Goal: Task Accomplishment & Management: Use online tool/utility

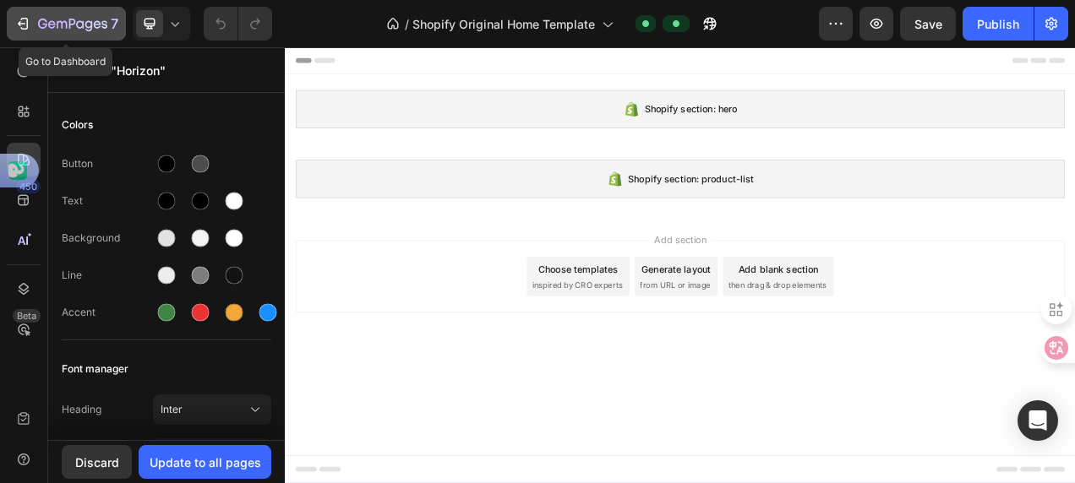
click at [26, 29] on icon "button" at bounding box center [25, 24] width 8 height 12
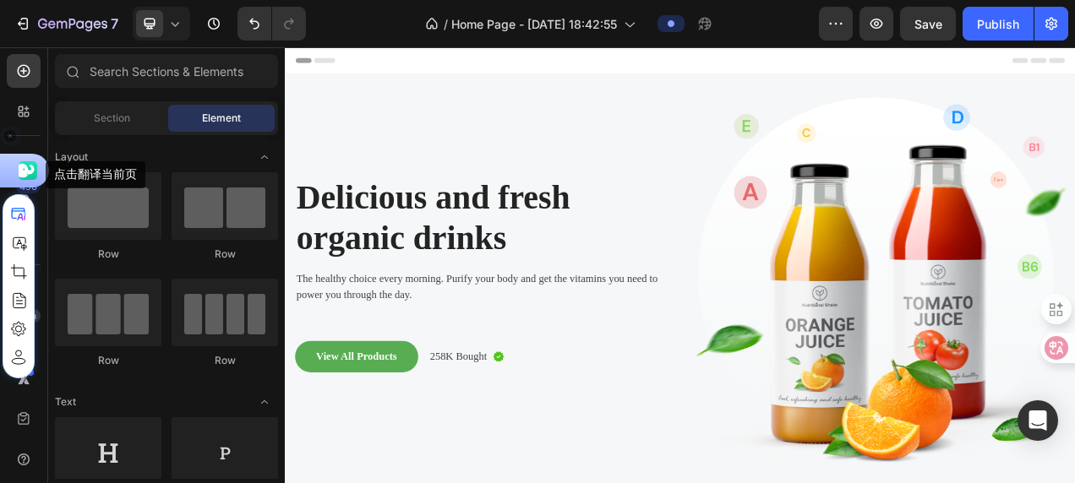
click at [24, 168] on use at bounding box center [26, 170] width 24 height 19
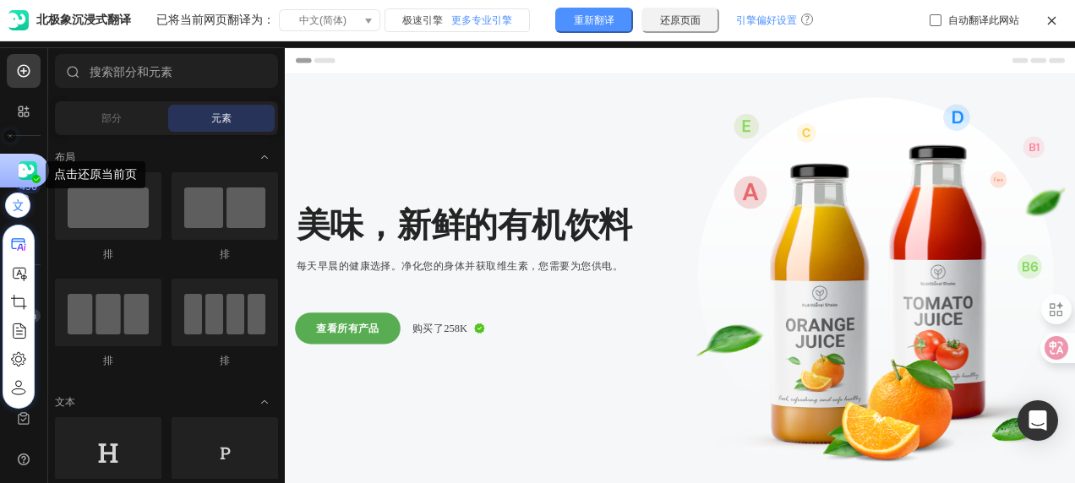
click at [25, 167] on use at bounding box center [26, 170] width 24 height 19
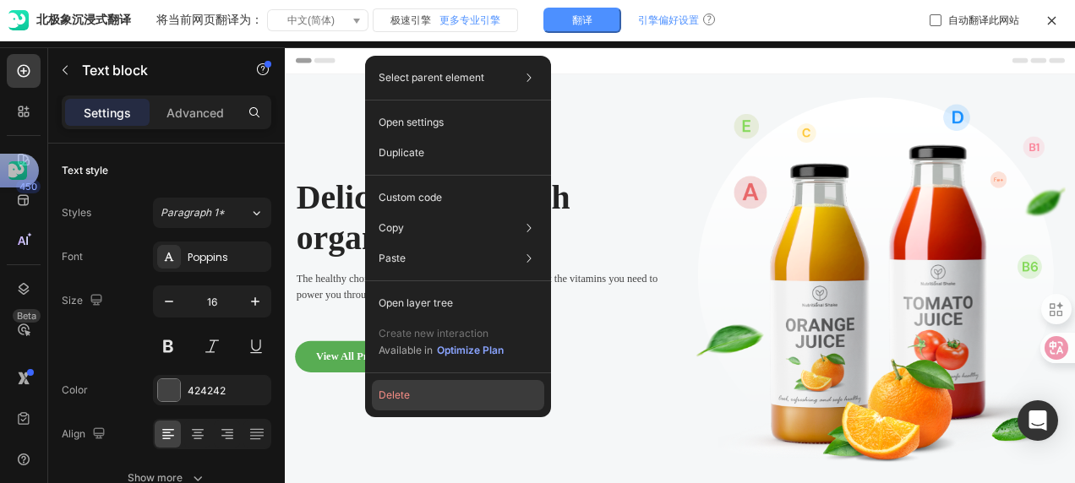
click at [451, 394] on button "Delete" at bounding box center [458, 395] width 172 height 30
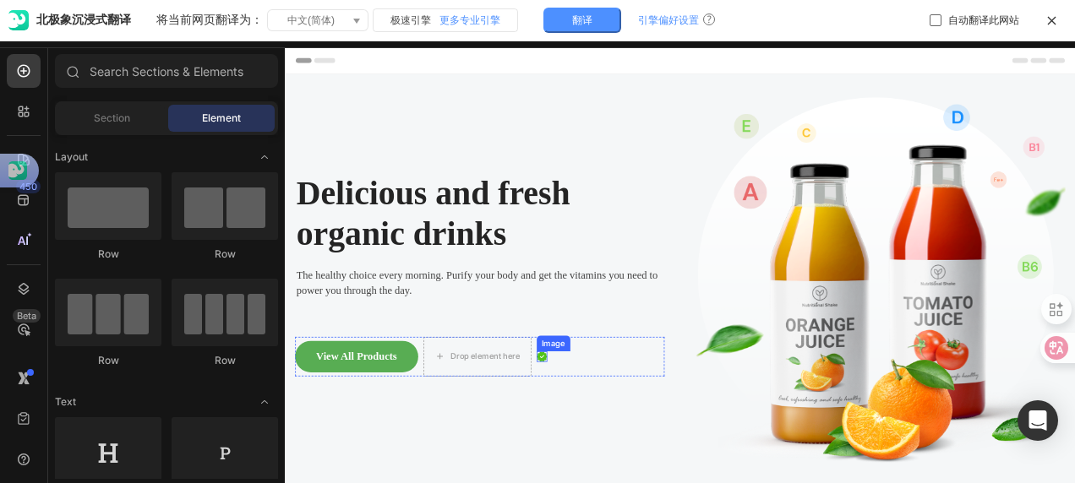
click at [621, 438] on img at bounding box center [615, 445] width 14 height 14
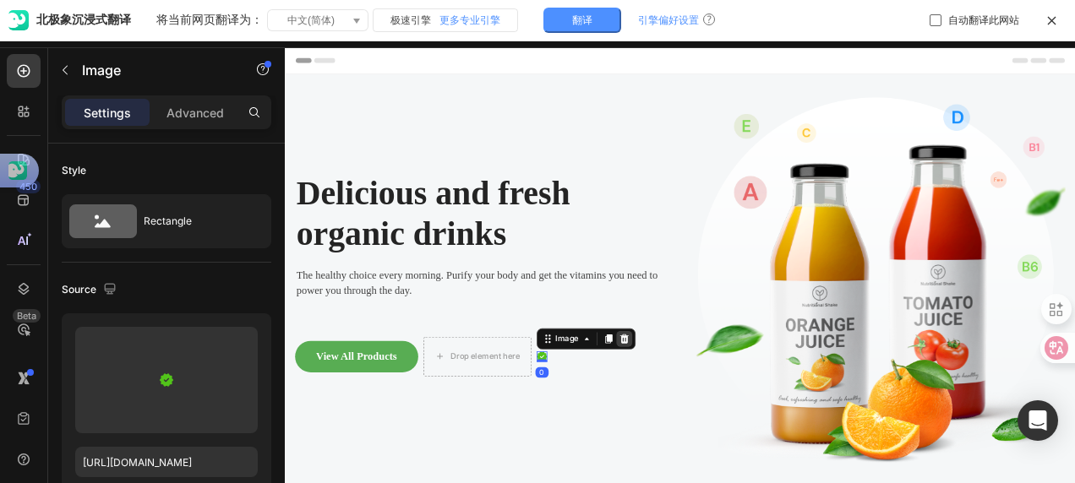
click at [725, 421] on icon at bounding box center [719, 422] width 11 height 12
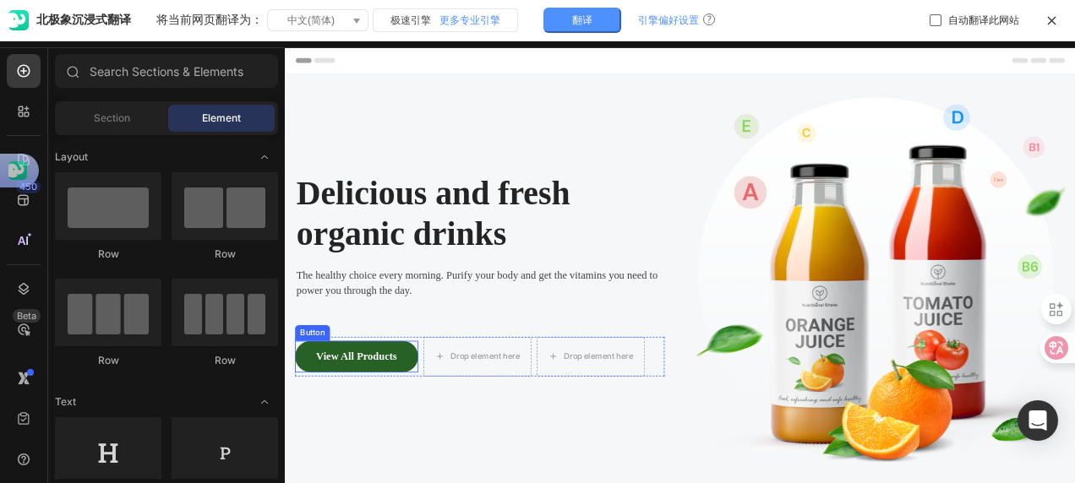
click at [316, 433] on button "View All Products" at bounding box center [376, 444] width 158 height 41
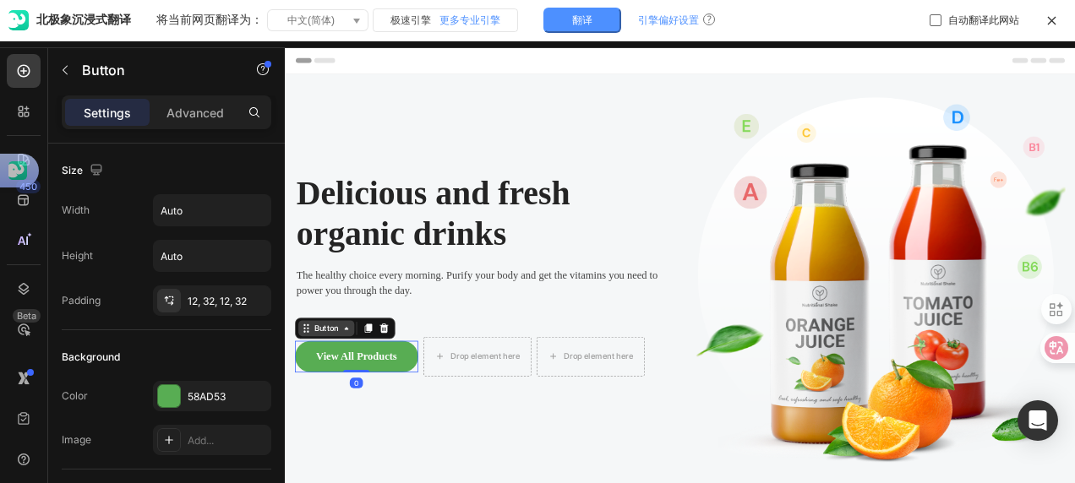
click at [367, 410] on icon at bounding box center [364, 408] width 14 height 14
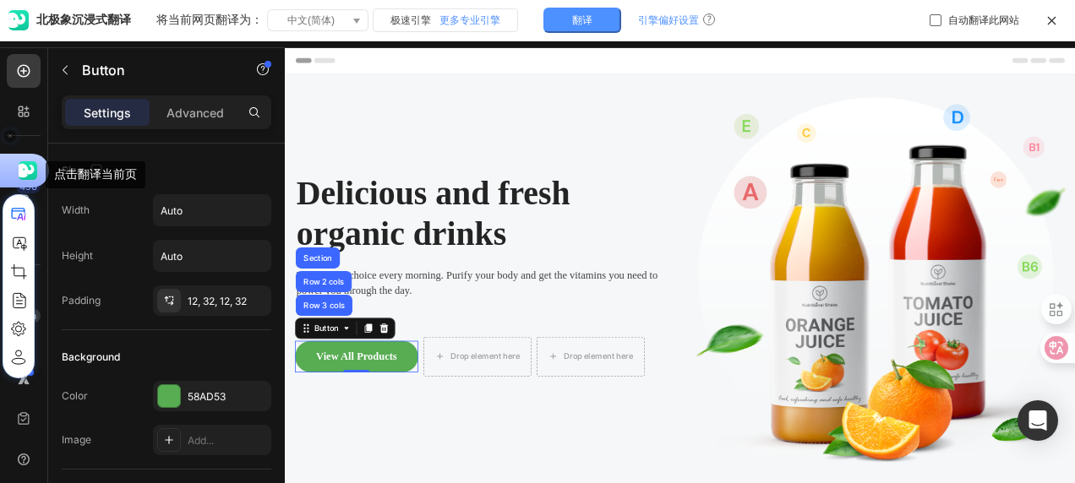
click at [15, 170] on div "点击翻译当前页" at bounding box center [24, 171] width 49 height 34
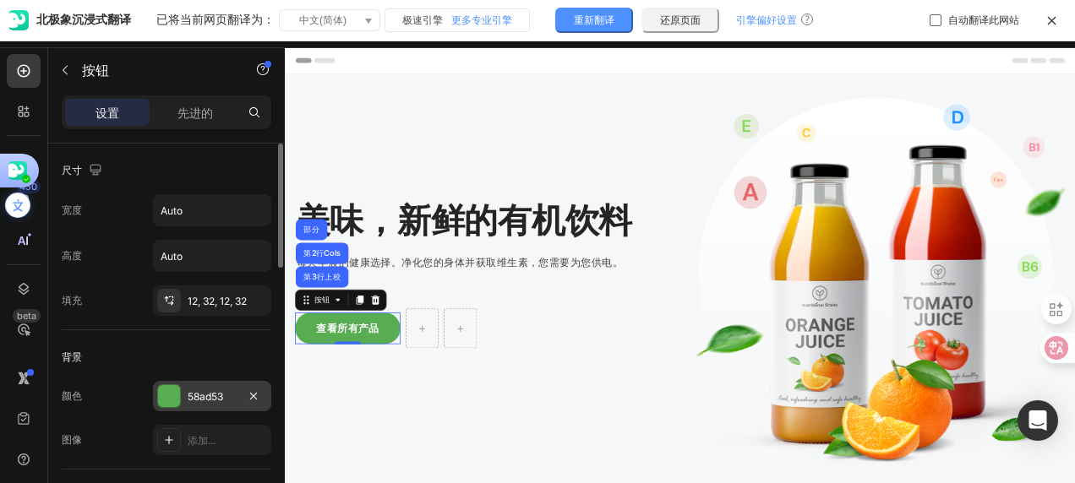
click at [181, 392] on div "58ad53" at bounding box center [212, 396] width 118 height 30
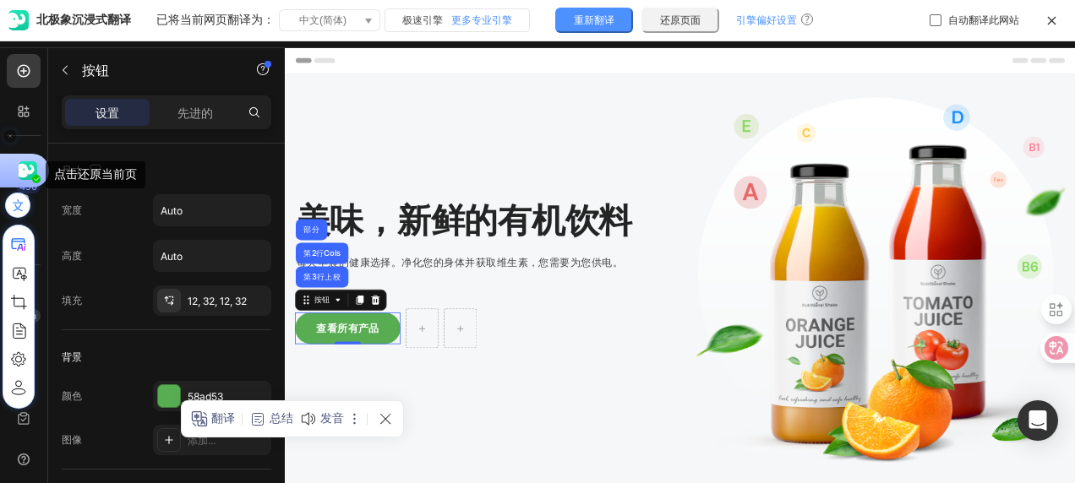
click at [19, 172] on use at bounding box center [26, 170] width 24 height 19
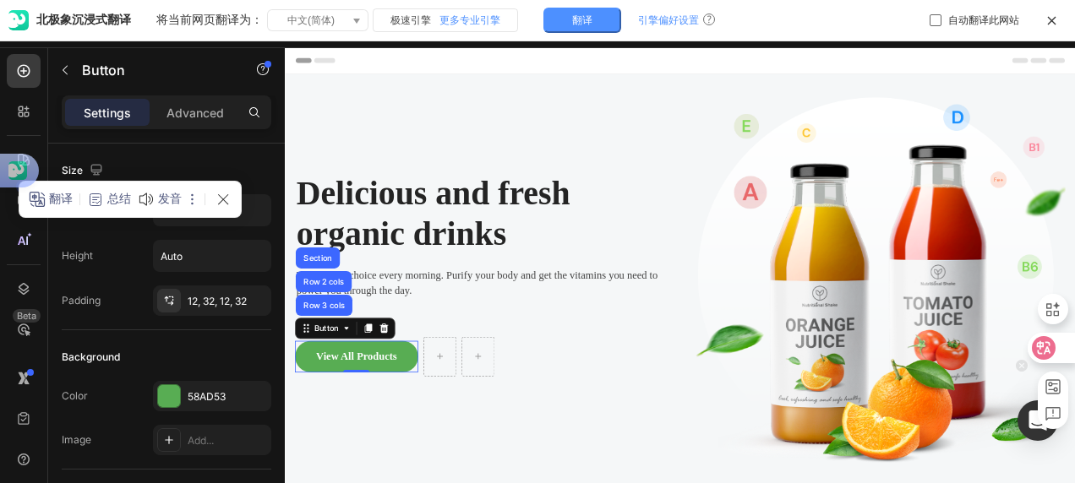
click at [1046, 349] on icon at bounding box center [1044, 348] width 14 height 14
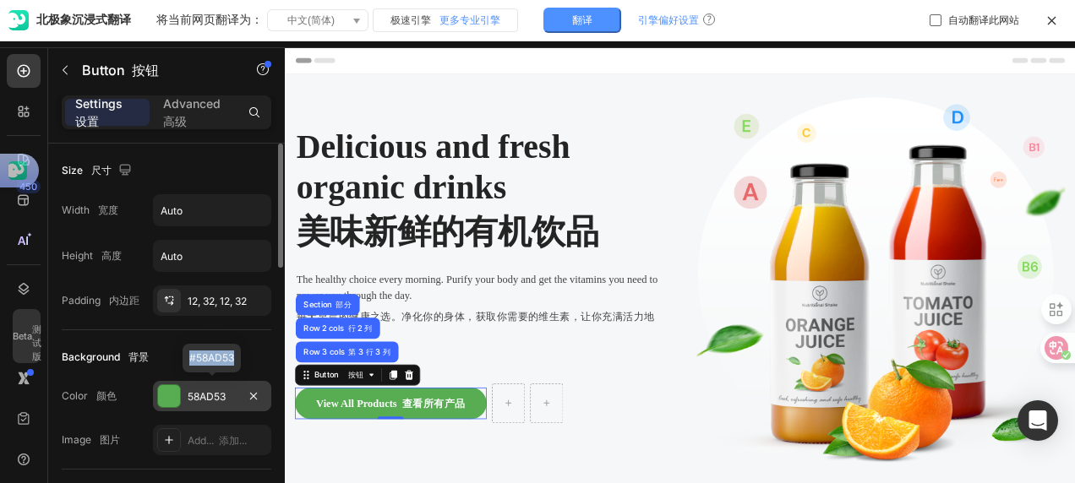
click at [176, 400] on div at bounding box center [169, 396] width 22 height 22
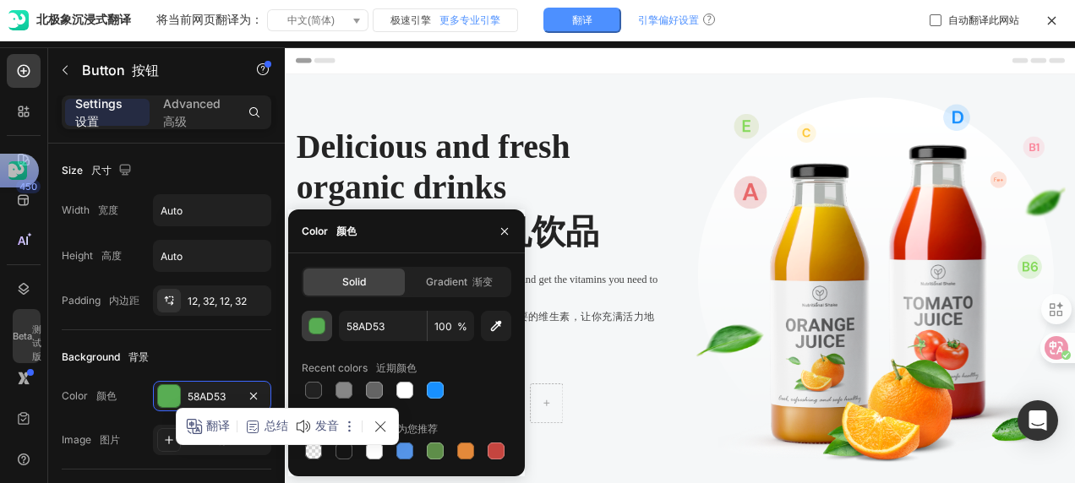
click at [318, 324] on div "button" at bounding box center [317, 327] width 17 height 17
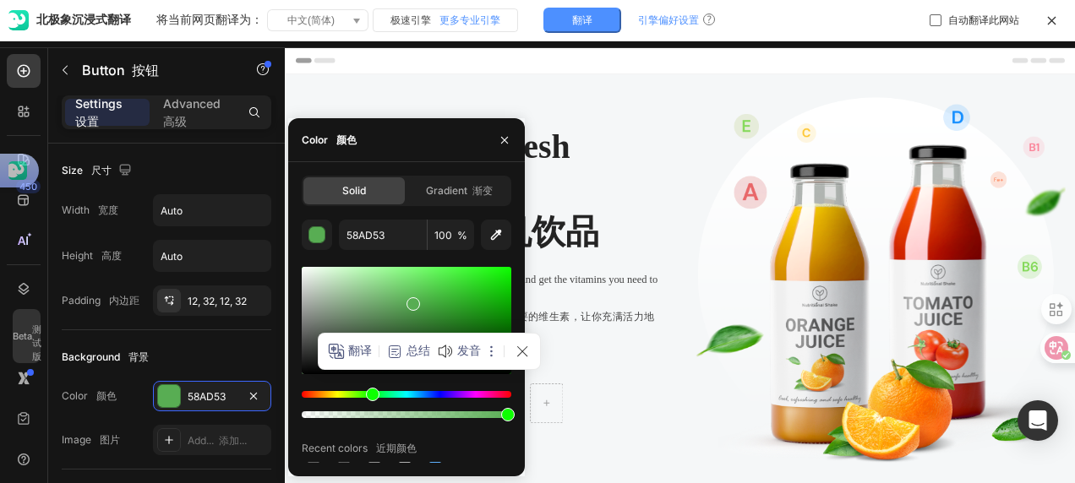
click at [608, 348] on div at bounding box center [680, 265] width 790 height 436
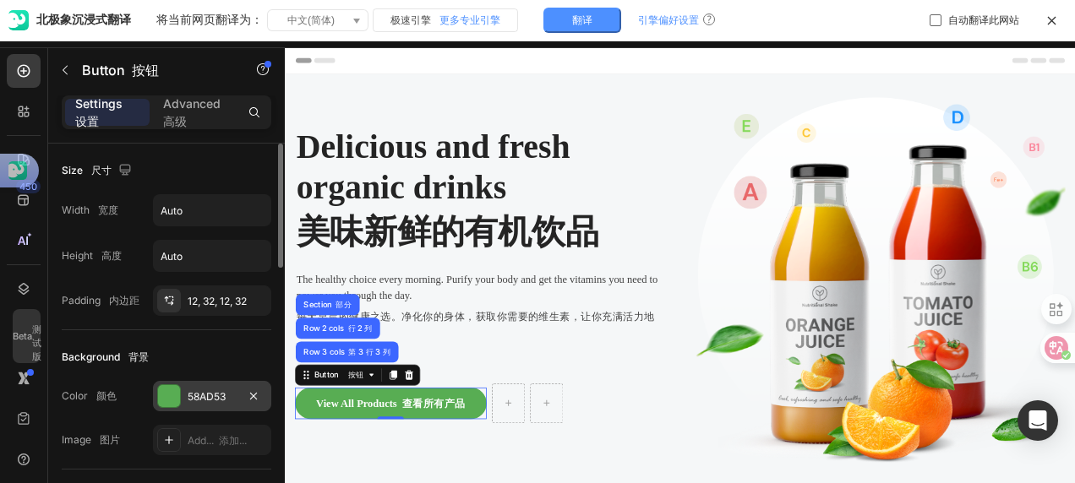
click at [167, 395] on div at bounding box center [169, 396] width 22 height 22
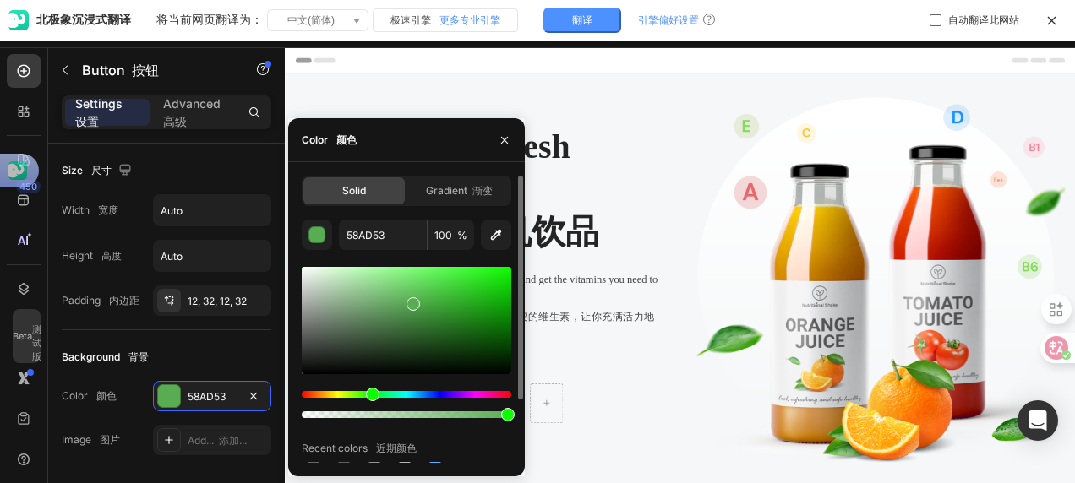
drag, startPoint x: 438, startPoint y: 200, endPoint x: 371, endPoint y: 189, distance: 67.6
click at [435, 200] on div "Gradient 渐变" at bounding box center [458, 190] width 101 height 27
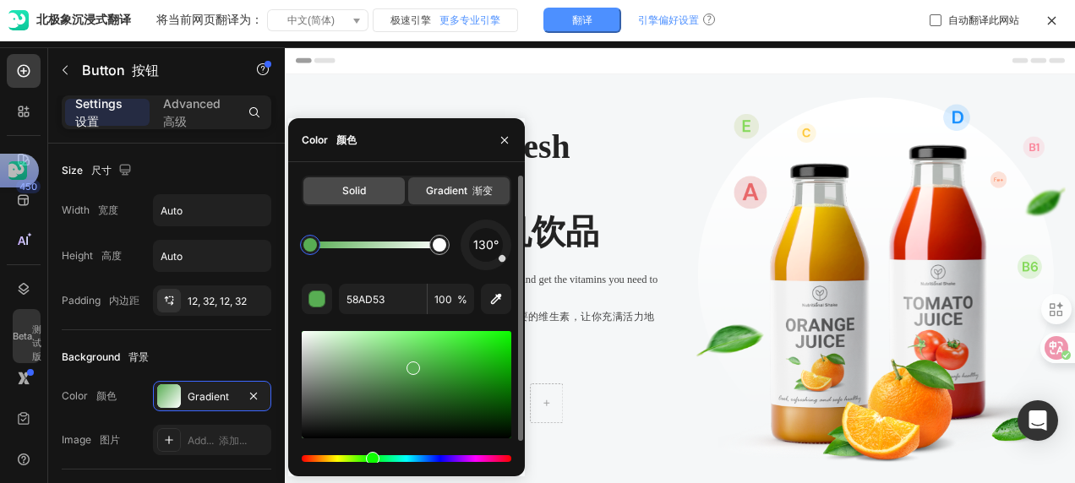
click at [371, 189] on div "Solid" at bounding box center [353, 190] width 101 height 27
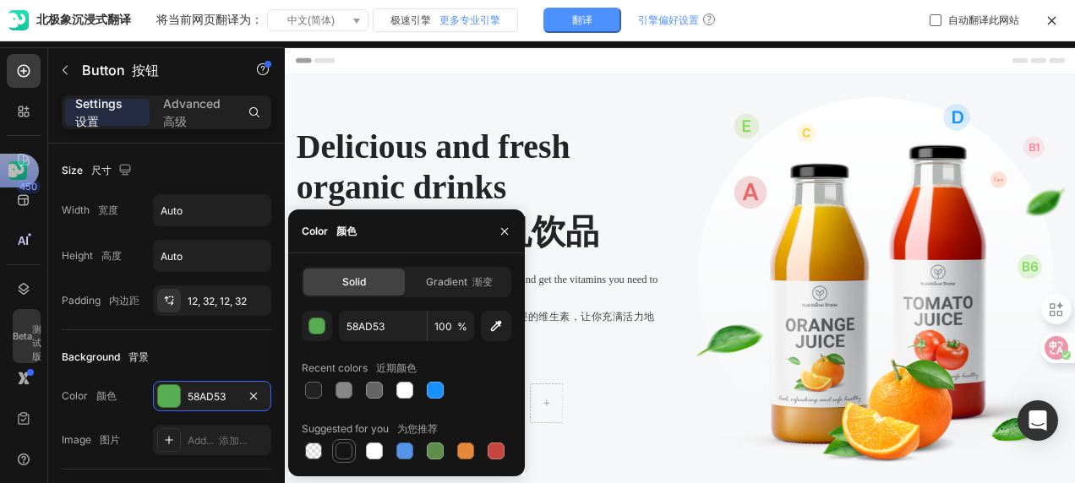
click at [345, 453] on div at bounding box center [343, 451] width 17 height 17
type input "151515"
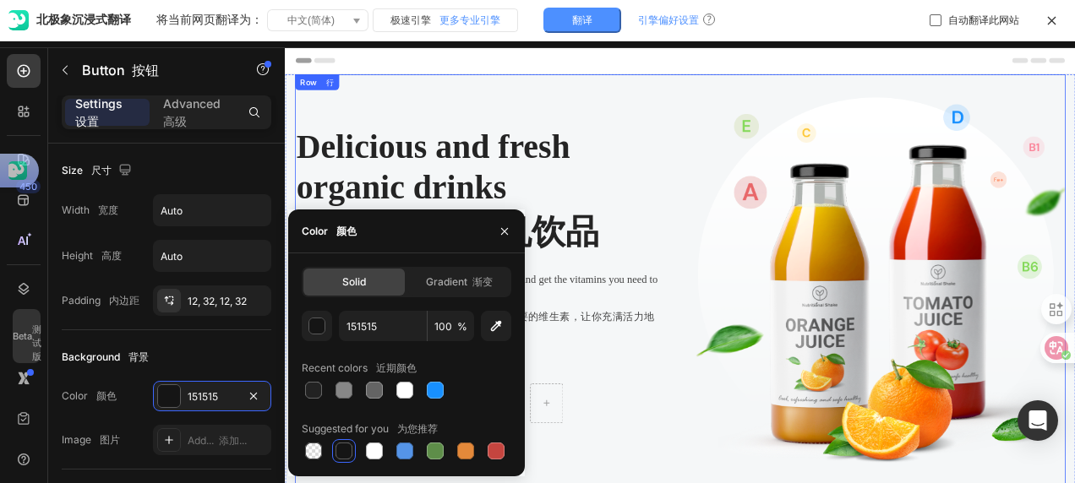
click at [662, 466] on div "Delicious and fresh organic drinks 美味新鲜的有机饮品 Heading 标题 The healthy choice ever…" at bounding box center [534, 348] width 474 height 533
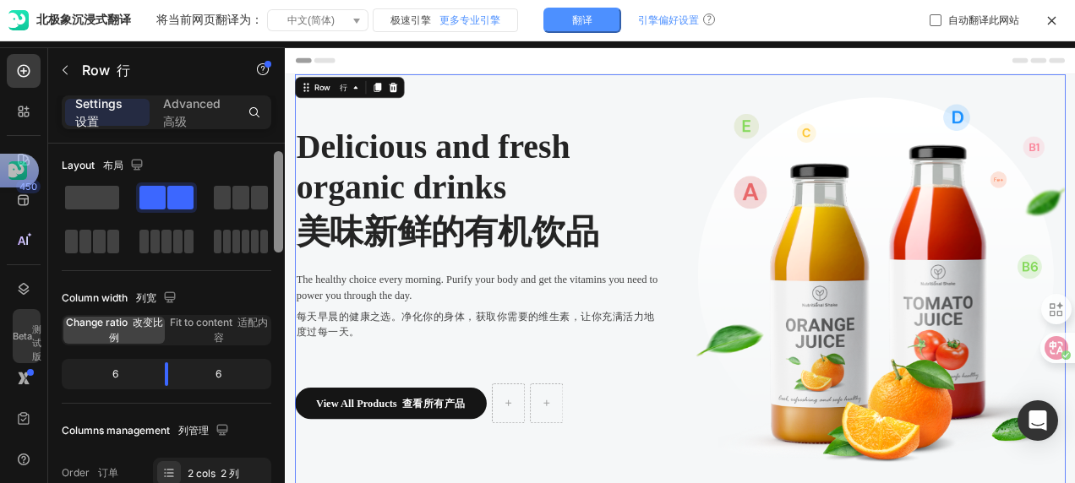
drag, startPoint x: 278, startPoint y: 174, endPoint x: 264, endPoint y: 175, distance: 13.5
click at [264, 175] on div "Layout 布局 Column width 列宽 Change ratio 改变比例 Fit to content 适配内容 6 6 Columns man…" at bounding box center [166, 338] width 237 height 388
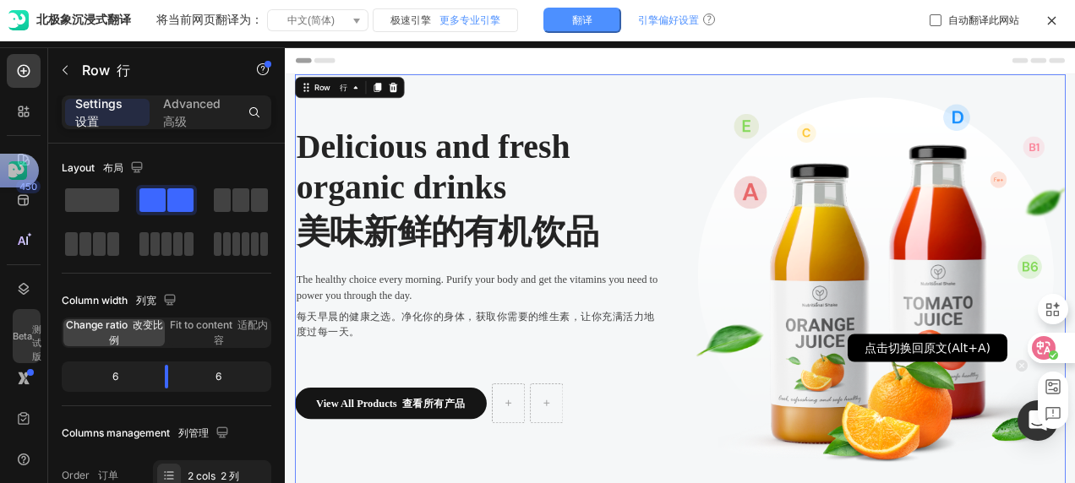
click at [1049, 351] on icon at bounding box center [1053, 355] width 9 height 9
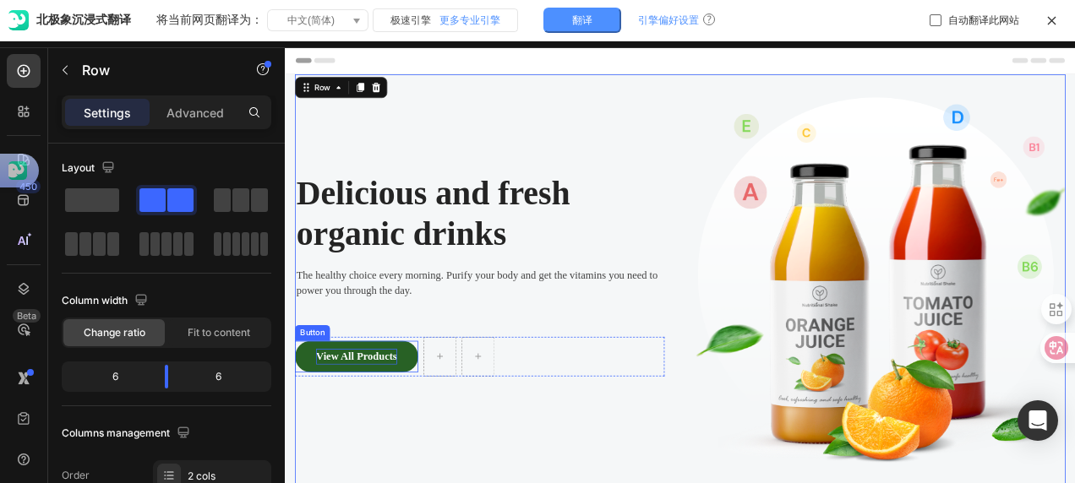
click at [383, 447] on div "View All Products" at bounding box center [376, 444] width 104 height 20
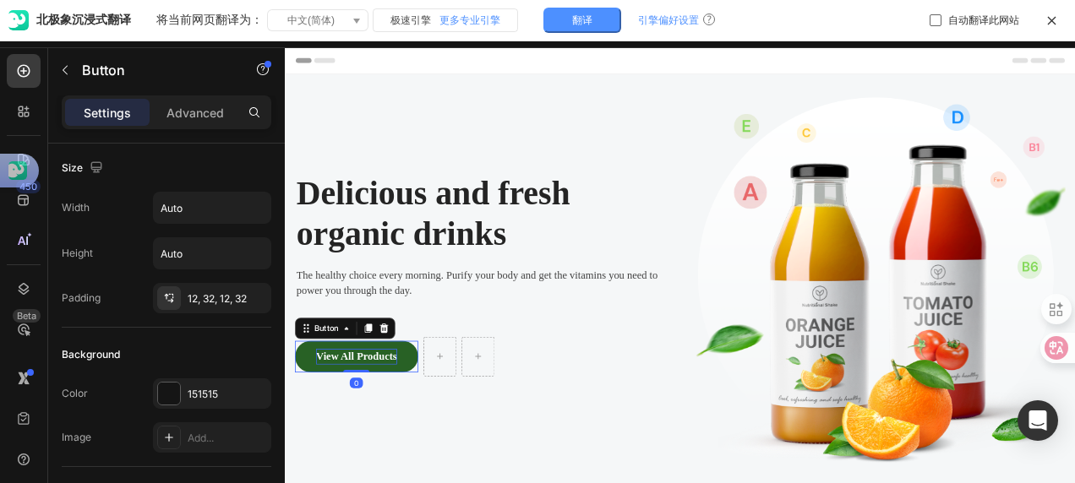
scroll to position [0, 0]
click at [362, 439] on div "View All Products" at bounding box center [376, 444] width 104 height 20
click at [362, 439] on p "View All Products" at bounding box center [376, 444] width 104 height 20
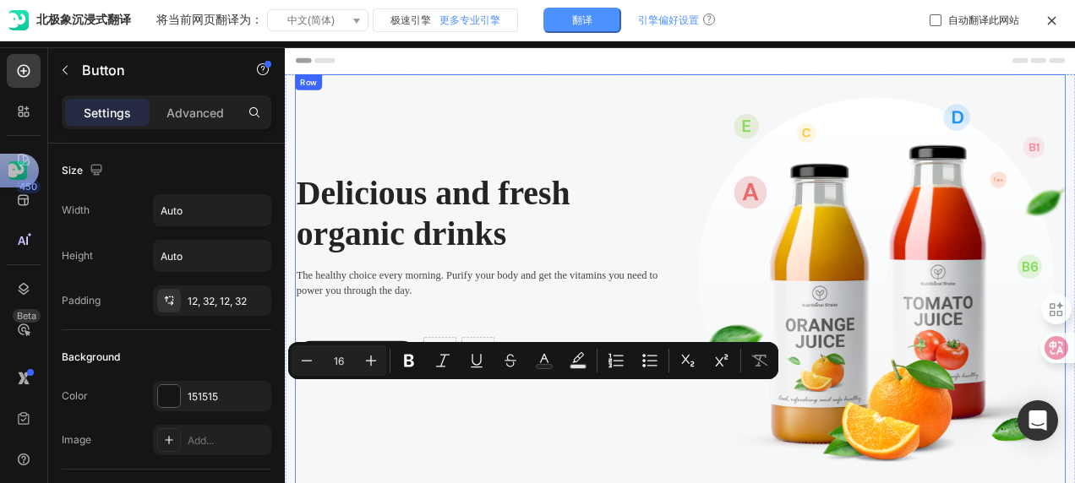
click at [422, 482] on div "Delicious and fresh organic drinks Heading The healthy choice every morning. Pu…" at bounding box center [534, 348] width 474 height 533
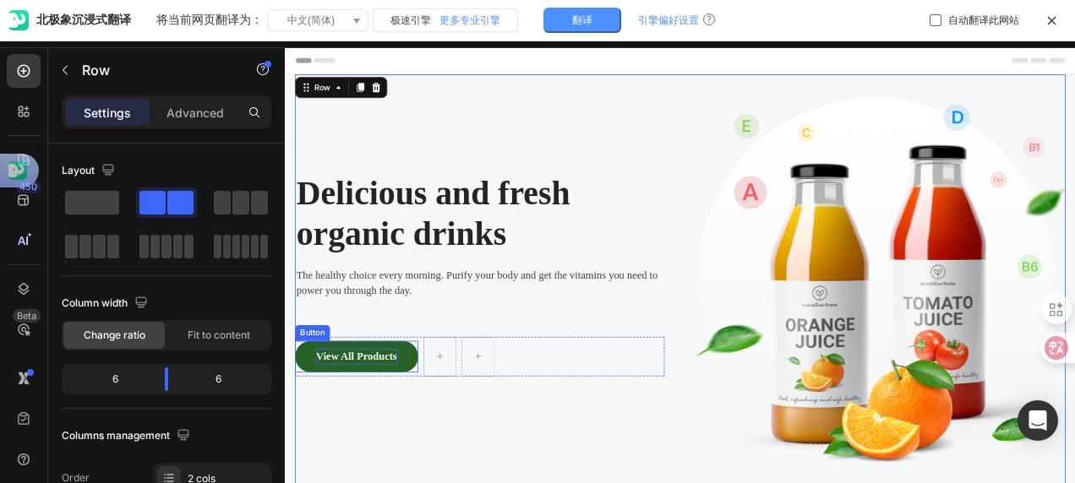
click at [327, 435] on p "View All Products" at bounding box center [376, 444] width 104 height 20
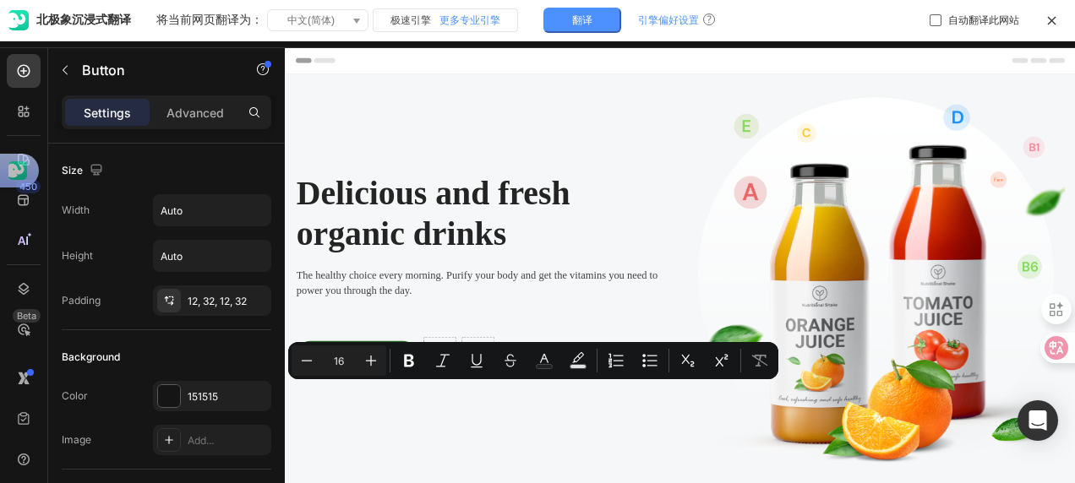
drag, startPoint x: 327, startPoint y: 440, endPoint x: 448, endPoint y: 452, distance: 121.4
click at [448, 452] on button "View All Products" at bounding box center [376, 444] width 158 height 41
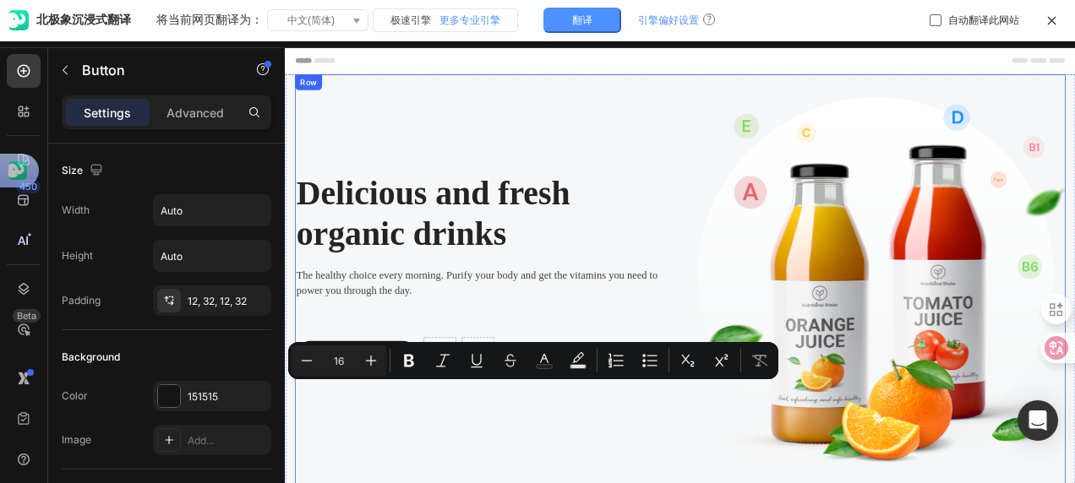
click at [390, 482] on div "Delicious and fresh organic drinks Heading The healthy choice every morning. Pu…" at bounding box center [534, 348] width 474 height 533
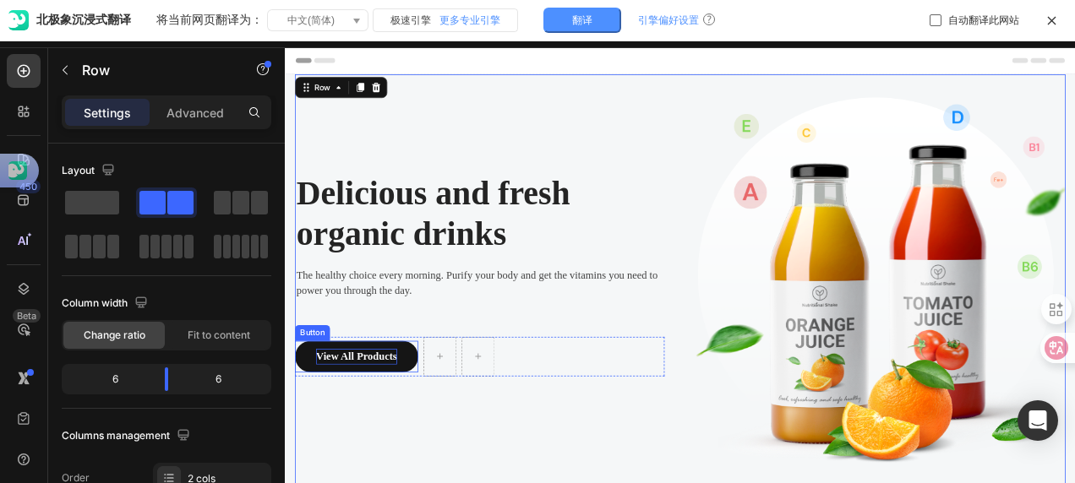
click at [338, 443] on p "View All Products" at bounding box center [376, 444] width 104 height 20
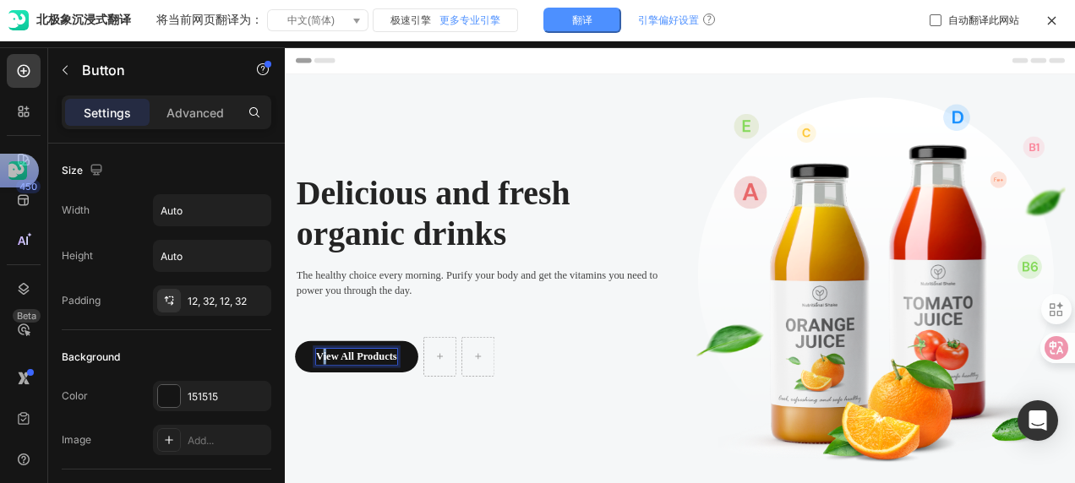
click at [337, 443] on p "View All Products" at bounding box center [376, 444] width 104 height 20
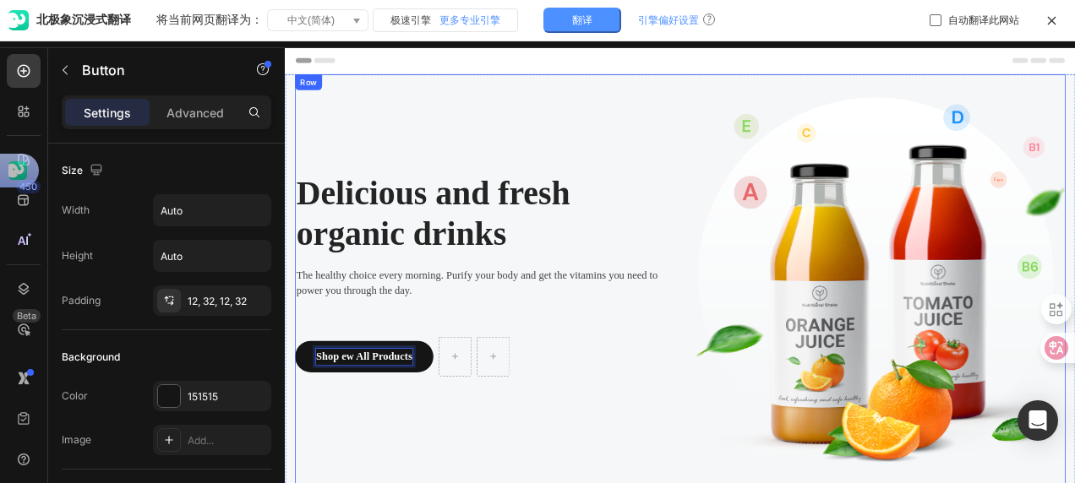
click at [297, 424] on button "Shop ew All Products" at bounding box center [385, 444] width 177 height 41
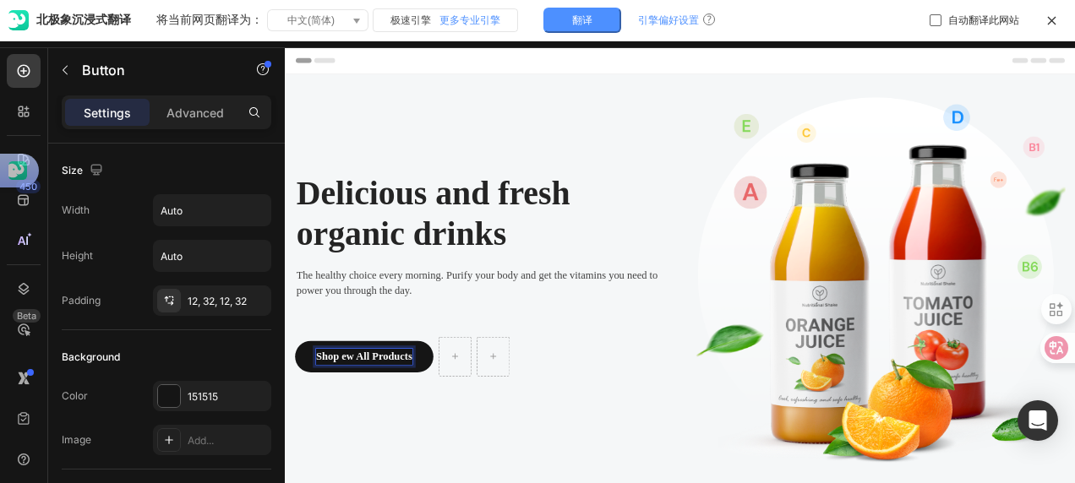
click at [380, 443] on p "Shop ew All Products" at bounding box center [385, 444] width 123 height 20
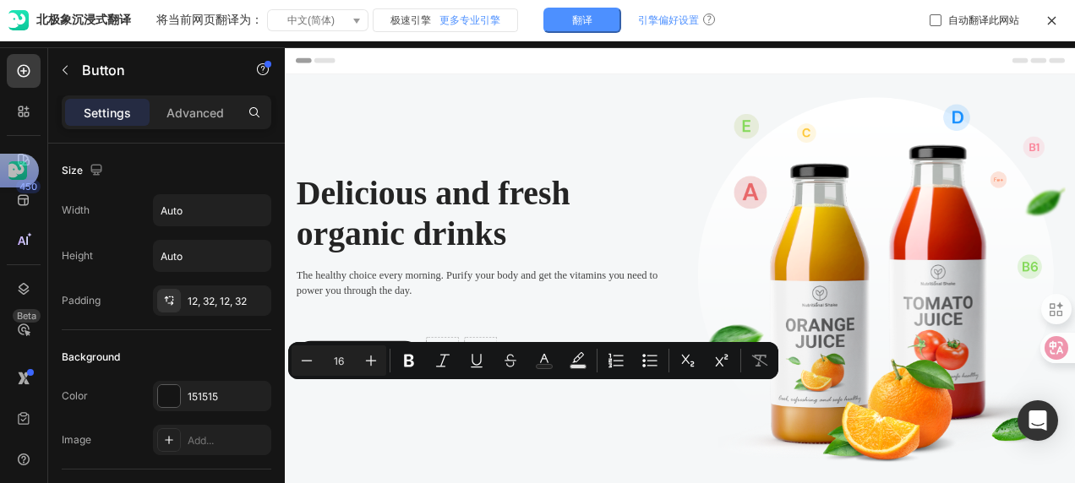
drag, startPoint x: 384, startPoint y: 438, endPoint x: 450, endPoint y: 429, distance: 66.4
click at [450, 429] on button "Shop All Products" at bounding box center [377, 444] width 161 height 41
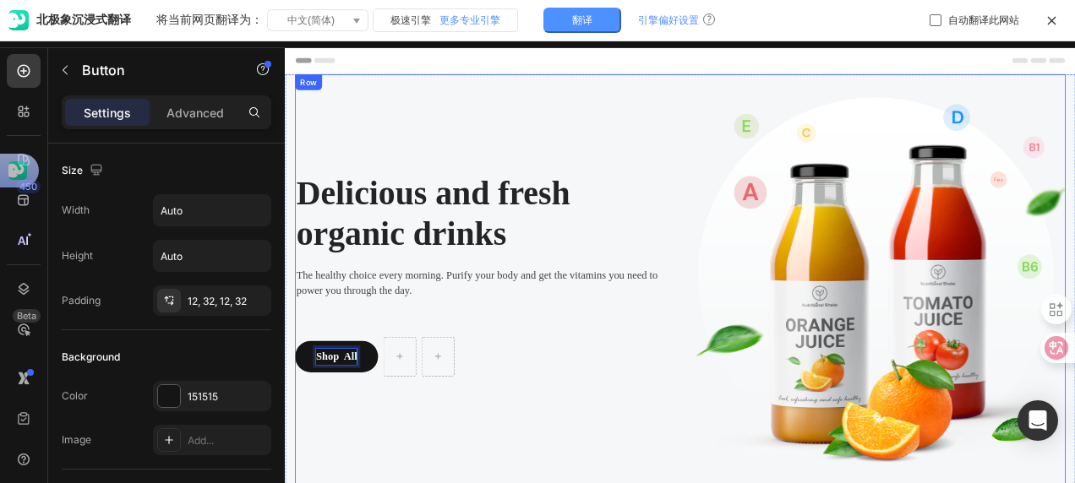
click at [397, 482] on div "Delicious and fresh organic drinks Heading The healthy choice every morning. Pu…" at bounding box center [534, 348] width 474 height 533
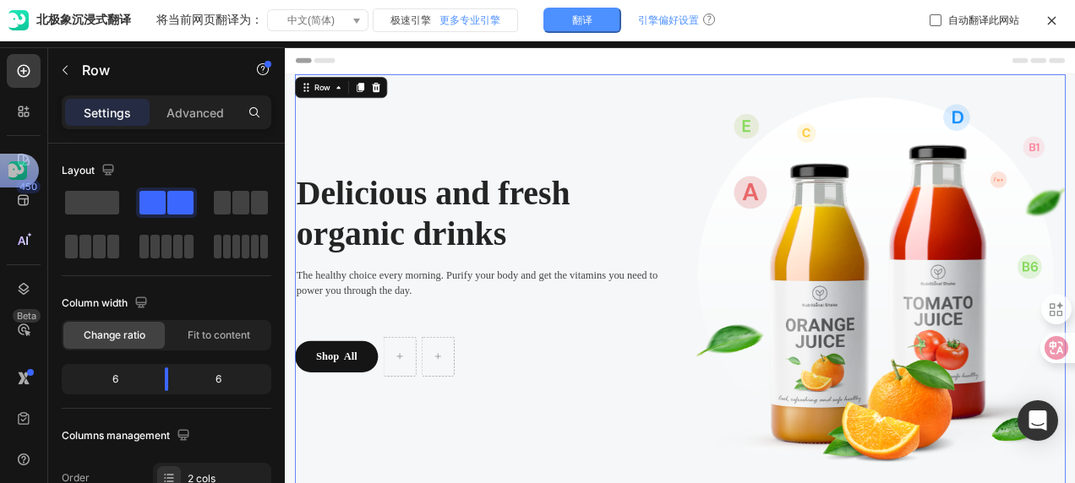
click at [528, 140] on div "Delicious and fresh organic drinks Heading The healthy choice every morning. Pu…" at bounding box center [534, 348] width 474 height 533
click at [443, 277] on p "Delicious and fresh organic drinks" at bounding box center [534, 261] width 471 height 103
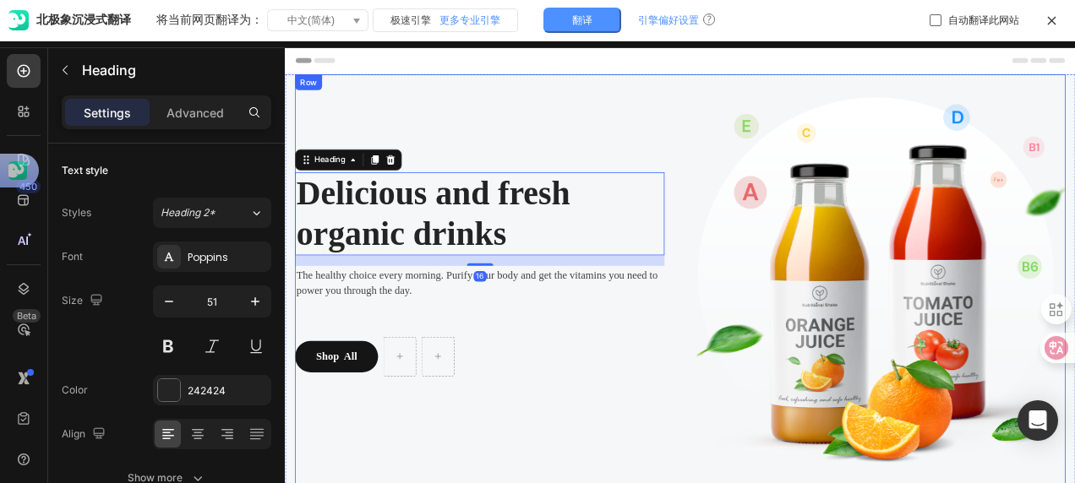
click at [389, 392] on div "Delicious and fresh organic drinks Heading 16 The healthy choice every morning.…" at bounding box center [534, 348] width 474 height 533
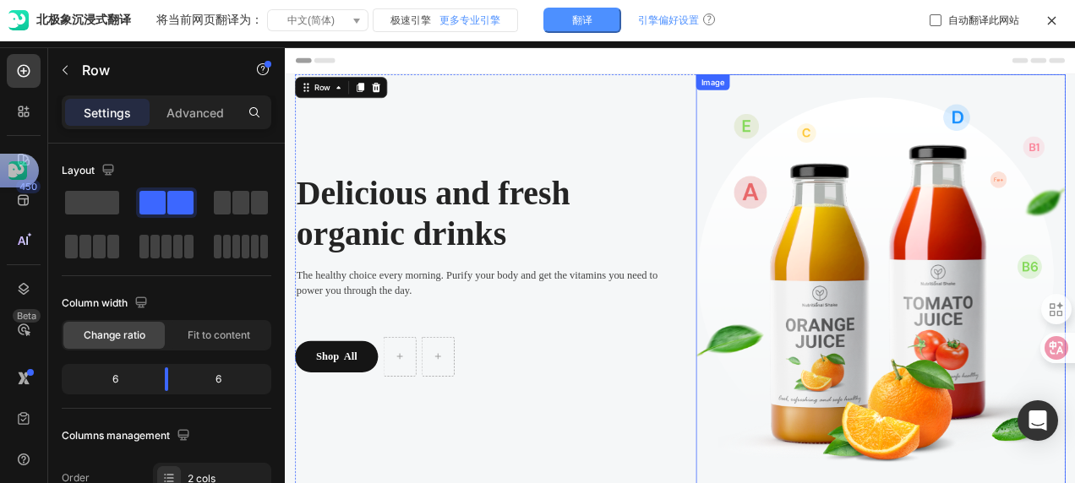
click at [1074, 397] on img at bounding box center [1049, 348] width 474 height 533
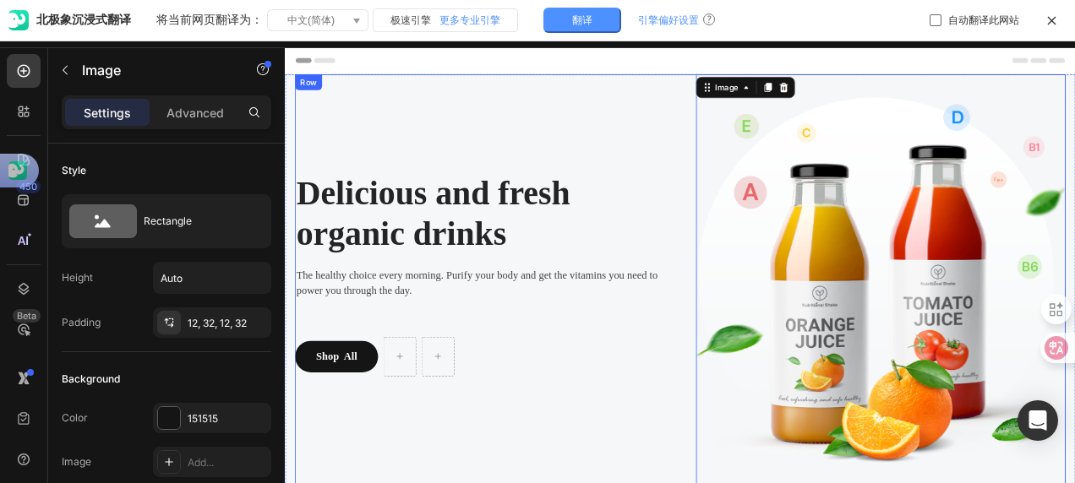
click at [618, 406] on div "Delicious and fresh organic drinks Heading The healthy choice every morning. Pu…" at bounding box center [534, 348] width 474 height 533
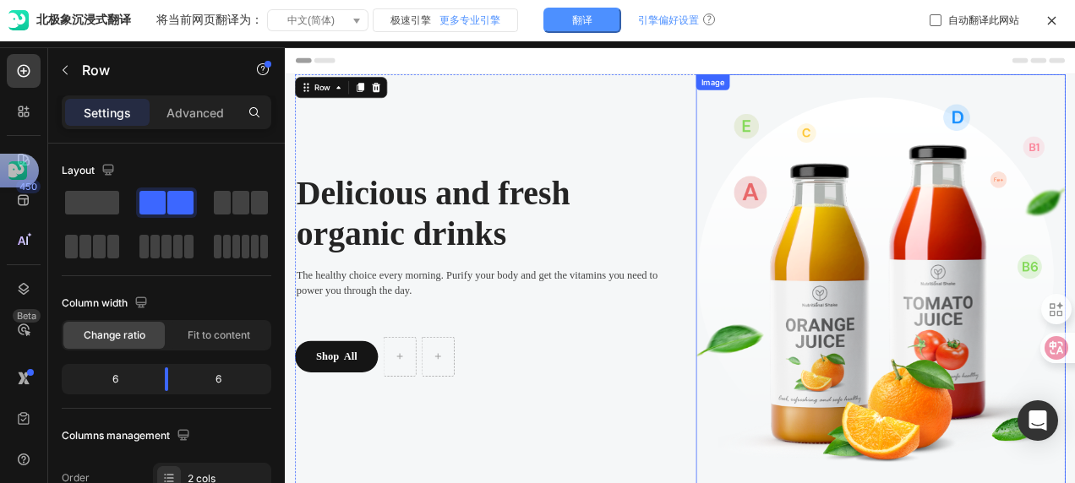
click at [919, 357] on img at bounding box center [1049, 348] width 474 height 533
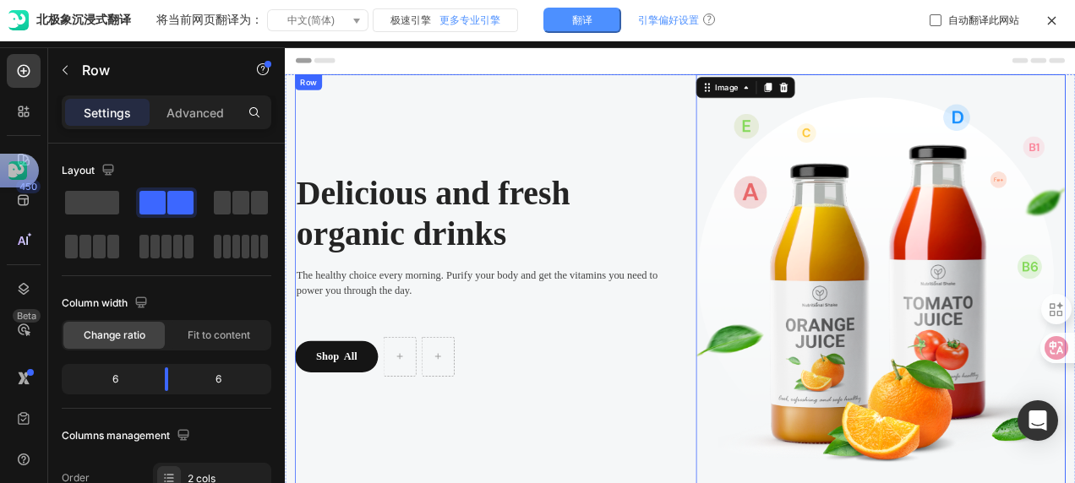
click at [598, 166] on div "Delicious and fresh organic drinks Heading The healthy choice every morning. Pu…" at bounding box center [534, 348] width 474 height 533
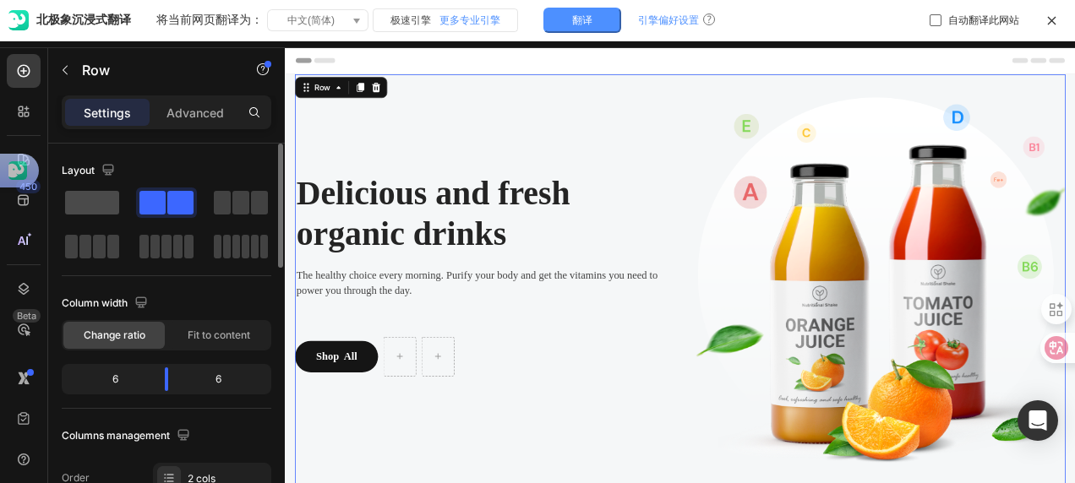
click at [90, 204] on span at bounding box center [92, 203] width 54 height 24
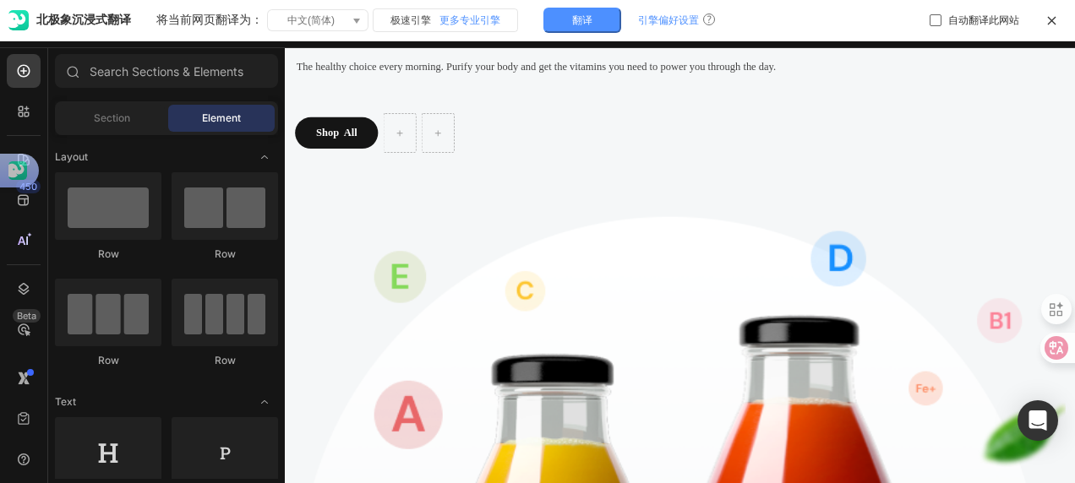
scroll to position [7, 0]
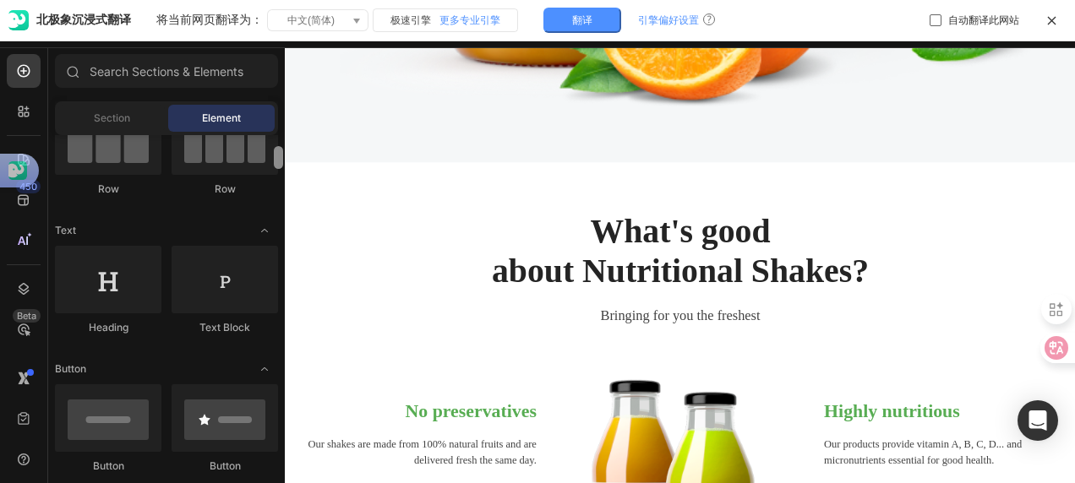
scroll to position [0, 0]
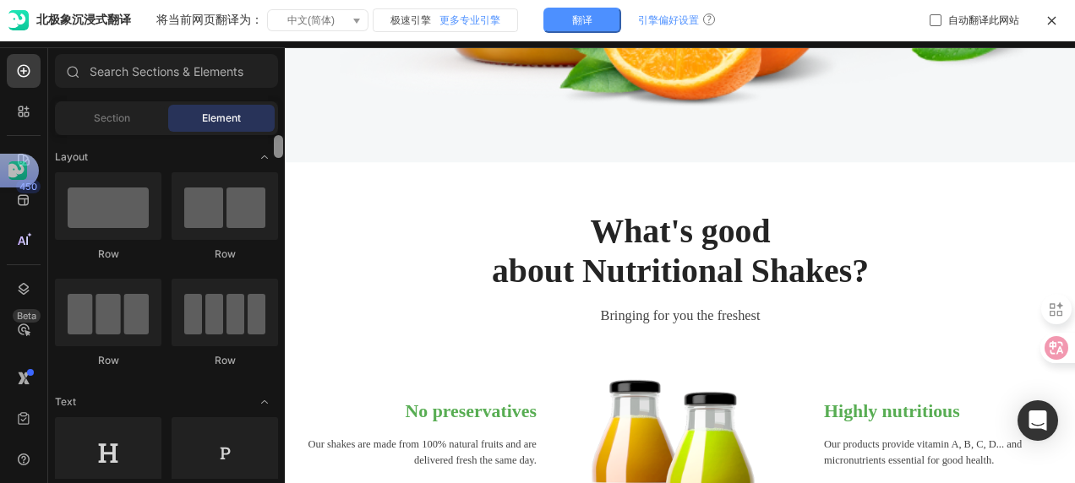
drag, startPoint x: 277, startPoint y: 145, endPoint x: 271, endPoint y: 127, distance: 19.5
click at [271, 127] on div "Sections(18) Elements(83) Section Element Hero Section Product Detail Brands Tr…" at bounding box center [166, 266] width 237 height 425
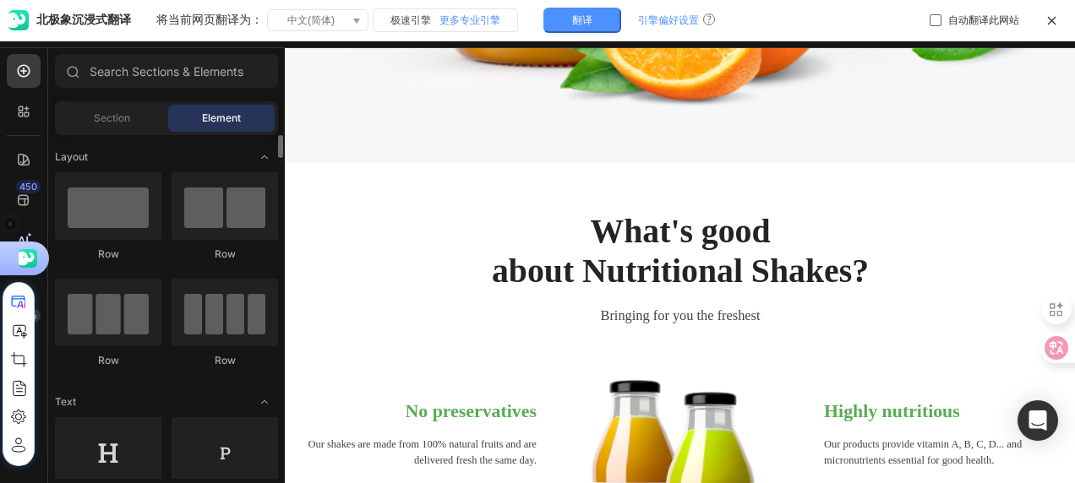
drag, startPoint x: 14, startPoint y: 164, endPoint x: 128, endPoint y: 369, distance: 234.9
click at [128, 369] on html "7 / Home Page - Aug 27, 18:42:55 Preview Publish 450 Beta Sections(18) Elements…" at bounding box center [537, 241] width 1075 height 483
click at [15, 416] on icon at bounding box center [18, 417] width 19 height 18
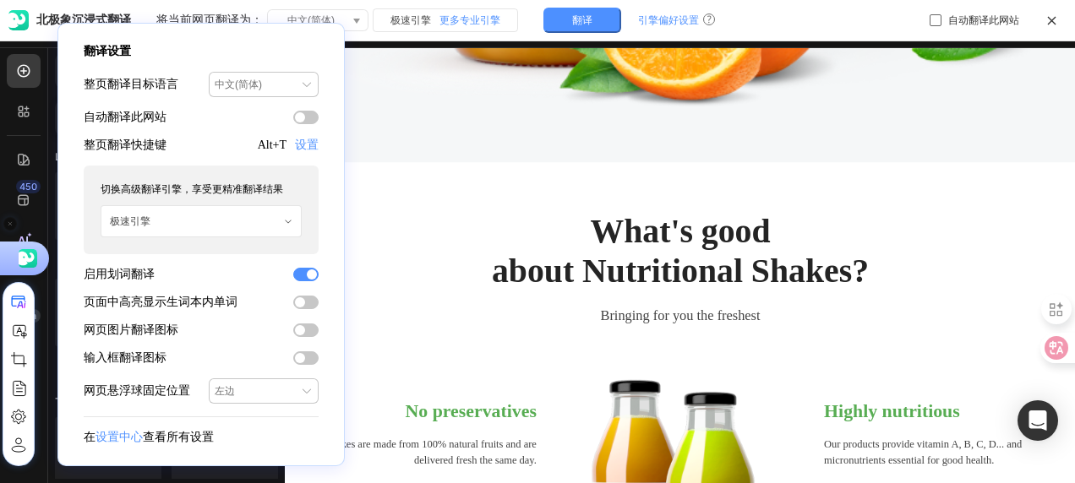
click at [9, 225] on div "翻译设置 整页翻译目标语言 中文(简体) 阿尔巴尼亚语 阿非利堪斯语 阿拉伯语 阿姆哈拉语 阿塞拜疆语 爱沙尼亚语 奥塞梯语 巴什基尔语 保加利亚语 北库尔德…" at bounding box center [537, 241] width 1075 height 483
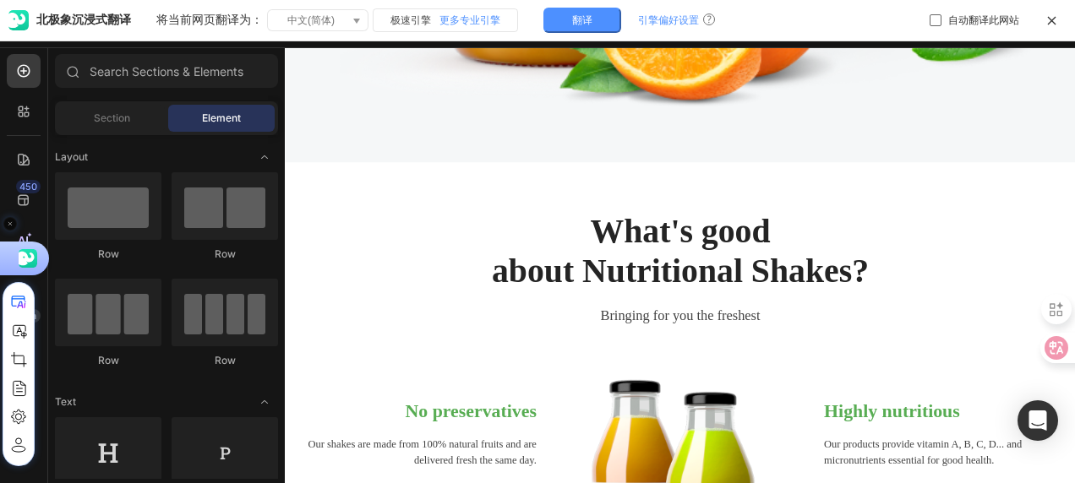
click at [7, 222] on use at bounding box center [10, 224] width 12 height 12
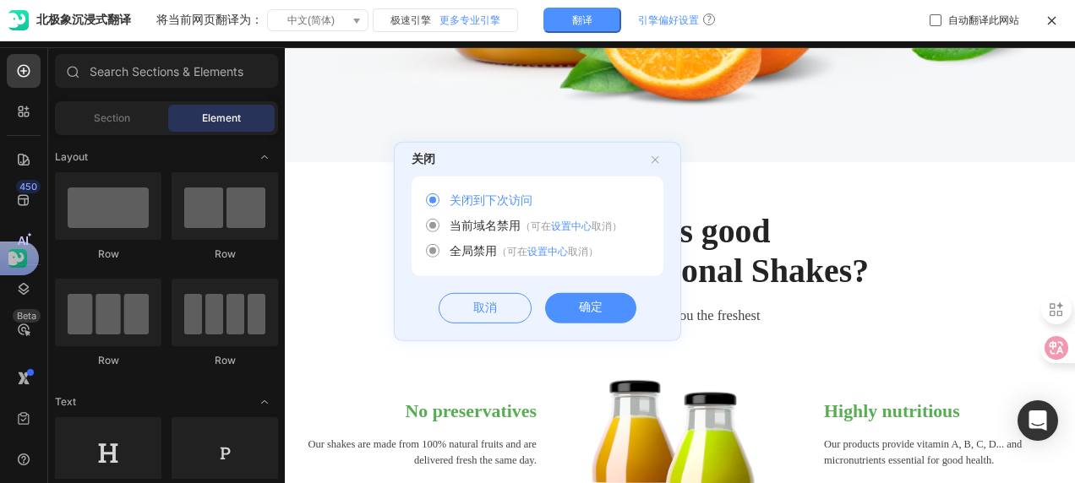
click at [601, 309] on div "确定" at bounding box center [590, 308] width 91 height 30
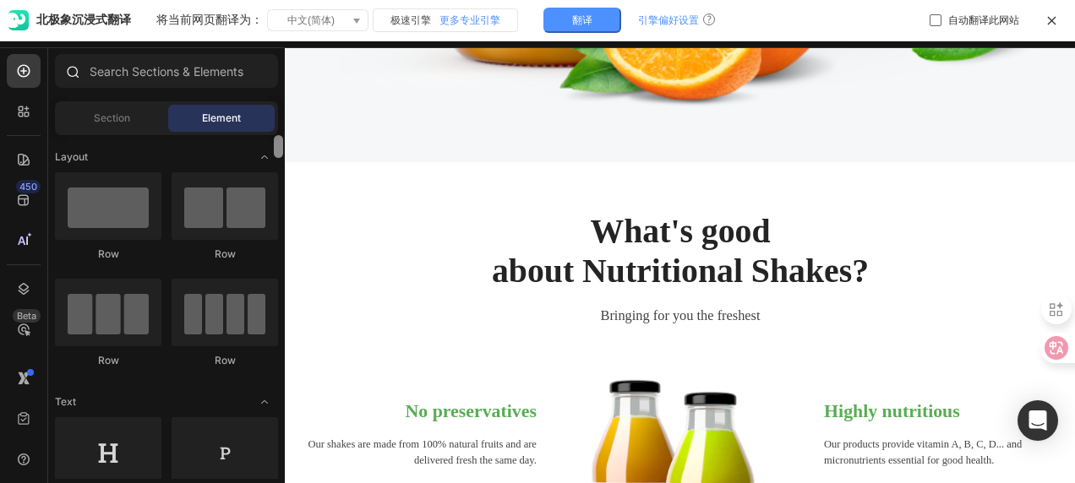
drag, startPoint x: 278, startPoint y: 149, endPoint x: 274, endPoint y: 94, distance: 55.1
click at [274, 94] on div "Sections(18) Elements(83) Section Element Hero Section Product Detail Brands Tr…" at bounding box center [166, 266] width 237 height 425
click at [120, 122] on span "Section" at bounding box center [112, 118] width 36 height 15
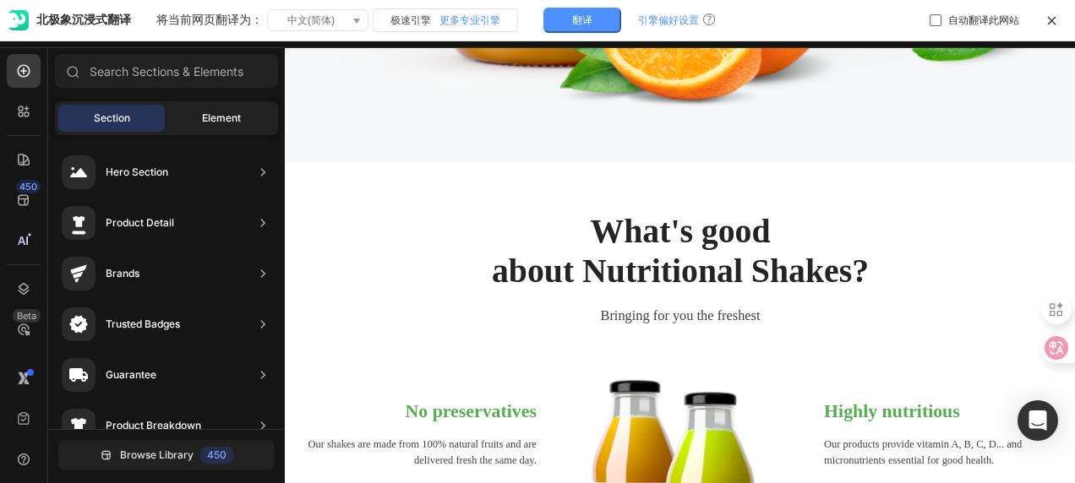
click at [201, 128] on div "Element" at bounding box center [221, 118] width 106 height 27
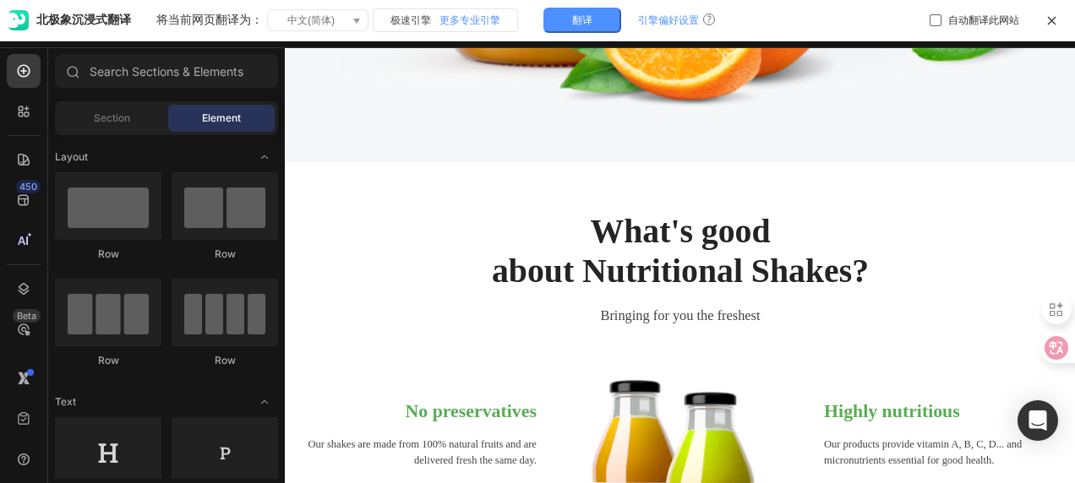
drag, startPoint x: 115, startPoint y: 130, endPoint x: 172, endPoint y: 128, distance: 56.6
click at [115, 130] on div "Section" at bounding box center [111, 118] width 106 height 27
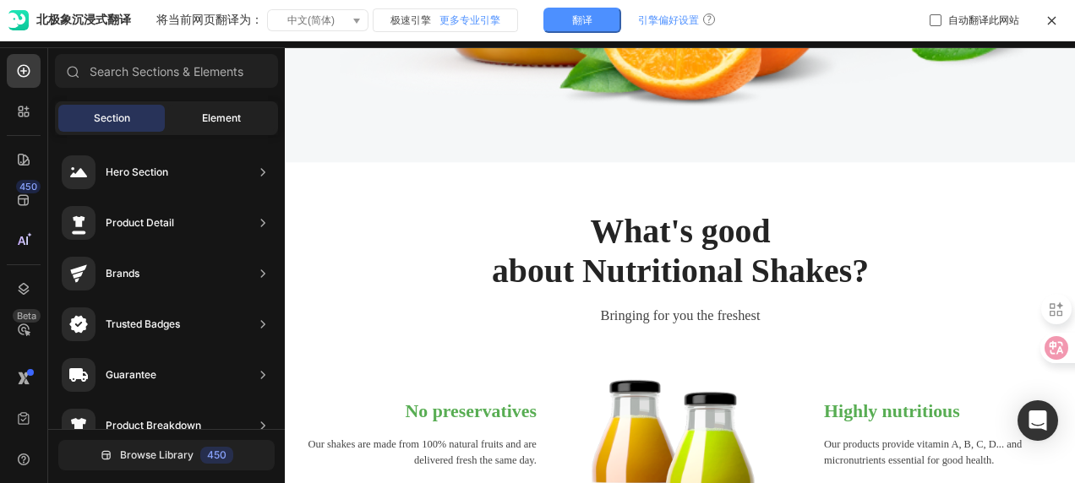
click at [201, 130] on div "Element" at bounding box center [221, 118] width 106 height 27
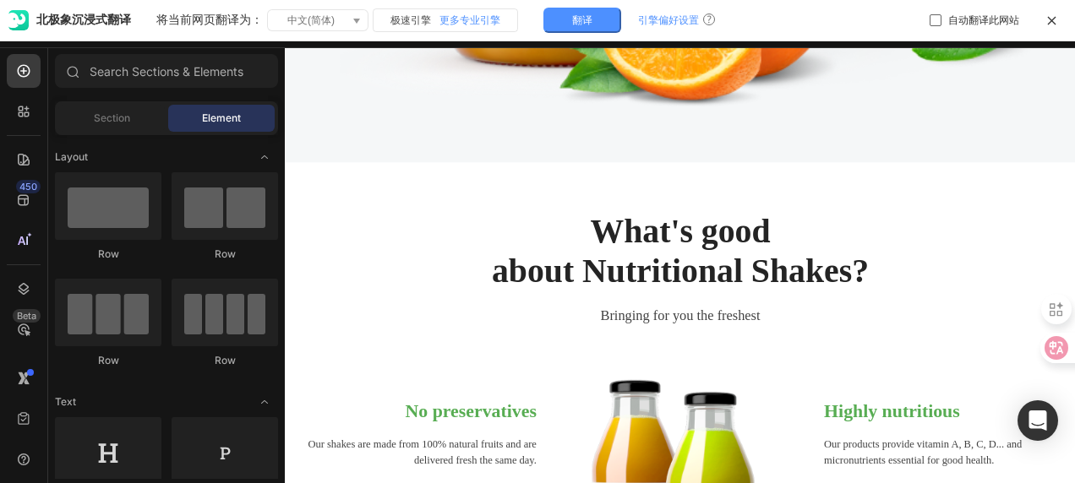
click at [101, 133] on div "Section Element" at bounding box center [166, 118] width 223 height 34
click at [116, 123] on span "Section" at bounding box center [112, 118] width 36 height 15
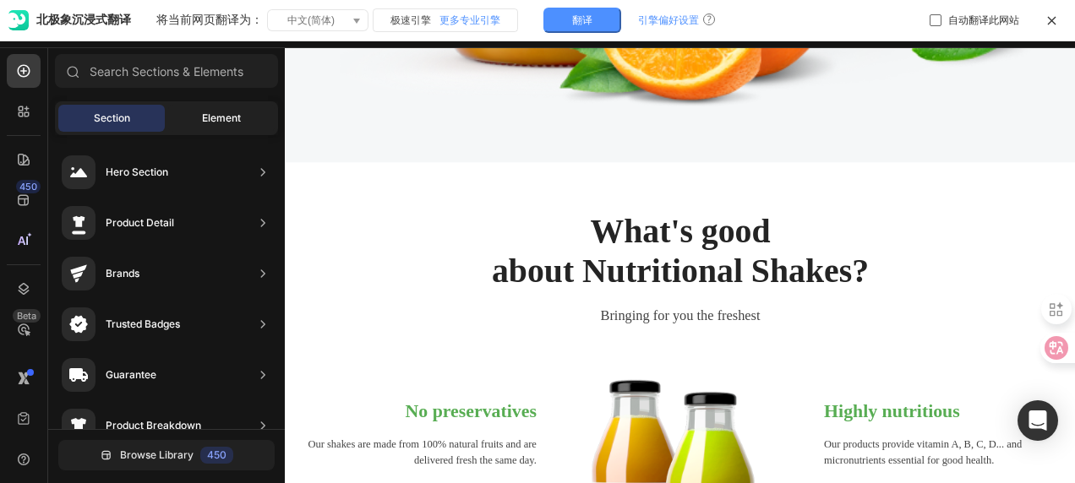
click at [216, 122] on span "Element" at bounding box center [221, 118] width 39 height 15
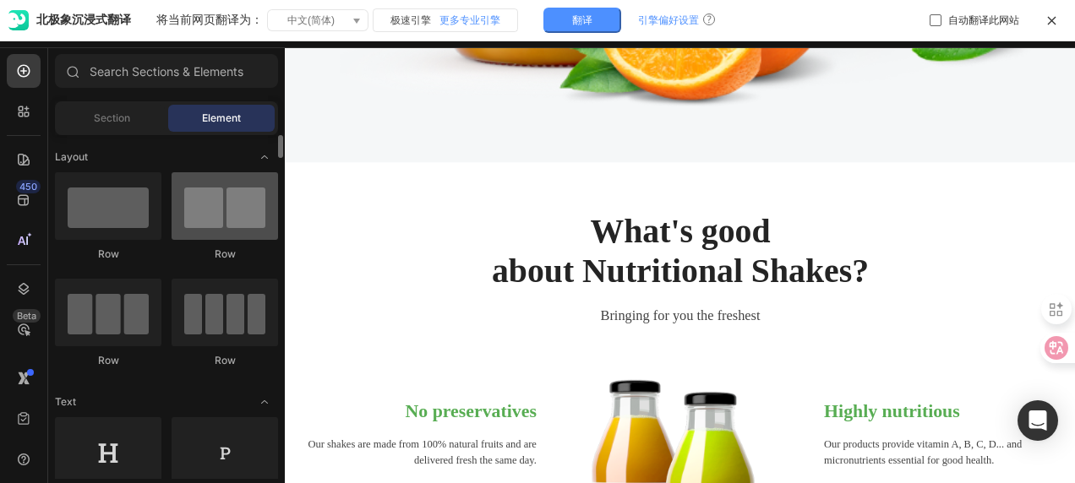
click at [206, 209] on div at bounding box center [225, 206] width 106 height 68
click at [218, 226] on div at bounding box center [225, 206] width 106 height 68
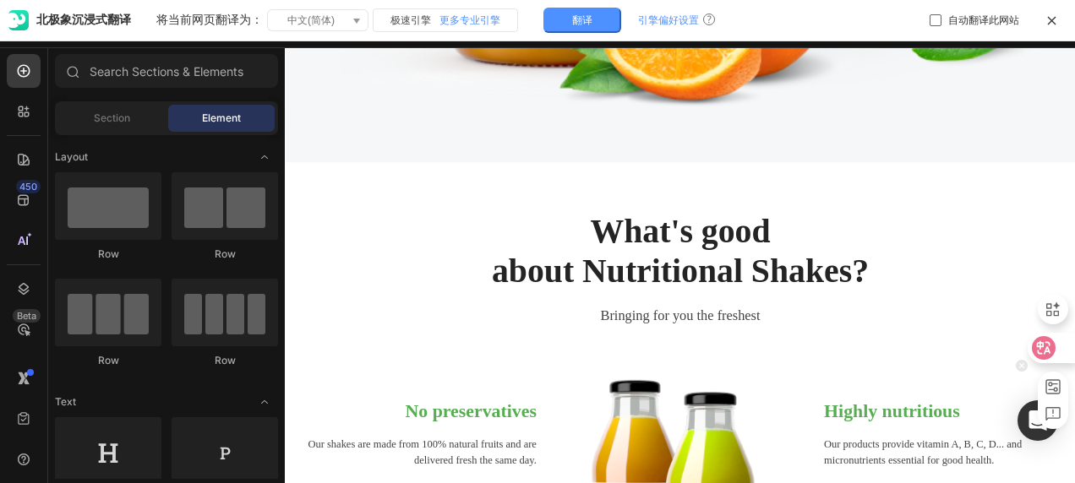
click at [1032, 346] on icon at bounding box center [1044, 348] width 24 height 24
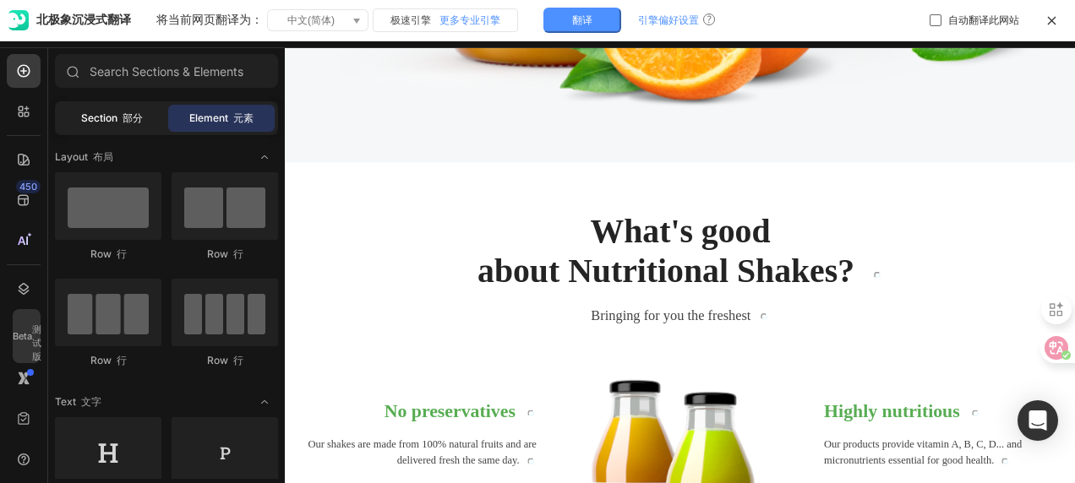
click at [124, 127] on div "Section 部分" at bounding box center [111, 118] width 106 height 27
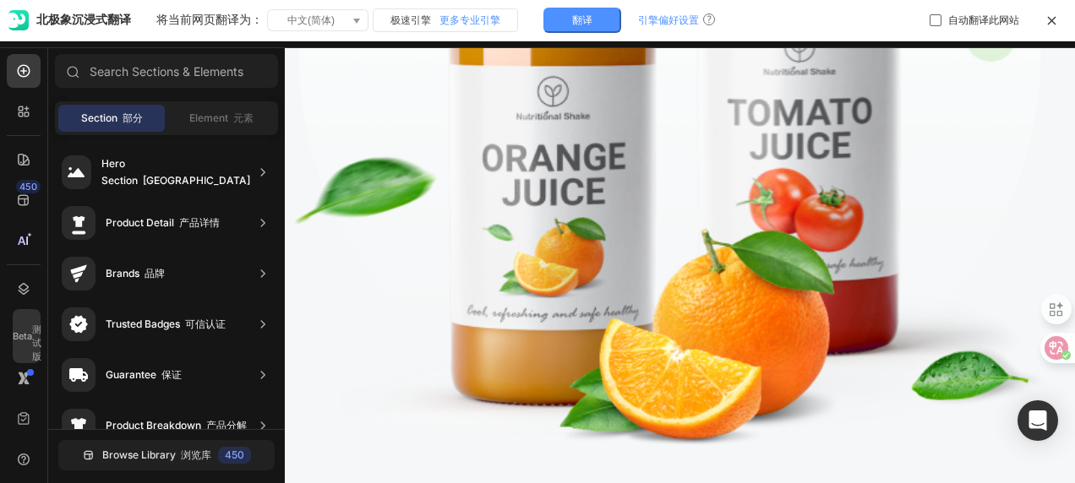
scroll to position [889, 0]
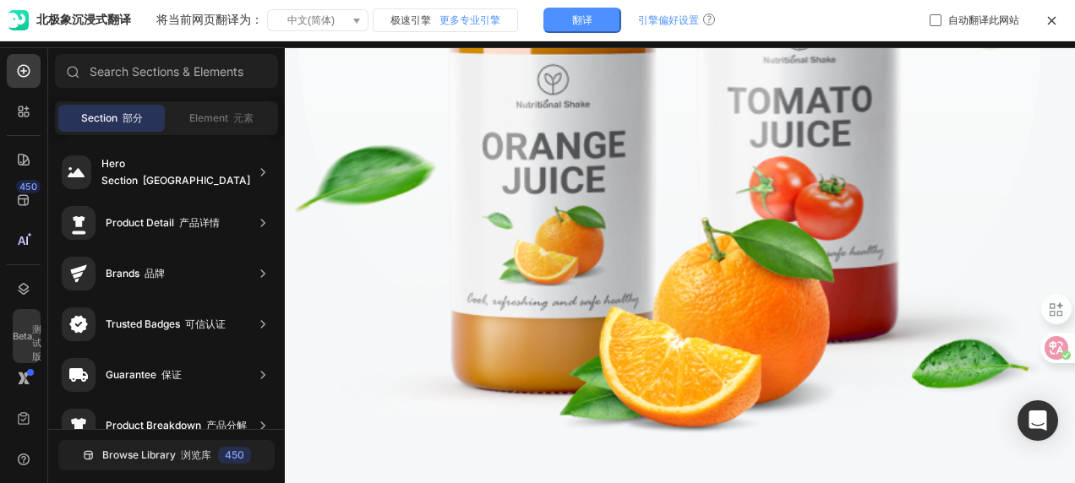
drag, startPoint x: 237, startPoint y: 125, endPoint x: 175, endPoint y: 143, distance: 64.2
click at [236, 125] on span "Element 元素" at bounding box center [221, 118] width 64 height 15
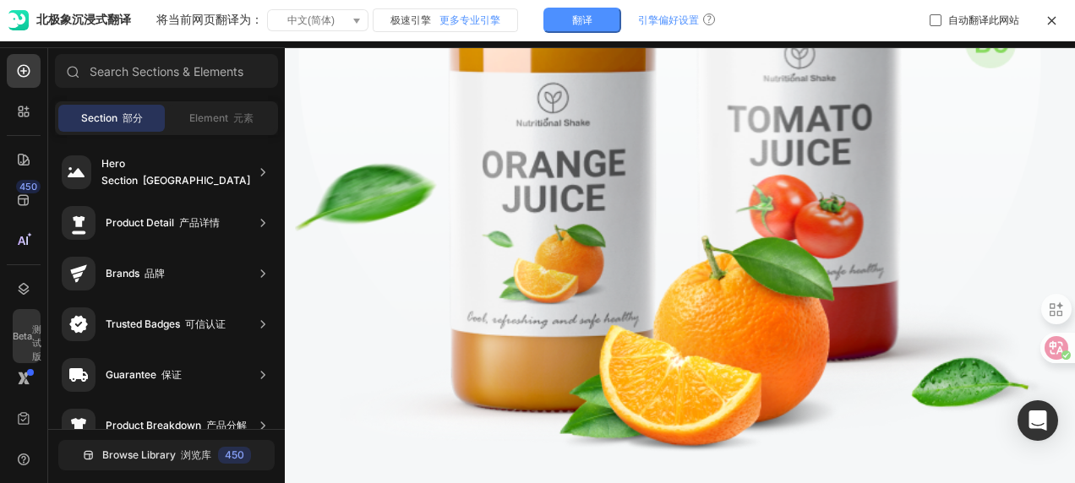
scroll to position [913, 0]
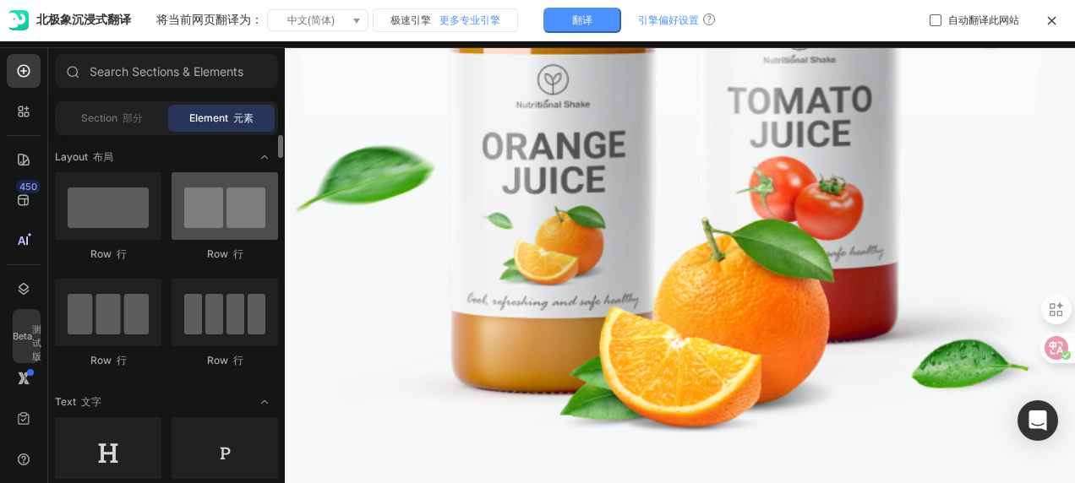
click at [254, 233] on div at bounding box center [225, 206] width 106 height 68
click at [229, 237] on div at bounding box center [225, 206] width 106 height 68
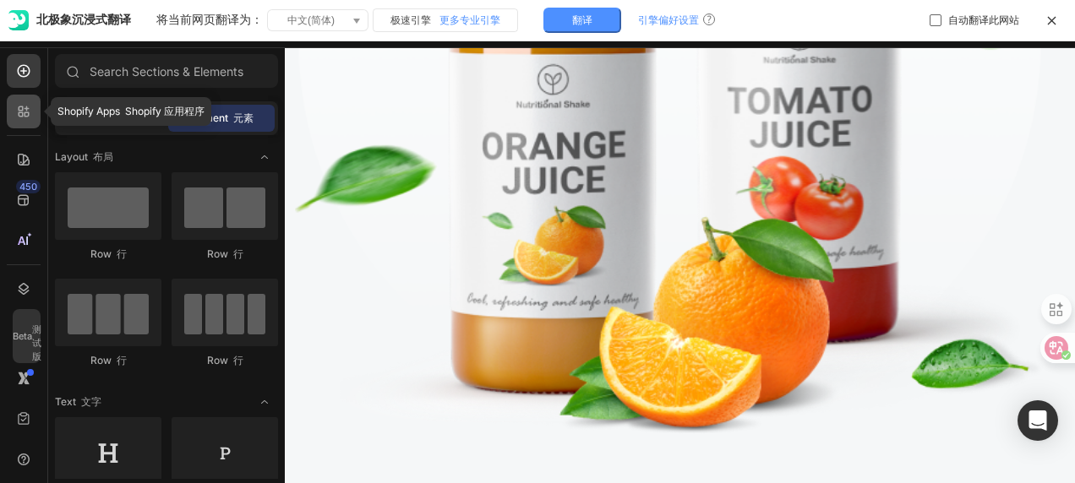
click at [9, 112] on div at bounding box center [24, 112] width 34 height 34
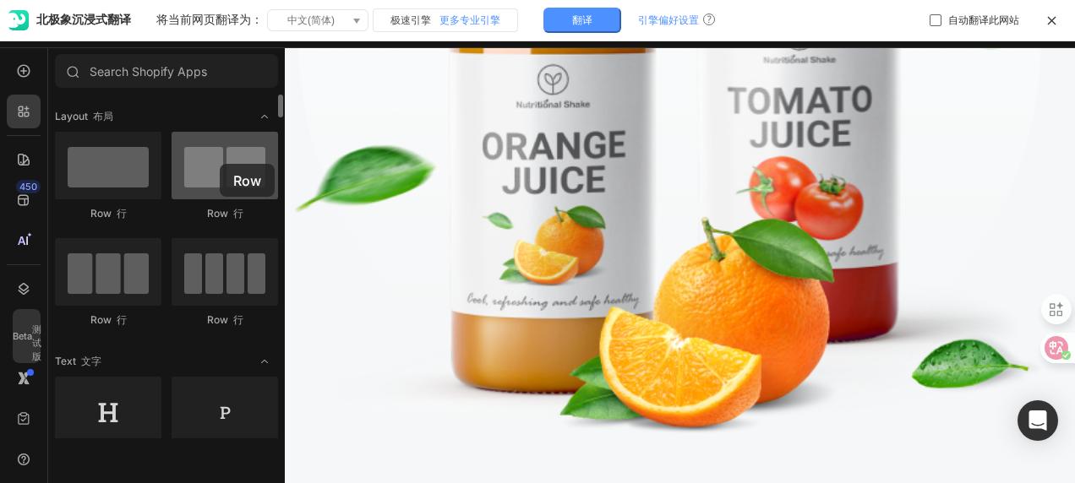
click at [220, 164] on div at bounding box center [225, 166] width 106 height 68
click at [230, 170] on div at bounding box center [225, 166] width 106 height 68
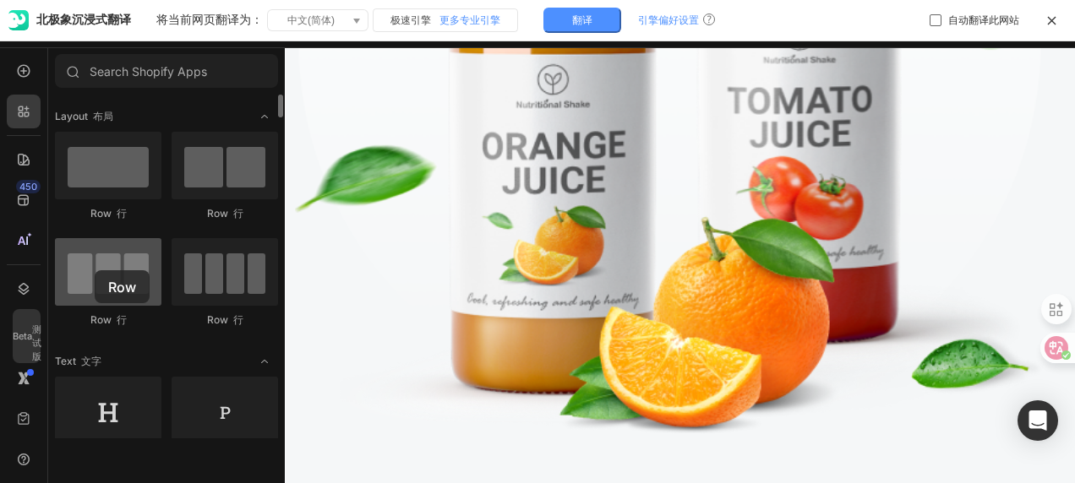
click at [95, 270] on div at bounding box center [108, 272] width 106 height 68
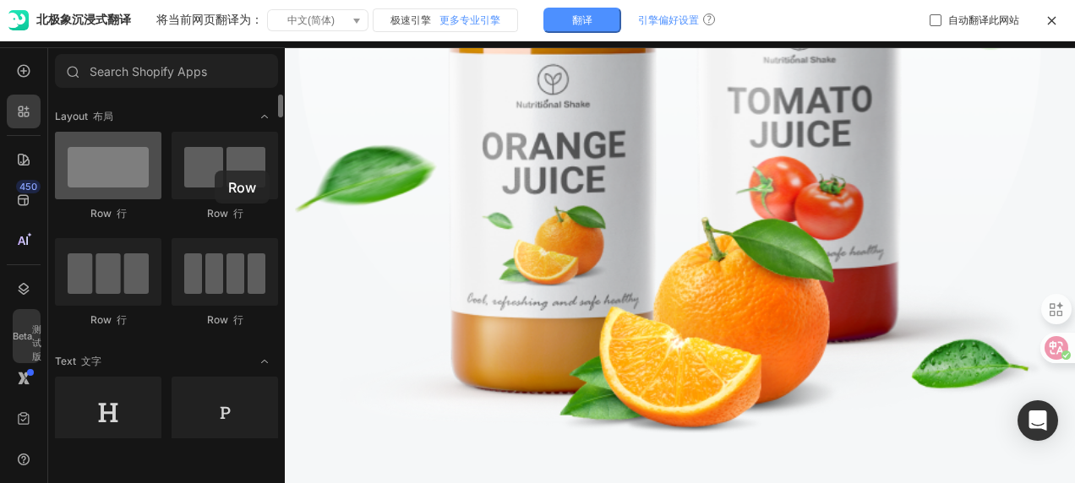
drag, startPoint x: 215, startPoint y: 171, endPoint x: 102, endPoint y: 193, distance: 114.5
click at [211, 171] on div at bounding box center [225, 166] width 106 height 68
click at [102, 193] on div at bounding box center [108, 166] width 106 height 68
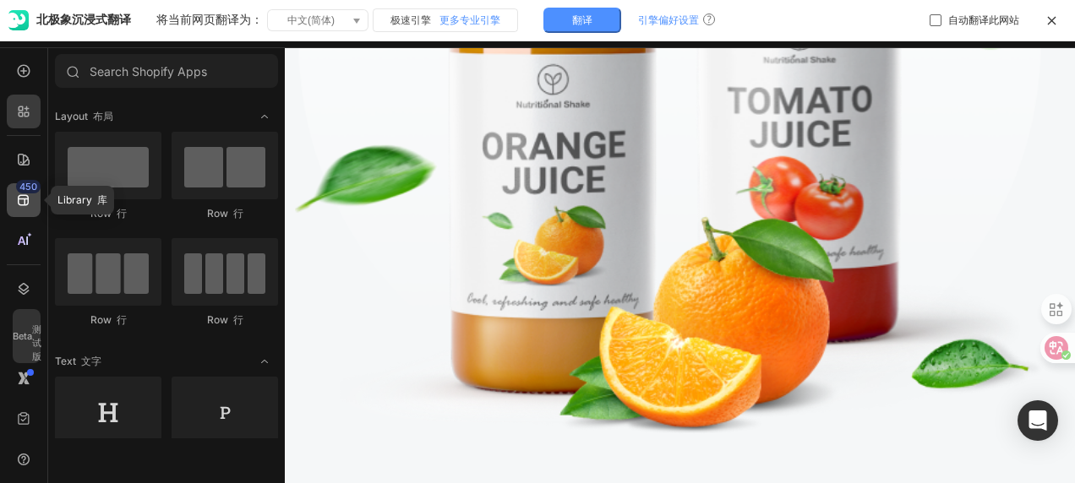
click at [27, 194] on icon at bounding box center [23, 200] width 17 height 17
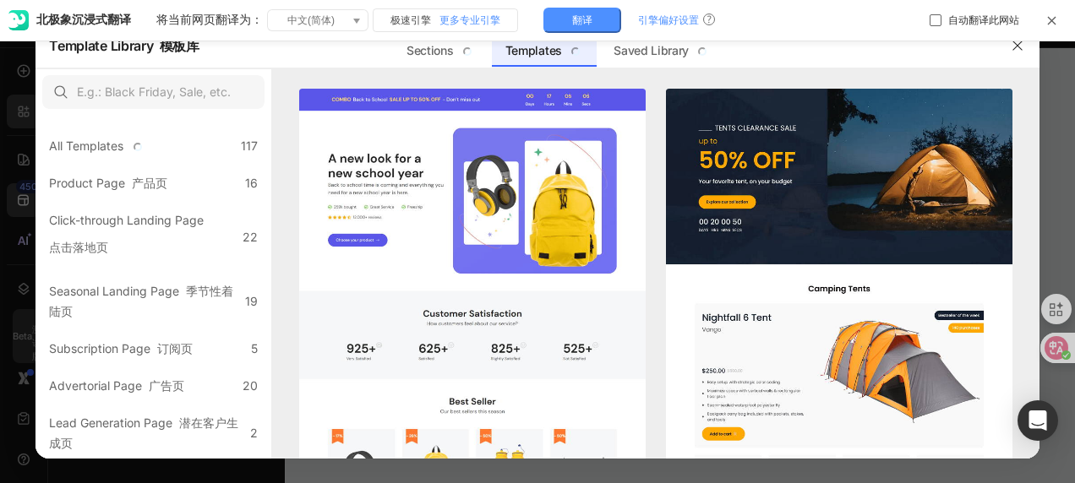
click at [1050, 15] on icon at bounding box center [1051, 20] width 13 height 13
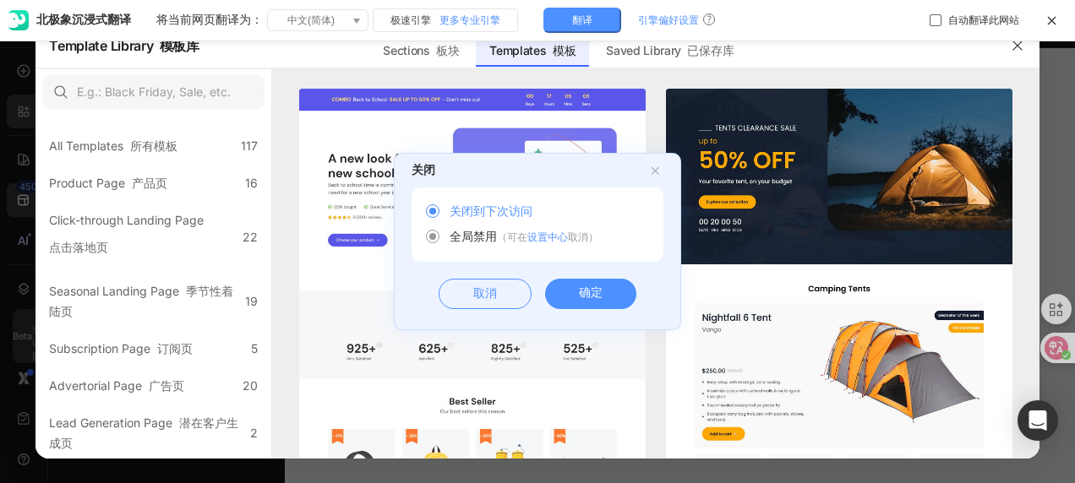
drag, startPoint x: 433, startPoint y: 237, endPoint x: 460, endPoint y: 247, distance: 29.4
click at [433, 238] on use at bounding box center [433, 237] width 13 height 13
drag, startPoint x: 585, startPoint y: 291, endPoint x: 575, endPoint y: 286, distance: 11.0
click at [580, 291] on div "确定" at bounding box center [590, 294] width 91 height 30
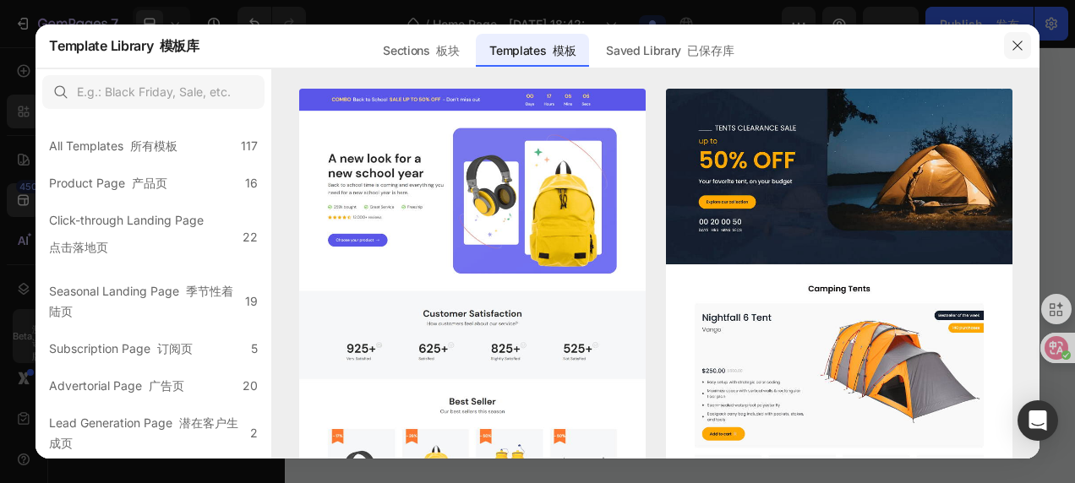
click at [1017, 48] on icon "button" at bounding box center [1018, 46] width 14 height 14
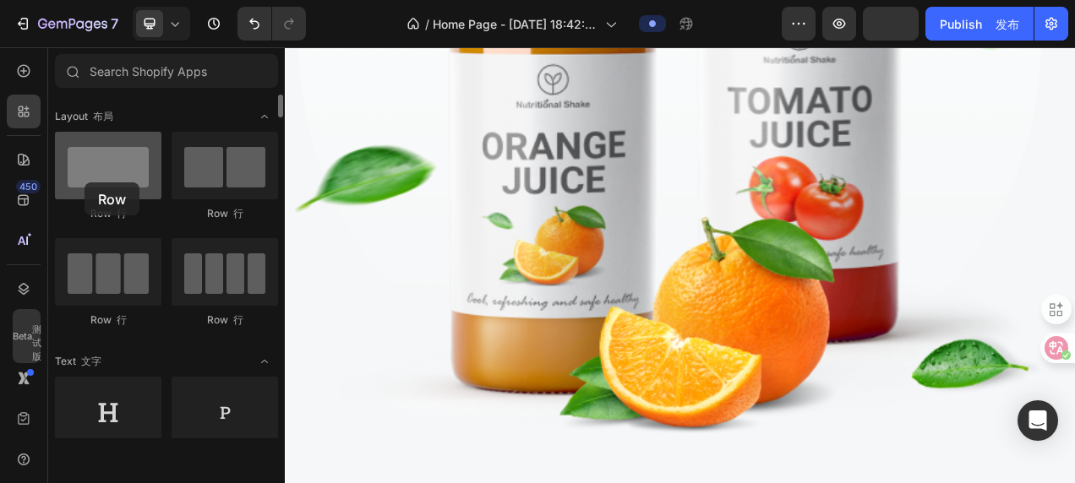
click at [84, 183] on div at bounding box center [108, 166] width 106 height 68
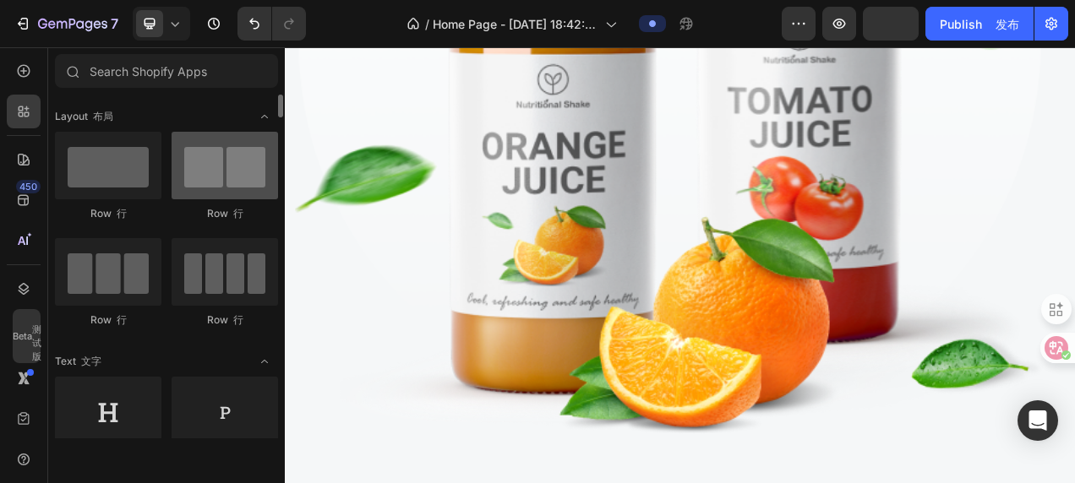
click at [221, 198] on div at bounding box center [225, 166] width 106 height 68
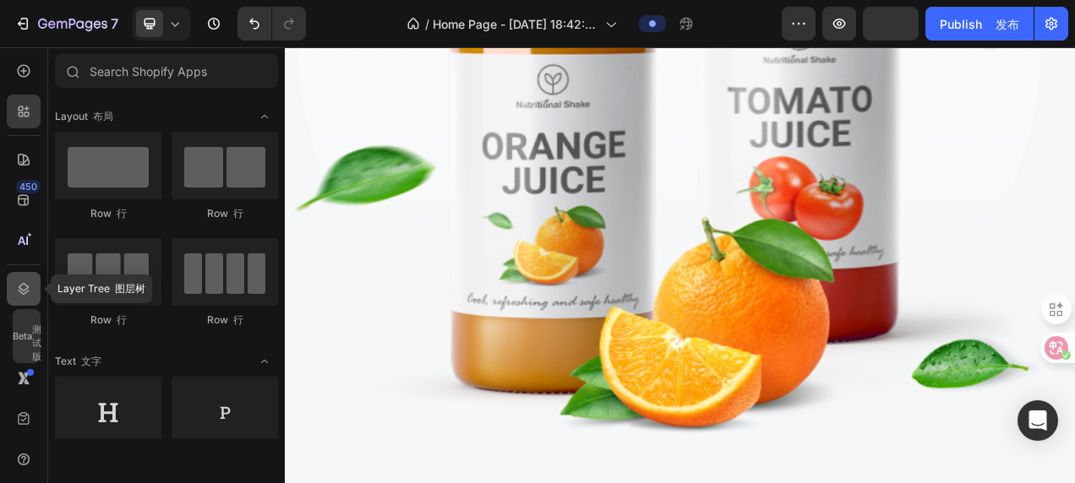
click at [22, 280] on div at bounding box center [24, 289] width 34 height 34
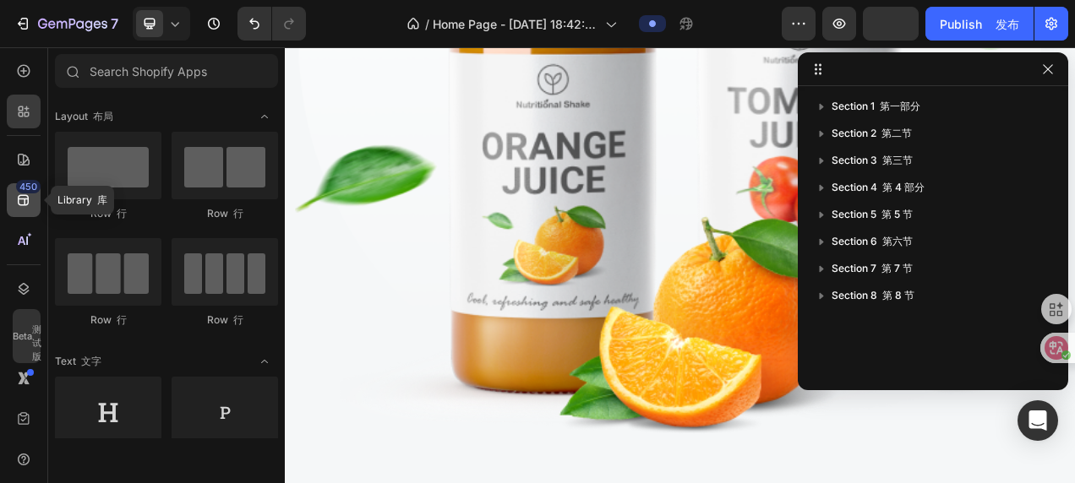
click at [19, 204] on icon at bounding box center [23, 200] width 11 height 11
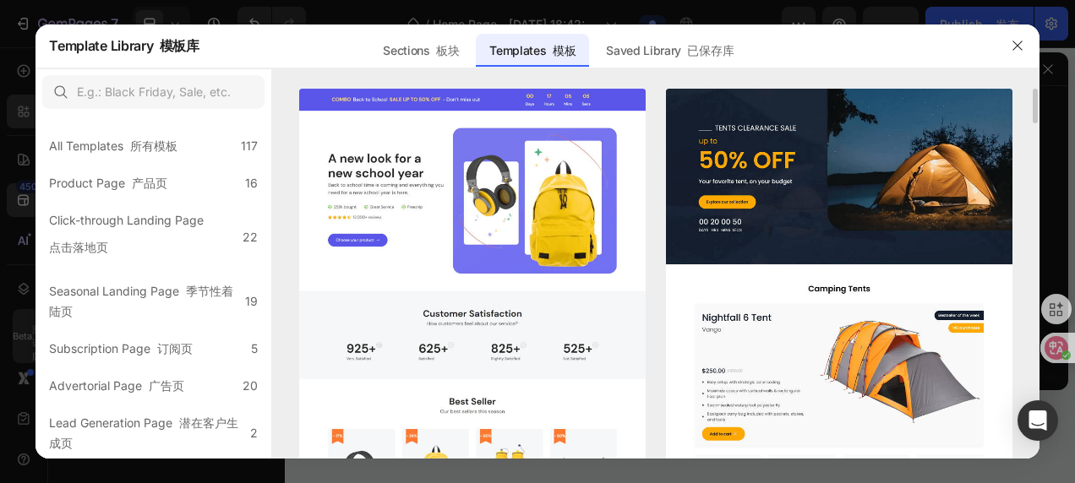
drag, startPoint x: 1034, startPoint y: 108, endPoint x: 1018, endPoint y: 139, distance: 34.4
click at [1022, 149] on div "Back To School - Stationery Add to page Preview Camping Tents Add to page Previ…" at bounding box center [655, 274] width 766 height 371
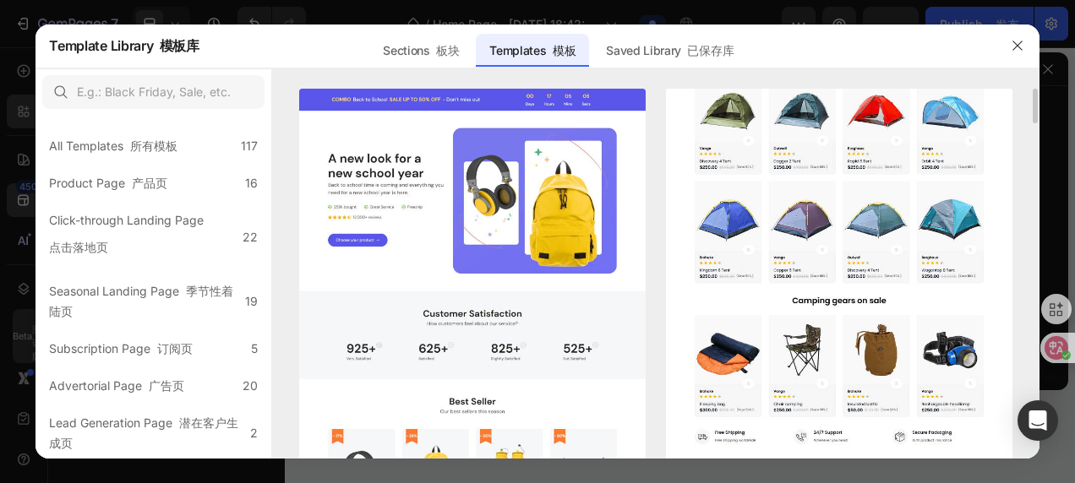
click at [868, 338] on img at bounding box center [839, 84] width 346 height 757
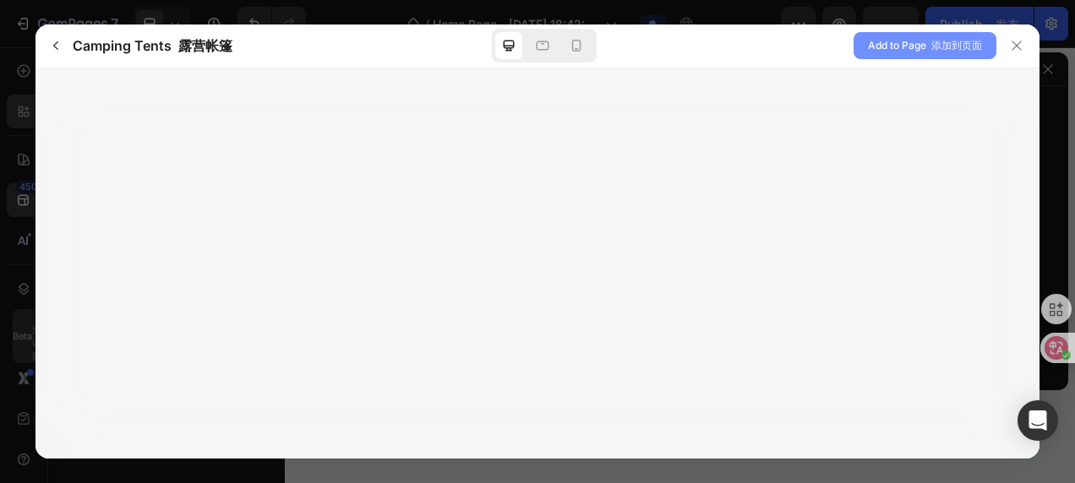
click at [891, 44] on span "Add to Page 添加到页面" at bounding box center [925, 45] width 114 height 20
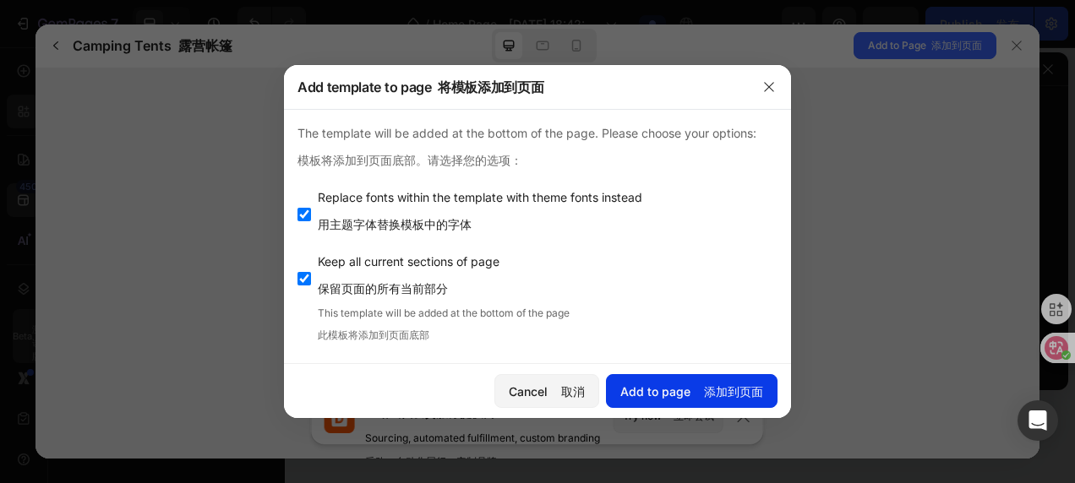
click at [689, 390] on div "Add to page 添加到页面" at bounding box center [691, 392] width 143 height 18
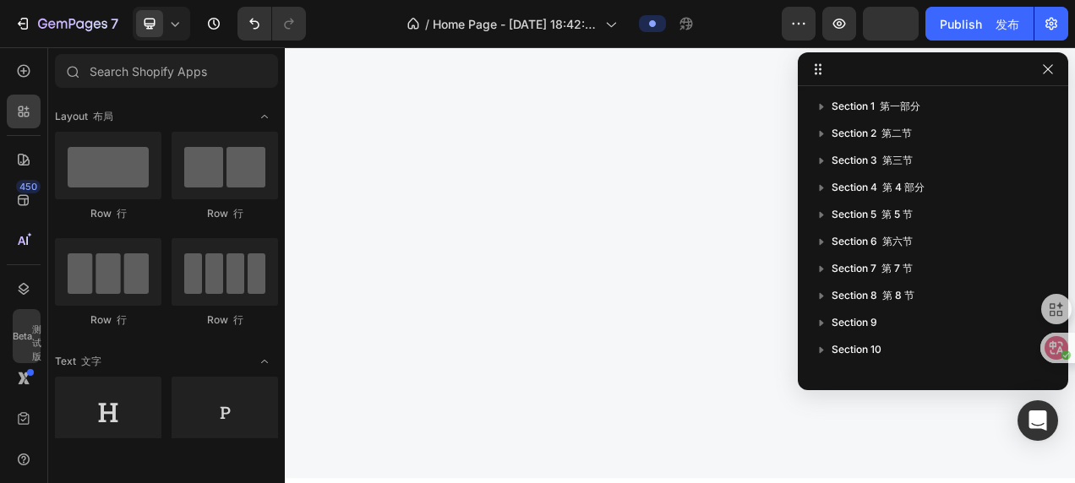
scroll to position [4853, 0]
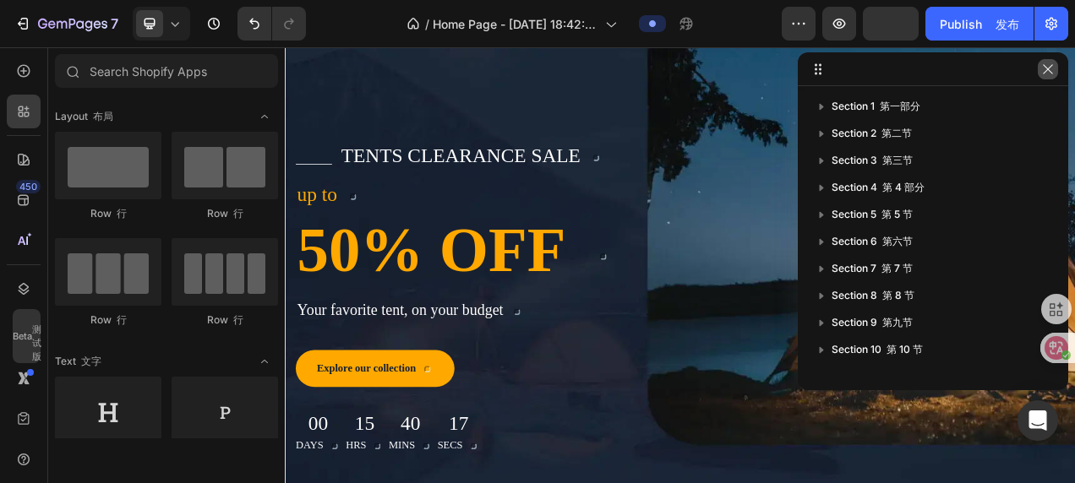
drag, startPoint x: 973, startPoint y: 29, endPoint x: 1043, endPoint y: 69, distance: 80.3
click at [1043, 69] on icon "button" at bounding box center [1048, 70] width 14 height 14
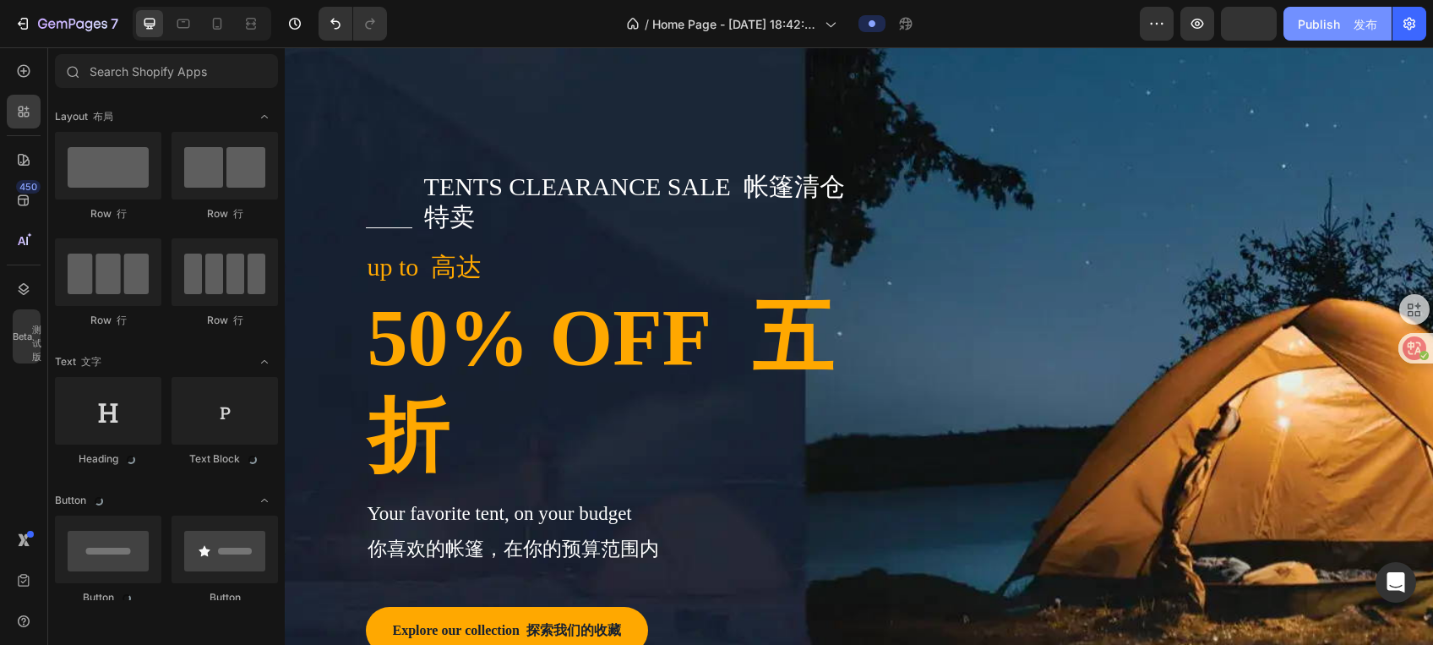
scroll to position [4852, 0]
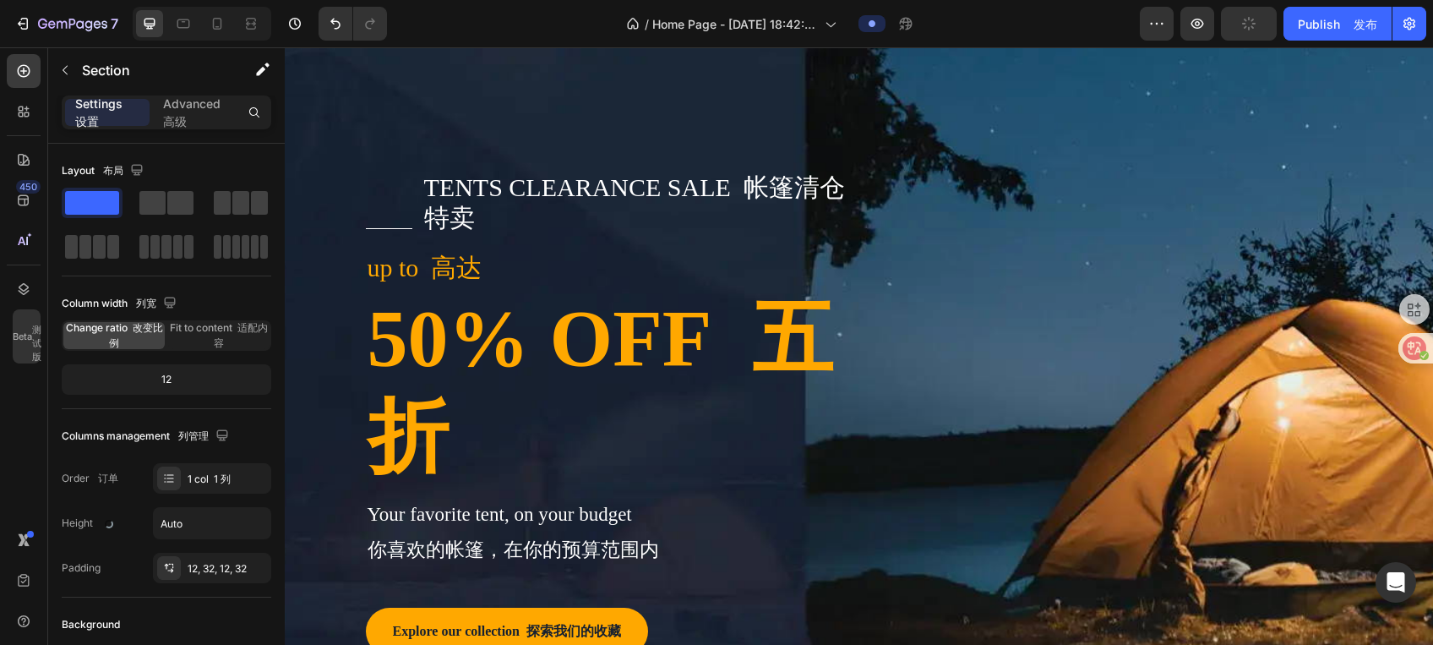
drag, startPoint x: 1148, startPoint y: 57, endPoint x: 831, endPoint y: 246, distance: 369.1
click at [830, 246] on div "Title Line 行 tents clearance sale 帐篷清仓特卖 Text block 文本块 Row 行 up to 高达 Text blo…" at bounding box center [859, 448] width 1148 height 801
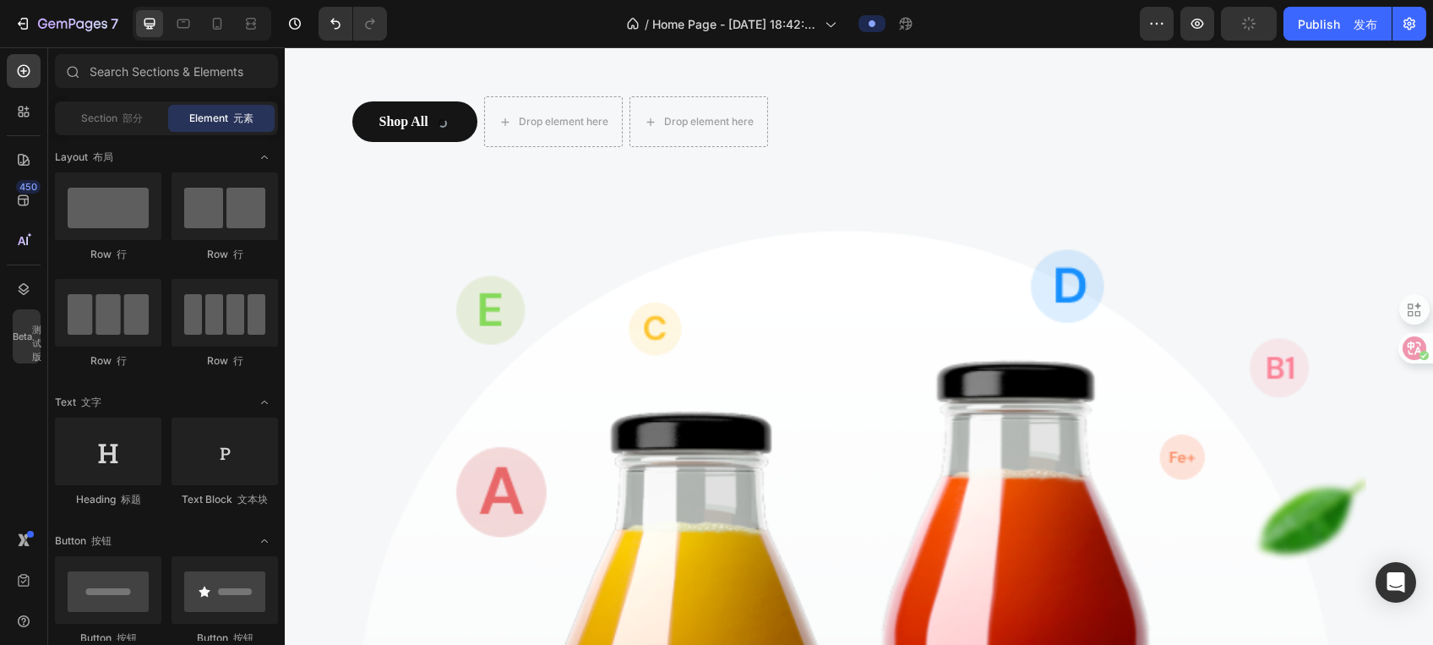
scroll to position [0, 0]
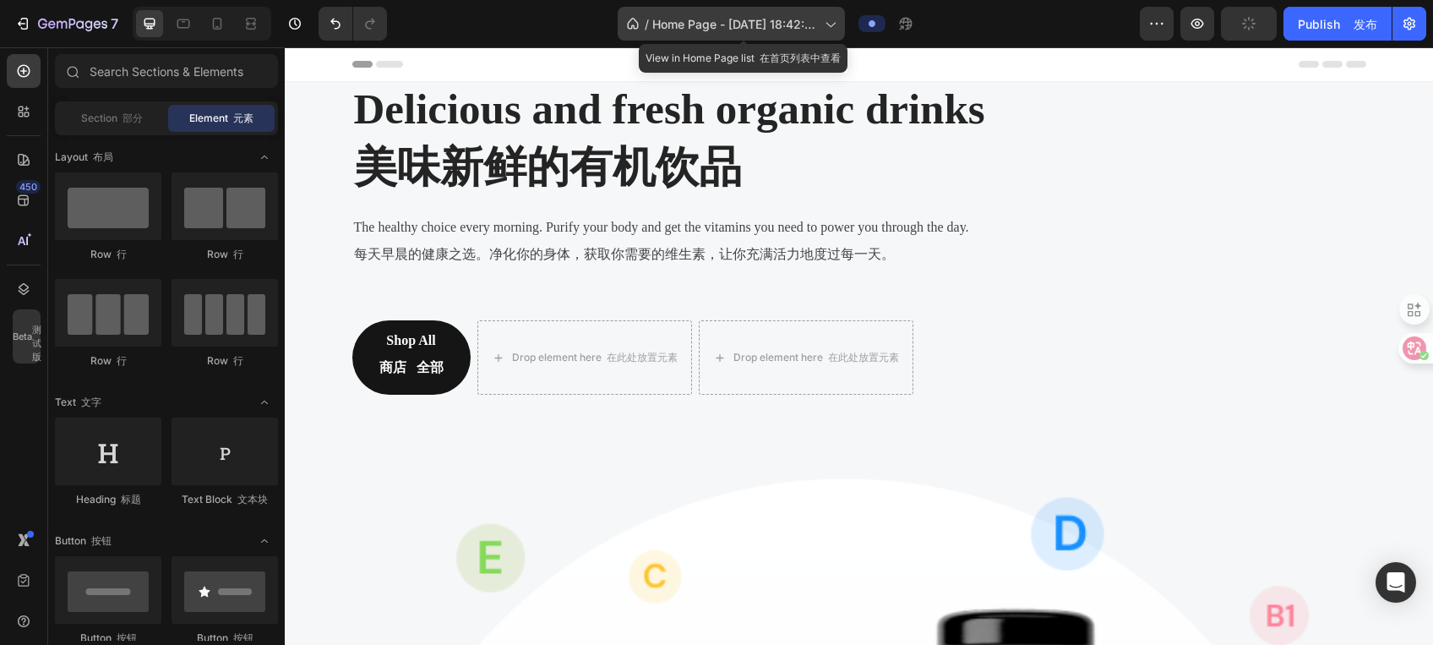
click at [838, 21] on icon at bounding box center [829, 23] width 17 height 17
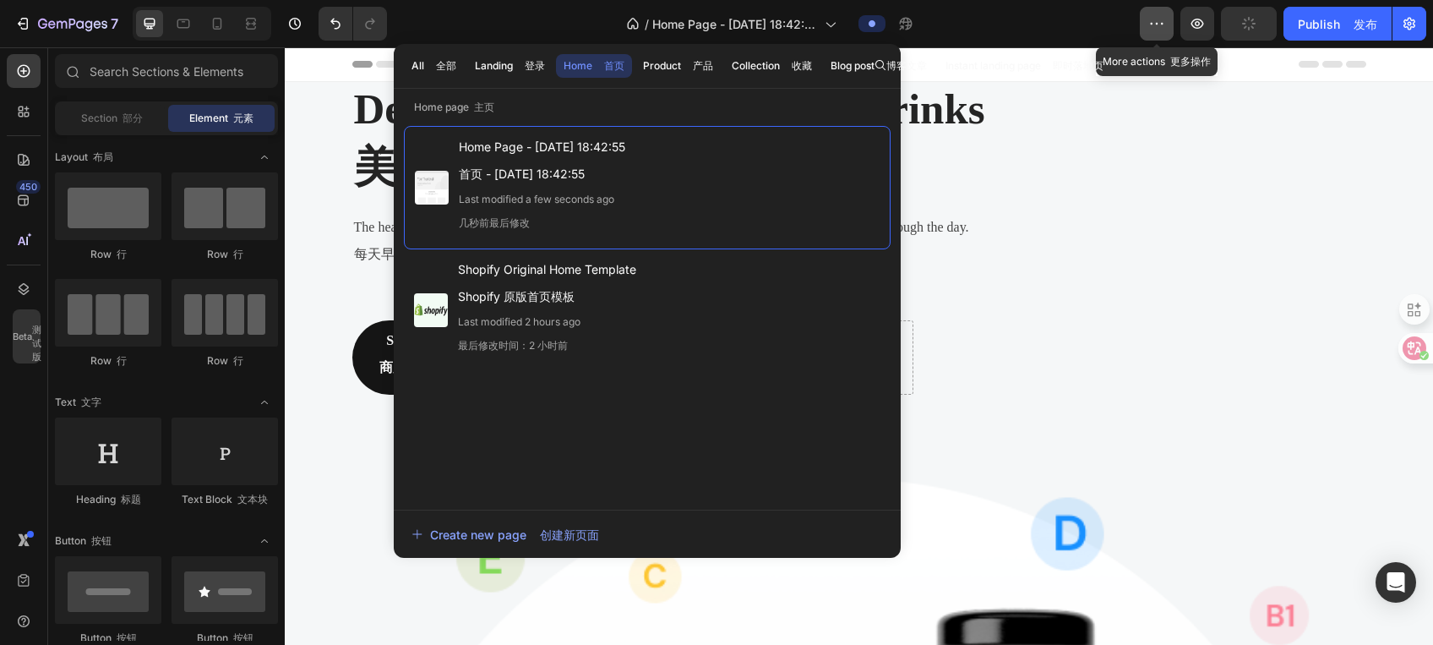
click at [1074, 20] on icon "button" at bounding box center [1156, 23] width 17 height 17
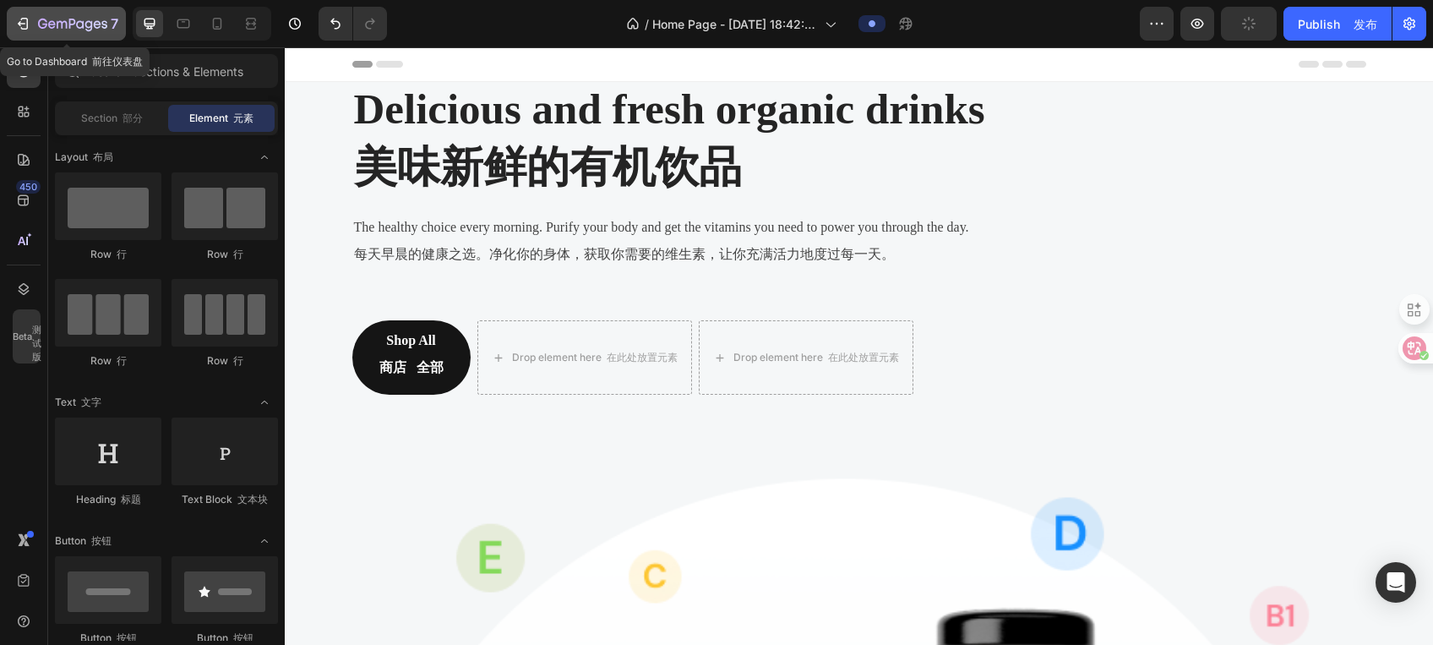
click at [26, 27] on icon "button" at bounding box center [22, 23] width 17 height 17
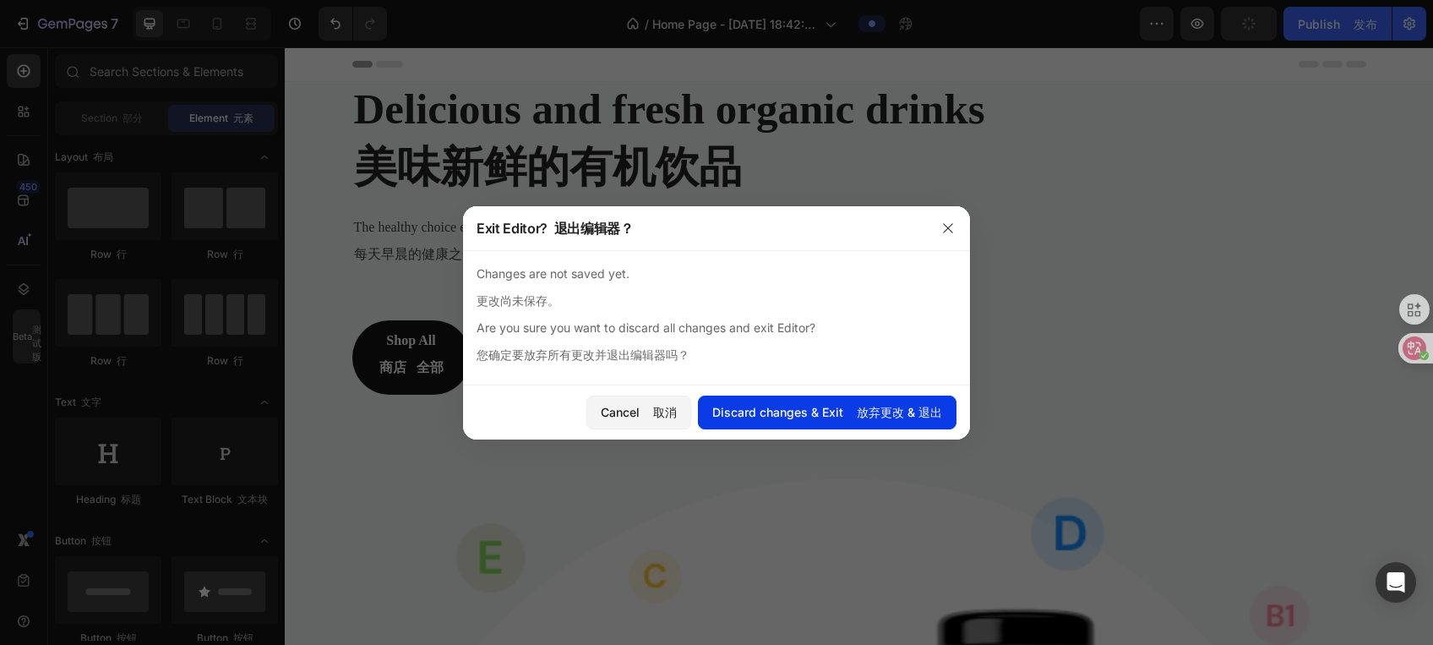
click at [899, 401] on button "Discard changes & Exit 放弃更改 & 退出" at bounding box center [827, 412] width 259 height 34
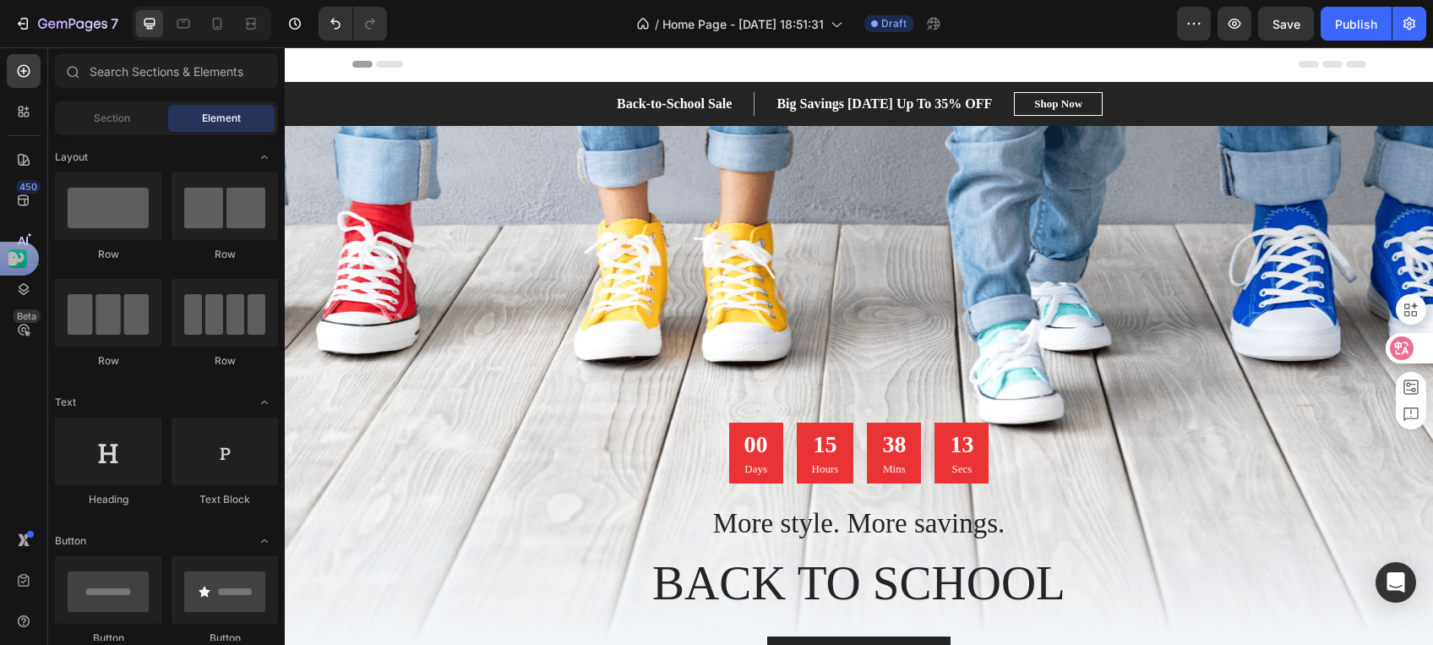
click at [1406, 349] on icon at bounding box center [1402, 348] width 14 height 14
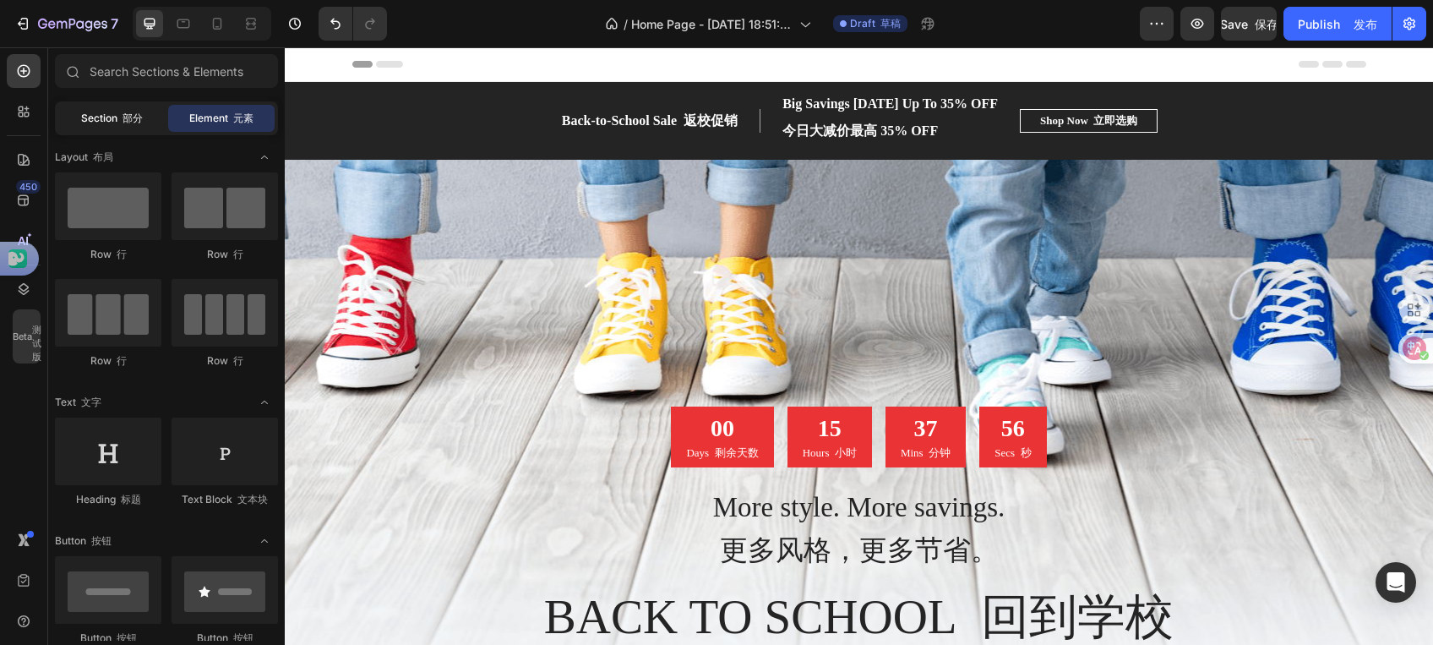
click at [109, 122] on span "Section 部分" at bounding box center [112, 118] width 62 height 15
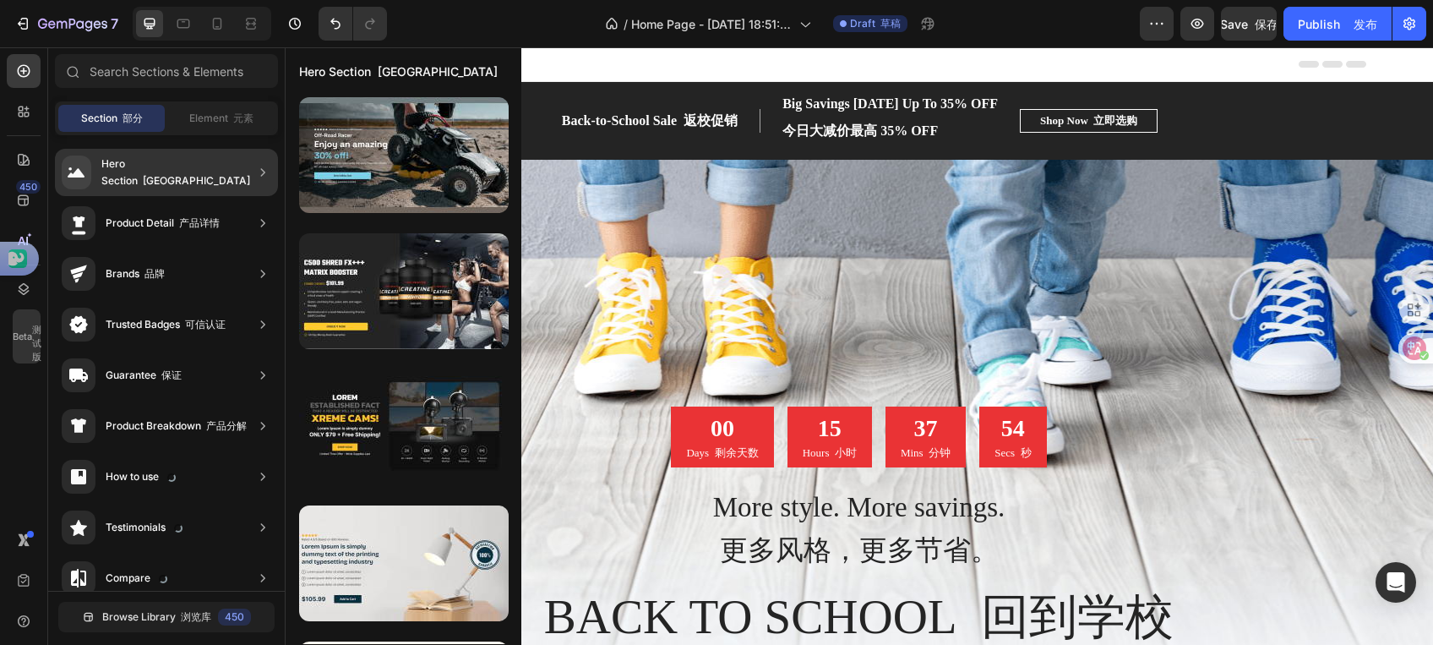
click at [204, 174] on font "[GEOGRAPHIC_DATA]" at bounding box center [196, 180] width 107 height 13
click at [128, 178] on div "Hero Section 英雄区域" at bounding box center [177, 172] width 153 height 34
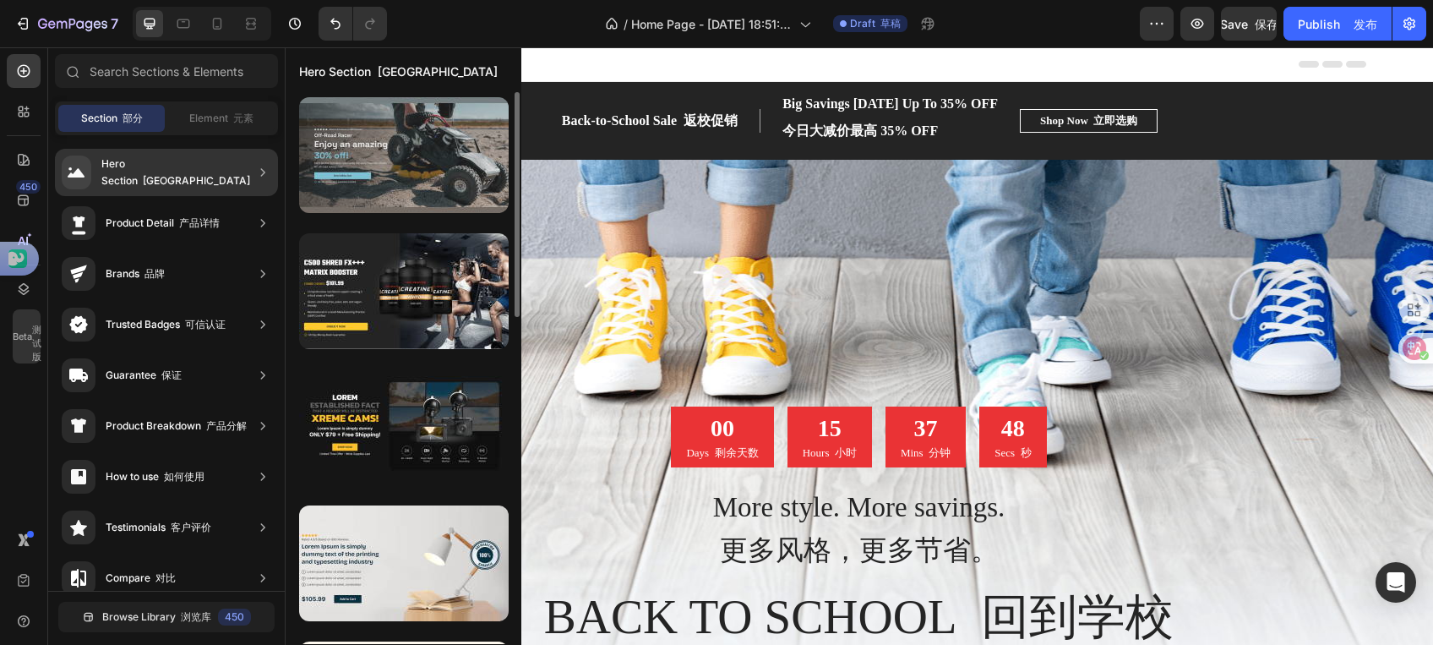
click at [391, 139] on div at bounding box center [404, 155] width 210 height 116
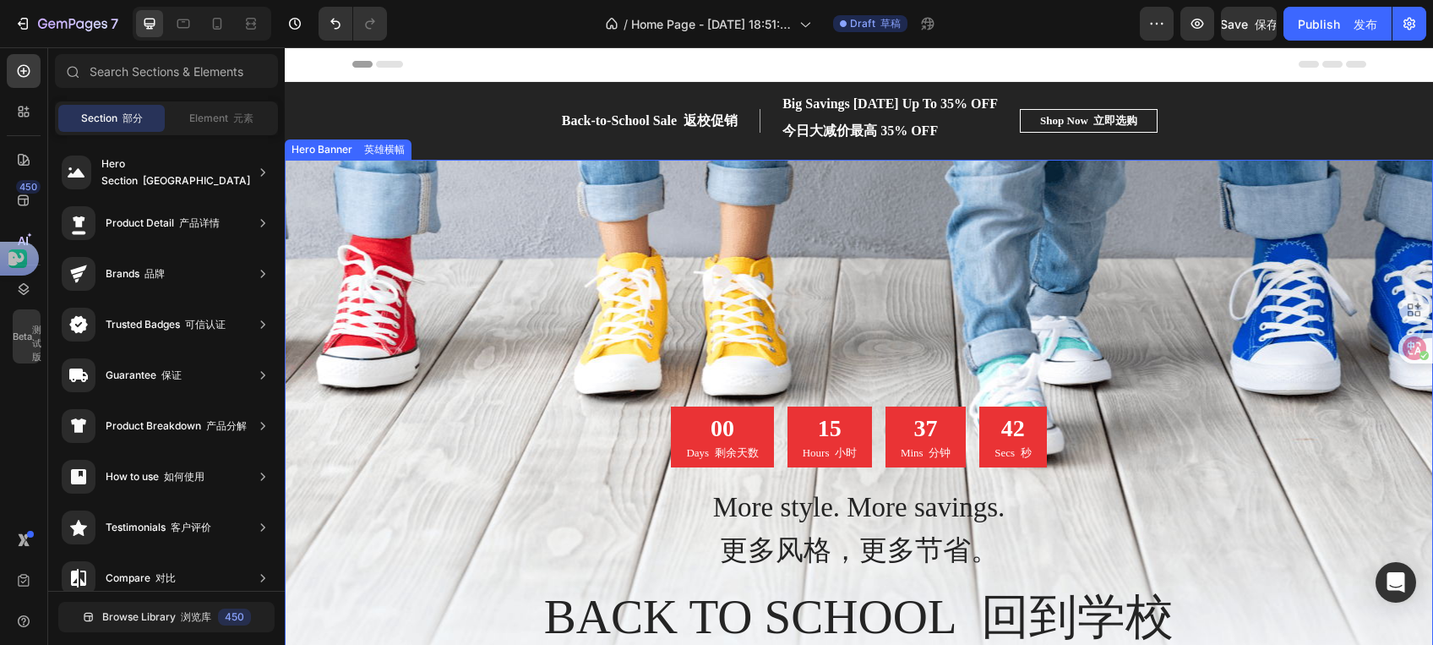
click at [1037, 341] on div "Overlay" at bounding box center [859, 455] width 1148 height 591
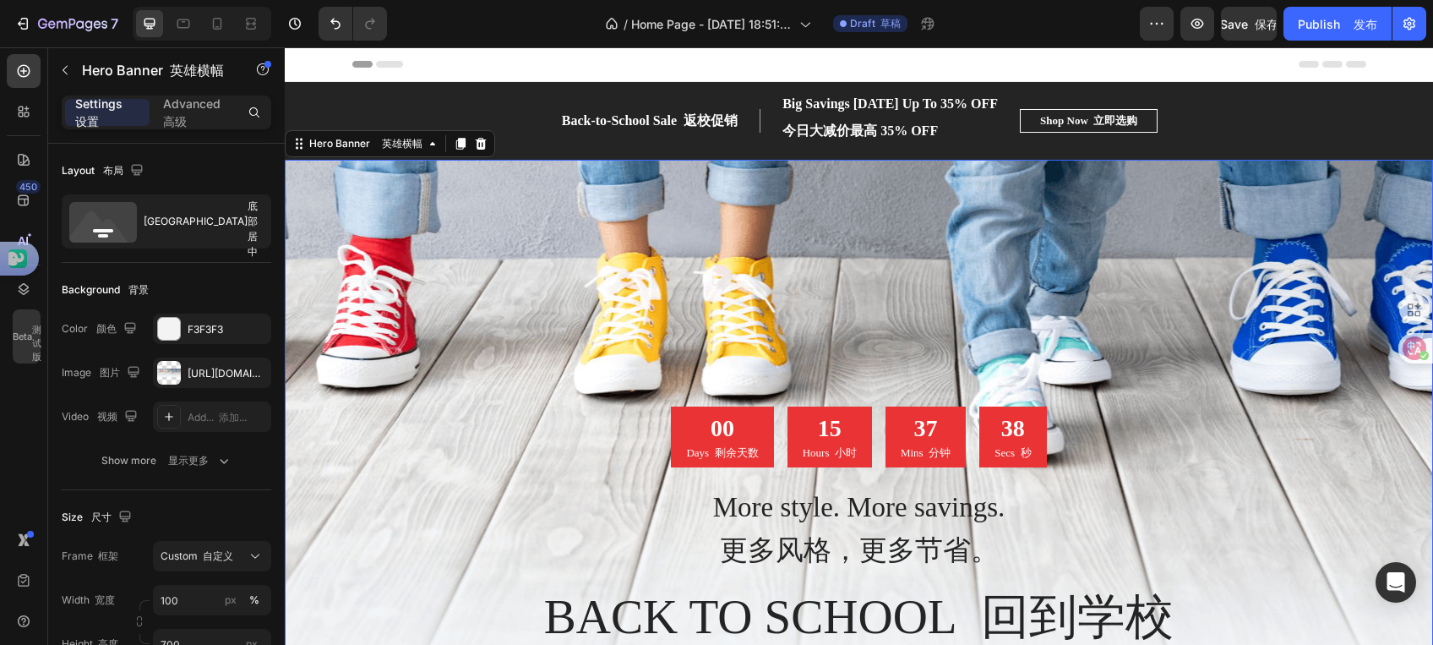
click at [694, 277] on div "Overlay" at bounding box center [859, 455] width 1148 height 591
click at [529, 255] on div "Overlay" at bounding box center [859, 455] width 1148 height 591
click at [530, 255] on div "Overlay" at bounding box center [859, 455] width 1148 height 591
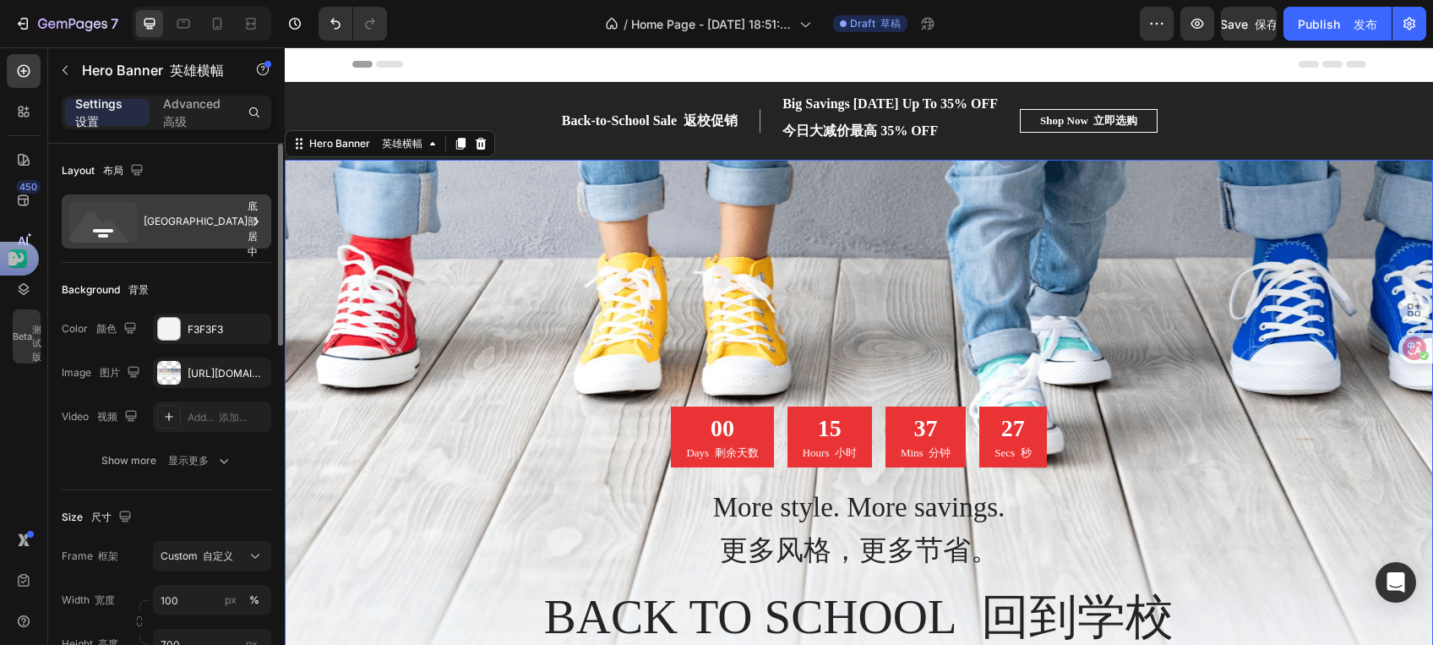
click at [253, 221] on icon at bounding box center [256, 221] width 17 height 17
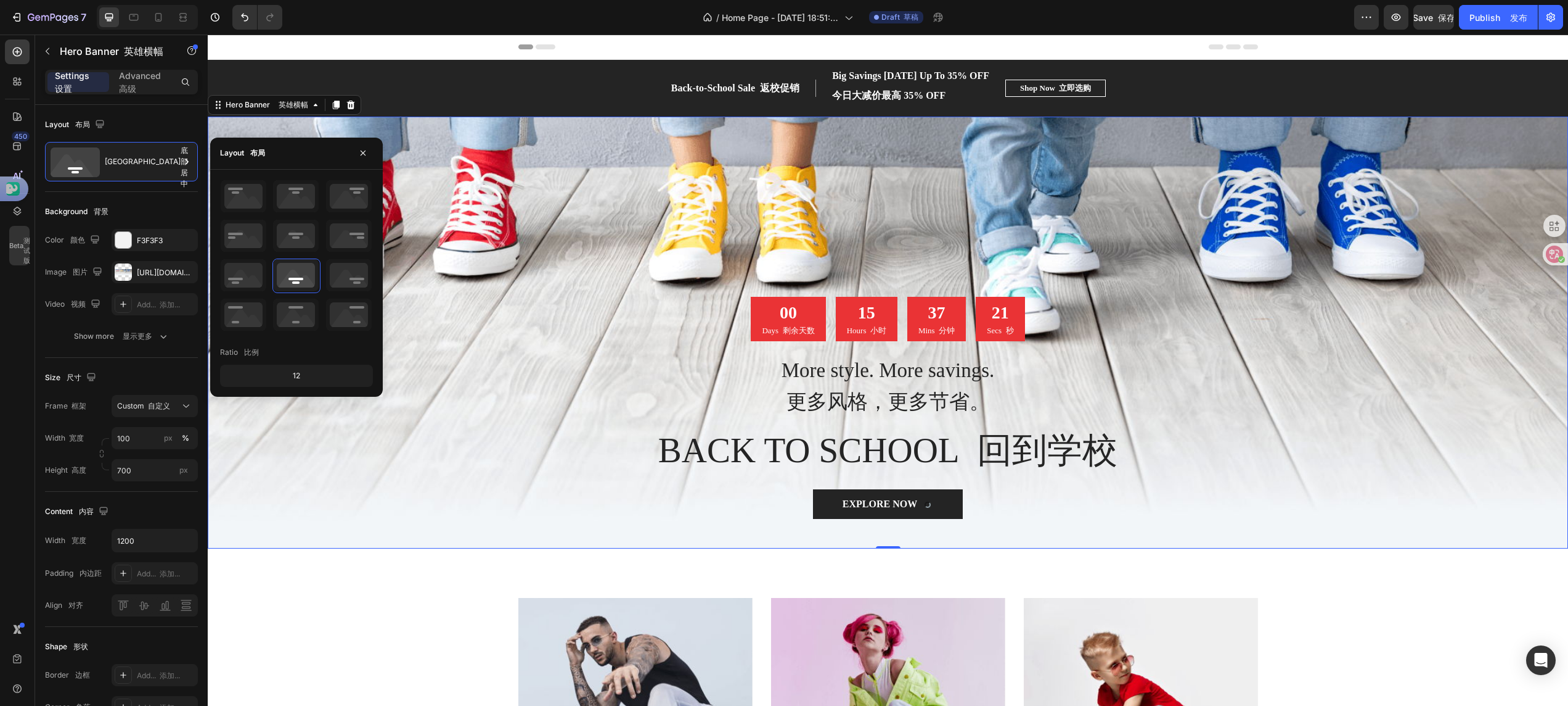
drag, startPoint x: 1201, startPoint y: 34, endPoint x: 301, endPoint y: 606, distance: 1066.4
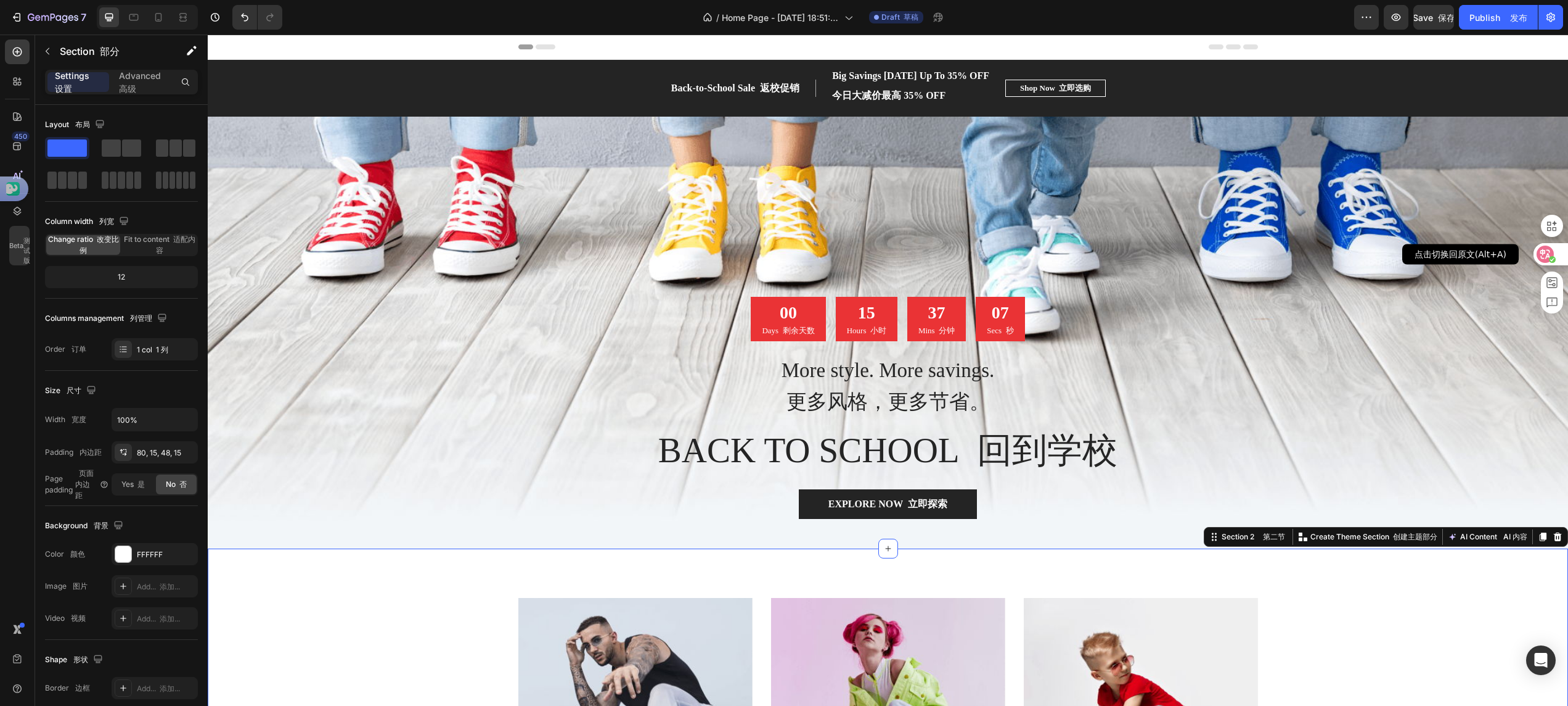
click at [1045, 258] on icon at bounding box center [1545, 254] width 10 height 10
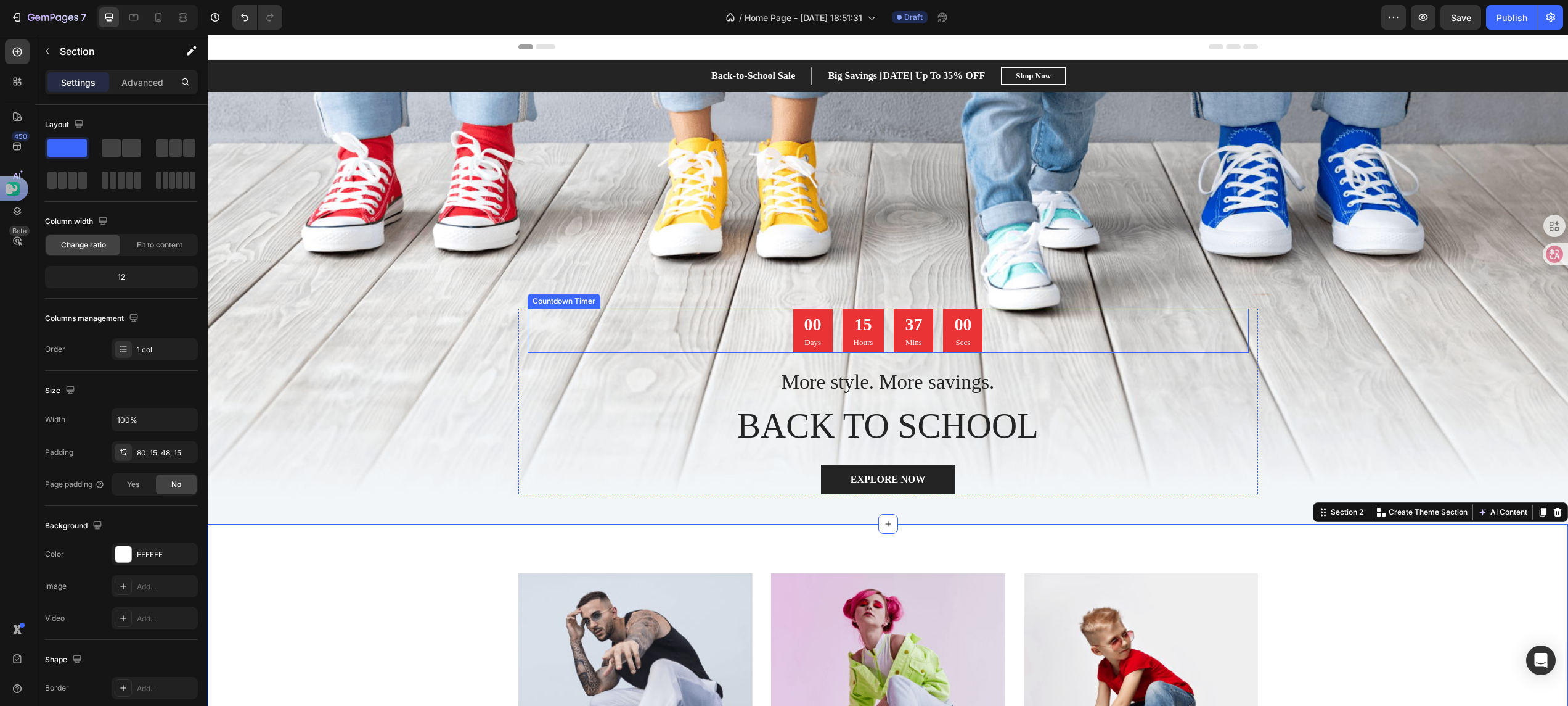
click at [534, 331] on div "00 Days 15 Hours 37 Mins 00 Secs" at bounding box center [888, 330] width 722 height 45
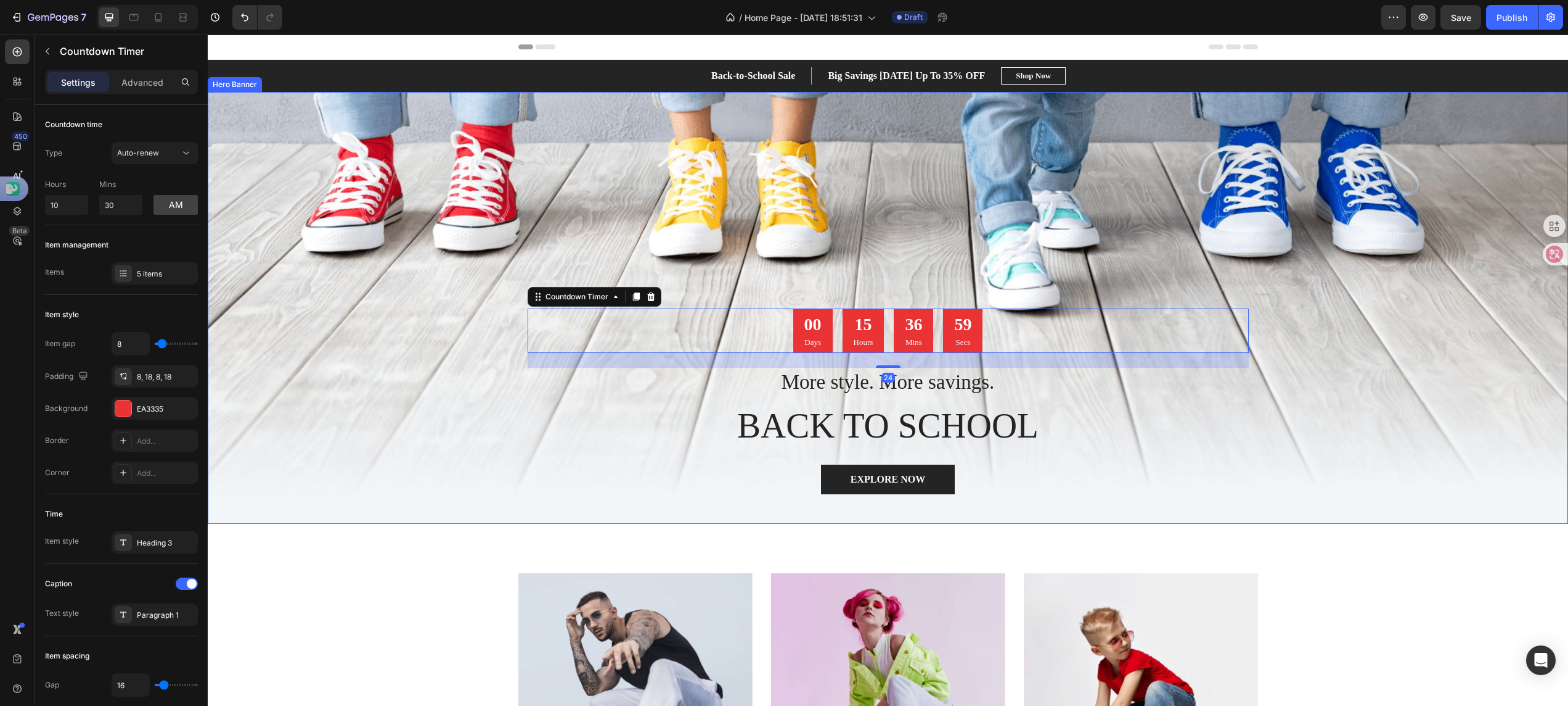
click at [392, 256] on div "Overlay" at bounding box center [888, 307] width 1361 height 431
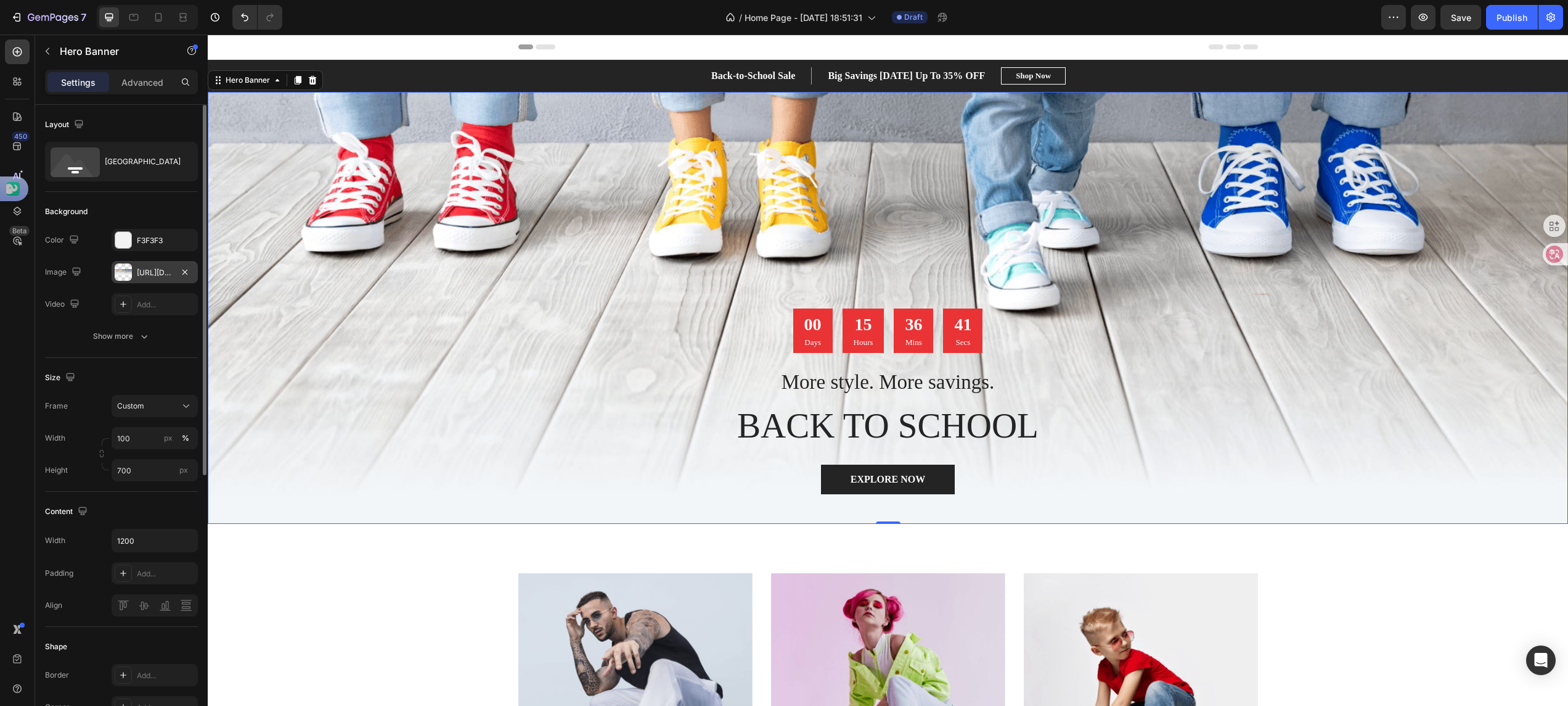
click at [126, 272] on div at bounding box center [123, 272] width 18 height 18
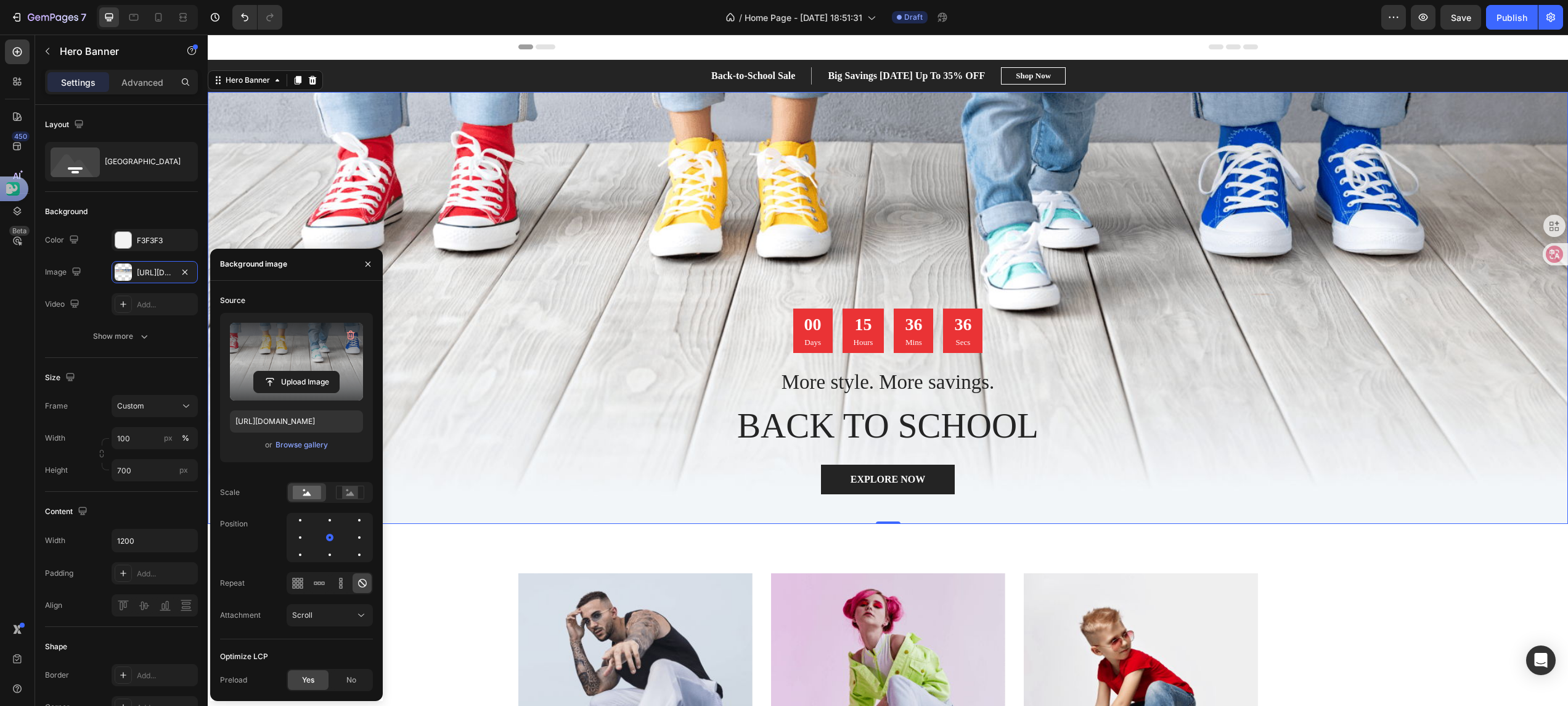
click at [292, 344] on label at bounding box center [296, 361] width 134 height 77
click at [292, 372] on input "file" at bounding box center [296, 382] width 85 height 21
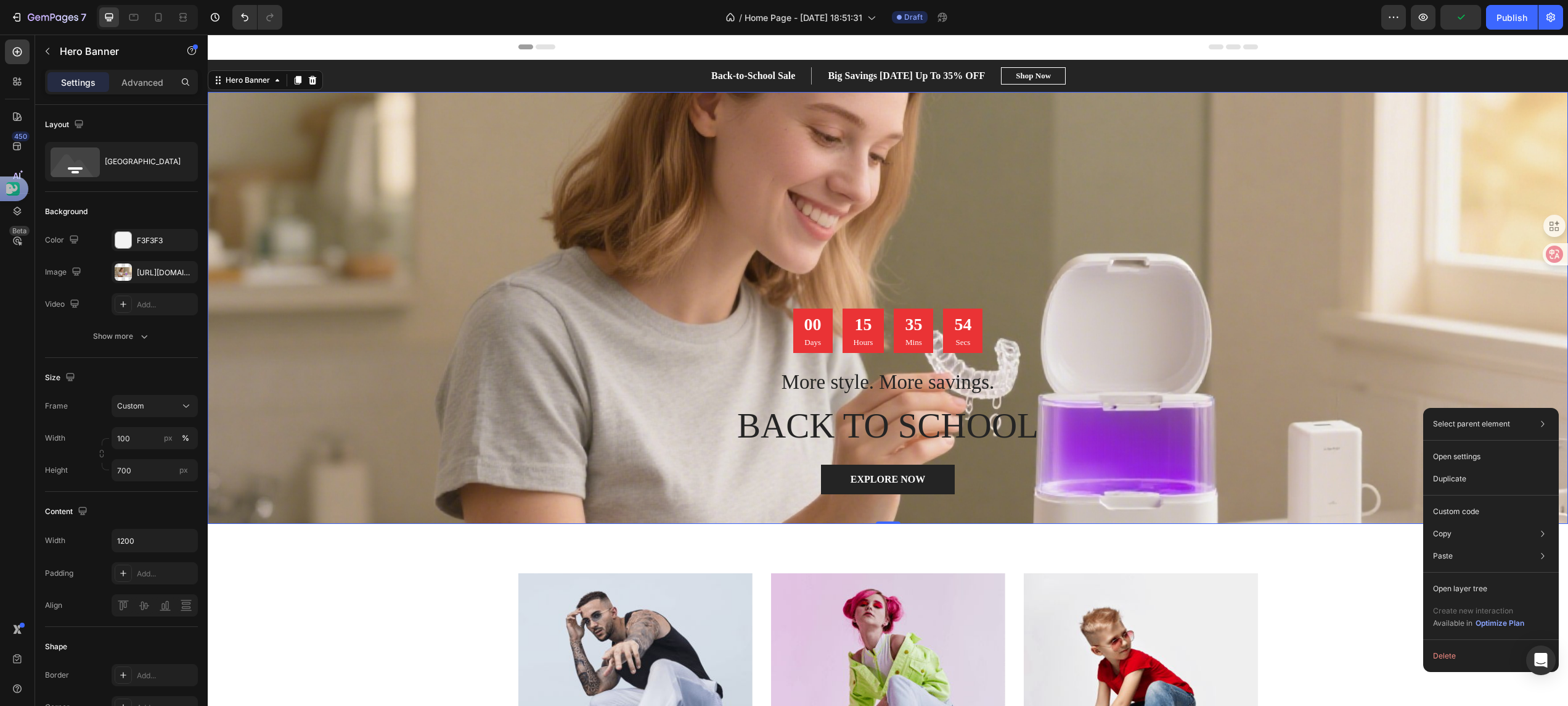
click at [439, 261] on div "Overlay" at bounding box center [888, 307] width 1361 height 431
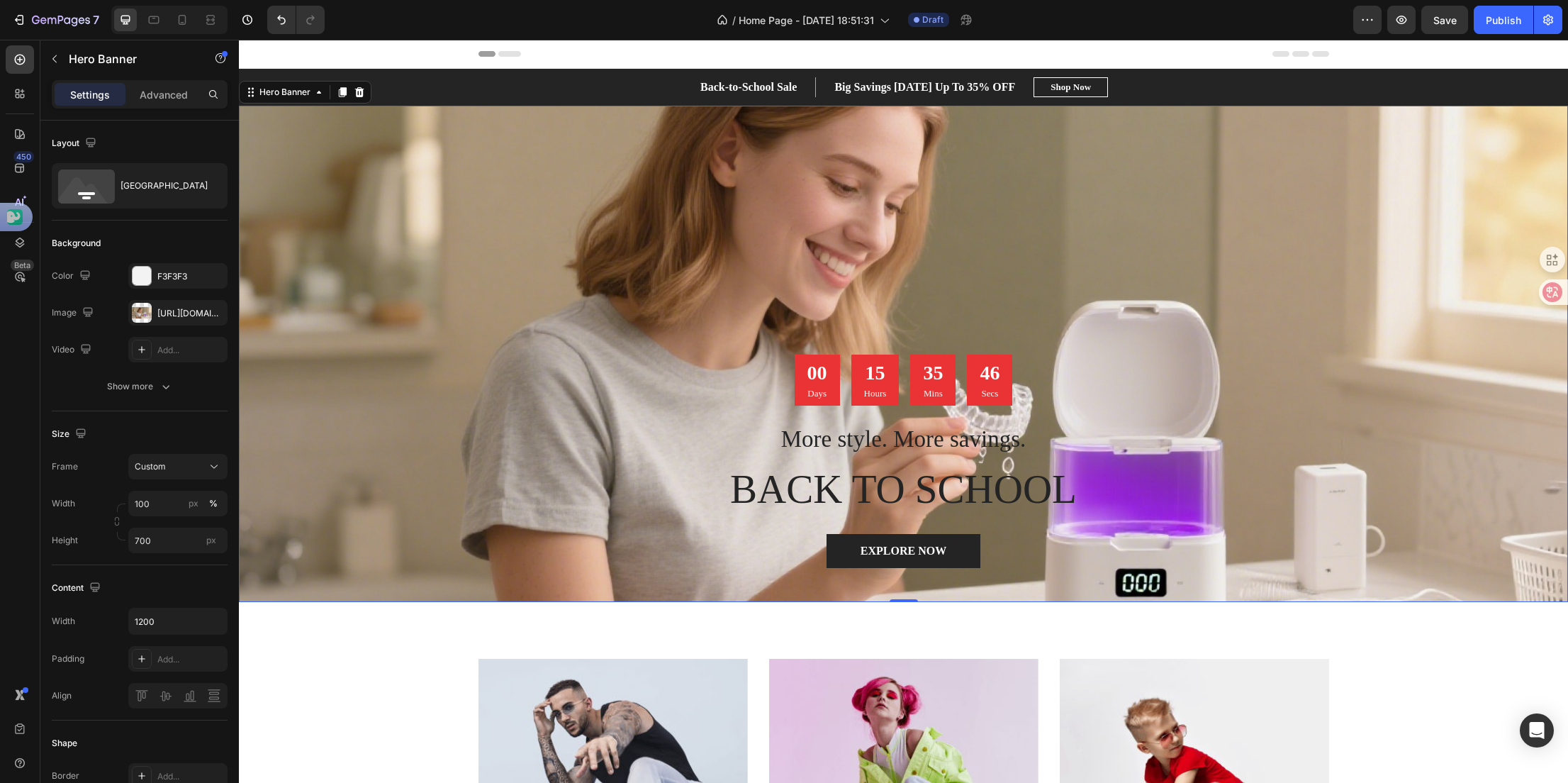
click at [1118, 279] on div "Overlay" at bounding box center [904, 353] width 1329 height 496
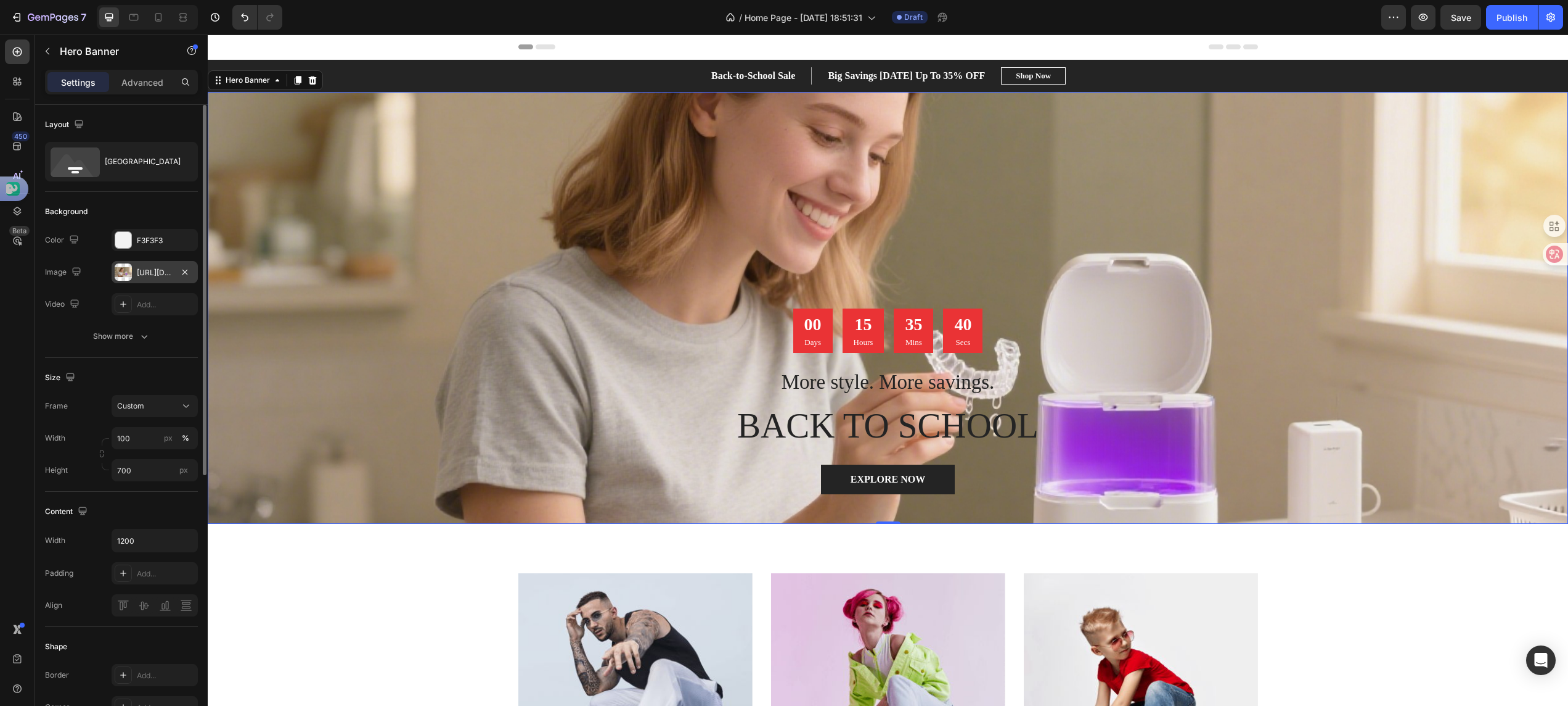
click at [131, 272] on div at bounding box center [123, 272] width 18 height 18
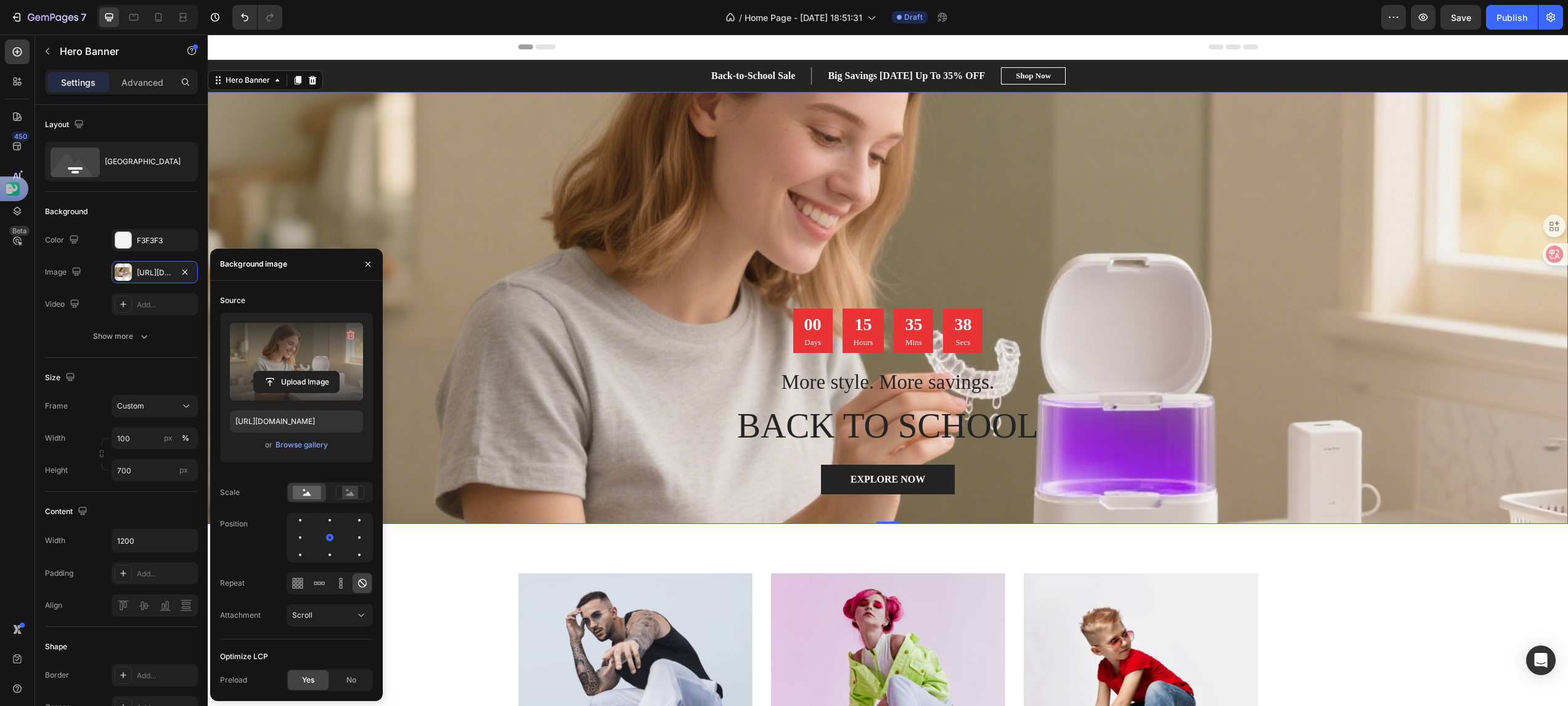
click at [301, 353] on label at bounding box center [296, 361] width 134 height 77
click at [301, 372] on input "file" at bounding box center [296, 382] width 85 height 21
click at [291, 379] on input "file" at bounding box center [296, 382] width 85 height 21
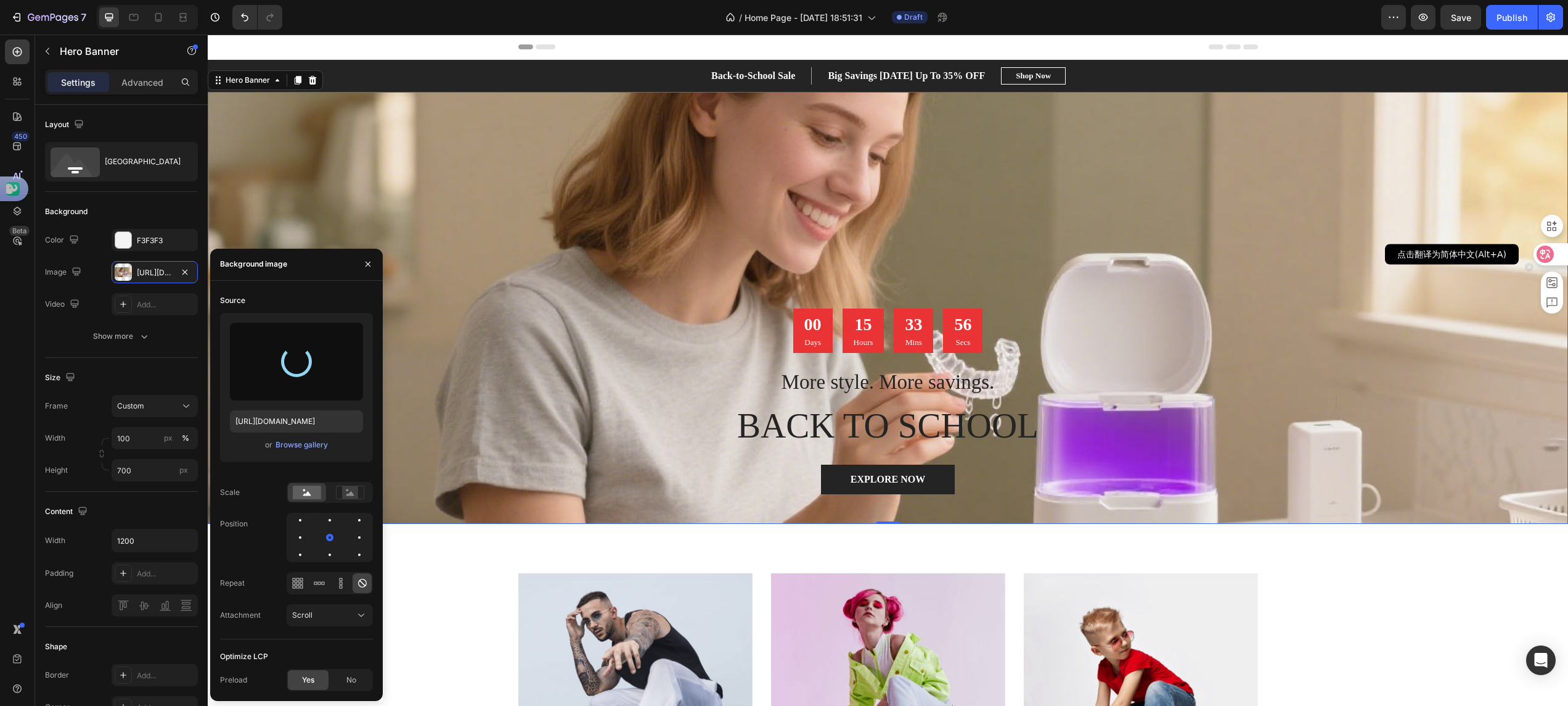
type input "[URL][DOMAIN_NAME]"
click at [1045, 255] on icon at bounding box center [1545, 254] width 10 height 10
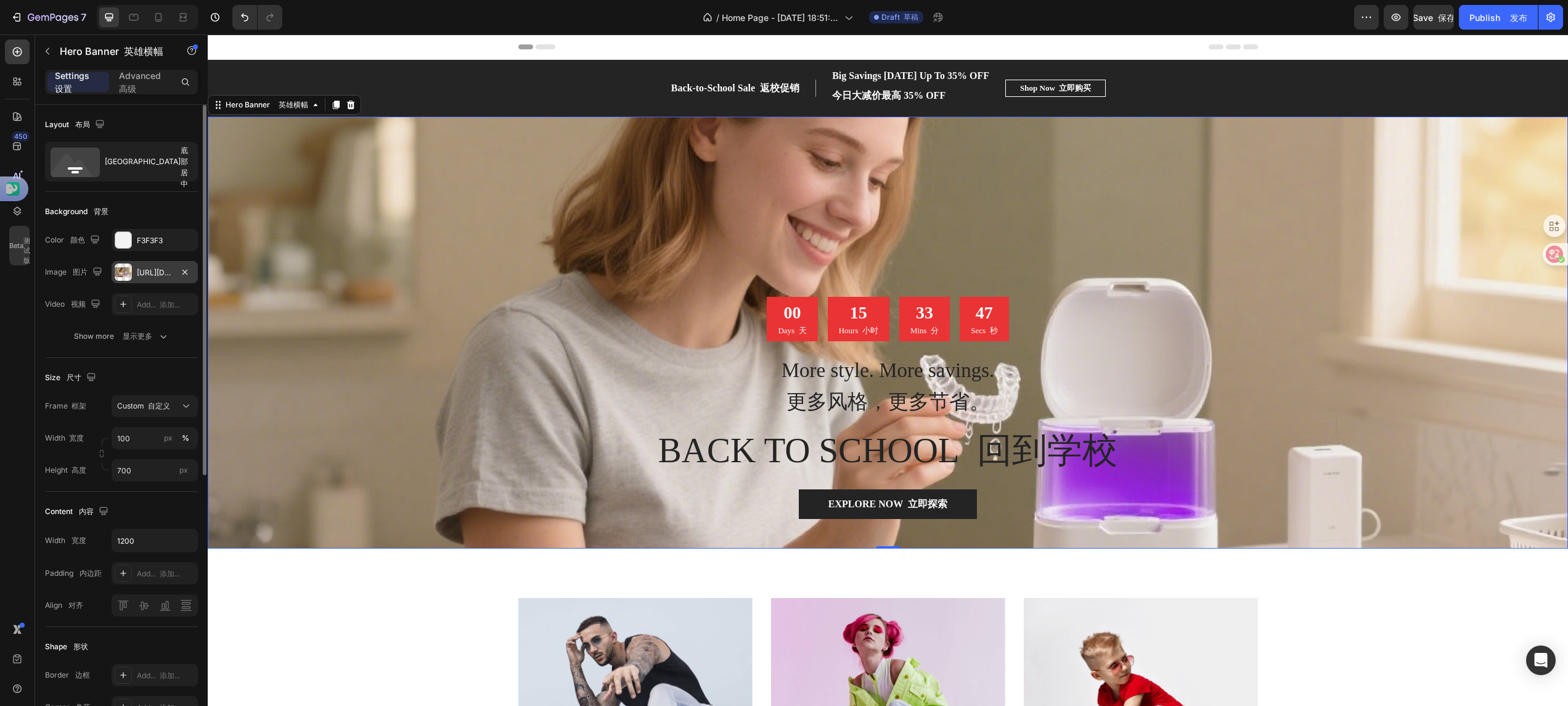
click at [143, 277] on div "[URL][DOMAIN_NAME]" at bounding box center [155, 272] width 36 height 11
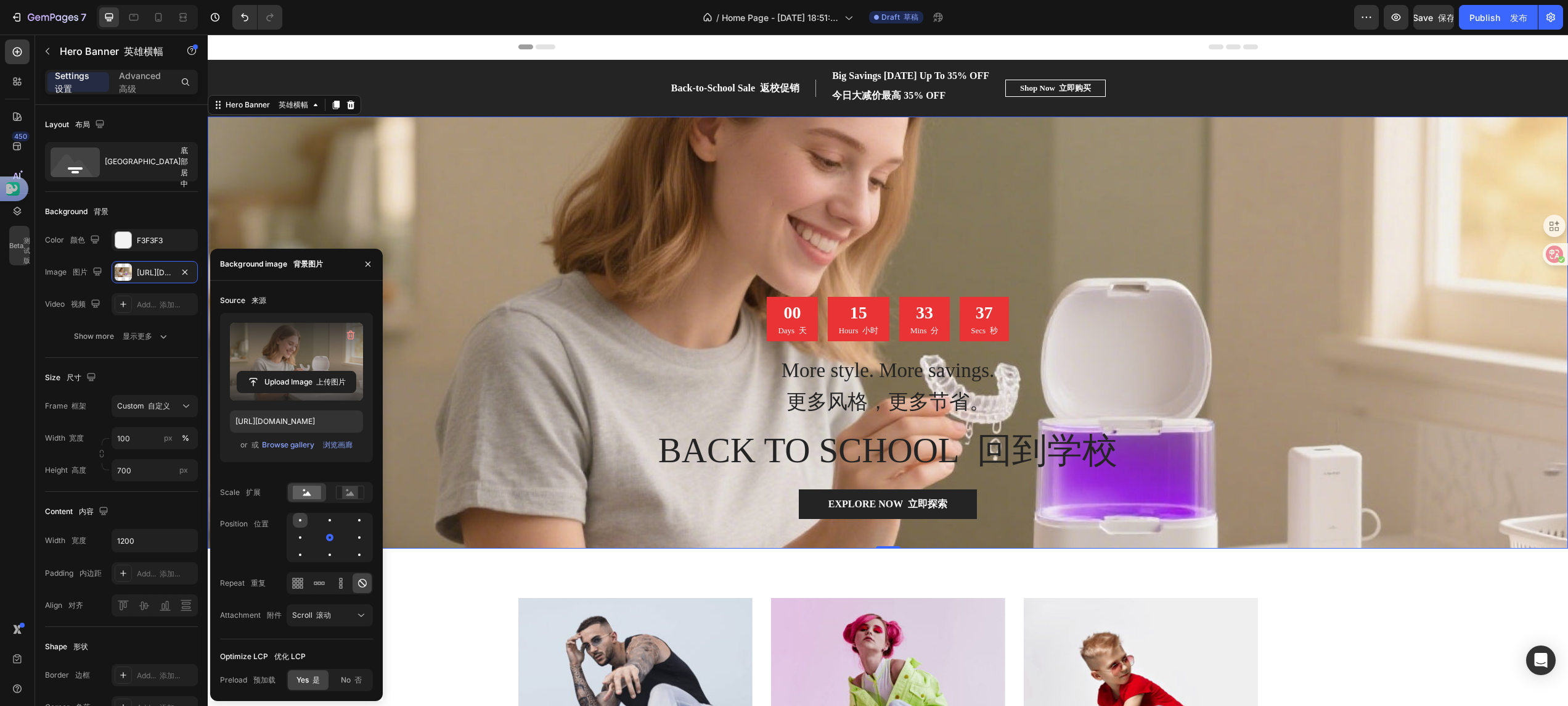
click at [323, 470] on div at bounding box center [330, 520] width 15 height 15
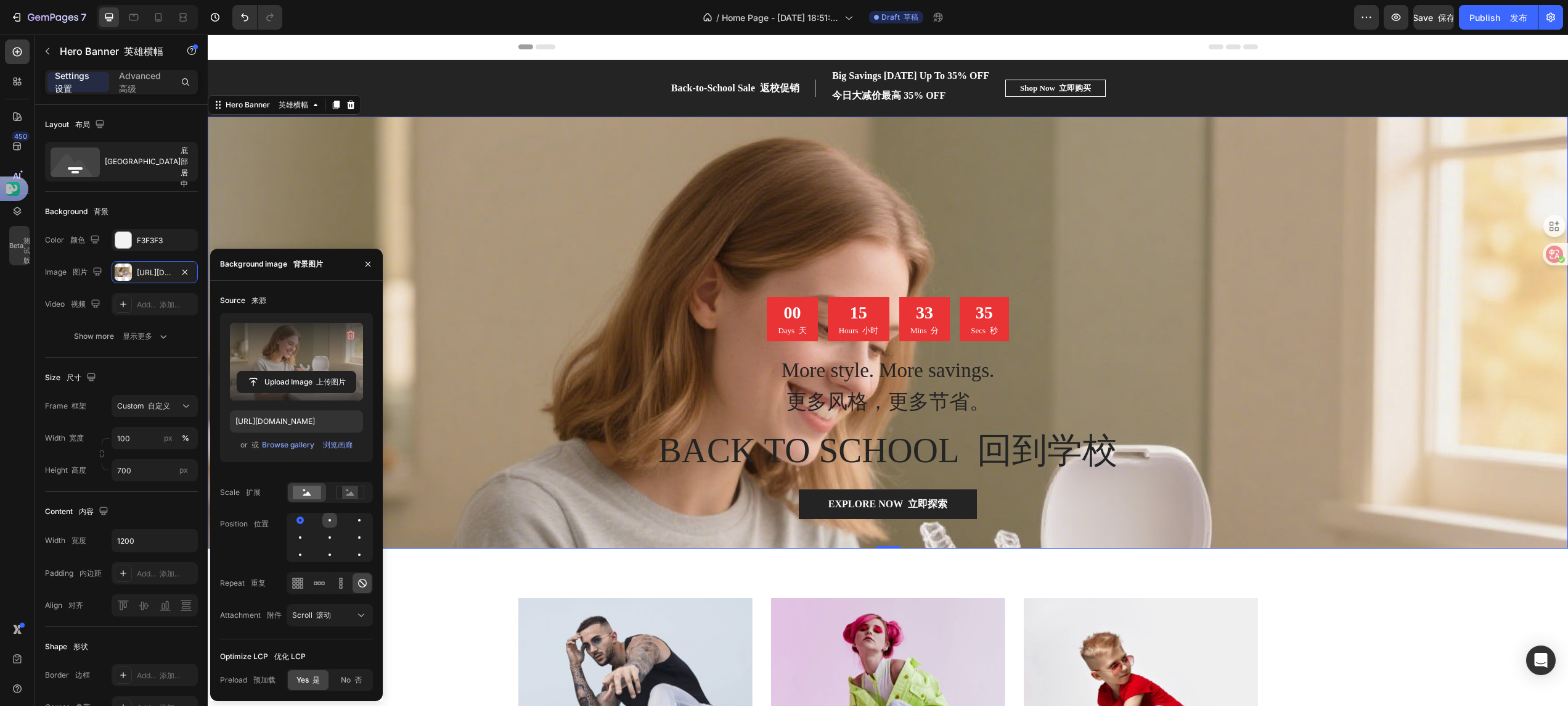
click at [352, 470] on div at bounding box center [359, 520] width 15 height 15
click at [308, 470] on div at bounding box center [300, 537] width 15 height 15
click at [352, 470] on div at bounding box center [359, 537] width 15 height 15
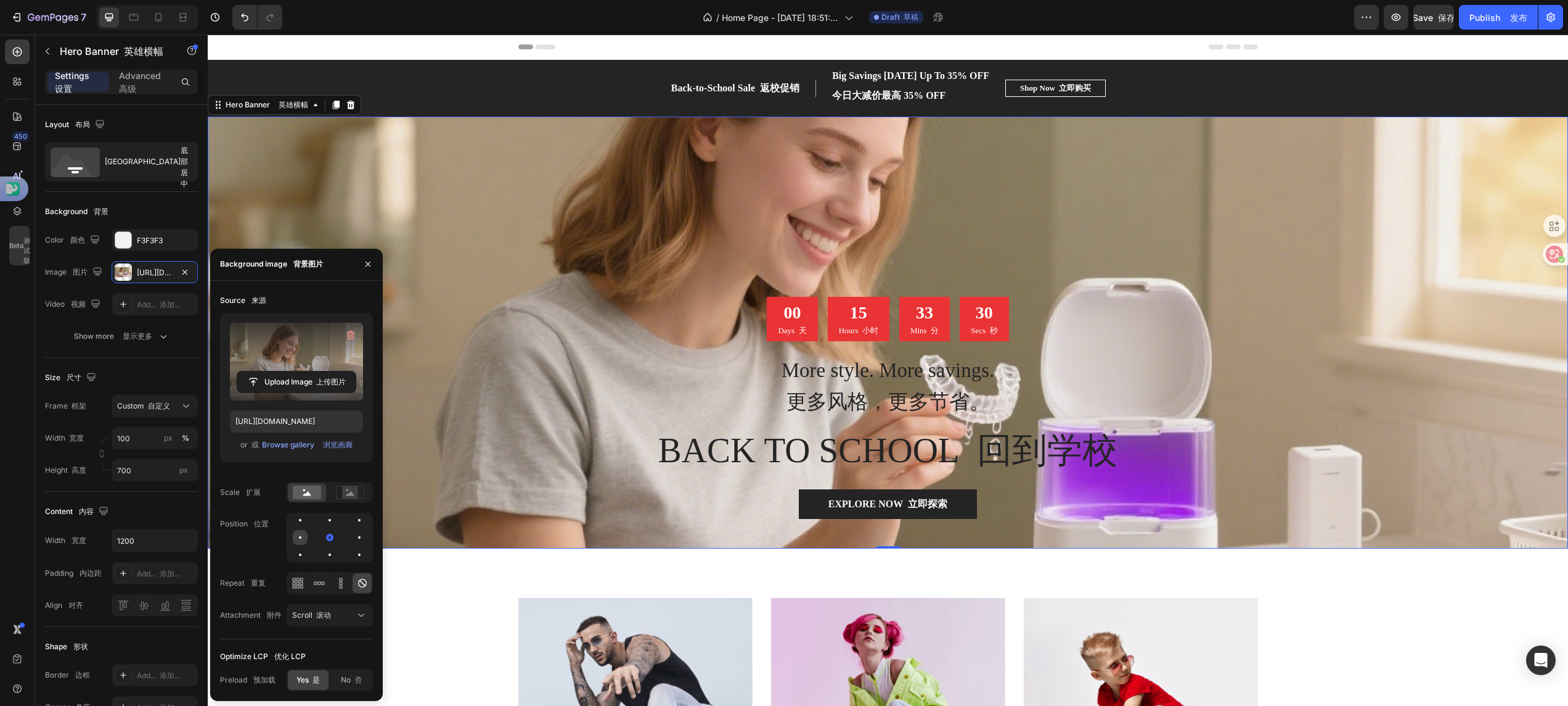
click at [323, 470] on div at bounding box center [330, 537] width 15 height 15
click at [308, 470] on div at bounding box center [300, 554] width 15 height 15
click at [352, 470] on div at bounding box center [359, 554] width 15 height 15
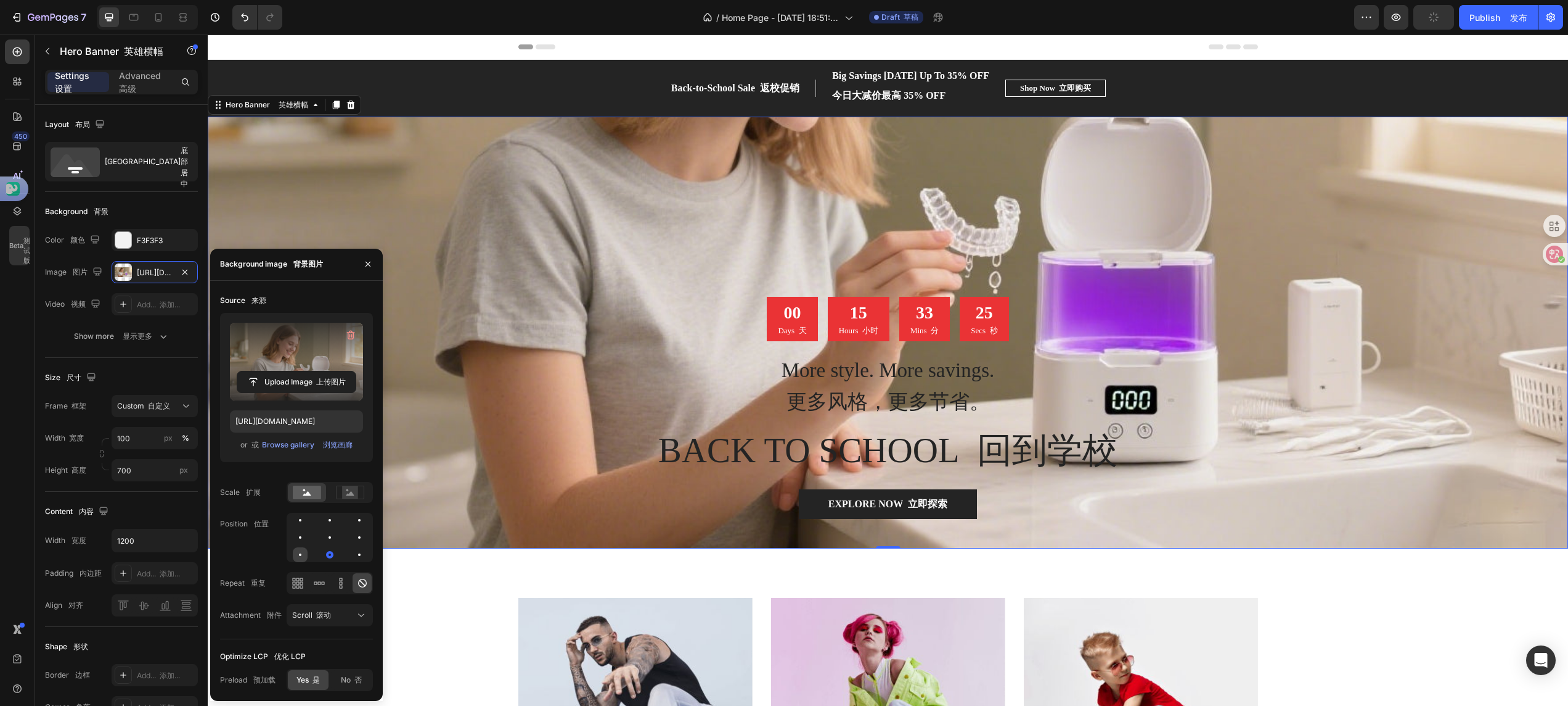
click at [299, 470] on div at bounding box center [300, 554] width 2 height 2
drag, startPoint x: 352, startPoint y: 553, endPoint x: 359, endPoint y: 555, distance: 7.3
click at [358, 470] on div at bounding box center [359, 554] width 15 height 15
click at [352, 470] on div at bounding box center [359, 537] width 15 height 15
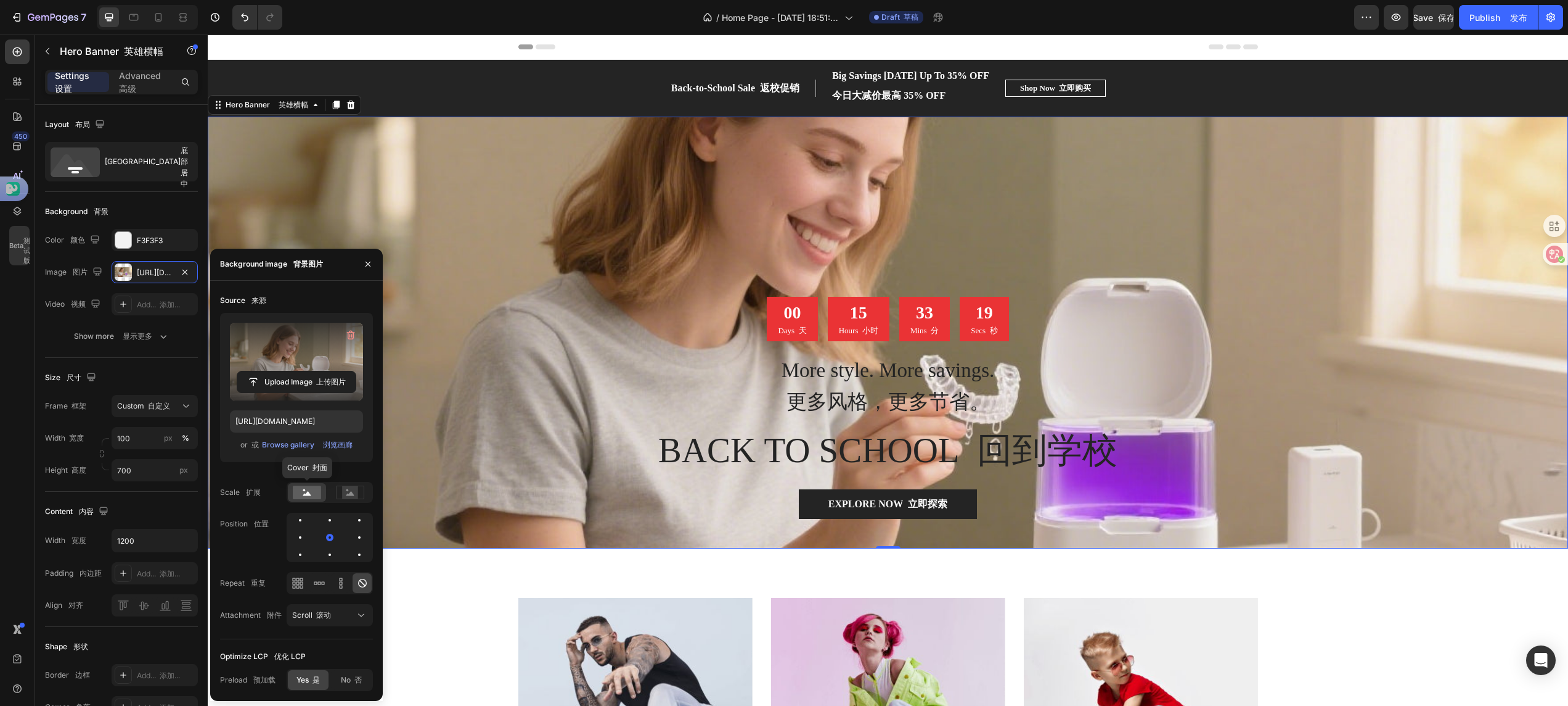
click at [294, 470] on div at bounding box center [307, 492] width 38 height 18
click at [306, 470] on rect at bounding box center [306, 492] width 28 height 14
click at [351, 470] on icon at bounding box center [350, 494] width 8 height 4
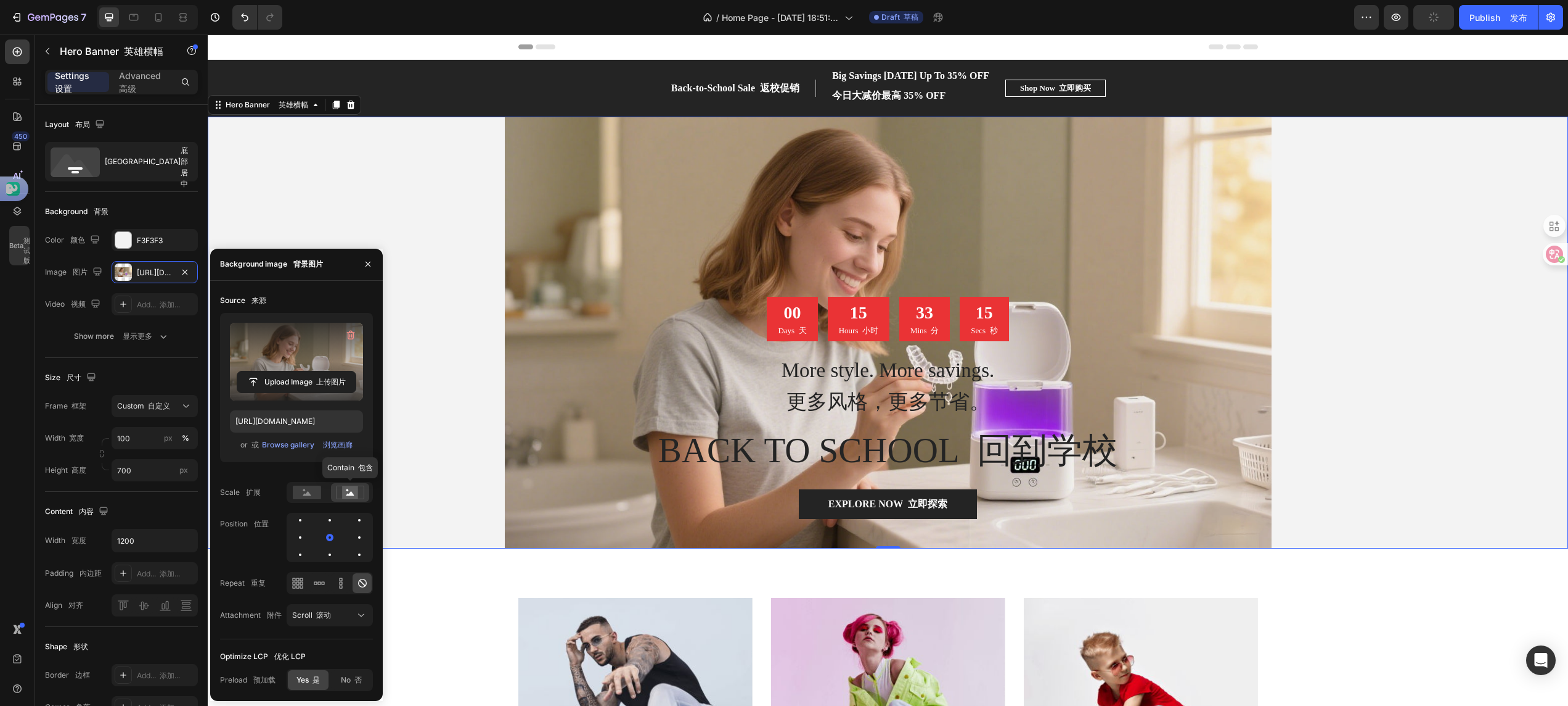
click at [351, 470] on icon at bounding box center [350, 494] width 8 height 4
click at [314, 470] on rect at bounding box center [306, 492] width 28 height 14
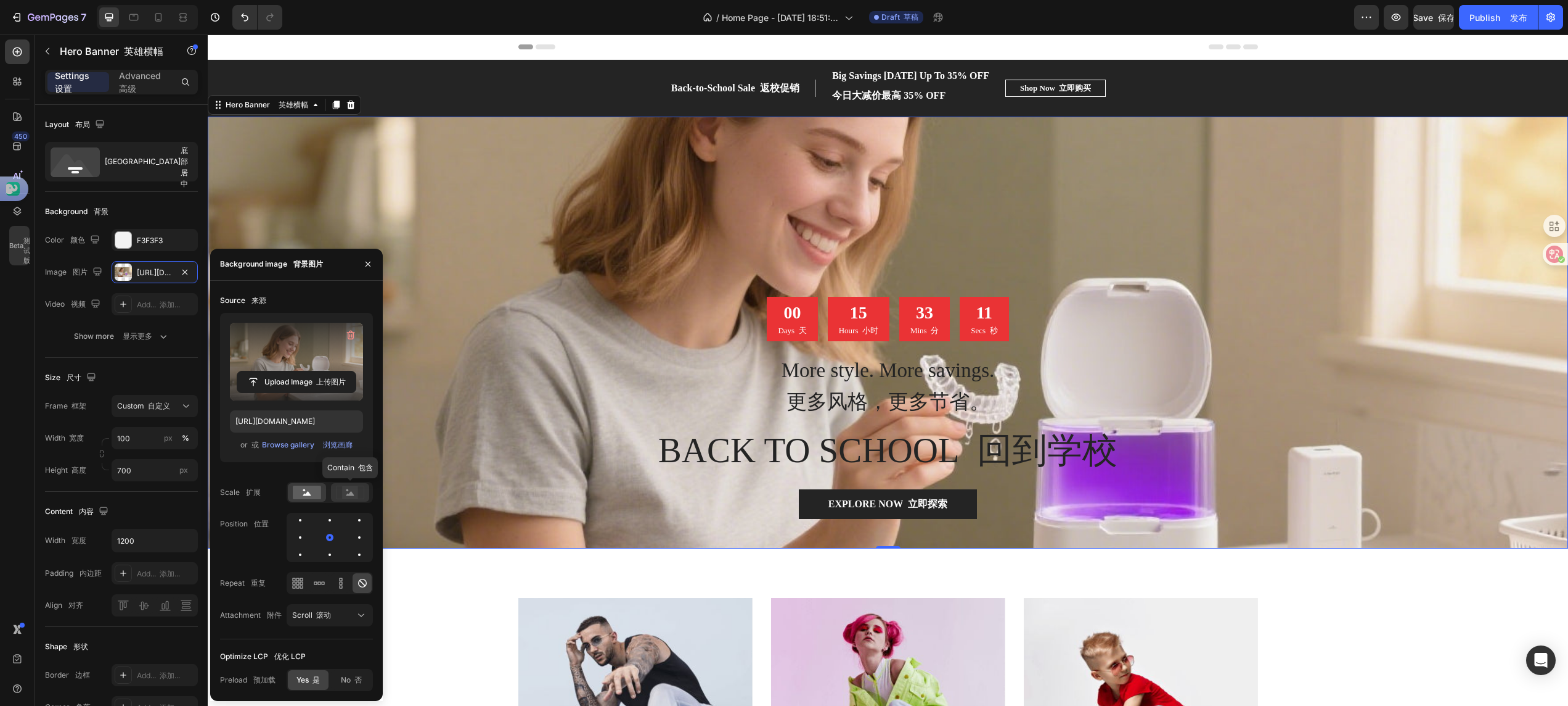
click at [348, 470] on g at bounding box center [349, 492] width 28 height 13
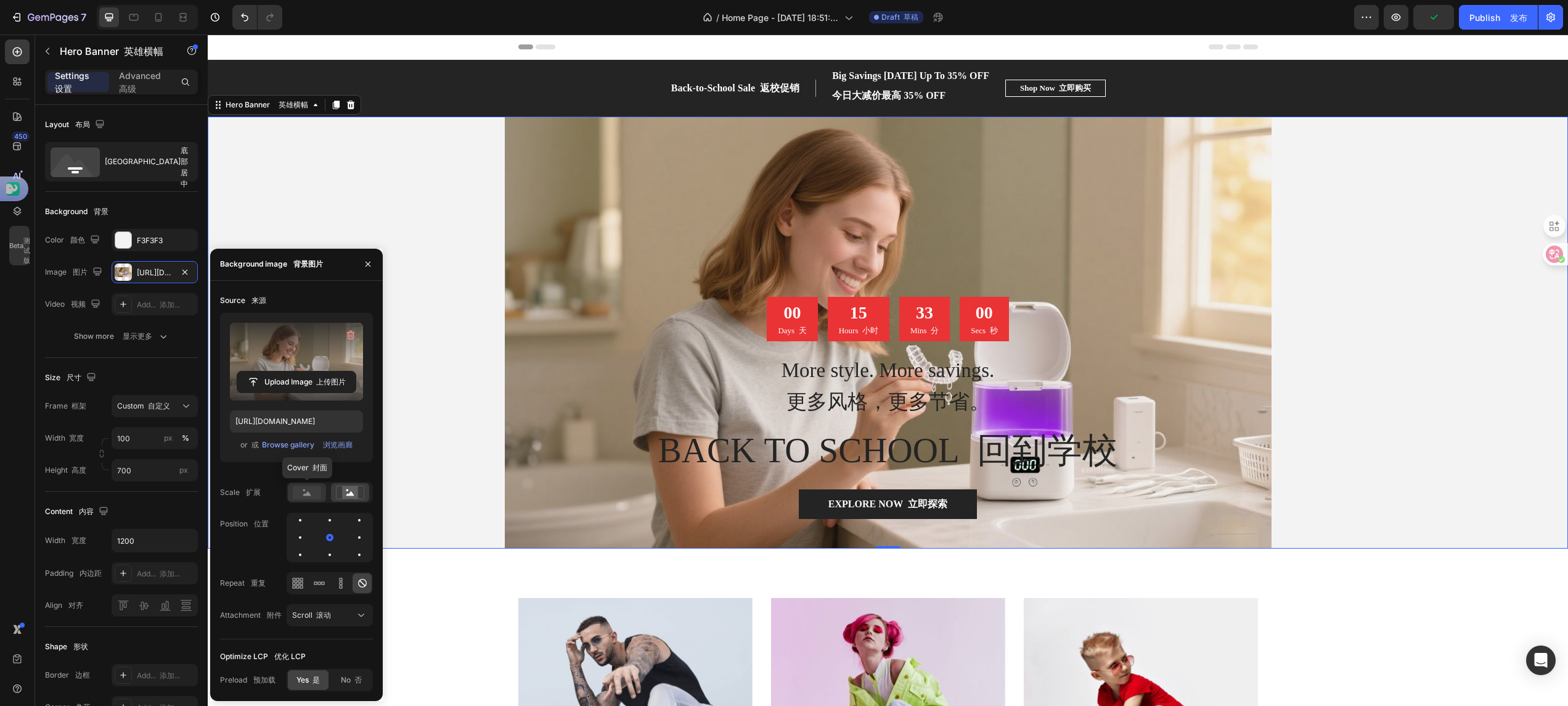
click at [304, 470] on rect at bounding box center [306, 492] width 28 height 14
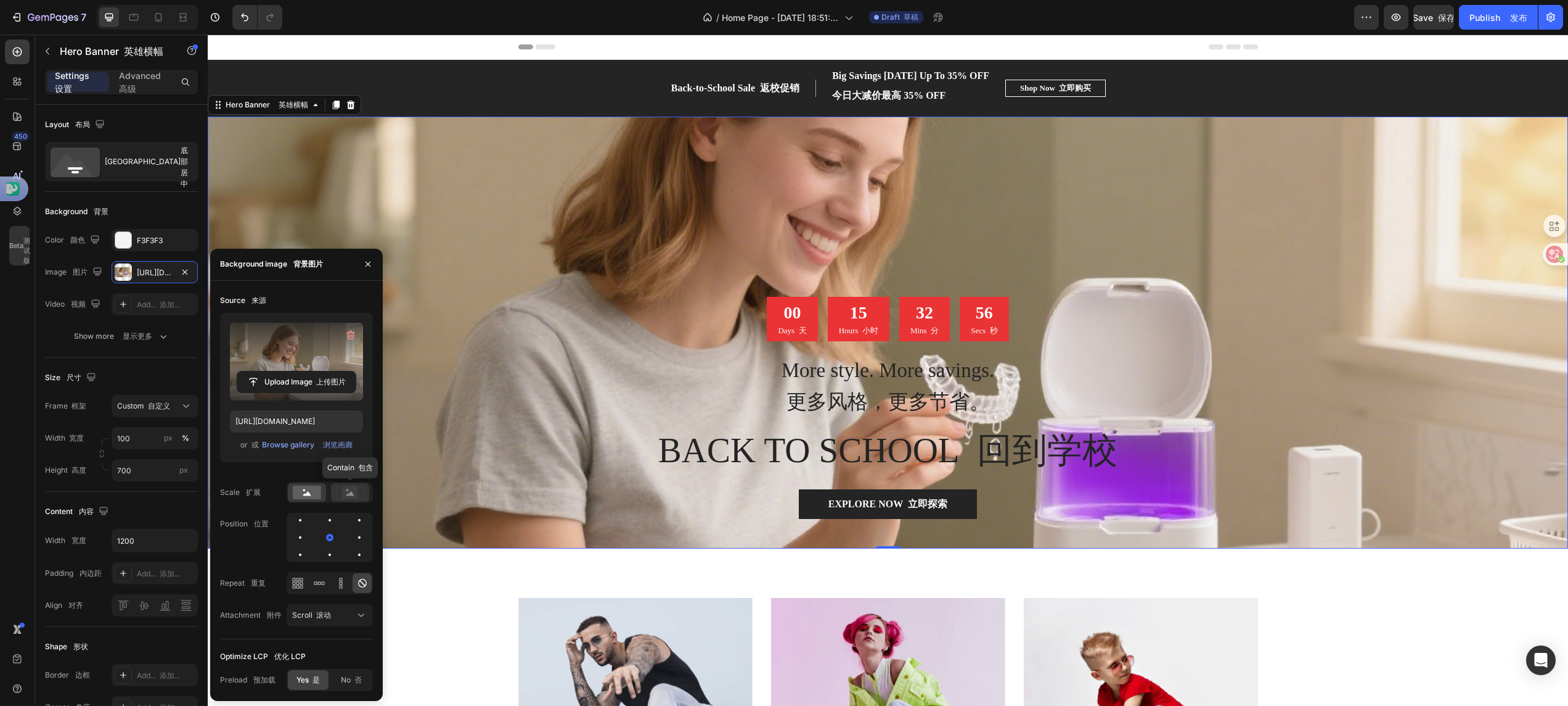
click at [347, 470] on icon at bounding box center [350, 494] width 8 height 4
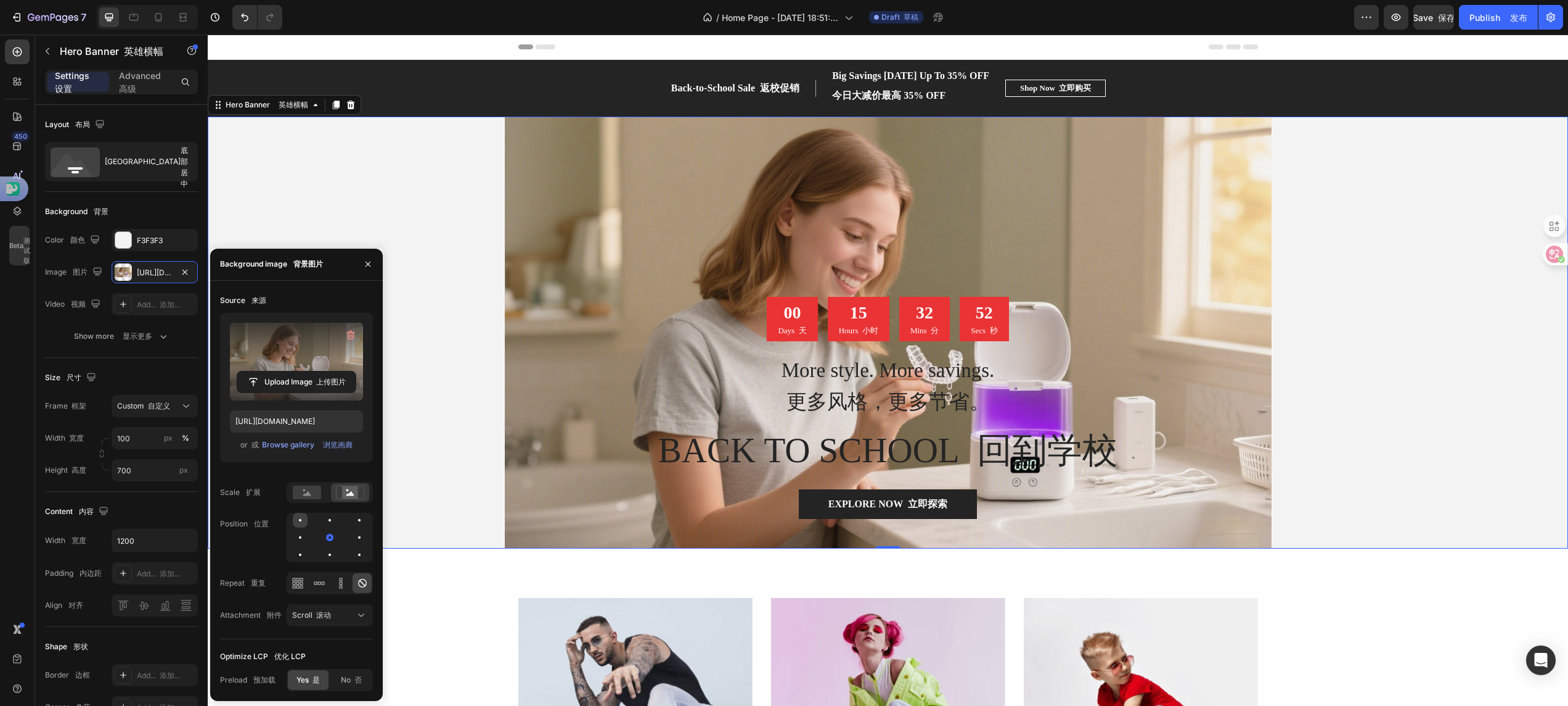
click at [300, 470] on div at bounding box center [300, 520] width 2 height 2
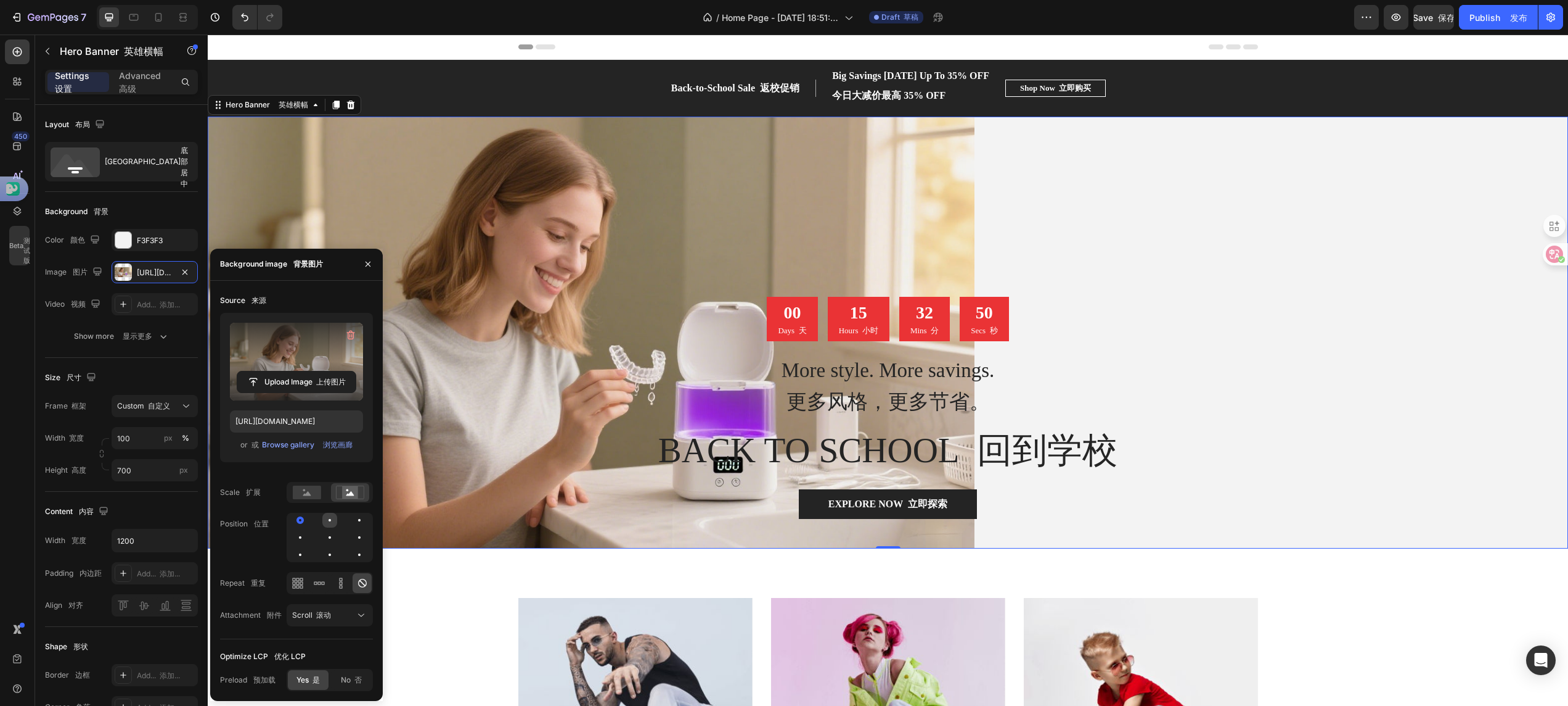
click at [352, 470] on div at bounding box center [359, 520] width 15 height 15
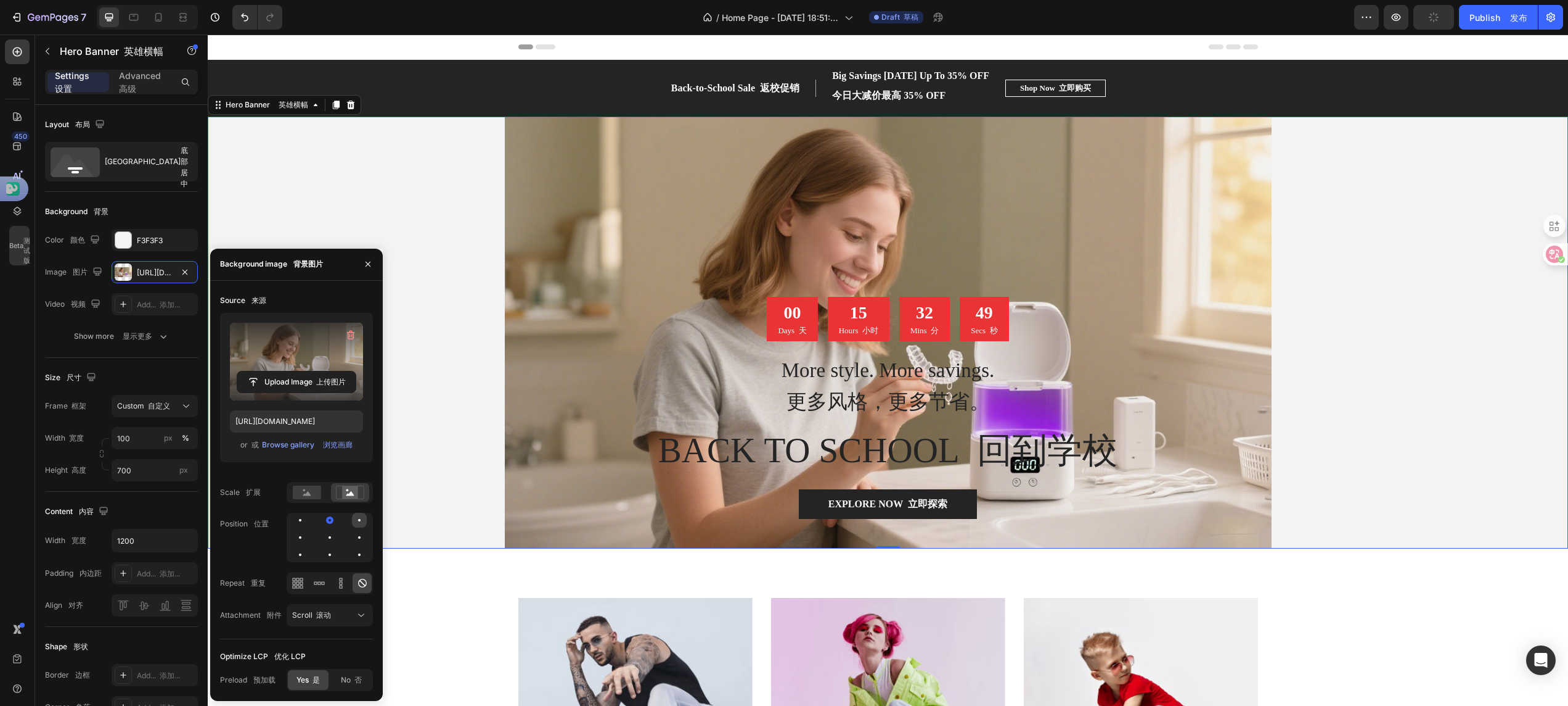
click at [308, 470] on div at bounding box center [300, 537] width 15 height 15
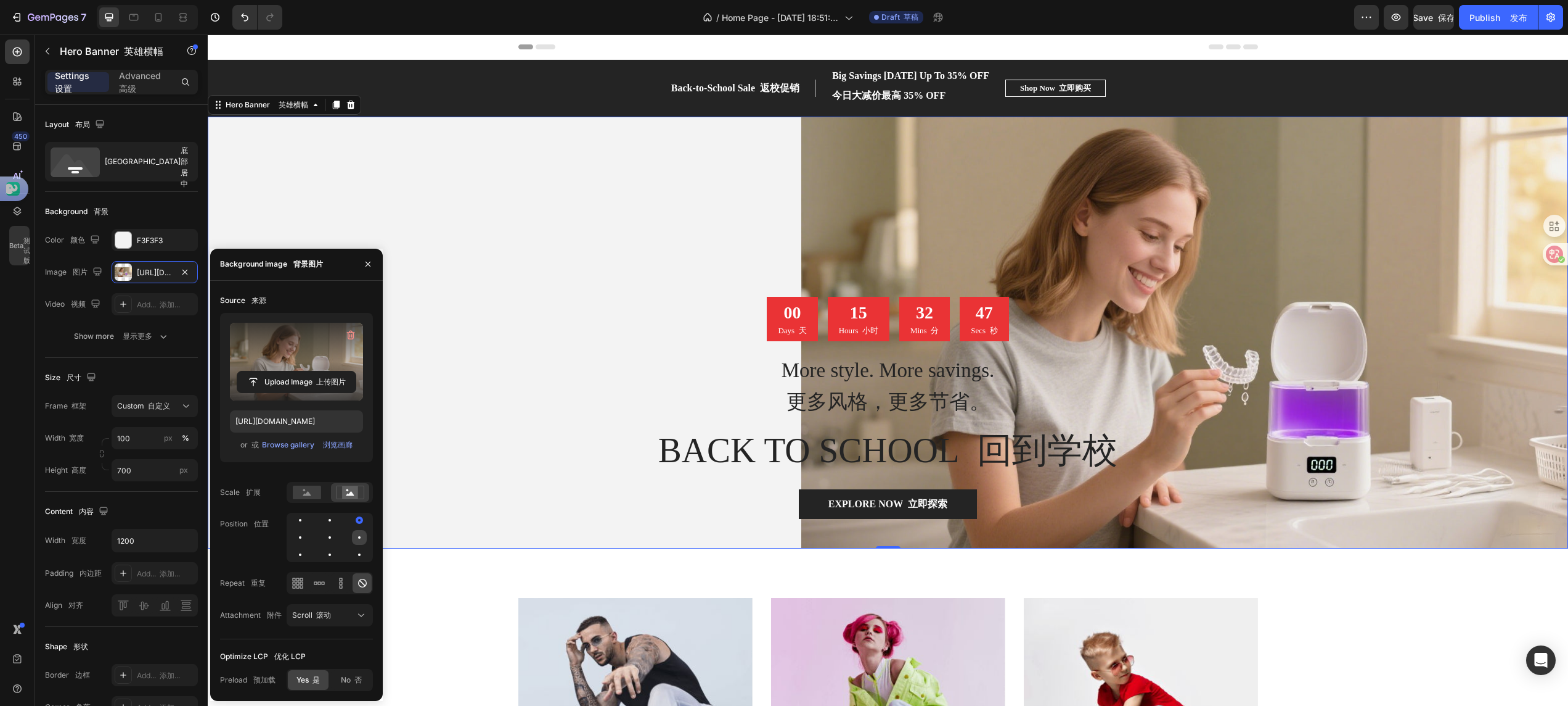
click at [308, 470] on div at bounding box center [300, 554] width 15 height 15
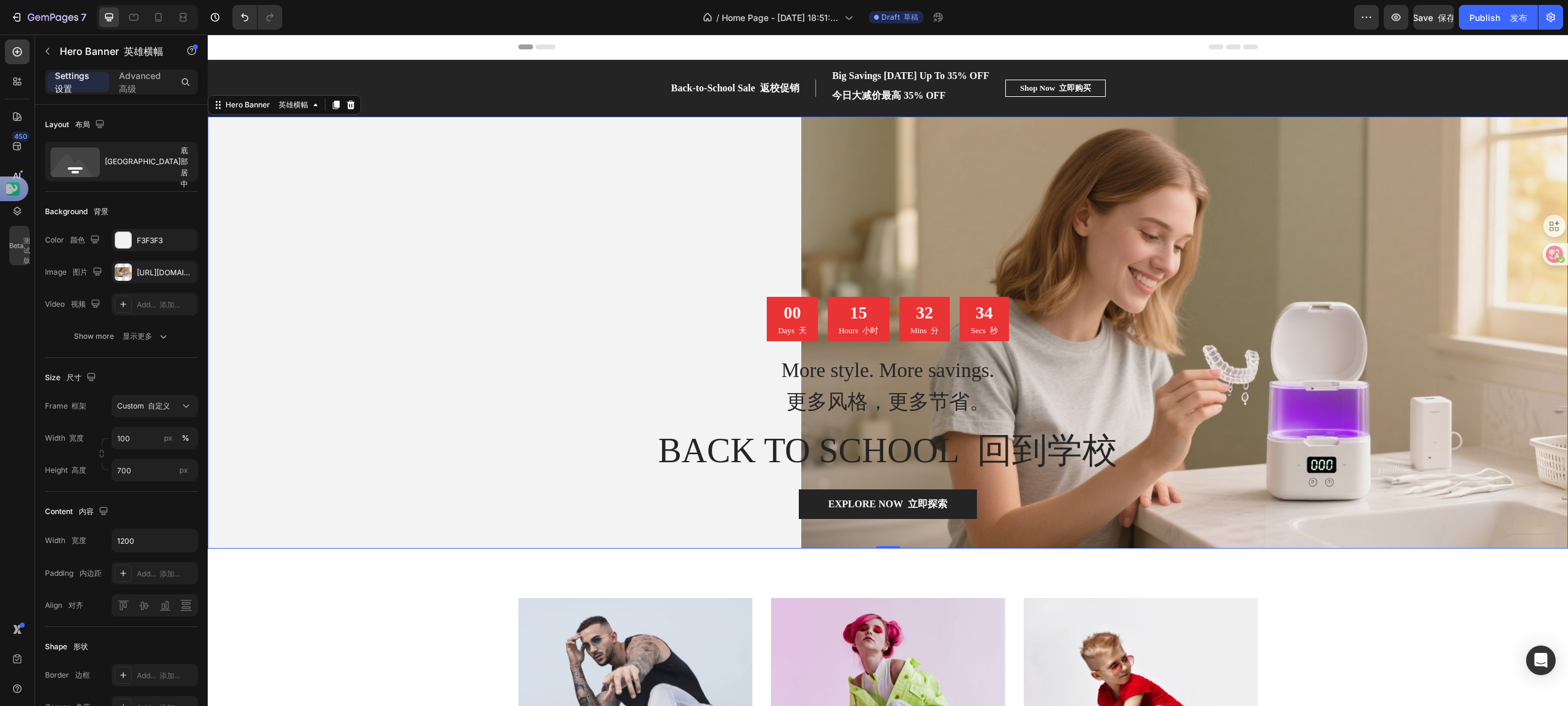
click at [617, 239] on div "Overlay" at bounding box center [888, 332] width 1361 height 431
click at [535, 352] on div "00 Days 天 15 Hours 小时 32 Mins 分 33 Secs 秒 Countdown Timer 倒计时器 More style. More…" at bounding box center [888, 407] width 722 height 222
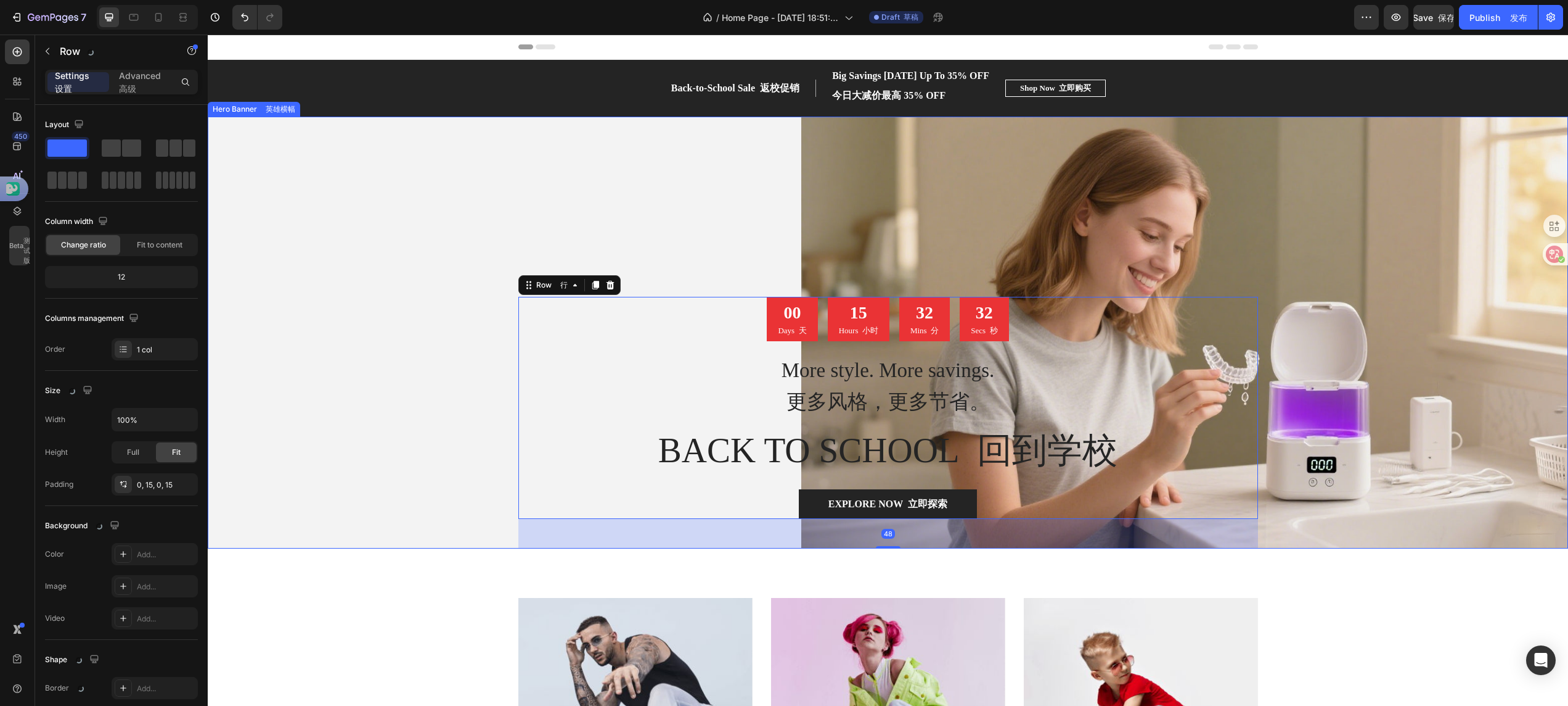
click at [386, 344] on div "Overlay" at bounding box center [888, 332] width 1361 height 431
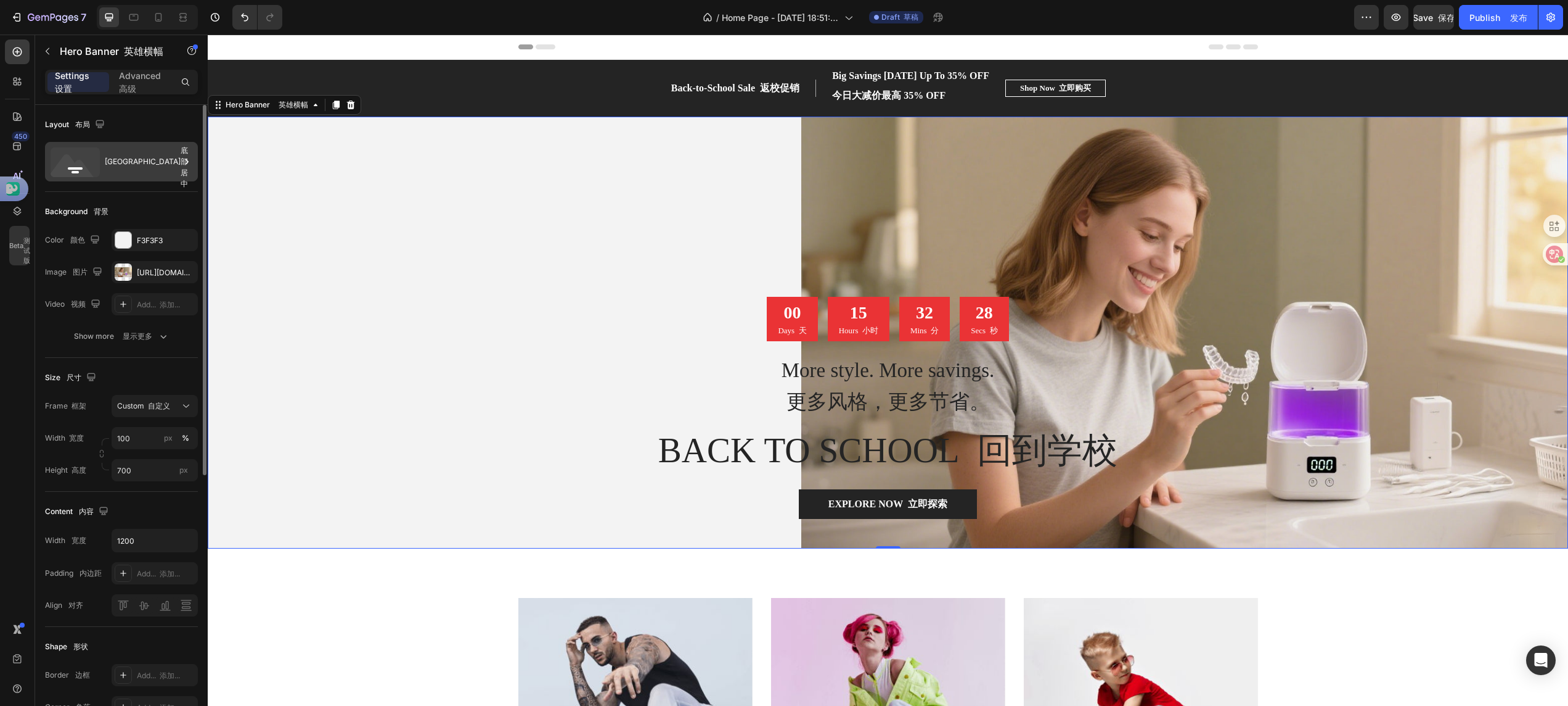
click at [109, 150] on div "Bottom center 底部居中" at bounding box center [142, 161] width 75 height 28
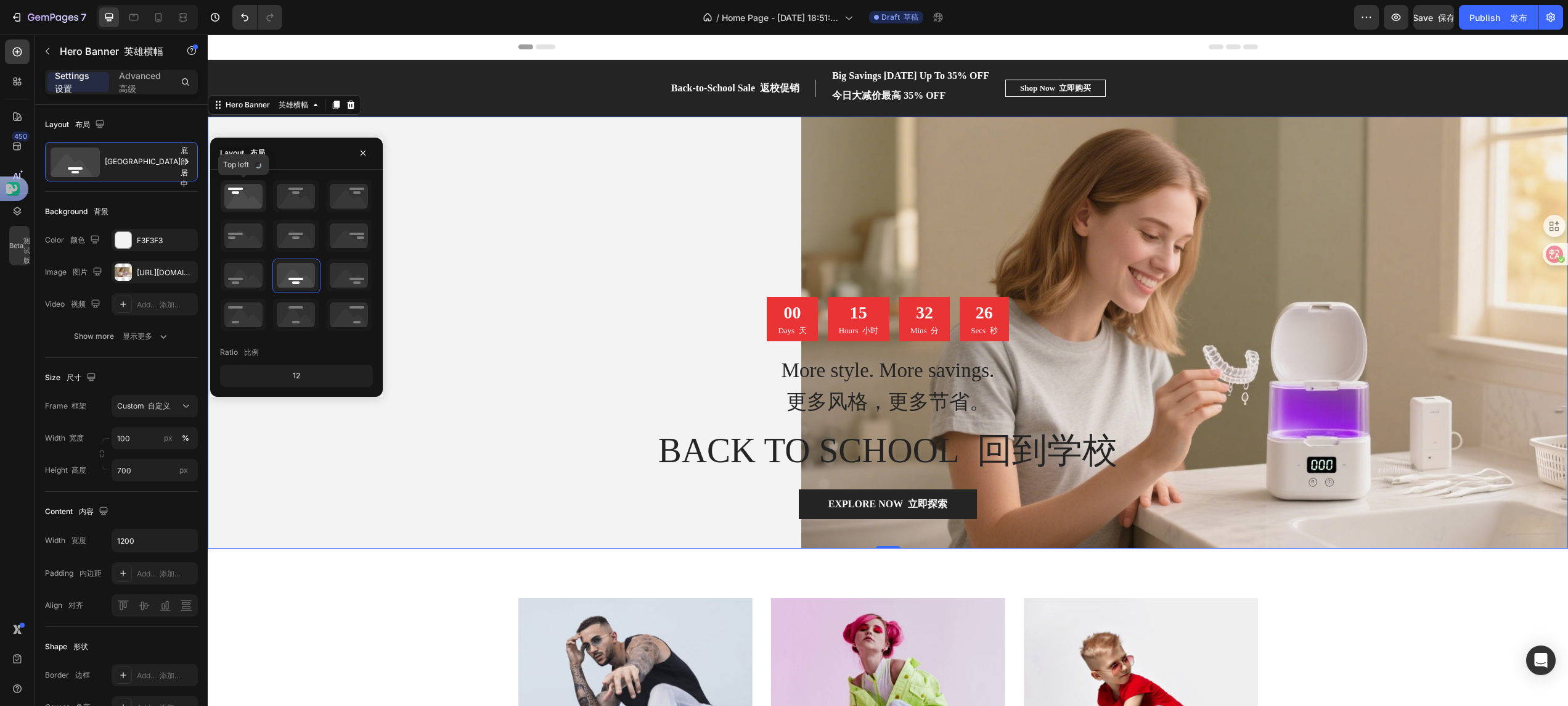
click at [228, 196] on icon at bounding box center [243, 196] width 46 height 32
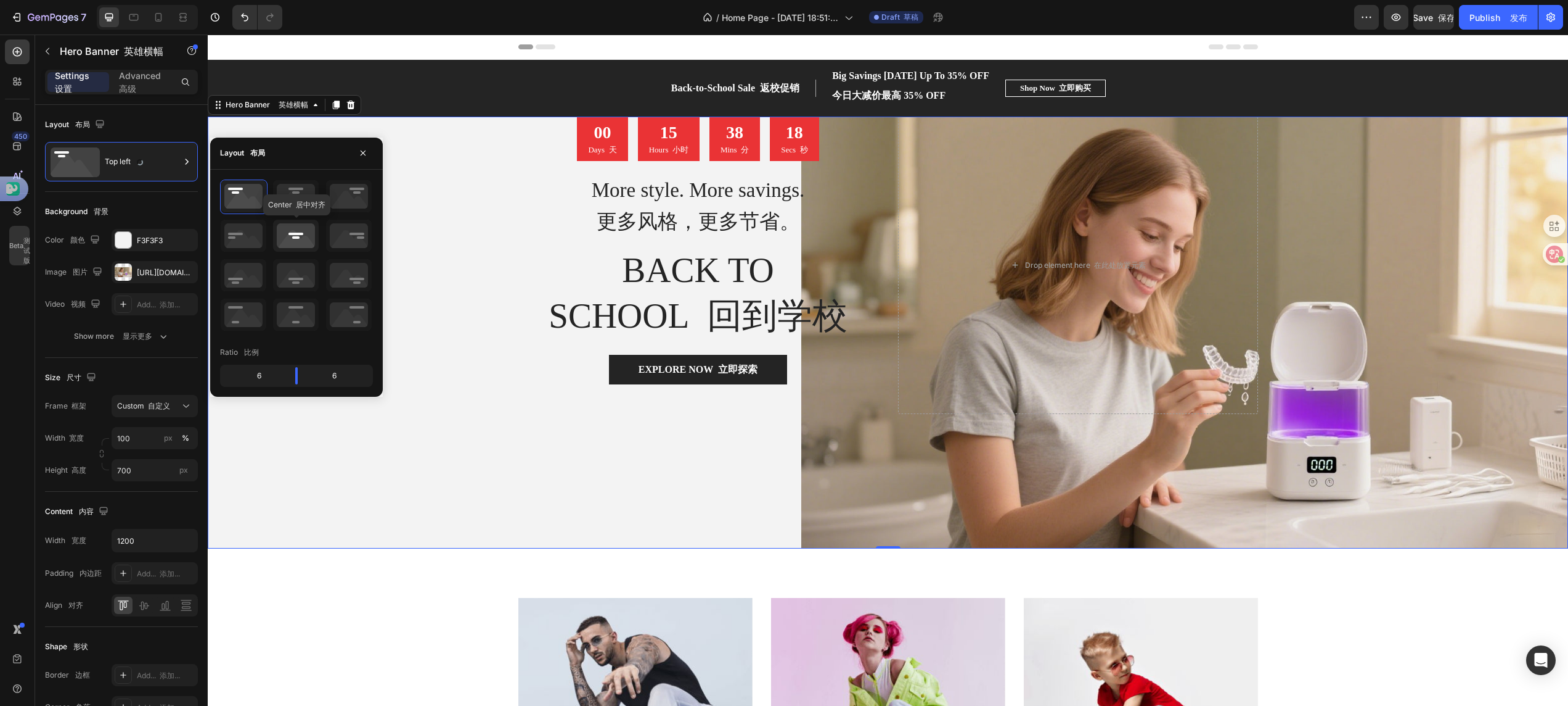
click at [291, 236] on icon at bounding box center [296, 236] width 46 height 32
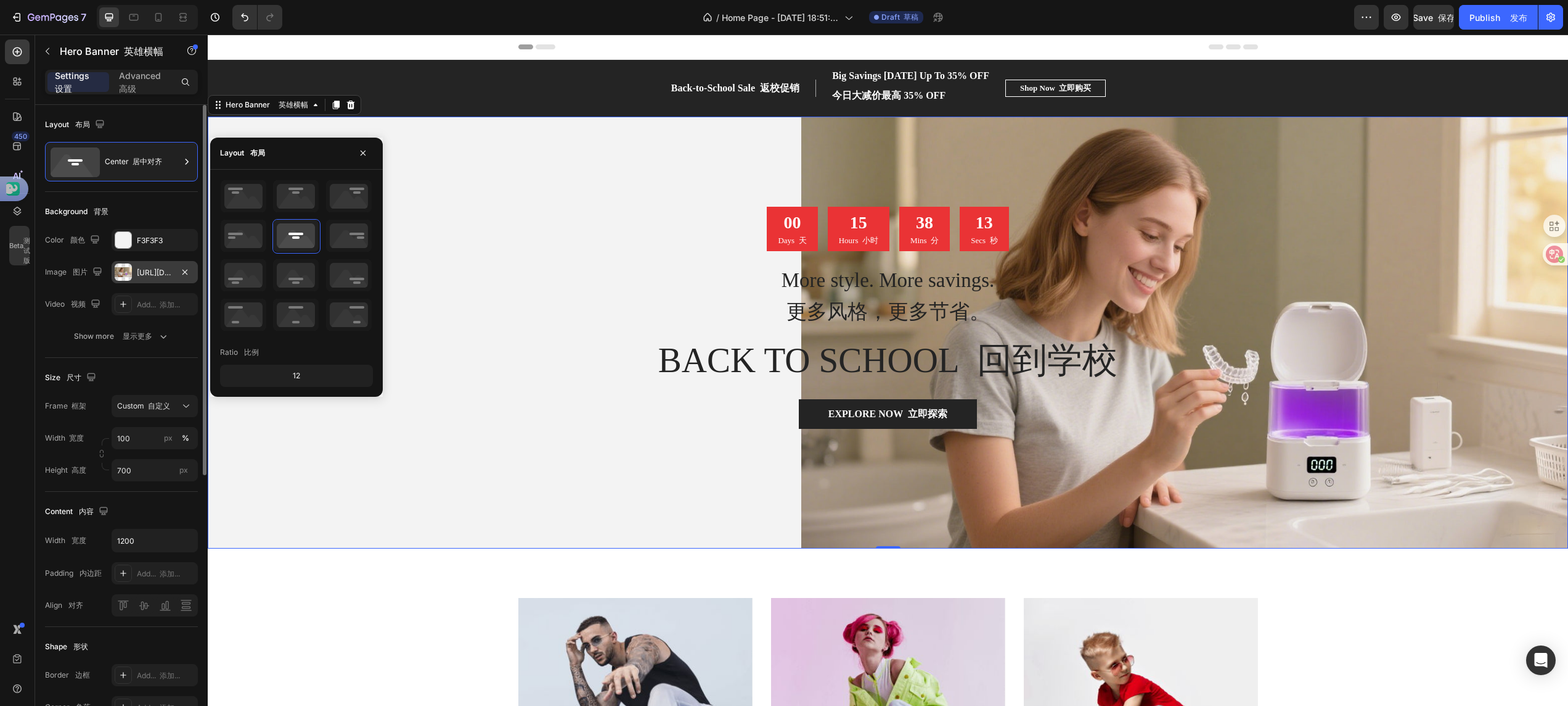
click at [141, 275] on div "[URL][DOMAIN_NAME]" at bounding box center [155, 272] width 36 height 11
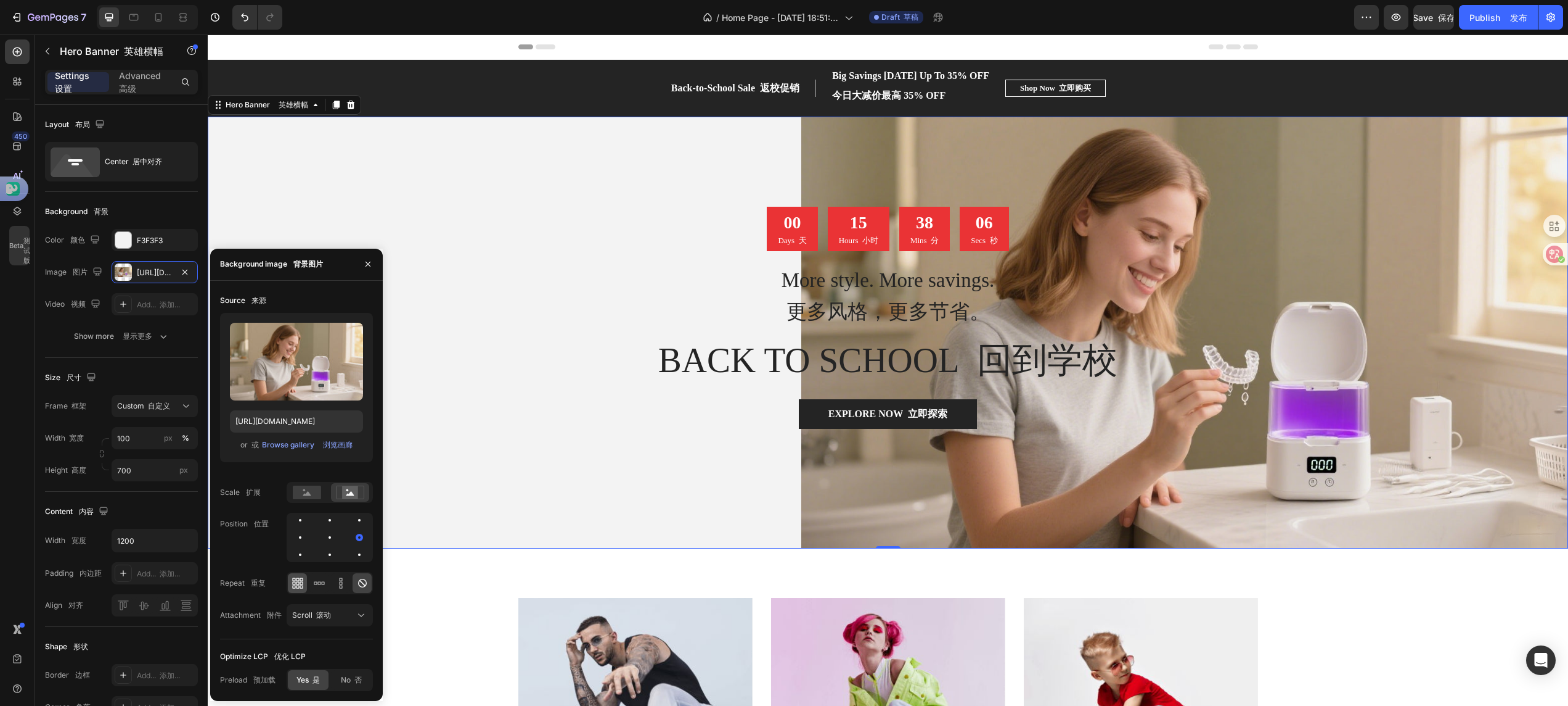
click at [297, 470] on icon at bounding box center [298, 583] width 12 height 12
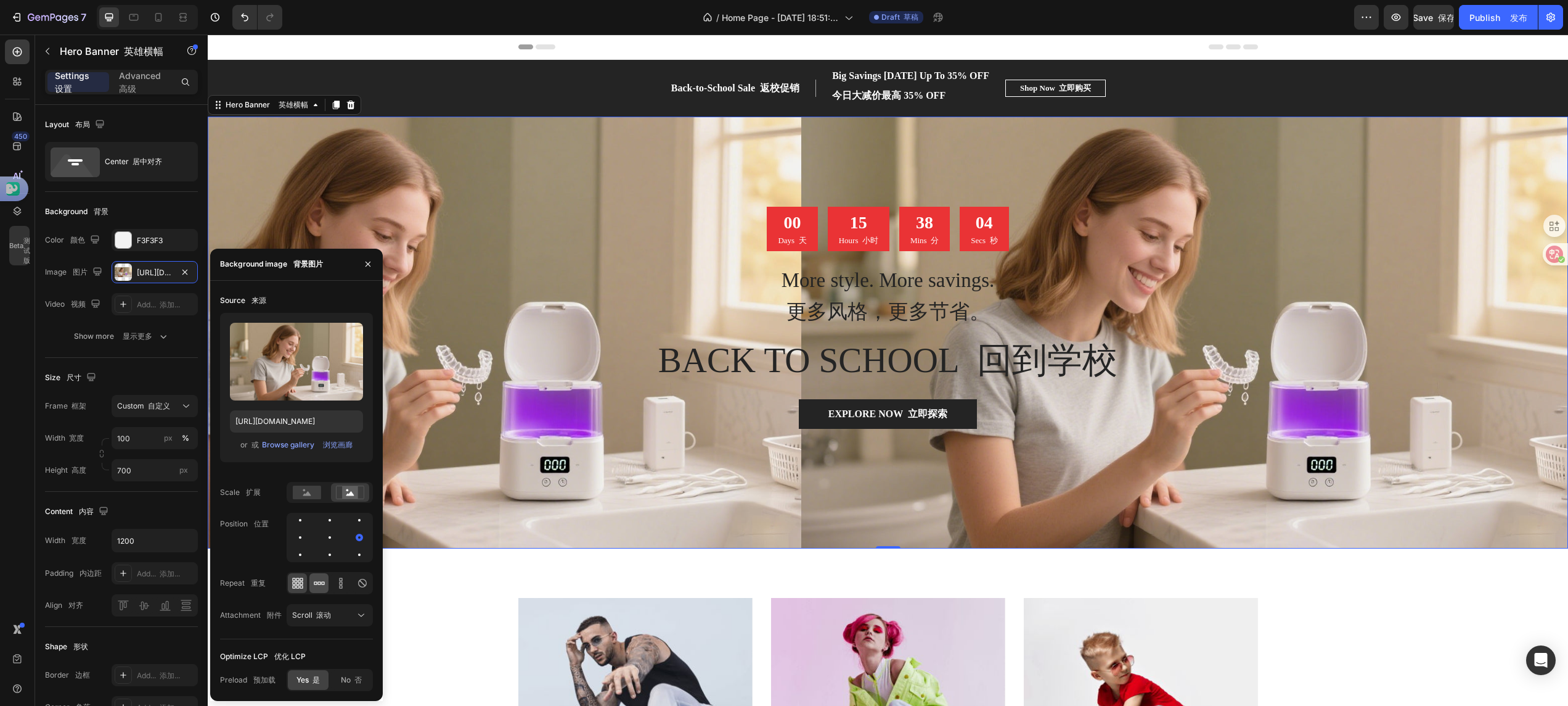
click at [312, 470] on div at bounding box center [319, 583] width 19 height 20
click at [340, 470] on icon at bounding box center [341, 583] width 12 height 12
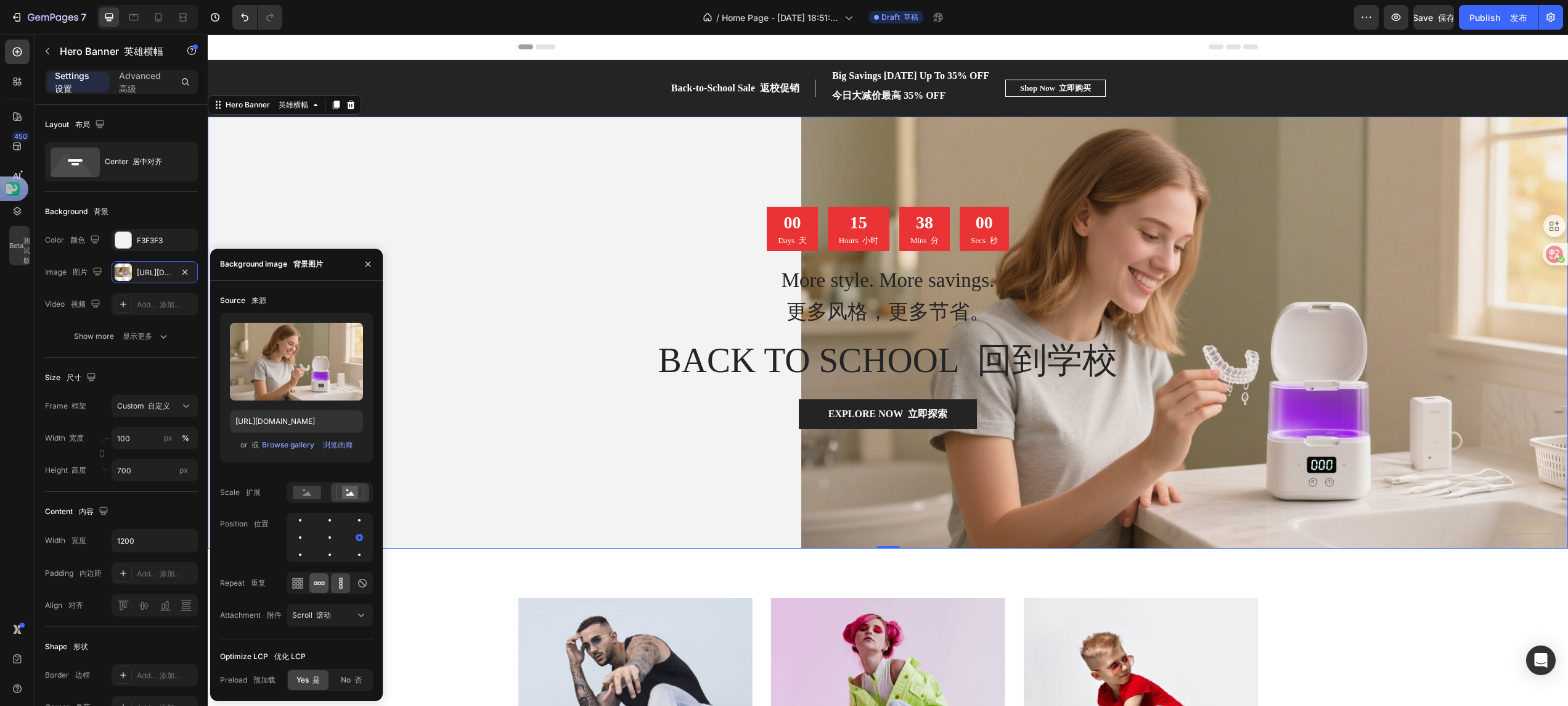
click at [313, 470] on div at bounding box center [319, 583] width 19 height 20
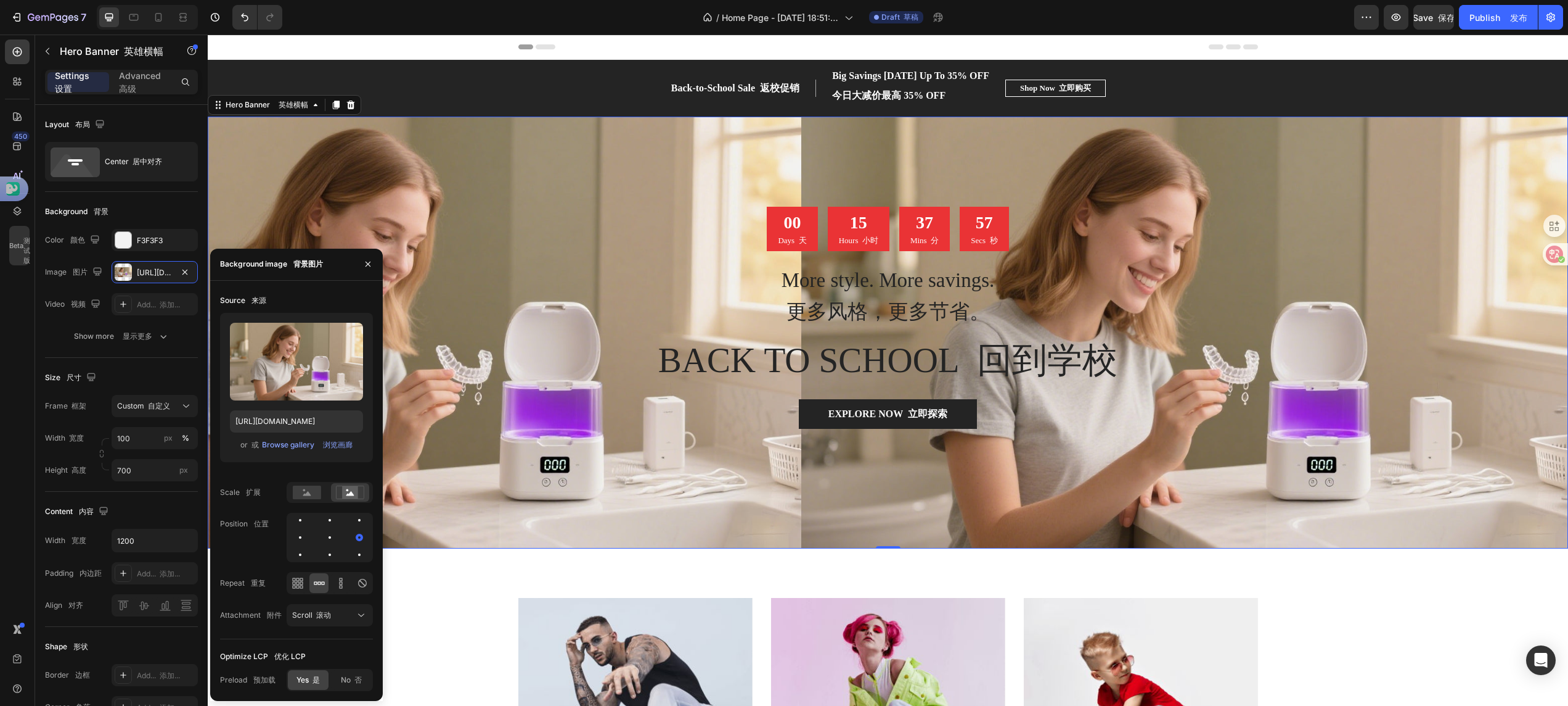
click at [313, 470] on icon at bounding box center [319, 583] width 12 height 12
click at [301, 470] on icon at bounding box center [298, 583] width 12 height 12
click at [332, 470] on div at bounding box center [341, 583] width 19 height 20
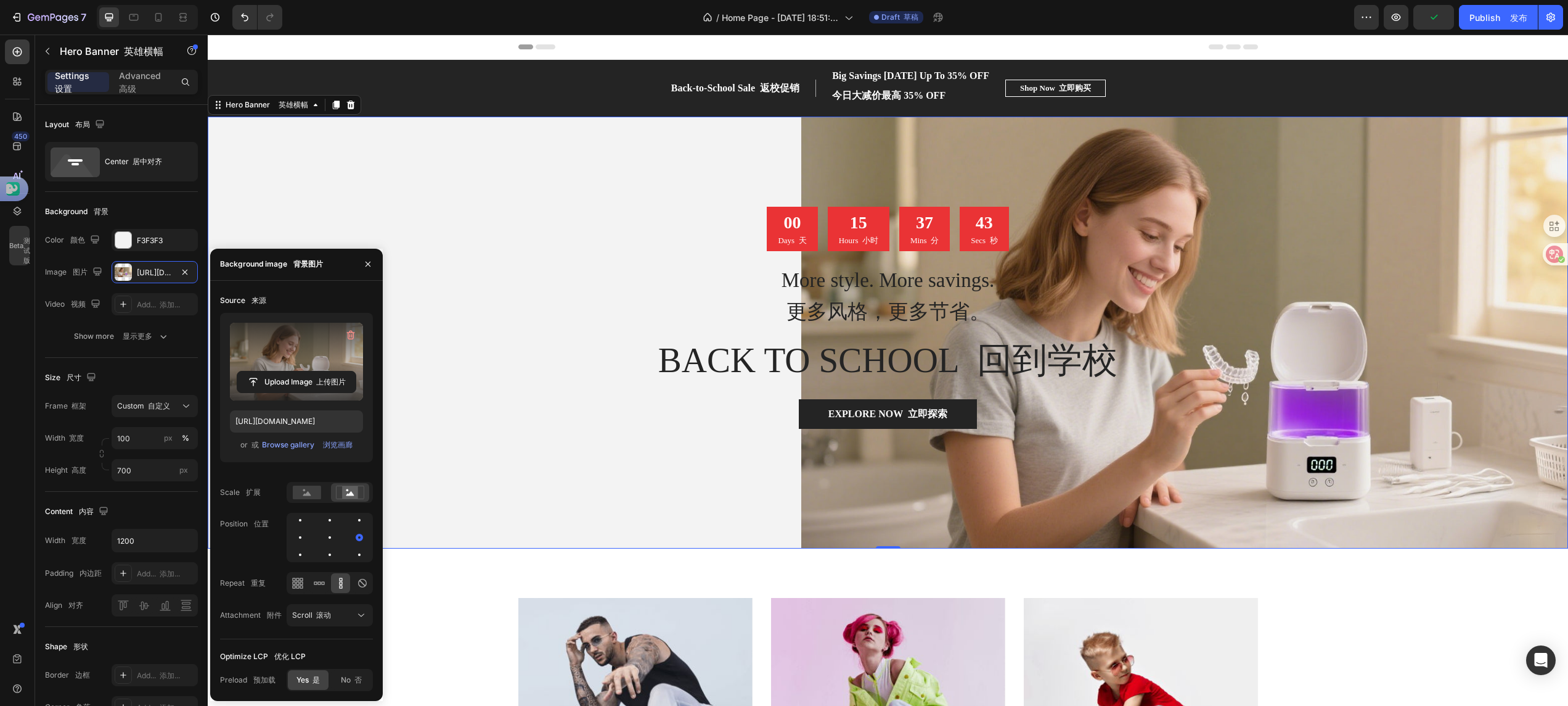
click at [290, 359] on label at bounding box center [296, 361] width 134 height 77
click at [290, 372] on input "file" at bounding box center [296, 382] width 118 height 21
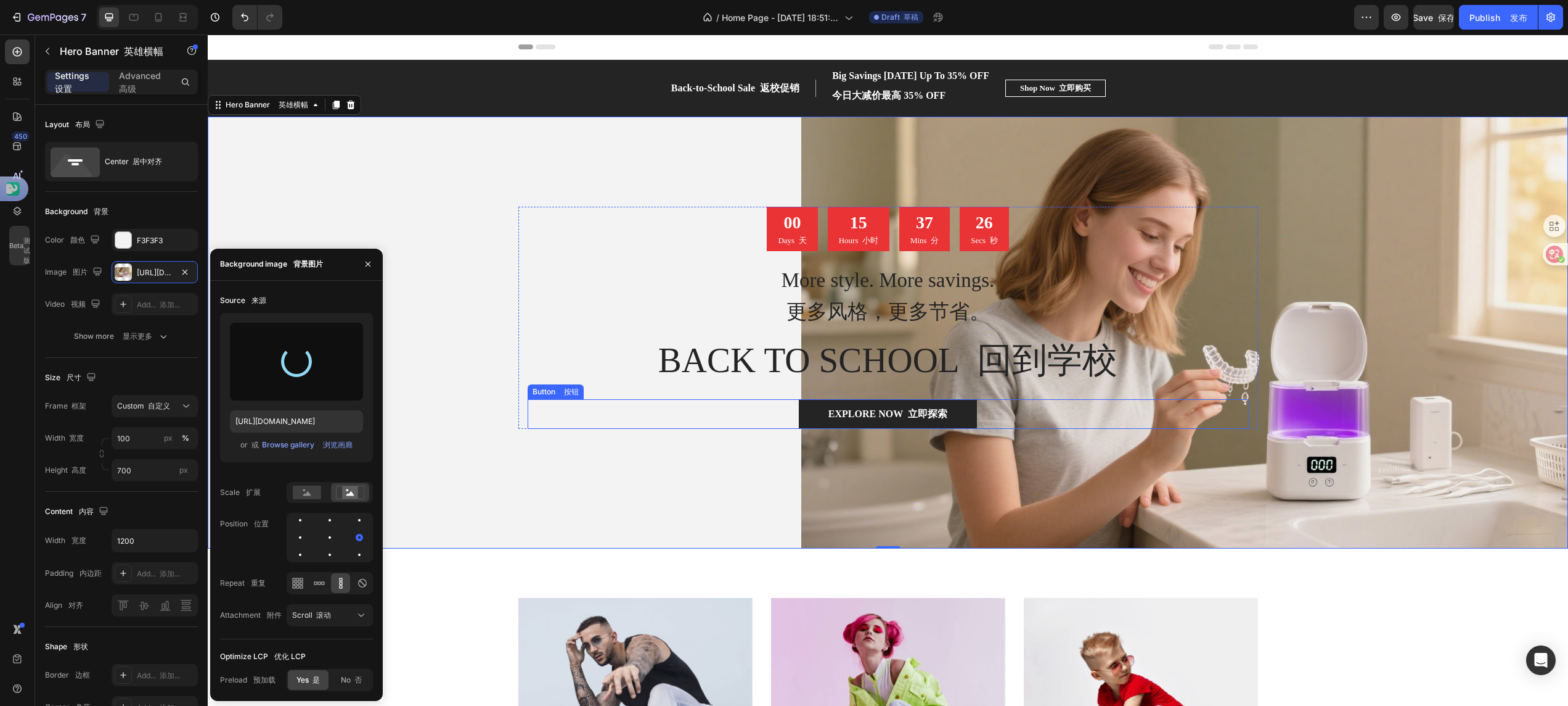
type input "https://cdn.shopify.com/s/files/1/0696/5116/9325/files/gempages_579859019548590…"
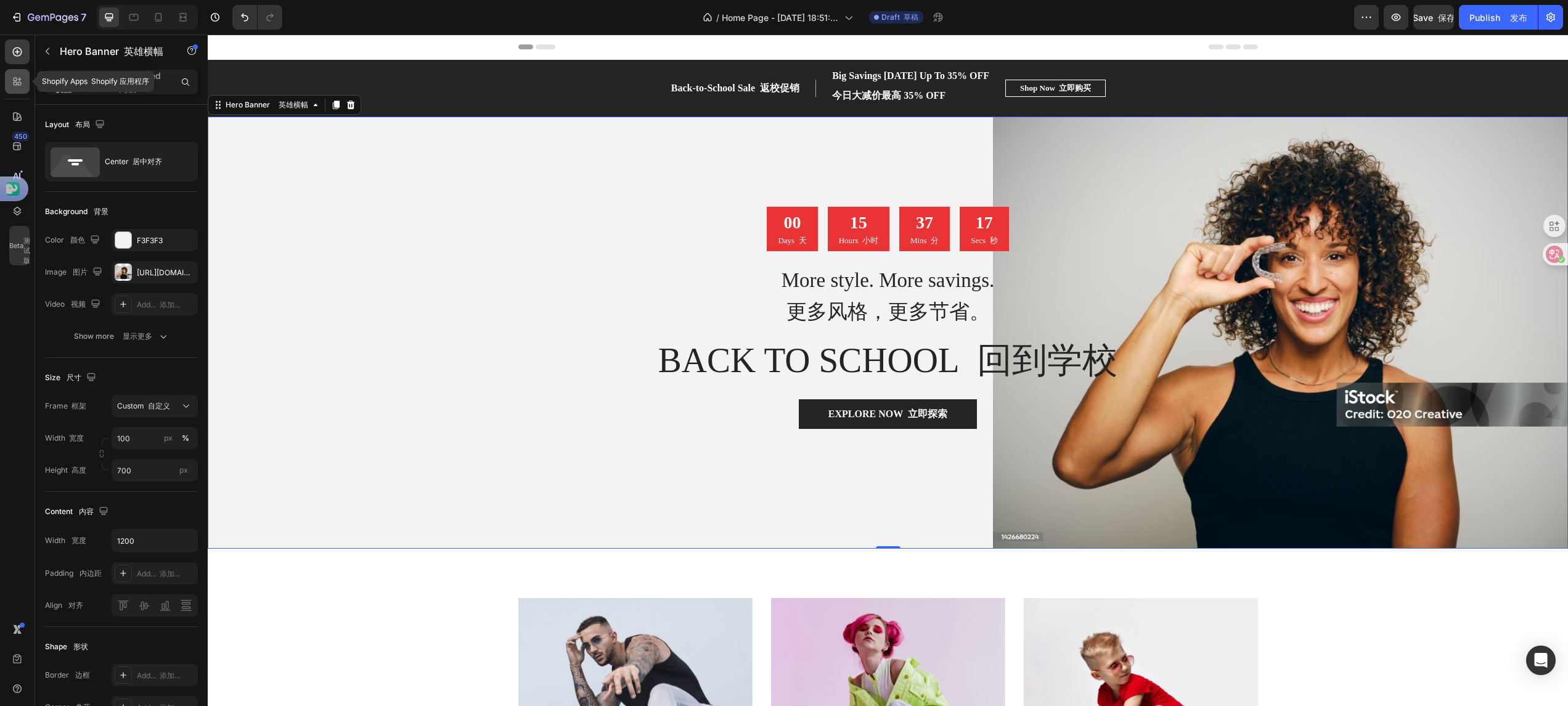
click at [18, 90] on div at bounding box center [18, 82] width 25 height 25
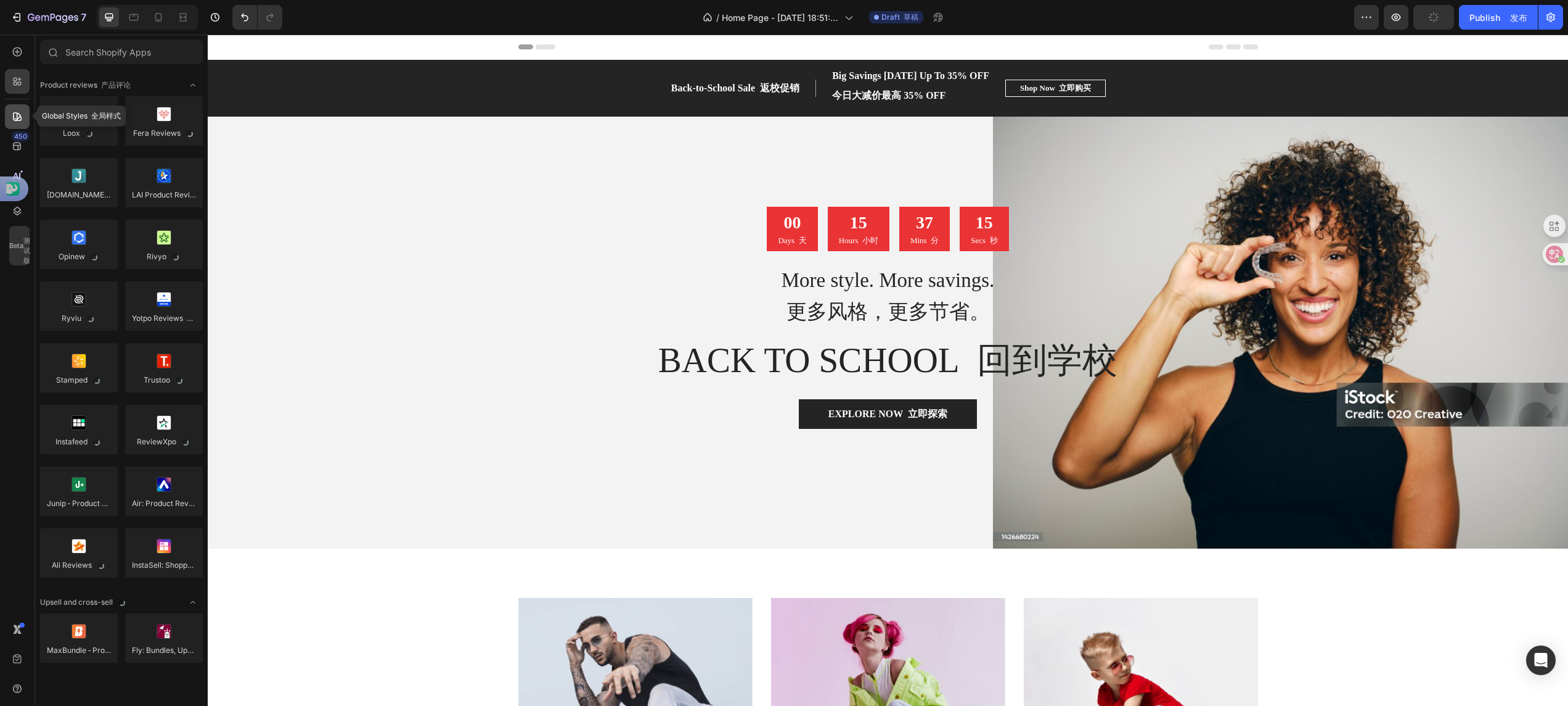
click at [12, 115] on icon at bounding box center [17, 116] width 12 height 12
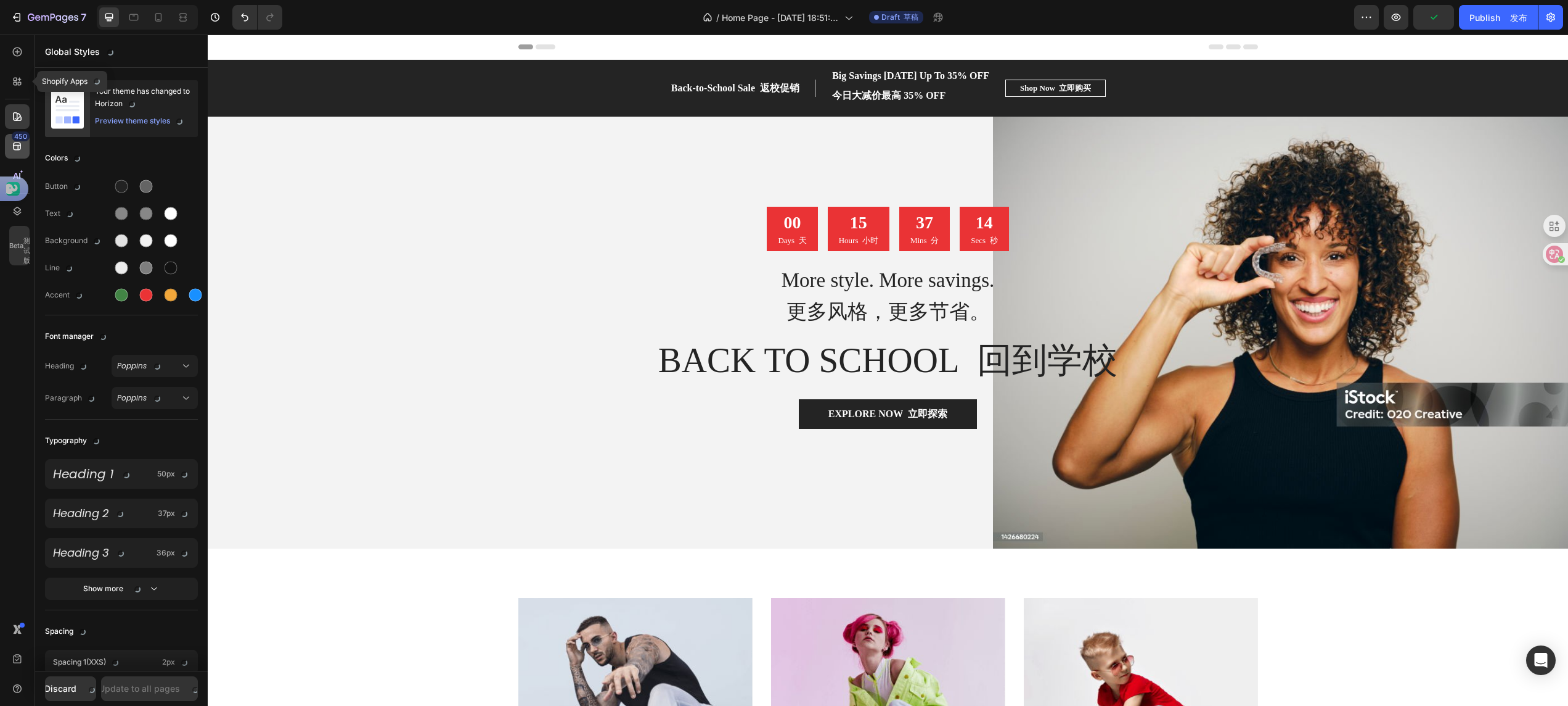
drag, startPoint x: 8, startPoint y: 77, endPoint x: 18, endPoint y: 147, distance: 70.7
click at [9, 77] on div at bounding box center [18, 82] width 25 height 25
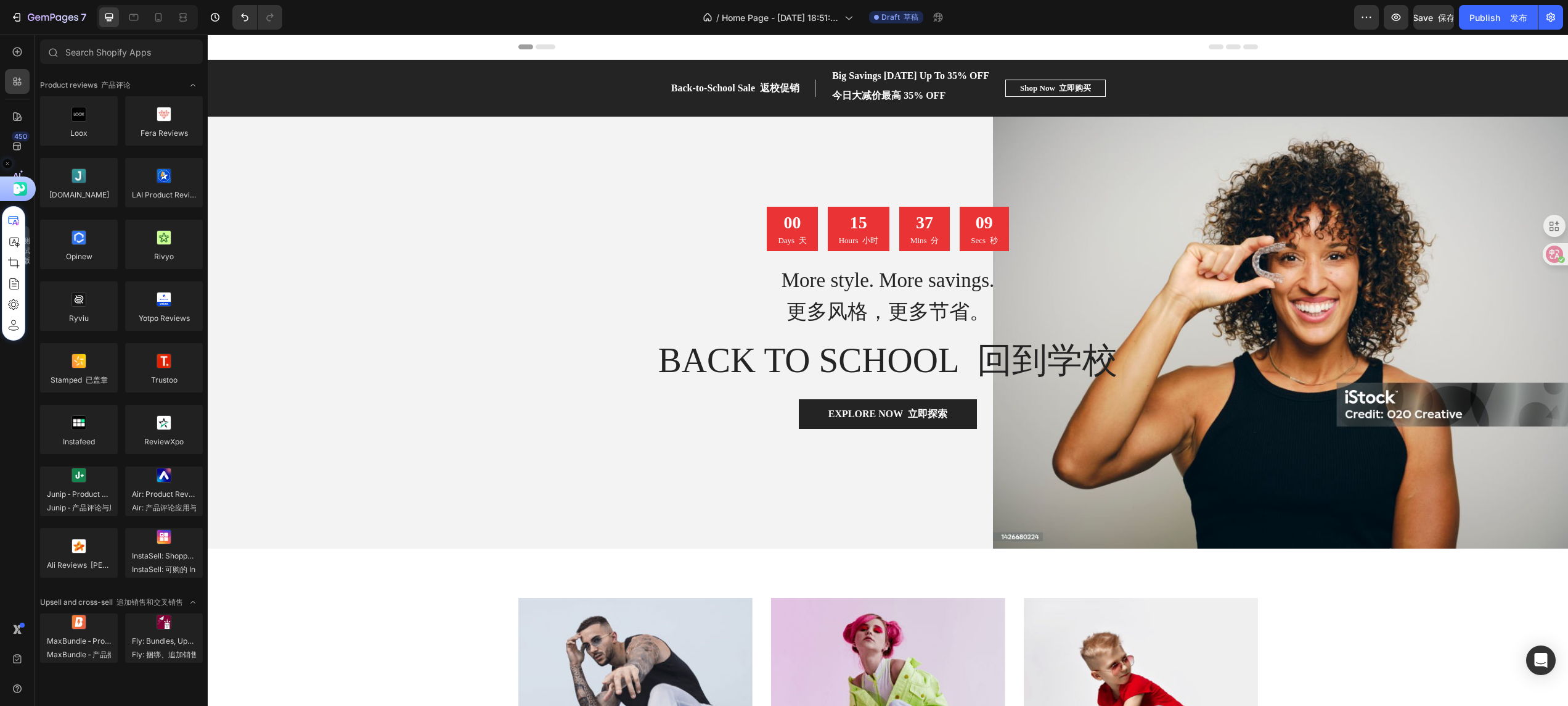
click at [6, 161] on use at bounding box center [7, 164] width 9 height 9
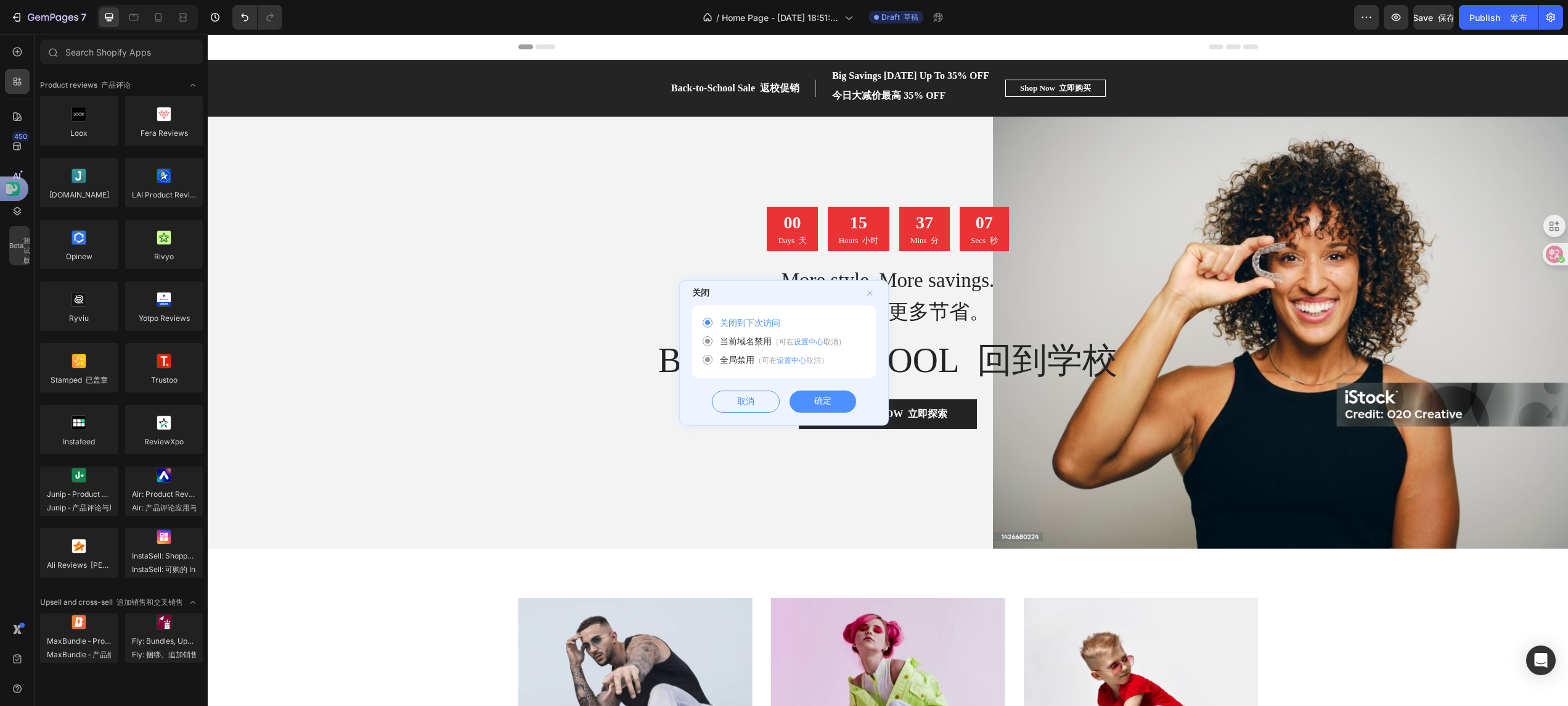
click at [824, 404] on div "确定" at bounding box center [822, 402] width 66 height 22
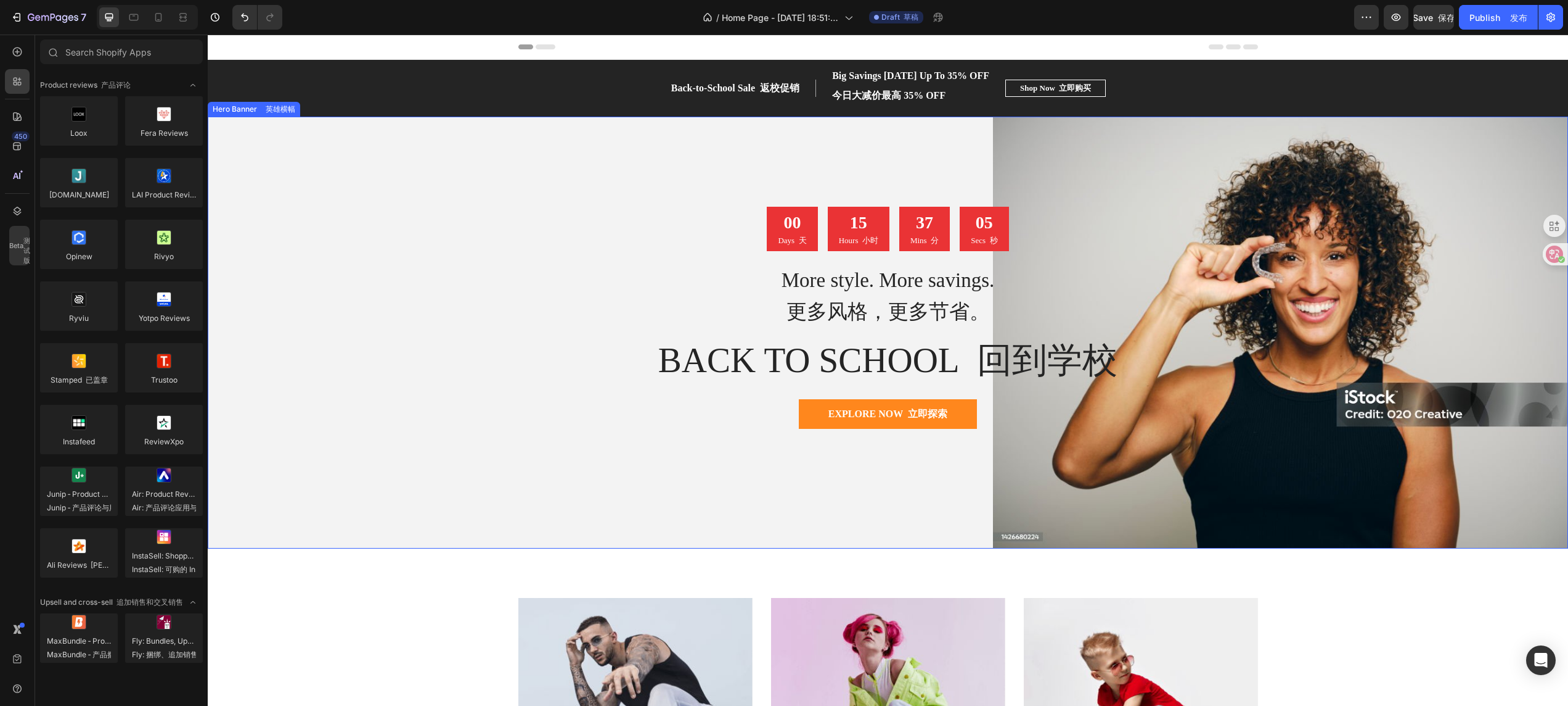
click at [402, 231] on div "Overlay" at bounding box center [888, 332] width 1361 height 431
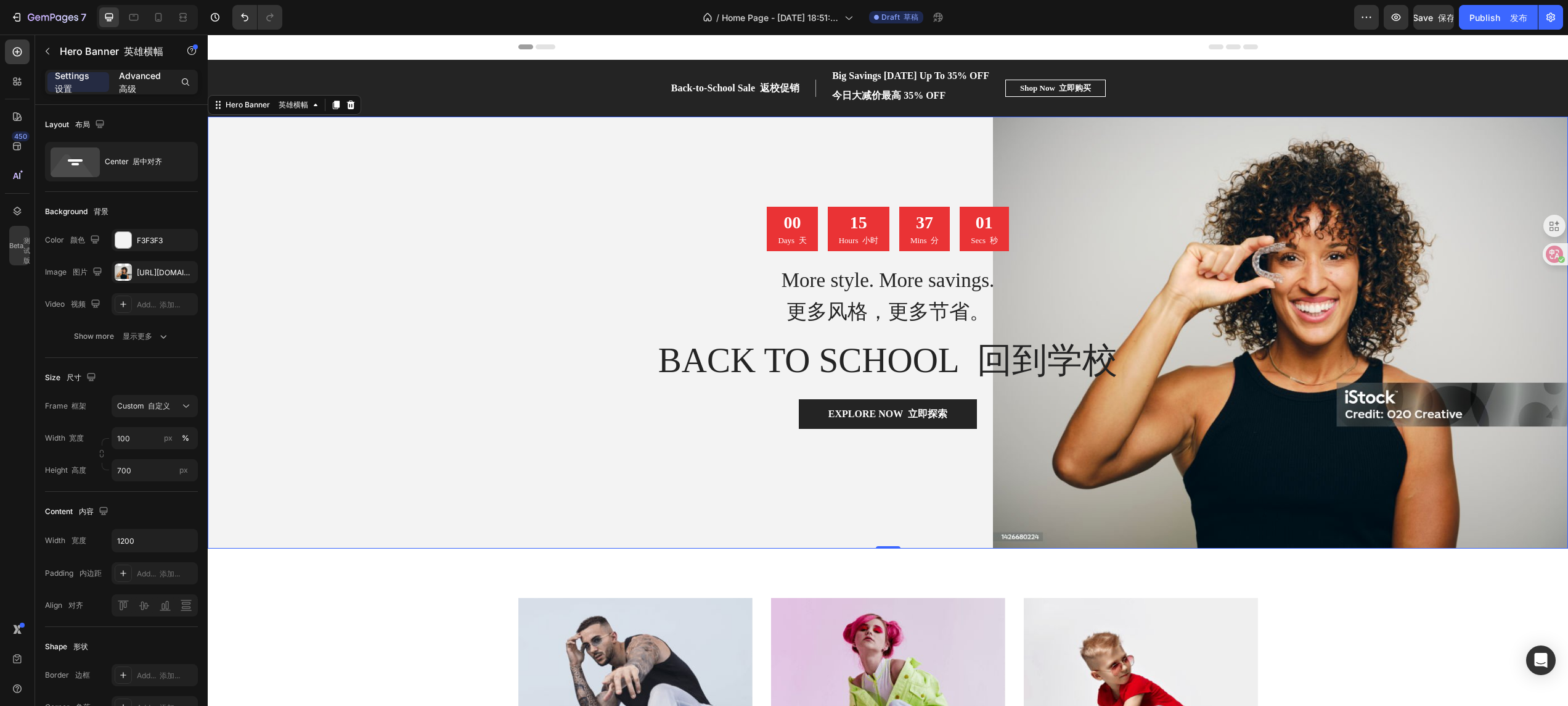
click at [136, 90] on p "Advanced 高级" at bounding box center [142, 82] width 47 height 26
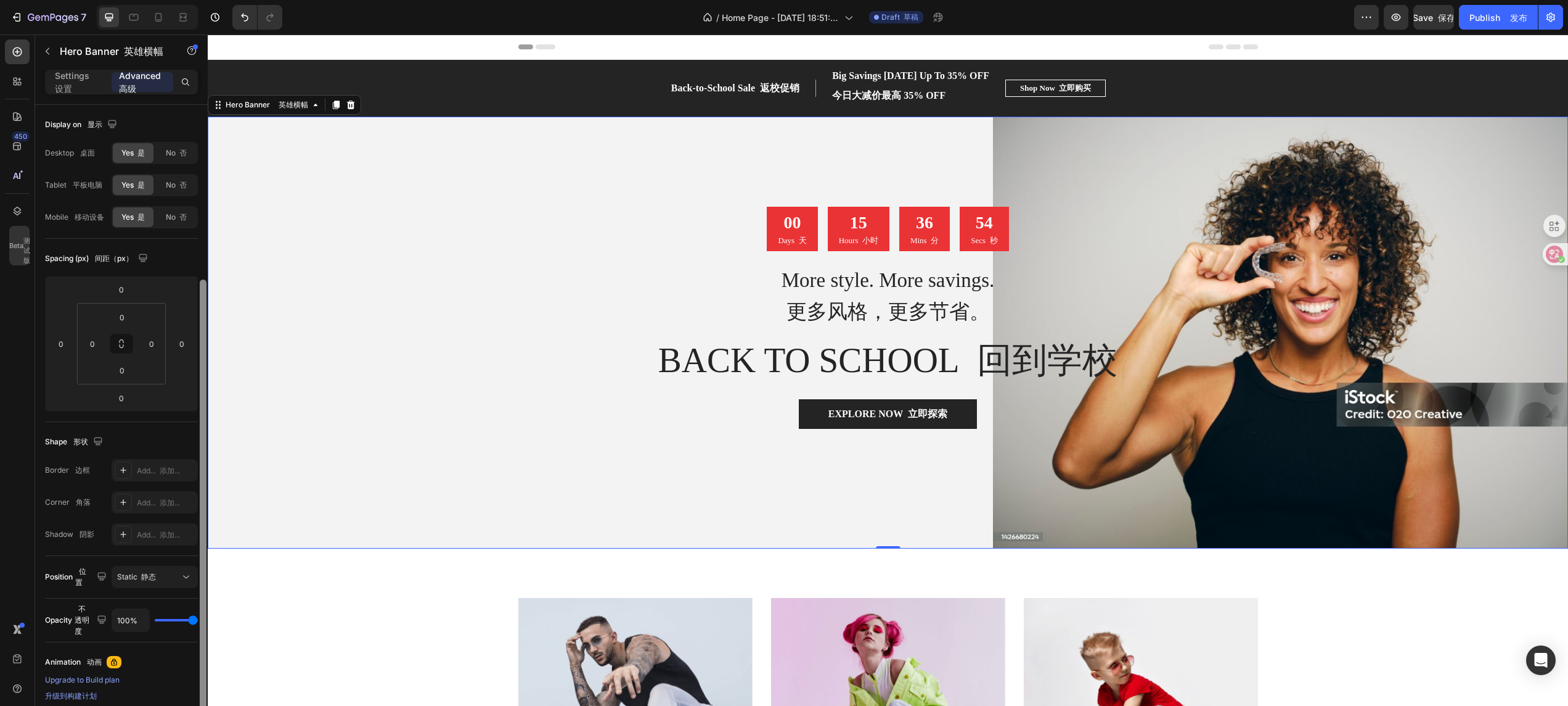
scroll to position [102, 0]
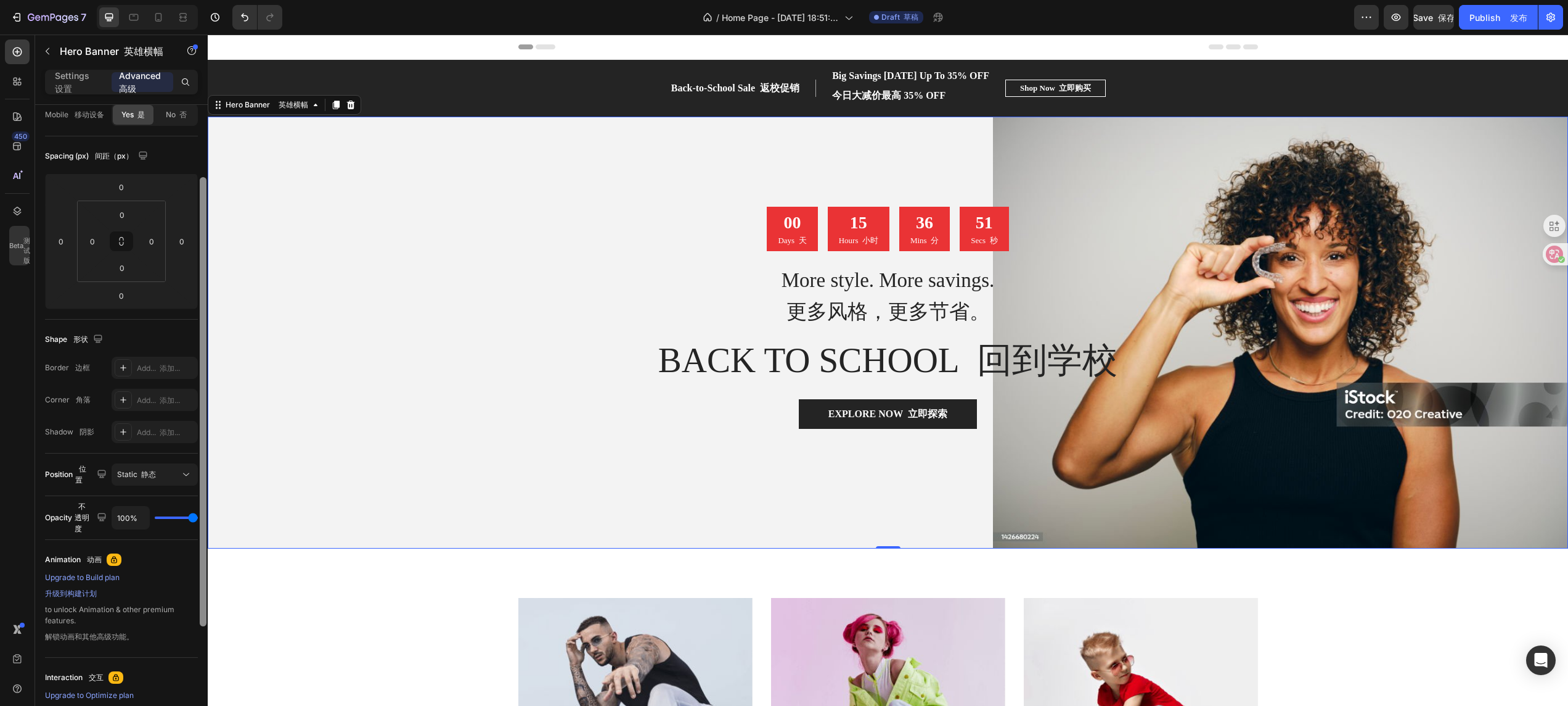
drag, startPoint x: 408, startPoint y: 285, endPoint x: 252, endPoint y: 231, distance: 165.1
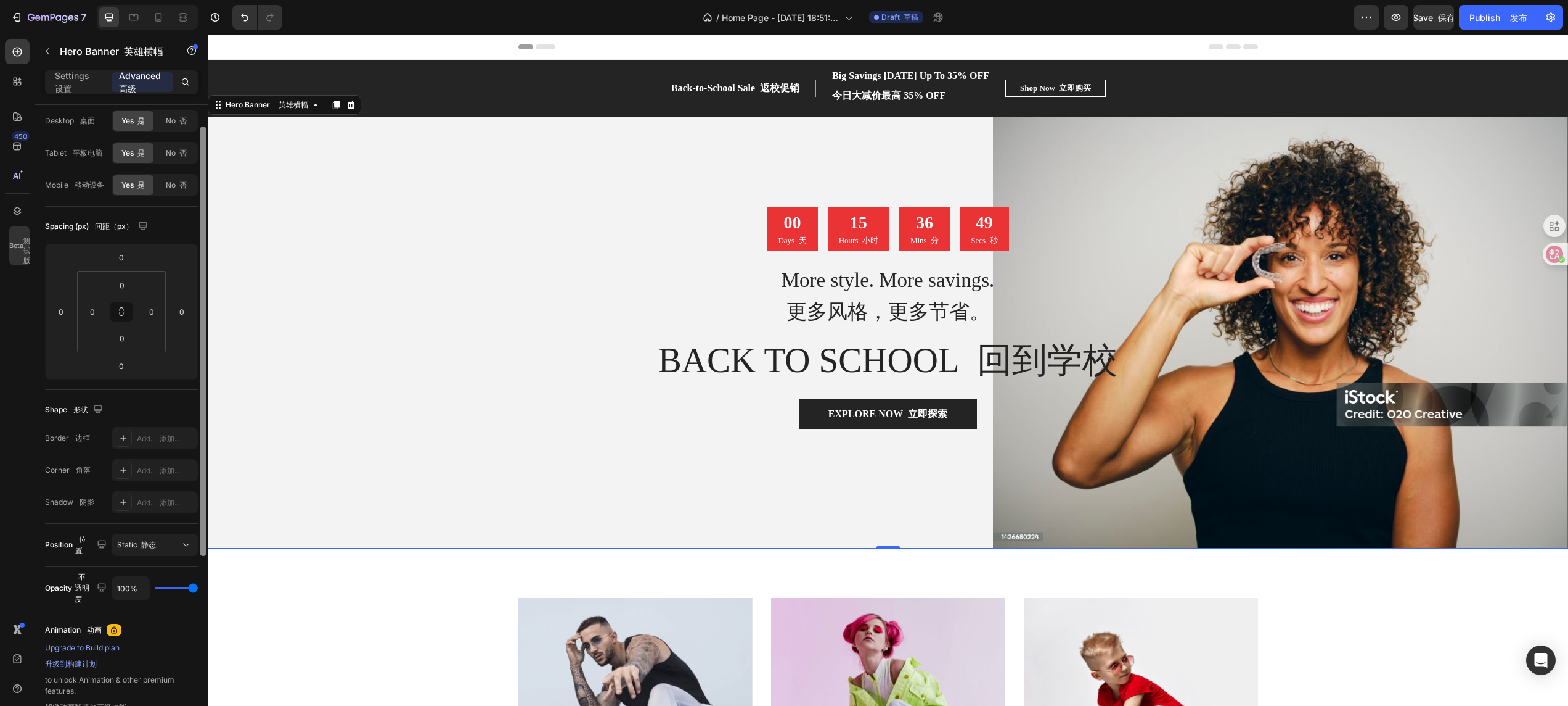
scroll to position [0, 0]
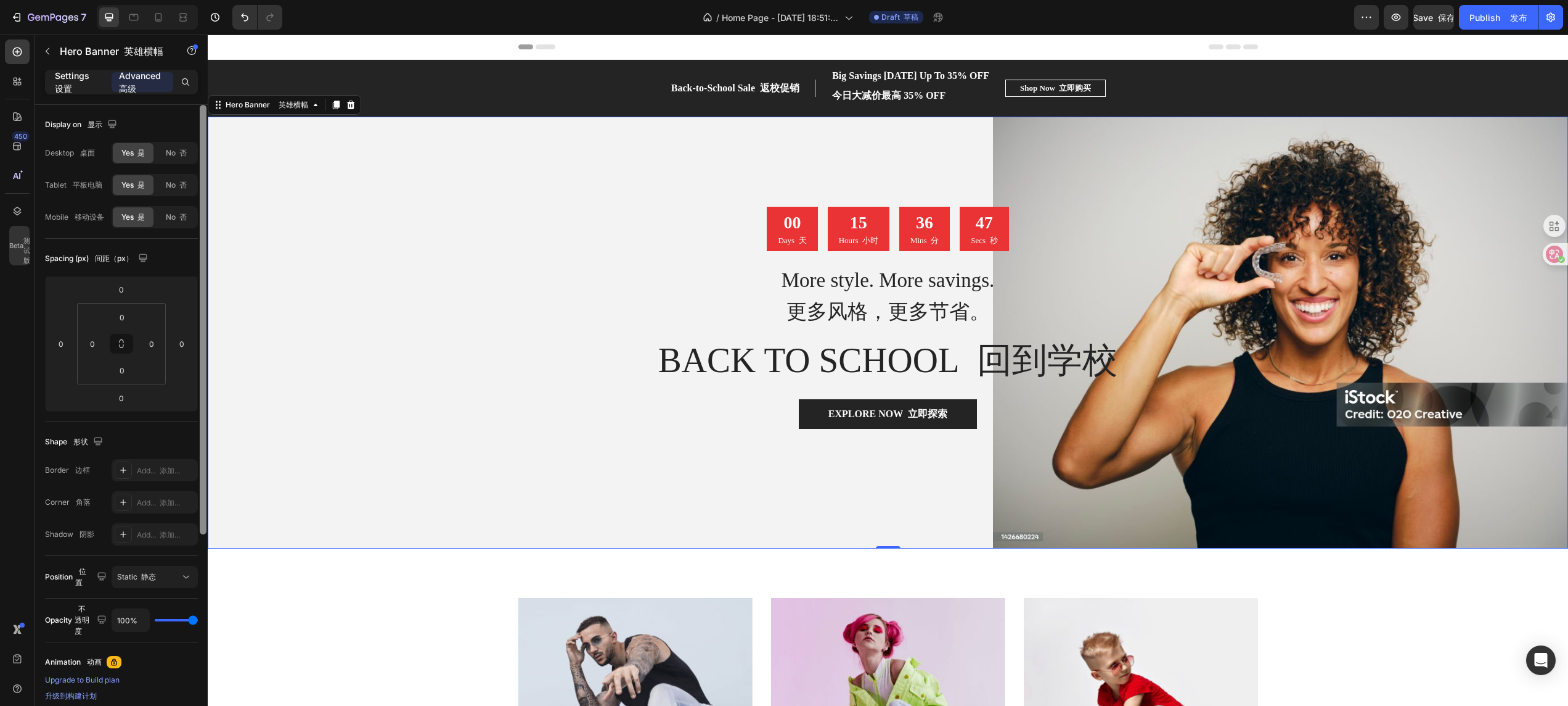
click at [68, 83] on font "设置" at bounding box center [63, 88] width 18 height 10
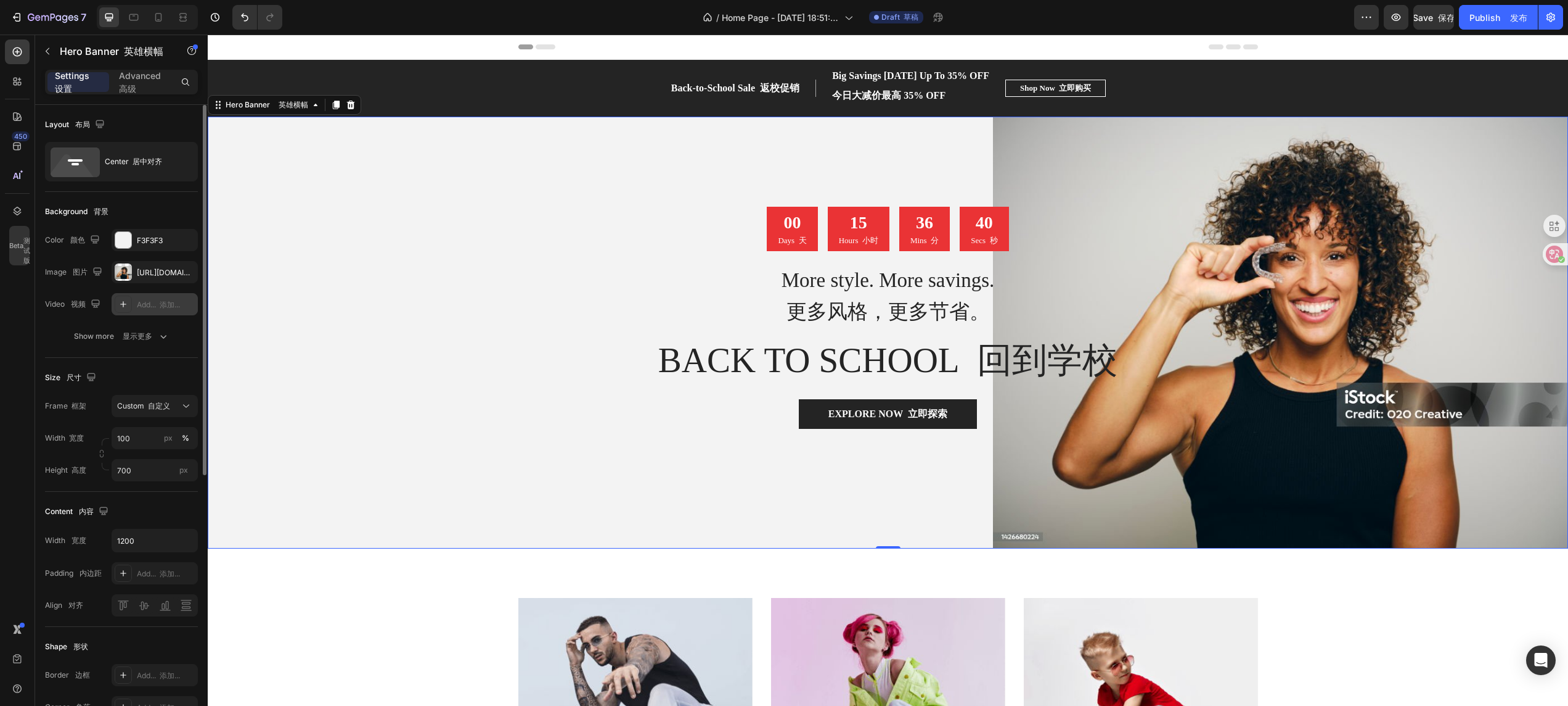
click at [125, 304] on icon at bounding box center [123, 304] width 10 height 10
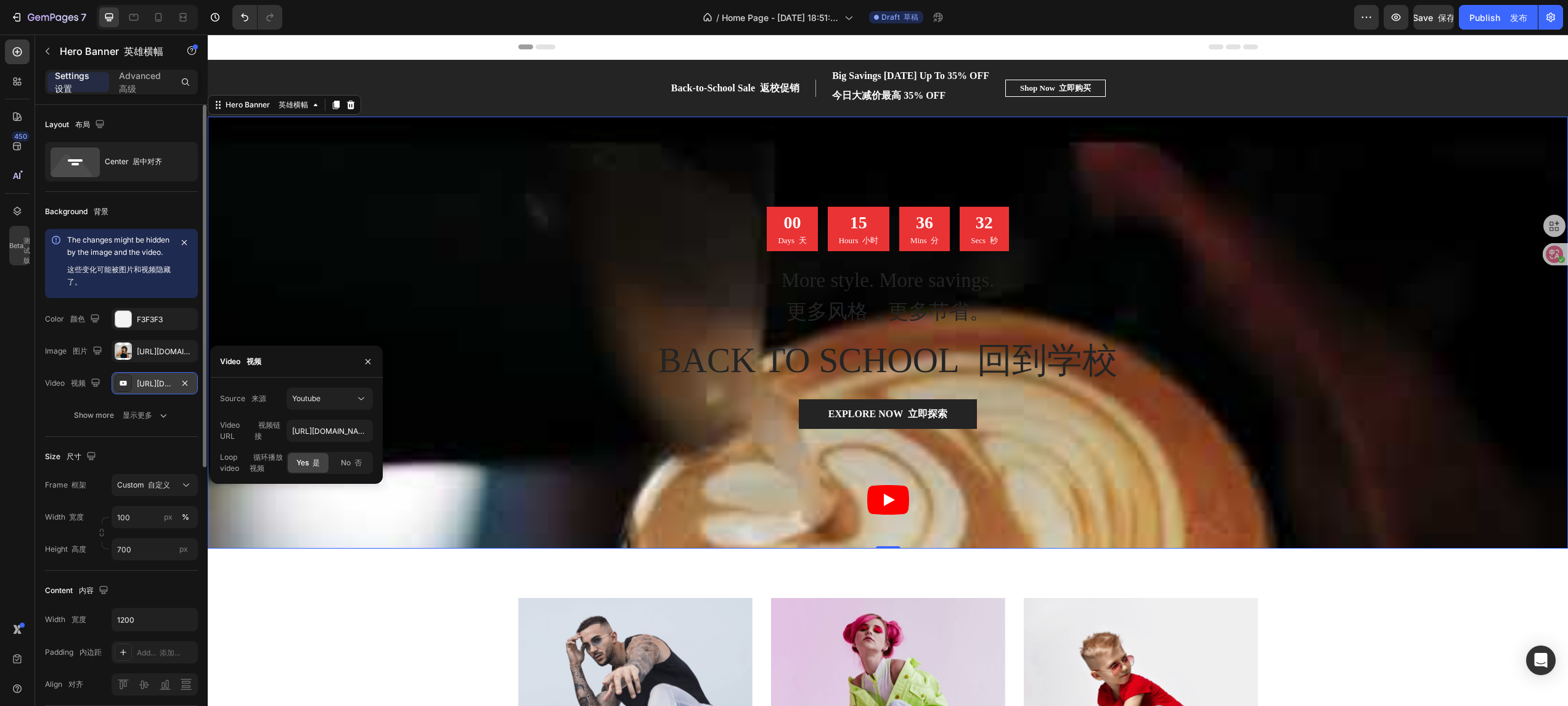
click at [884, 470] on div "Overlay" at bounding box center [888, 332] width 1361 height 431
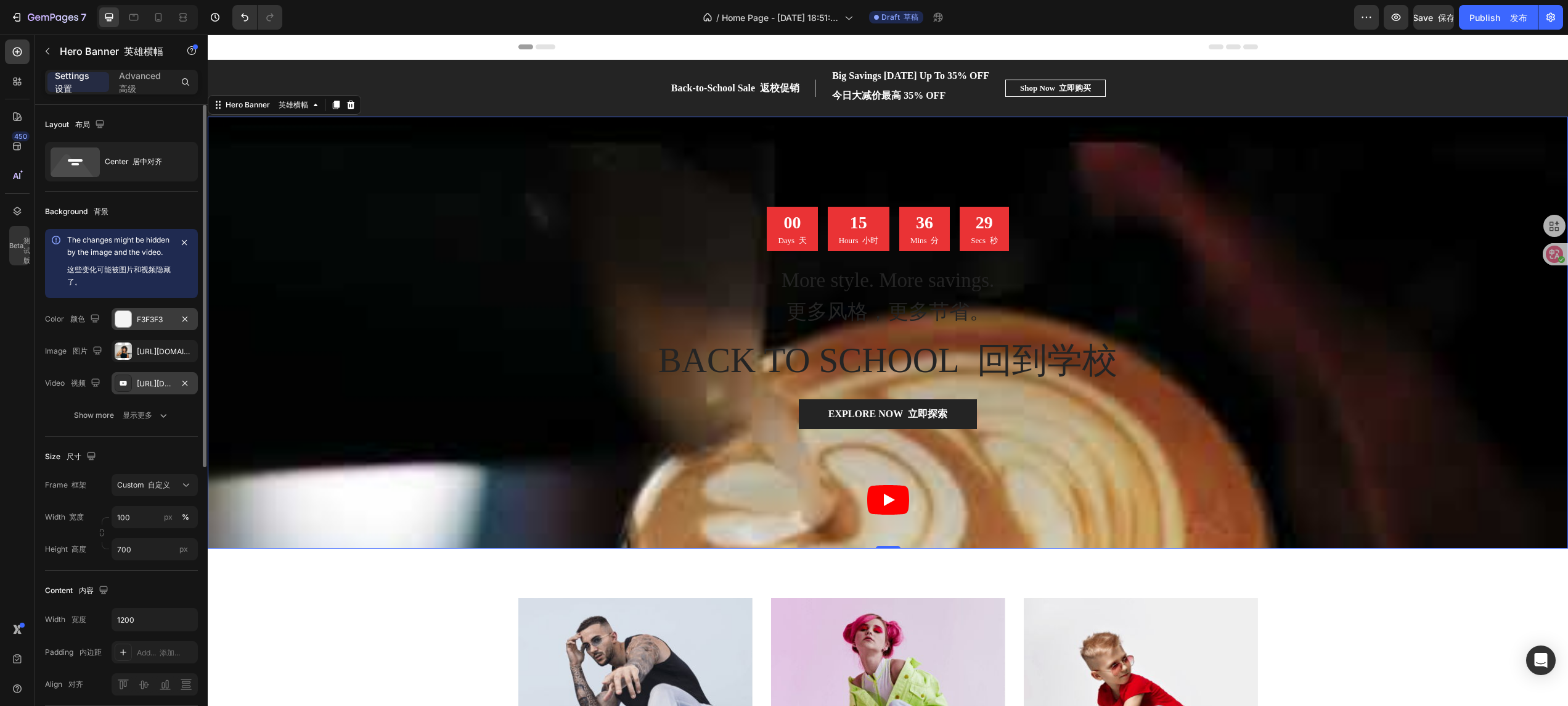
click at [152, 325] on div "F3F3F3" at bounding box center [155, 319] width 36 height 11
click at [186, 388] on icon "button" at bounding box center [185, 383] width 10 height 10
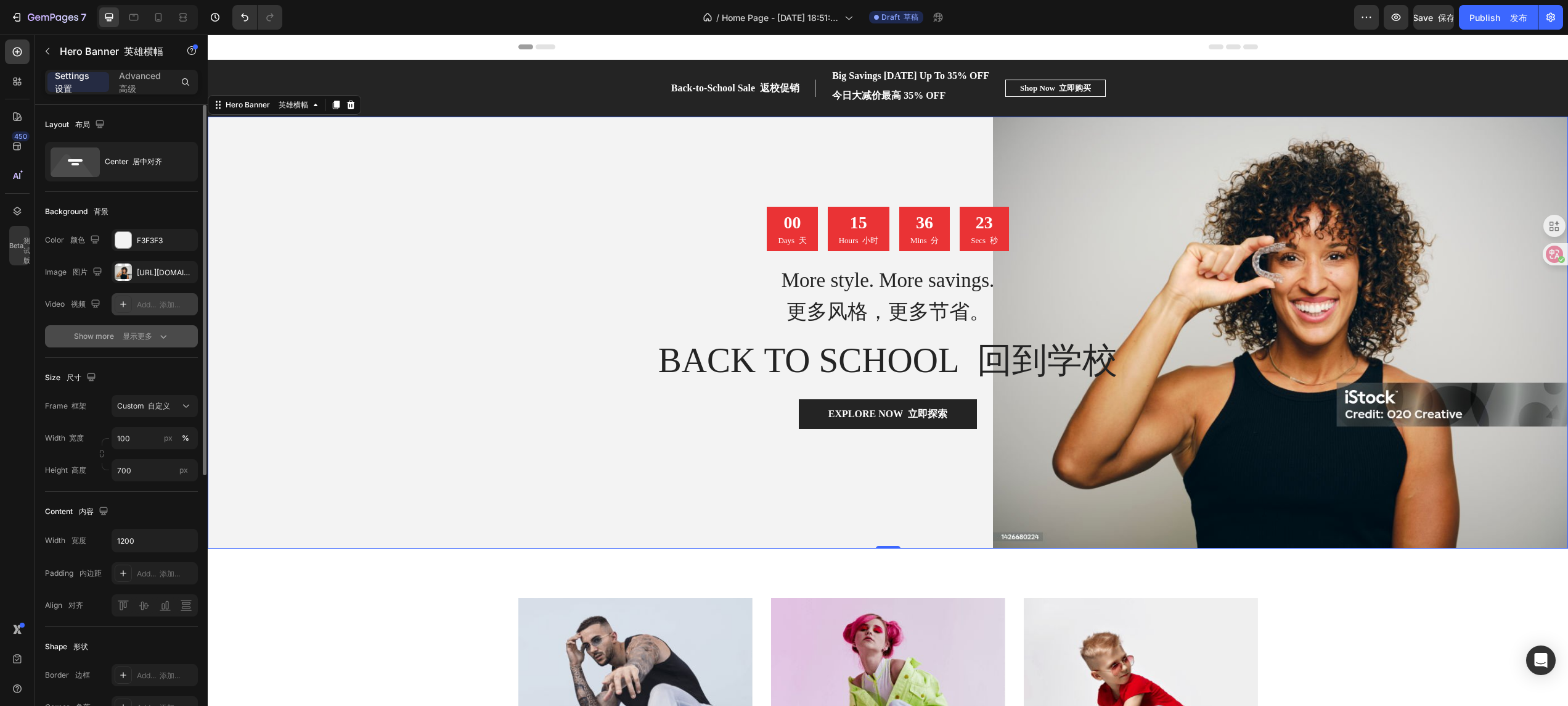
click at [161, 338] on icon "button" at bounding box center [163, 336] width 12 height 12
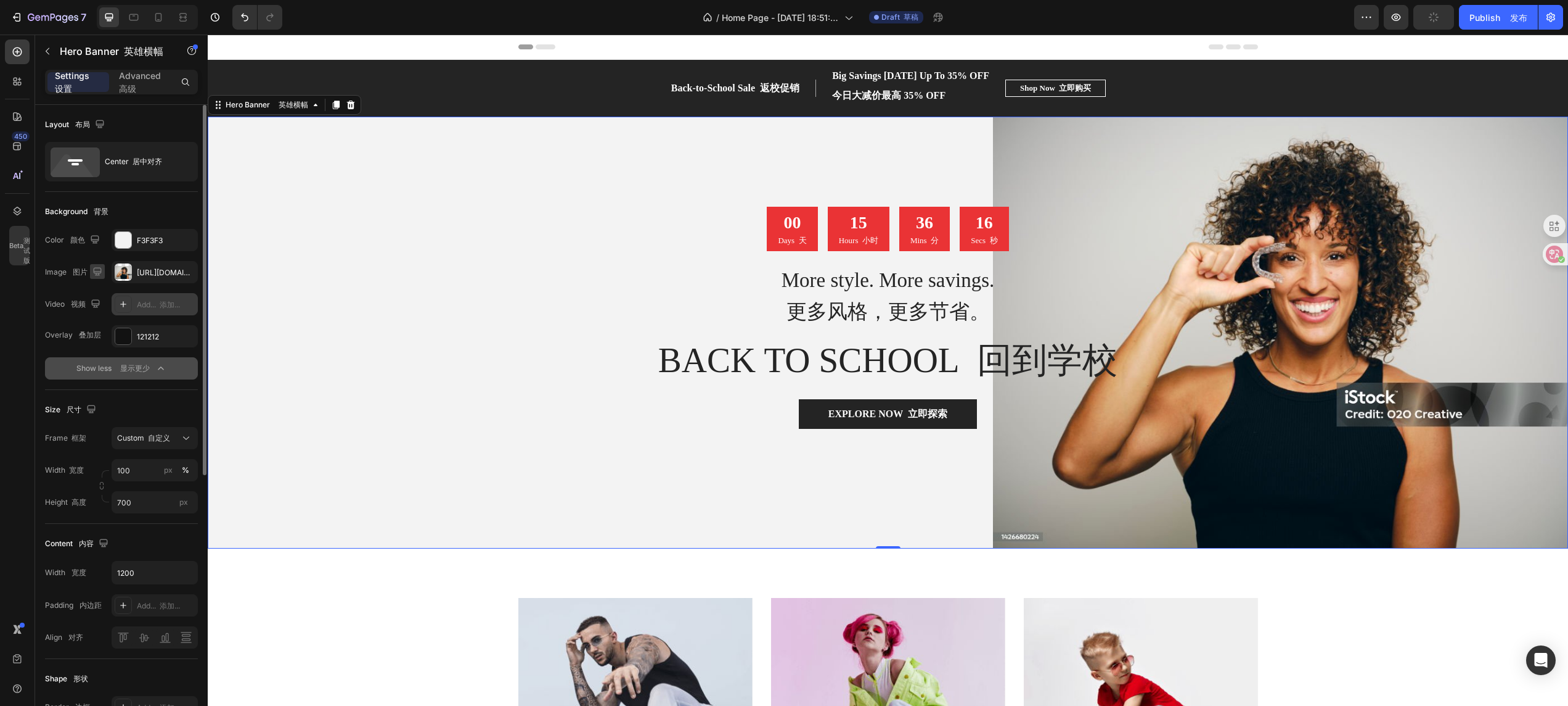
click at [99, 272] on icon "button" at bounding box center [97, 271] width 12 height 12
click at [93, 307] on icon "button" at bounding box center [99, 313] width 12 height 12
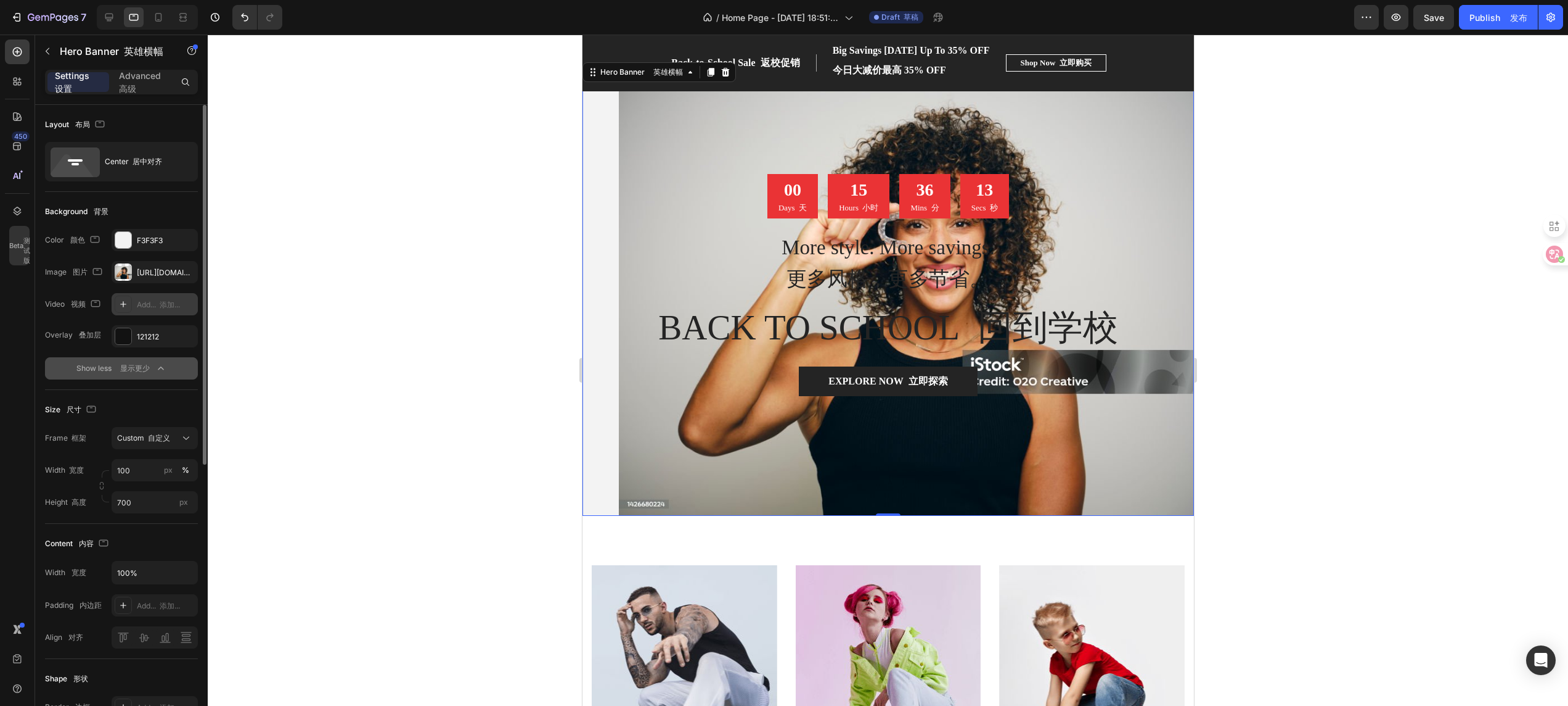
scroll to position [39, 0]
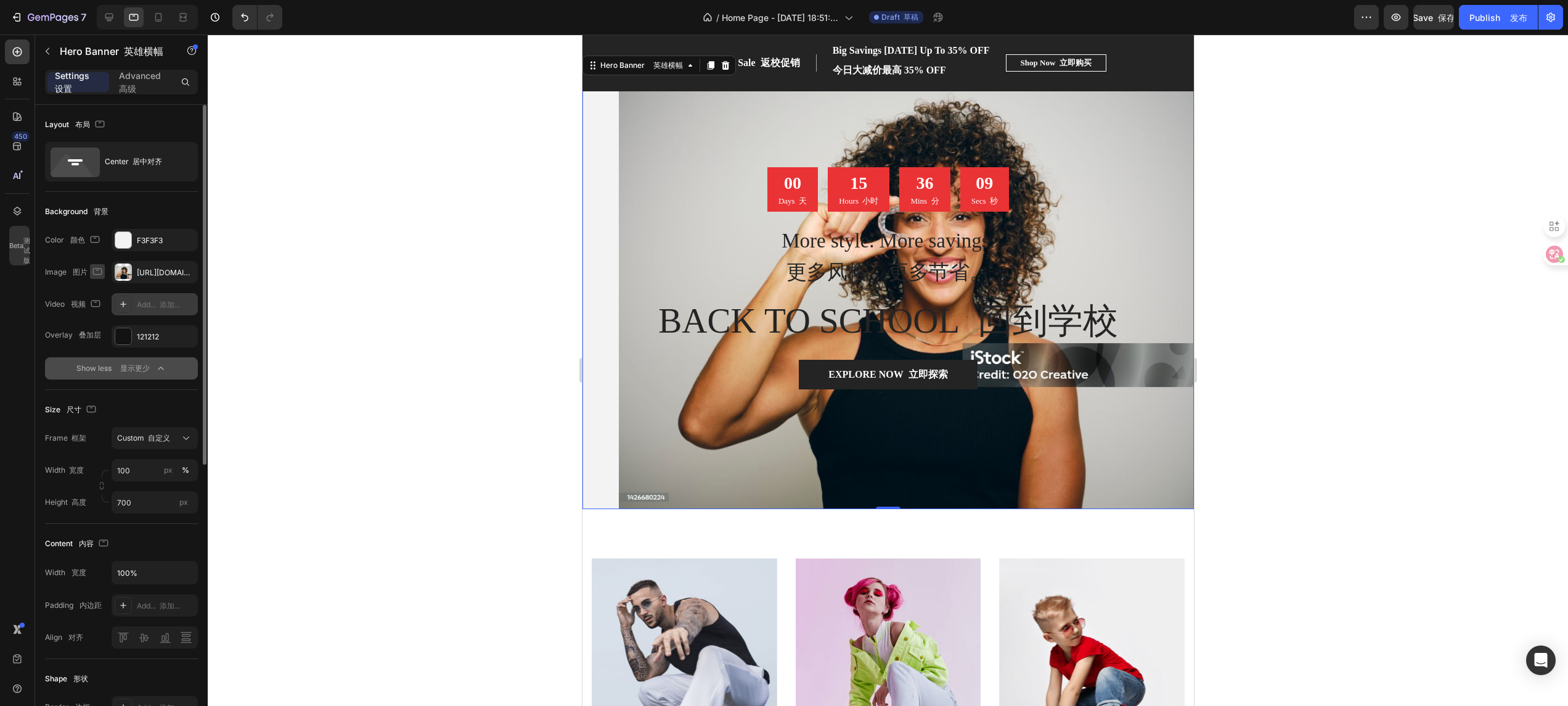
click at [94, 272] on icon "button" at bounding box center [97, 271] width 12 height 12
click at [101, 292] on icon "button" at bounding box center [100, 291] width 8 height 8
type input "1200"
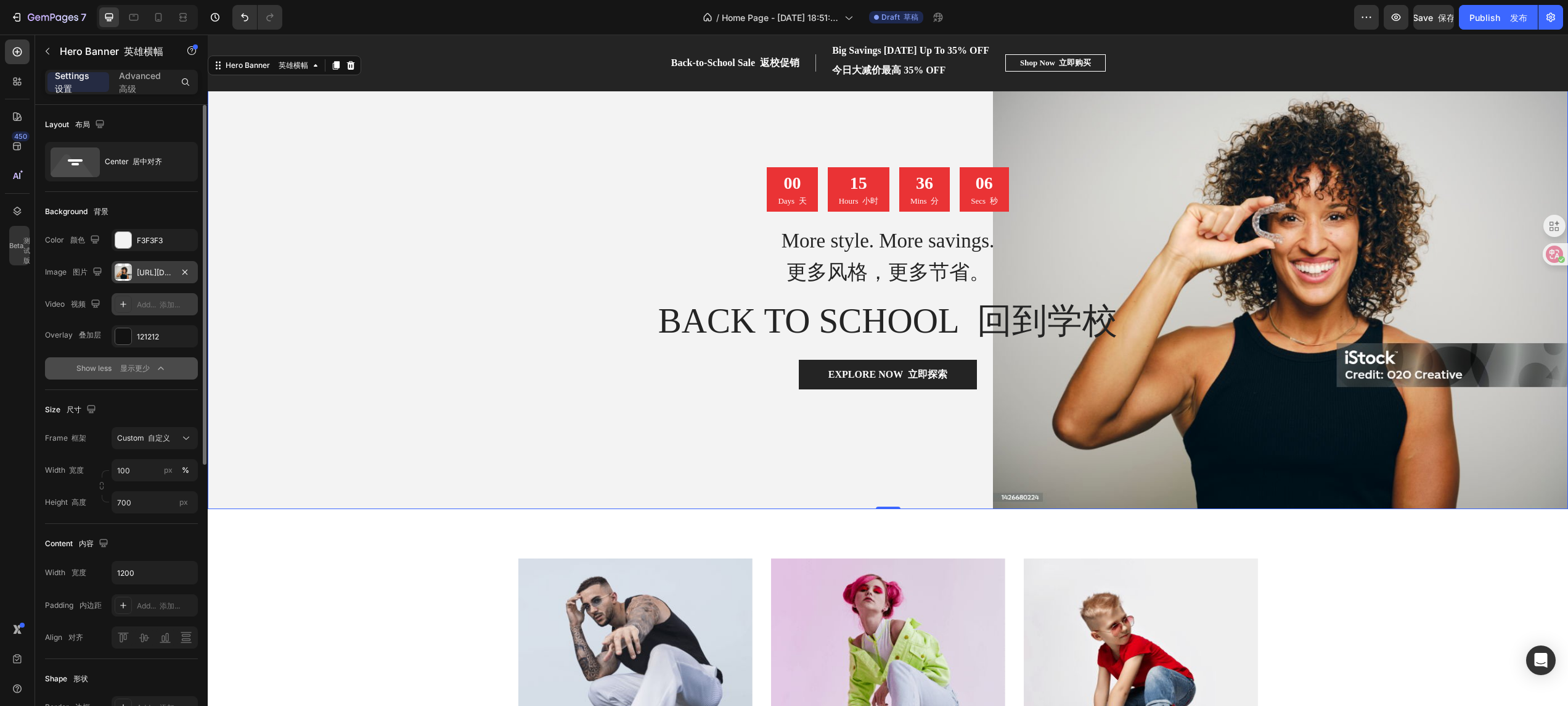
click at [141, 277] on div "https://cdn.shopify.com/s/files/1/0696/5116/9325/files/gempages_579859019548590…" at bounding box center [155, 272] width 36 height 11
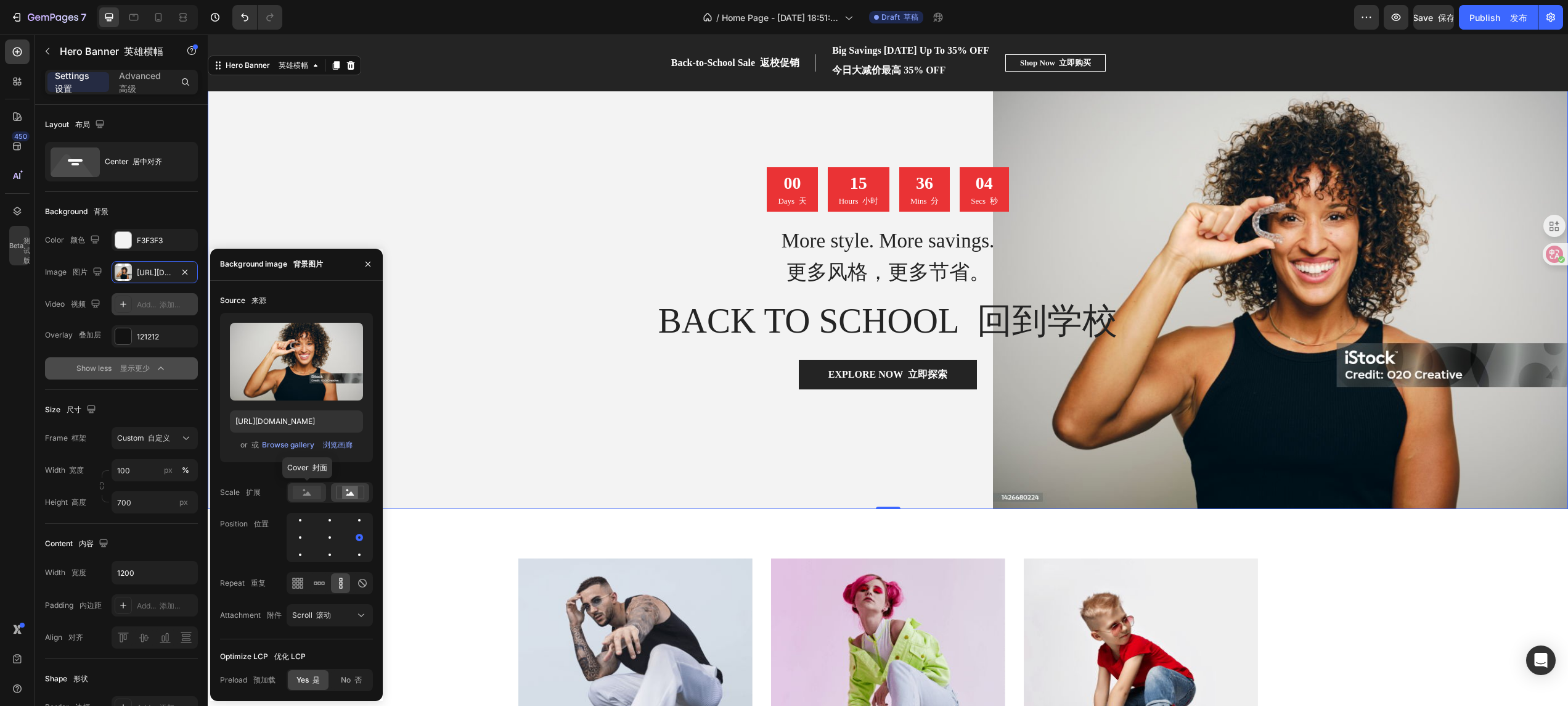
click at [319, 470] on rect at bounding box center [306, 492] width 28 height 14
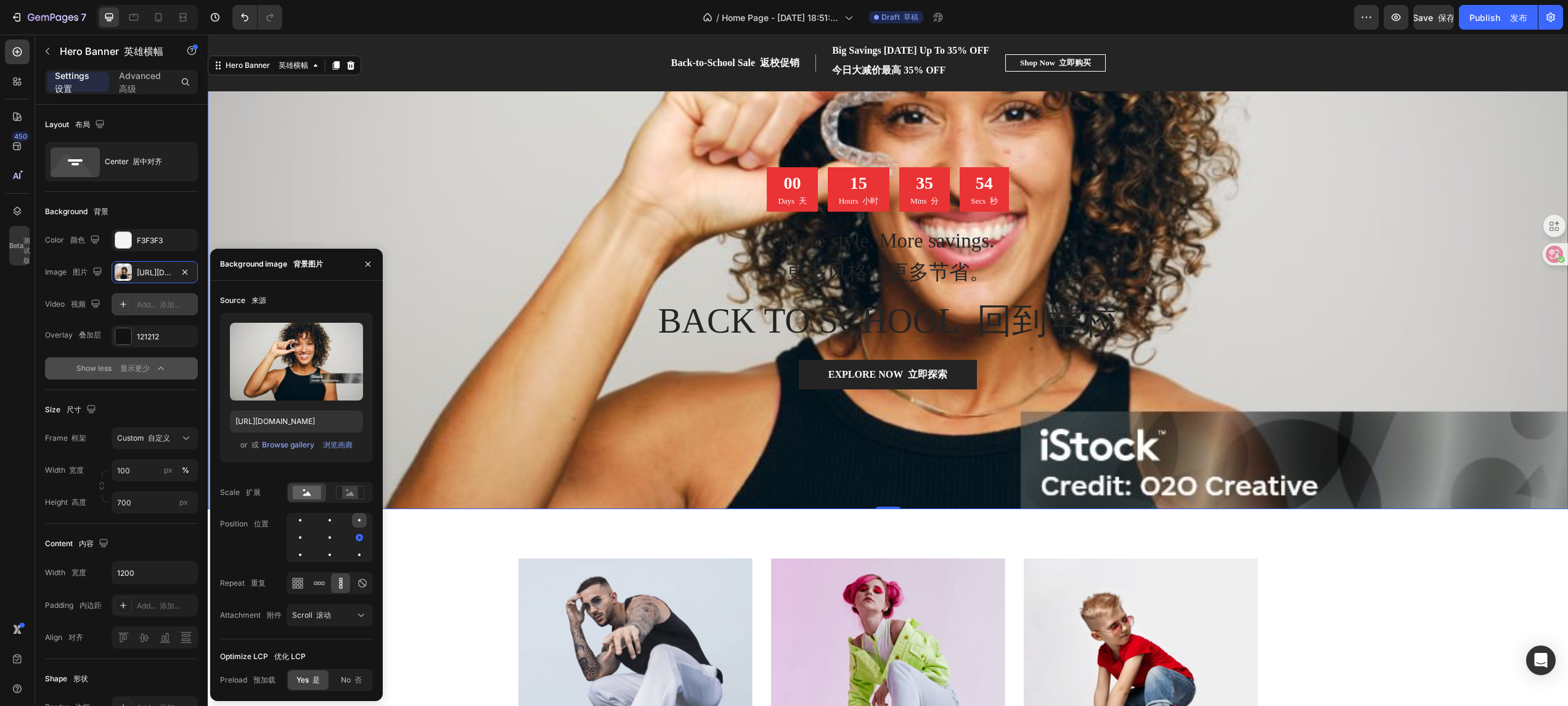
click at [308, 470] on div at bounding box center [300, 537] width 15 height 15
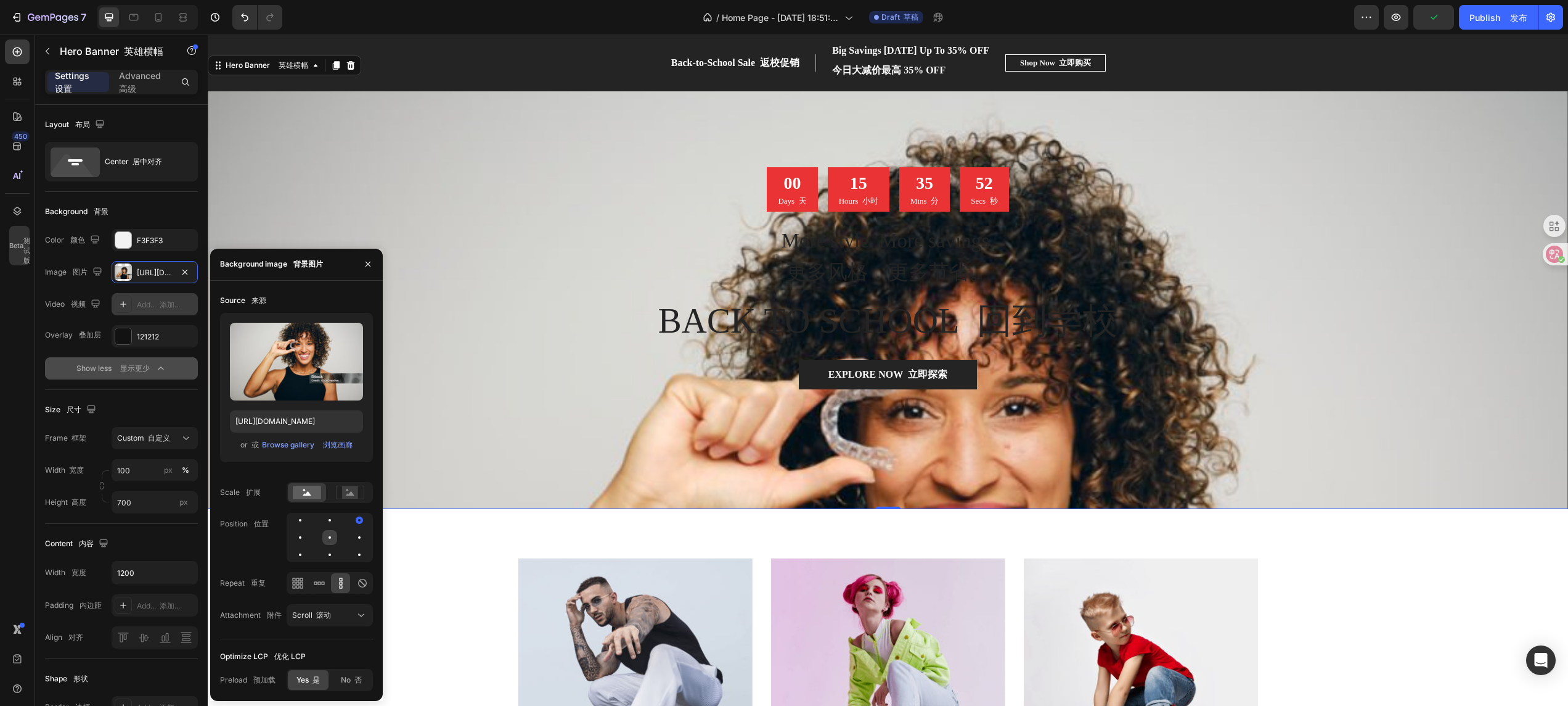
click at [352, 470] on div at bounding box center [359, 537] width 15 height 15
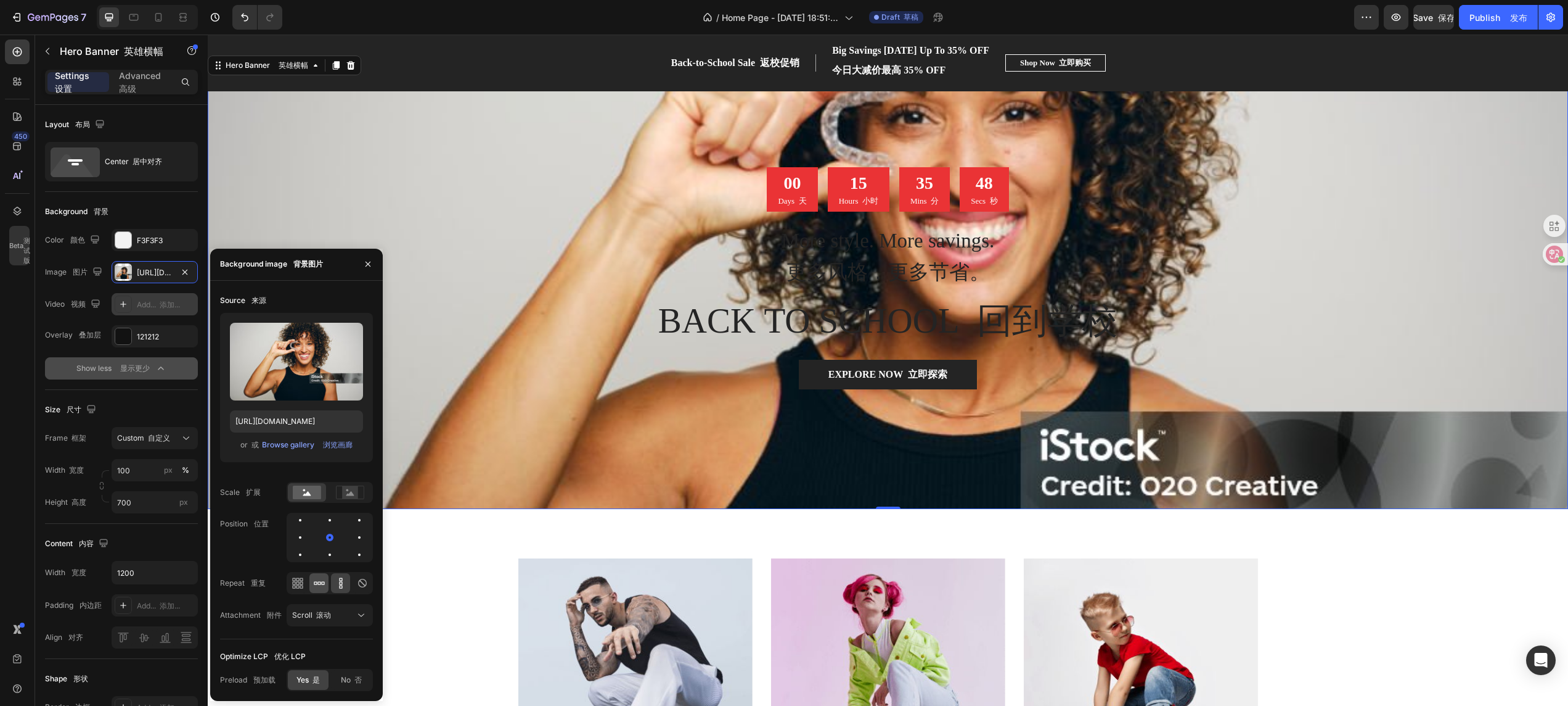
click at [319, 470] on div at bounding box center [319, 583] width 19 height 20
click at [356, 470] on div at bounding box center [362, 583] width 19 height 20
click at [343, 470] on icon at bounding box center [341, 583] width 12 height 12
click at [292, 470] on icon at bounding box center [298, 583] width 12 height 12
click at [319, 470] on icon at bounding box center [319, 583] width 12 height 12
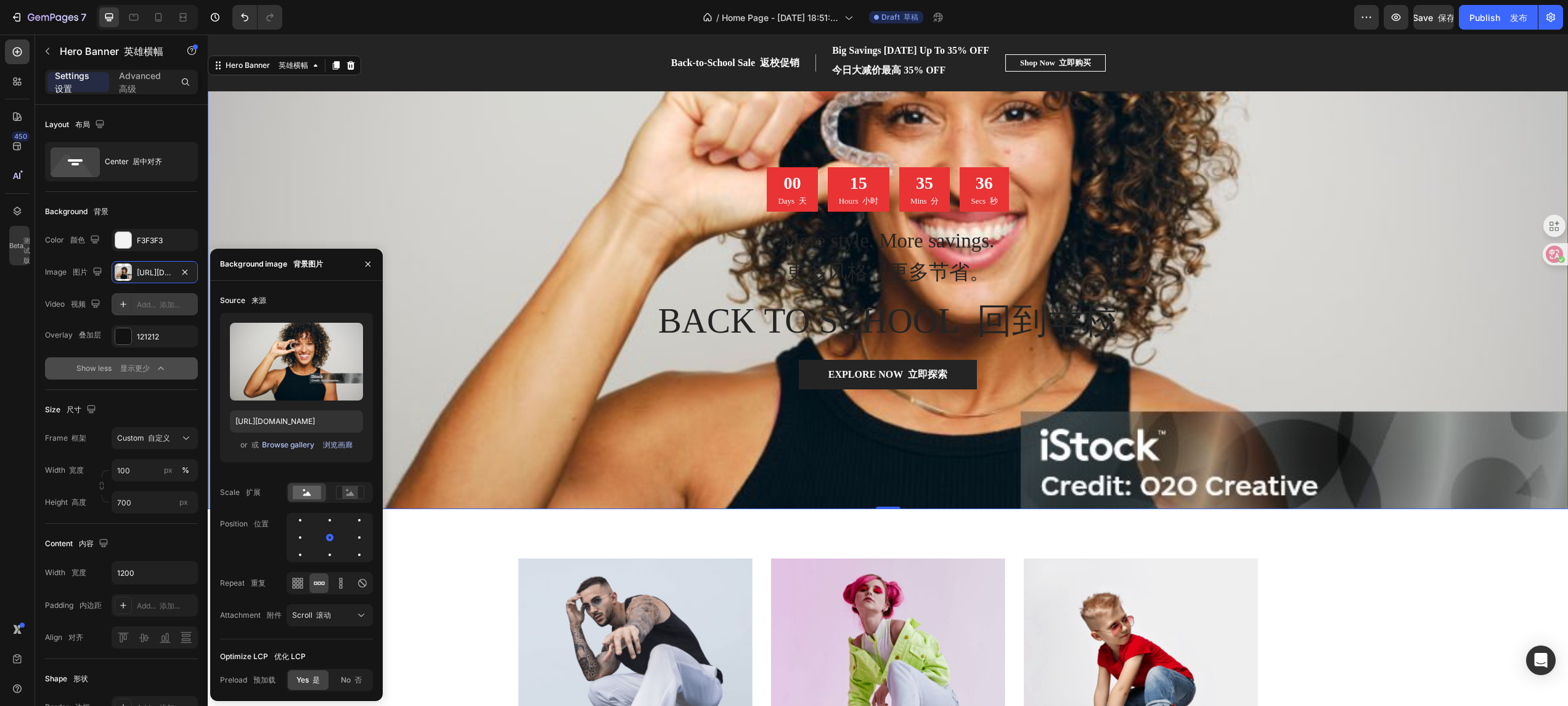
click at [296, 448] on div "Browse gallery 浏览画廊" at bounding box center [307, 445] width 90 height 11
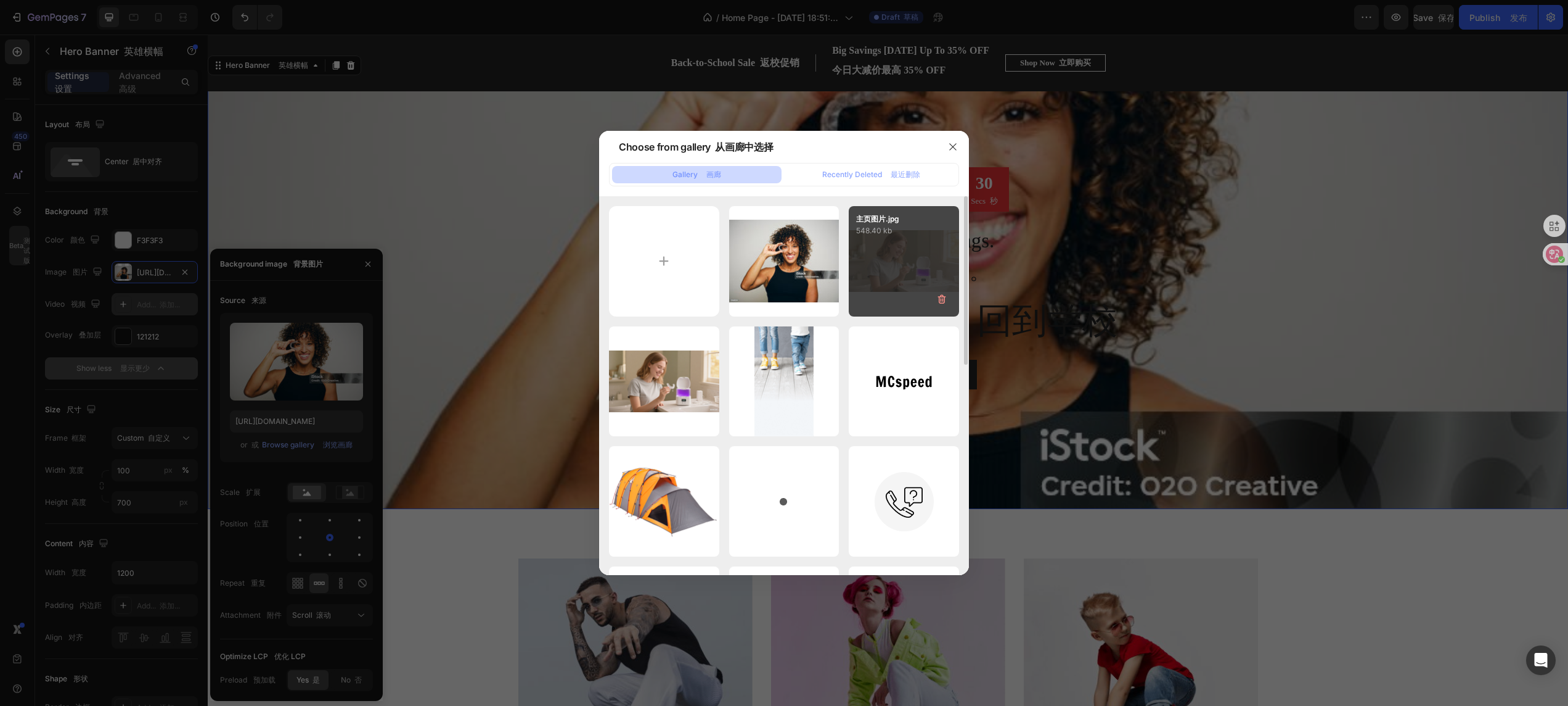
click at [885, 269] on div "主页图片.jpg 548.40 kb" at bounding box center [903, 261] width 110 height 110
type input "[URL][DOMAIN_NAME]"
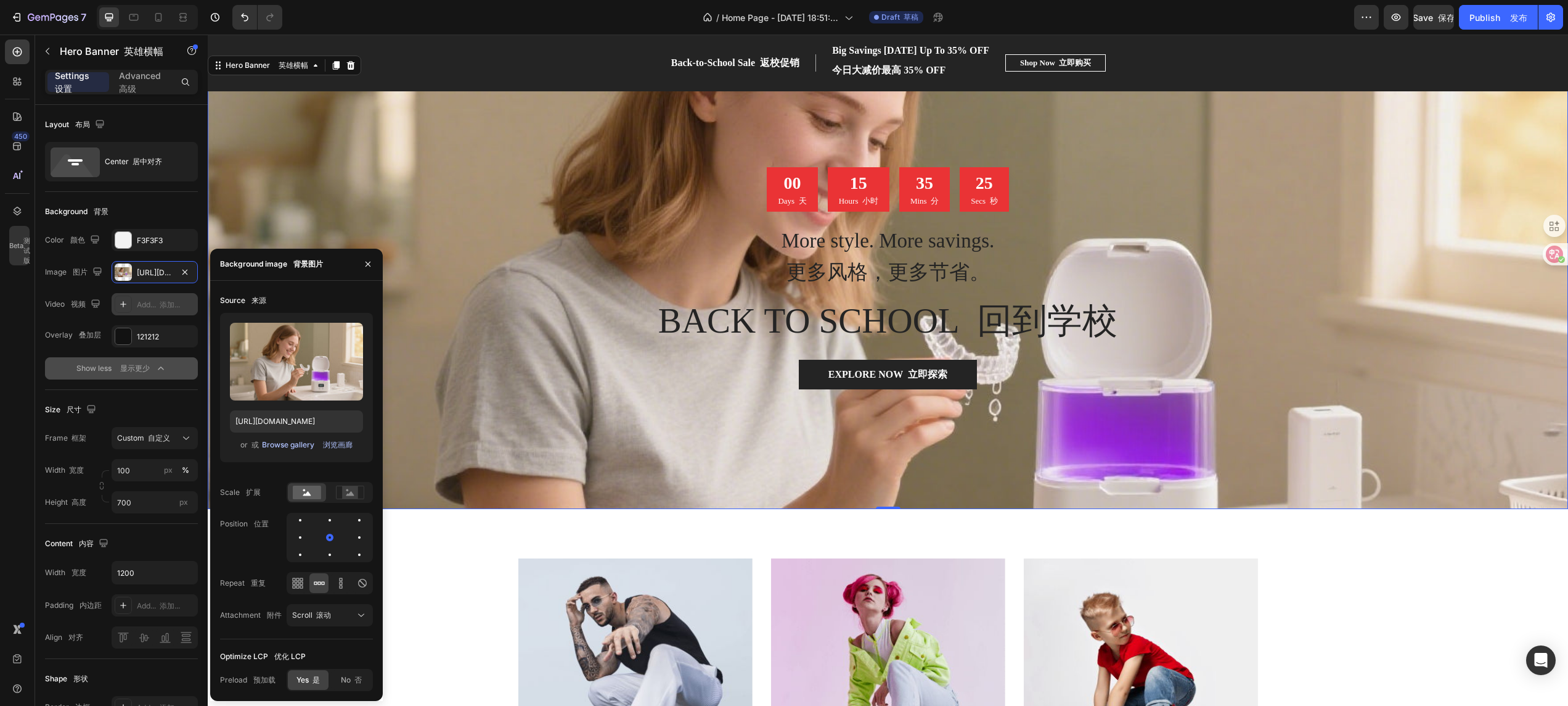
click at [344, 445] on font "浏览画廊" at bounding box center [338, 444] width 30 height 9
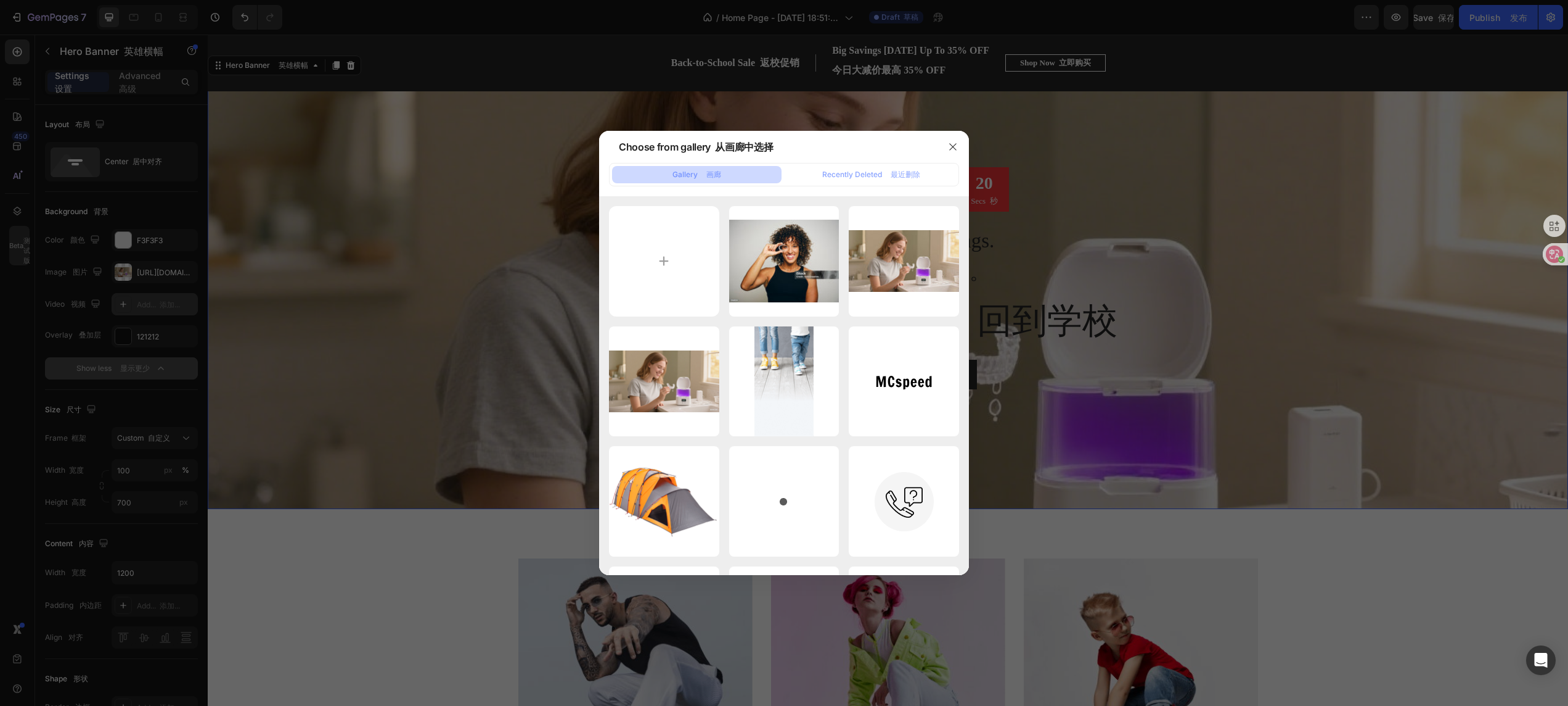
click at [279, 464] on div at bounding box center [784, 353] width 1568 height 706
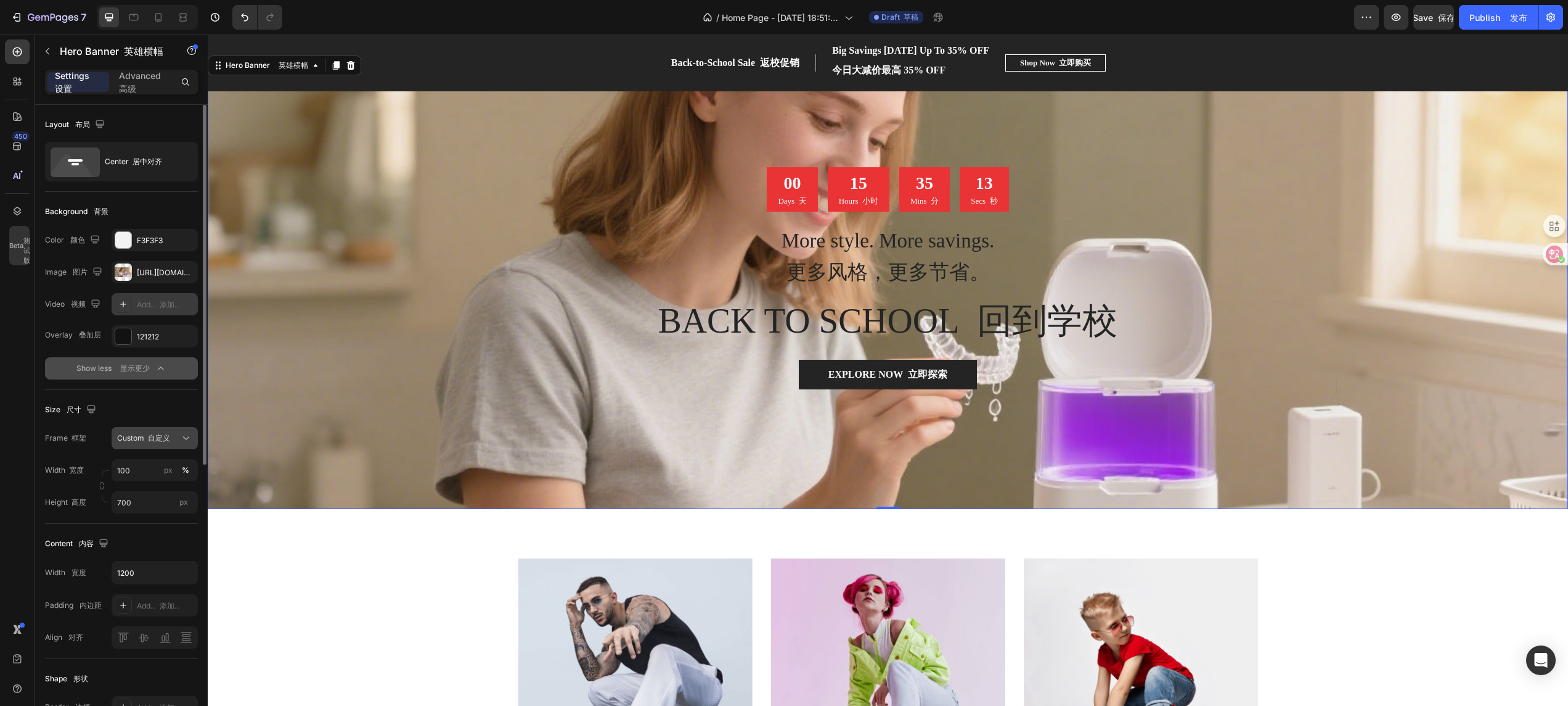
click at [180, 438] on icon at bounding box center [186, 437] width 12 height 12
click at [145, 470] on font "作为横幅来源" at bounding box center [149, 484] width 65 height 20
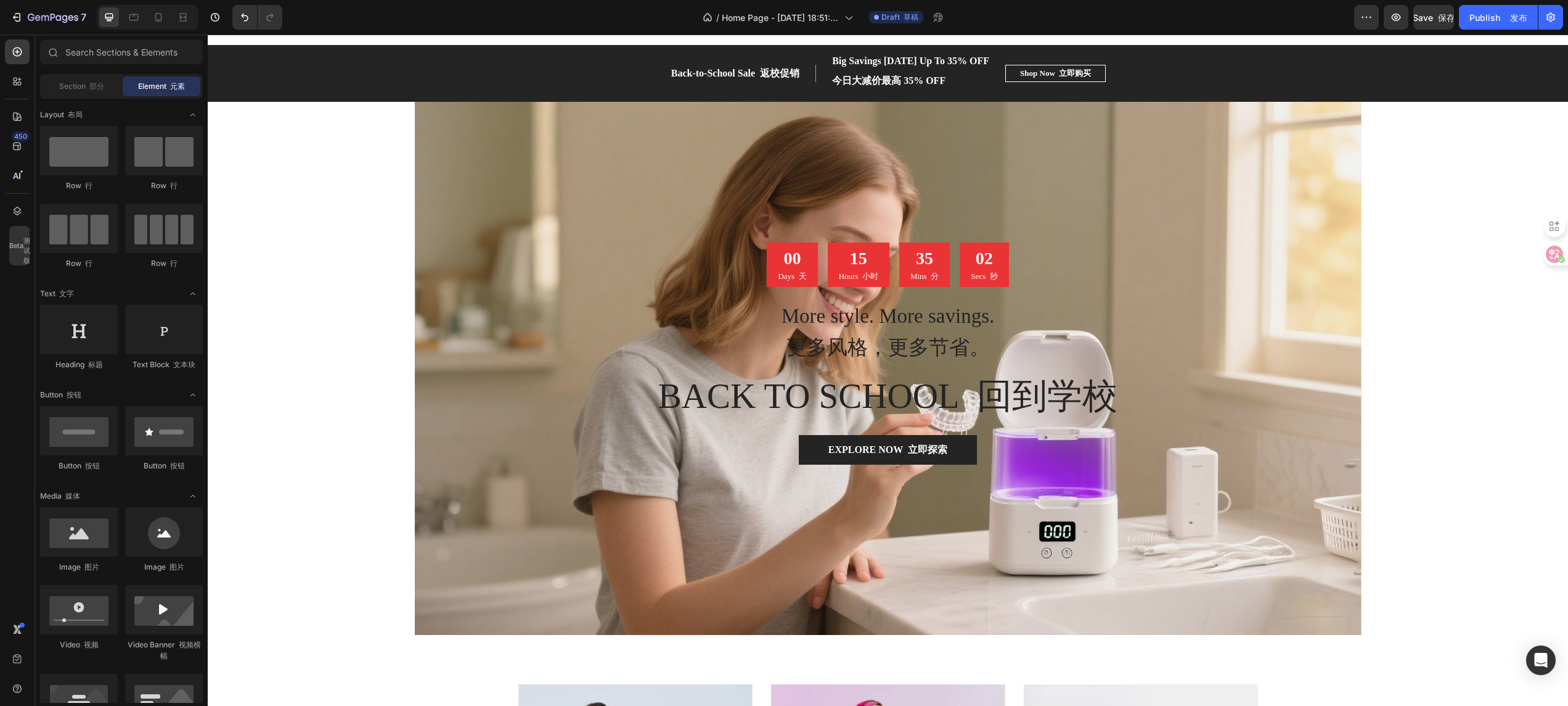
scroll to position [3, 0]
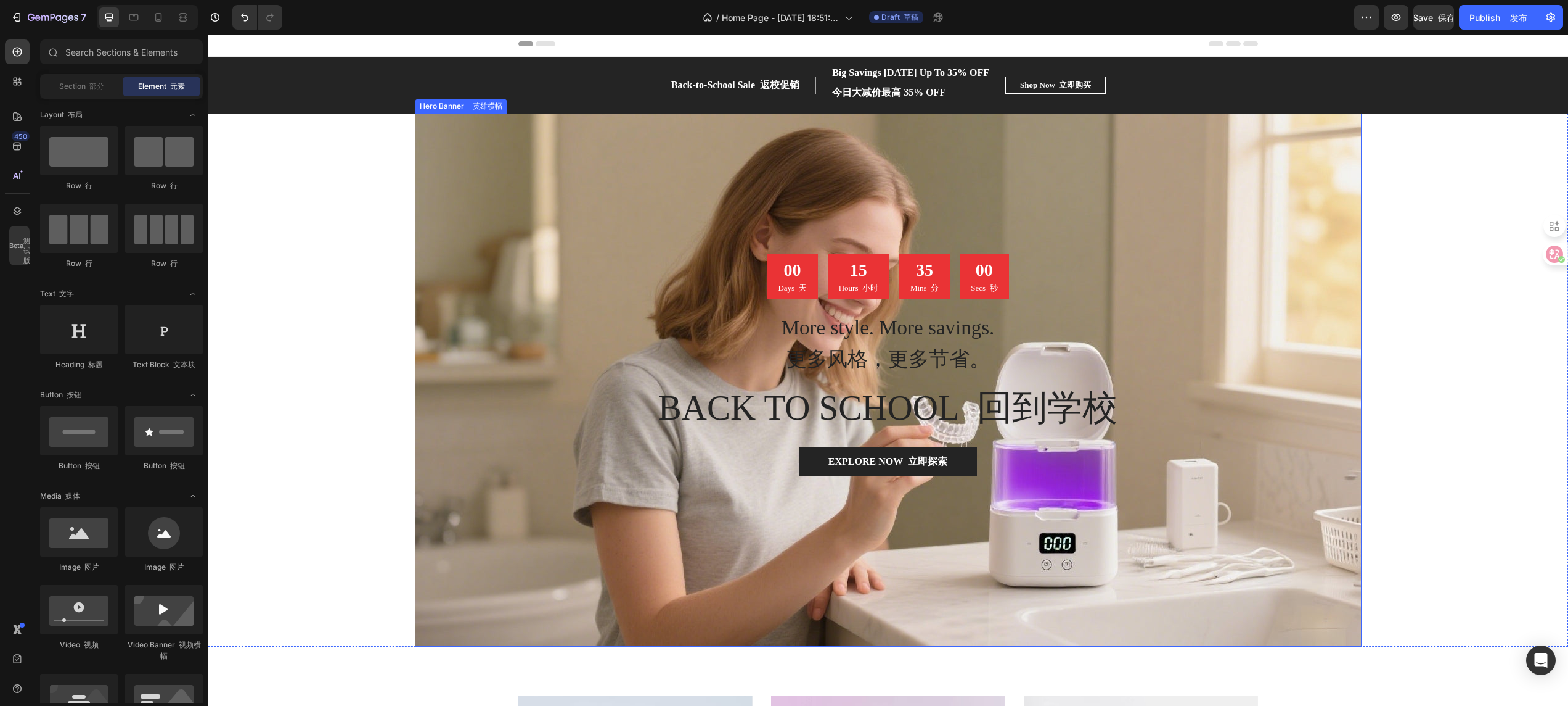
click at [523, 245] on div "Overlay" at bounding box center [889, 380] width 947 height 533
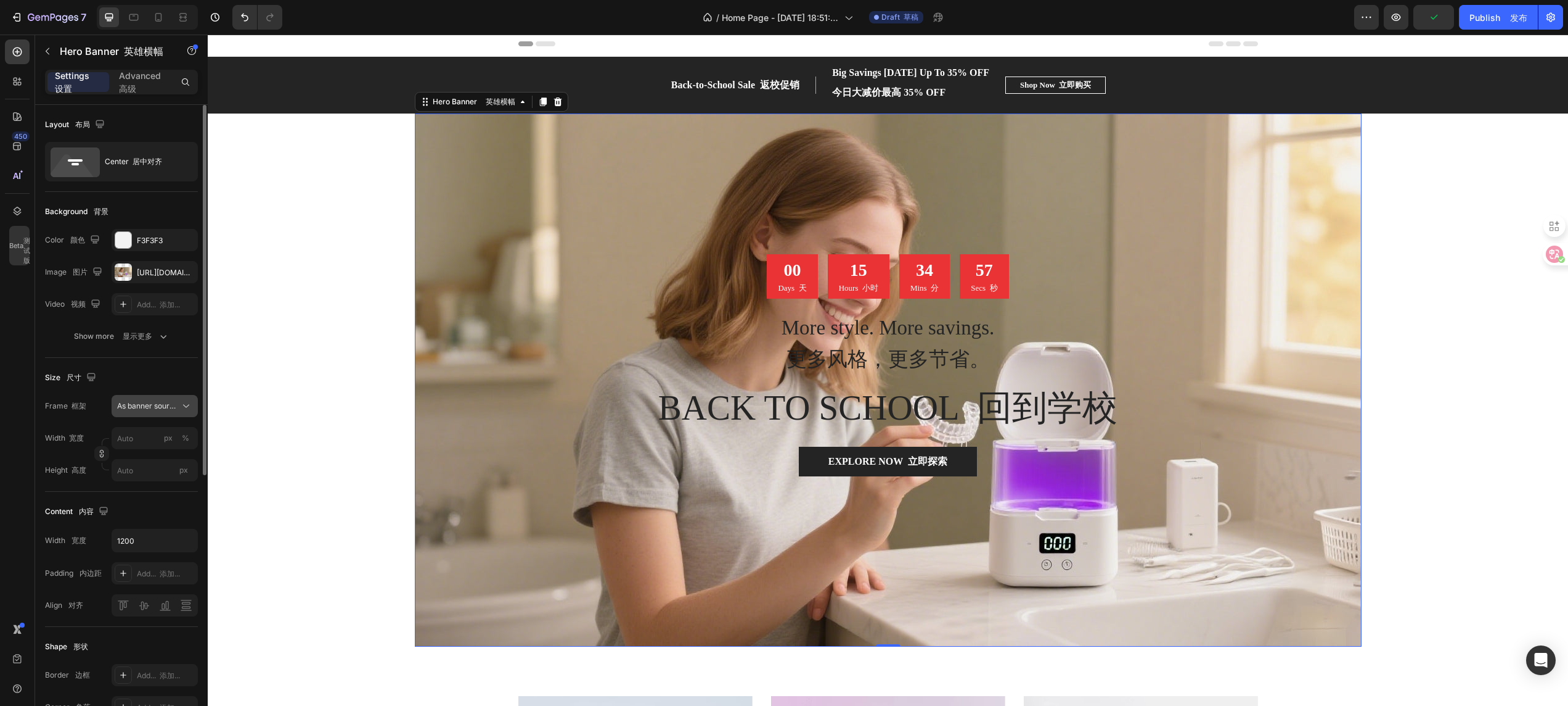
click at [171, 402] on span "As banner source 作为横幅来源" at bounding box center [147, 405] width 61 height 11
click at [149, 470] on font "自定义" at bounding box center [158, 480] width 22 height 9
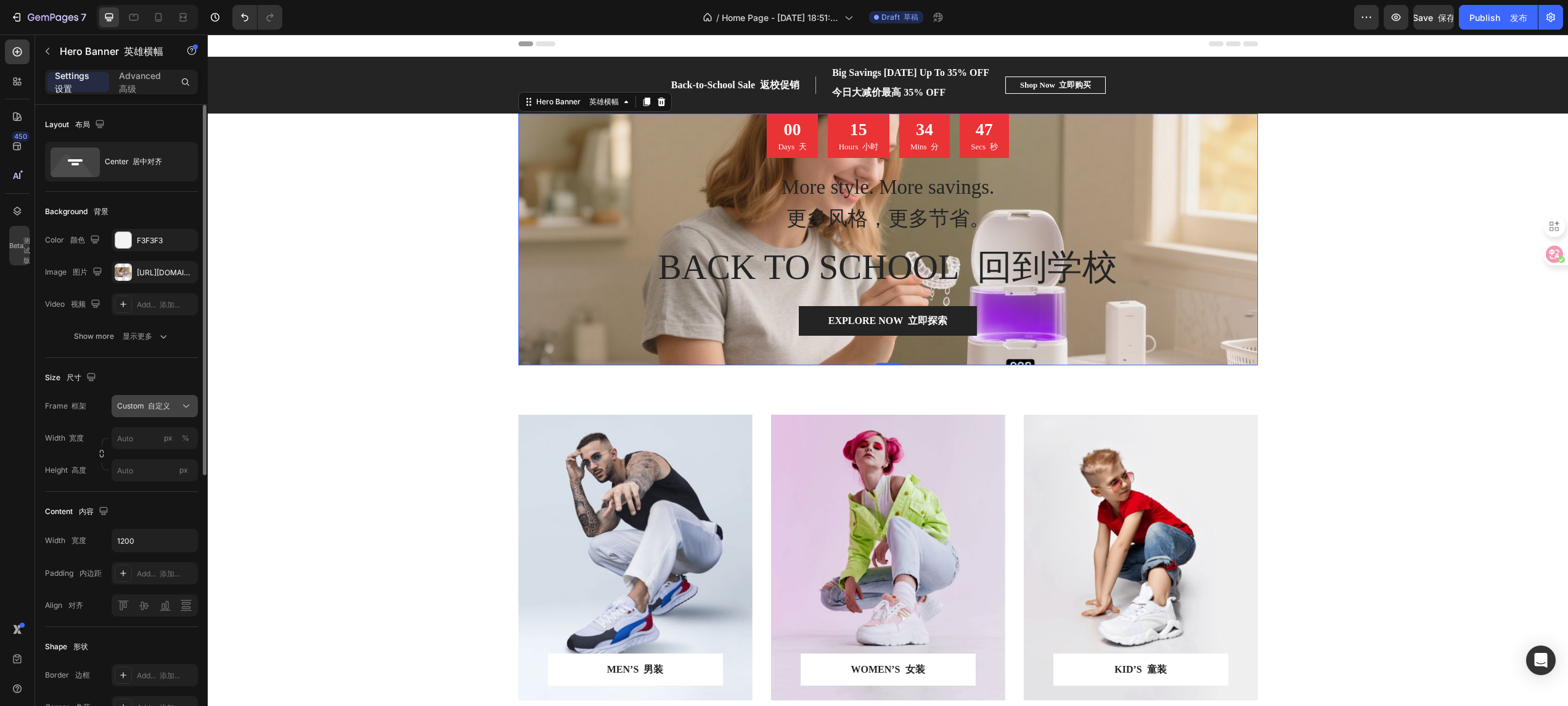
drag, startPoint x: 1359, startPoint y: 0, endPoint x: 161, endPoint y: 410, distance: 1266.2
click at [161, 410] on font "自定义" at bounding box center [159, 405] width 22 height 9
click at [154, 432] on span "As banner source" at bounding box center [152, 441] width 72 height 22
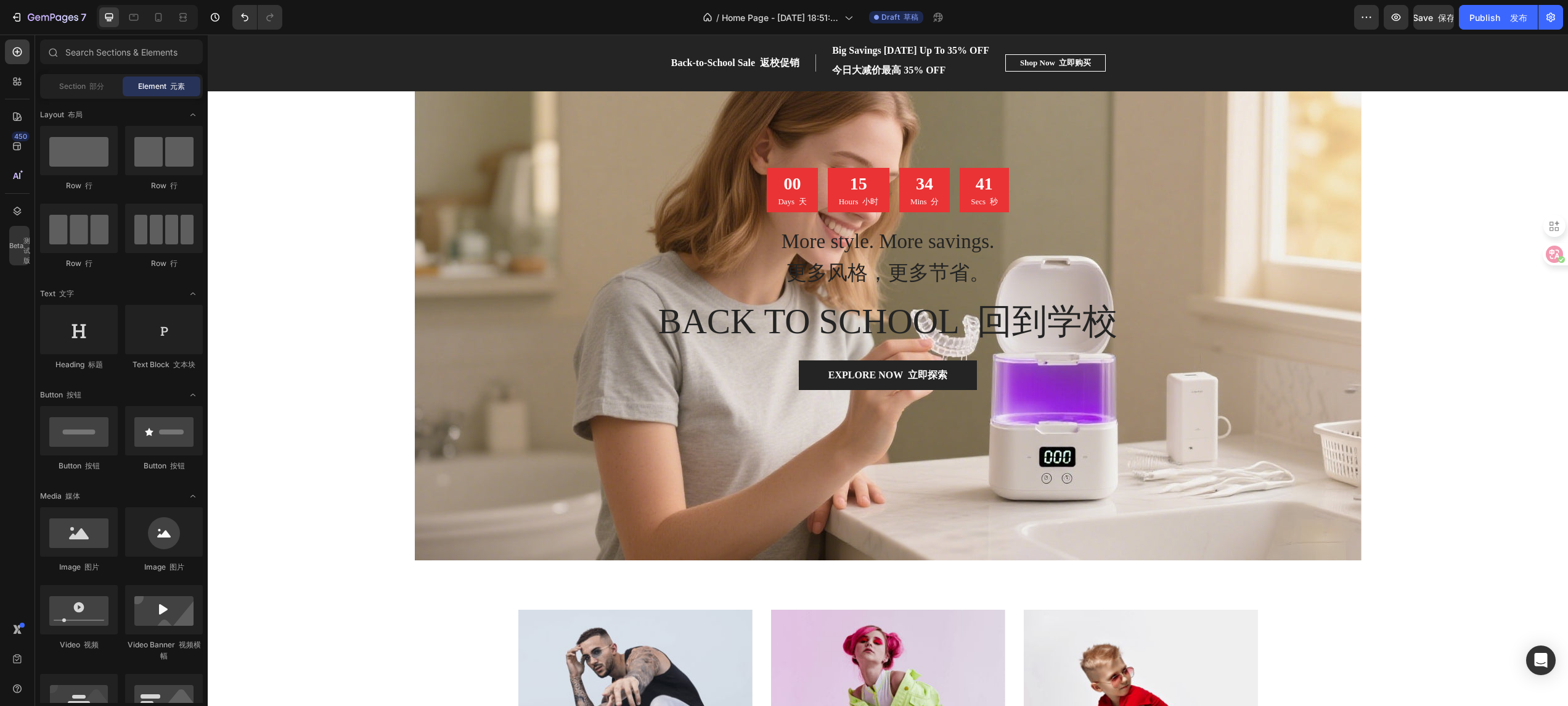
scroll to position [0, 0]
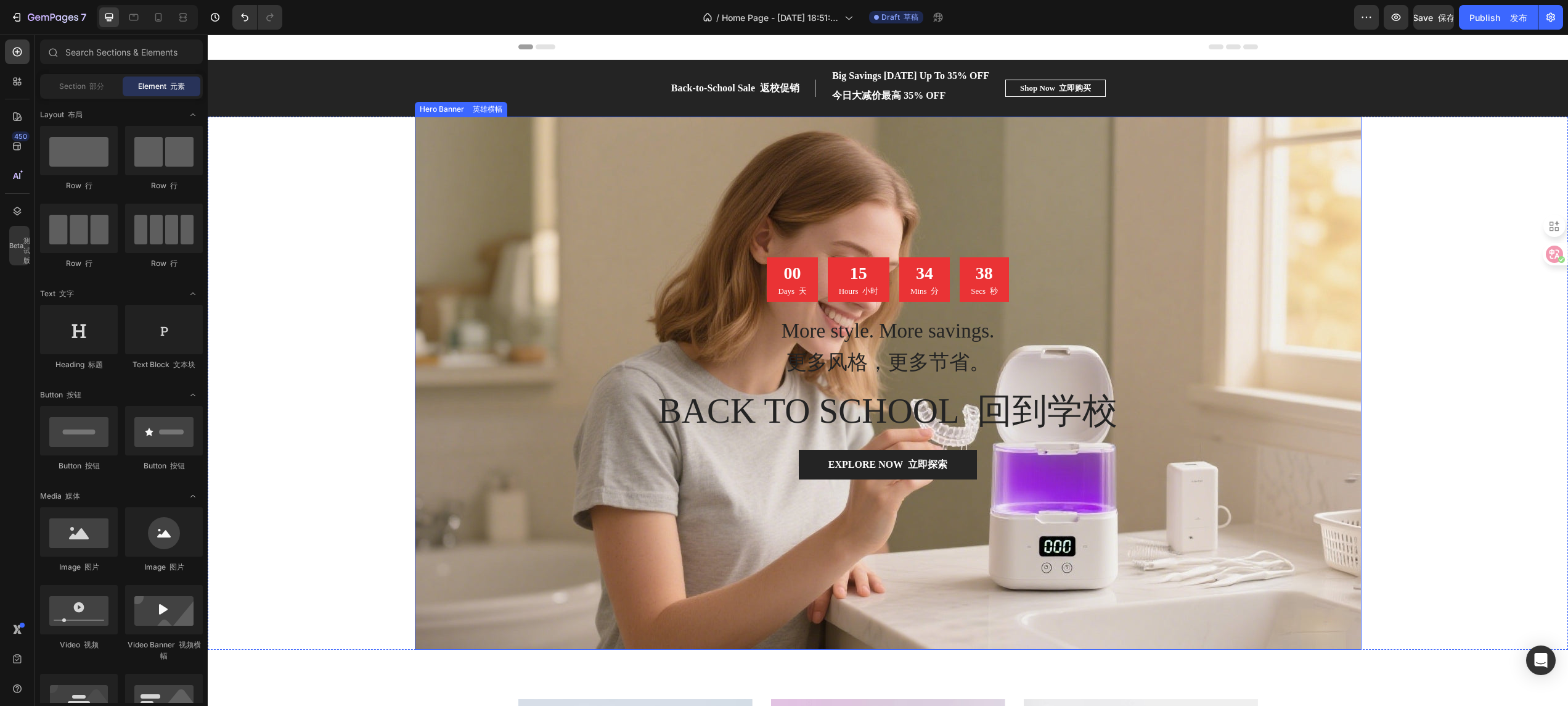
click at [498, 377] on div "Overlay" at bounding box center [889, 383] width 947 height 533
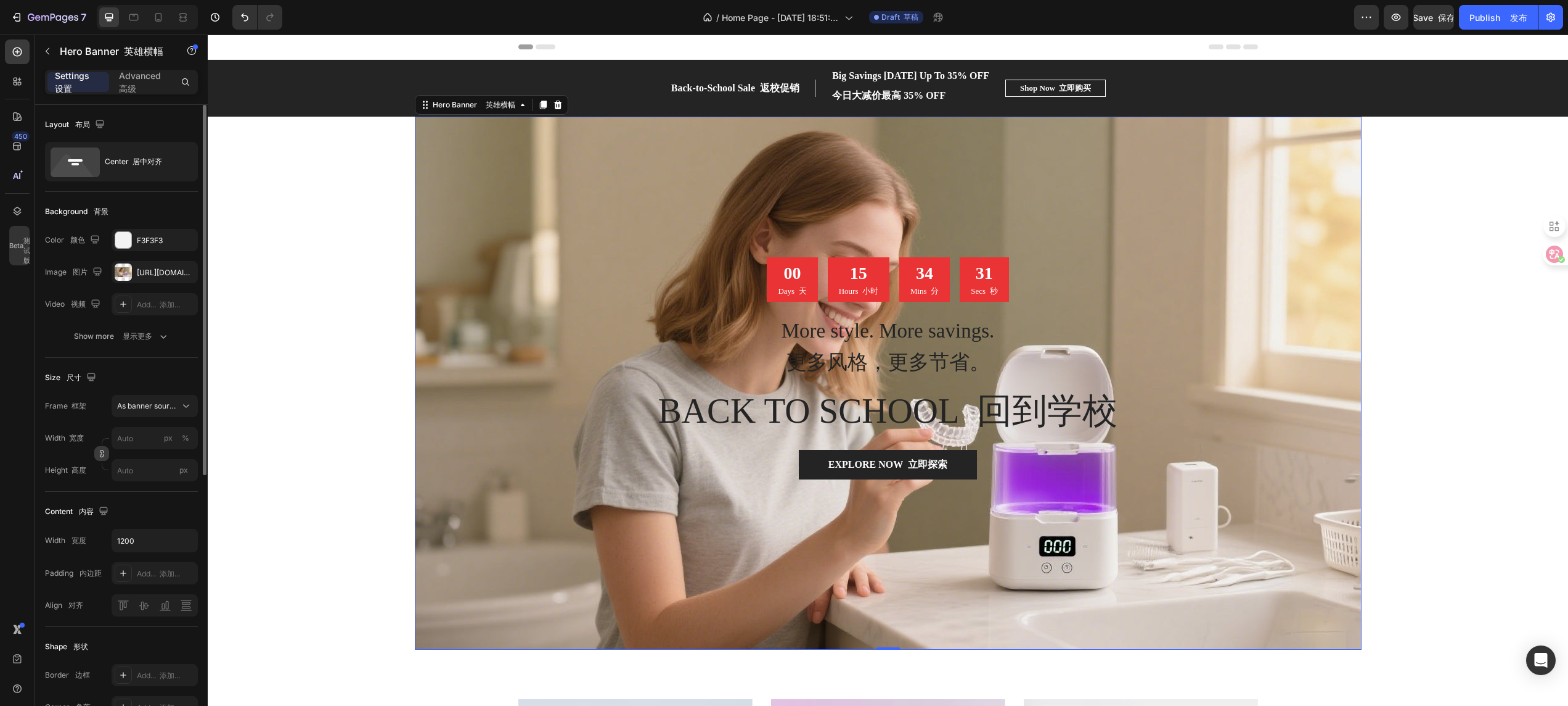
click at [104, 457] on icon "button" at bounding box center [101, 453] width 9 height 9
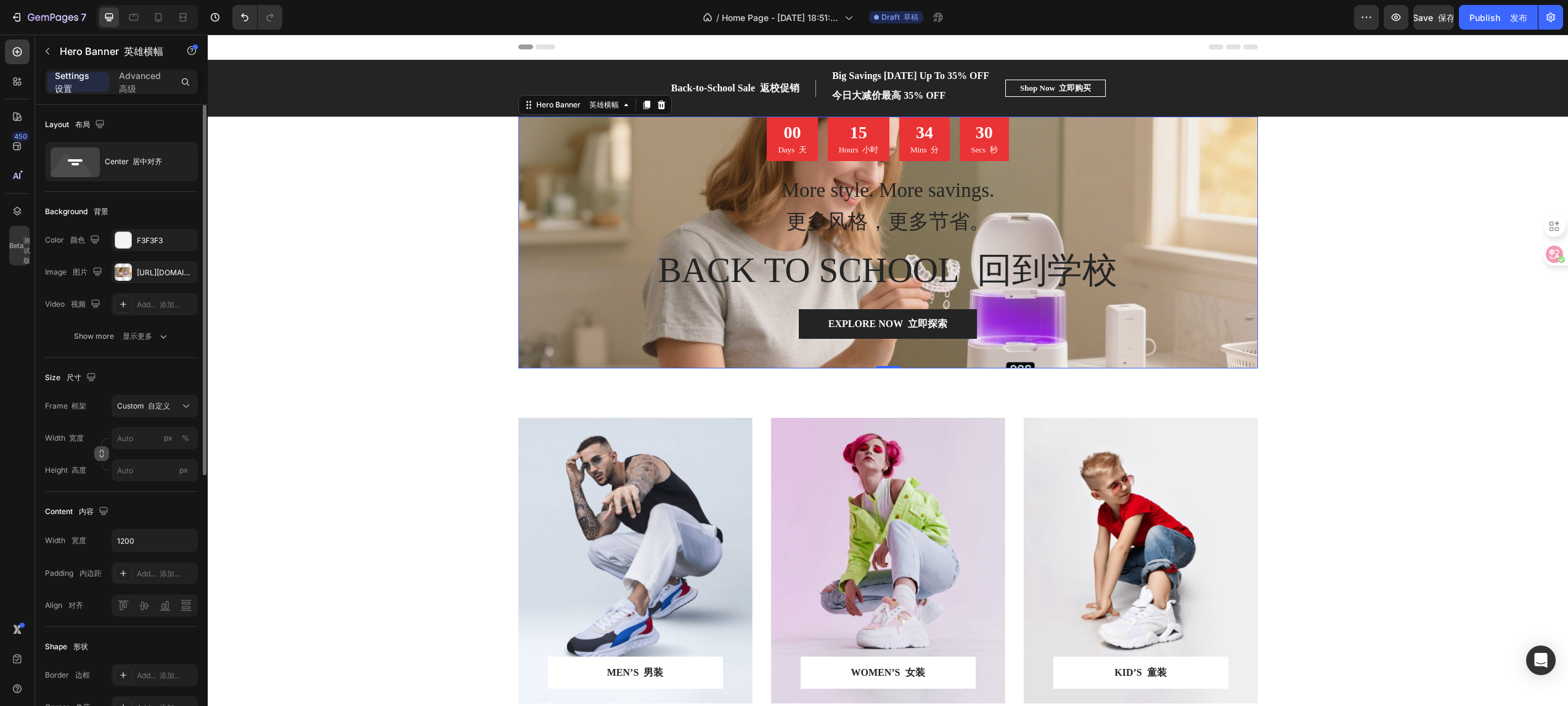
click at [104, 457] on icon "button" at bounding box center [101, 453] width 9 height 9
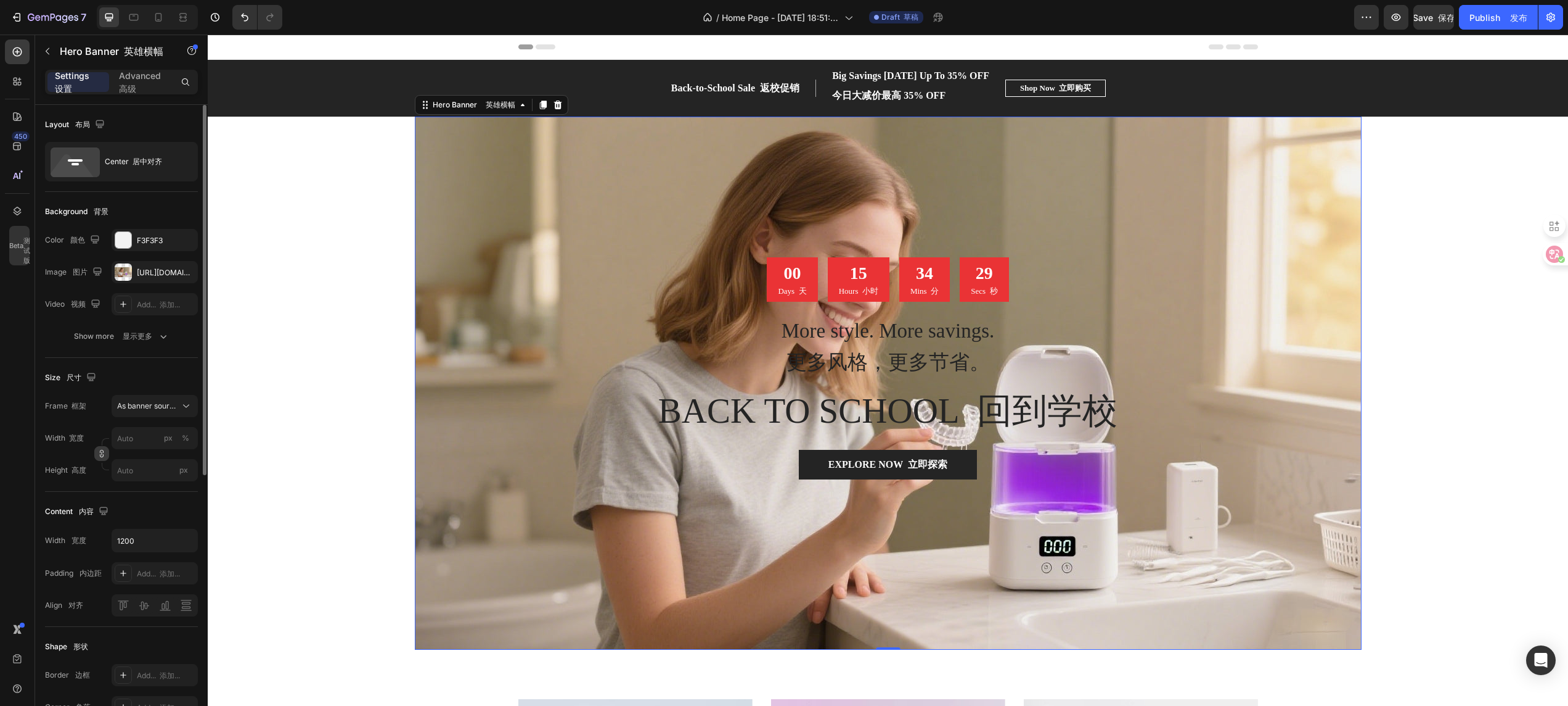
click at [104, 457] on icon "button" at bounding box center [101, 453] width 9 height 9
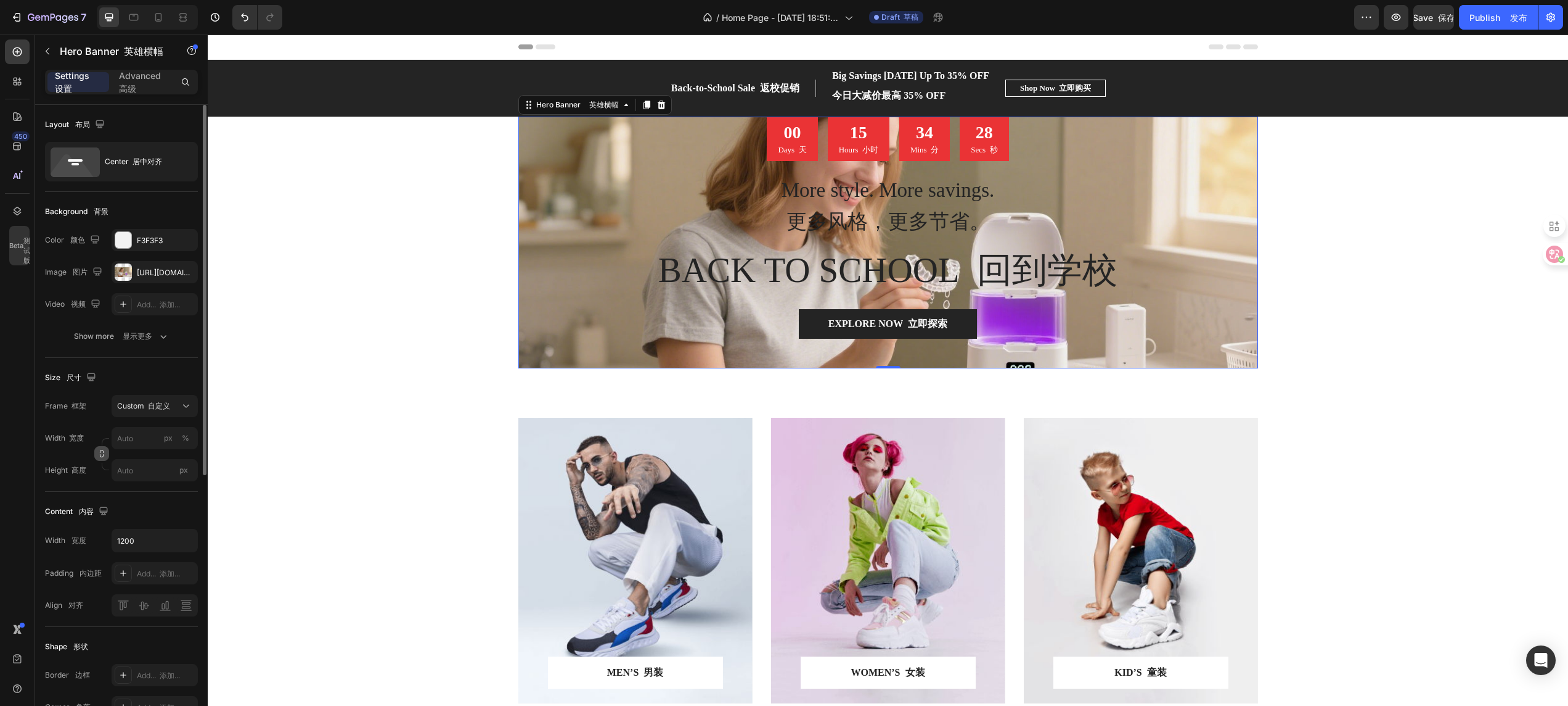
click at [104, 457] on icon "button" at bounding box center [101, 453] width 9 height 9
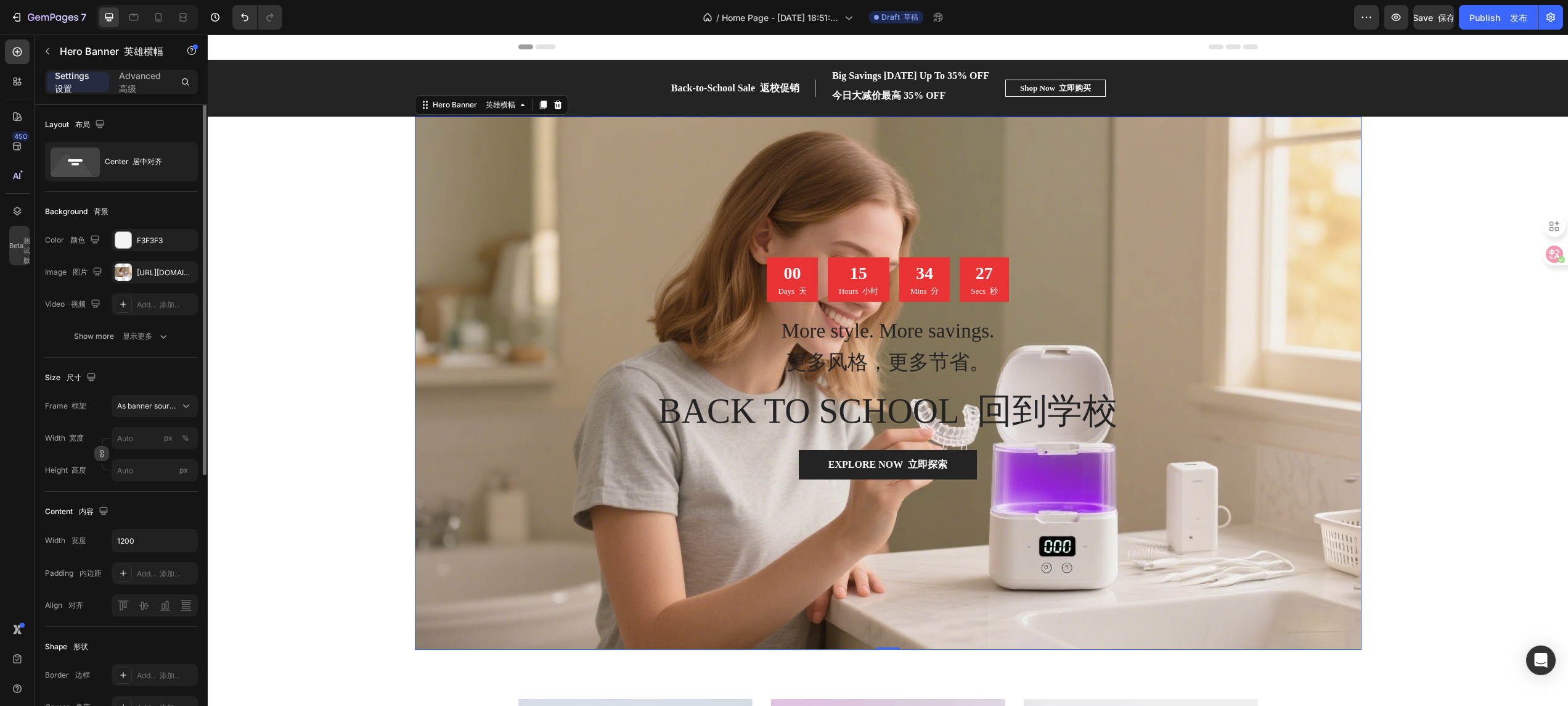
click at [104, 457] on icon "button" at bounding box center [101, 453] width 9 height 9
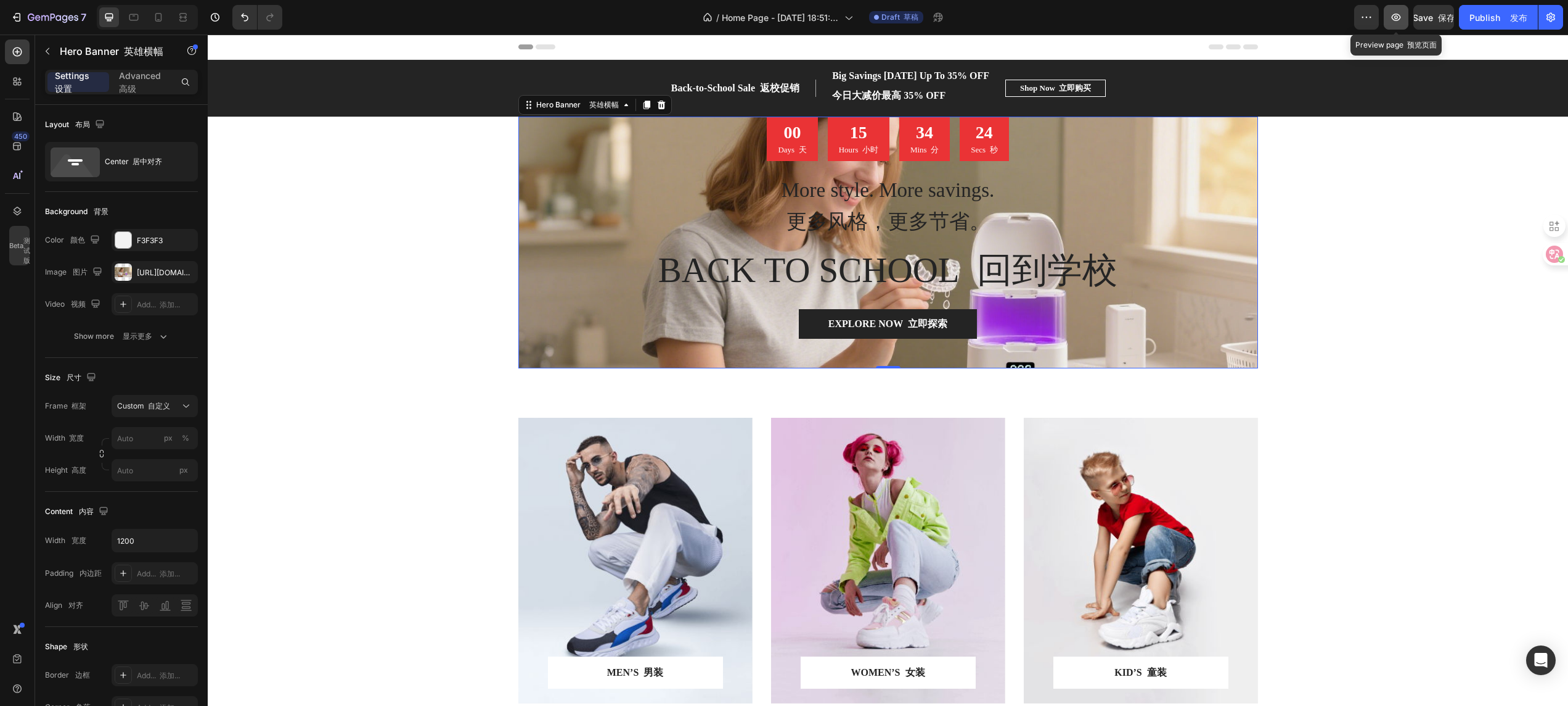
click at [1045, 13] on button "button" at bounding box center [1397, 18] width 25 height 25
click at [388, 248] on div "00 Days 天 15 Hours 小时 30 Mins 分 20 Secs 秒 Countdown Timer 倒计时器 More style. More…" at bounding box center [888, 242] width 1361 height 252
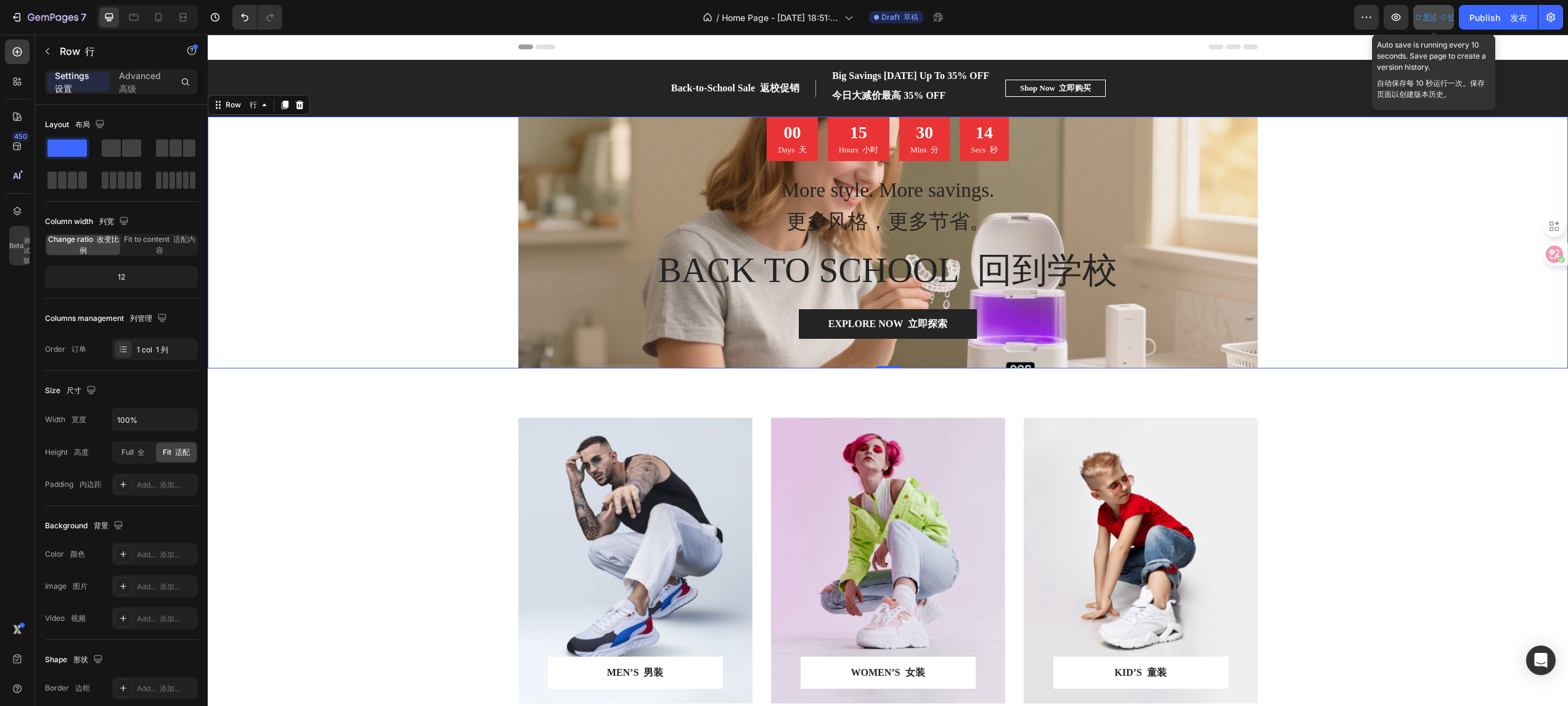
click at [1045, 18] on font "重试" at bounding box center [1426, 18] width 22 height 10
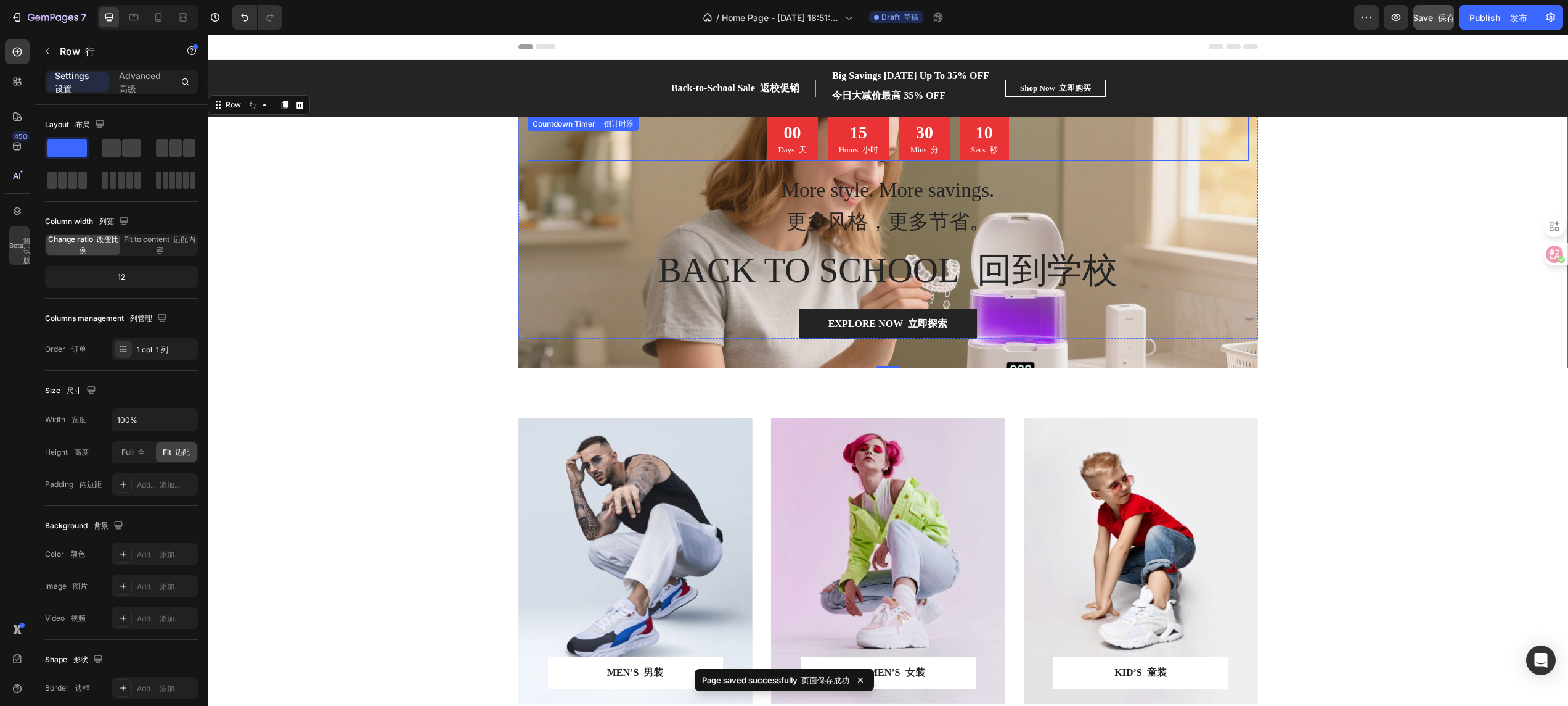
click at [598, 158] on div "00 Days 天 15 Hours 小时 30 Mins 分 10 Secs 秒" at bounding box center [888, 139] width 722 height 45
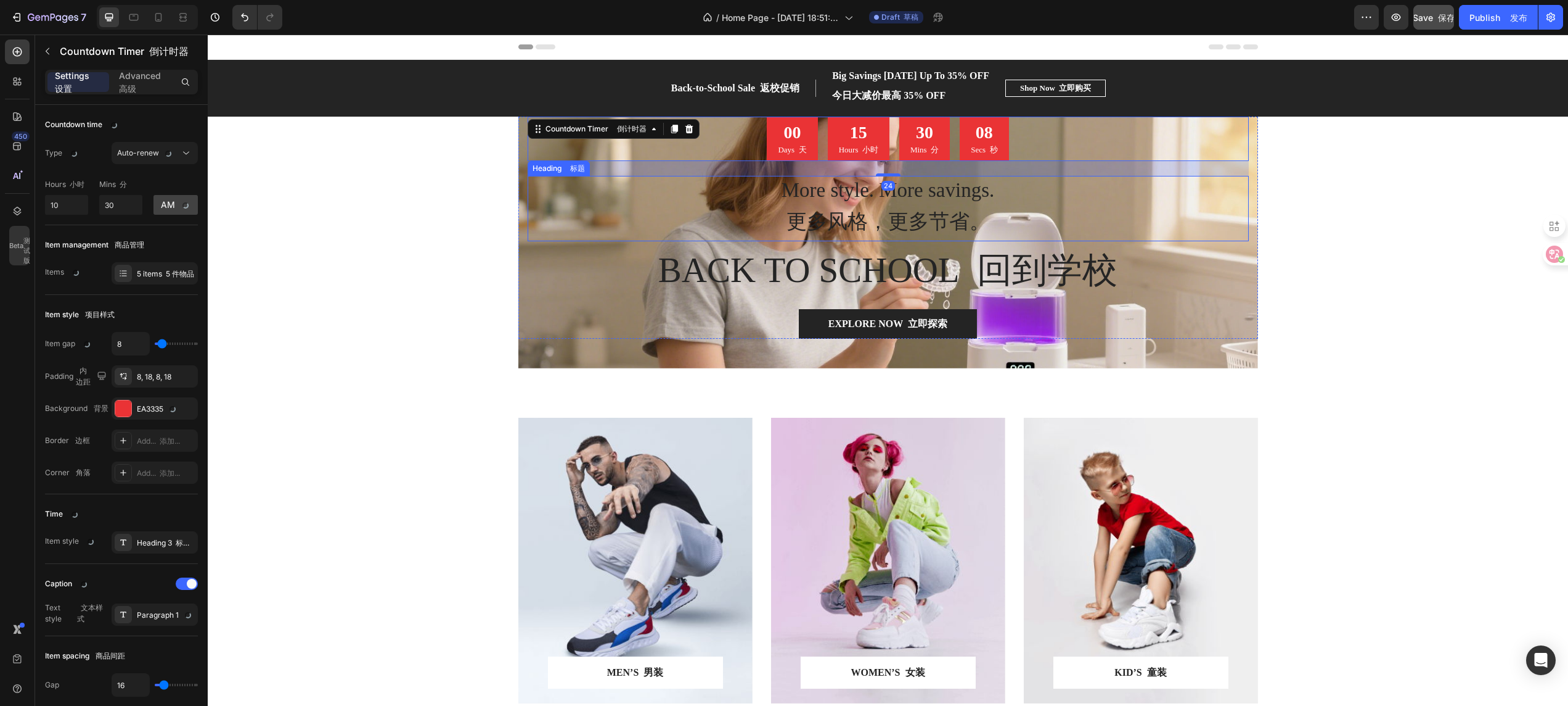
click at [603, 213] on p "More style. More savings. 更多风格，更多节省。" at bounding box center [888, 208] width 719 height 63
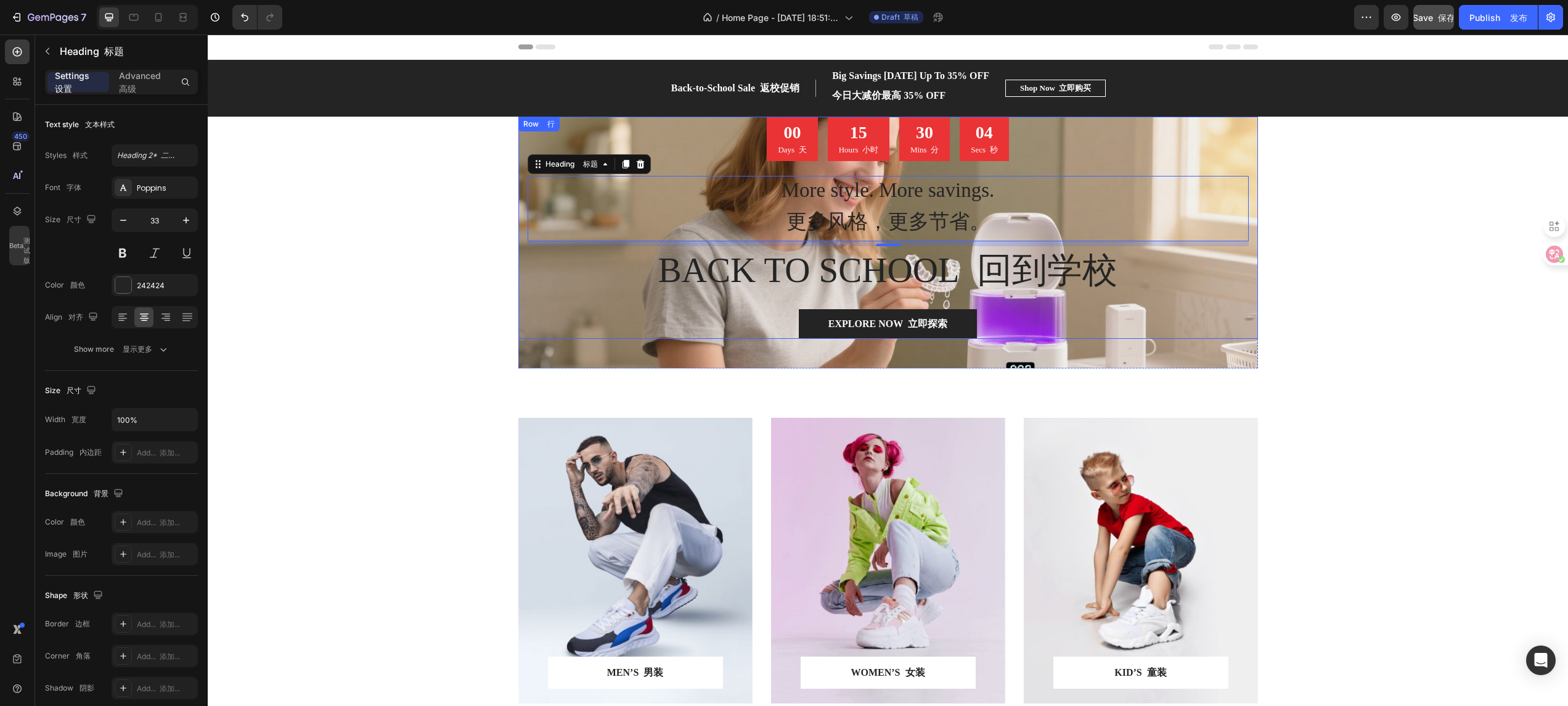
click at [578, 294] on div "00 Days 天 15 Hours 小时 30 Mins 分 04 Secs 秒 Countdown Timer 倒计时器 More style. More…" at bounding box center [888, 228] width 722 height 222
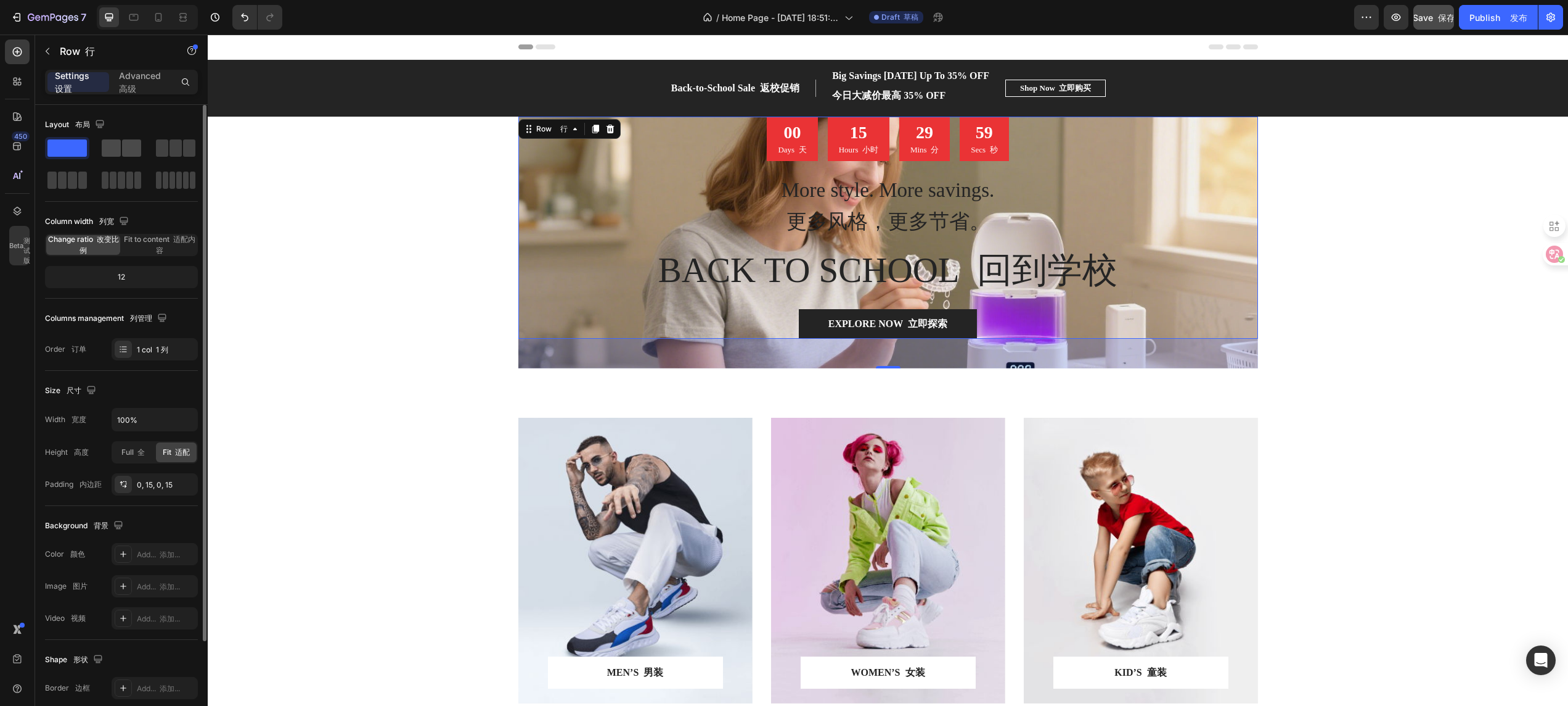
click at [117, 149] on span at bounding box center [111, 148] width 19 height 18
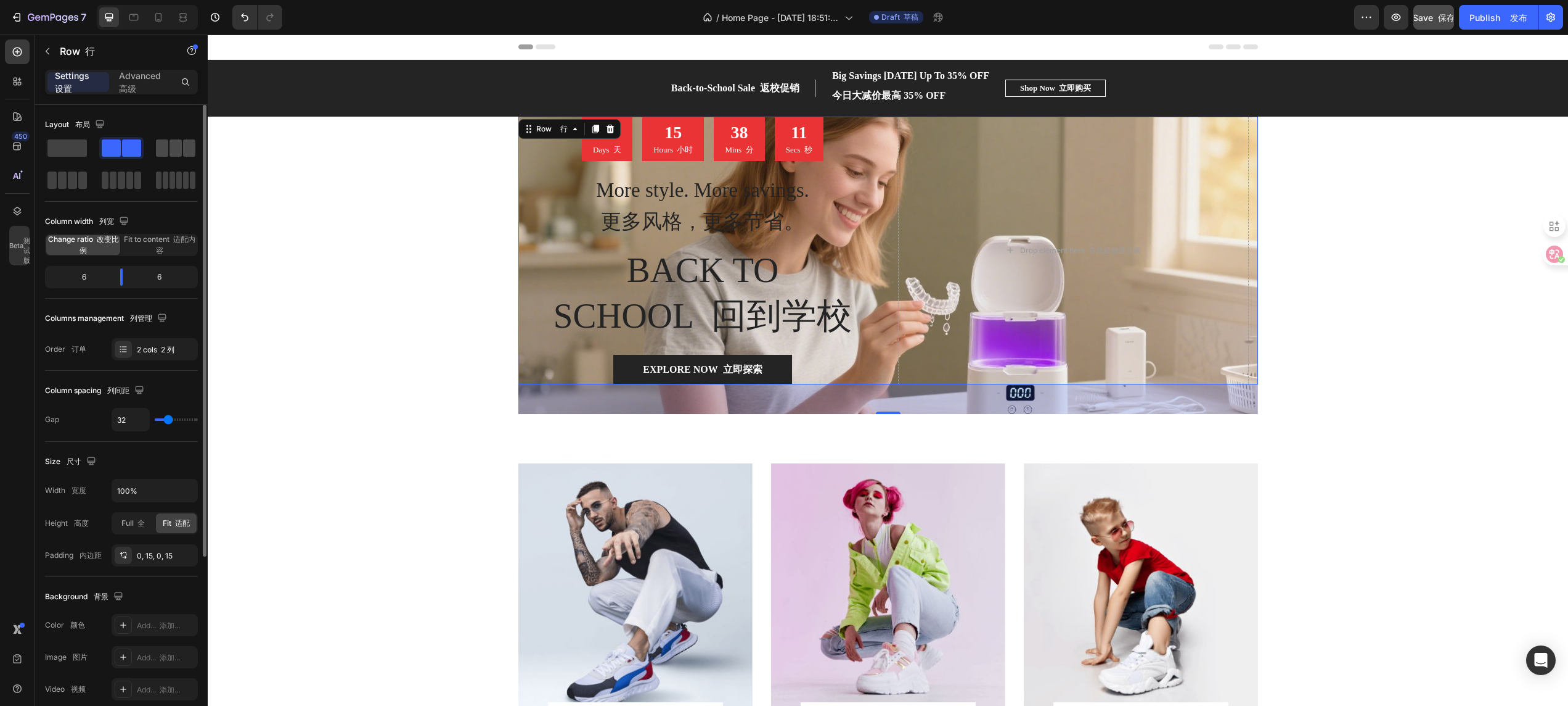
click at [163, 149] on span at bounding box center [162, 148] width 12 height 18
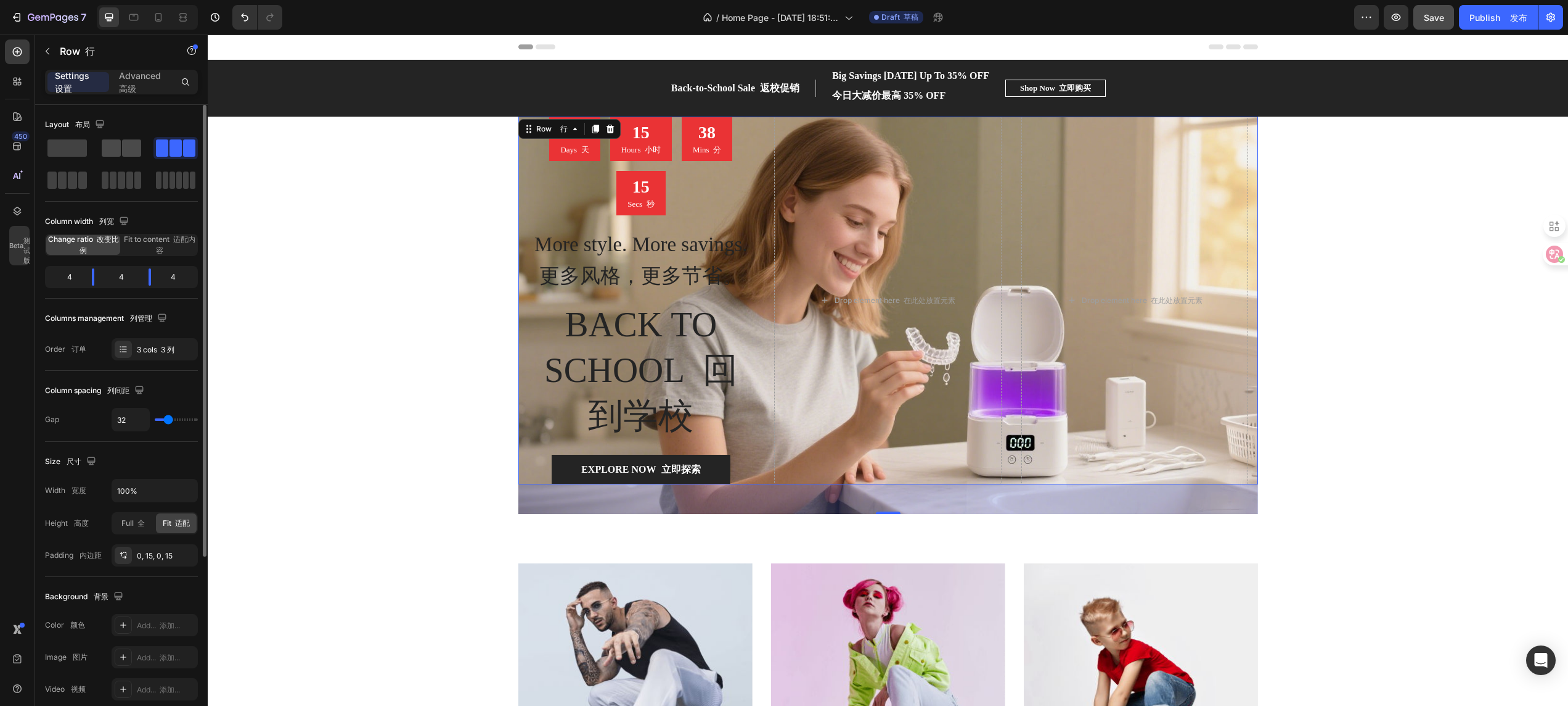
click at [125, 147] on span at bounding box center [131, 148] width 19 height 18
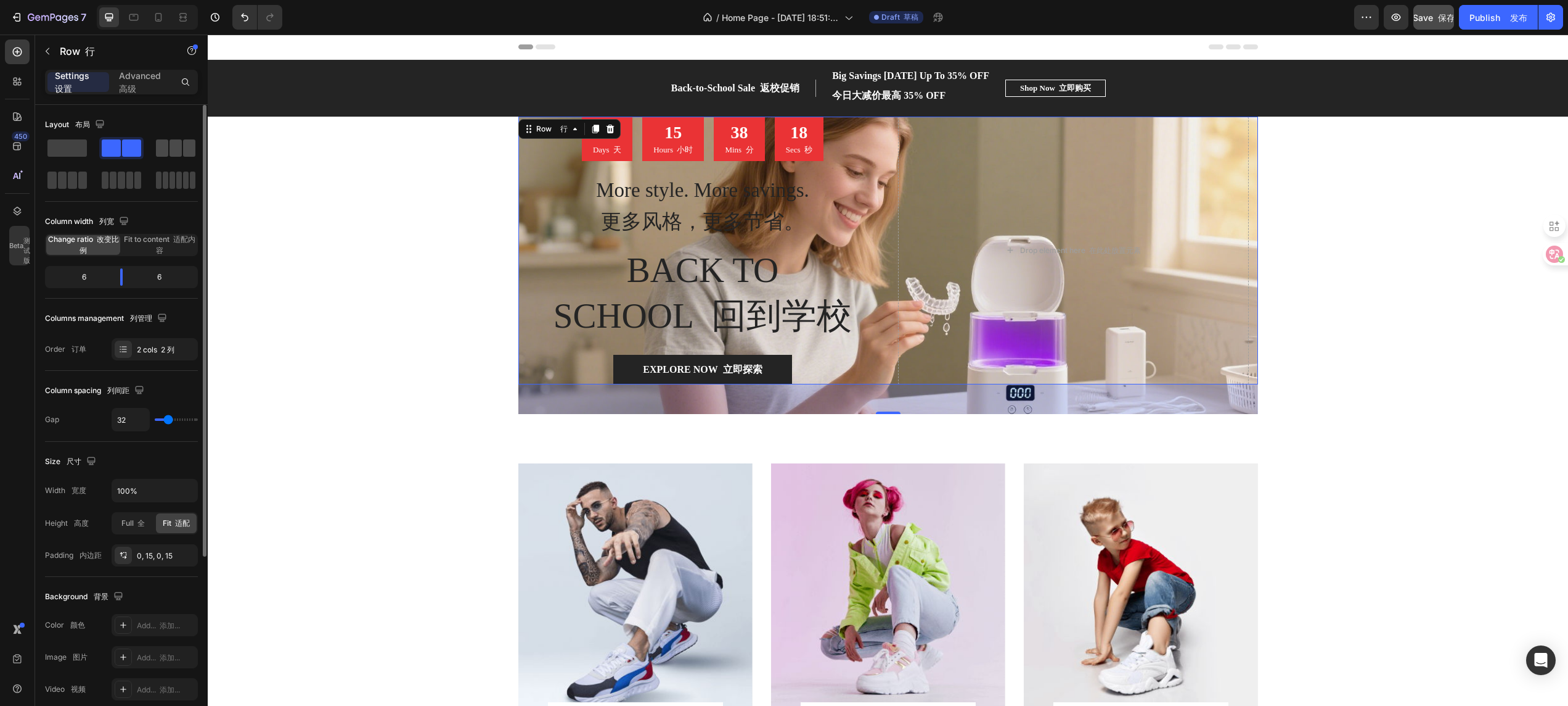
click at [166, 147] on span at bounding box center [162, 148] width 12 height 18
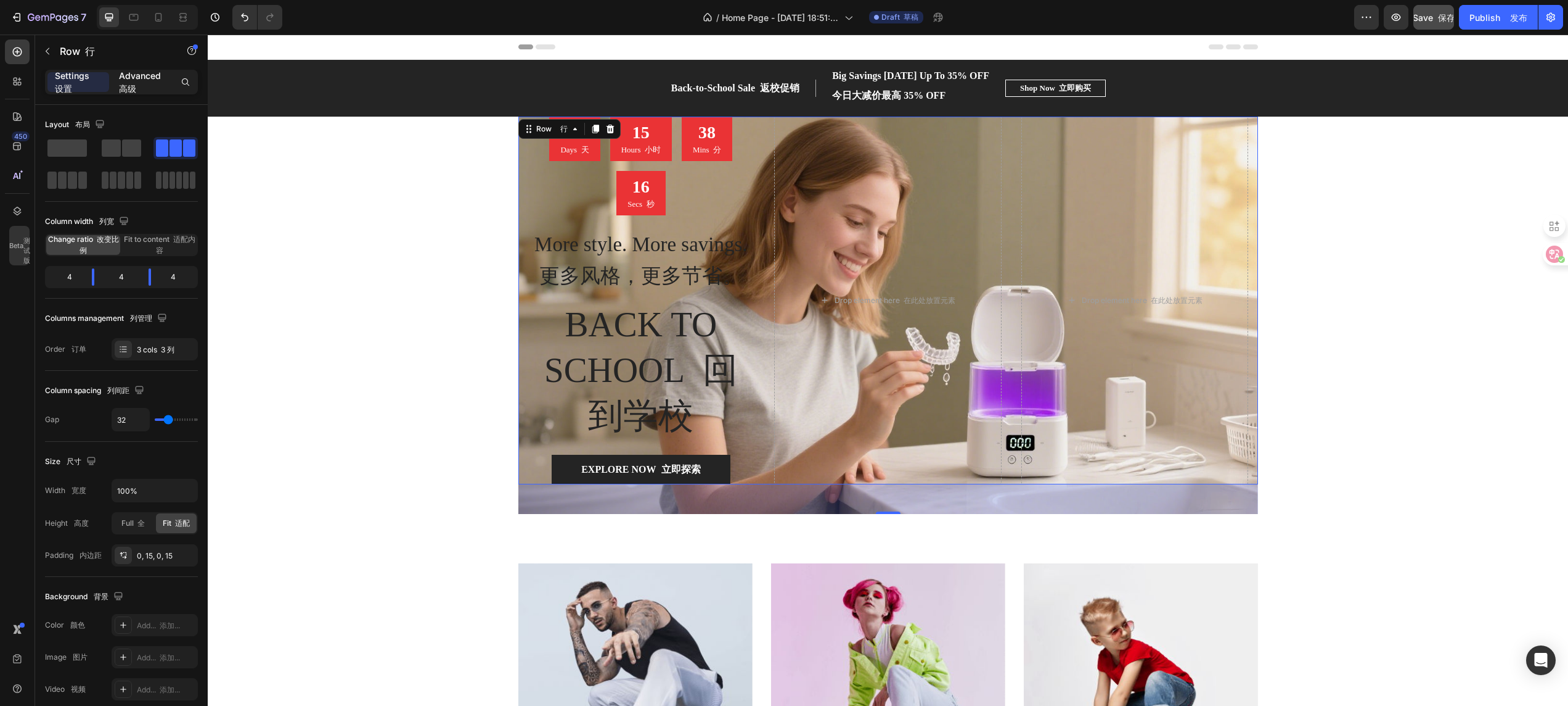
click at [141, 91] on p "Advanced 高级" at bounding box center [142, 82] width 47 height 26
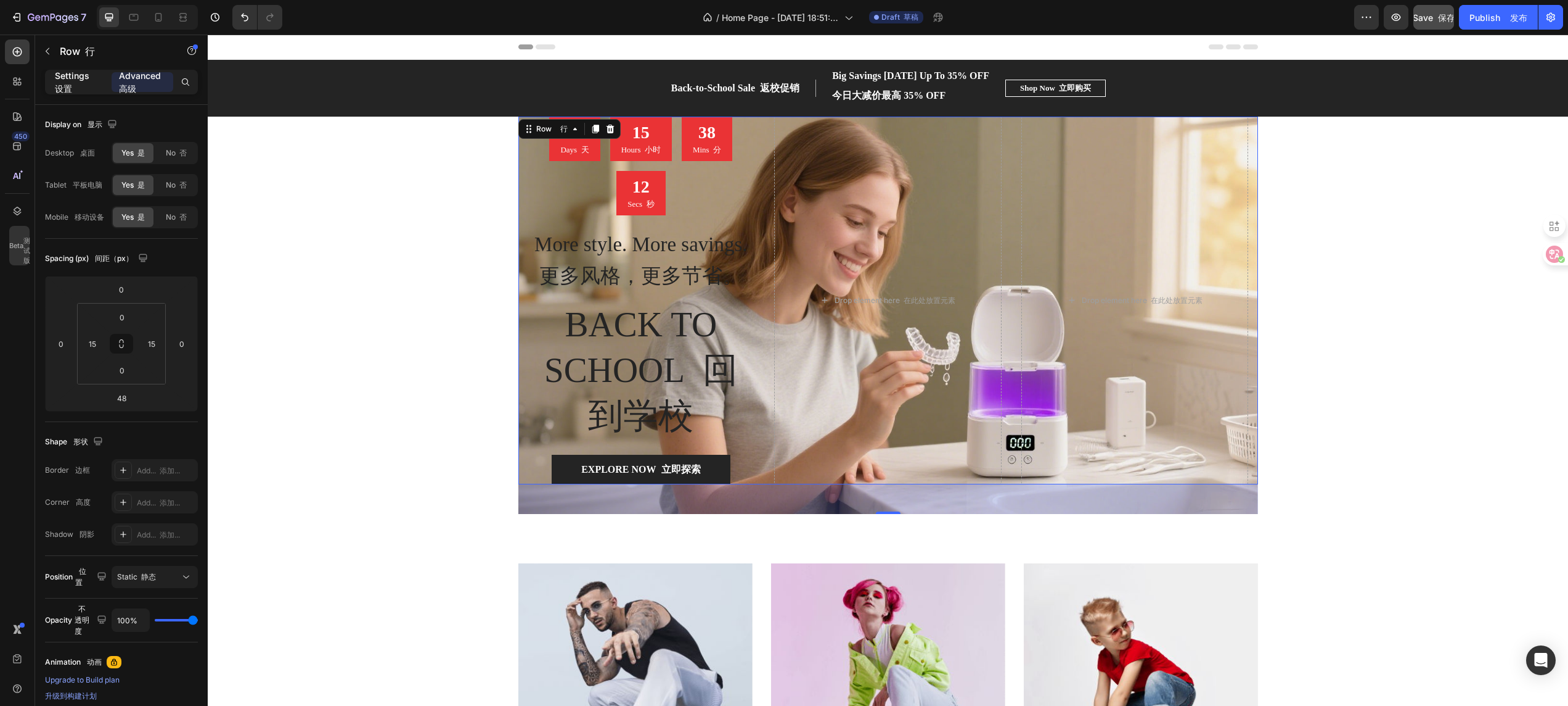
click at [80, 93] on p "Settings 设置" at bounding box center [78, 82] width 47 height 26
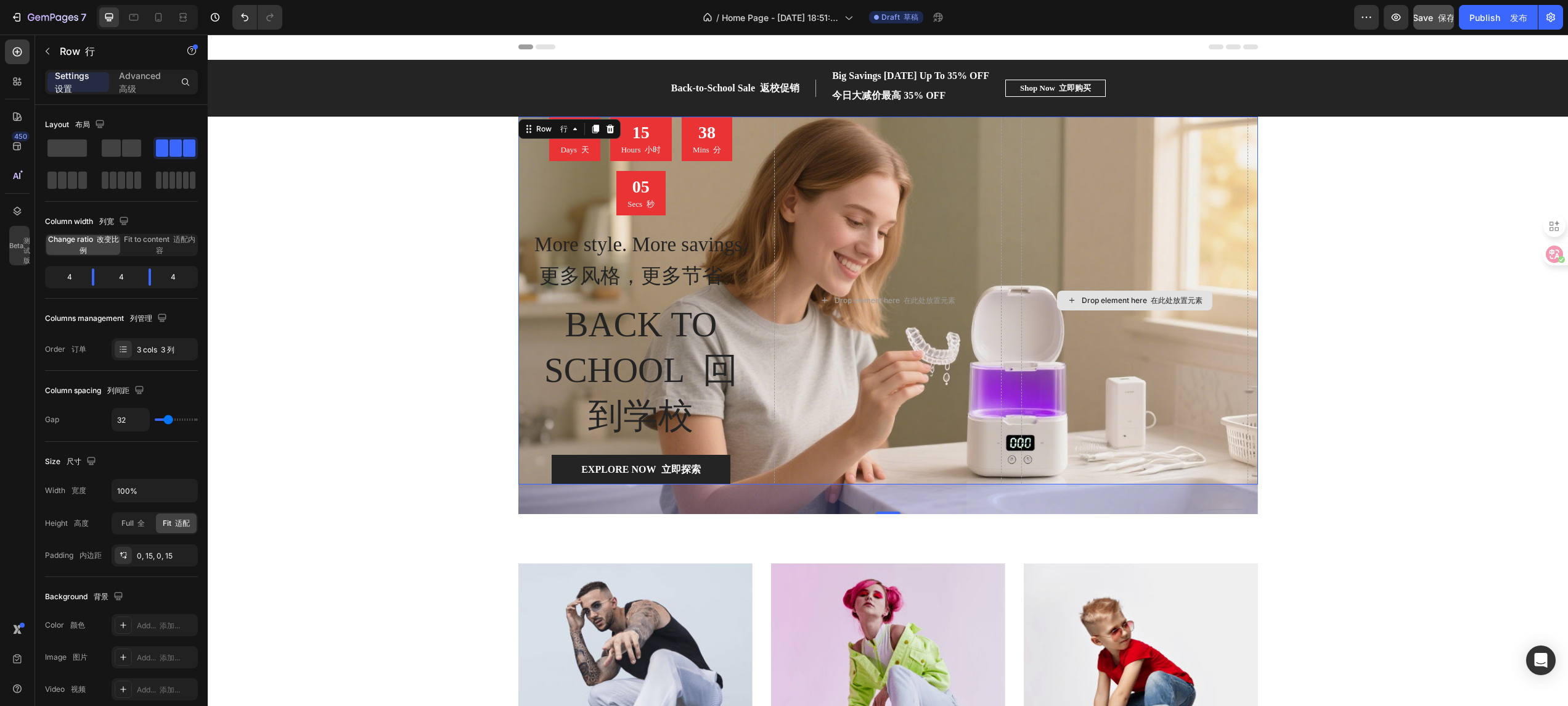
click at [1045, 191] on div "Drop element here 在此处放置元素" at bounding box center [1135, 301] width 228 height 368
click at [916, 233] on div "Drop element here 在此处放置元素" at bounding box center [888, 301] width 228 height 368
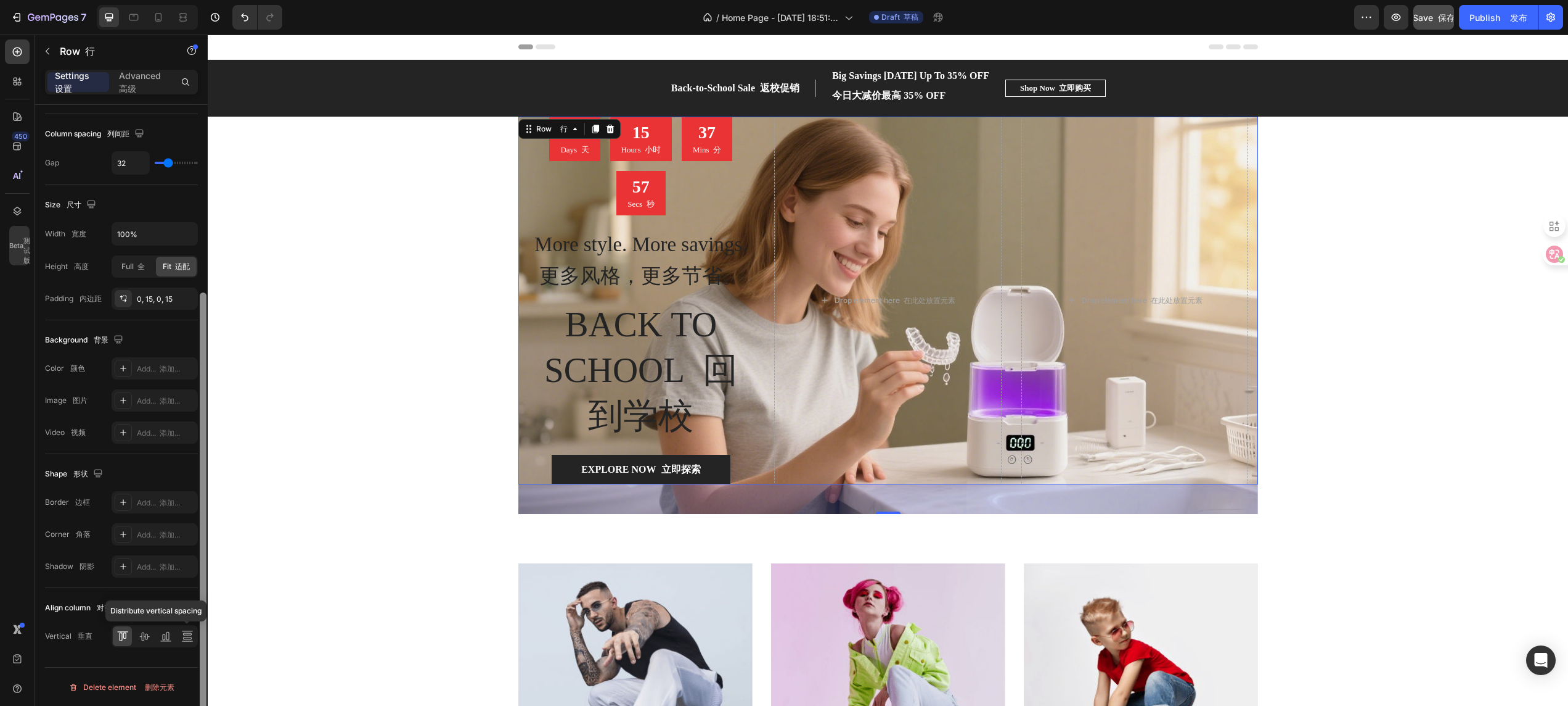
scroll to position [260, 0]
drag, startPoint x: 204, startPoint y: 455, endPoint x: 188, endPoint y: 667, distance: 212.6
click at [188, 470] on div "Layout 布局 Column width 列宽 Change ratio 改变比例 Fit to content 适配内容 4 4 4 Columns m…" at bounding box center [121, 423] width 173 height 636
click at [147, 90] on p "Advanced 高级" at bounding box center [142, 82] width 47 height 26
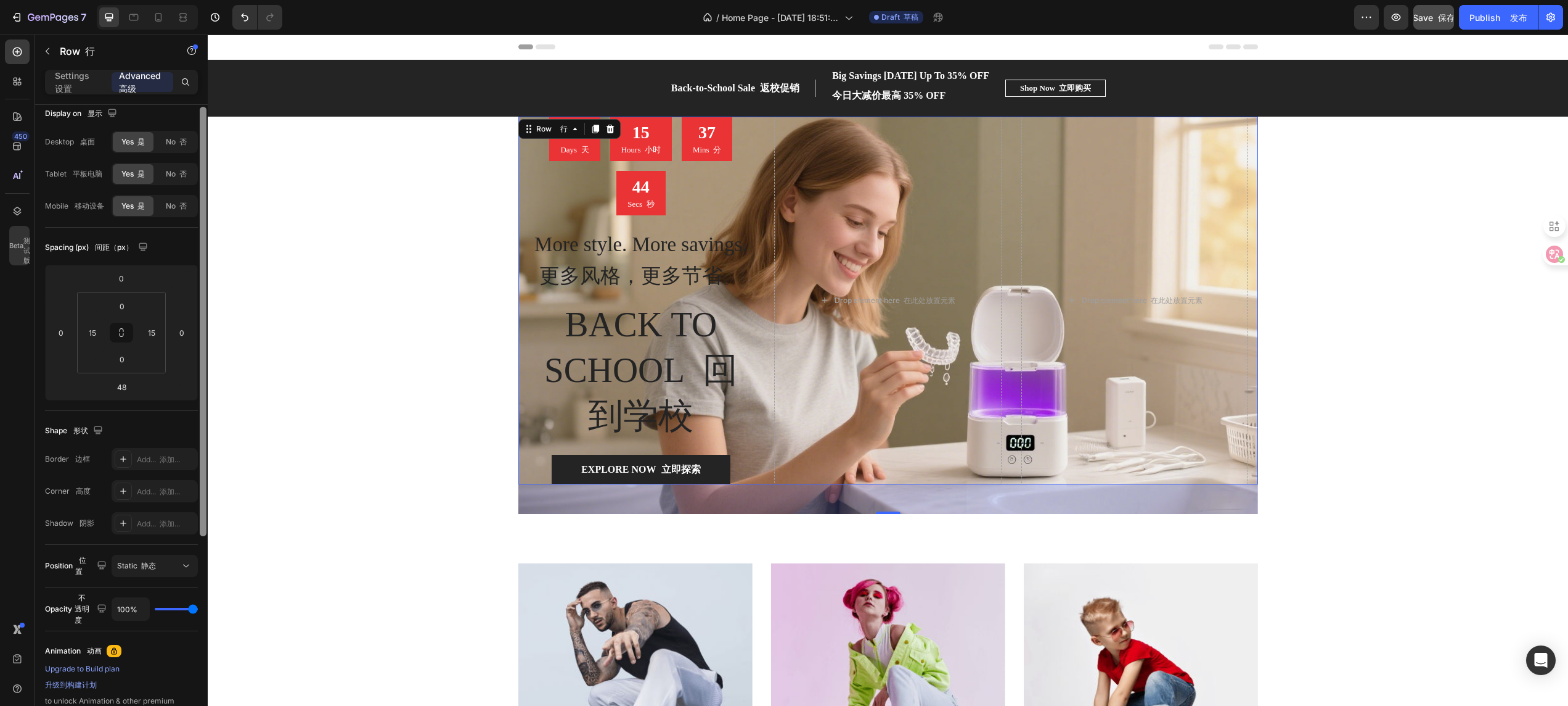
scroll to position [0, 0]
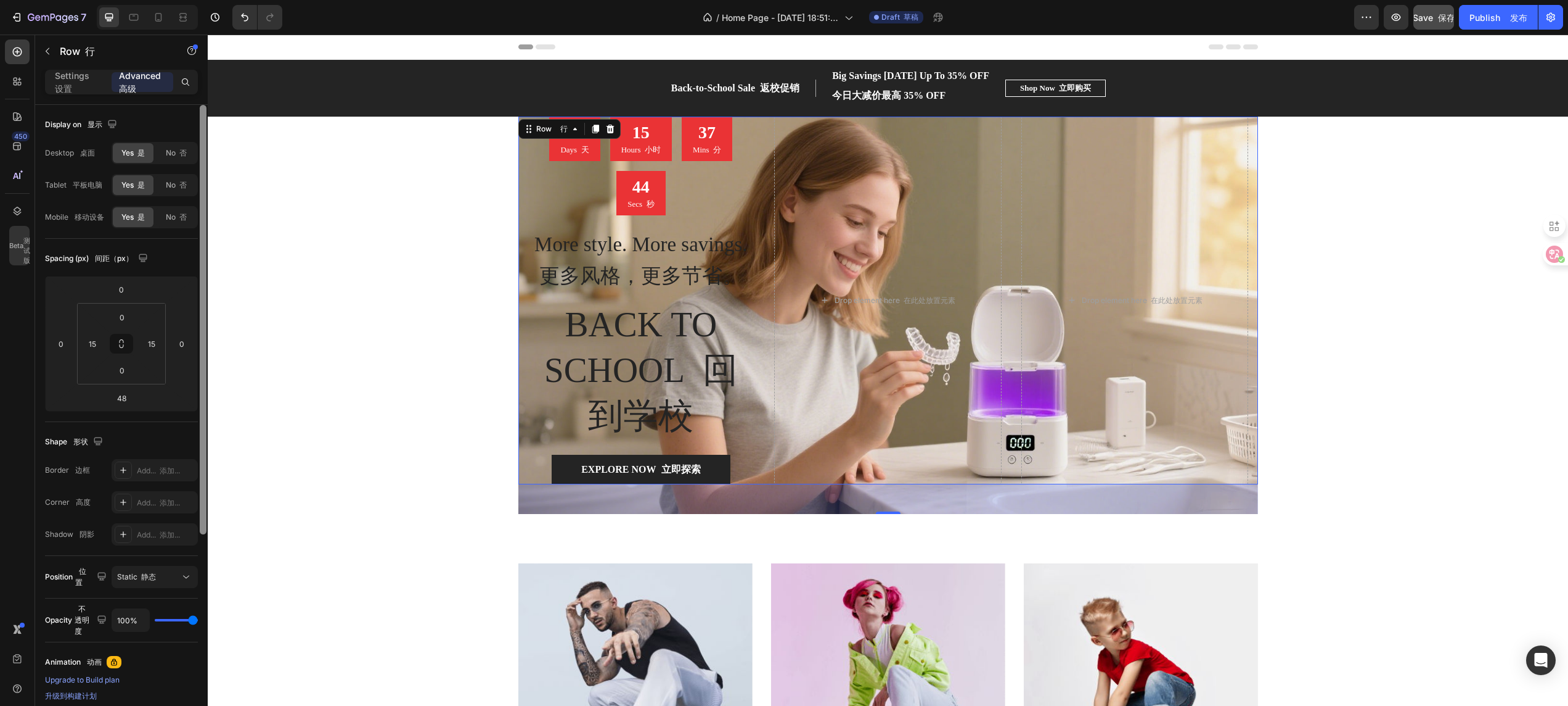
drag, startPoint x: 206, startPoint y: 312, endPoint x: 207, endPoint y: 129, distance: 183.0
click at [207, 129] on div at bounding box center [203, 423] width 9 height 636
click at [1045, 23] on div "Save 保存" at bounding box center [1434, 18] width 42 height 13
click at [1045, 170] on div "Drop element here 在此处放置元素" at bounding box center [1135, 301] width 228 height 368
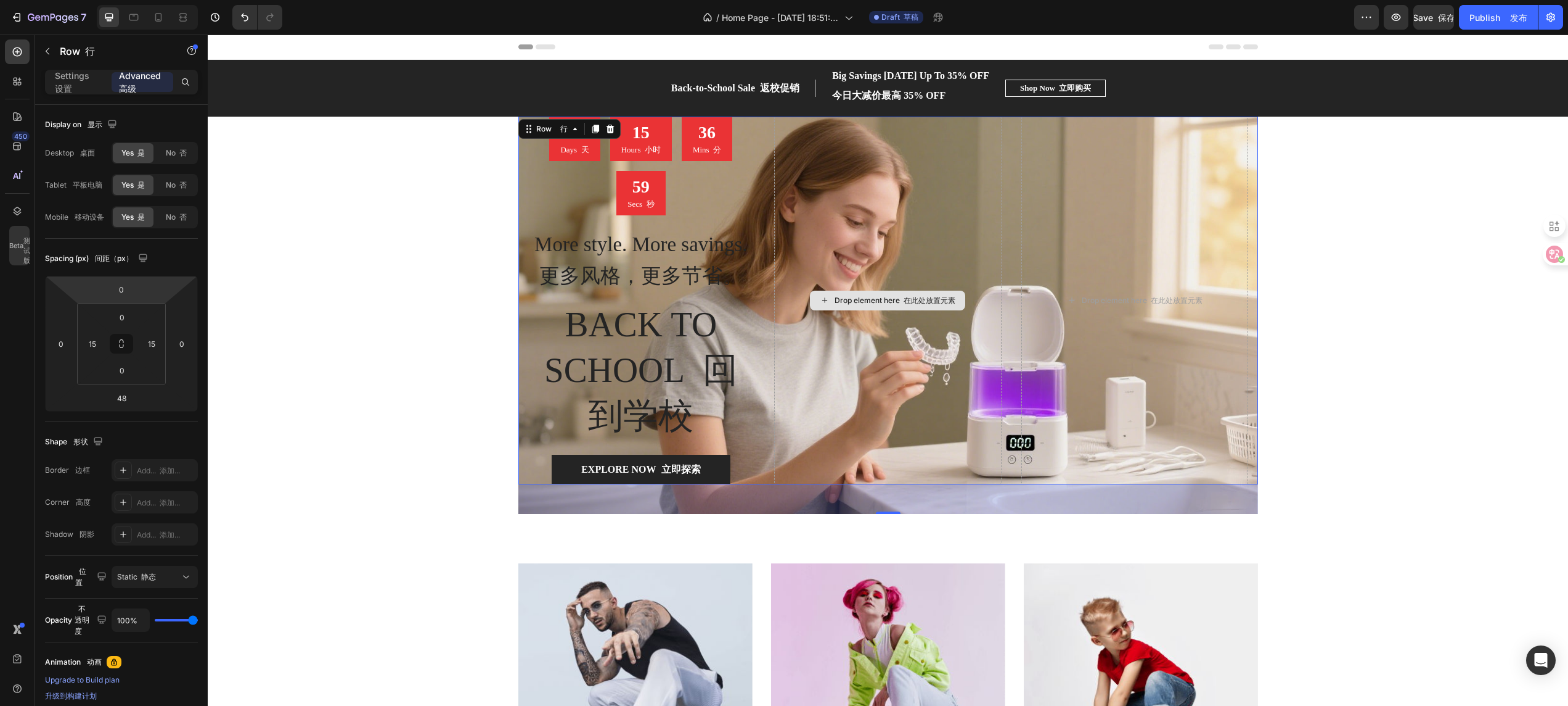
click at [967, 188] on div "Drop element here 在此处放置元素" at bounding box center [888, 301] width 228 height 368
click at [1045, 191] on div "Drop element here 在此处放置元素" at bounding box center [1135, 301] width 228 height 368
click at [1045, 420] on div "Drop element here 在此处放置元素" at bounding box center [1135, 301] width 228 height 368
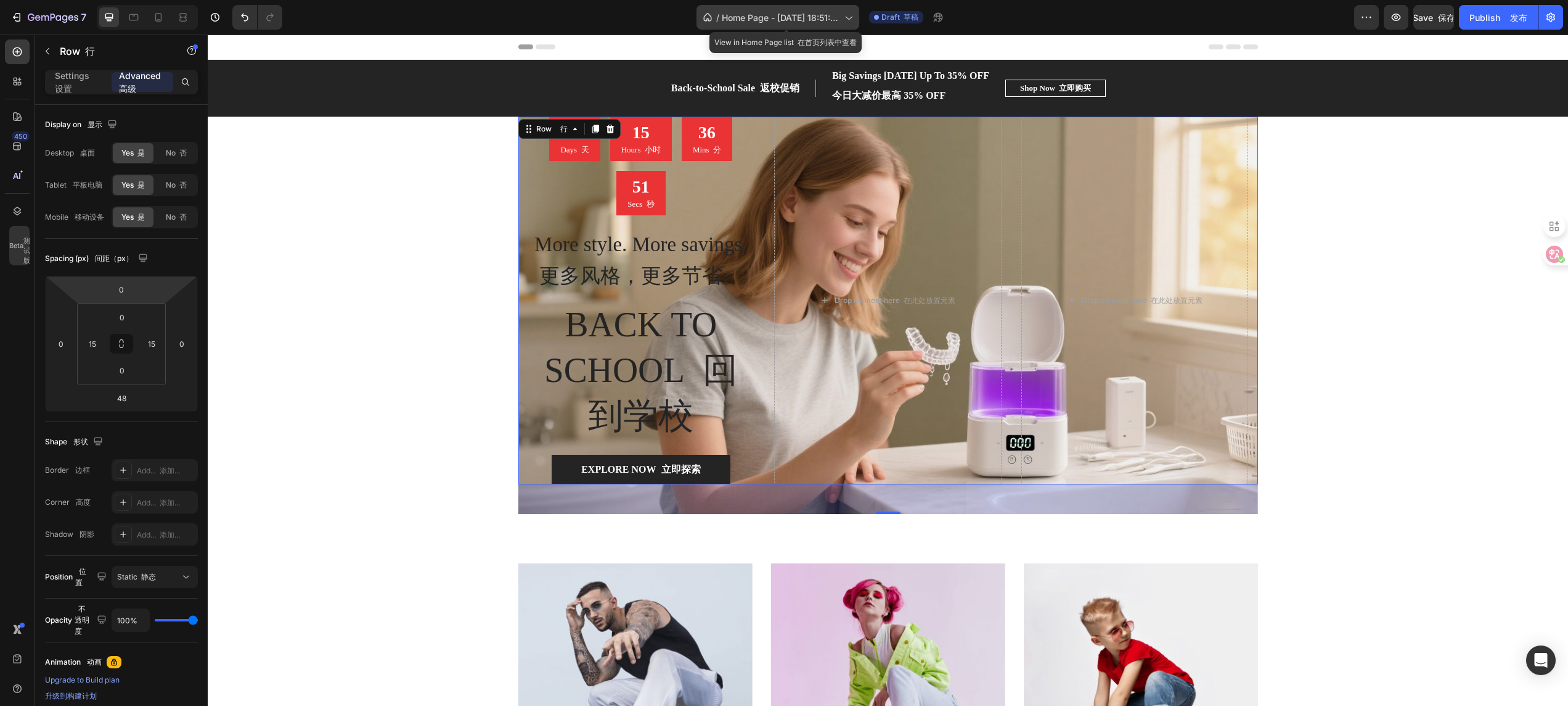
click at [854, 18] on icon at bounding box center [848, 17] width 12 height 12
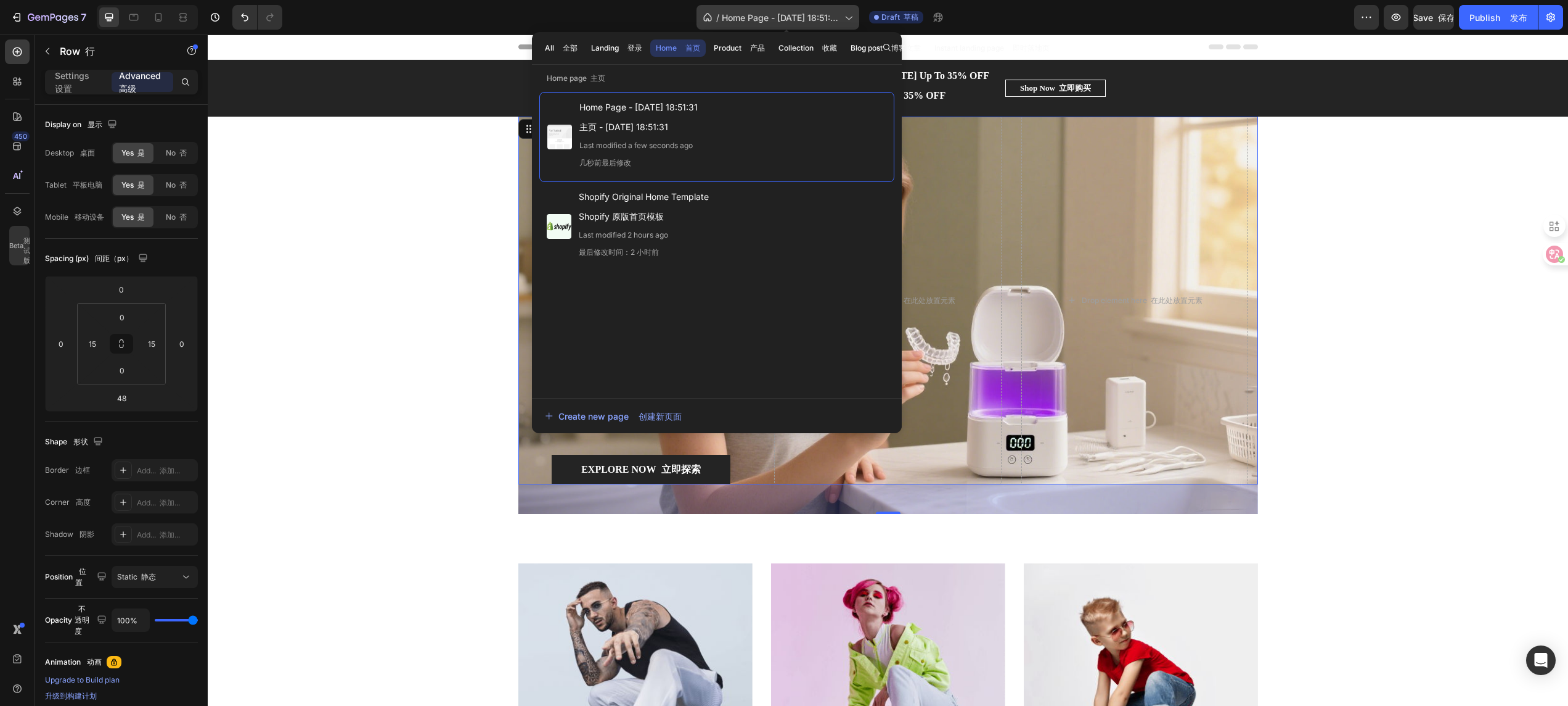
click at [854, 18] on icon at bounding box center [848, 17] width 12 height 12
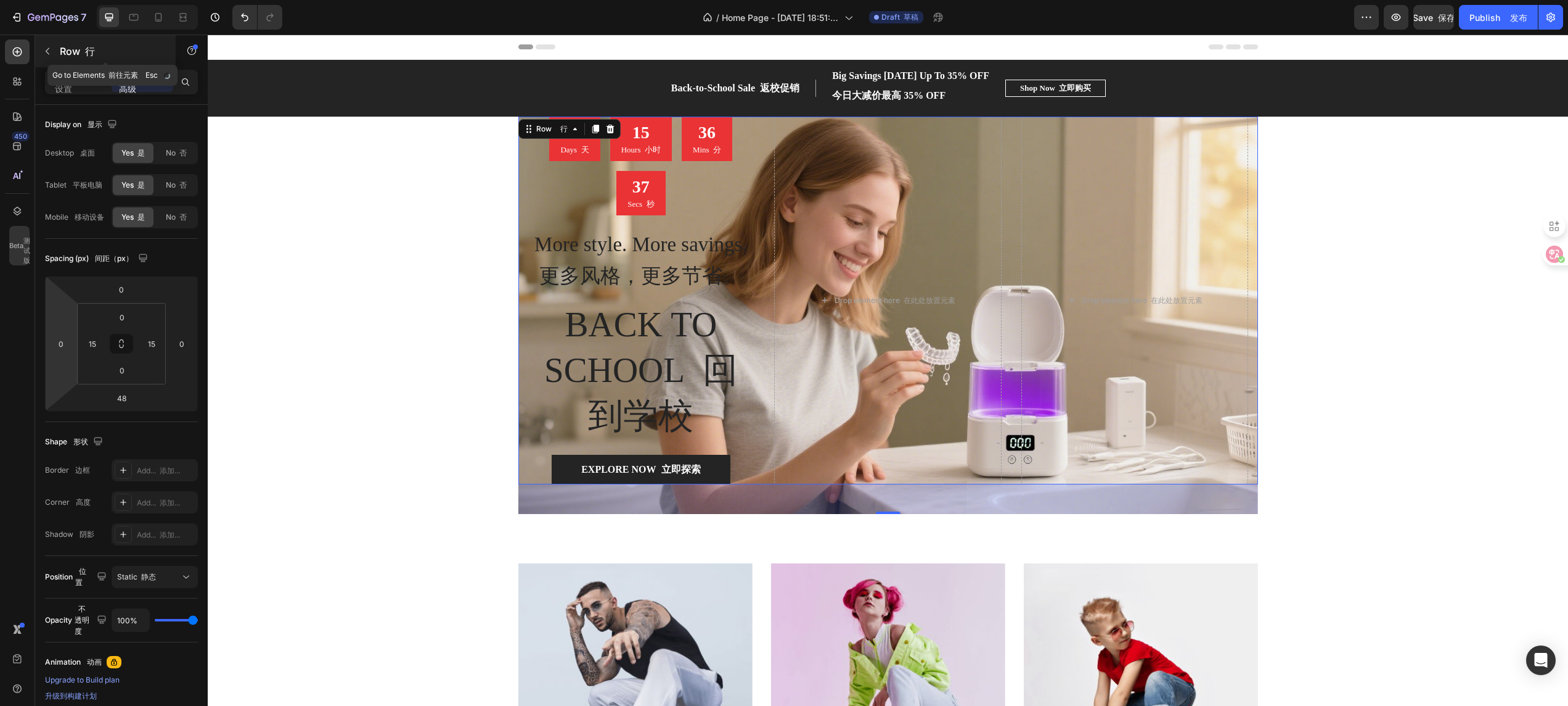
click at [47, 54] on icon "button" at bounding box center [47, 51] width 10 height 10
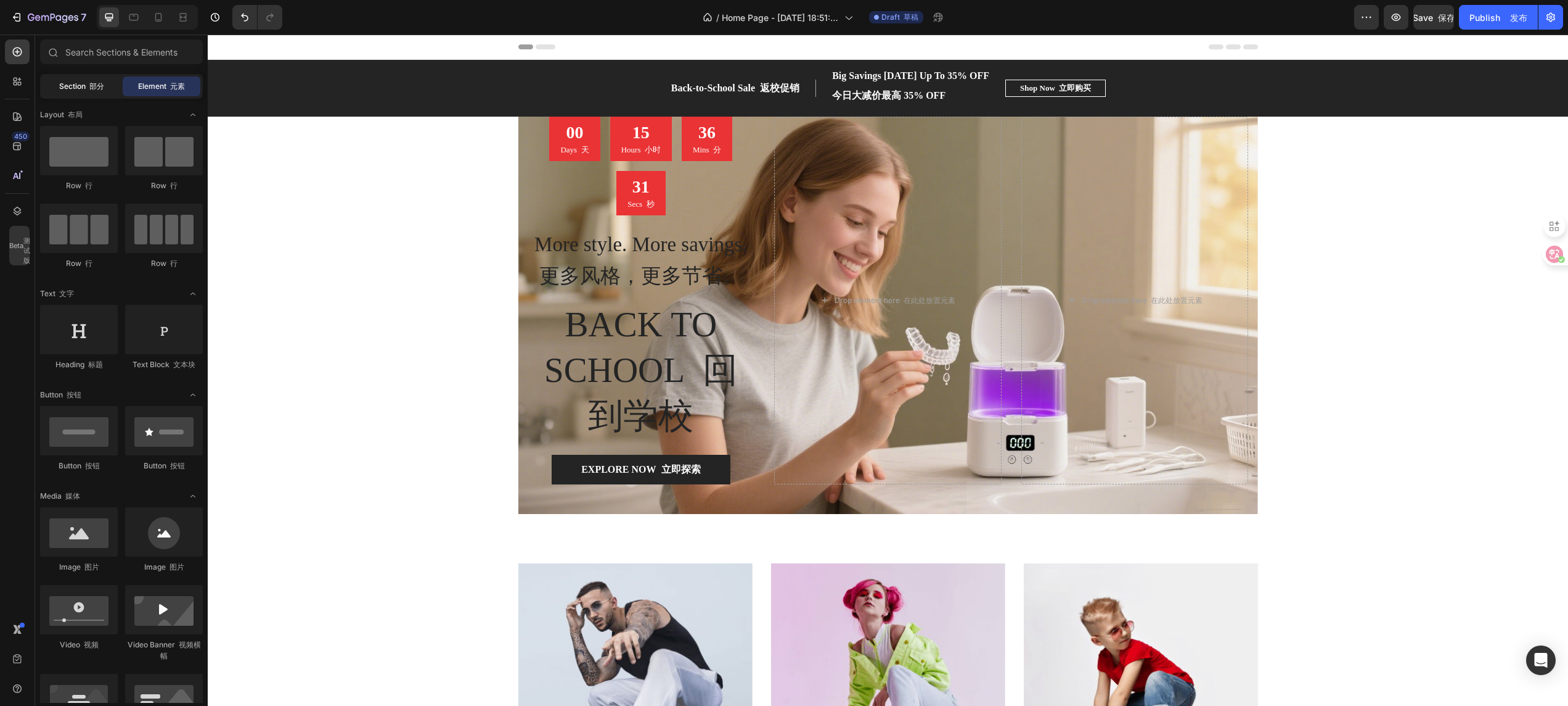
click at [91, 86] on font "部分" at bounding box center [97, 86] width 15 height 9
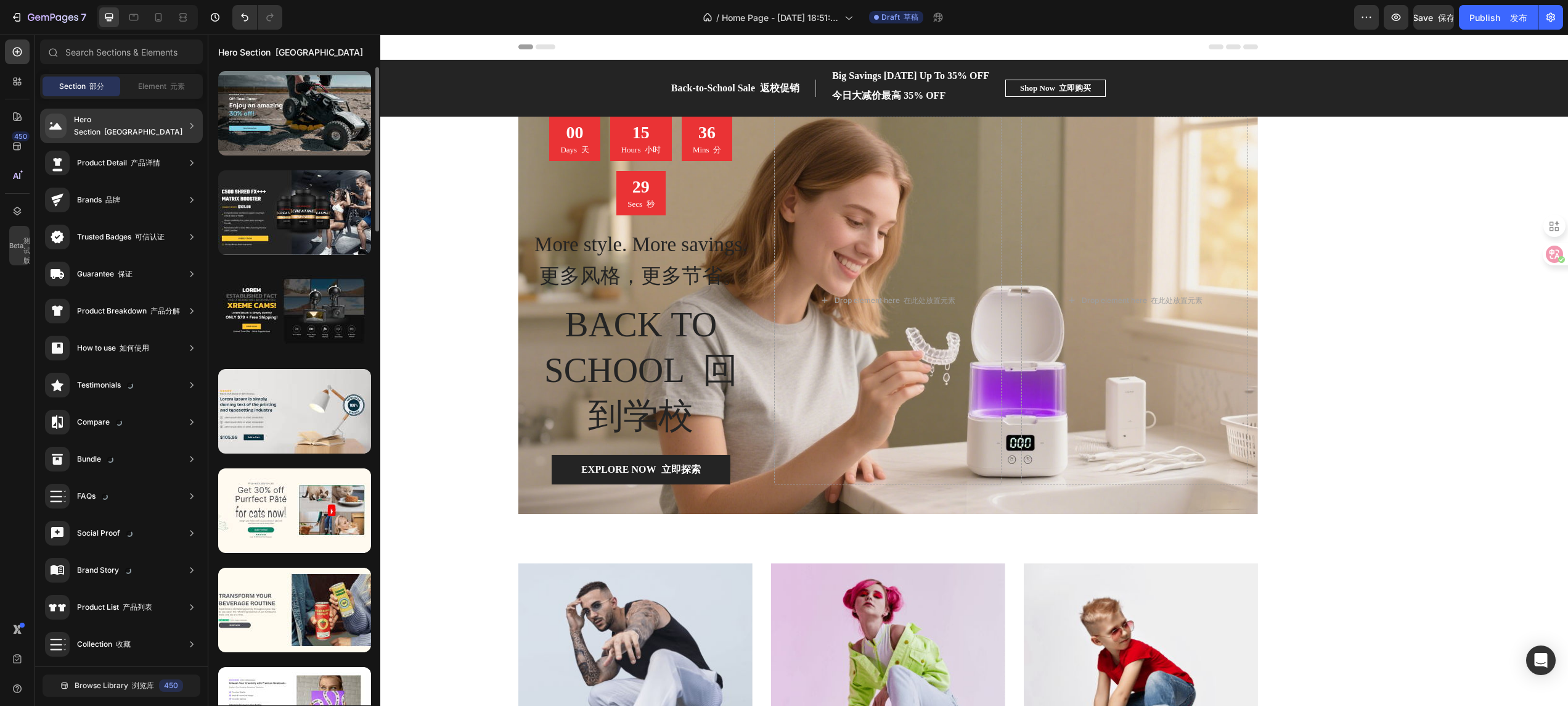
click at [117, 139] on div "Hero Section 英雄区域" at bounding box center [121, 126] width 163 height 34
click at [185, 126] on icon at bounding box center [191, 126] width 12 height 12
click at [97, 121] on div "Hero Section 英雄区域" at bounding box center [129, 126] width 112 height 25
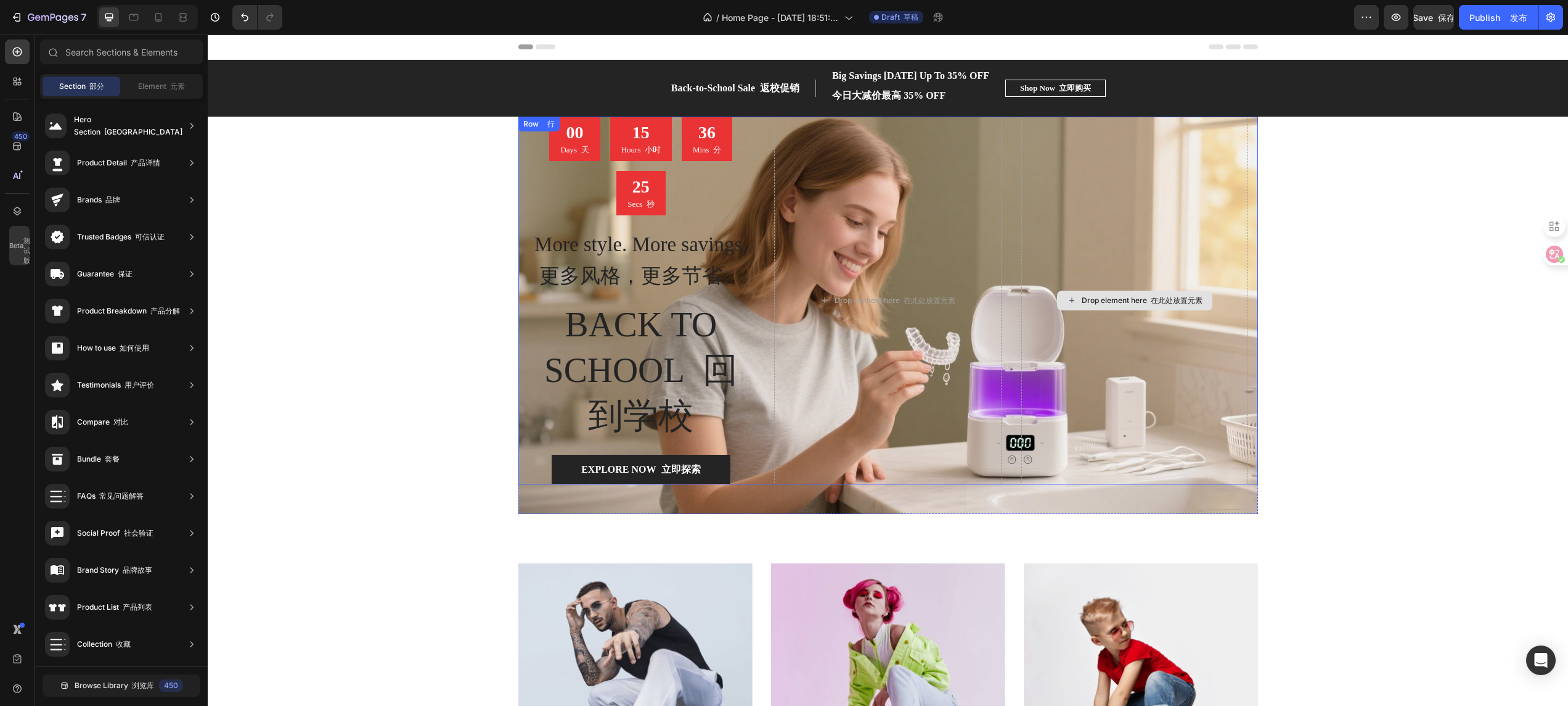
click at [1045, 142] on div "Drop element here 在此处放置元素" at bounding box center [1135, 301] width 228 height 368
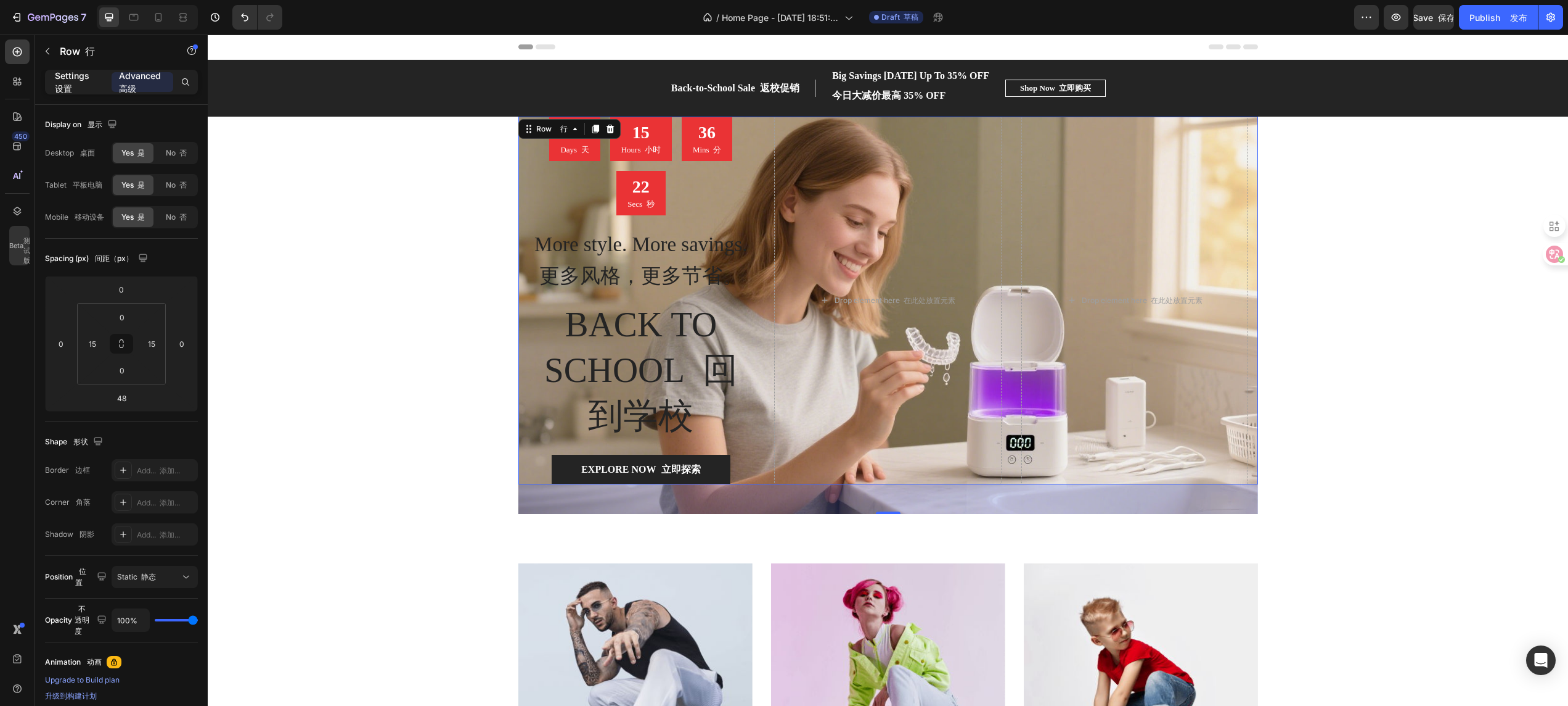
click at [75, 82] on p "Settings 设置" at bounding box center [78, 82] width 47 height 26
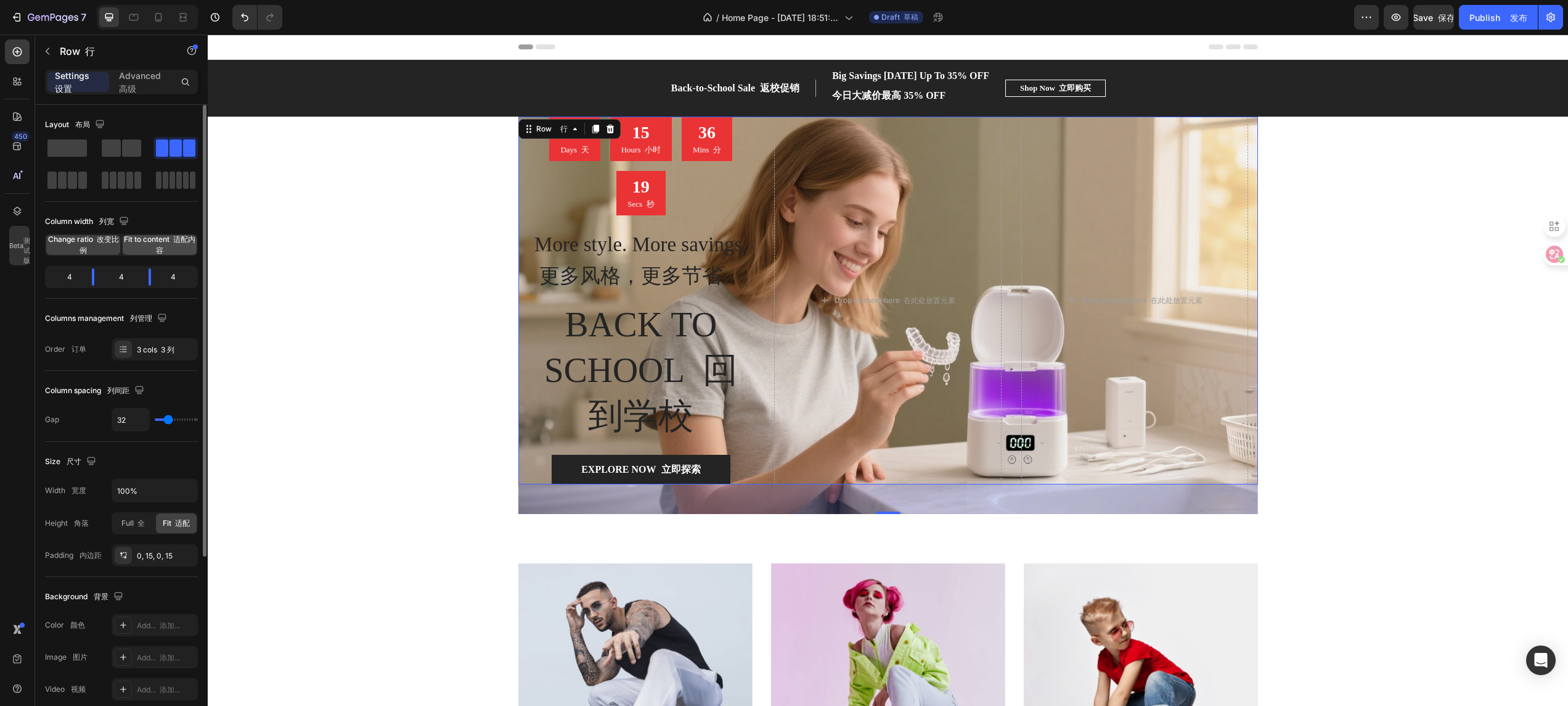
click at [144, 248] on span "Fit to content 适配内容" at bounding box center [159, 245] width 74 height 22
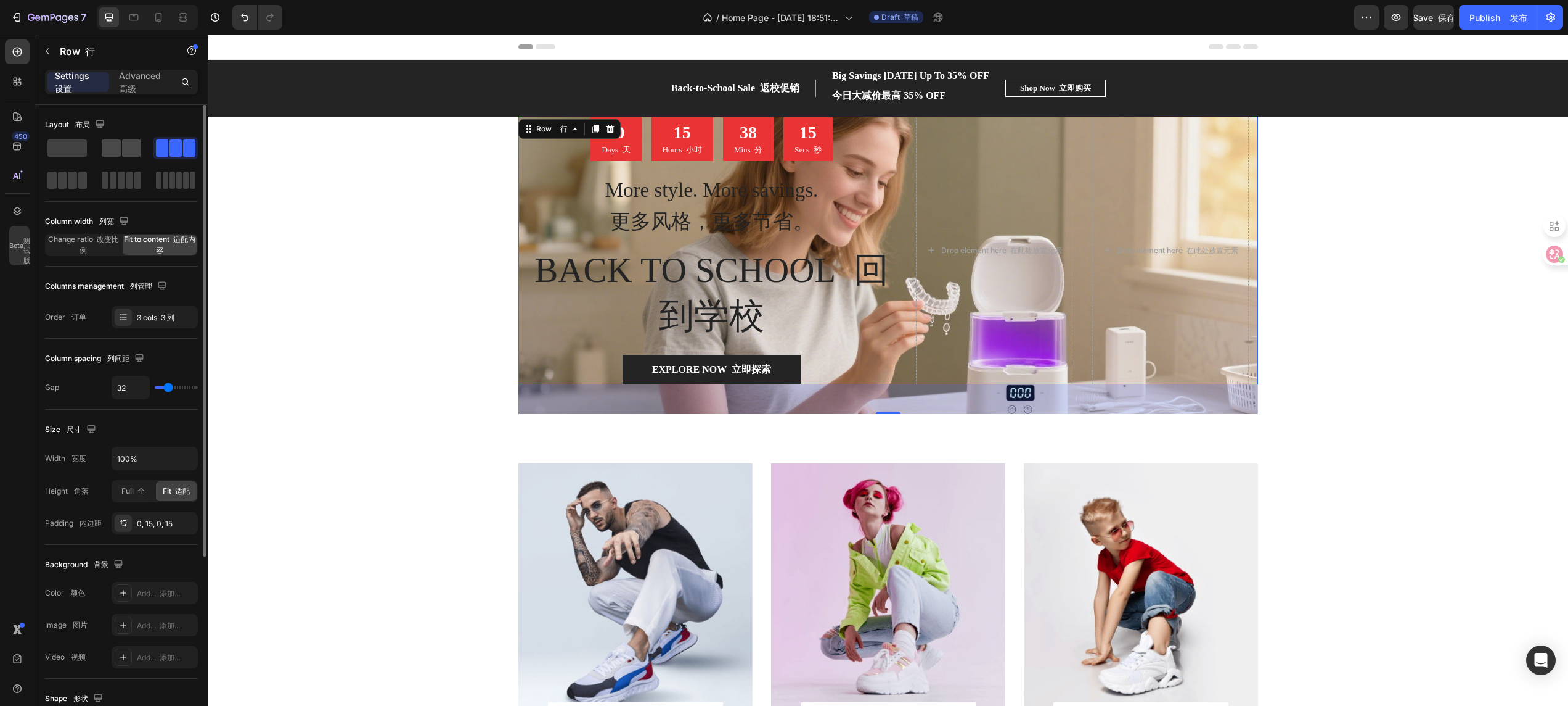
click at [120, 152] on span at bounding box center [111, 148] width 19 height 18
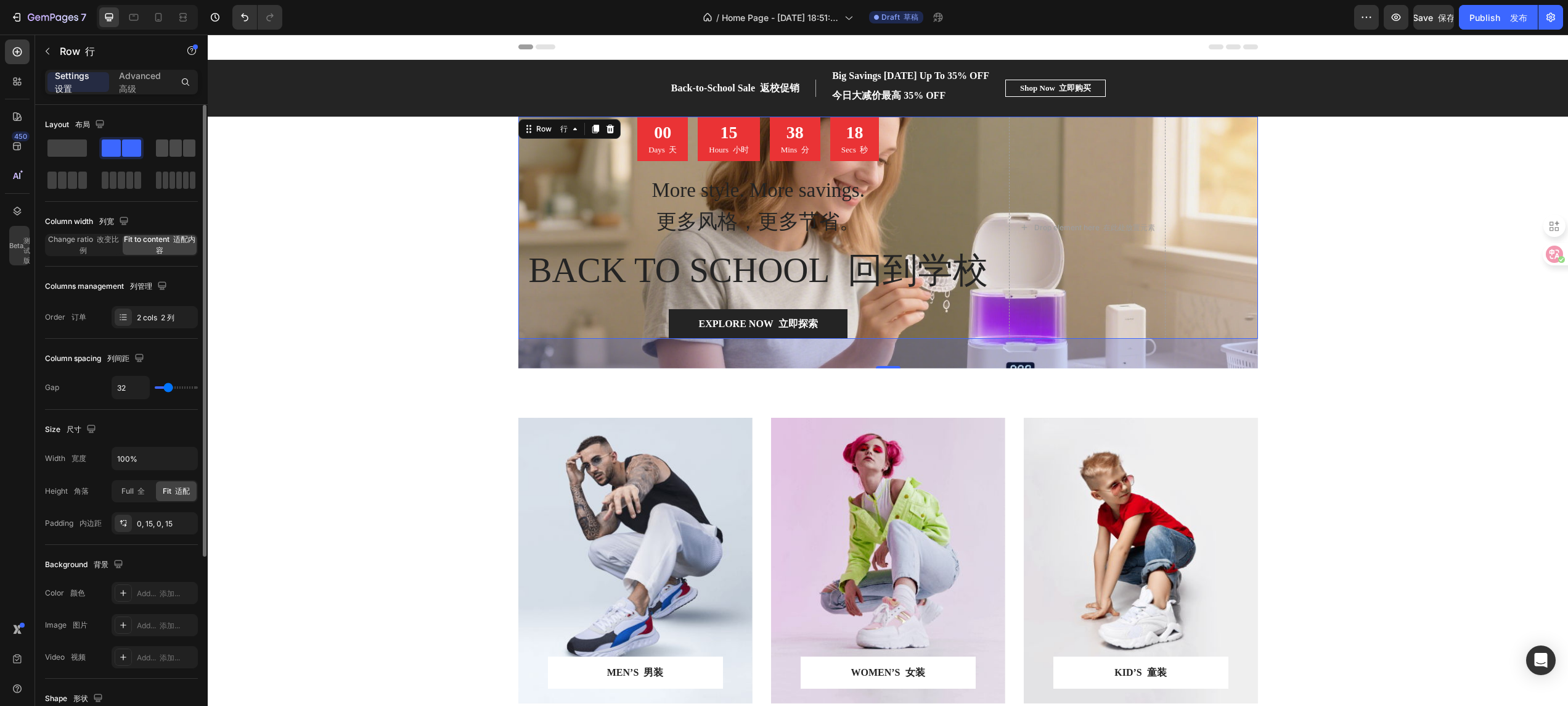
click at [90, 169] on div at bounding box center [67, 180] width 45 height 22
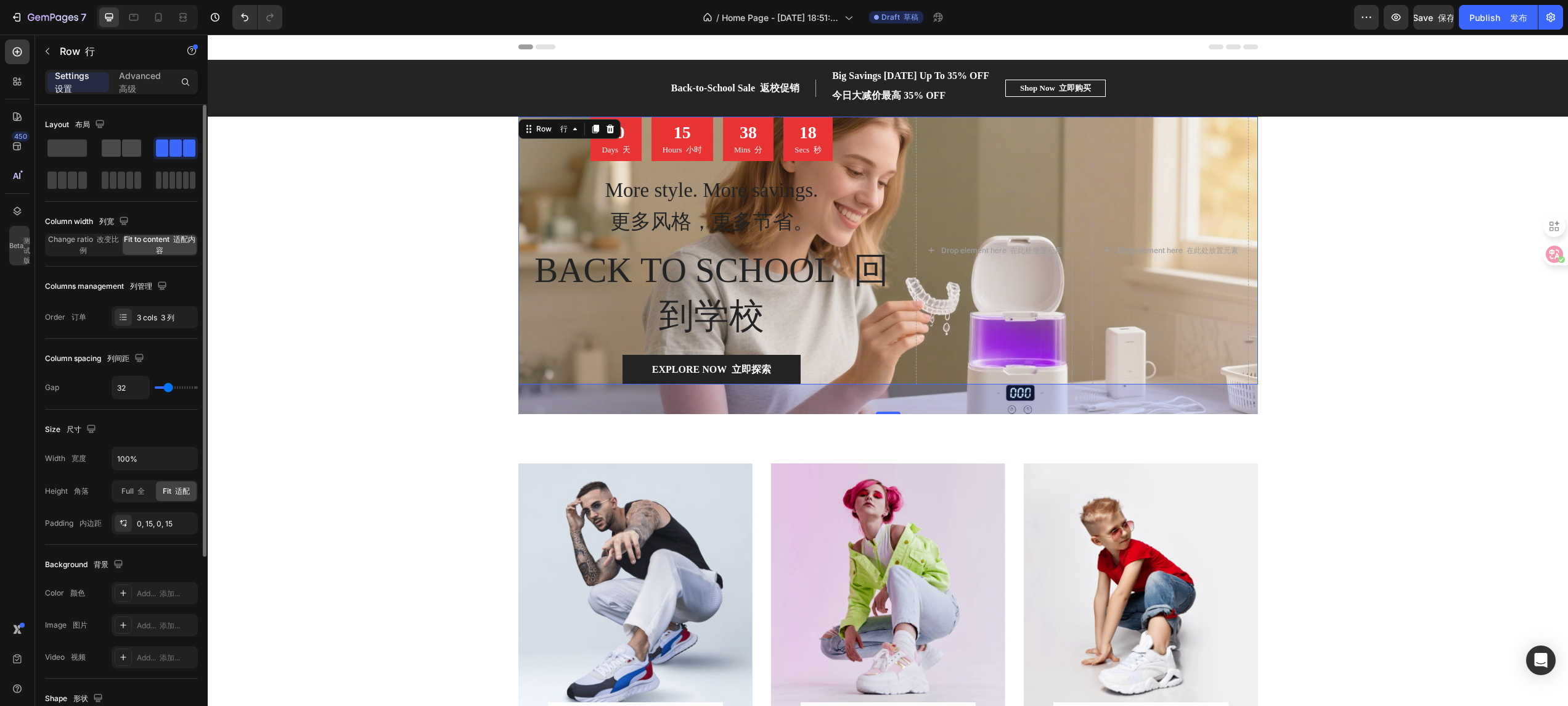
click at [117, 156] on span at bounding box center [111, 148] width 19 height 18
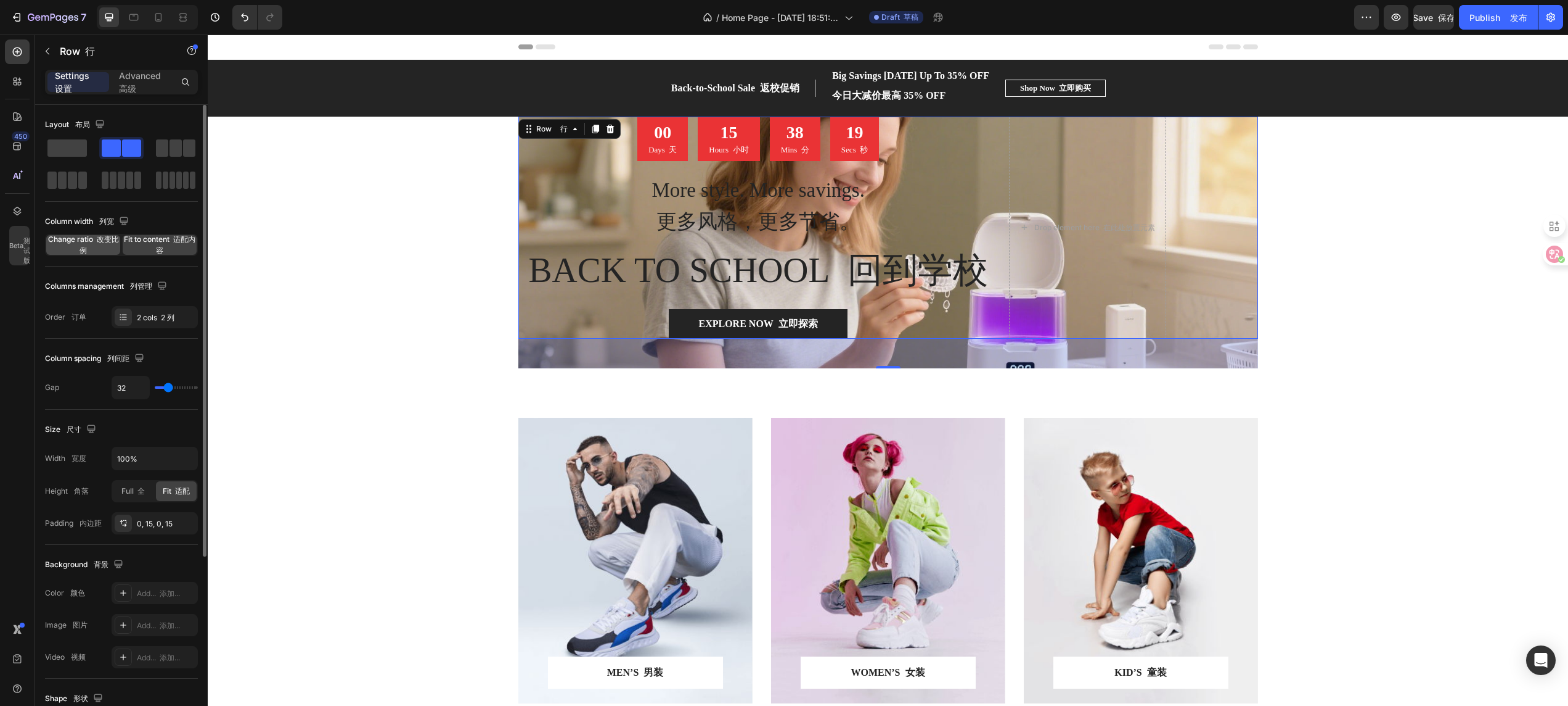
click at [84, 245] on font "改变比例" at bounding box center [99, 245] width 39 height 20
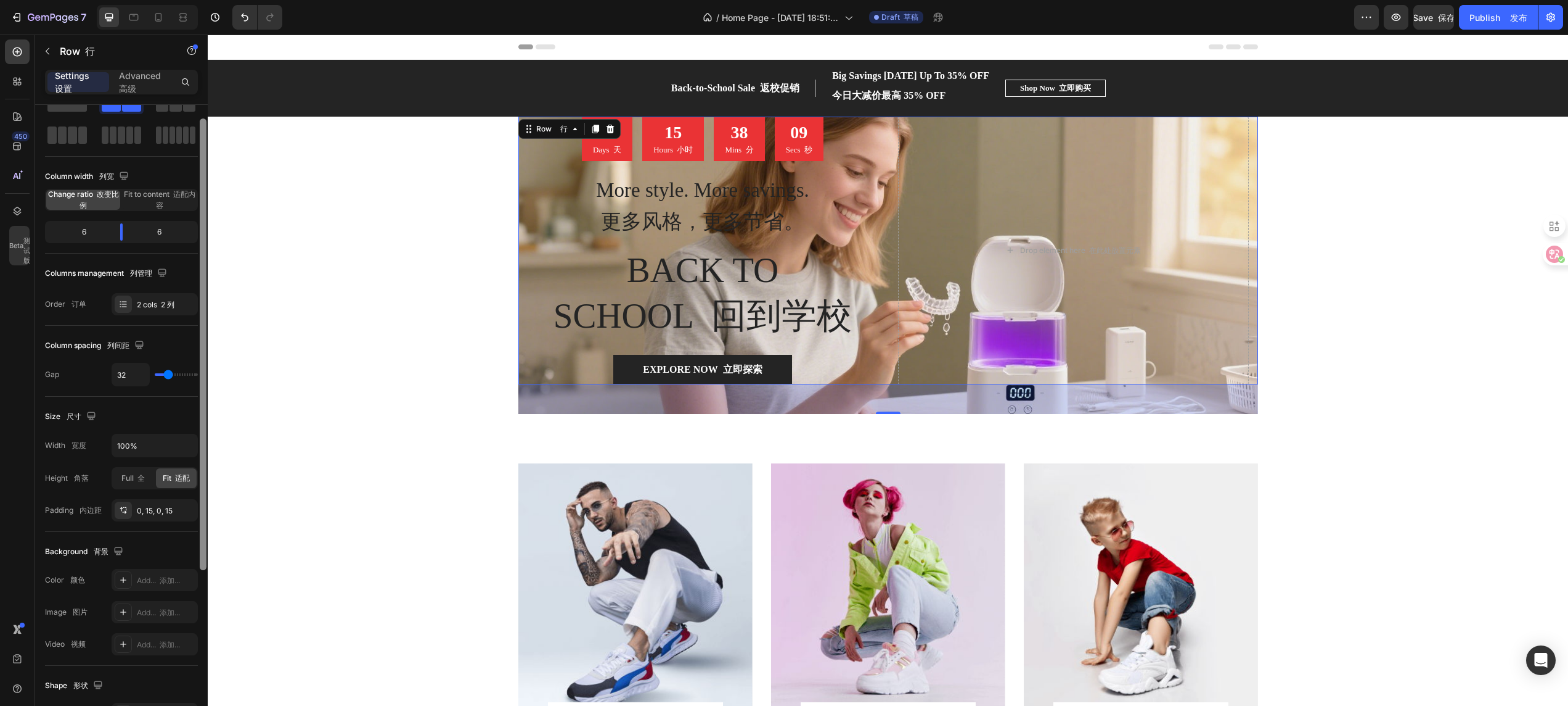
scroll to position [50, 0]
drag, startPoint x: 413, startPoint y: 231, endPoint x: 212, endPoint y: 264, distance: 203.7
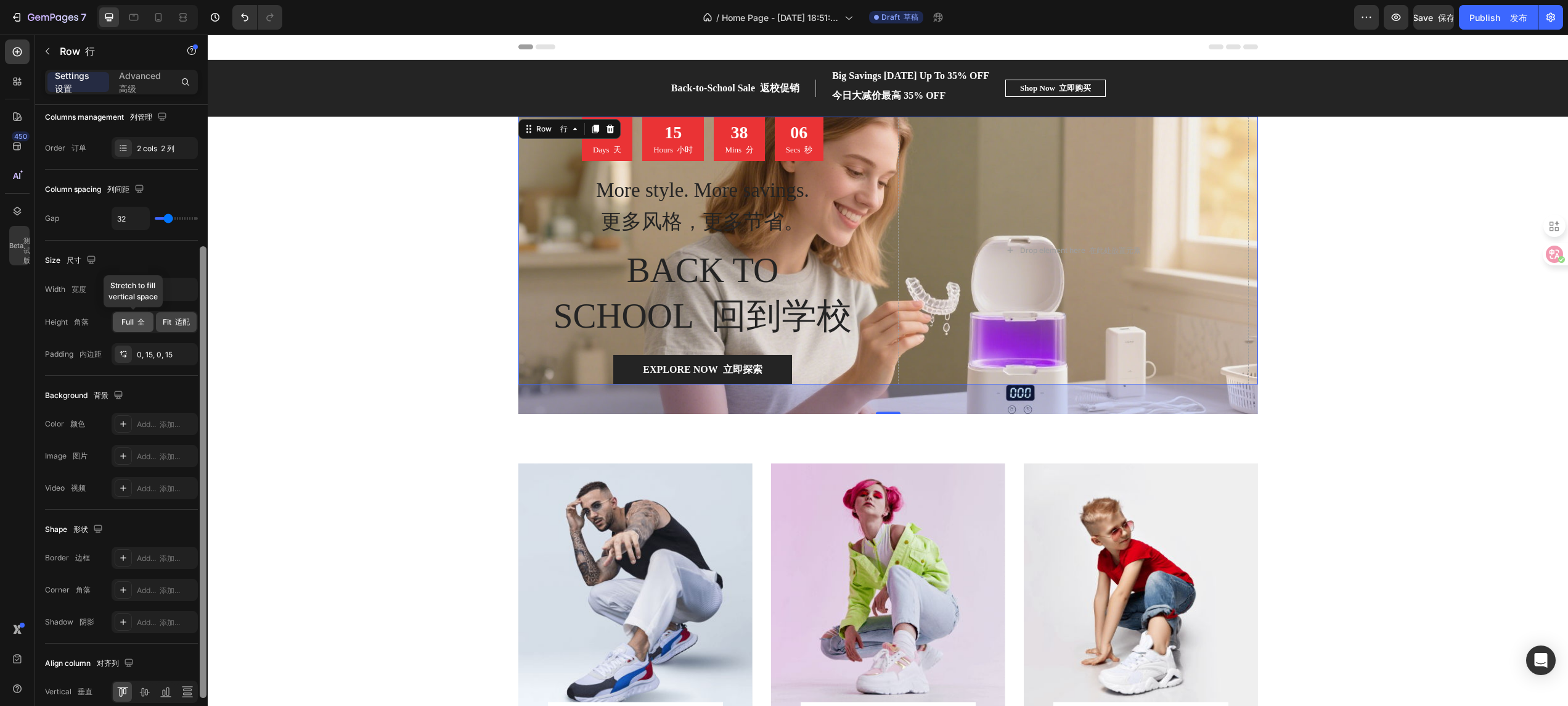
scroll to position [201, 0]
click at [136, 323] on font at bounding box center [135, 322] width 4 height 9
click at [174, 324] on font at bounding box center [173, 322] width 4 height 9
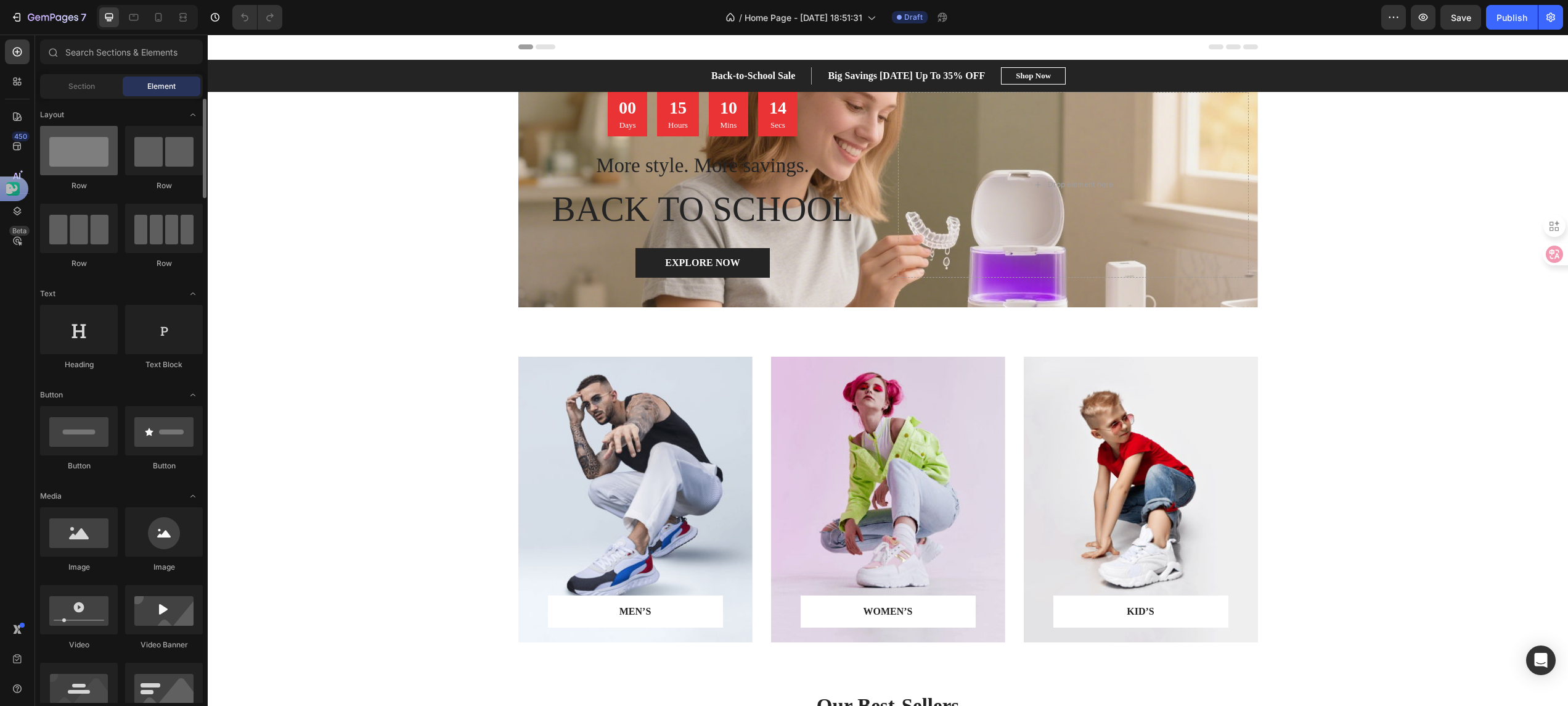
click at [91, 157] on div at bounding box center [79, 150] width 77 height 50
click at [1170, 191] on div "Drop element here" at bounding box center [1073, 185] width 351 height 185
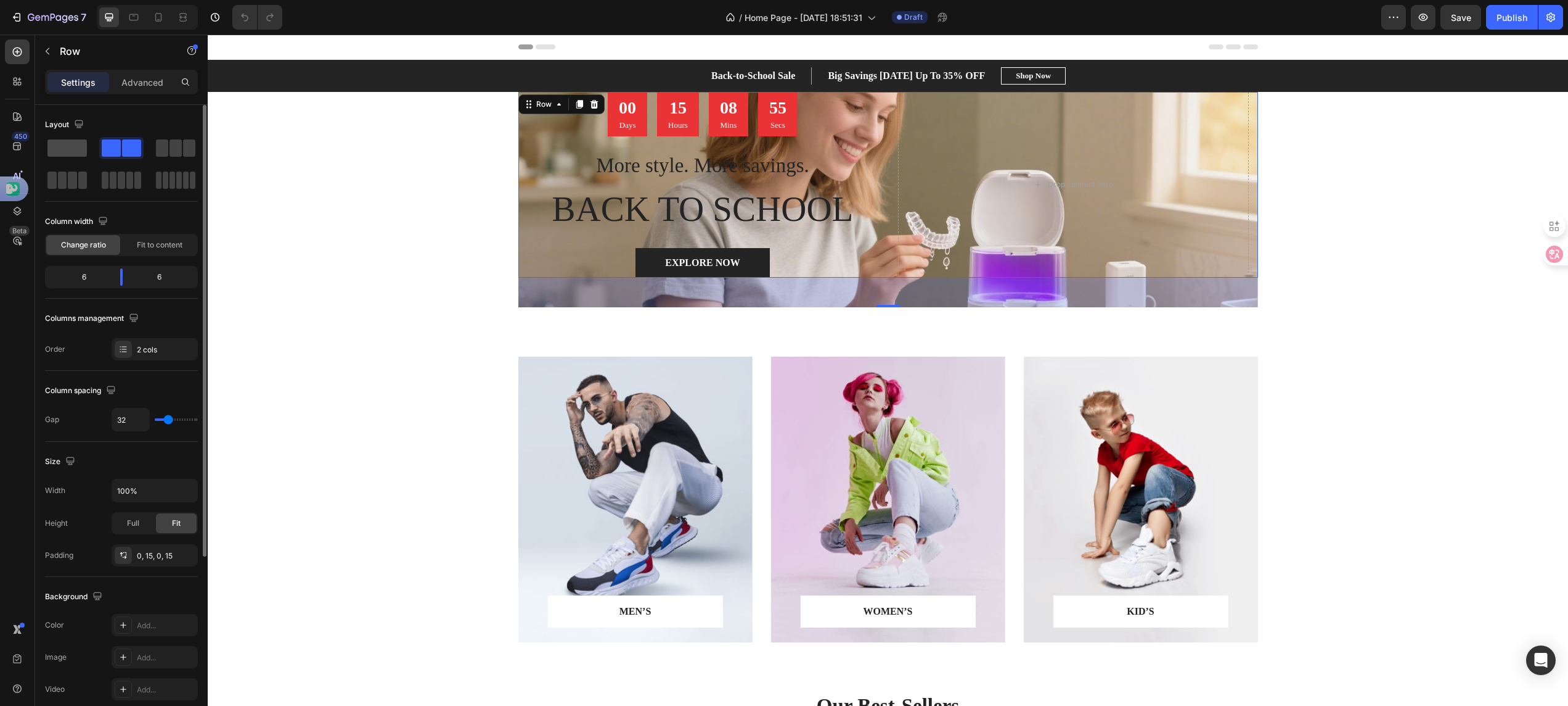
click at [74, 147] on span at bounding box center [67, 148] width 39 height 18
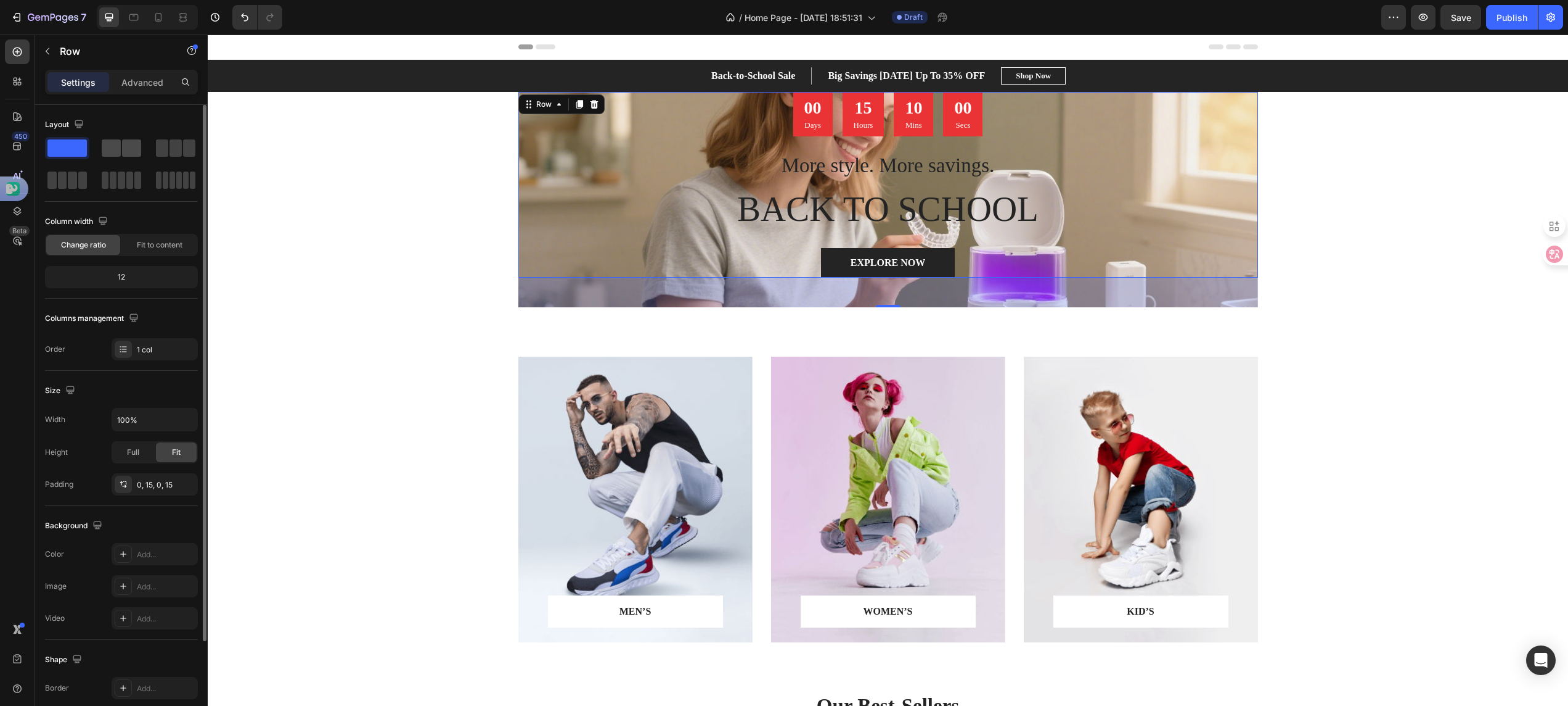
click at [121, 149] on div at bounding box center [121, 148] width 39 height 18
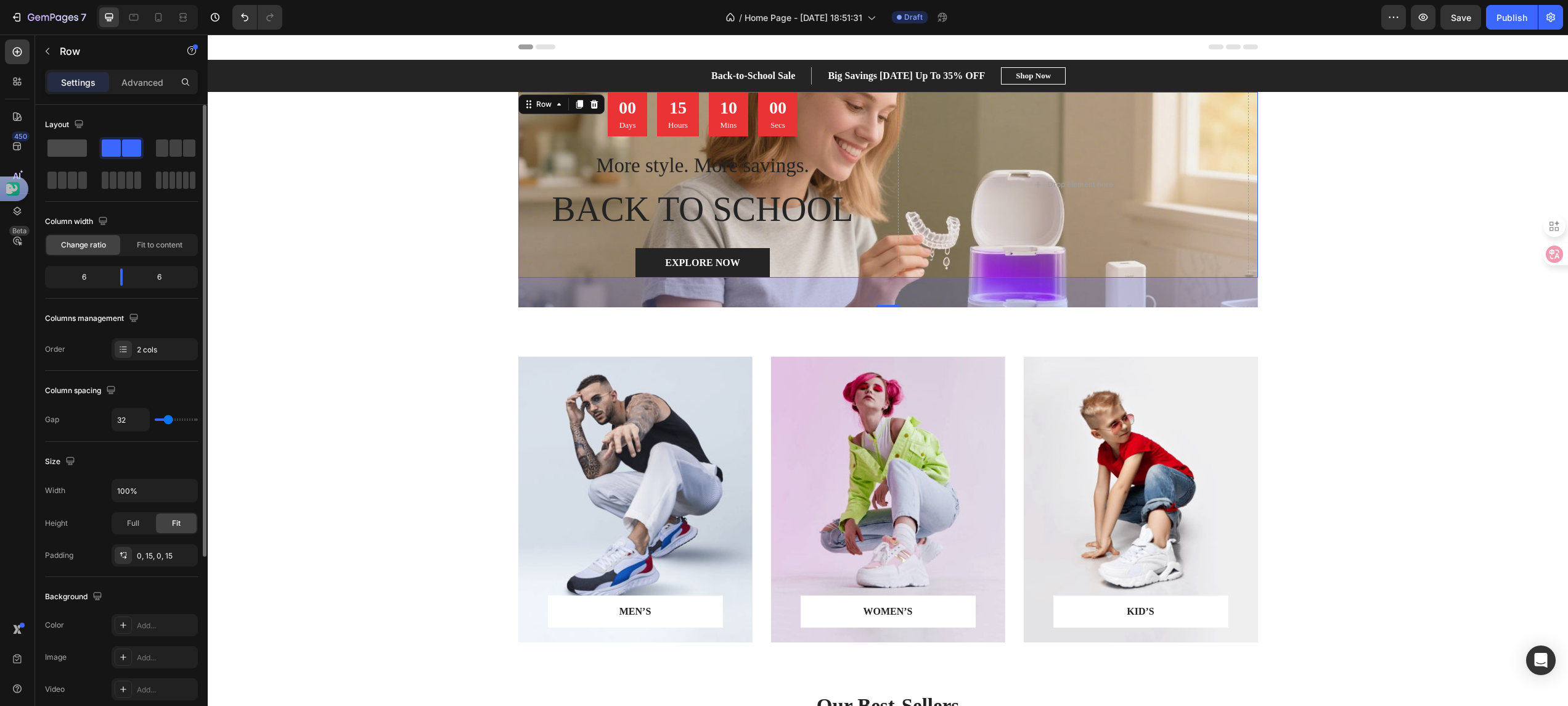
click at [72, 149] on span at bounding box center [67, 148] width 39 height 18
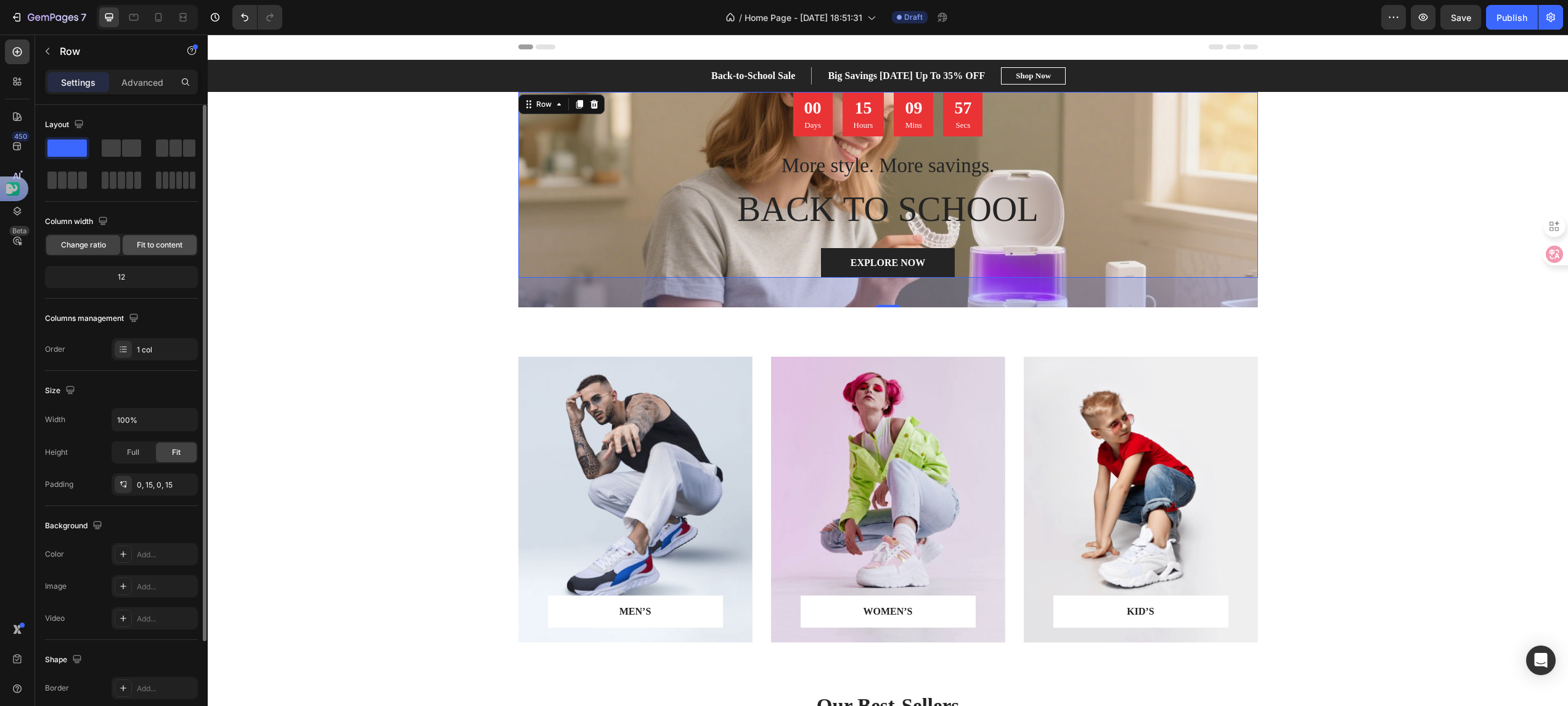
click at [161, 241] on span "Fit to content" at bounding box center [160, 245] width 46 height 11
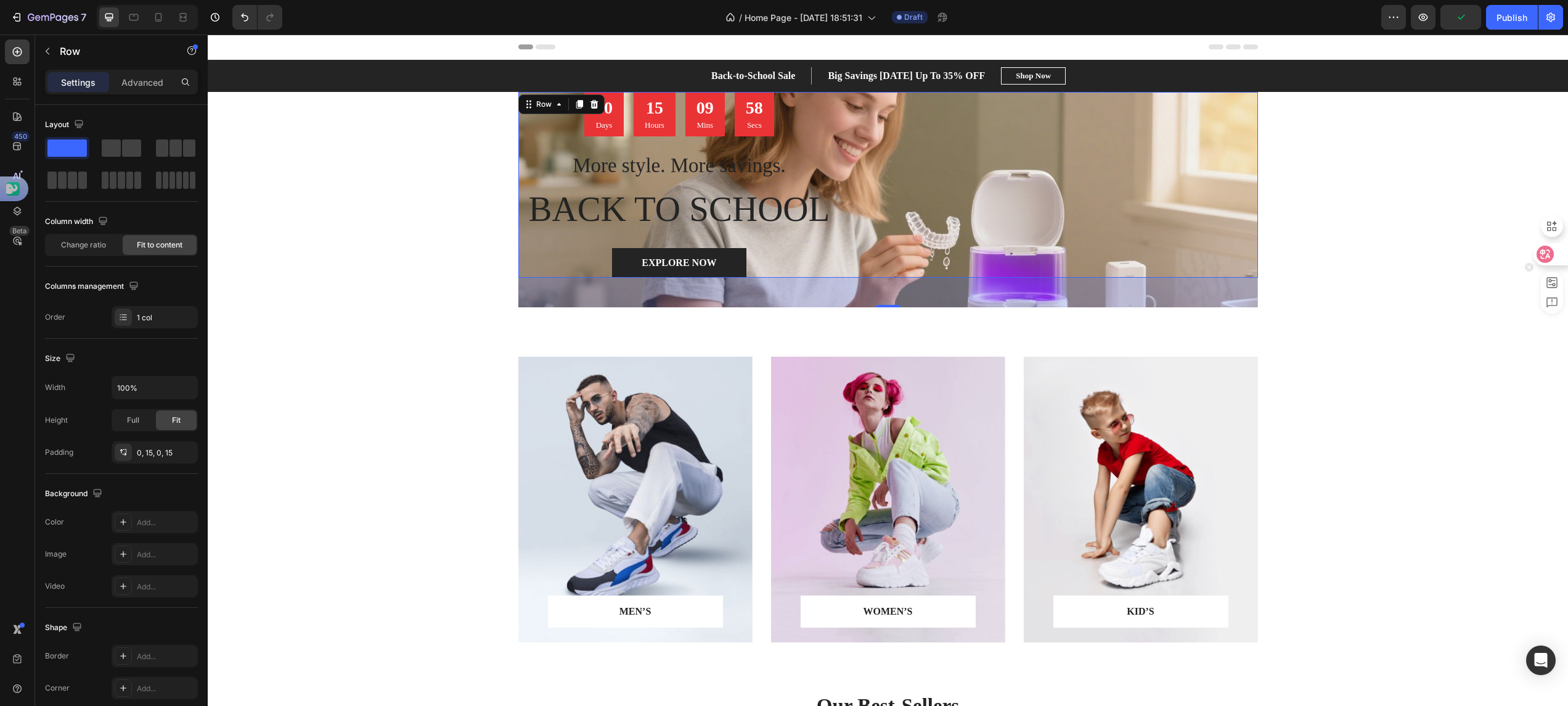
click at [1537, 259] on icon at bounding box center [1545, 254] width 18 height 18
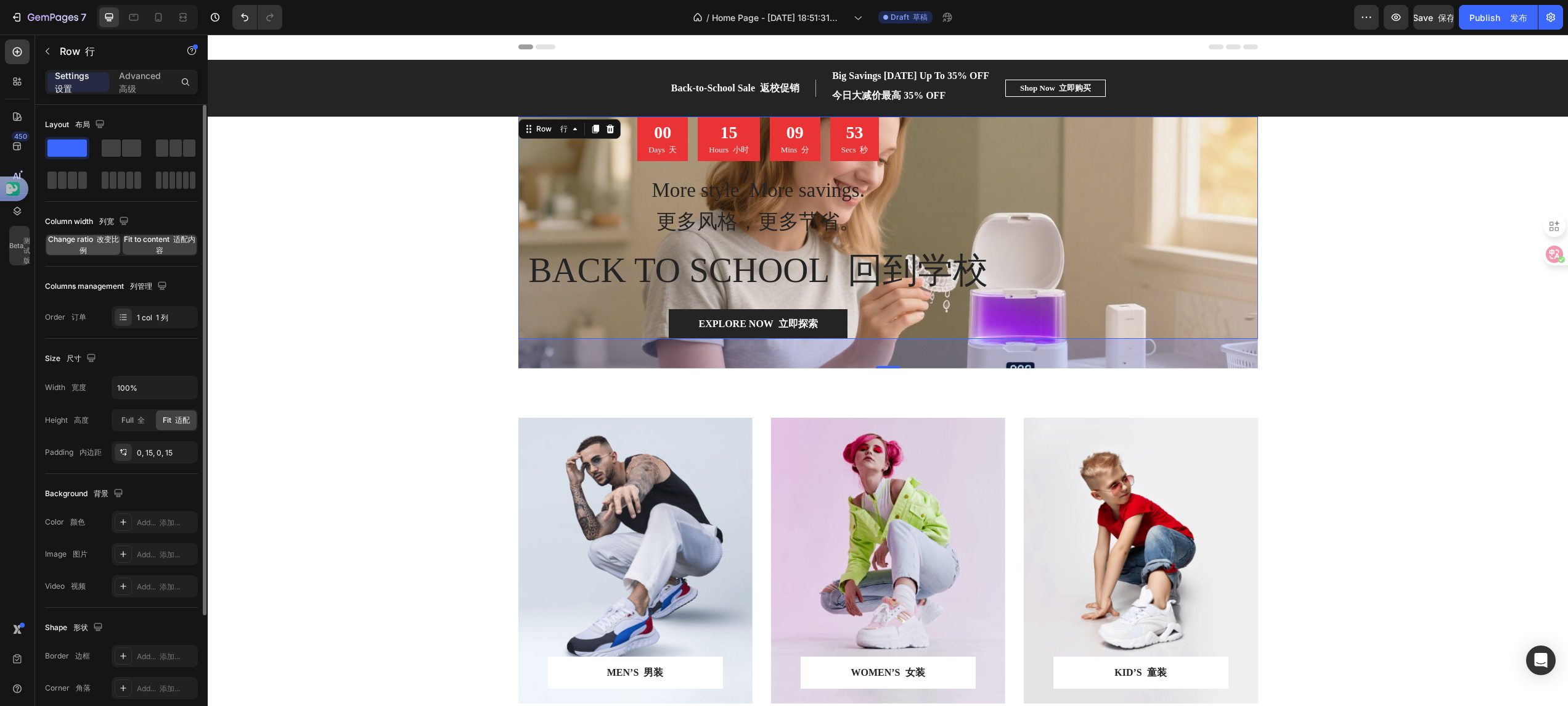
click at [67, 248] on span "Change ratio 改变比例" at bounding box center [82, 245] width 74 height 22
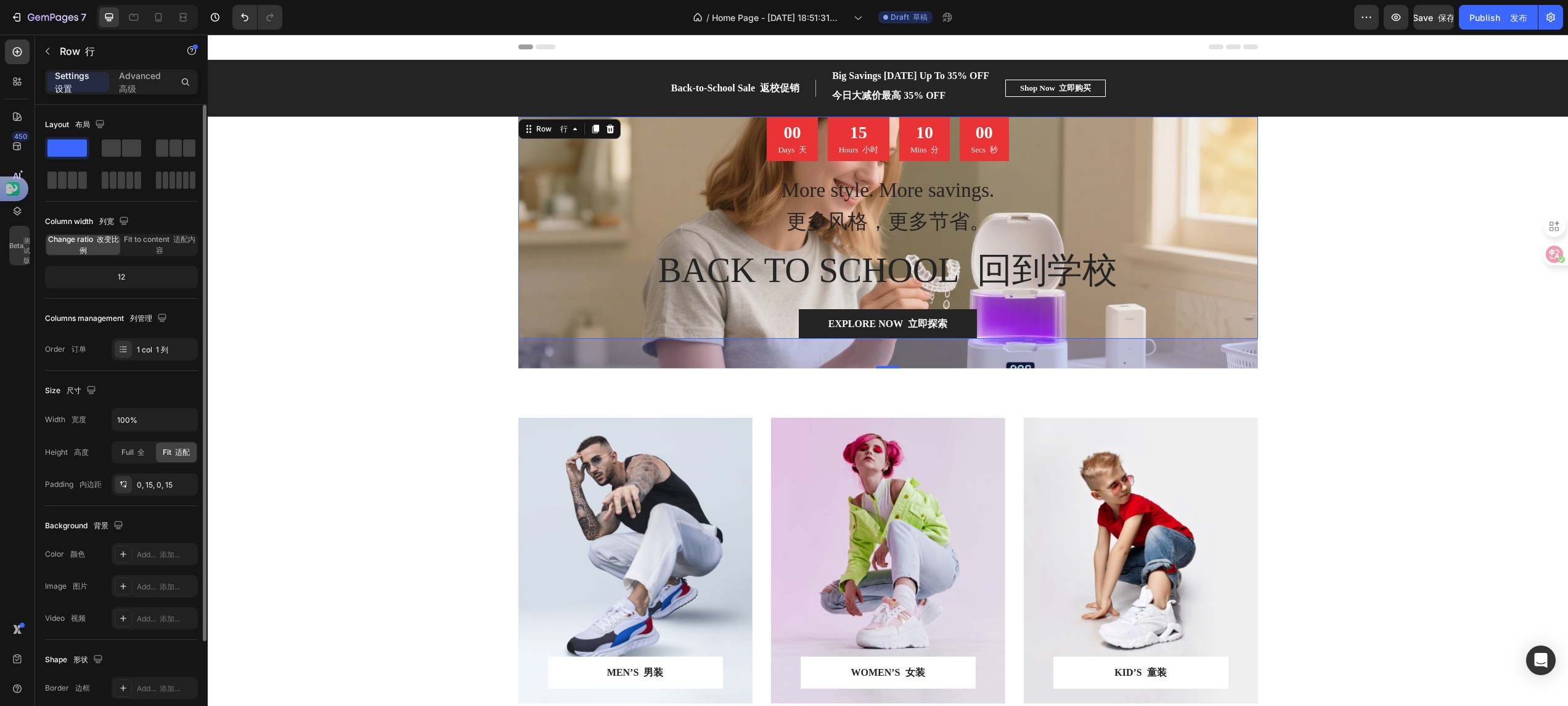
click at [147, 233] on div "Column width 列宽 Change ratio 改变比例 Fit to content 适配内容" at bounding box center [122, 234] width 153 height 45
click at [157, 238] on span "Fit to content 适配内容" at bounding box center [159, 245] width 74 height 22
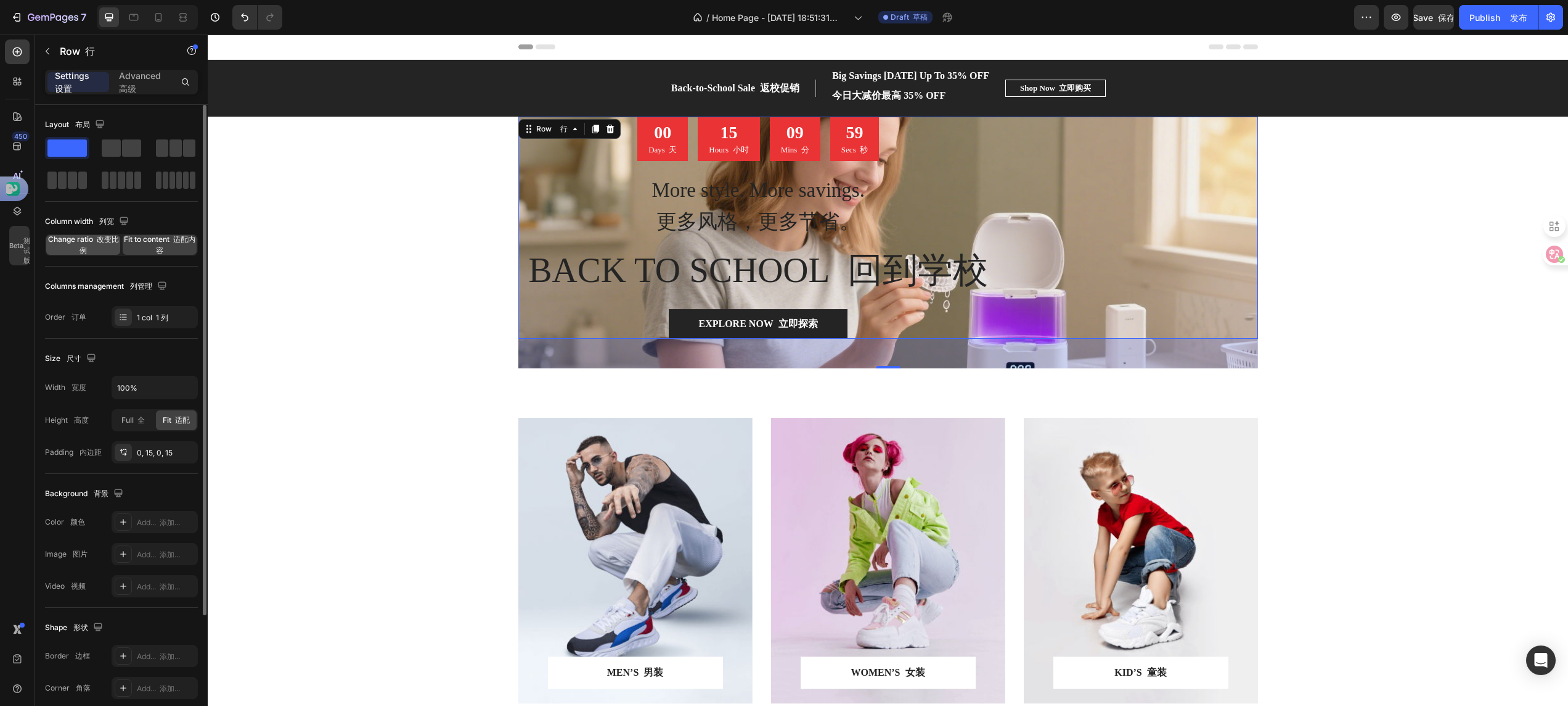
click at [69, 245] on span "Change ratio 改变比例" at bounding box center [82, 245] width 74 height 22
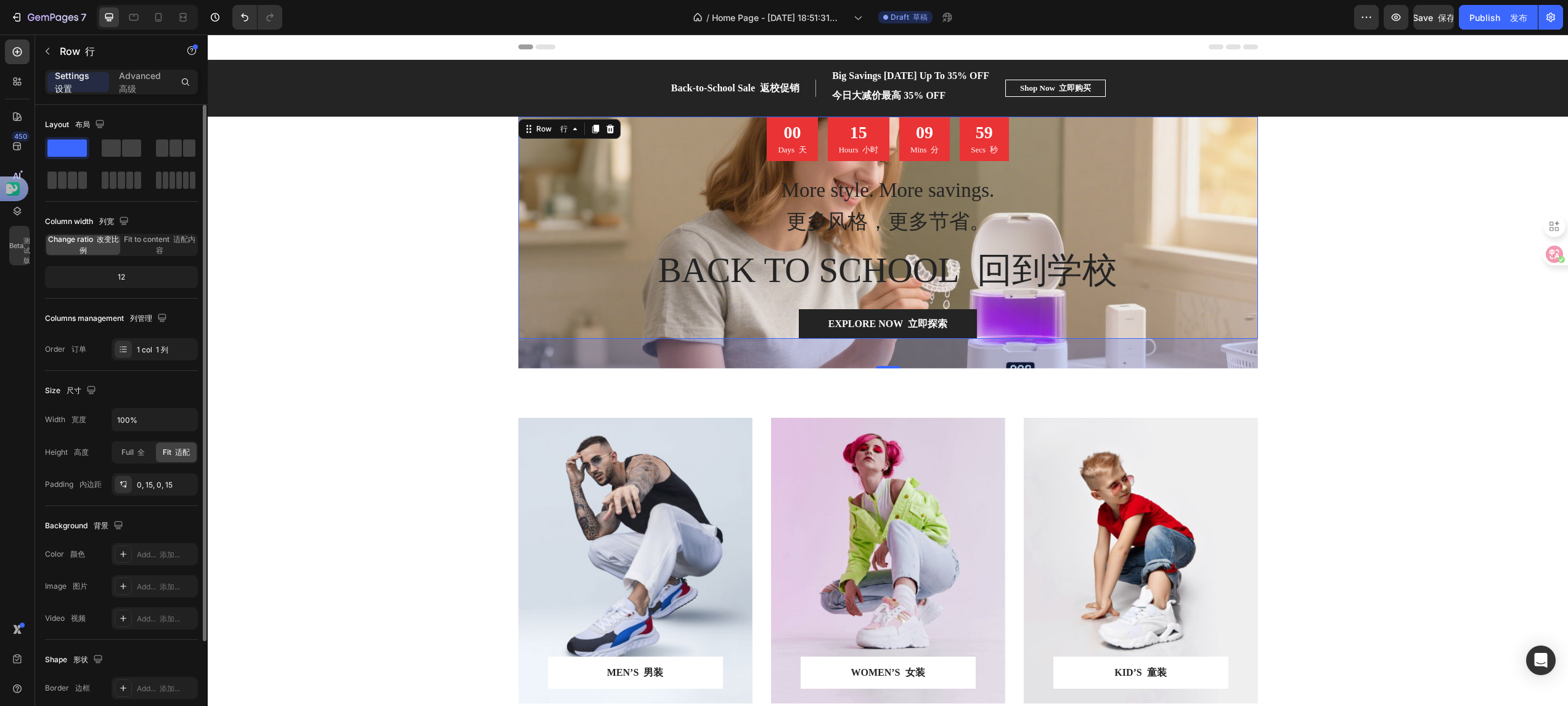
click at [132, 277] on div "12" at bounding box center [121, 277] width 148 height 18
click at [125, 277] on div "12" at bounding box center [121, 277] width 148 height 18
click at [124, 277] on div "12" at bounding box center [121, 277] width 148 height 18
click at [1401, 14] on icon "button" at bounding box center [1396, 17] width 12 height 12
click at [129, 457] on span "Full 全" at bounding box center [133, 452] width 23 height 11
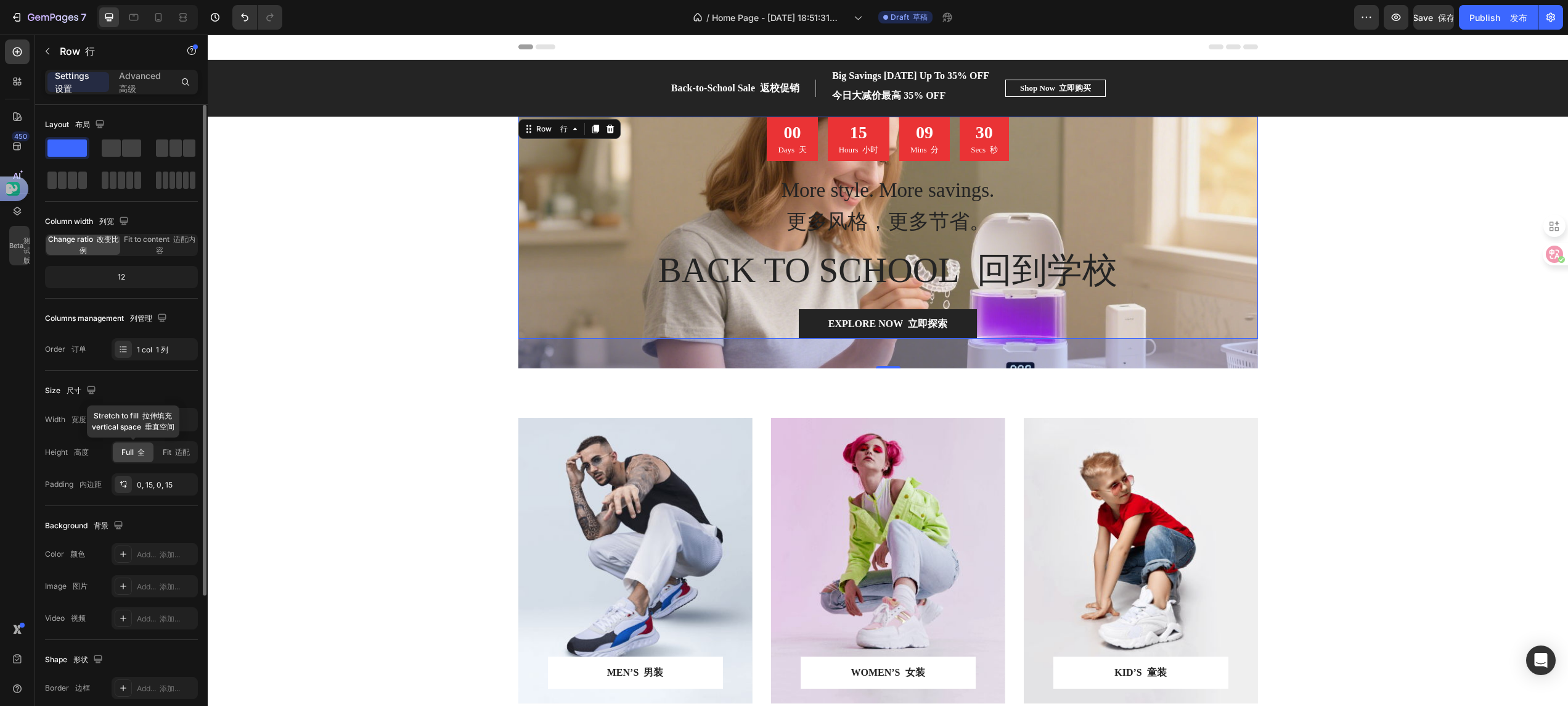
click at [134, 456] on font at bounding box center [135, 452] width 4 height 9
drag, startPoint x: 200, startPoint y: 249, endPoint x: 198, endPoint y: 210, distance: 39.1
click at [200, 220] on div at bounding box center [203, 350] width 7 height 491
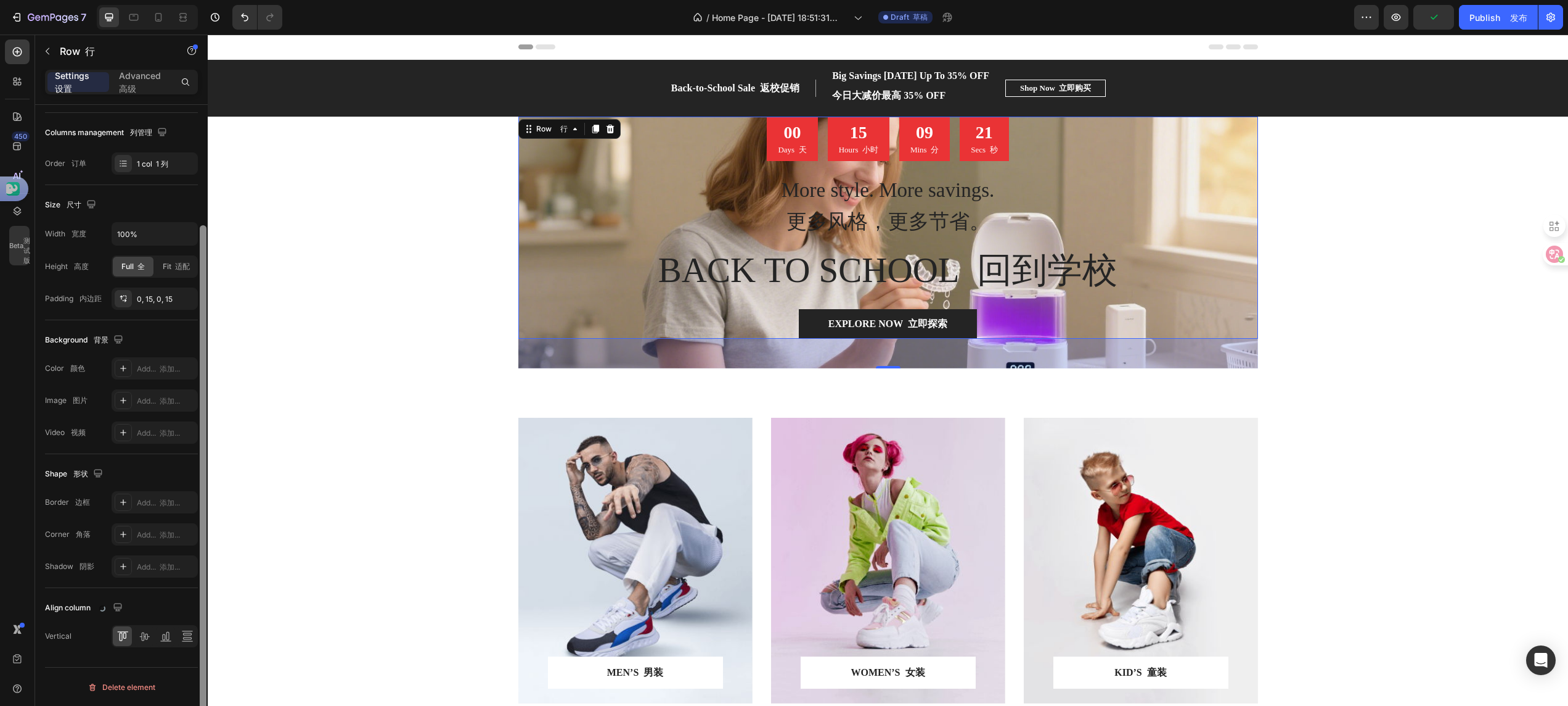
scroll to position [188, 0]
drag, startPoint x: 411, startPoint y: 410, endPoint x: 212, endPoint y: 567, distance: 253.5
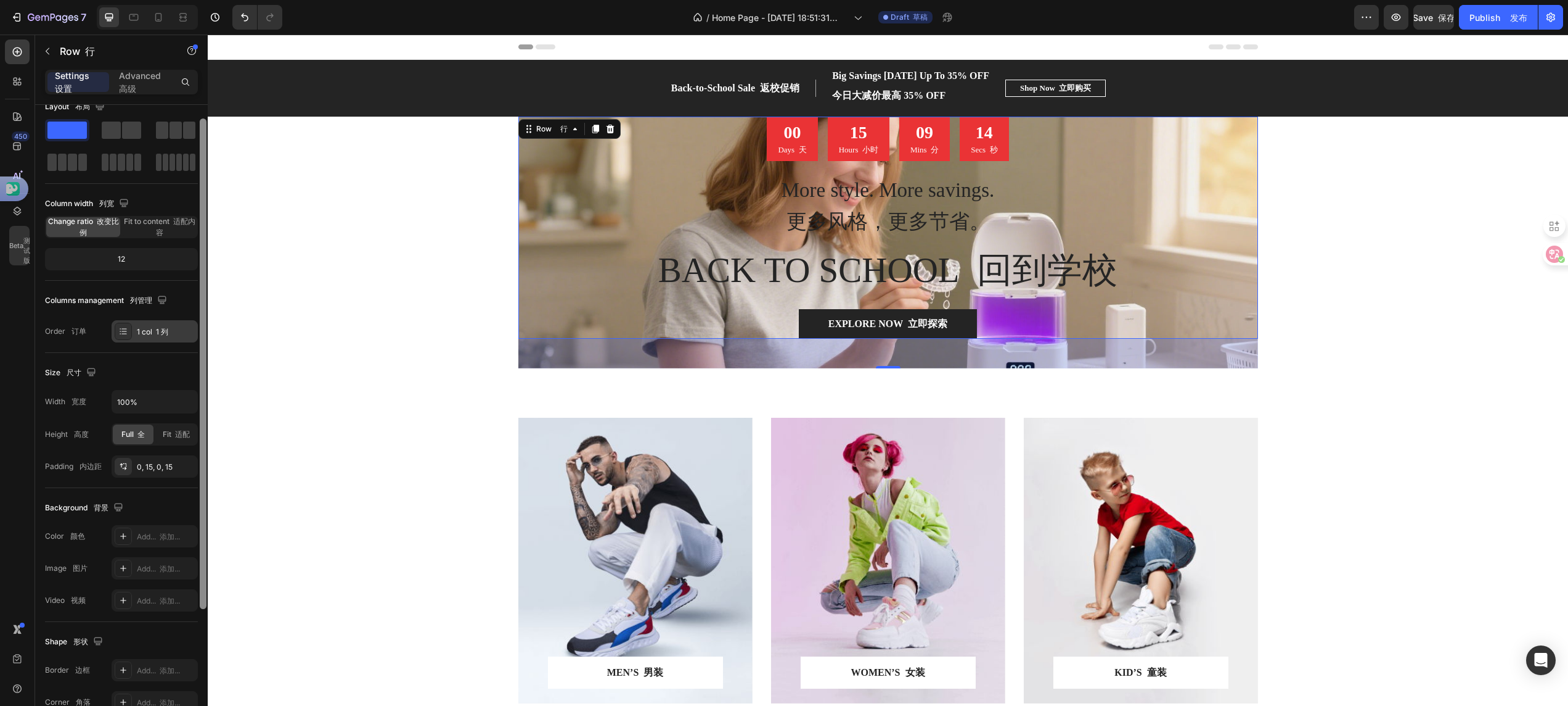
scroll to position [0, 0]
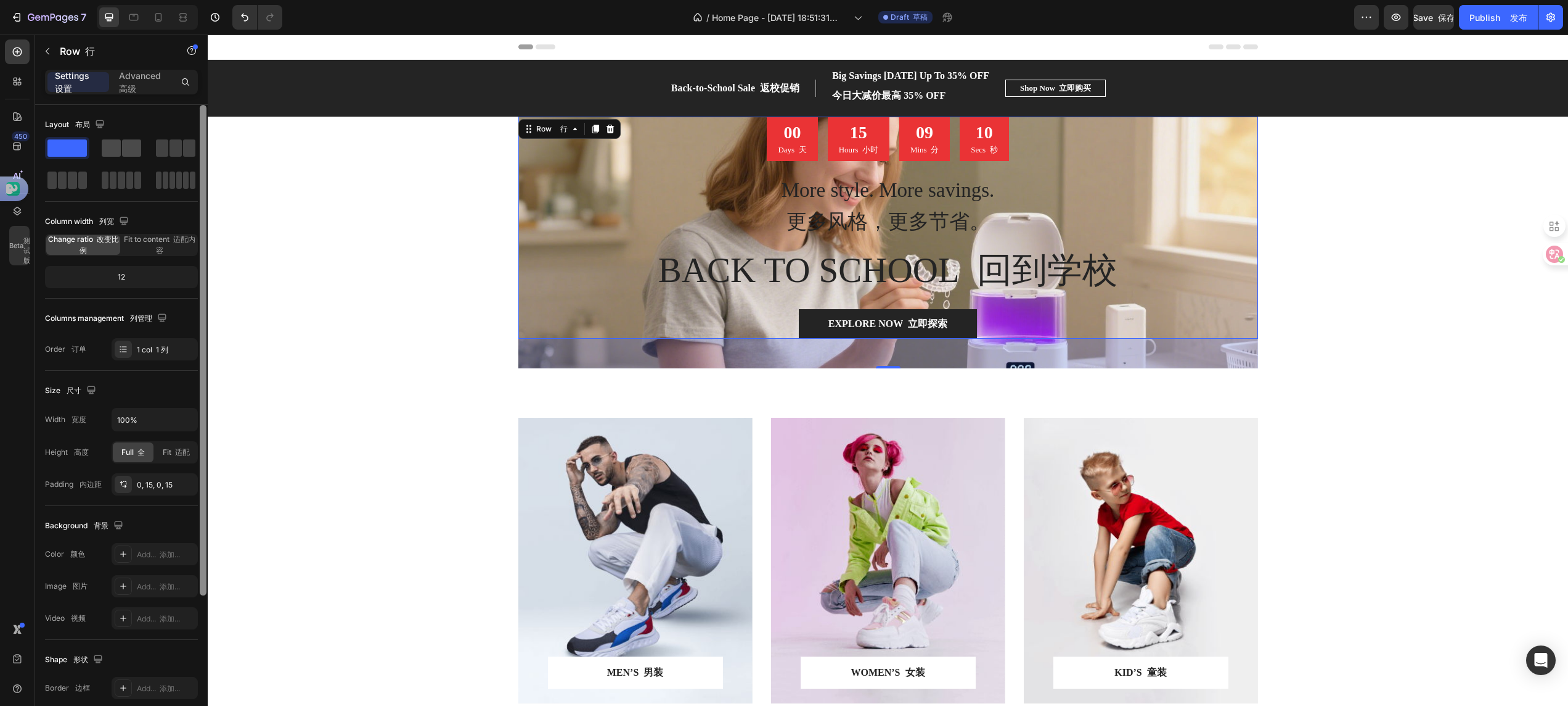
click at [134, 149] on span at bounding box center [131, 148] width 19 height 18
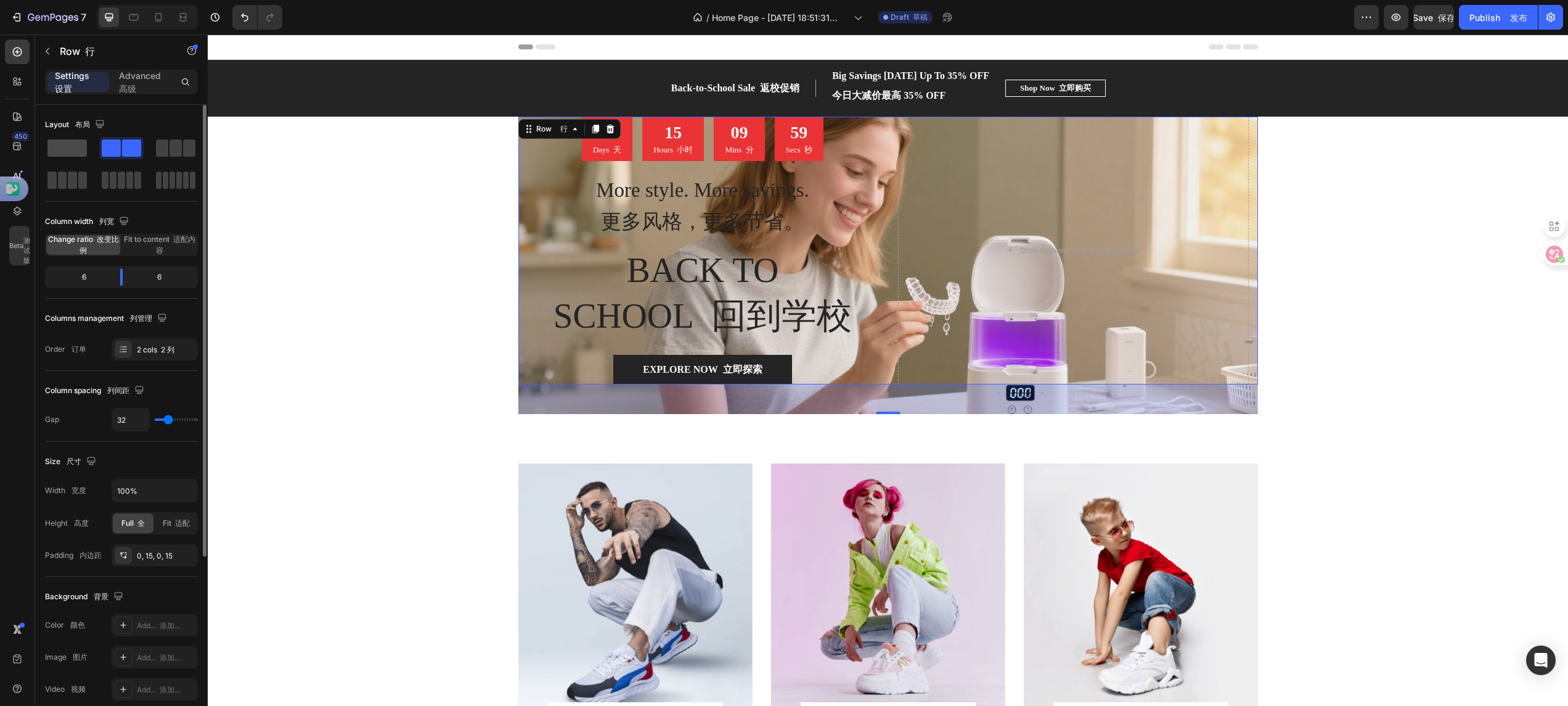
click at [55, 148] on span at bounding box center [67, 148] width 39 height 18
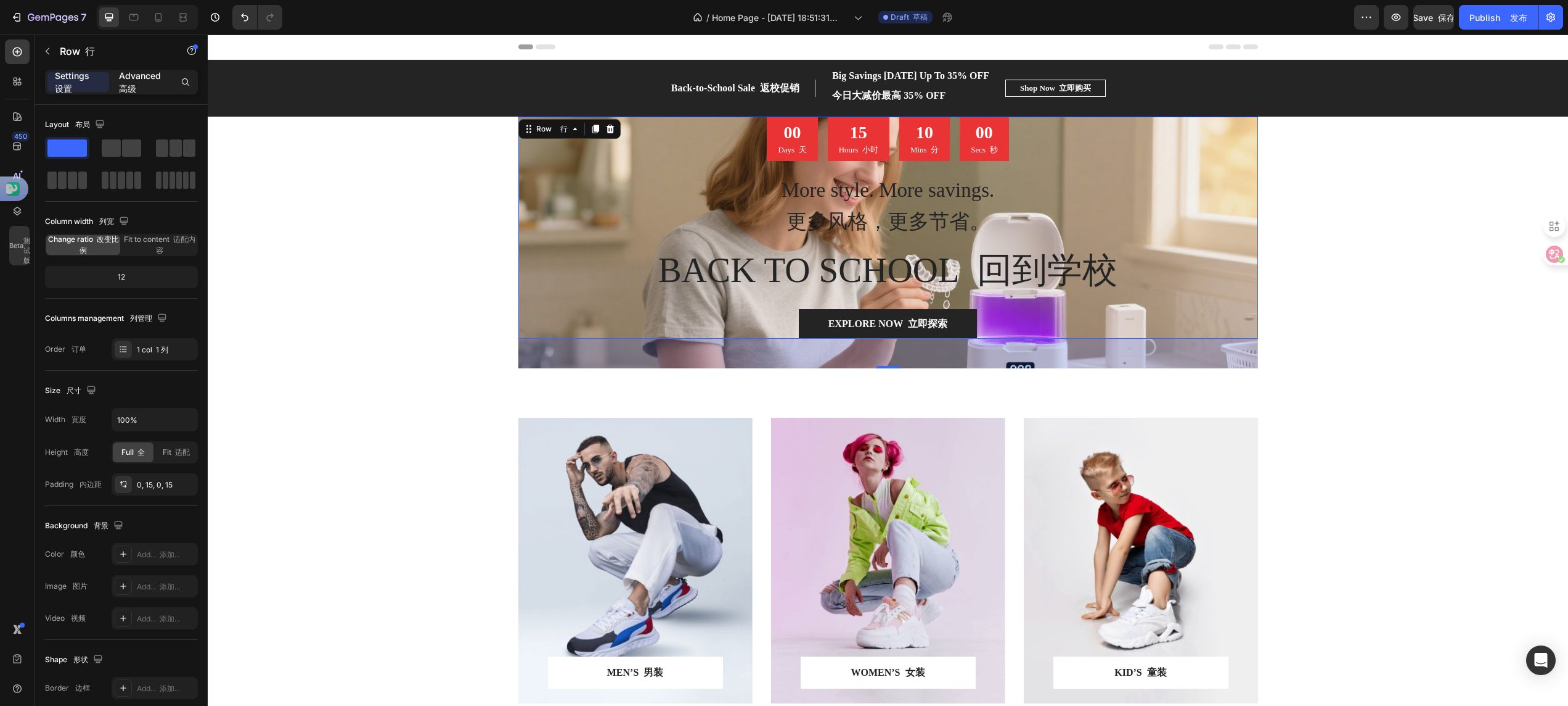
click at [143, 88] on p "Advanced 高级" at bounding box center [142, 82] width 47 height 26
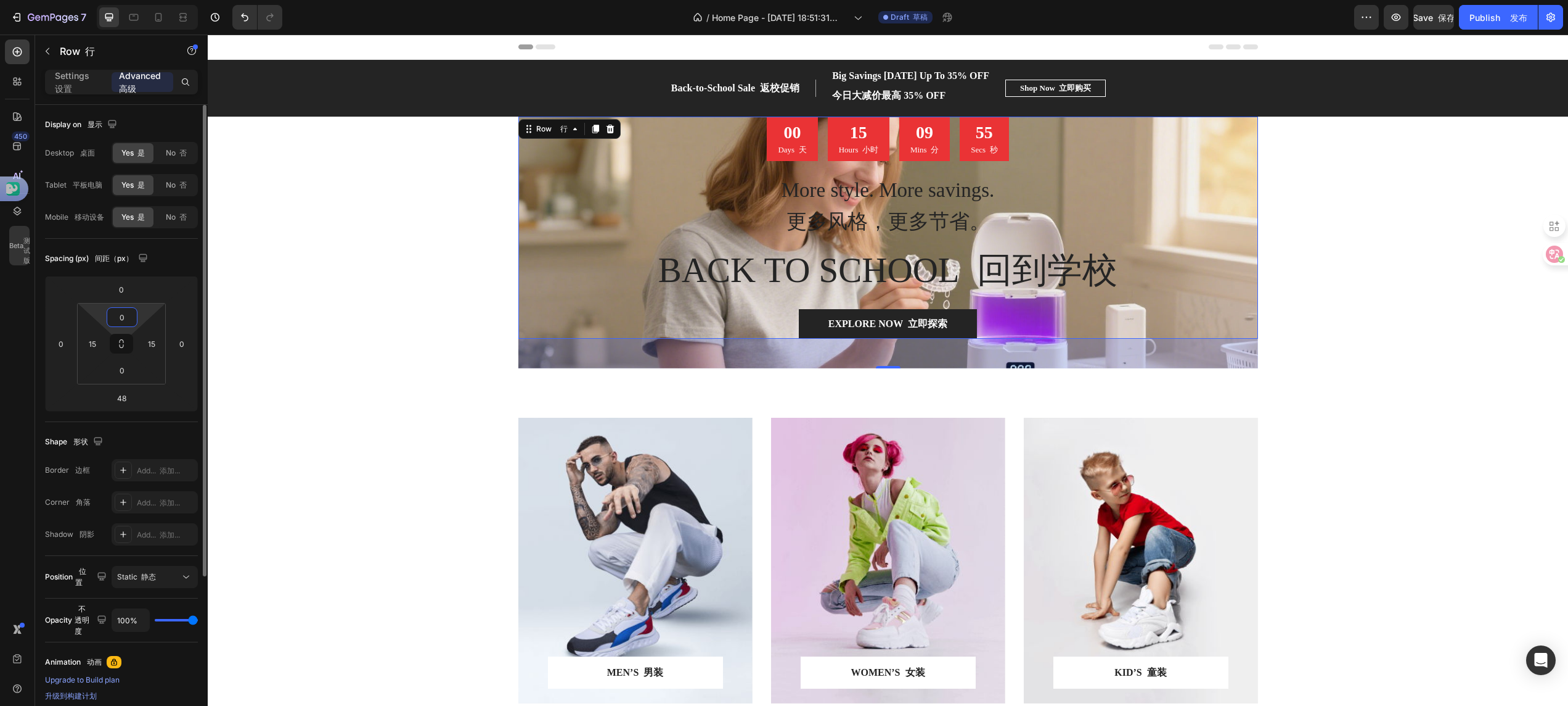
click at [118, 324] on input "0" at bounding box center [122, 317] width 25 height 18
click at [176, 259] on div "Spacing (px) 间距（px）" at bounding box center [122, 258] width 153 height 20
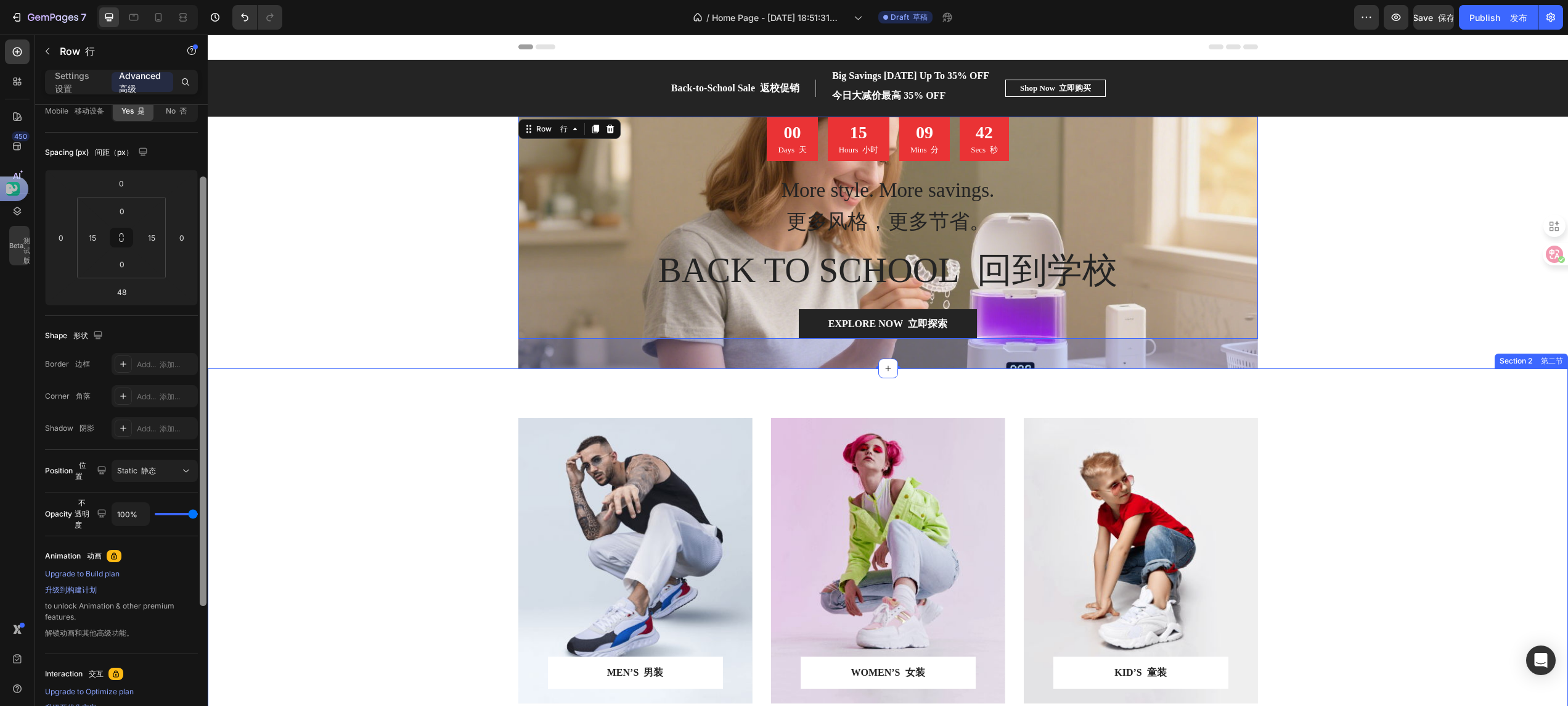
drag, startPoint x: 411, startPoint y: 418, endPoint x: 211, endPoint y: 507, distance: 218.9
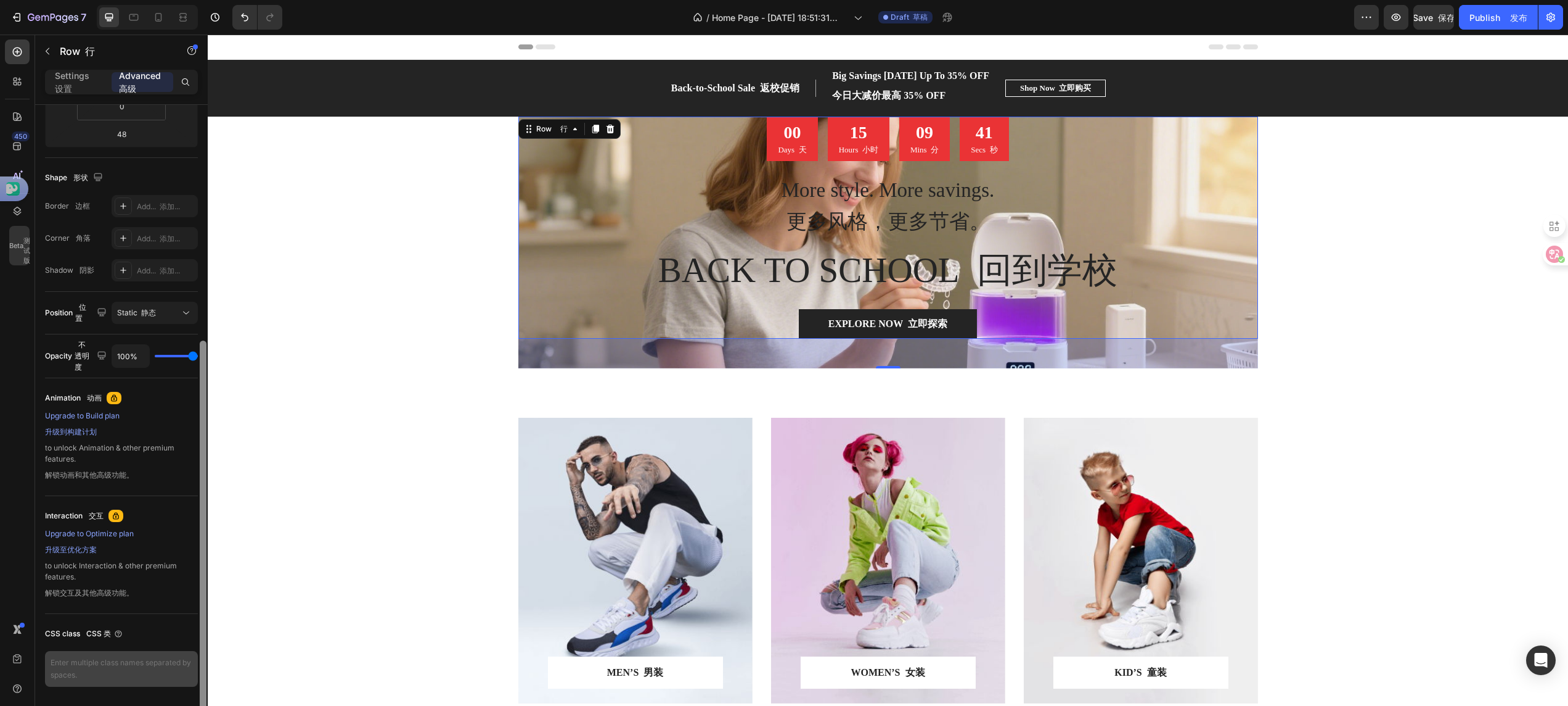
scroll to position [306, 0]
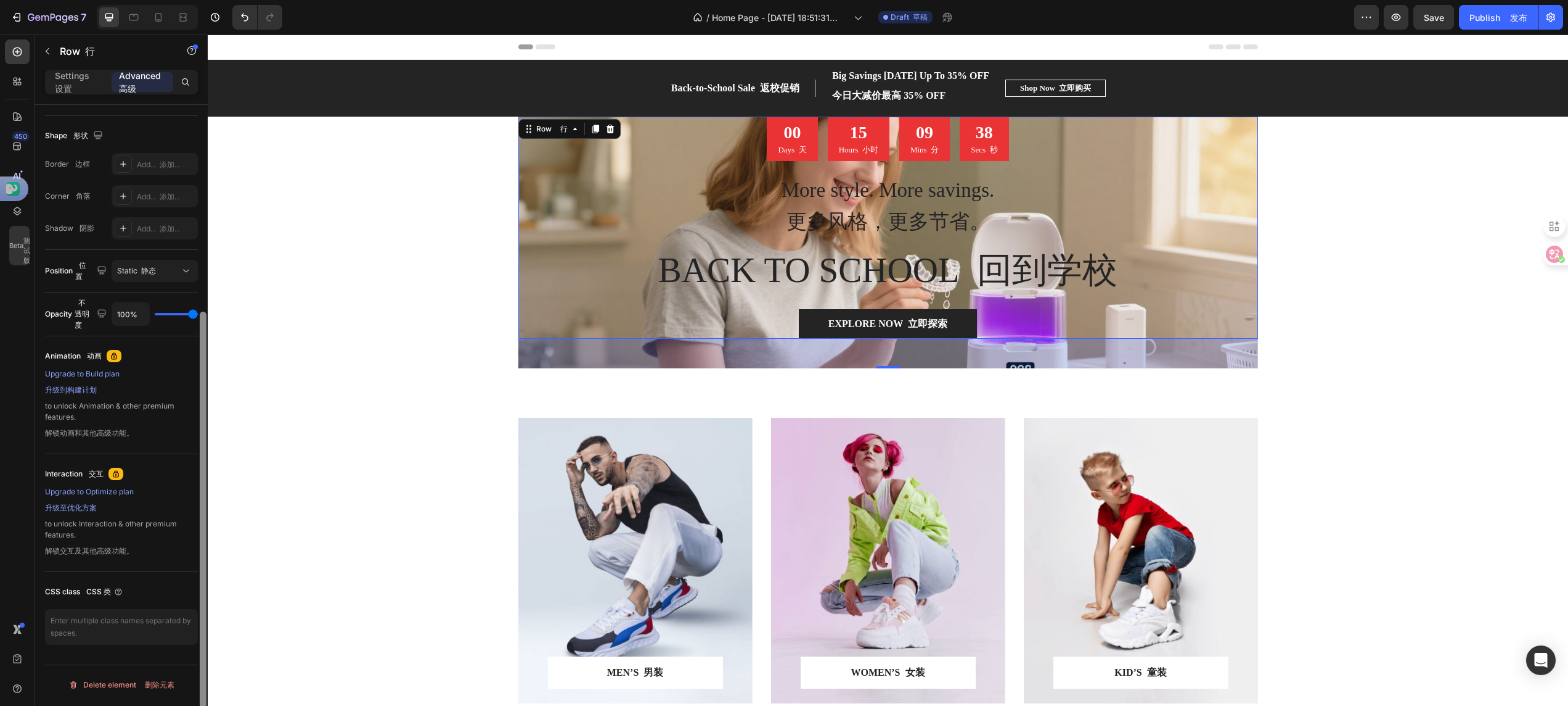
click at [203, 621] on div at bounding box center [203, 526] width 7 height 429
click at [153, 277] on span "Static 静态" at bounding box center [136, 270] width 39 height 11
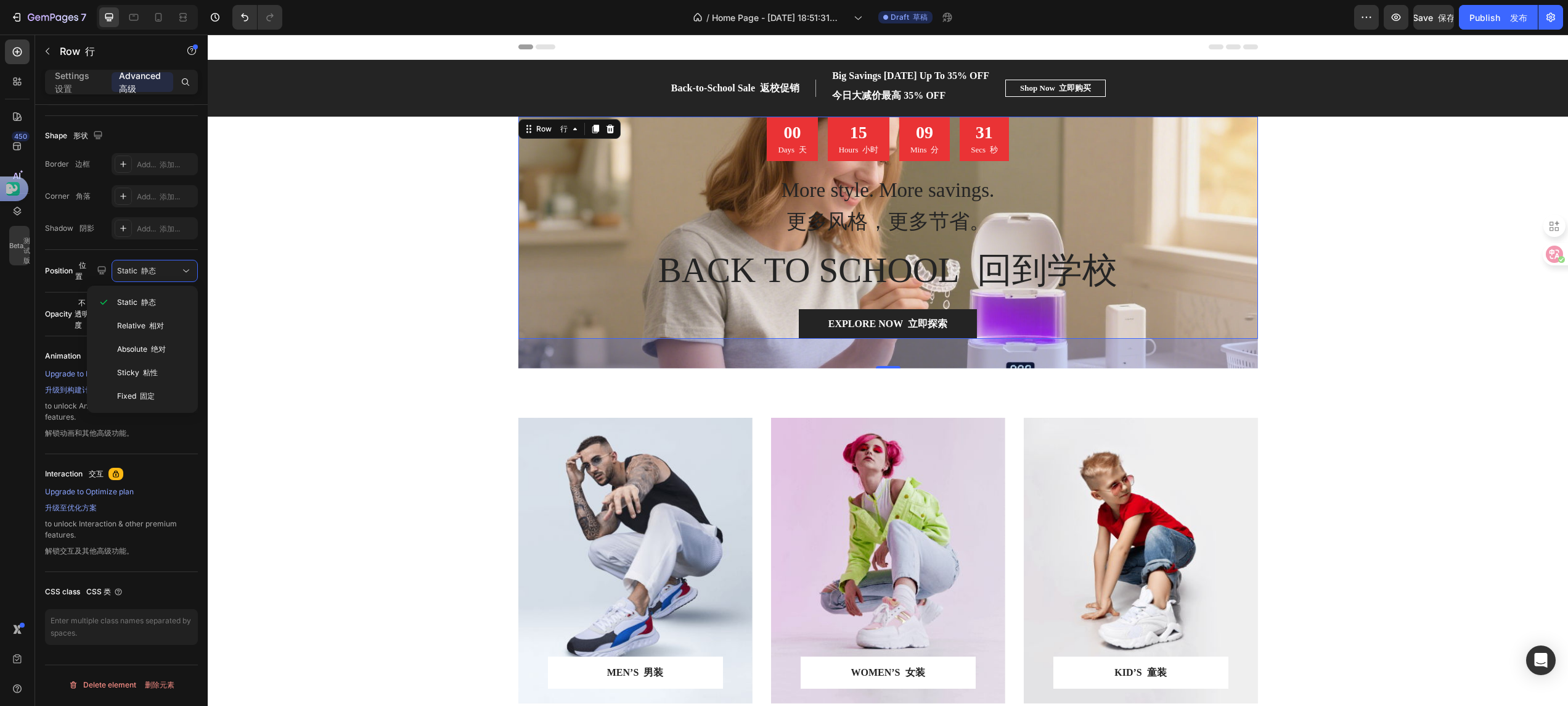
click at [152, 331] on span "Relative 相对" at bounding box center [141, 326] width 47 height 11
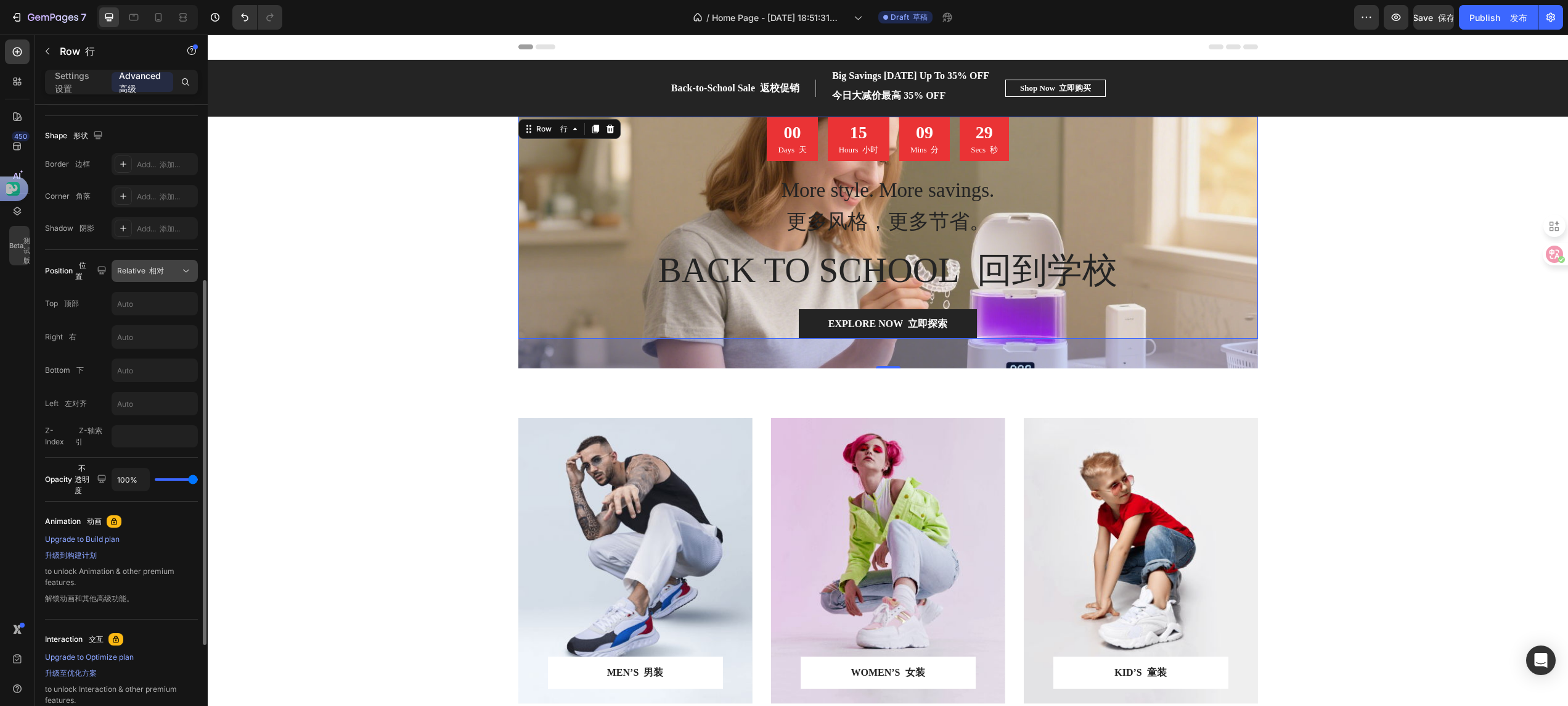
click at [153, 277] on span "Relative 相对" at bounding box center [141, 270] width 47 height 11
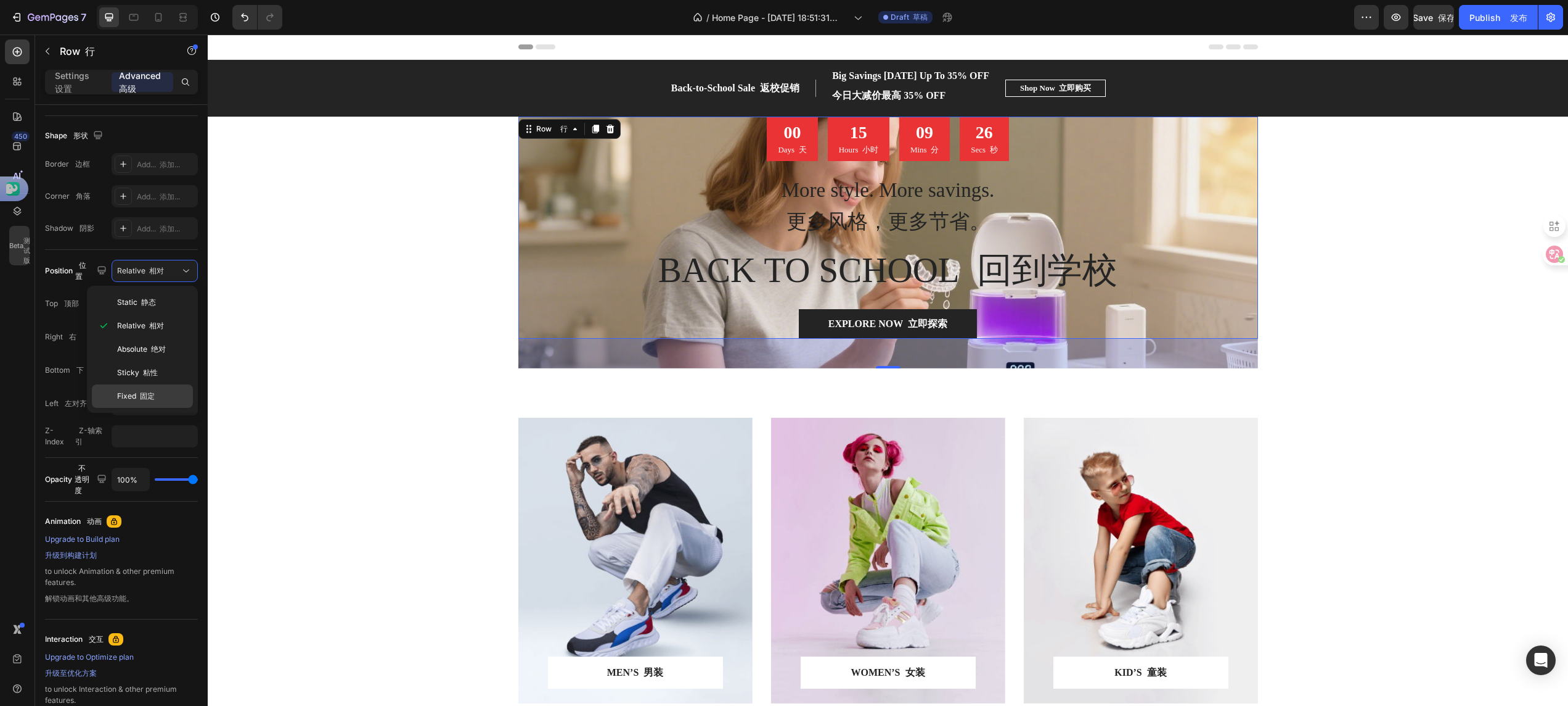
click at [139, 388] on div "Fixed 固定" at bounding box center [142, 396] width 101 height 23
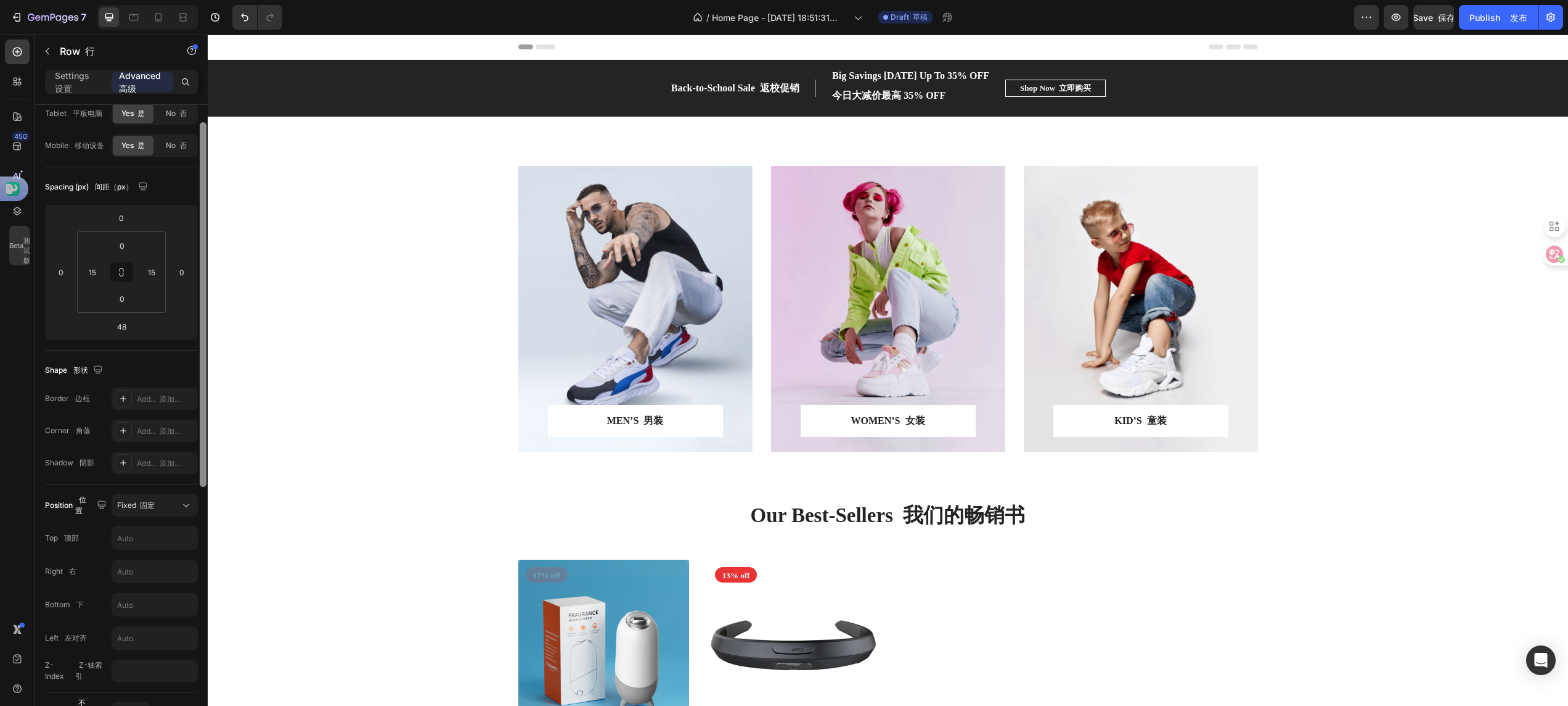
scroll to position [57, 0]
drag, startPoint x: 409, startPoint y: 367, endPoint x: 376, endPoint y: 125, distance: 244.2
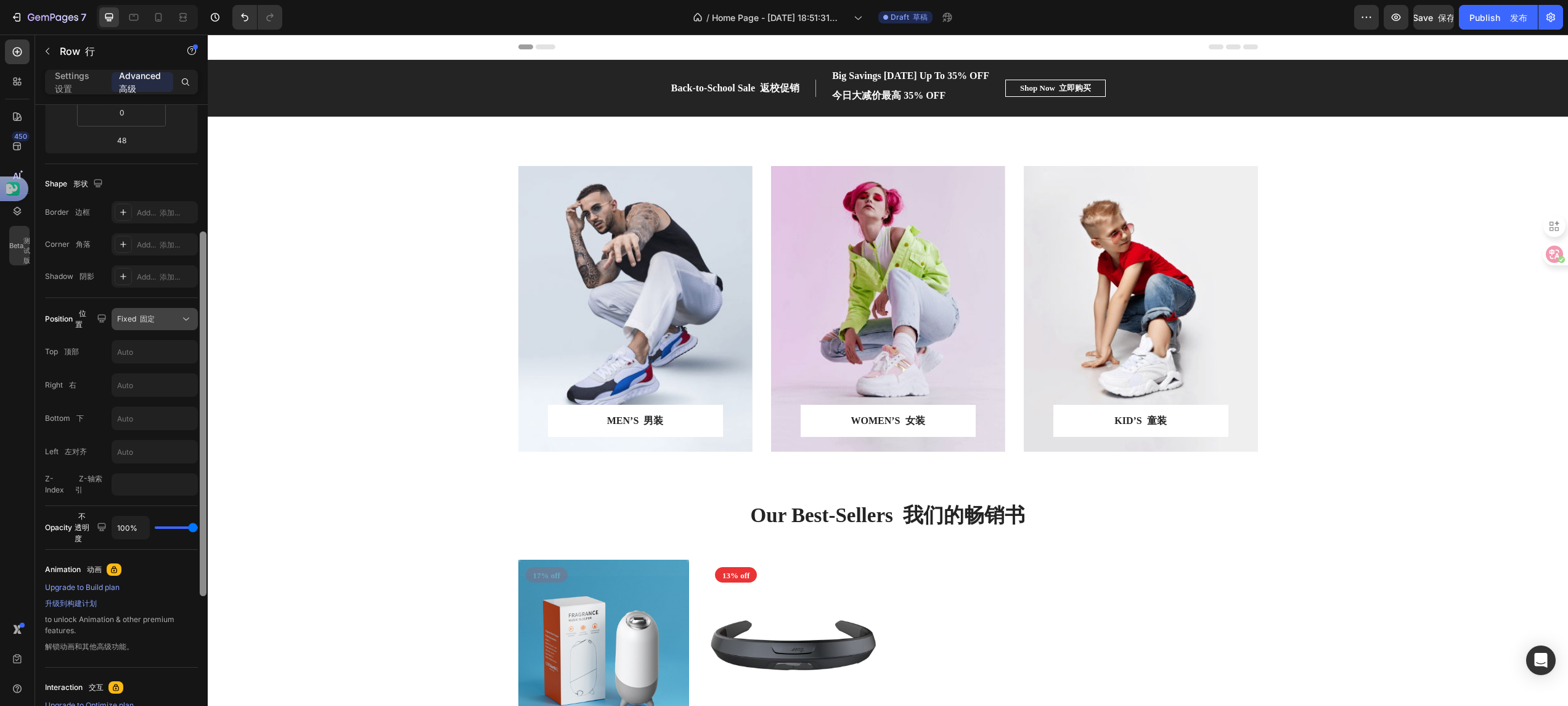
scroll to position [270, 0]
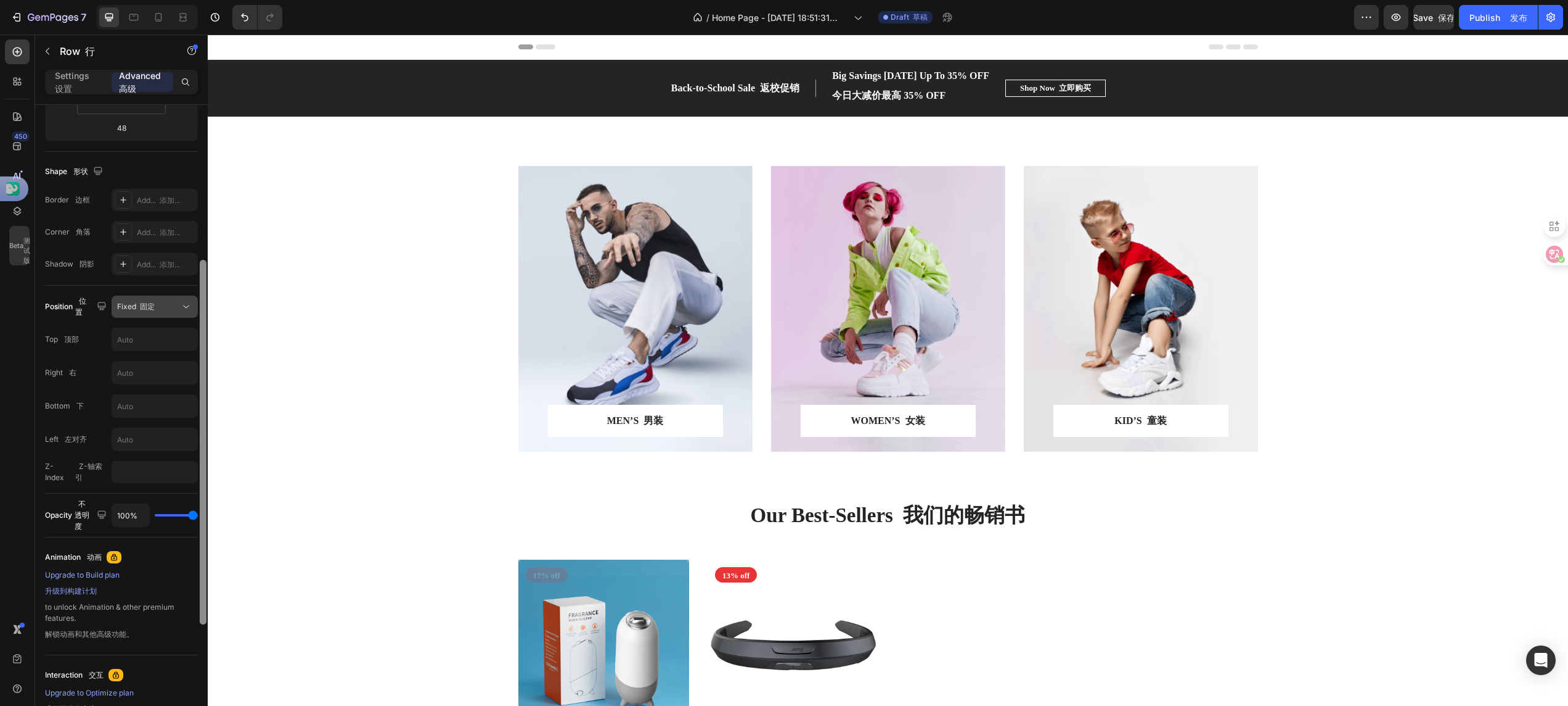
click at [185, 312] on icon at bounding box center [186, 306] width 12 height 12
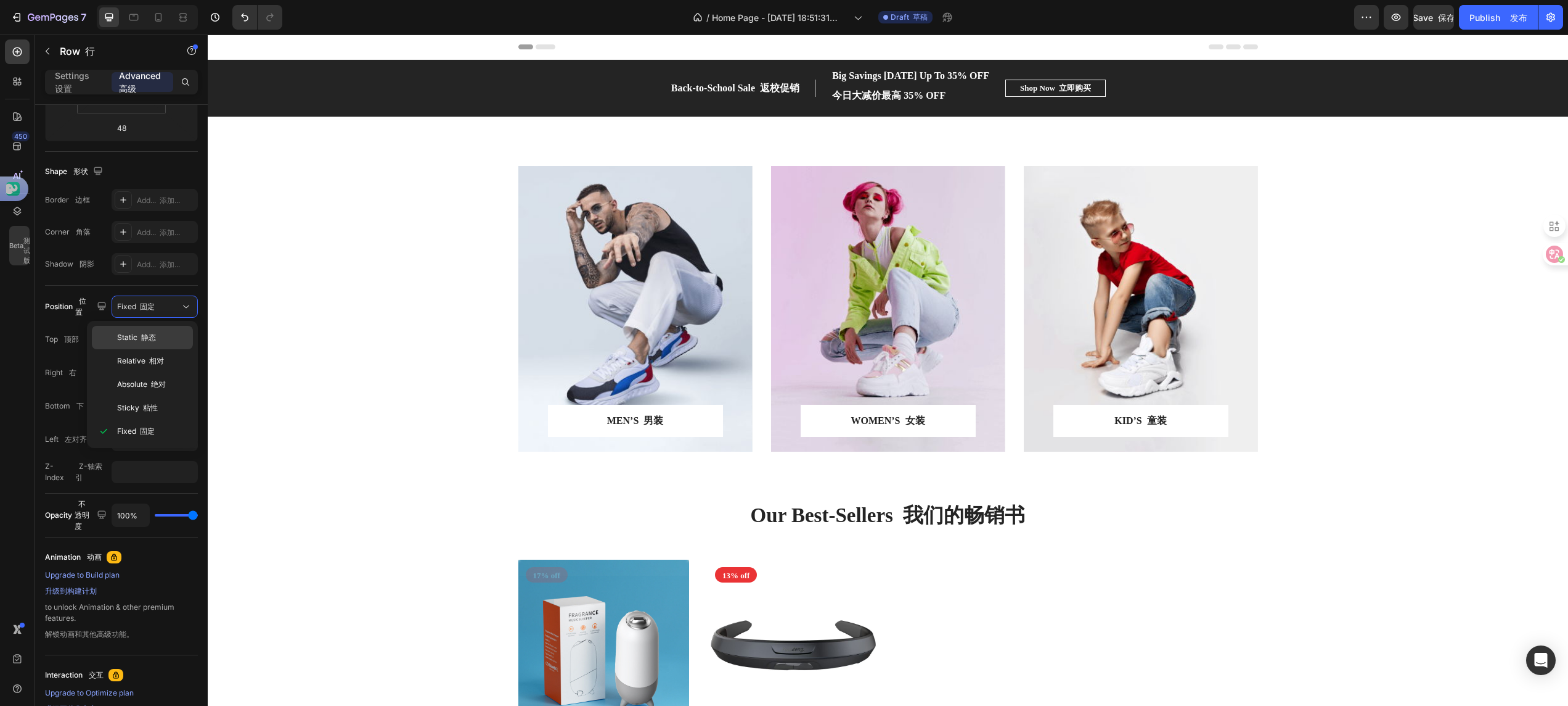
click at [150, 349] on div "Static 静态" at bounding box center [142, 361] width 101 height 23
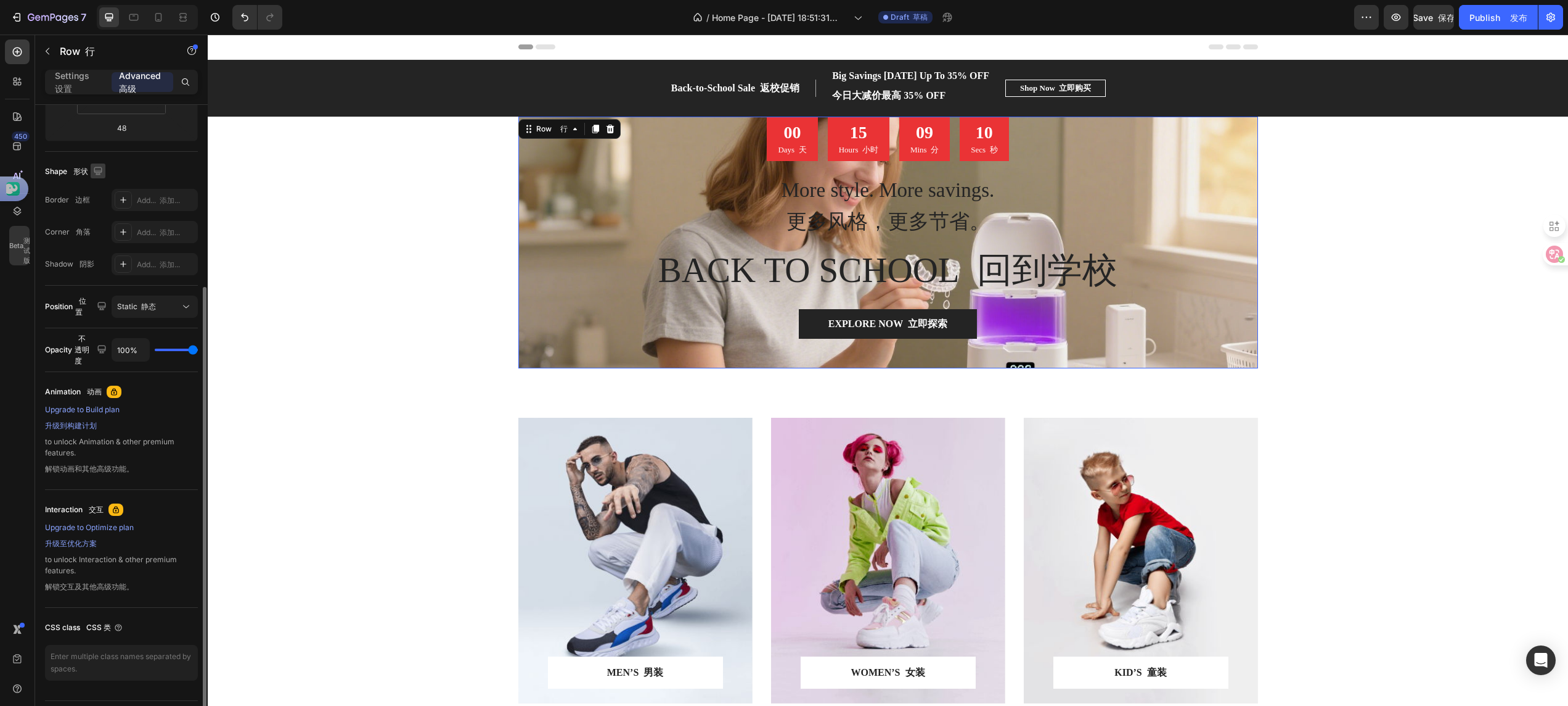
click at [97, 171] on icon "button" at bounding box center [97, 170] width 8 height 8
click at [68, 72] on p "Settings 设置" at bounding box center [78, 82] width 47 height 26
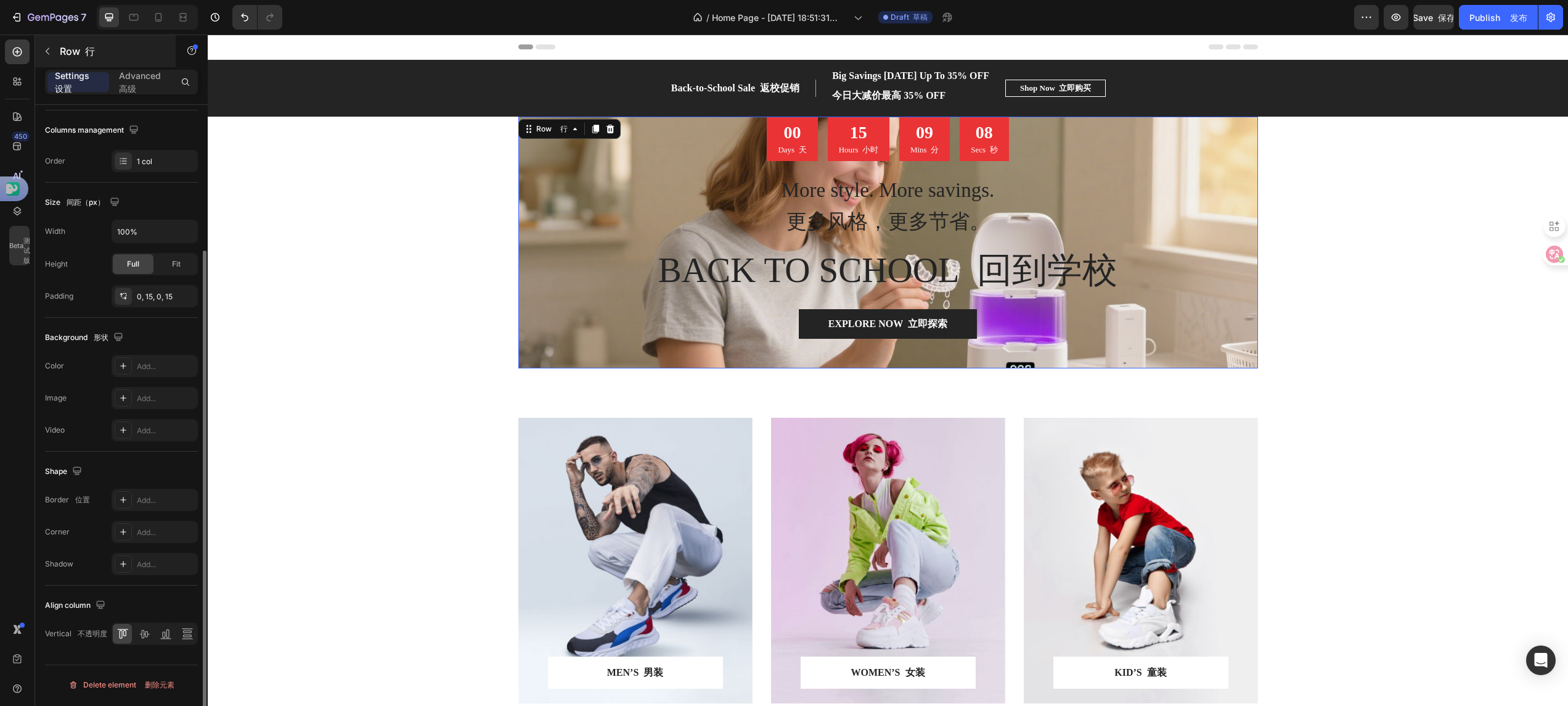
scroll to position [188, 0]
click at [47, 50] on icon "button" at bounding box center [47, 51] width 10 height 10
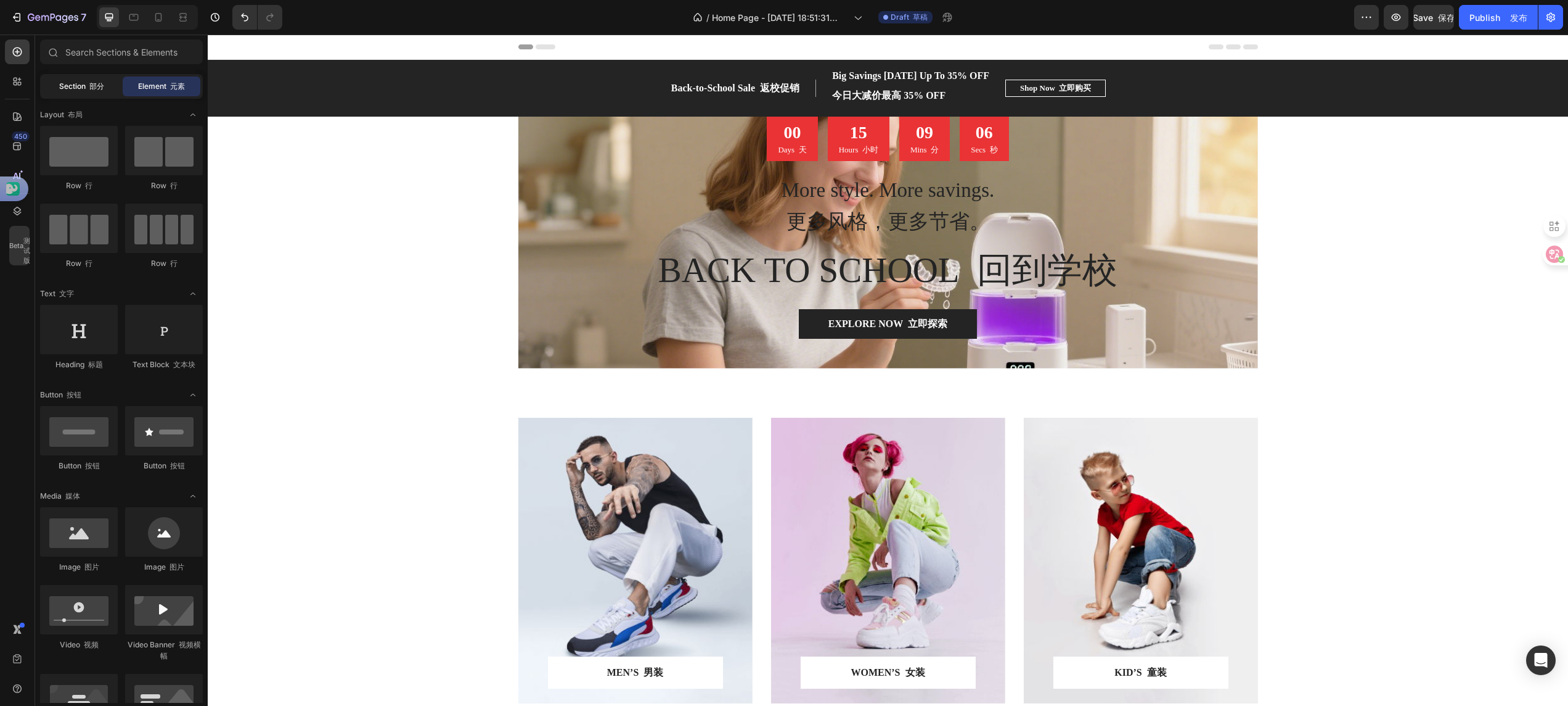
click at [85, 93] on div "Section 部分" at bounding box center [81, 86] width 77 height 20
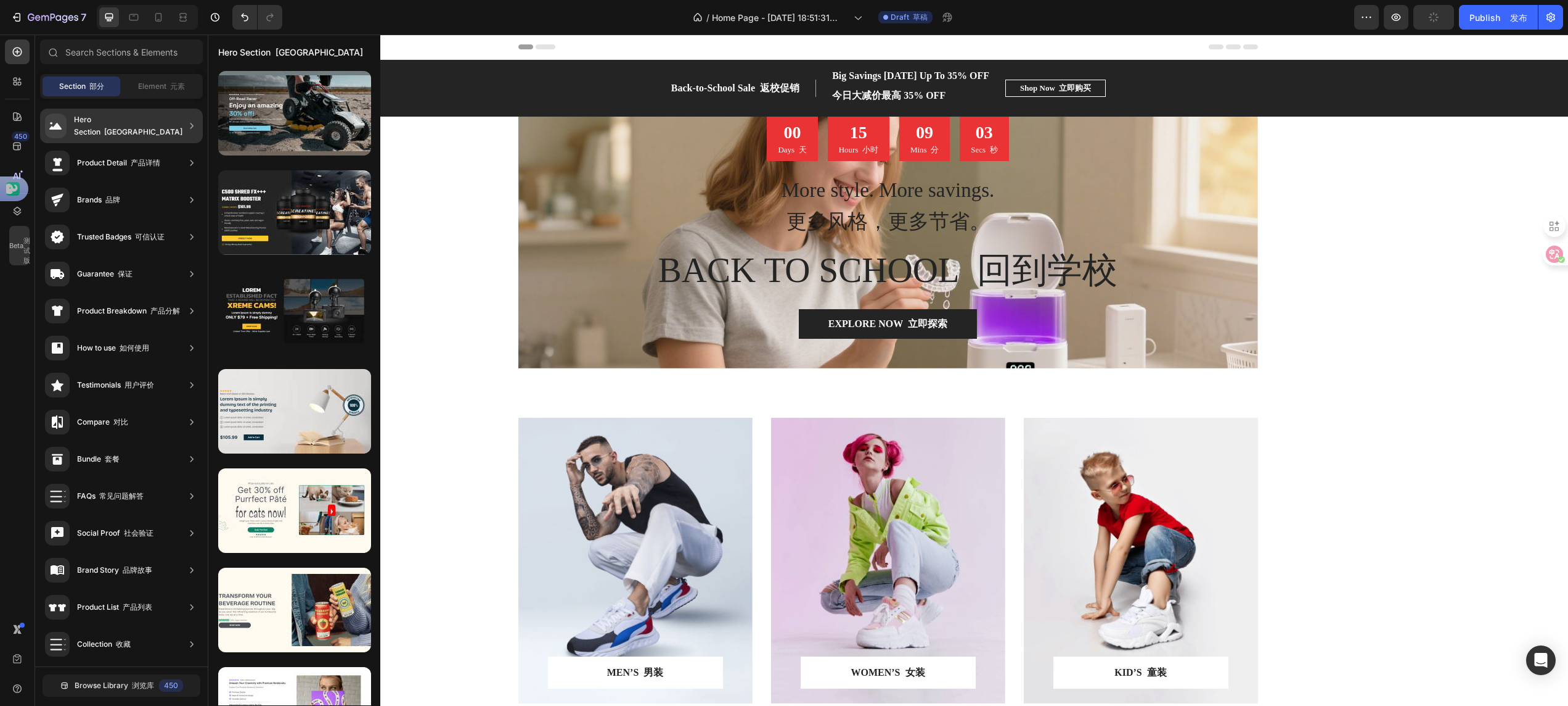
click at [113, 122] on div "Hero Section 英雄区域" at bounding box center [129, 126] width 112 height 25
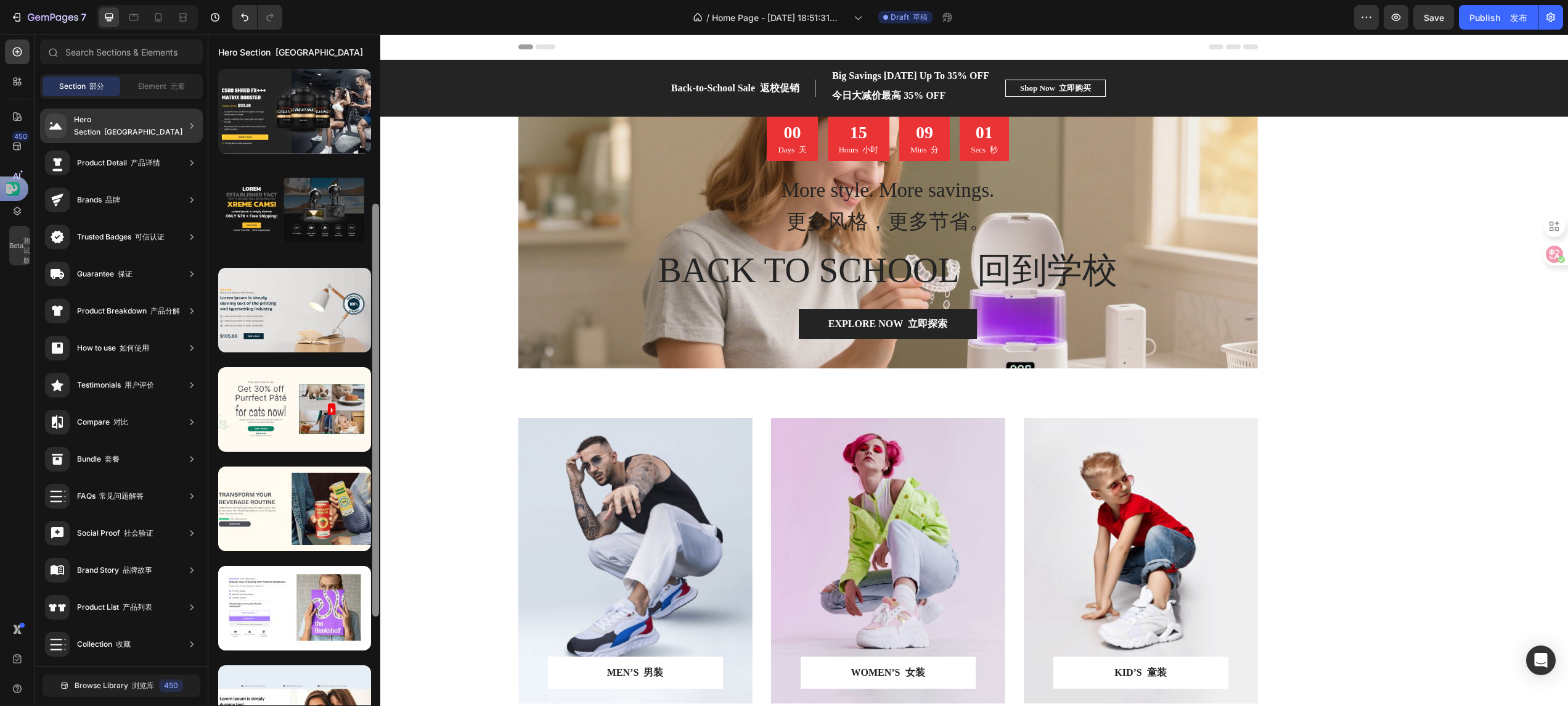
scroll to position [0, 0]
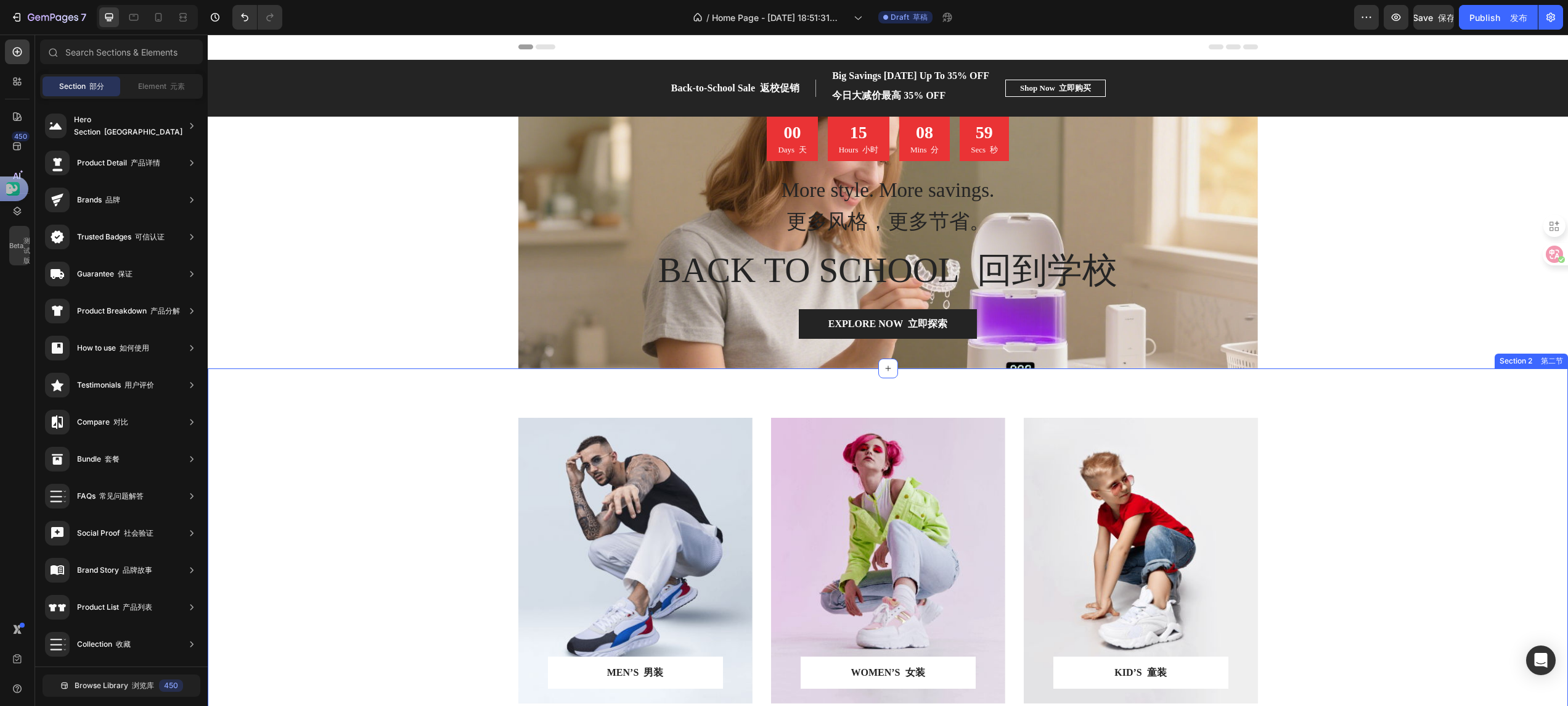
drag, startPoint x: 585, startPoint y: 423, endPoint x: 339, endPoint y: 486, distance: 253.9
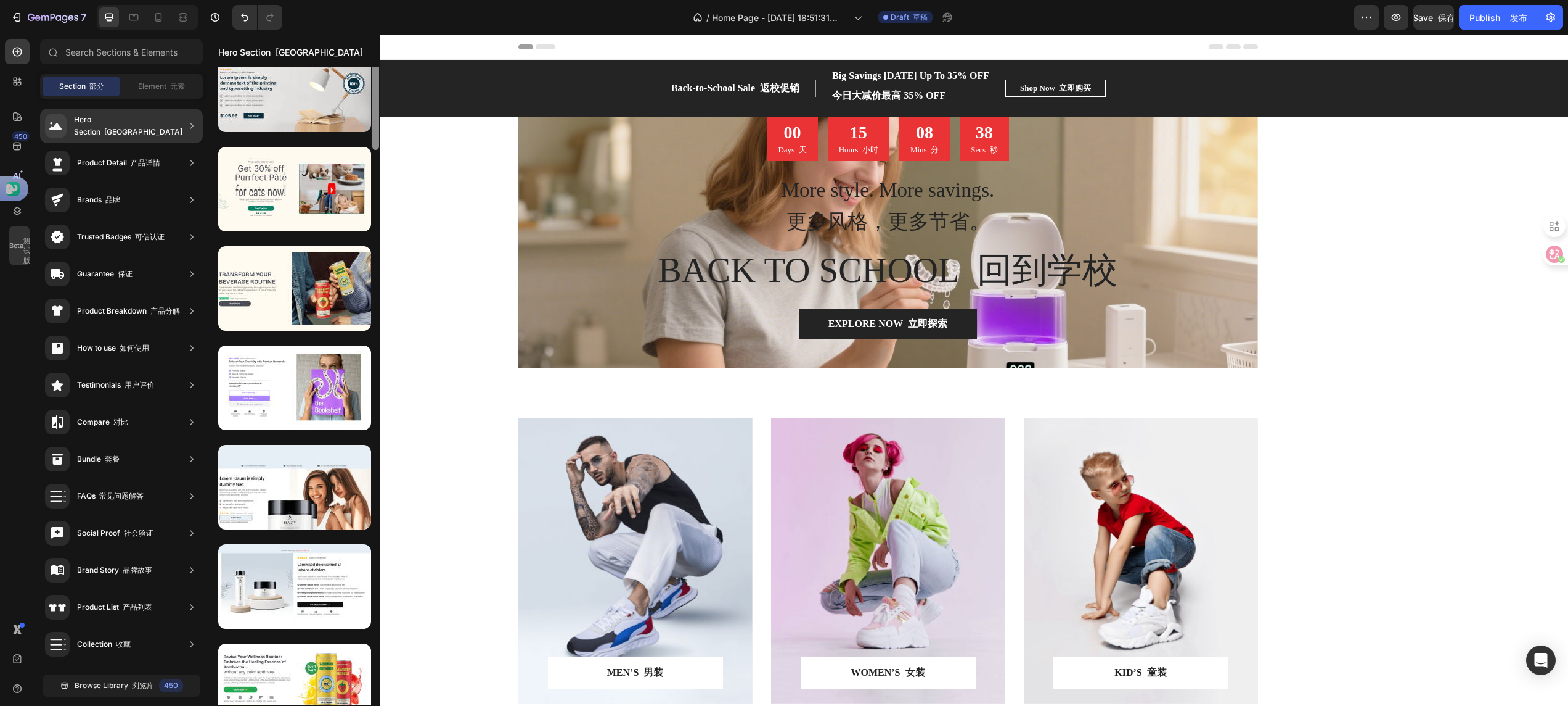
scroll to position [568, 0]
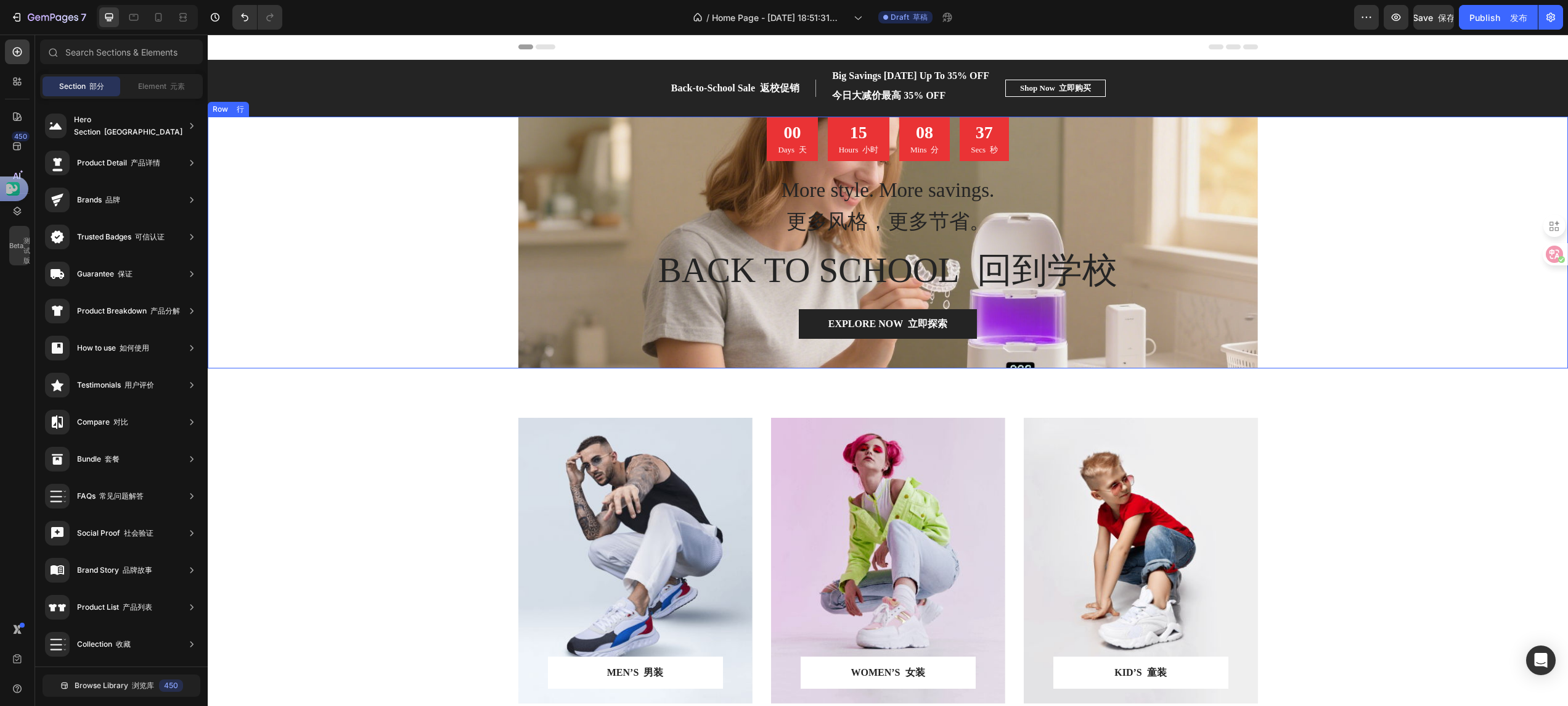
drag, startPoint x: 583, startPoint y: 163, endPoint x: 333, endPoint y: 232, distance: 259.3
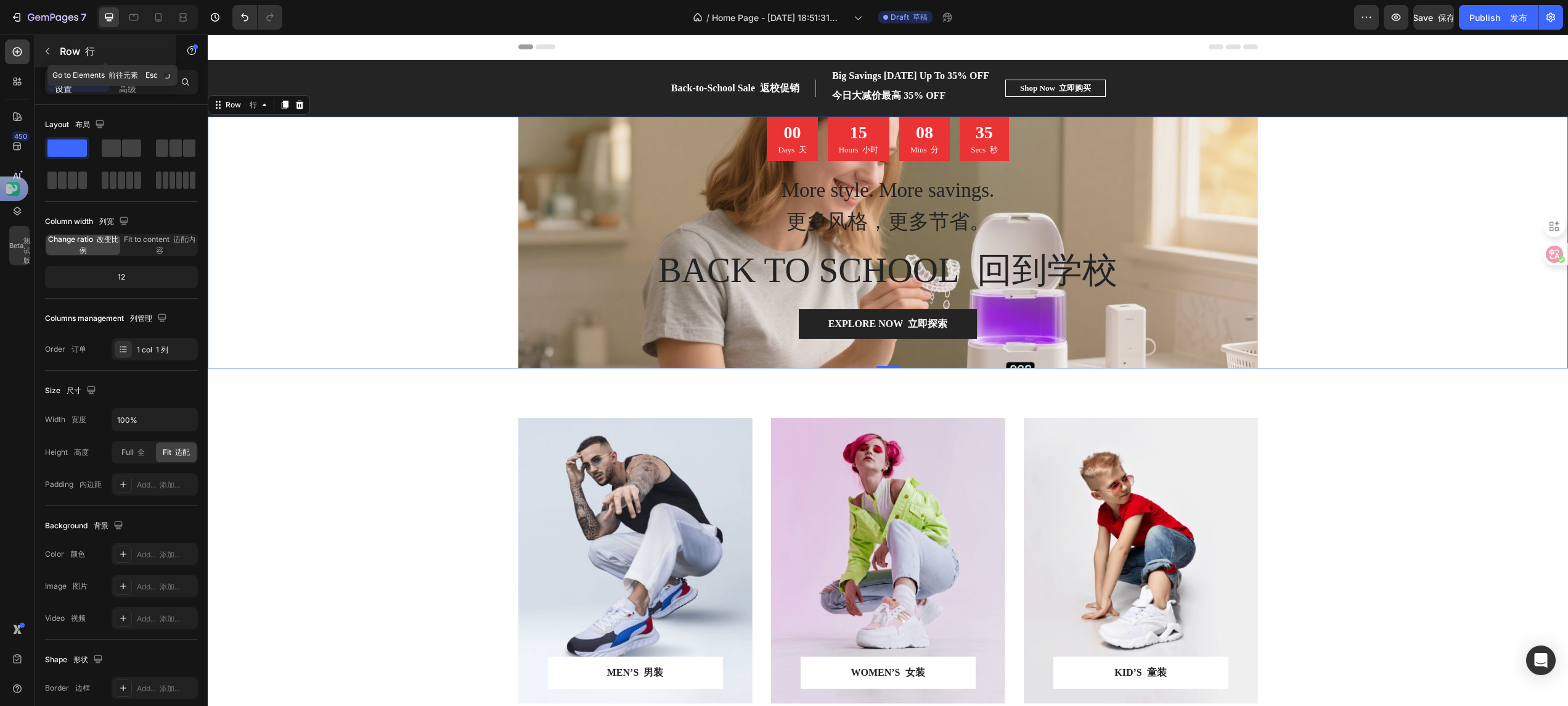
click at [50, 55] on icon "button" at bounding box center [47, 51] width 10 height 10
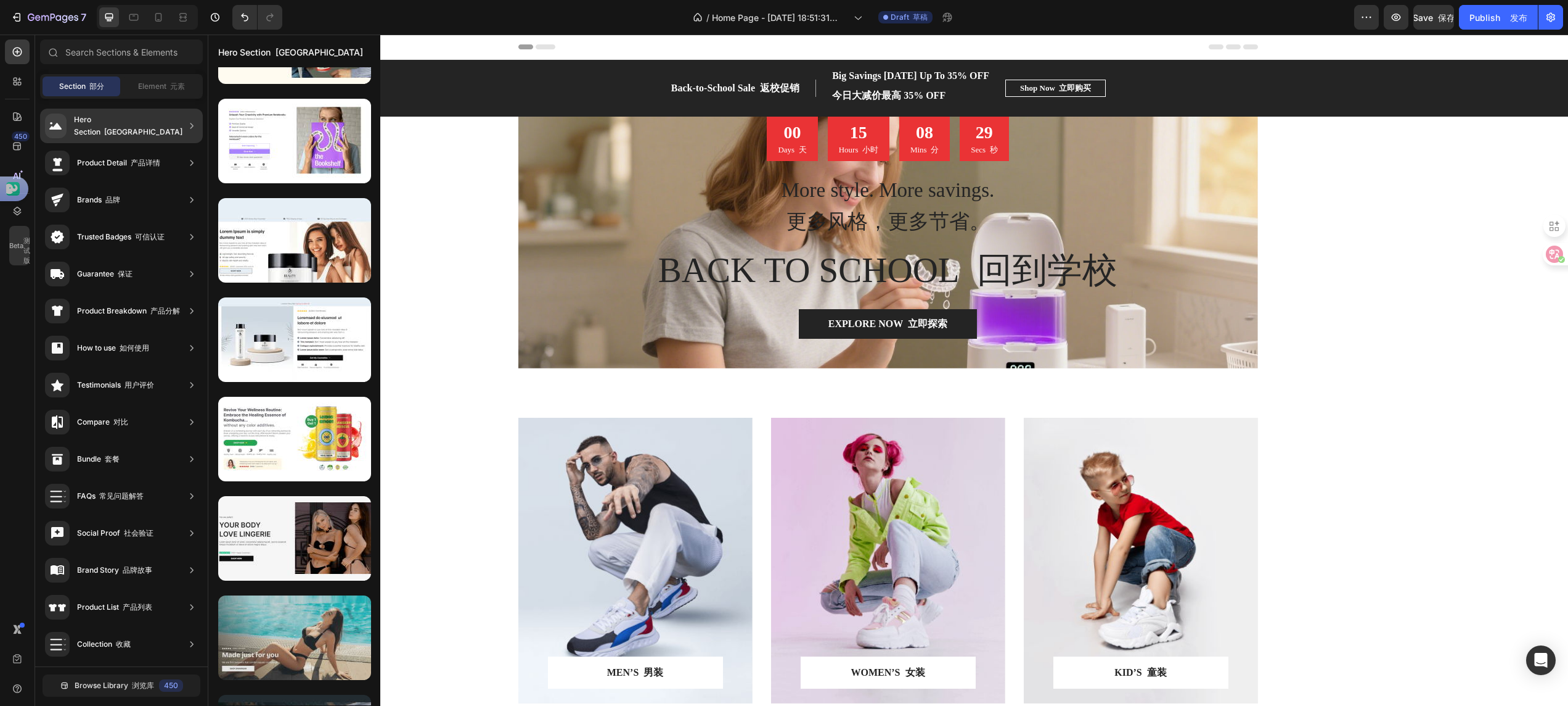
click at [306, 650] on div at bounding box center [295, 637] width 153 height 85
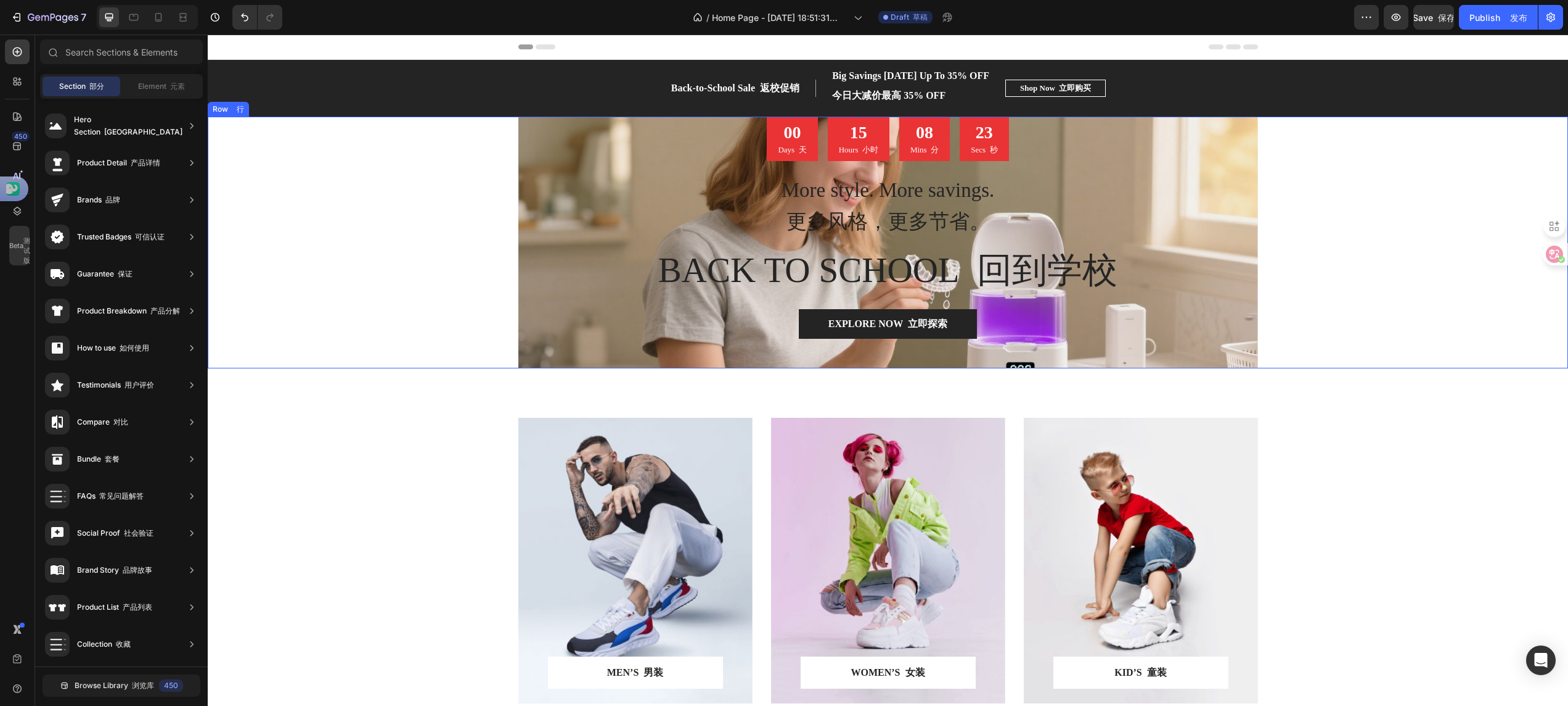
click at [418, 334] on div "00 Days 天 15 Hours 小时 08 Mins 分 23 Secs 秒 Countdown Timer 倒计时器 More style. More…" at bounding box center [888, 242] width 1361 height 252
click at [1312, 73] on div "Back-to-School Sale 返校促销 Text block 文本块 Big Savings [DATE] Up To 35% OFF 今日大减价最…" at bounding box center [888, 88] width 1361 height 42
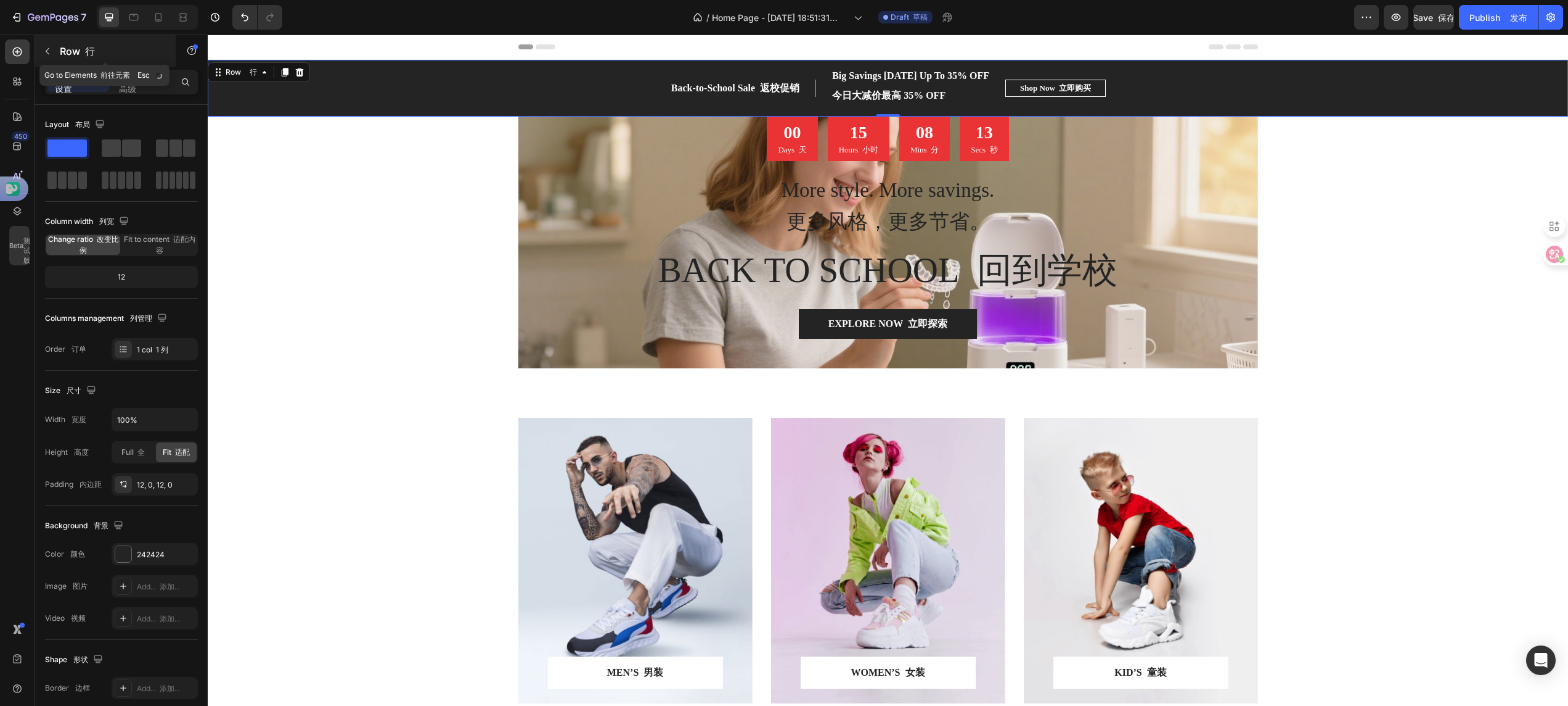
click at [45, 50] on icon "button" at bounding box center [47, 51] width 10 height 10
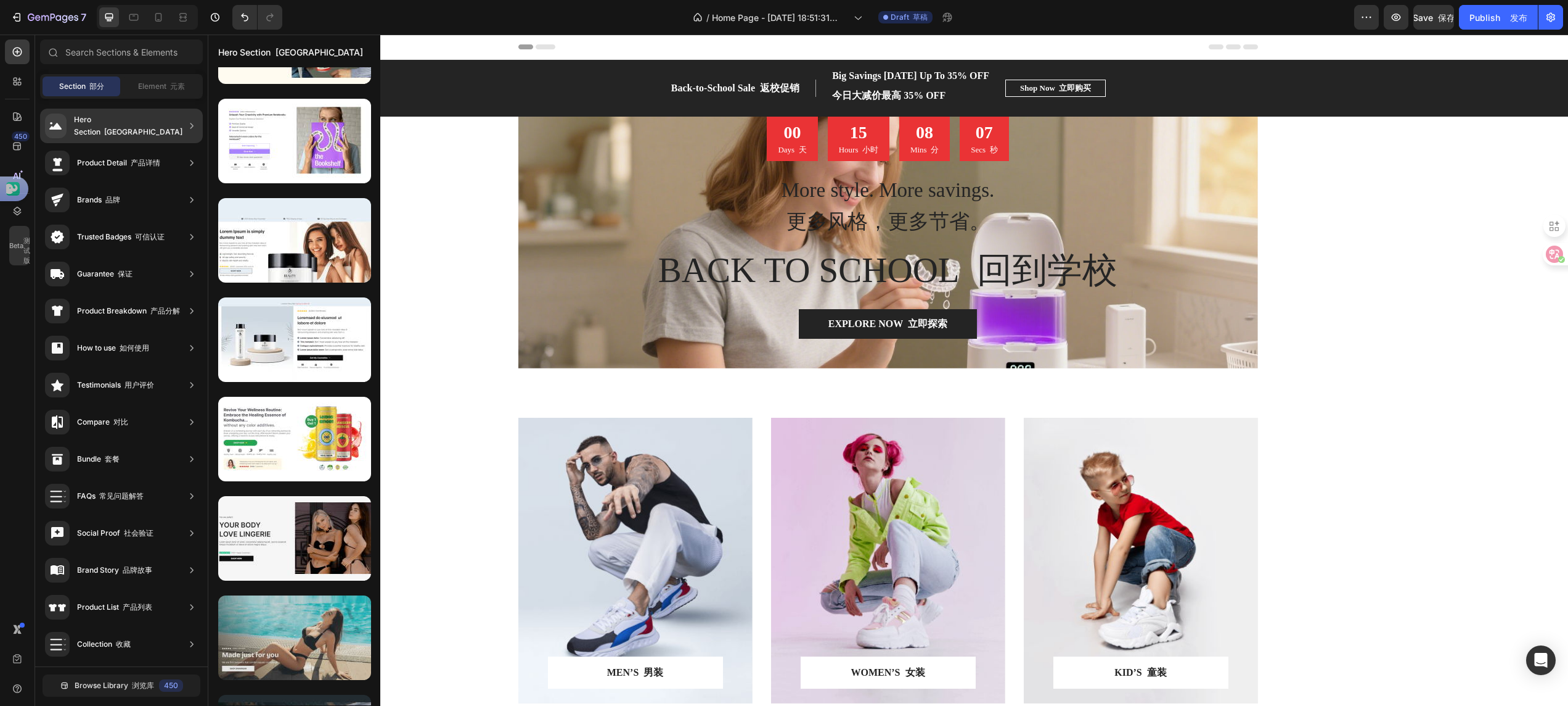
click at [306, 626] on div at bounding box center [295, 637] width 153 height 85
click at [313, 652] on div at bounding box center [295, 637] width 153 height 85
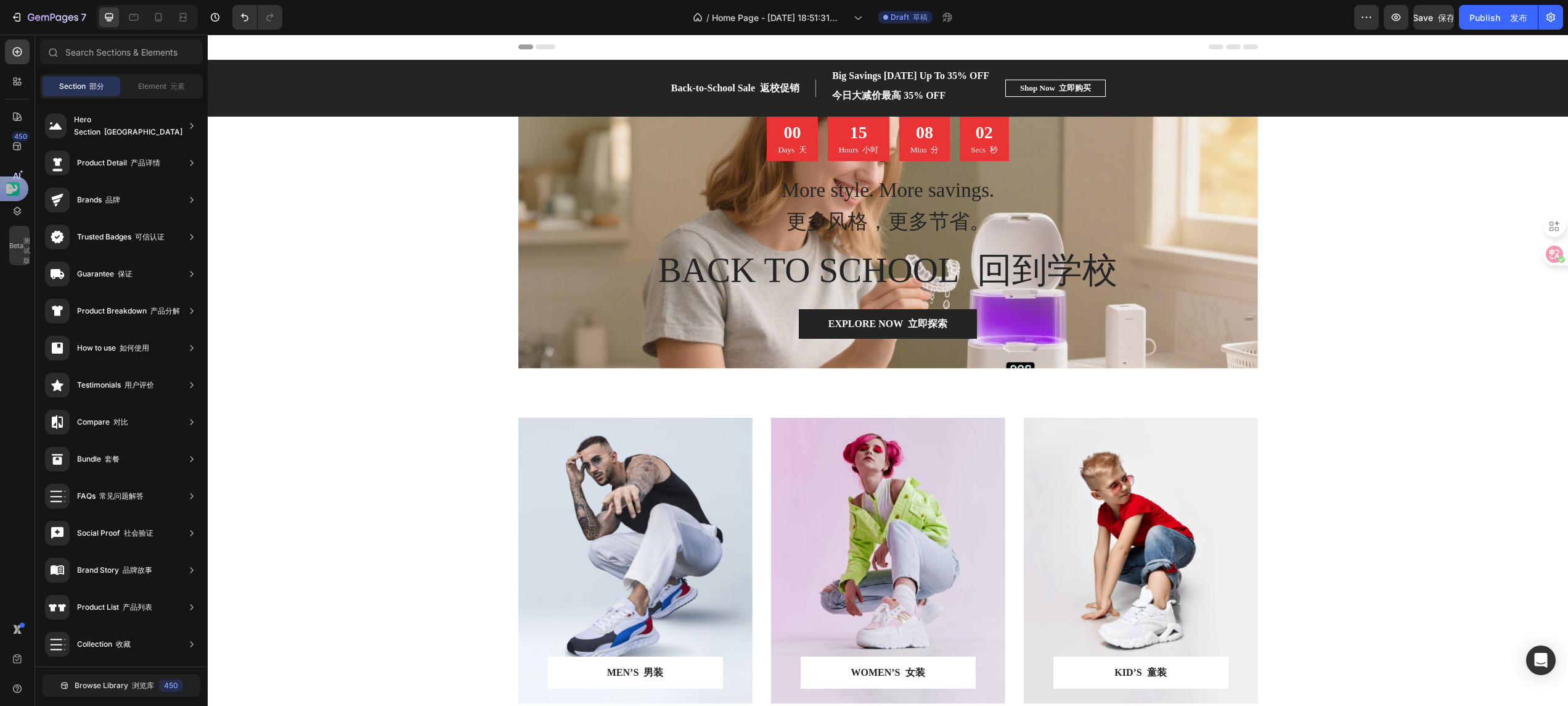
scroll to position [0, 0]
click at [38, 26] on button "7" at bounding box center [48, 18] width 87 height 25
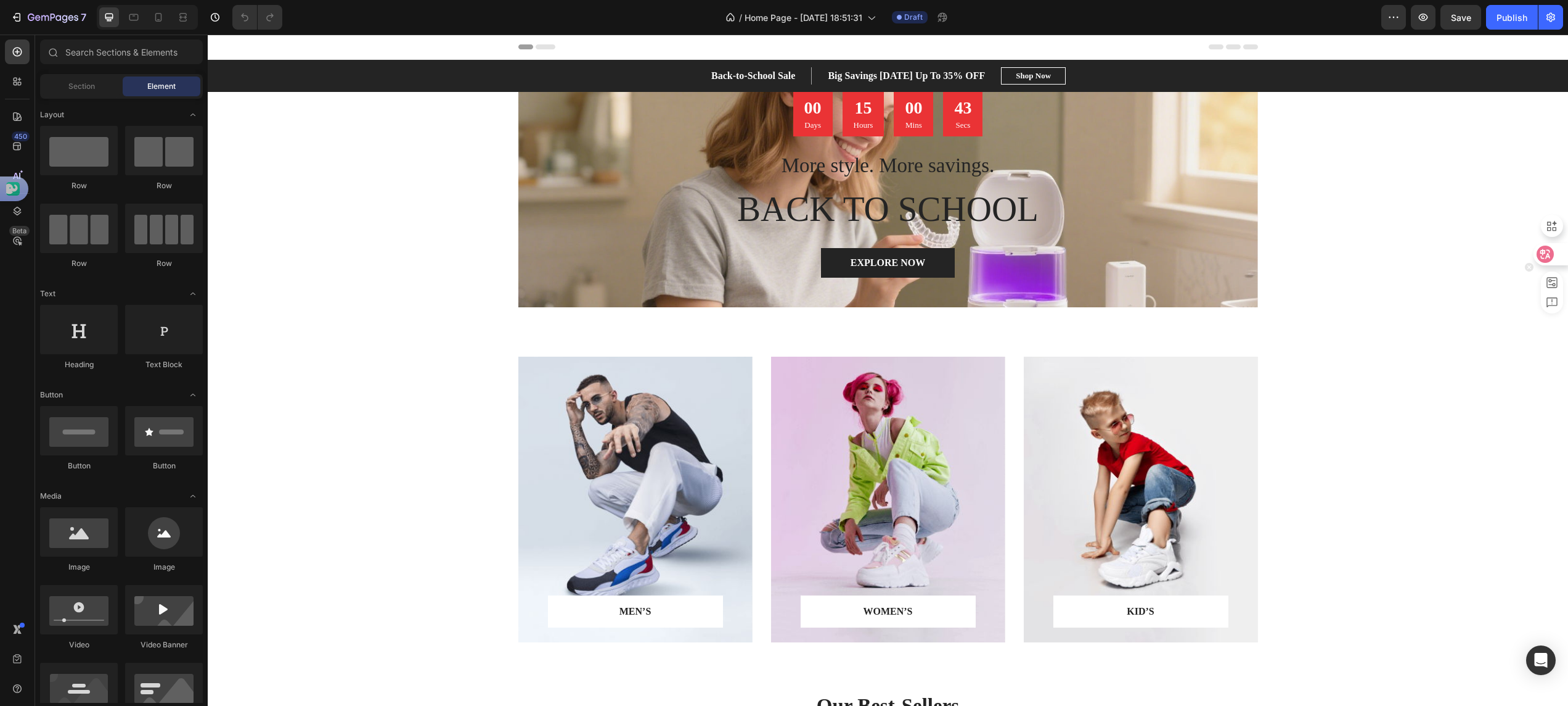
click at [1546, 253] on icon at bounding box center [1545, 254] width 12 height 12
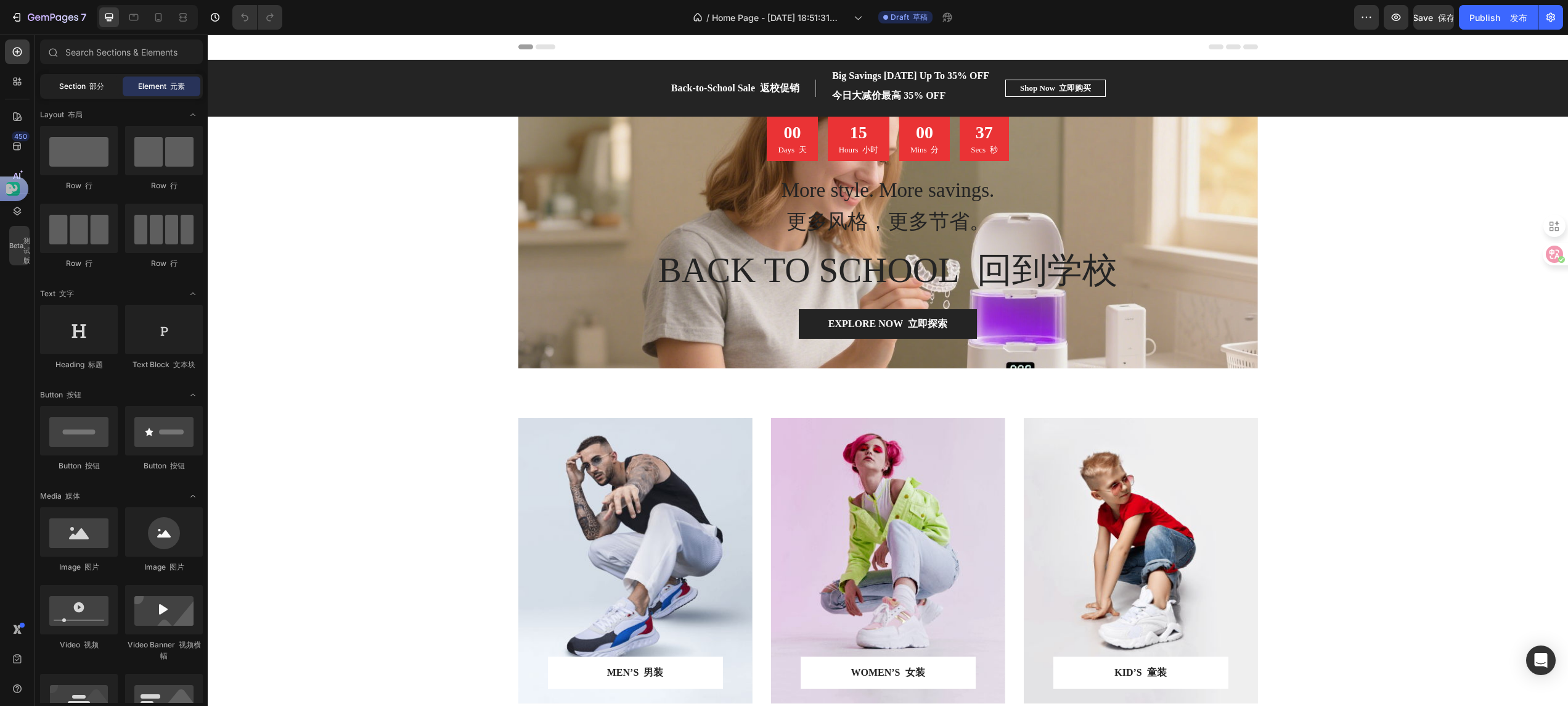
click at [80, 83] on span "Section 部分" at bounding box center [82, 86] width 45 height 11
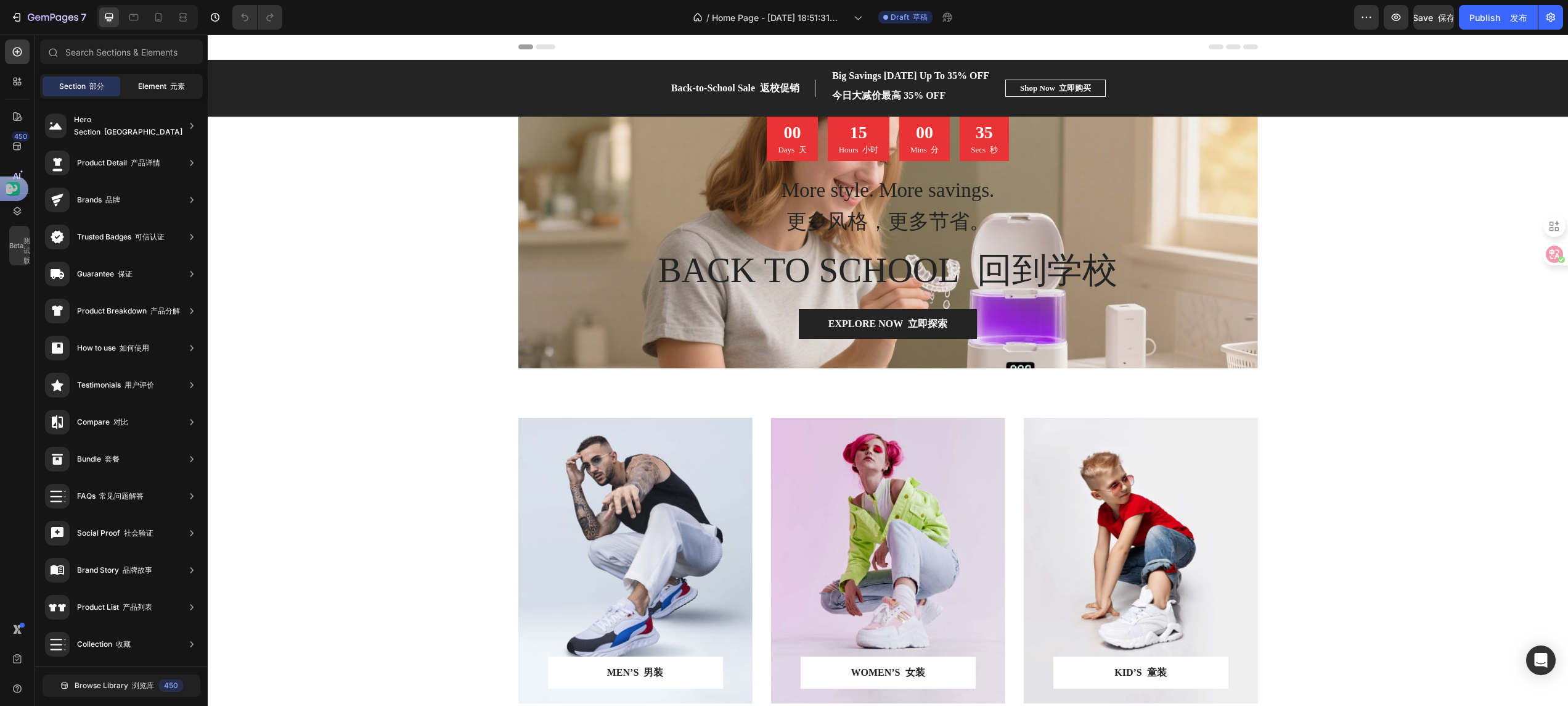
click at [164, 91] on span "Element 元素" at bounding box center [161, 86] width 47 height 11
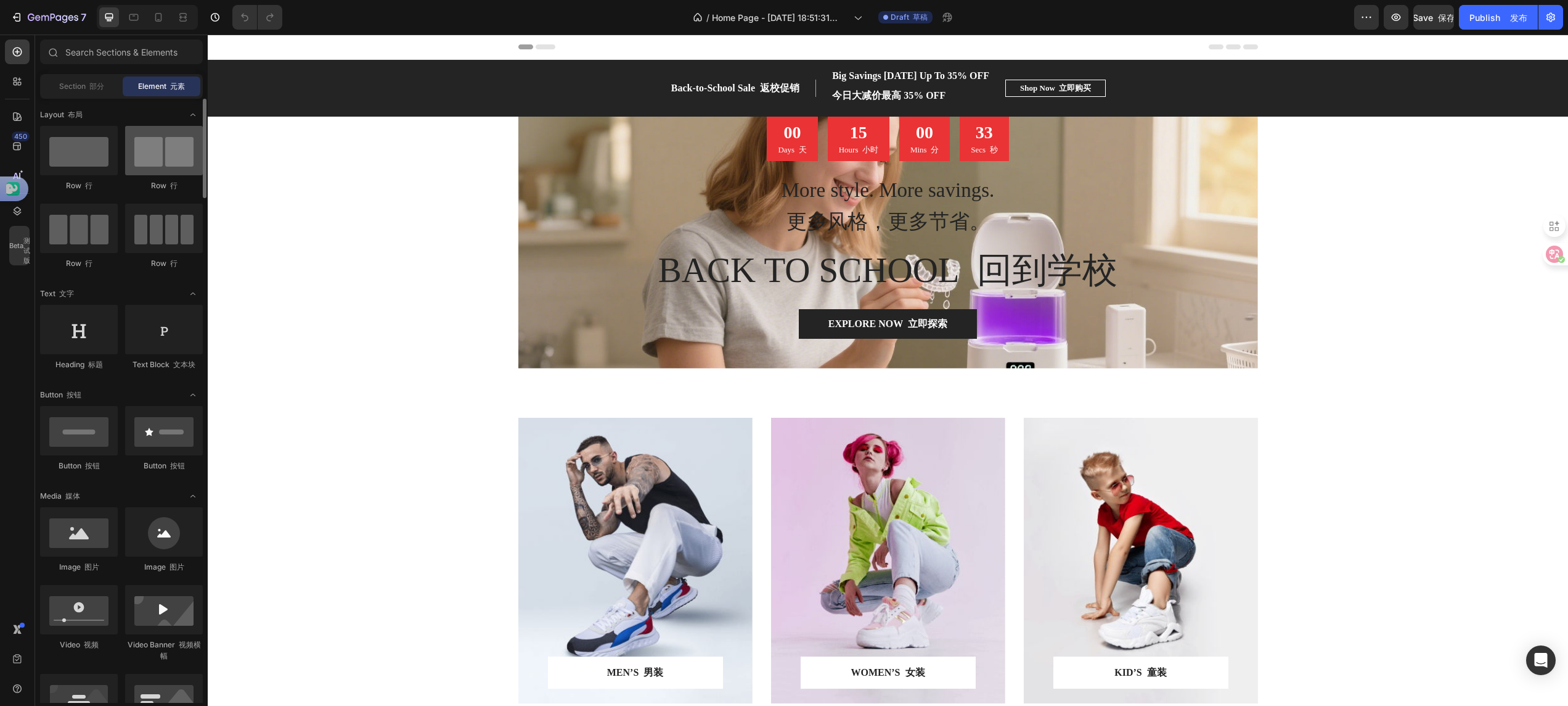
click at [146, 156] on div at bounding box center [164, 150] width 77 height 50
click at [79, 254] on div "Row 行" at bounding box center [79, 237] width 77 height 66
click at [170, 225] on div at bounding box center [164, 229] width 77 height 50
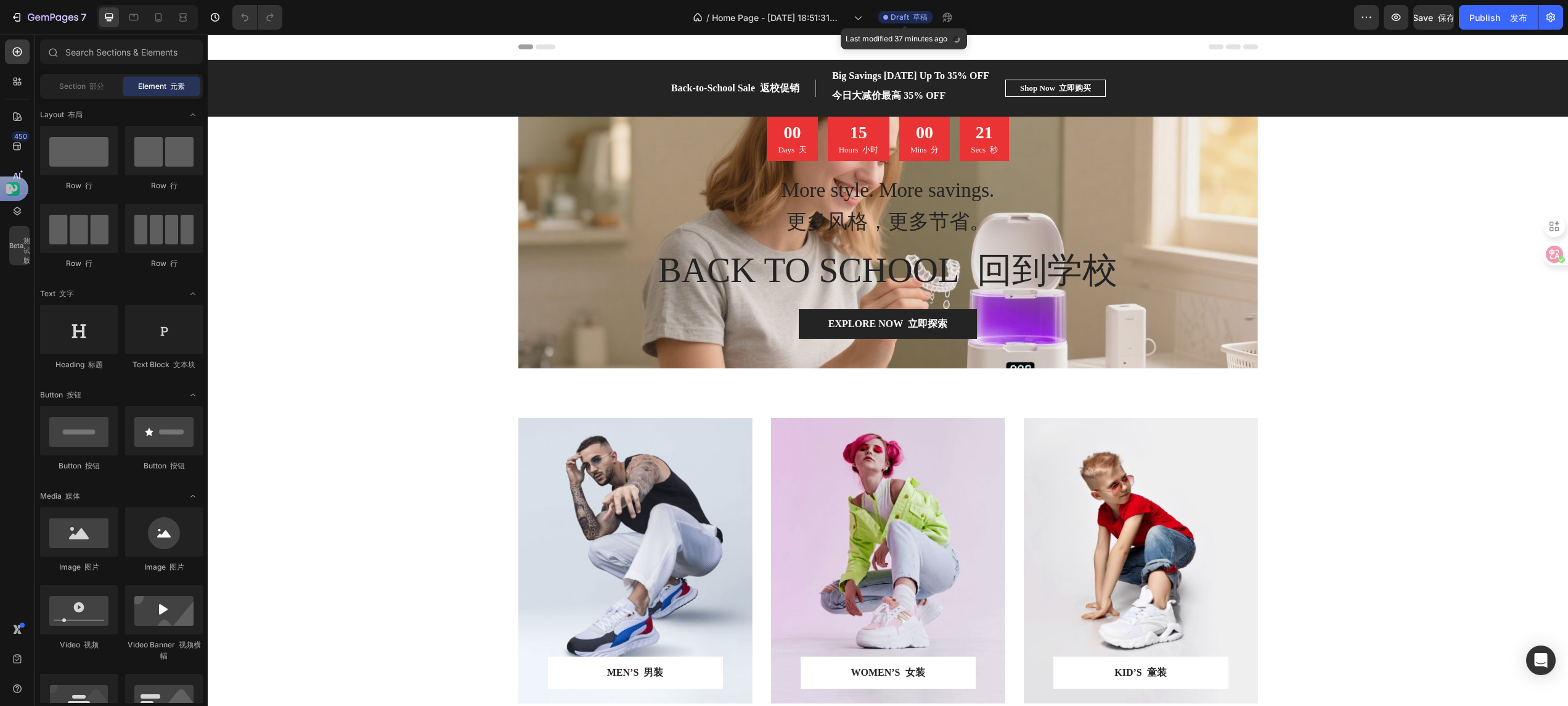
click at [897, 13] on span "Draft 草稿" at bounding box center [909, 17] width 37 height 11
click at [1445, 12] on font "保存" at bounding box center [1447, 18] width 18 height 10
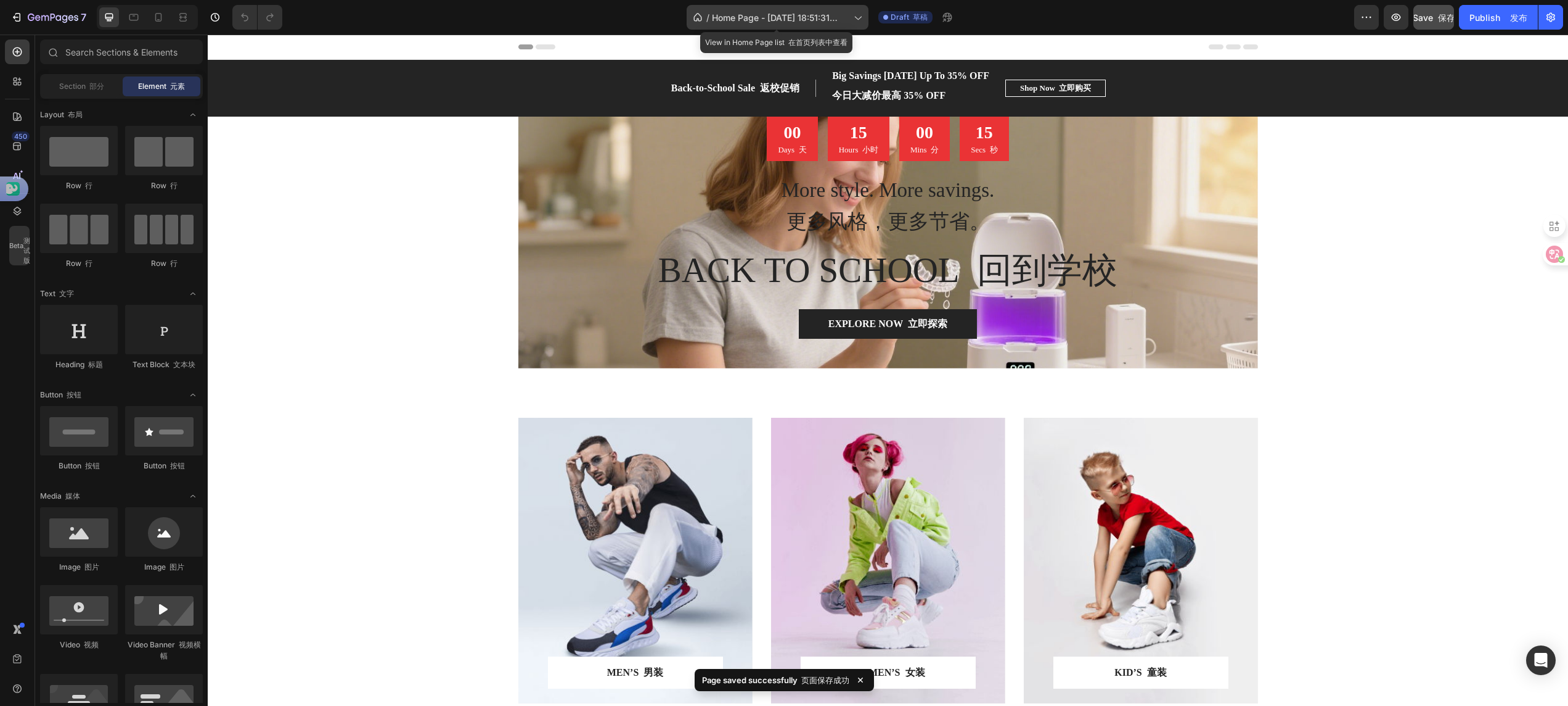
click at [854, 15] on icon at bounding box center [857, 17] width 12 height 12
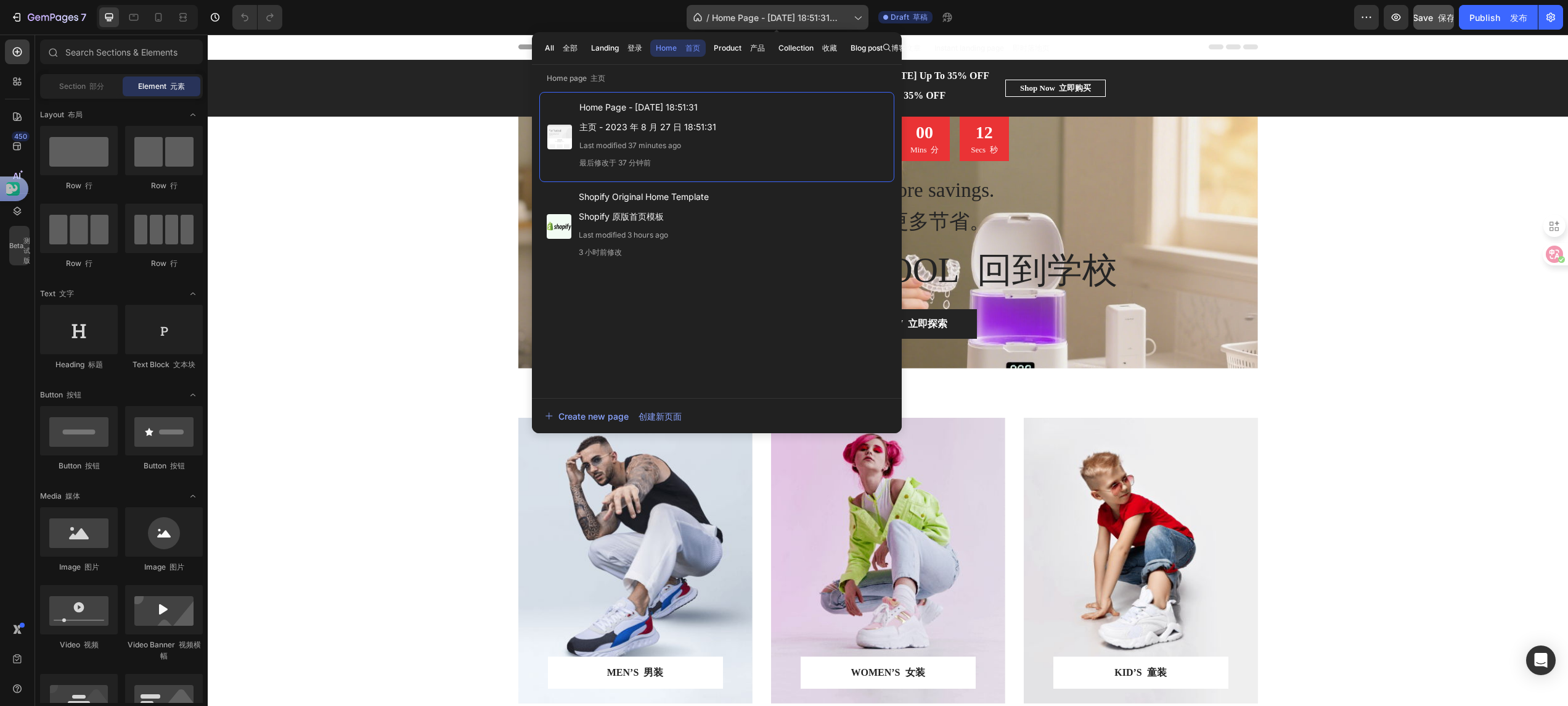
click at [854, 15] on icon at bounding box center [857, 17] width 12 height 12
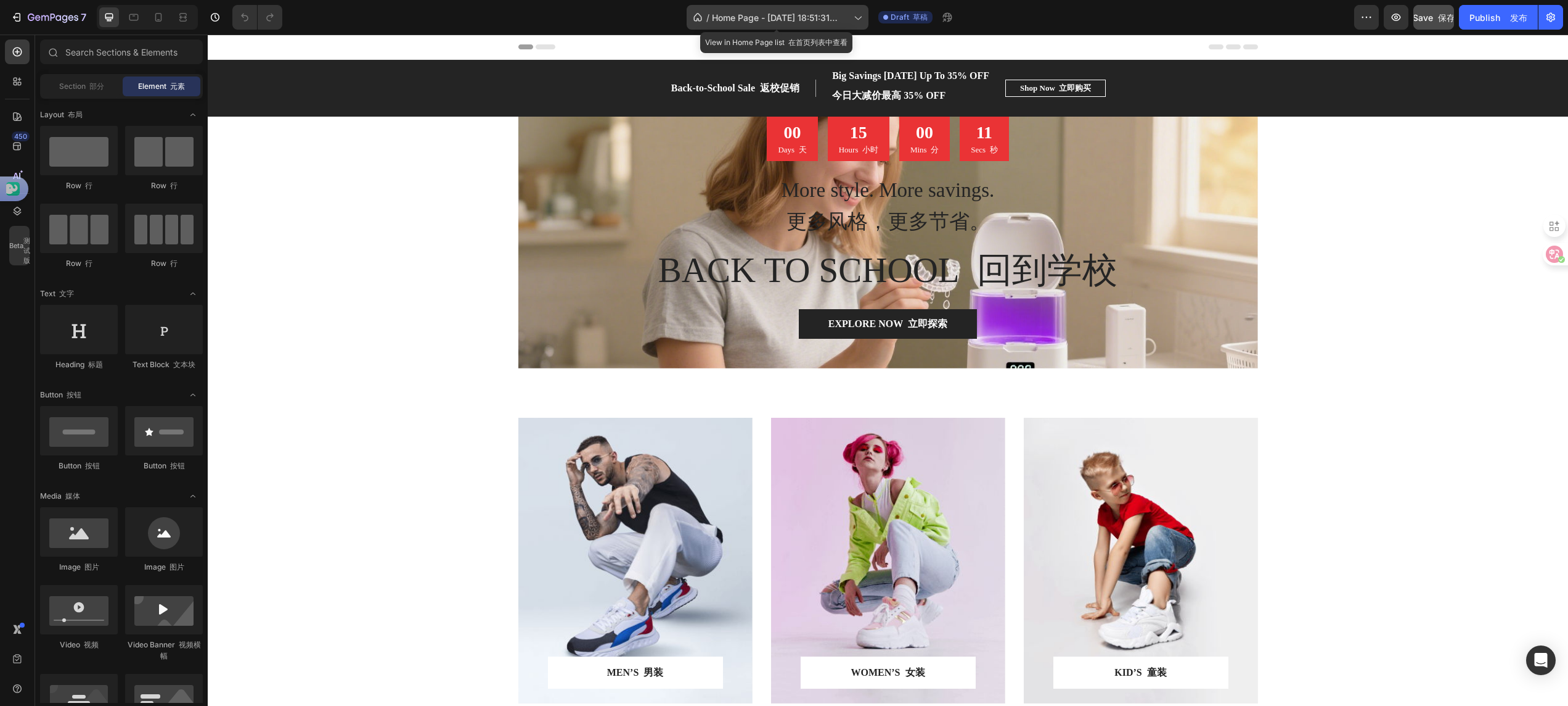
click at [854, 15] on icon at bounding box center [857, 17] width 12 height 12
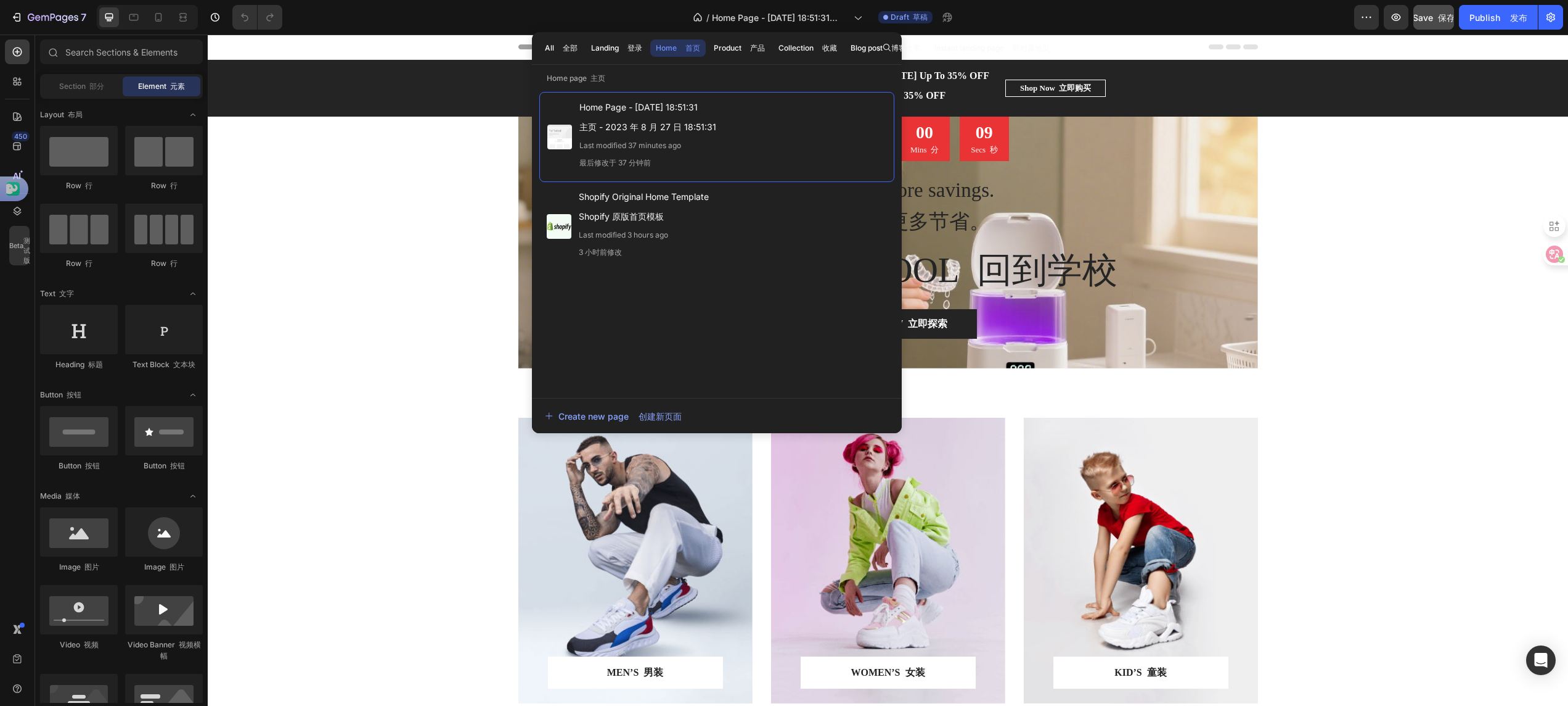
click at [662, 41] on button "Home 首页" at bounding box center [678, 48] width 55 height 18
click at [392, 234] on div "00 Days 天 15 Hours 小时 00 Mins 分 08 Secs 秒 Countdown Timer More style. More savi…" at bounding box center [888, 242] width 1361 height 252
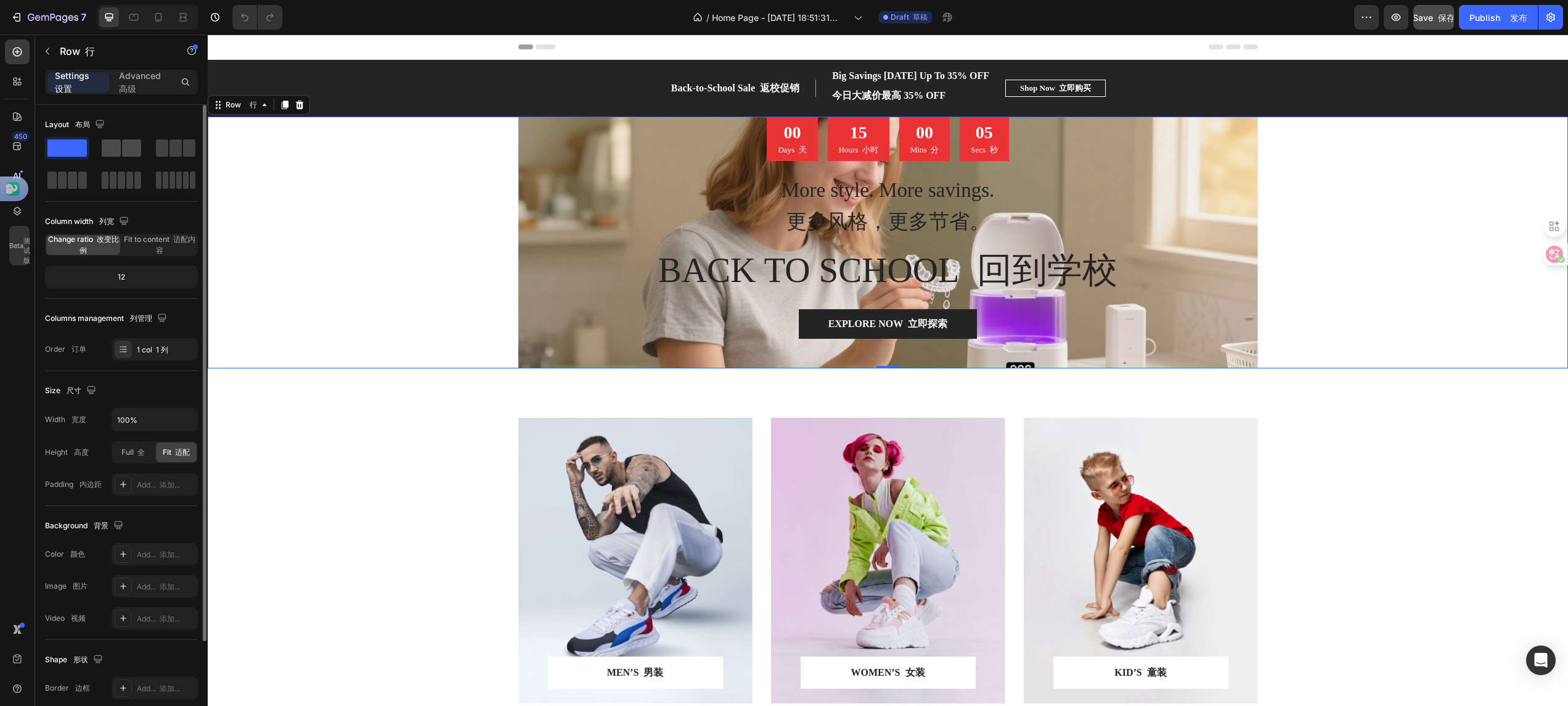
click at [129, 145] on span at bounding box center [131, 148] width 19 height 18
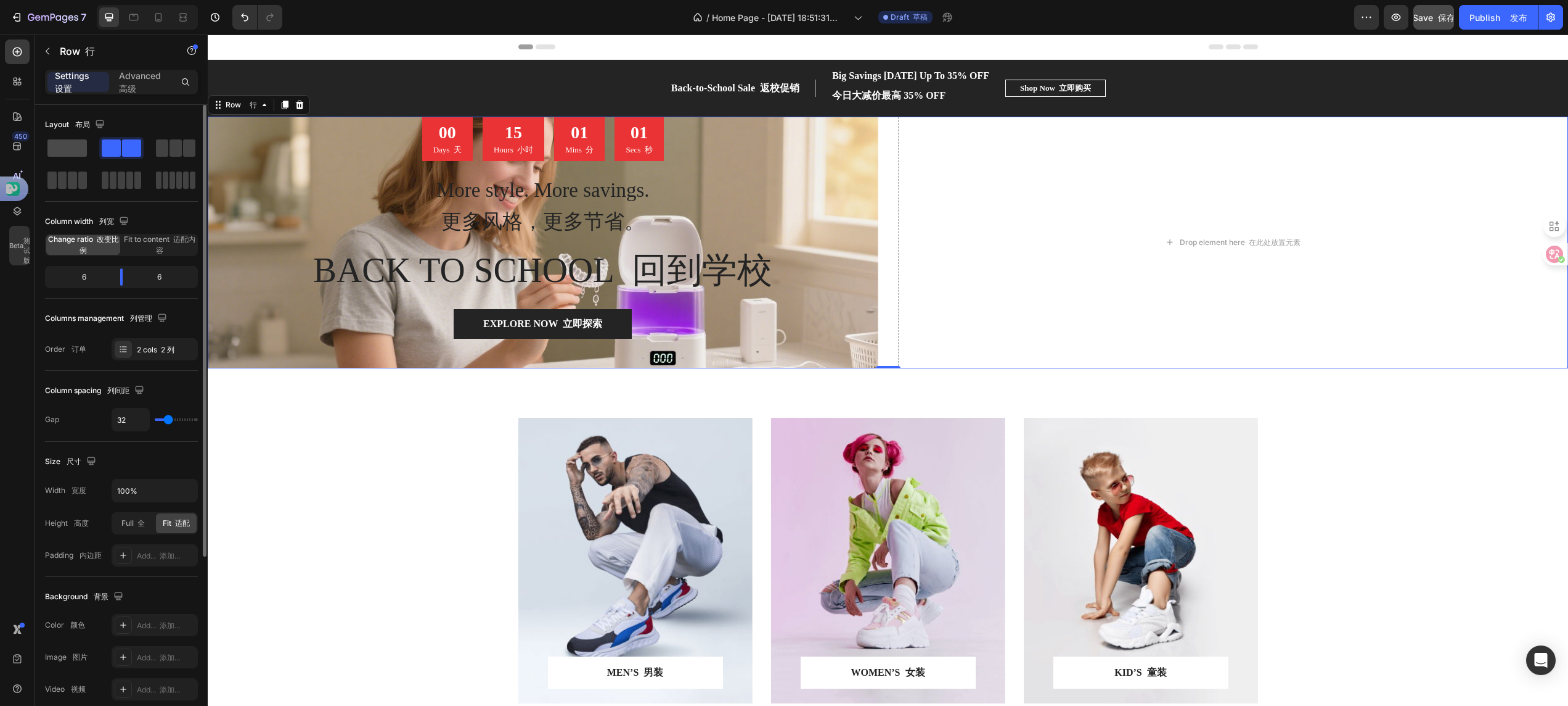
click at [74, 145] on span at bounding box center [67, 148] width 39 height 18
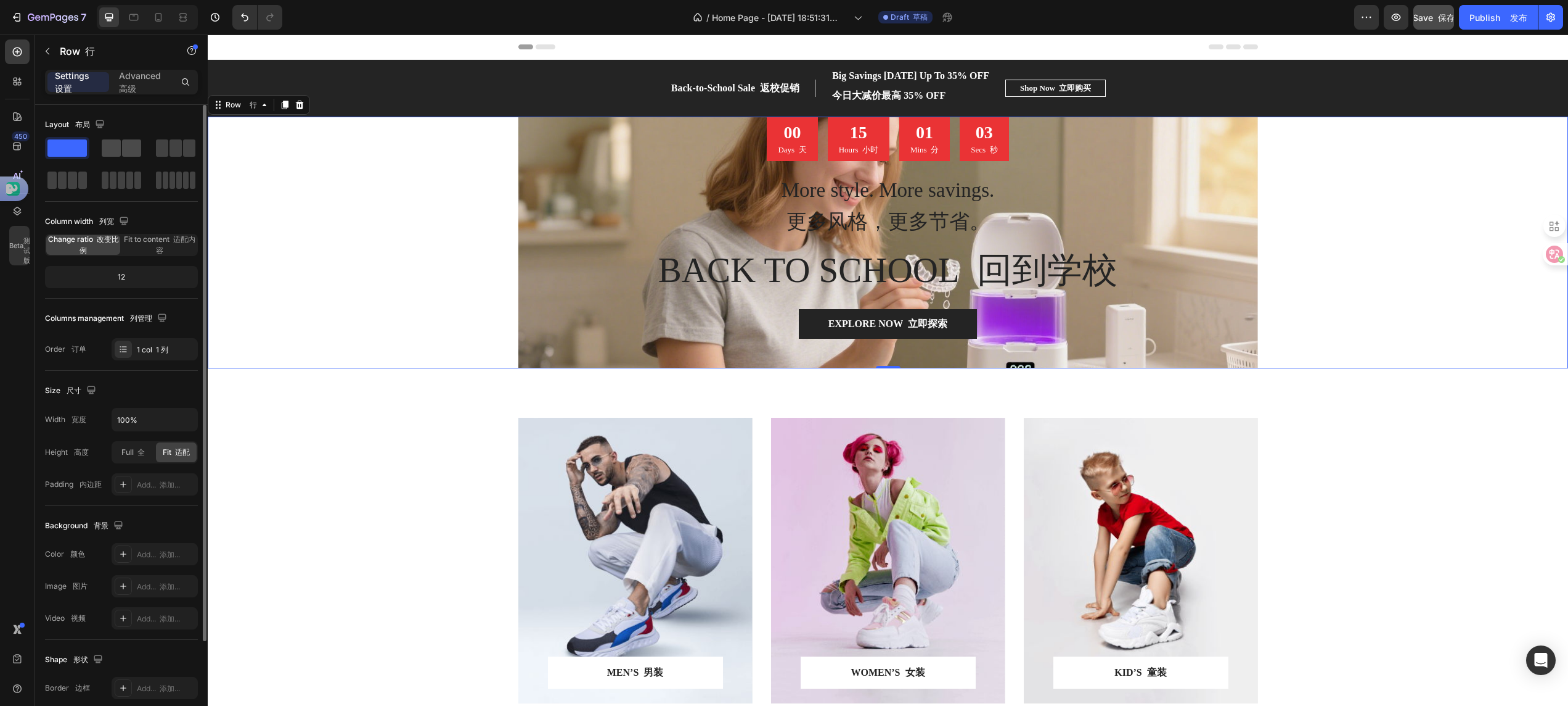
click at [117, 143] on span at bounding box center [111, 148] width 19 height 18
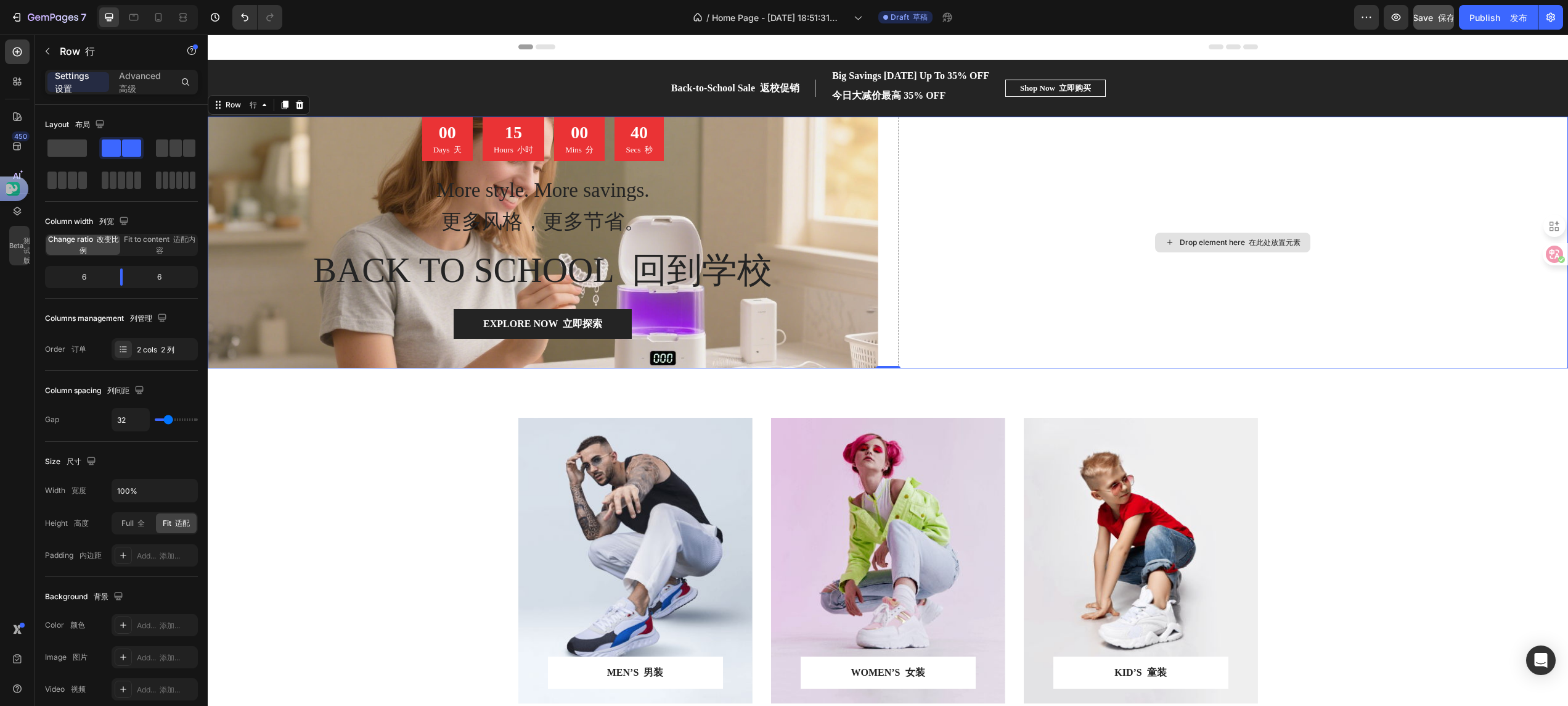
click at [1210, 245] on div "Drop element here 在此处放置元素" at bounding box center [1240, 242] width 121 height 10
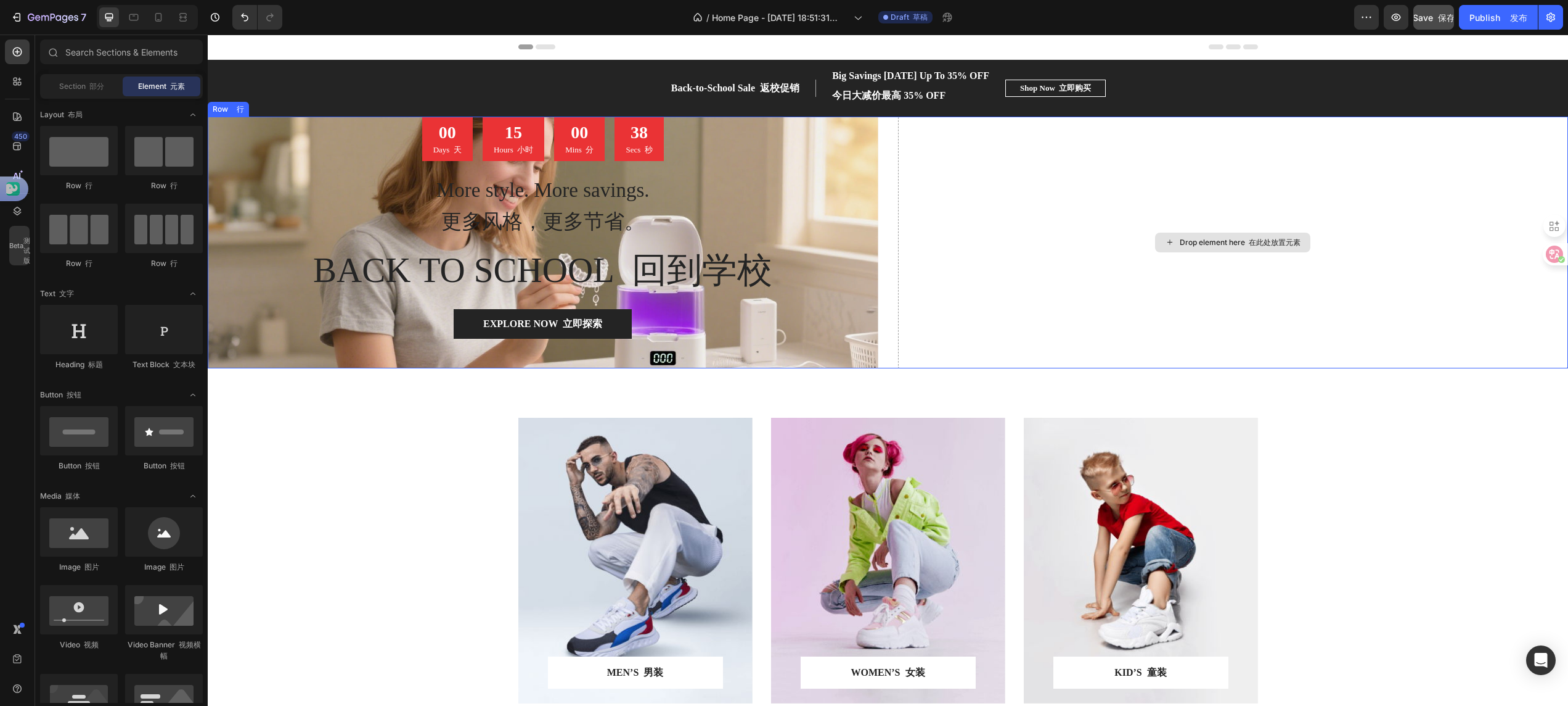
click at [1165, 239] on icon at bounding box center [1170, 242] width 10 height 10
click at [1180, 242] on div "Drop element here 在此处放置元素" at bounding box center [1240, 242] width 121 height 10
click at [1165, 237] on icon at bounding box center [1170, 242] width 10 height 10
click at [91, 88] on font "部分" at bounding box center [97, 86] width 15 height 9
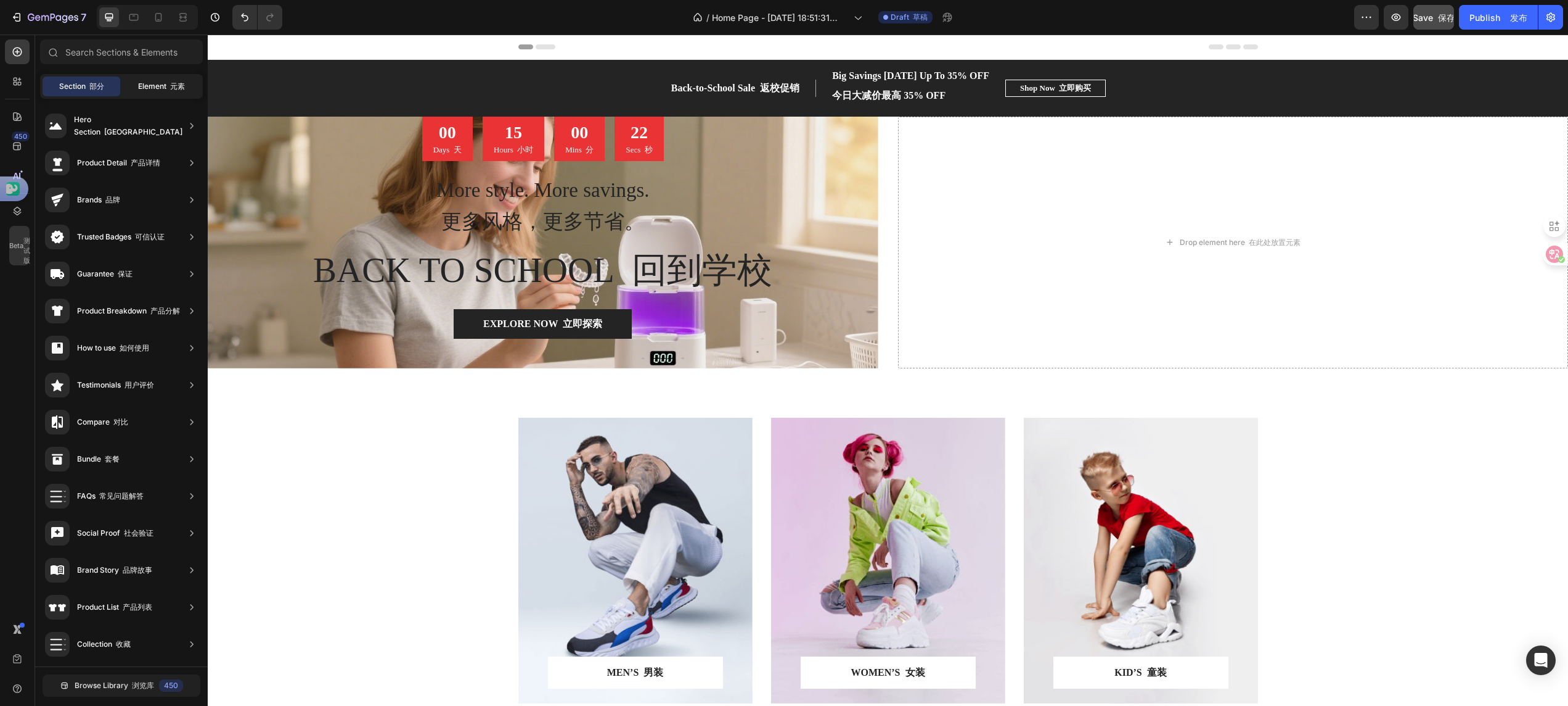
click at [145, 86] on span "Element 元素" at bounding box center [161, 86] width 47 height 11
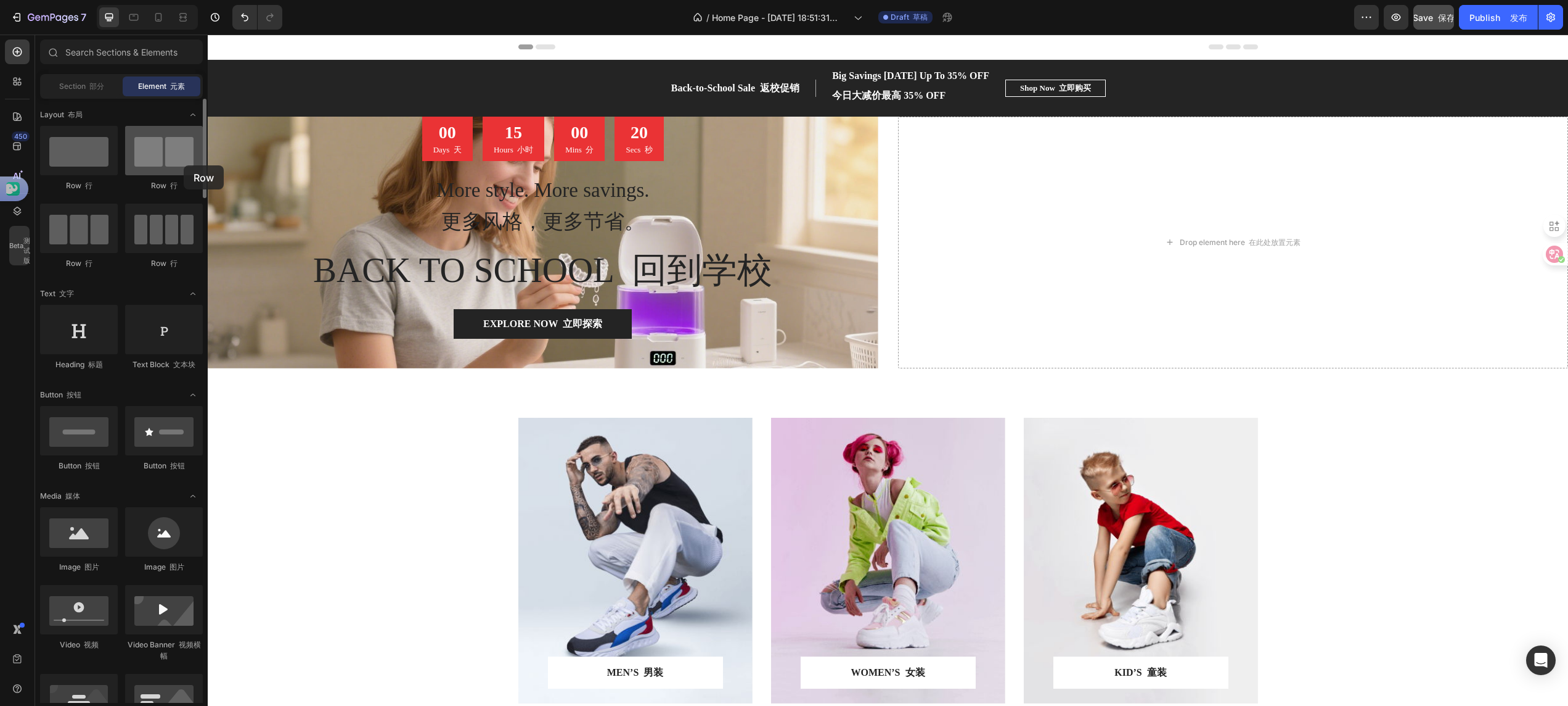
click at [184, 165] on div at bounding box center [164, 150] width 77 height 50
click at [93, 159] on div at bounding box center [79, 150] width 77 height 50
click at [156, 220] on div at bounding box center [164, 229] width 77 height 50
click at [849, 149] on div "00 Days 天 15 Hours 小时 00 Mins 分 16 Secs 秒" at bounding box center [543, 139] width 652 height 45
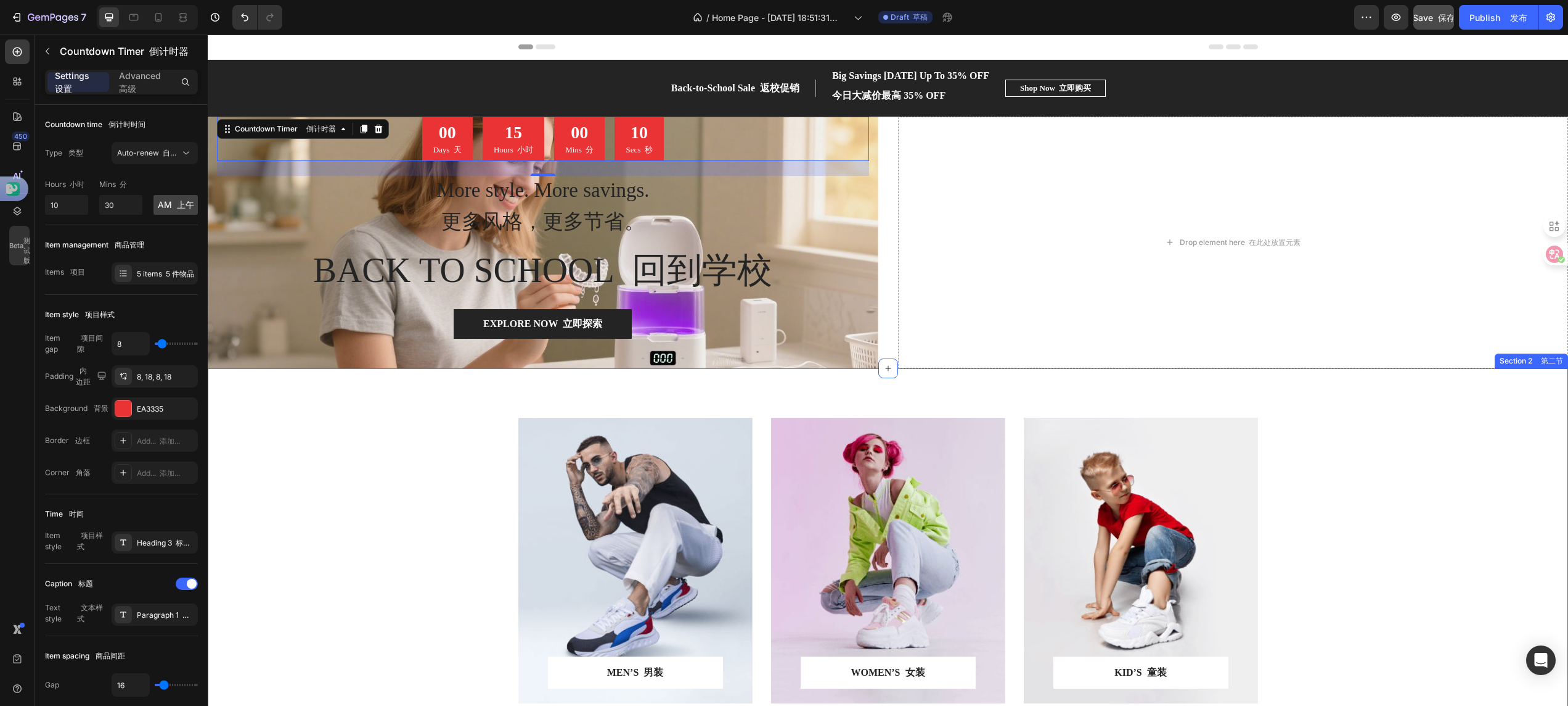
click at [834, 376] on div "MEN’S 男装 Text block 文本块 Row 行 Row 行 Hero Banner 英雄横幅 WOMEN’S 女装 Text block 文本块 …" at bounding box center [888, 560] width 1361 height 384
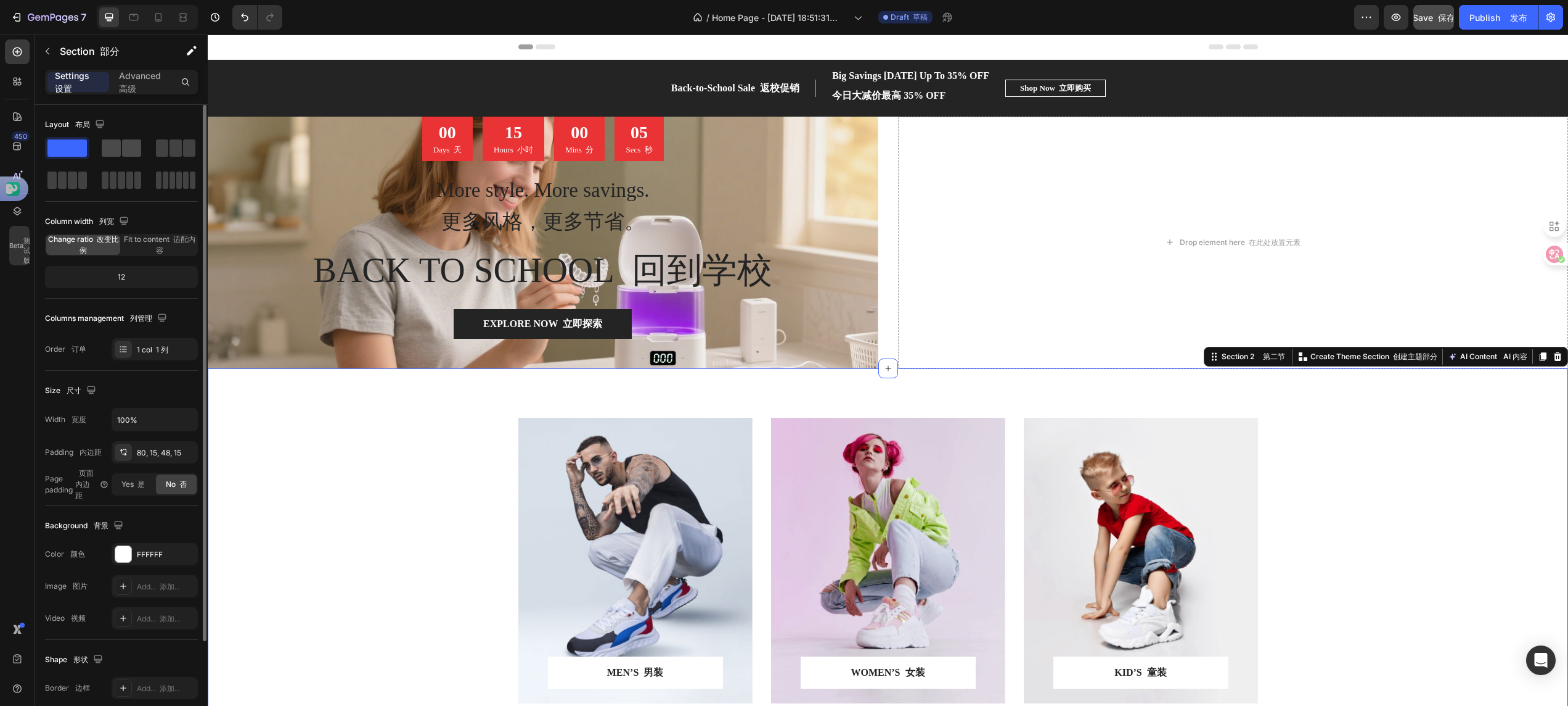
click at [139, 148] on span at bounding box center [131, 148] width 19 height 18
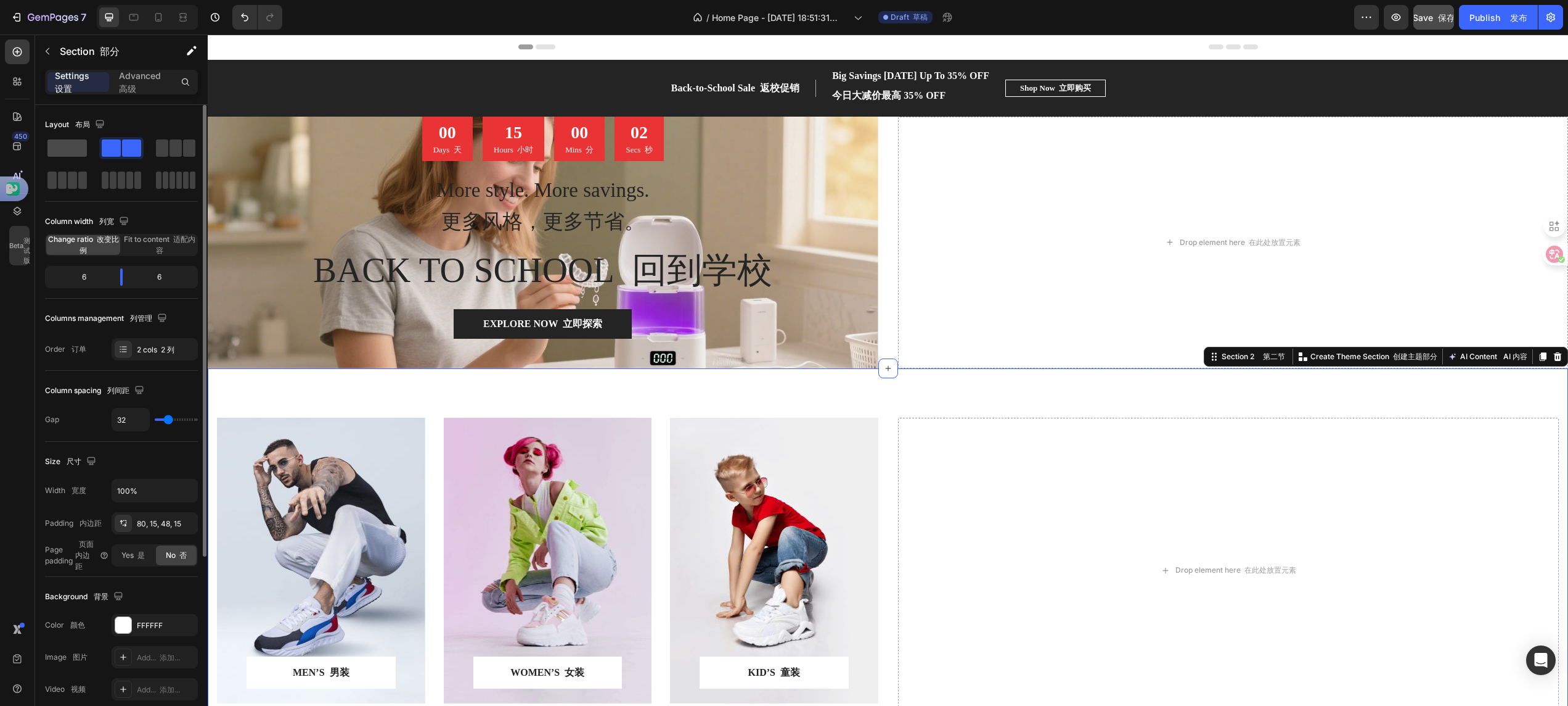
click at [80, 149] on span at bounding box center [67, 148] width 39 height 18
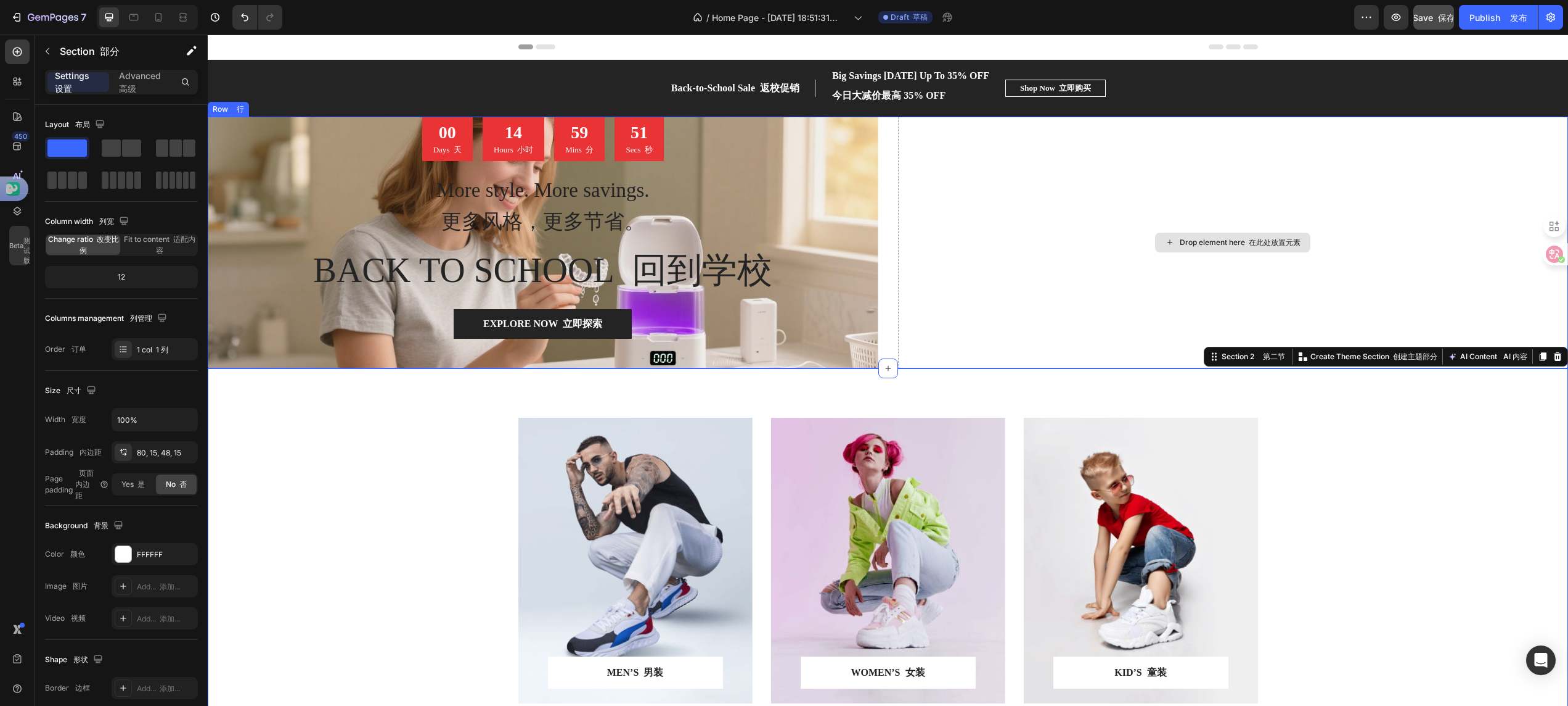
click at [921, 352] on div "Drop element here 在此处放置元素" at bounding box center [1233, 242] width 671 height 252
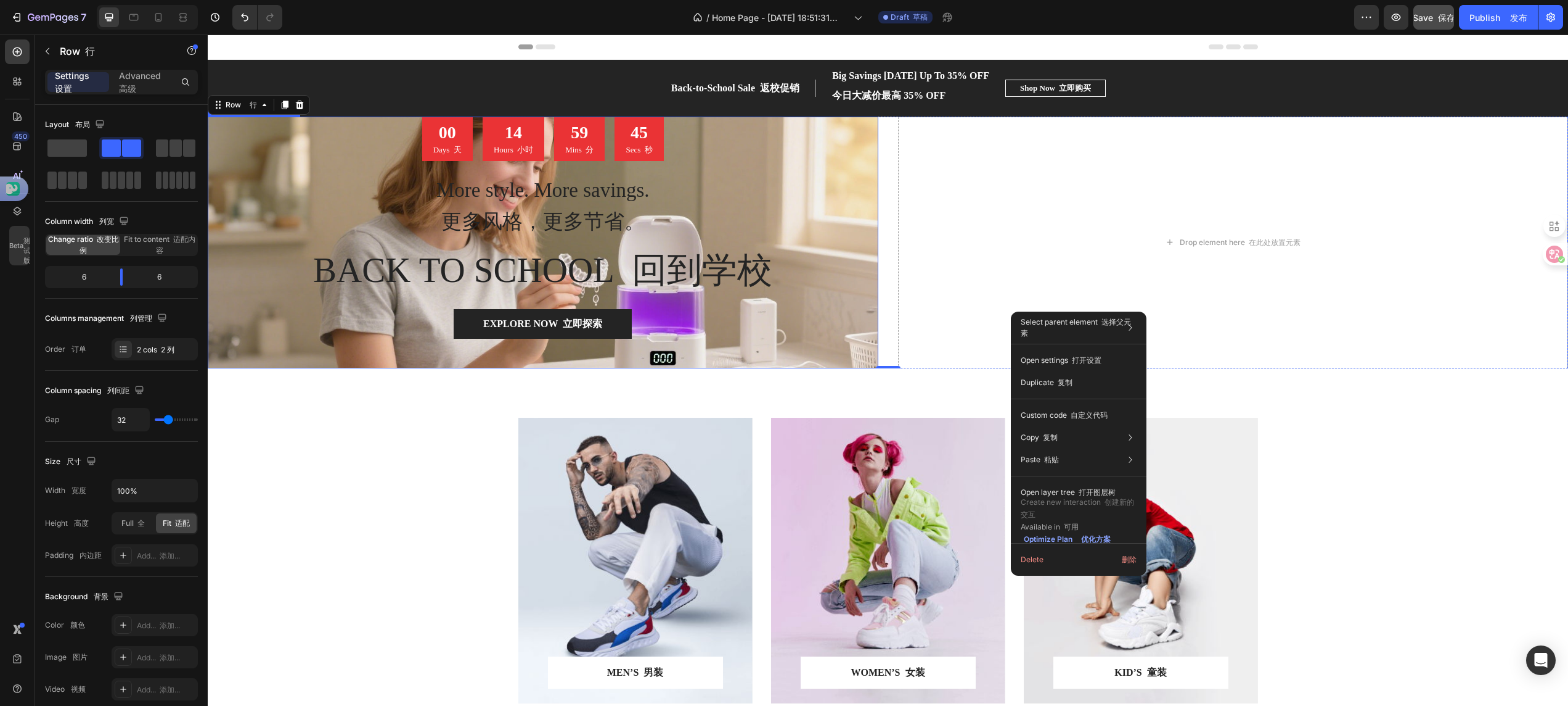
click at [842, 361] on div "00 Days 天 14 Hours 小时 59 Mins 分 45 Secs 秒 Countdown Timer 倒计时器 More style. More…" at bounding box center [543, 242] width 671 height 252
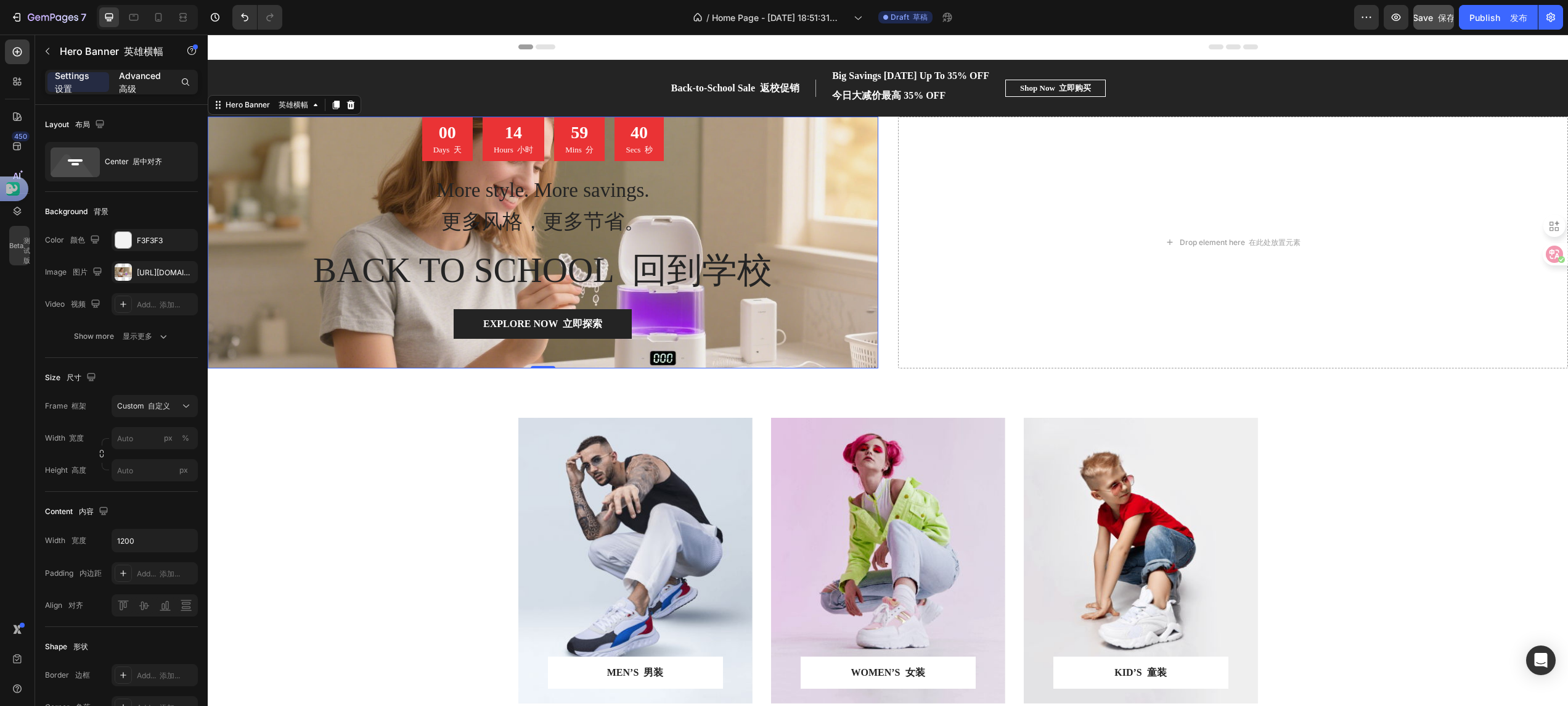
click at [129, 83] on font "高级" at bounding box center [128, 88] width 18 height 10
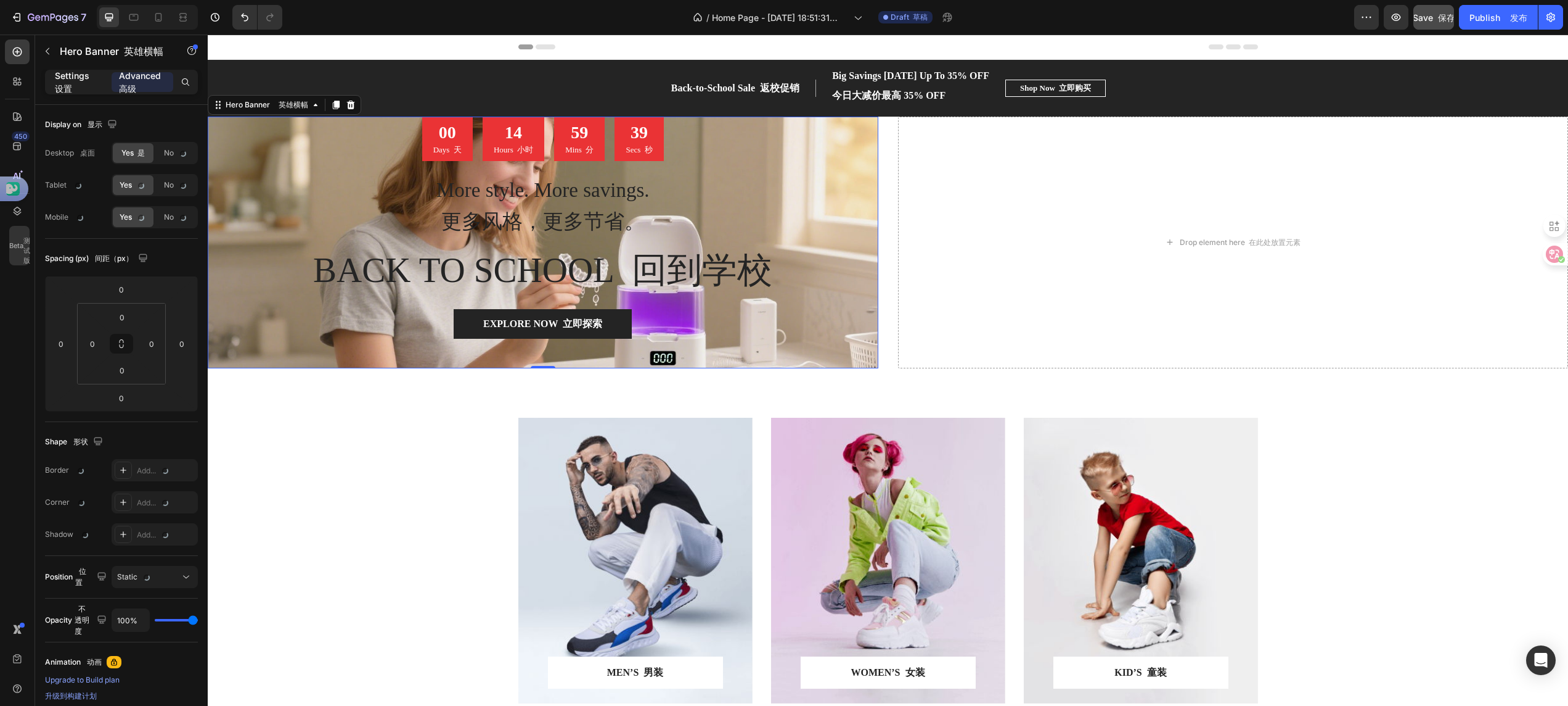
click at [85, 79] on p "Settings 设置" at bounding box center [78, 82] width 47 height 26
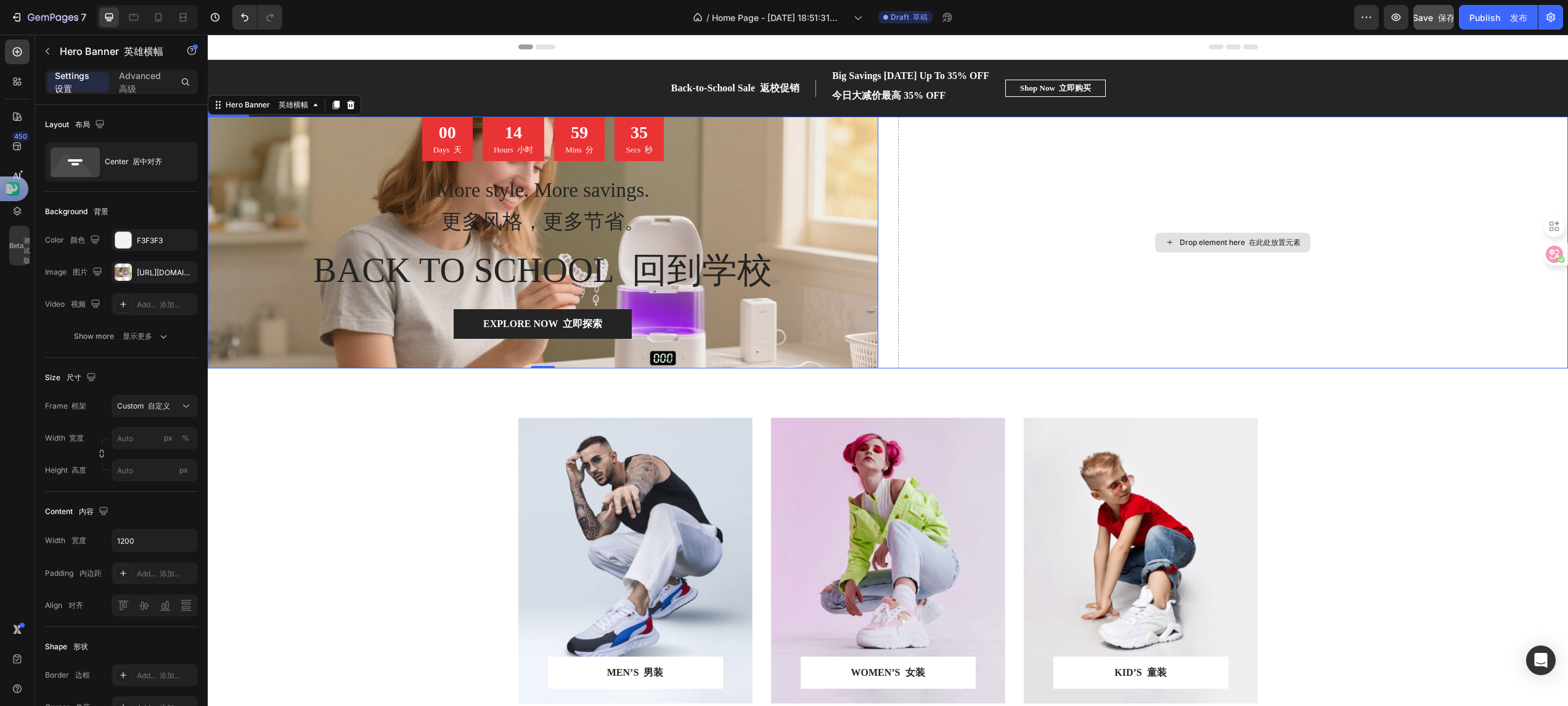
click at [1079, 361] on div "Drop element here 在此处放置元素" at bounding box center [1233, 242] width 671 height 252
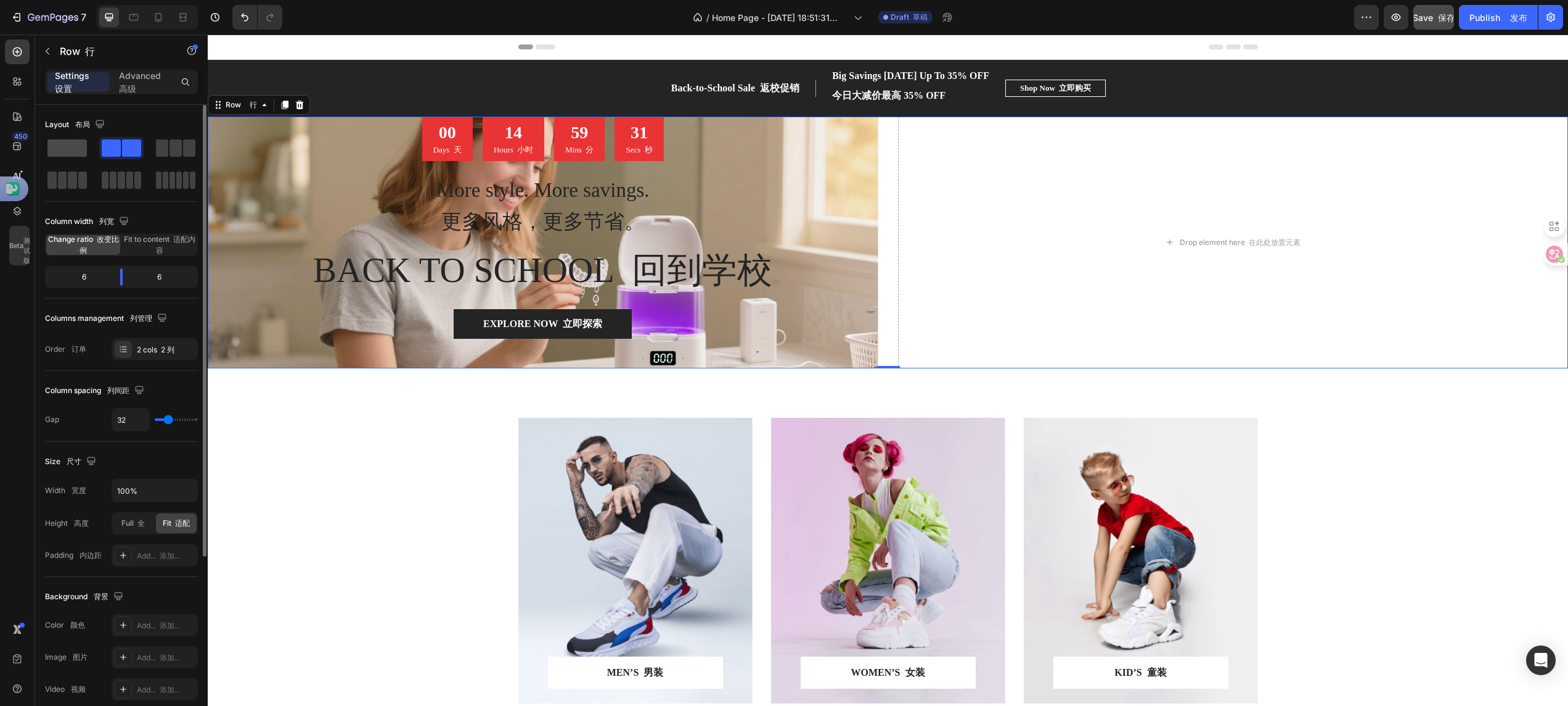
click at [73, 146] on span at bounding box center [67, 148] width 39 height 18
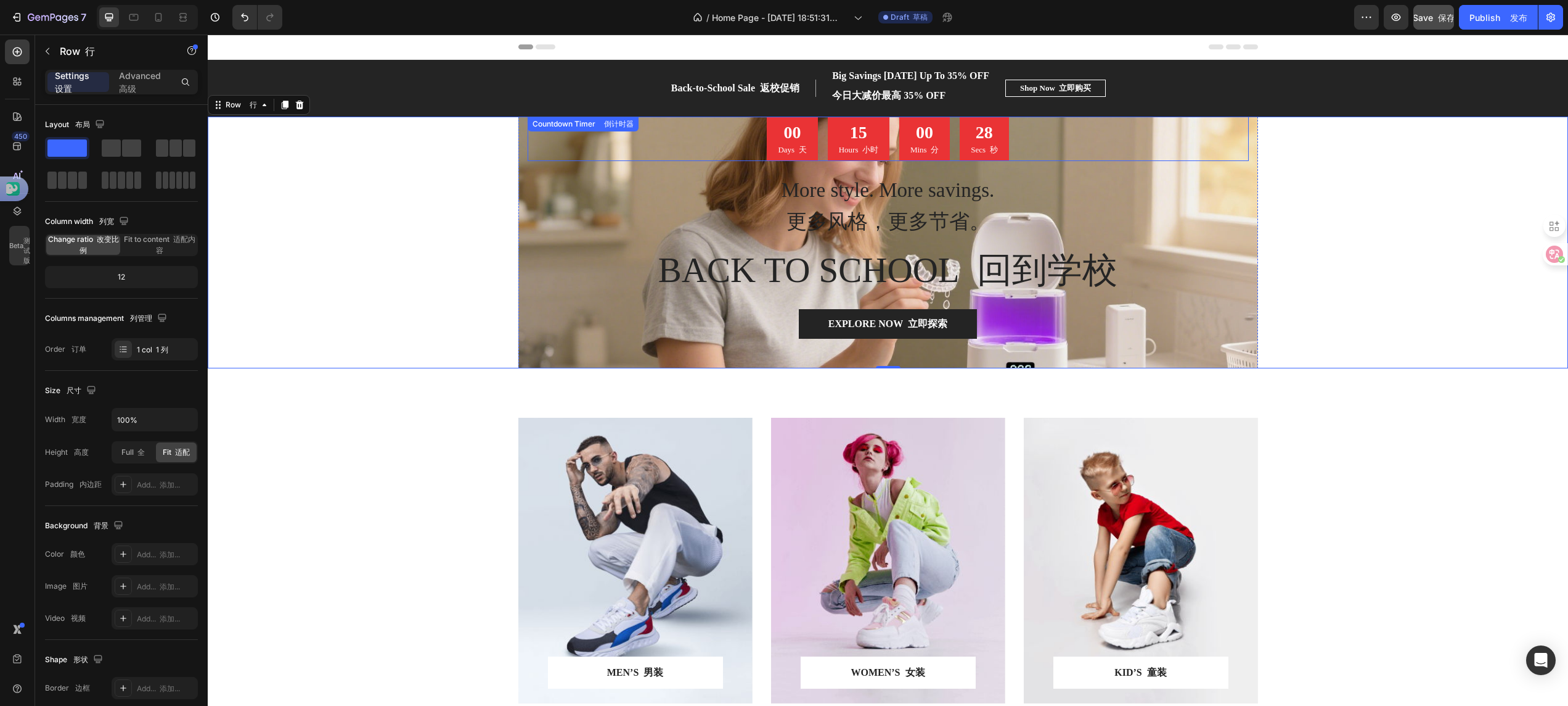
click at [794, 141] on div "00" at bounding box center [792, 132] width 28 height 22
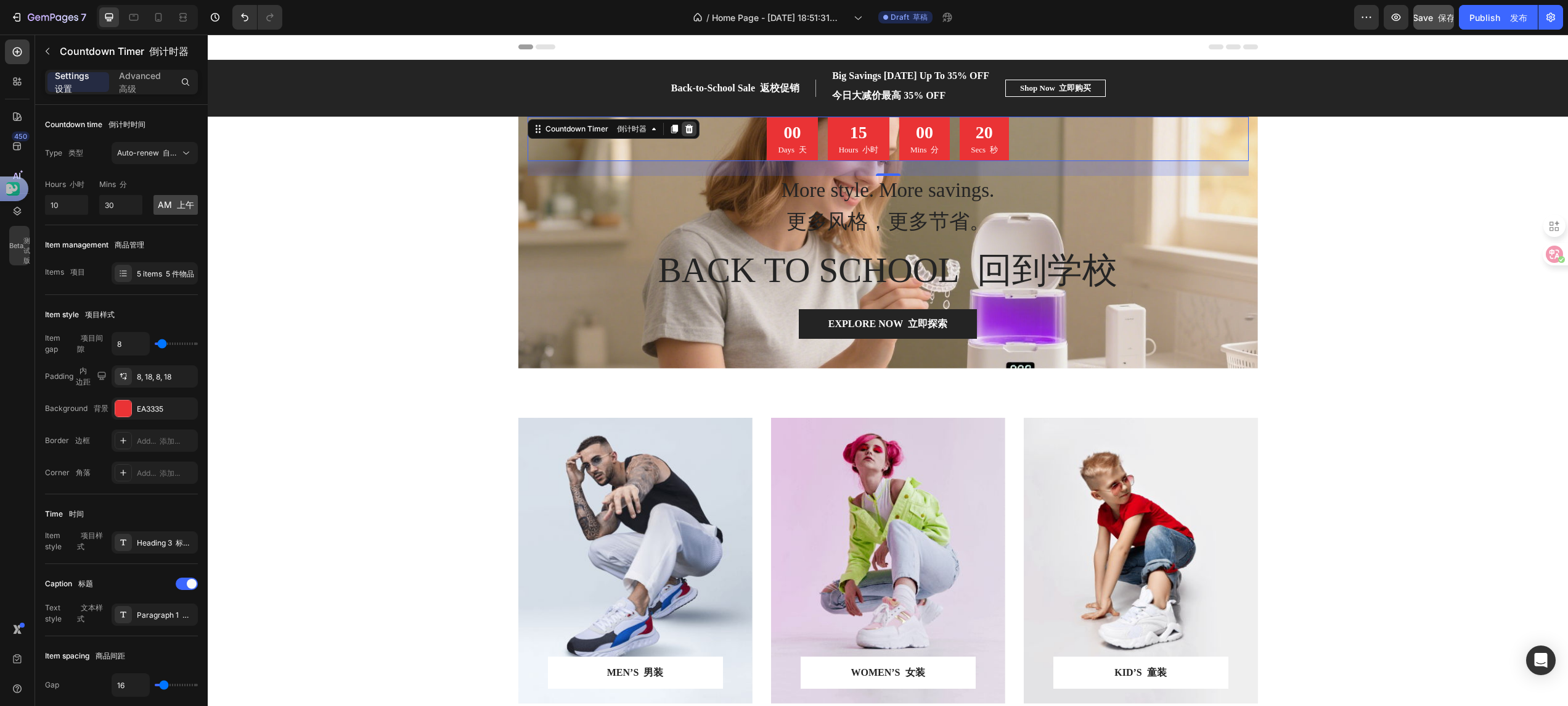
click at [684, 131] on icon at bounding box center [690, 129] width 10 height 10
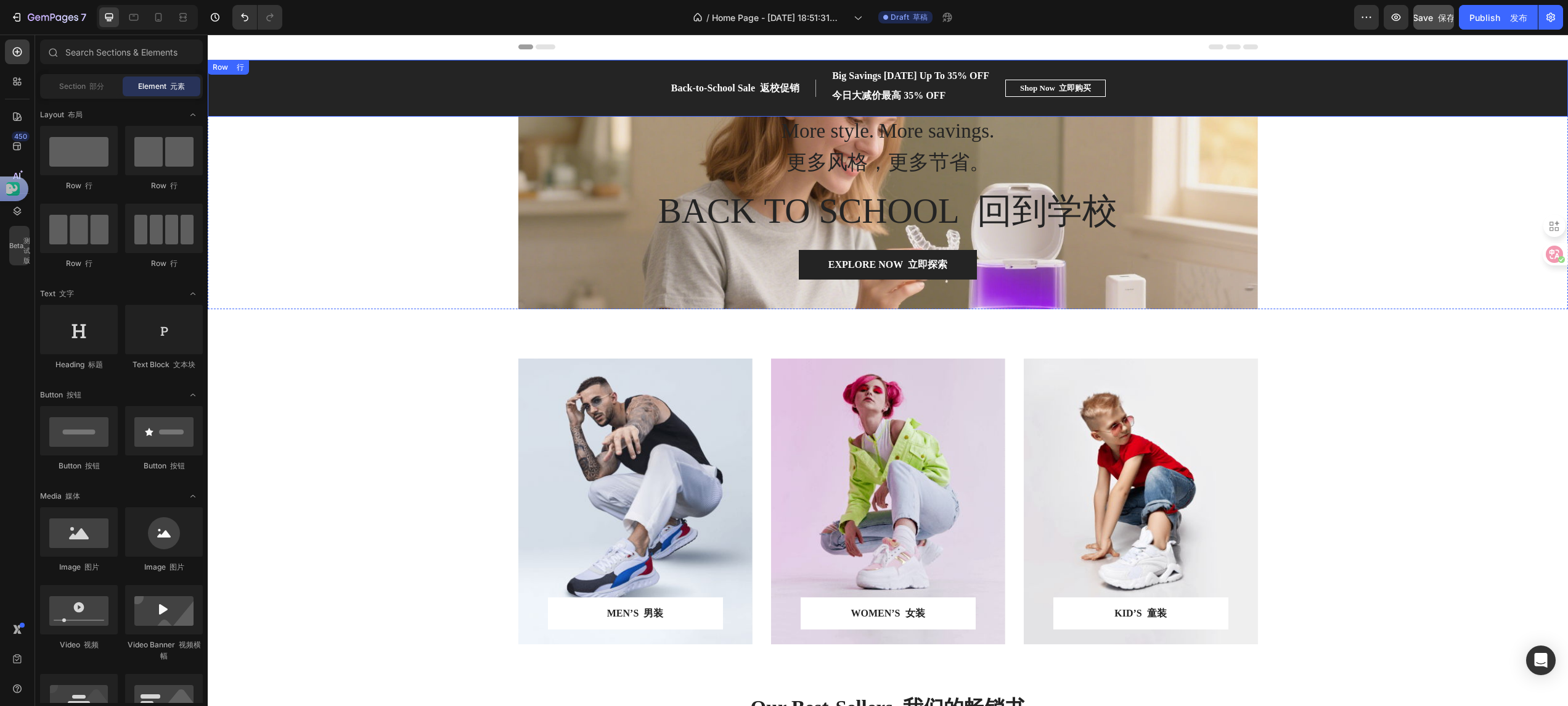
click at [1333, 100] on div "Back-to-School Sale 返校促销 Text block 文本块 Big Savings [DATE] Up To 35% OFF 今日大减价最…" at bounding box center [888, 88] width 1361 height 42
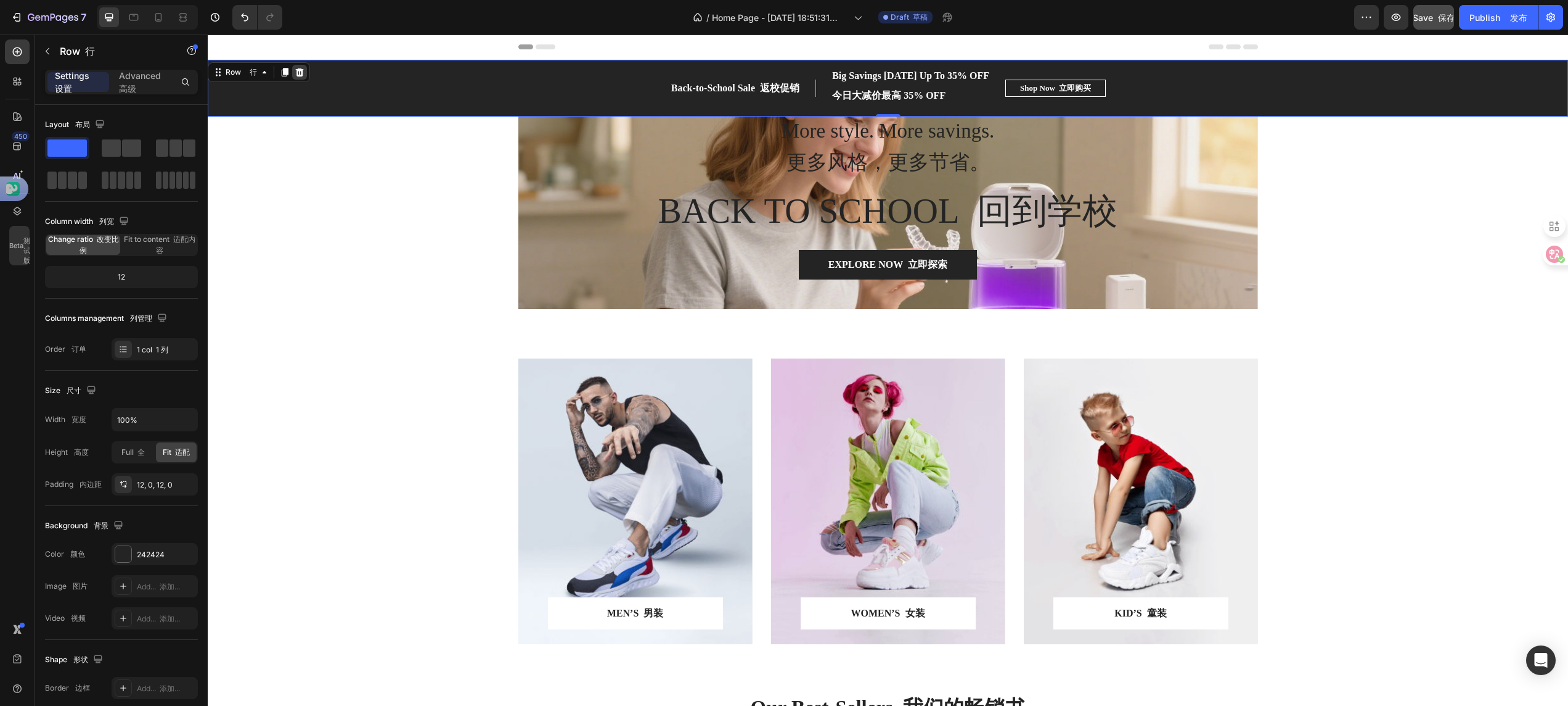
click at [301, 75] on icon at bounding box center [300, 72] width 8 height 9
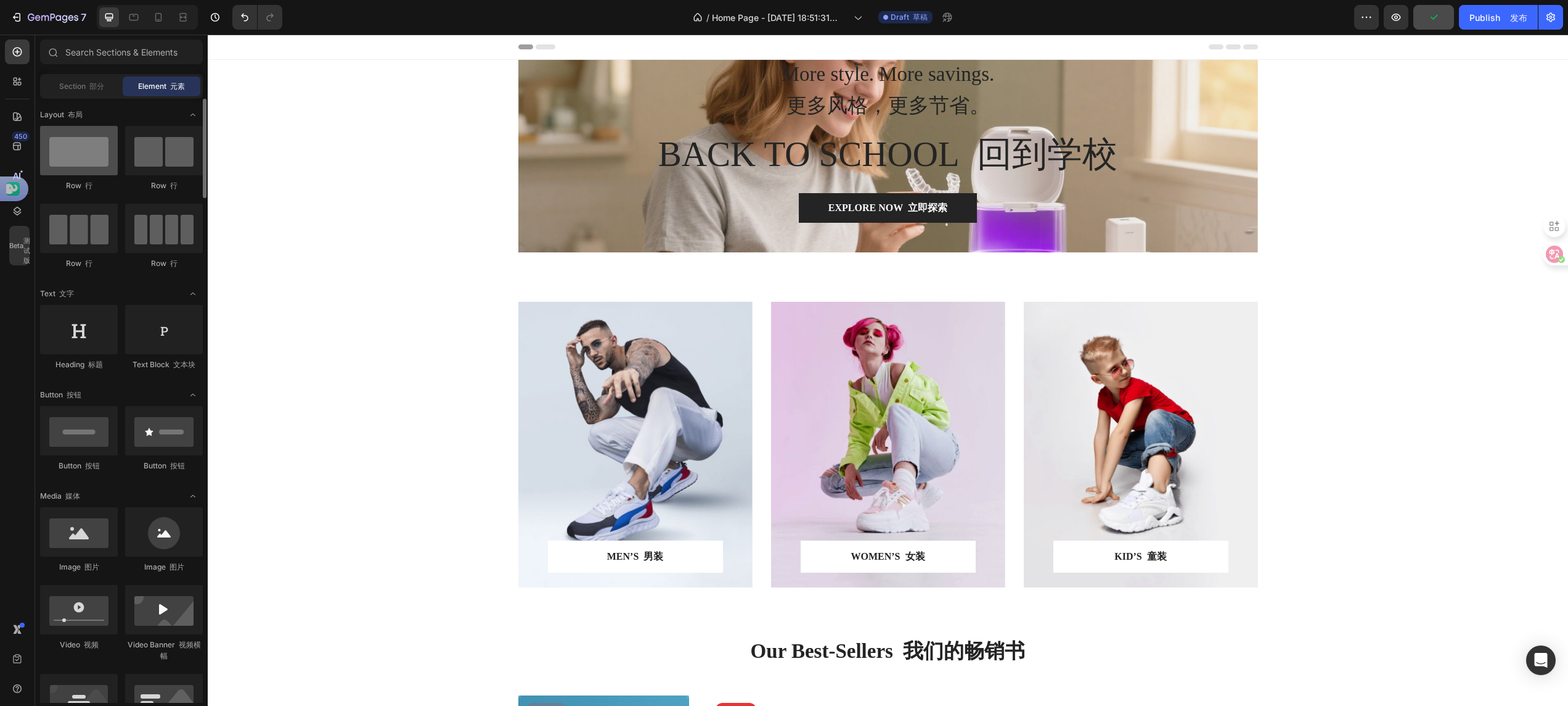
click at [101, 153] on div at bounding box center [79, 150] width 77 height 50
click at [547, 230] on div "More style. More savings. 更多风格，更多节省。 Heading 标题 BACK TO SCHOOL 回到学校 Heading 标题 …" at bounding box center [889, 156] width 740 height 193
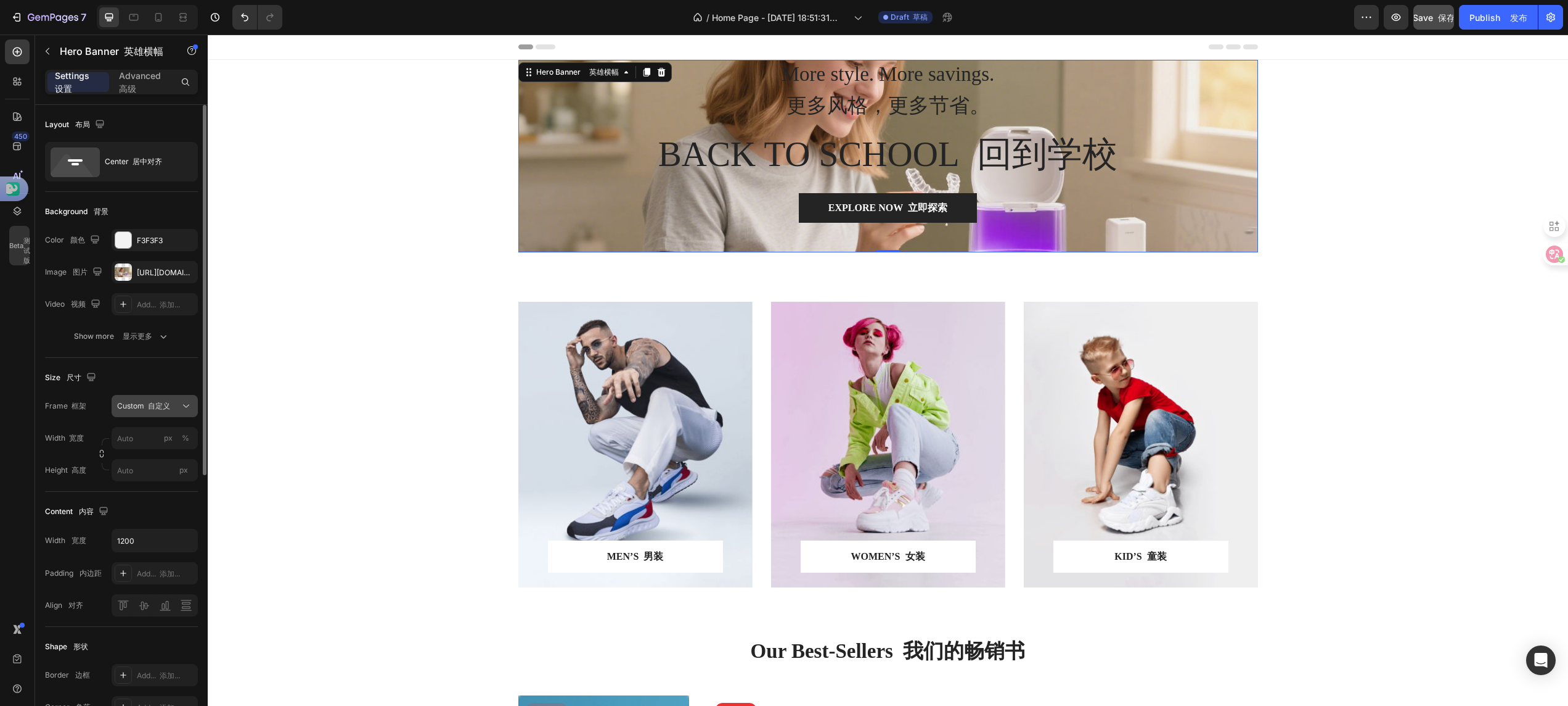
click at [154, 404] on font "自定义" at bounding box center [159, 405] width 22 height 9
click at [150, 434] on span "As banner source 作为横幅来源" at bounding box center [152, 447] width 72 height 34
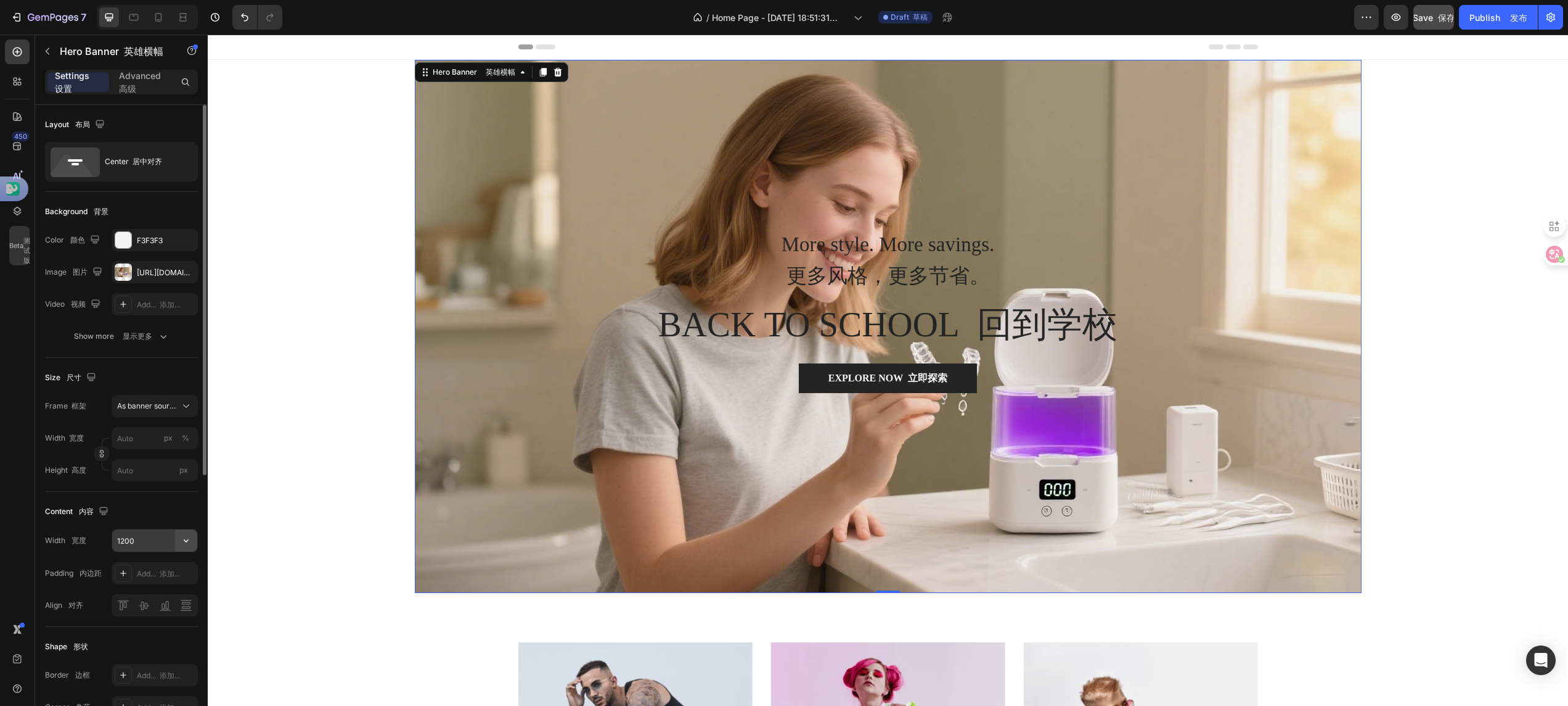
click at [190, 545] on icon "button" at bounding box center [186, 540] width 12 height 12
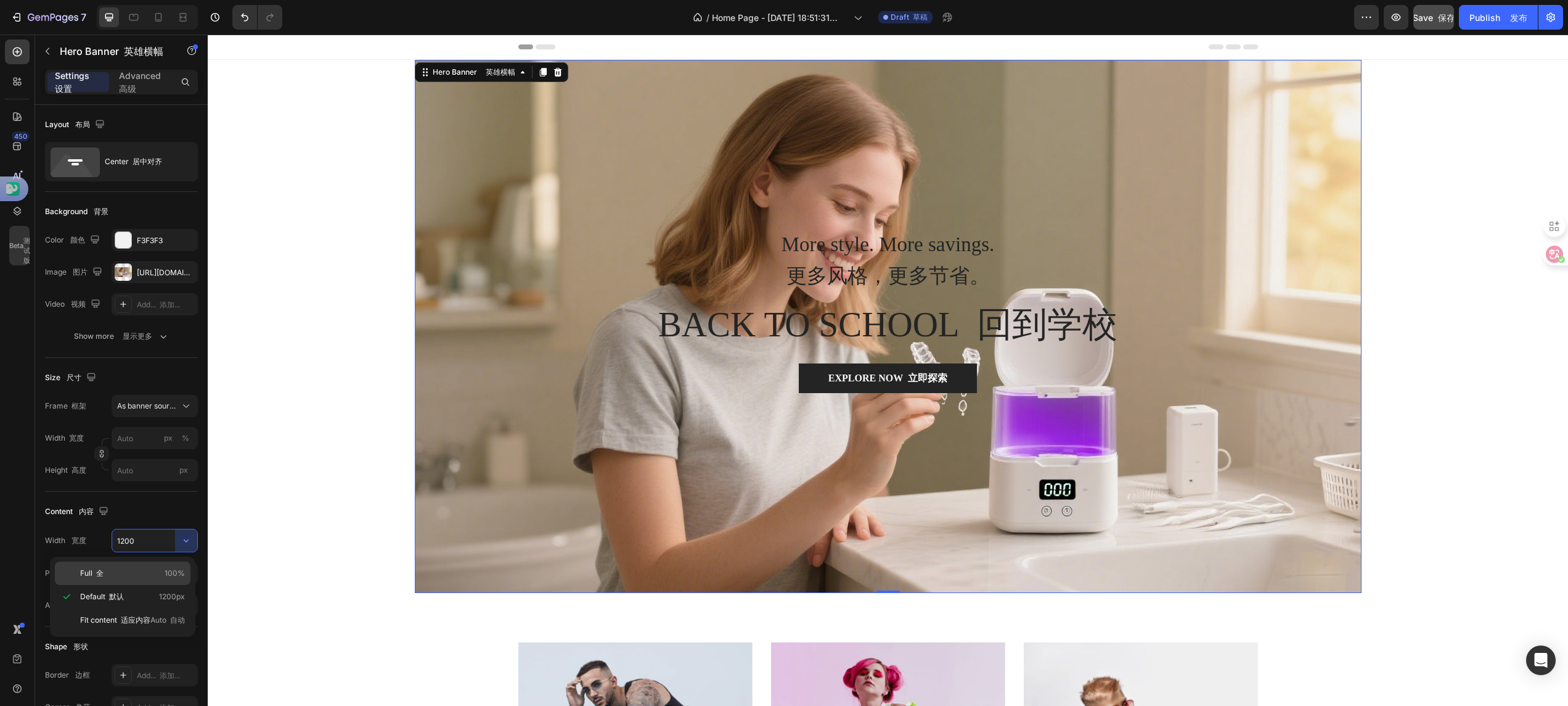
click at [125, 570] on p "Full 全 100%" at bounding box center [133, 572] width 105 height 11
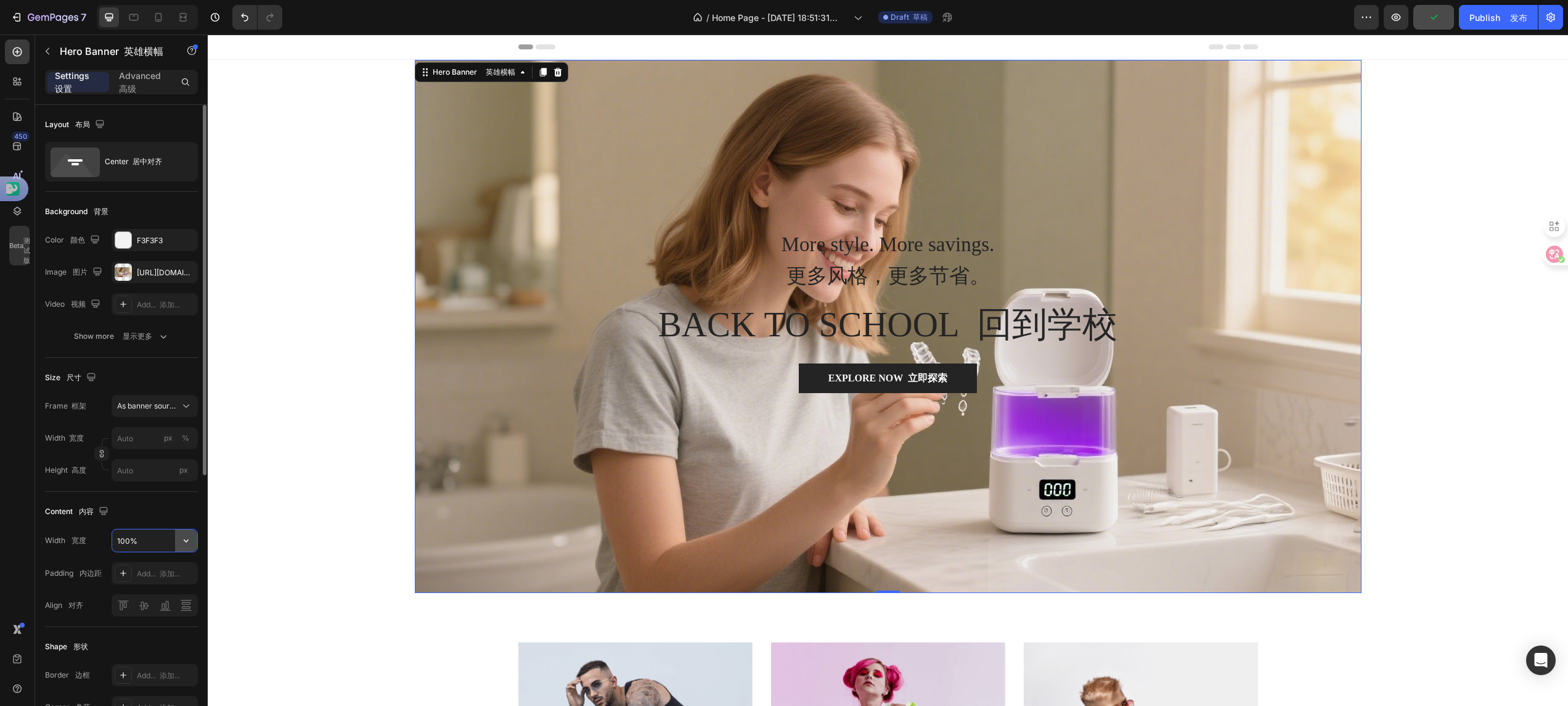
click at [175, 550] on div "100%" at bounding box center [155, 540] width 85 height 22
click at [188, 546] on icon "button" at bounding box center [186, 540] width 12 height 12
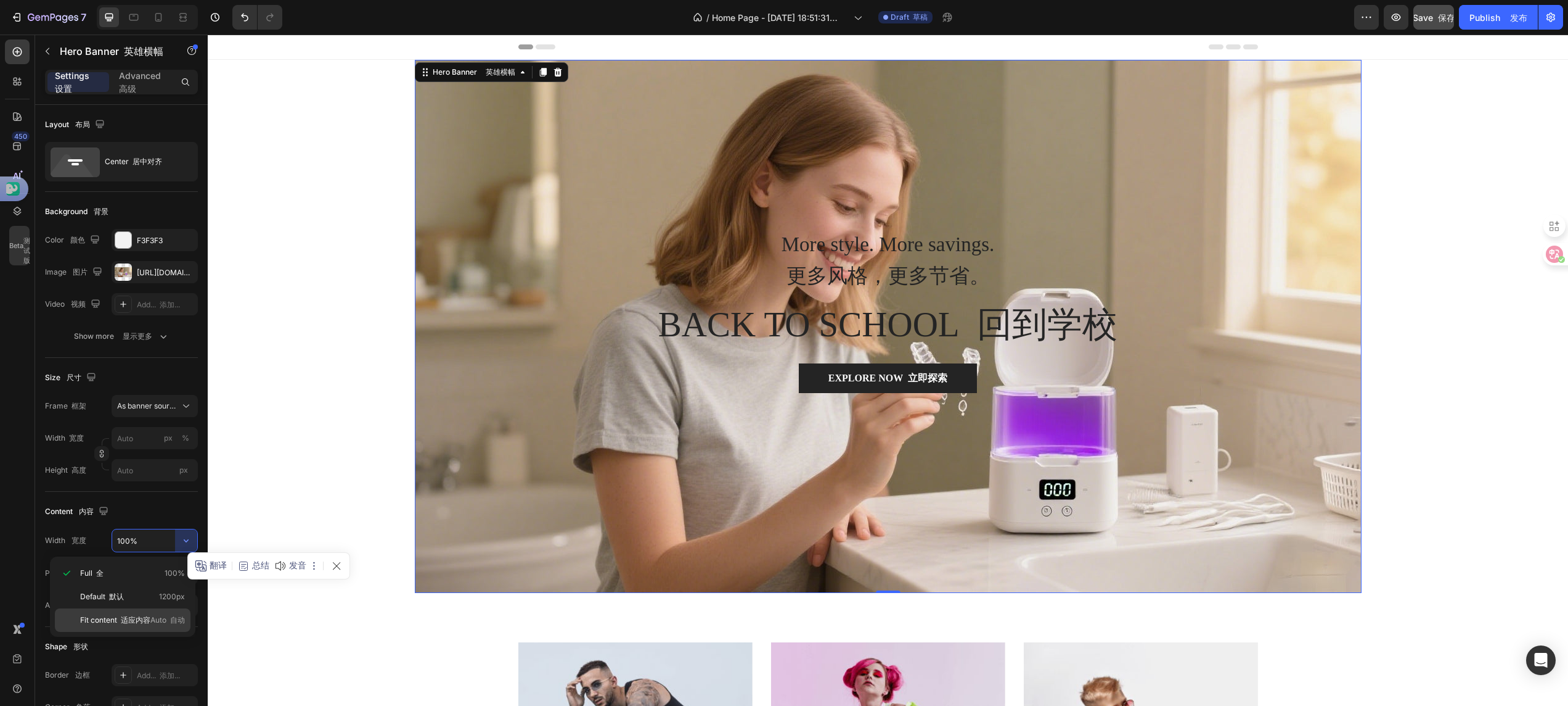
click at [124, 613] on div "Fit content 适应内容 Auto 自动" at bounding box center [123, 620] width 136 height 23
type input "Auto"
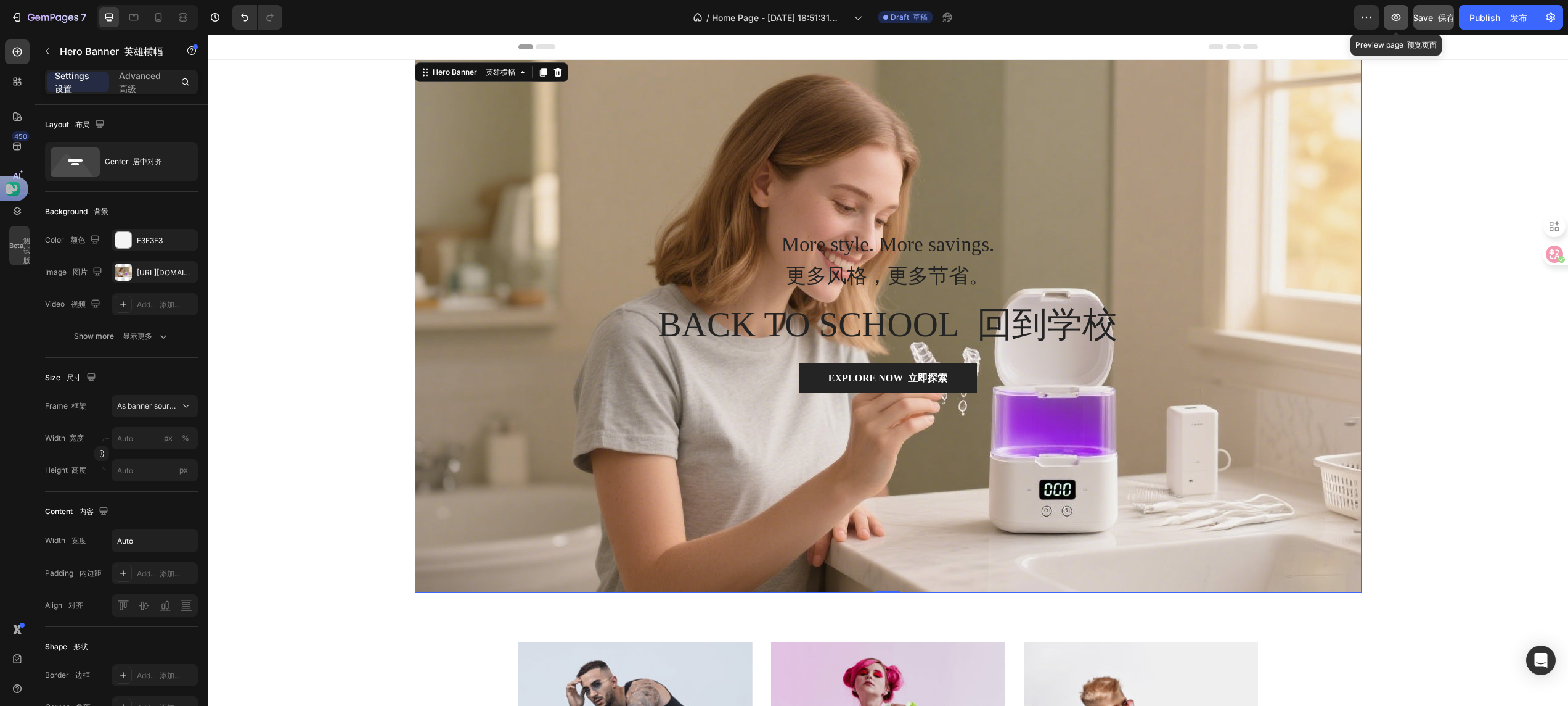
click at [1392, 22] on icon "button" at bounding box center [1396, 17] width 12 height 12
click at [420, 79] on div "Hero Banner 英雄横幅" at bounding box center [474, 72] width 112 height 15
click at [296, 147] on div "More style. More savings. 更多风格，更多节省。 Heading 标题 BACK TO SCHOOL 回到学校 Heading 标题 …" at bounding box center [888, 326] width 1361 height 533
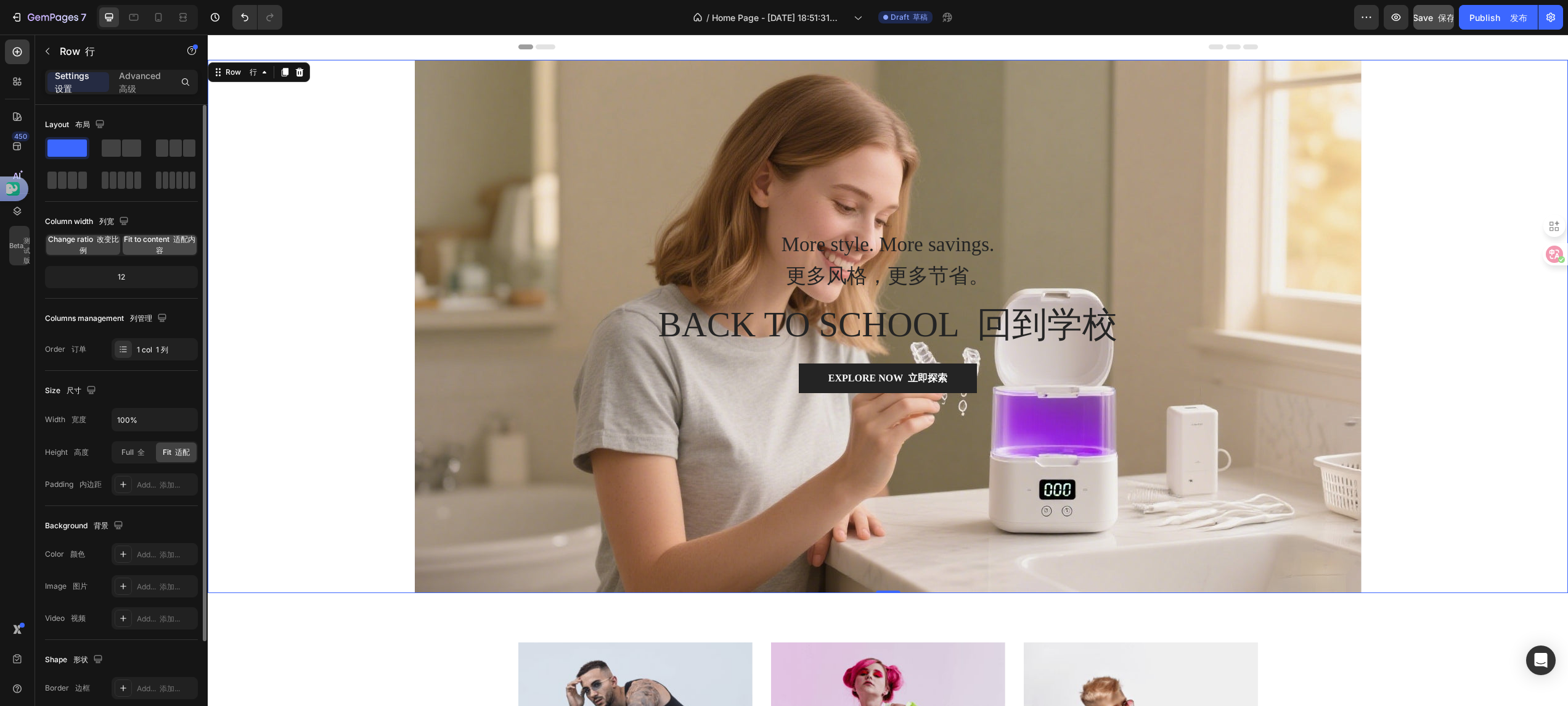
click at [158, 250] on font "适配内容" at bounding box center [176, 245] width 39 height 20
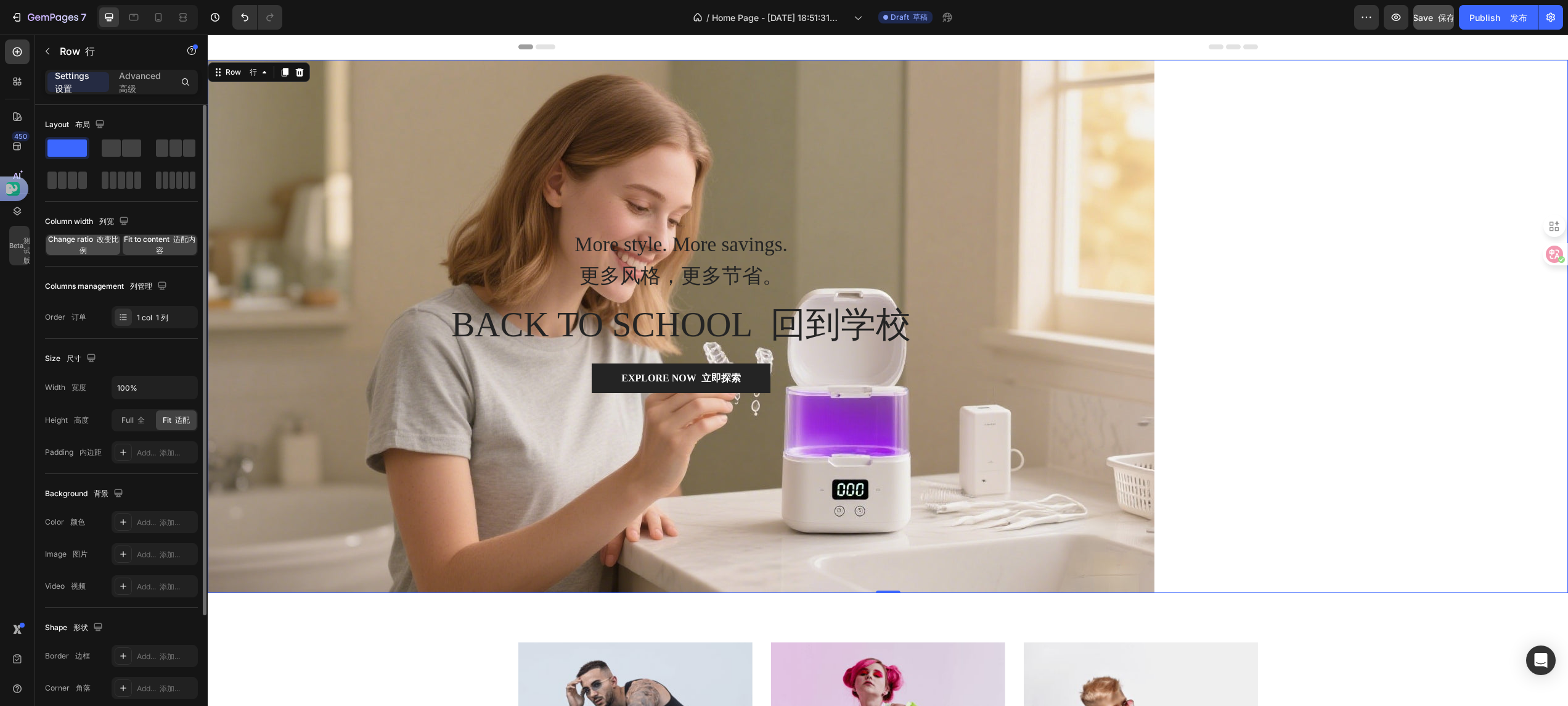
click at [89, 242] on span "Change ratio 改变比例" at bounding box center [82, 245] width 74 height 22
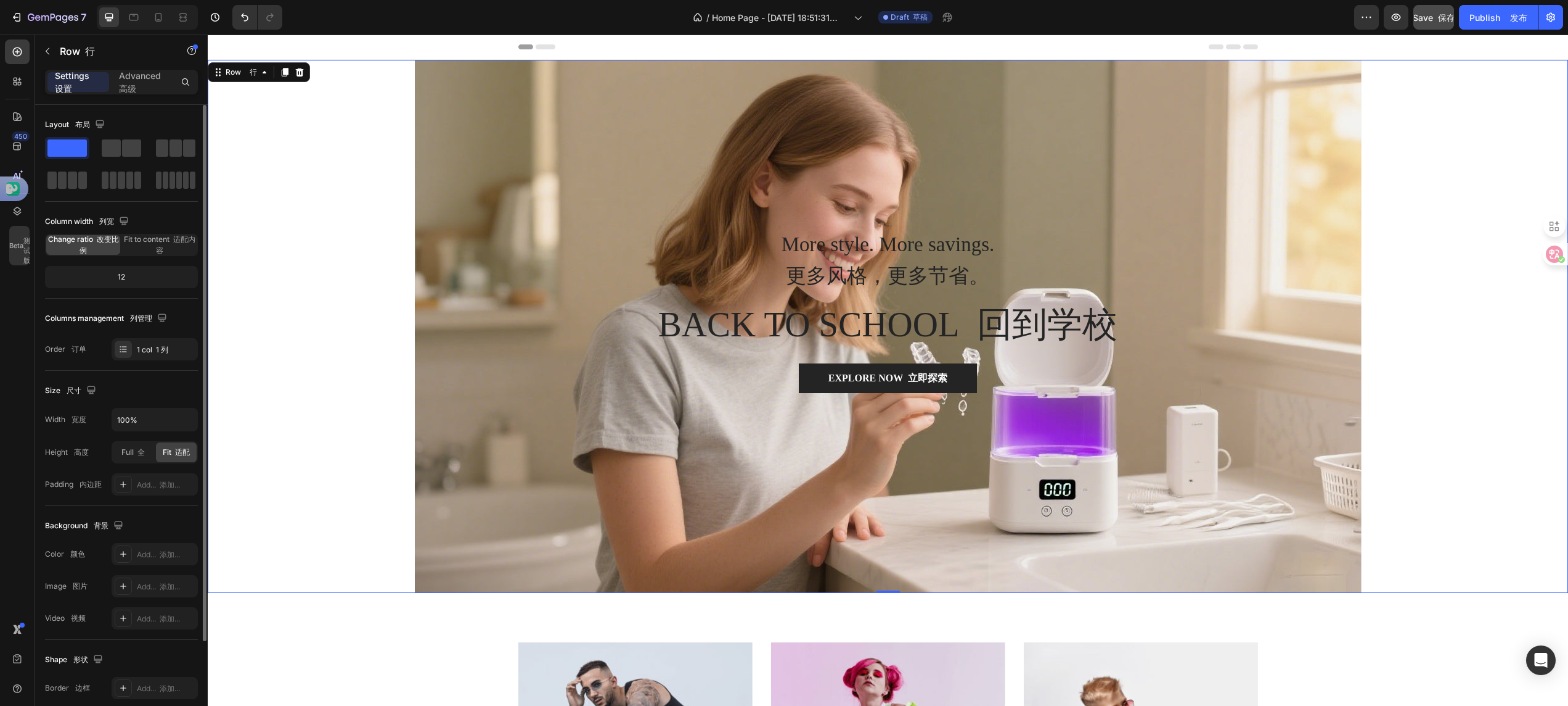
click at [121, 277] on div "12" at bounding box center [121, 277] width 148 height 18
click at [125, 348] on icon at bounding box center [123, 349] width 10 height 10
click at [129, 456] on span "Full 全" at bounding box center [133, 452] width 23 height 11
click at [169, 455] on span "Fit 适配" at bounding box center [176, 452] width 27 height 11
click at [125, 456] on span "Full 全" at bounding box center [133, 452] width 23 height 11
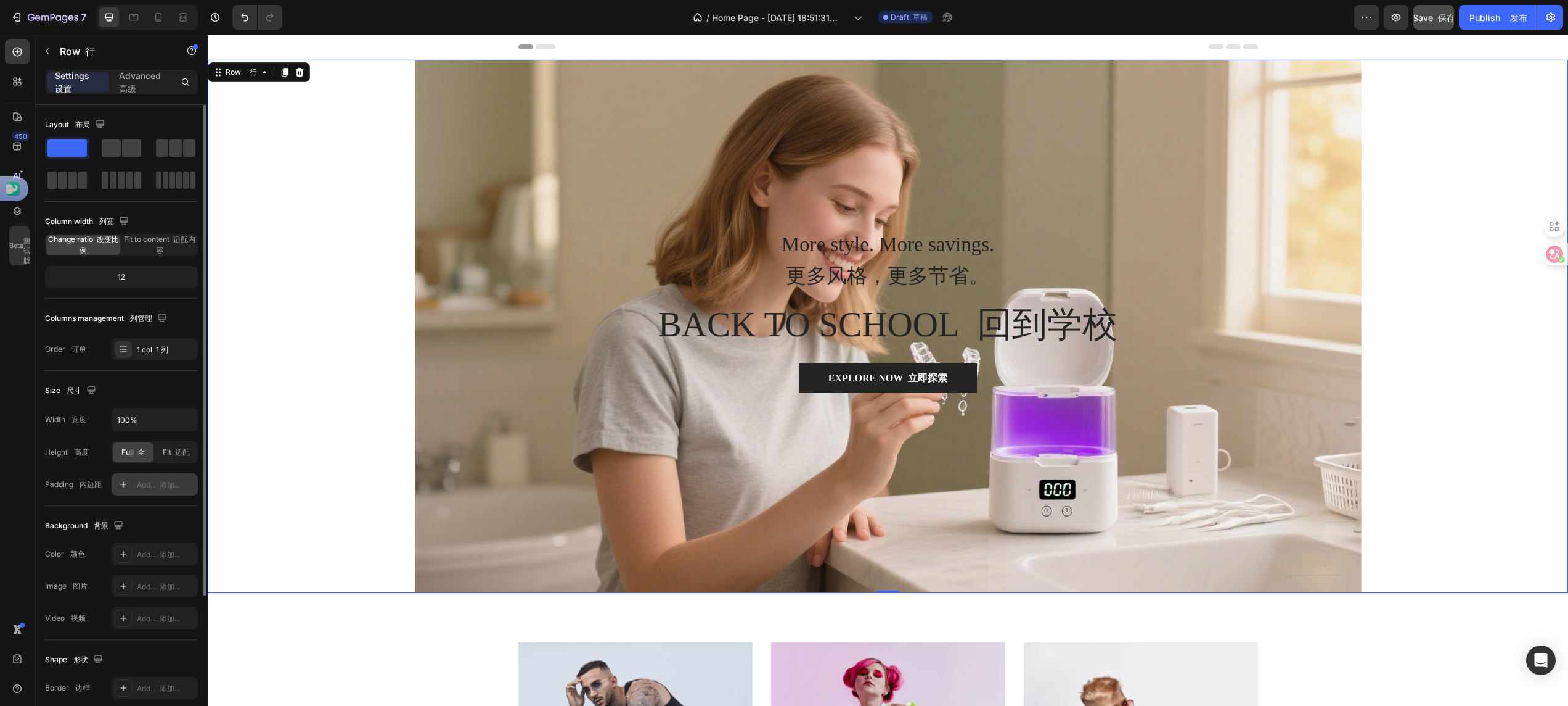
click at [121, 489] on icon at bounding box center [123, 485] width 10 height 10
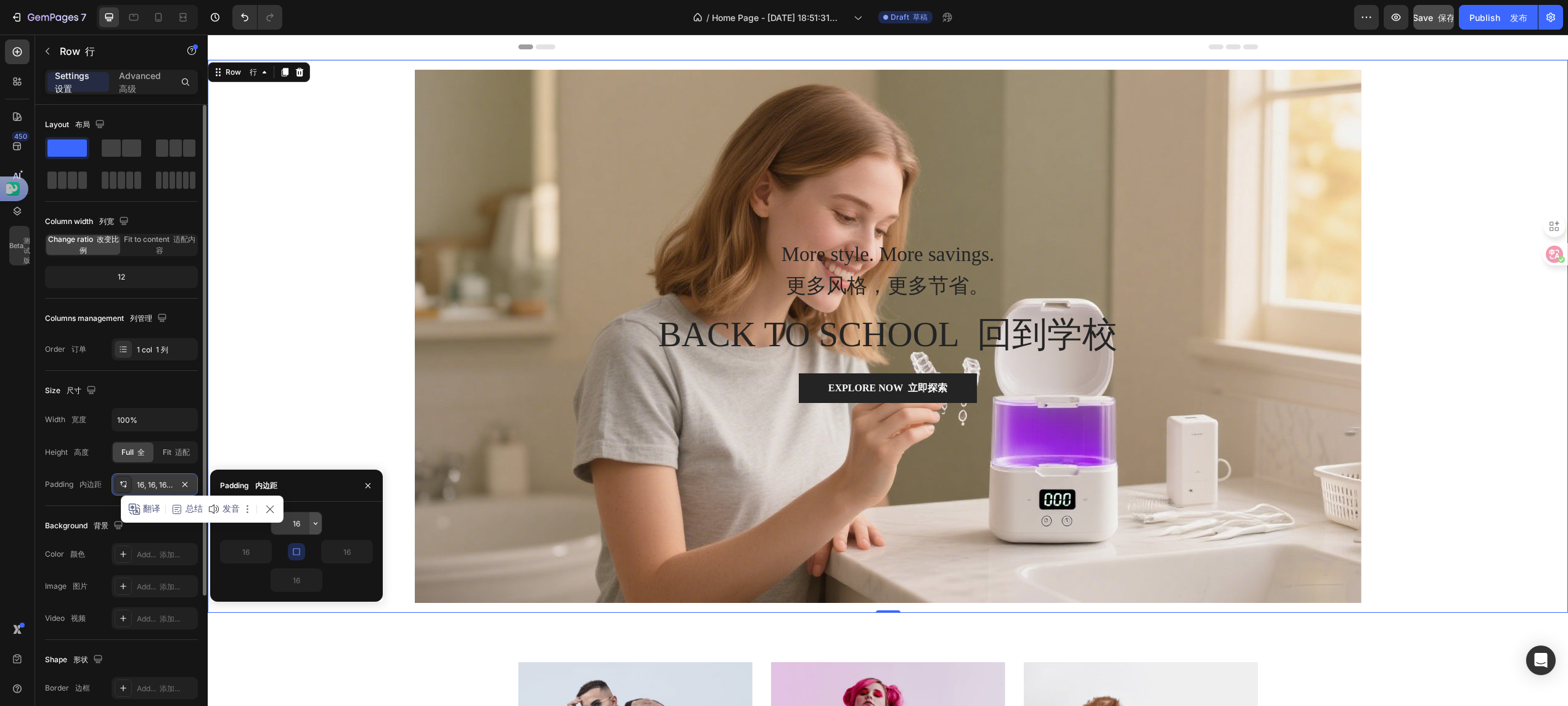
click at [312, 523] on icon "button" at bounding box center [316, 523] width 10 height 10
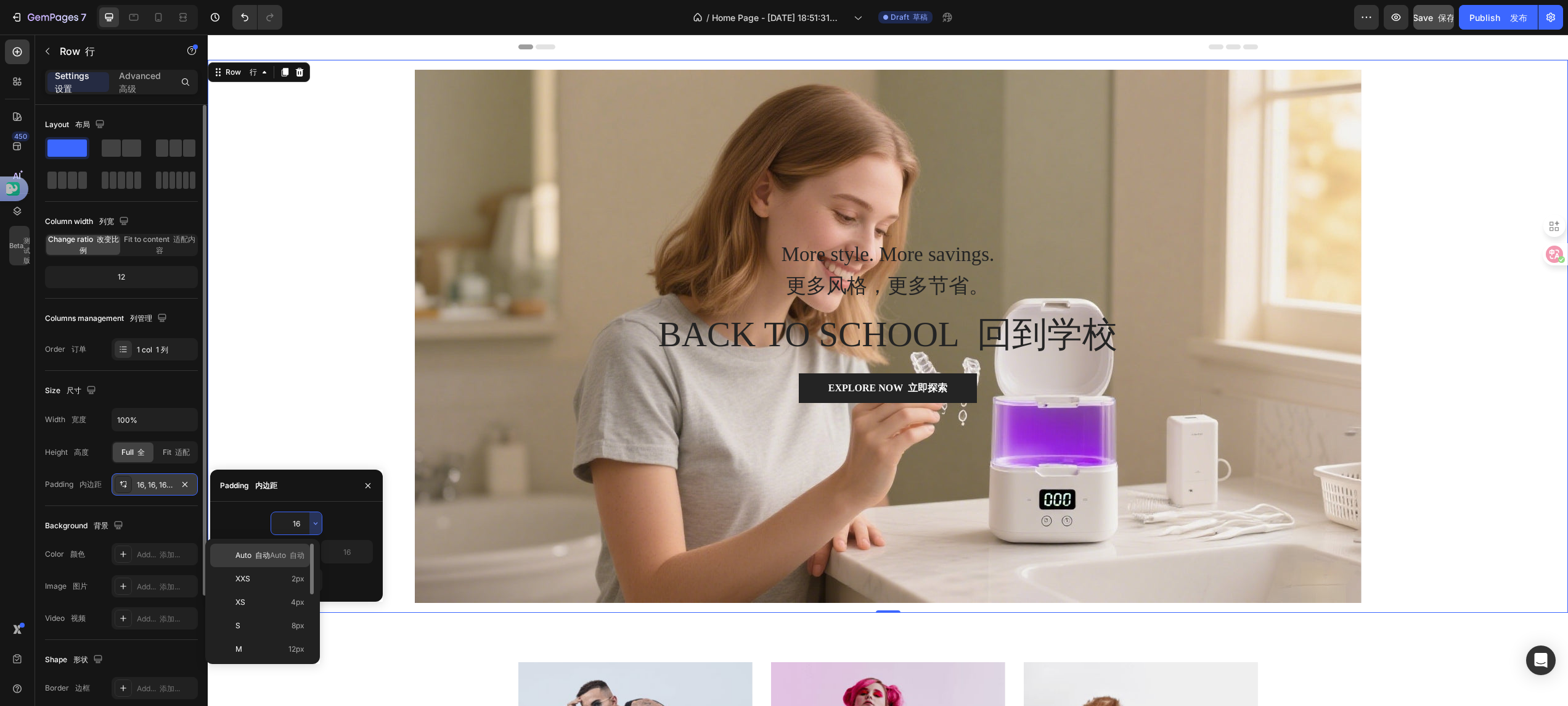
click at [264, 555] on font "自动" at bounding box center [263, 555] width 15 height 9
type input "Auto"
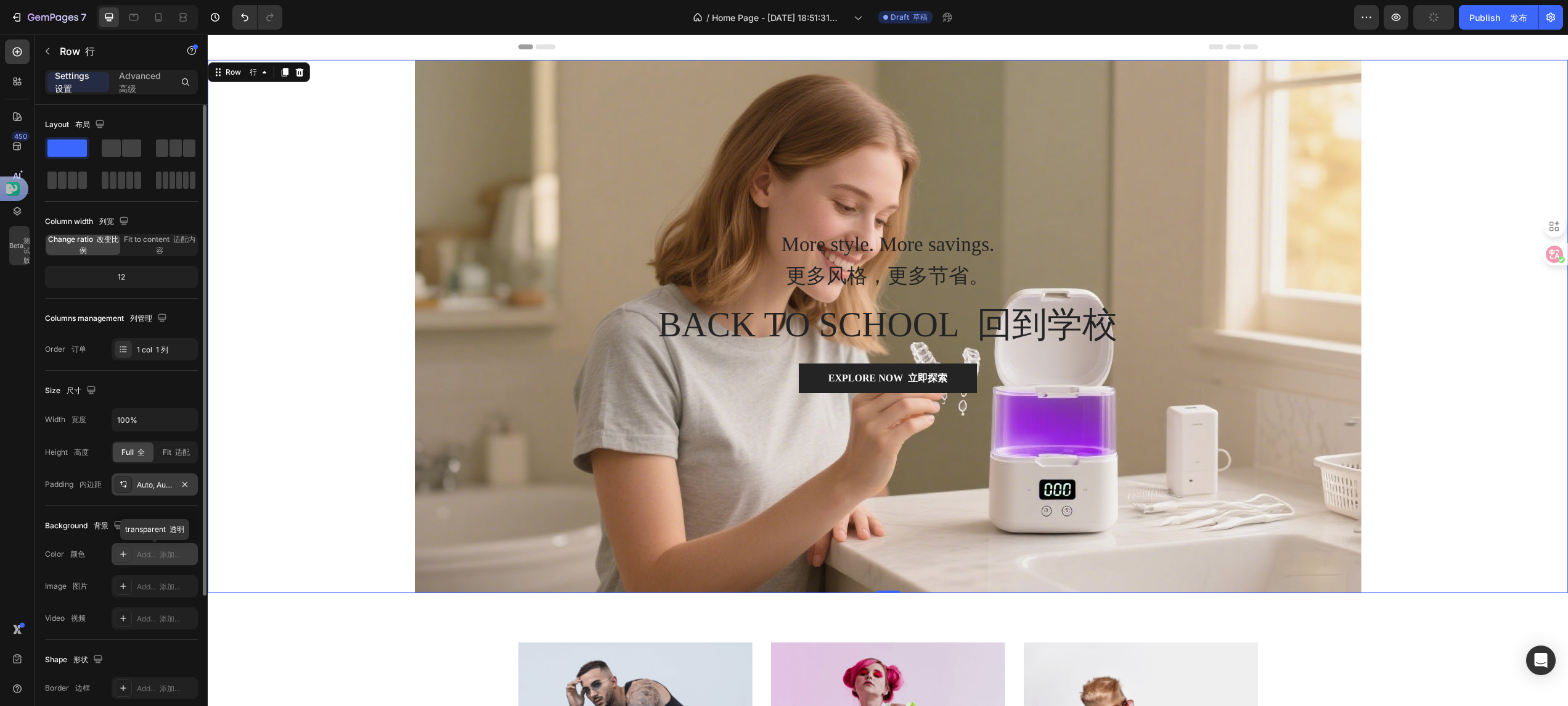
click at [132, 561] on div "Add... 添加..." at bounding box center [155, 554] width 86 height 22
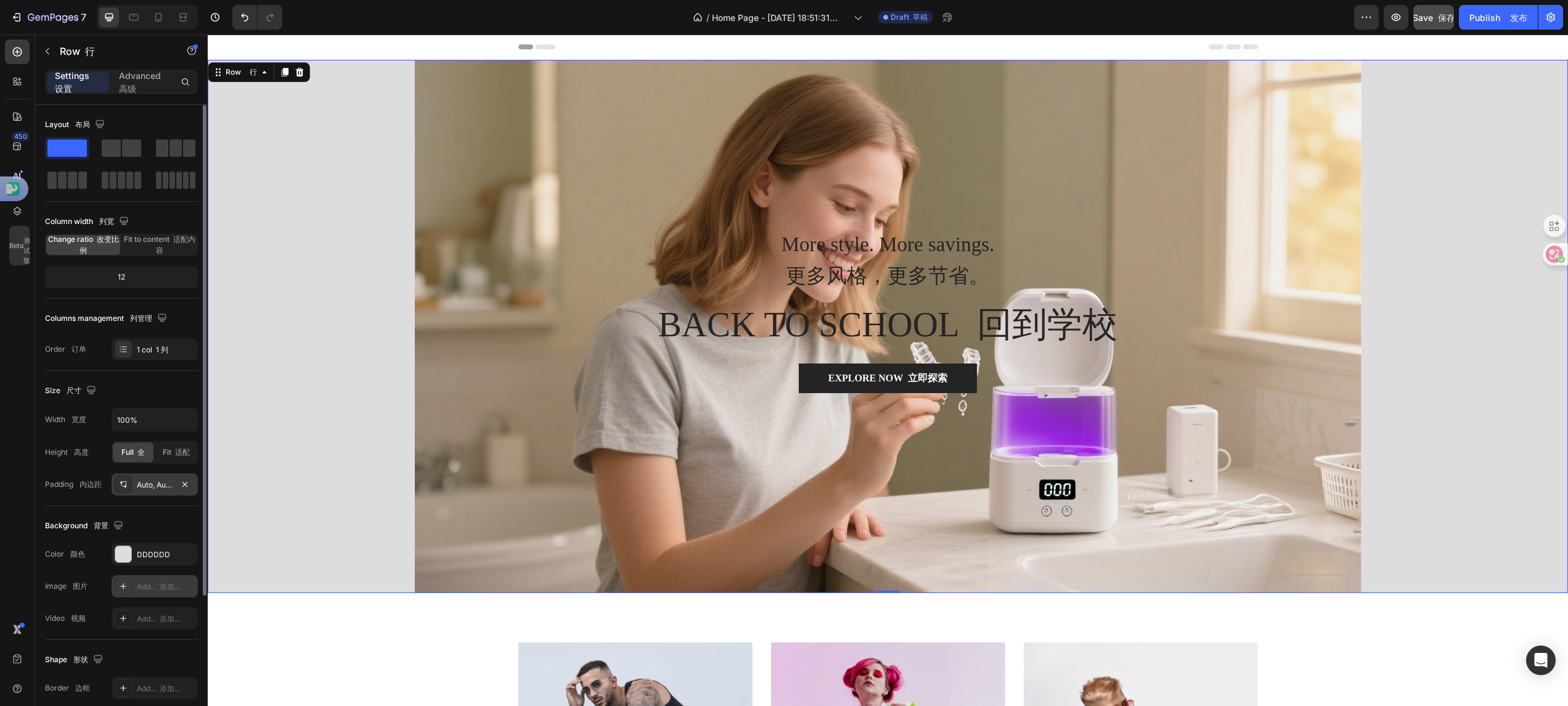
click at [131, 586] on div at bounding box center [123, 586] width 18 height 18
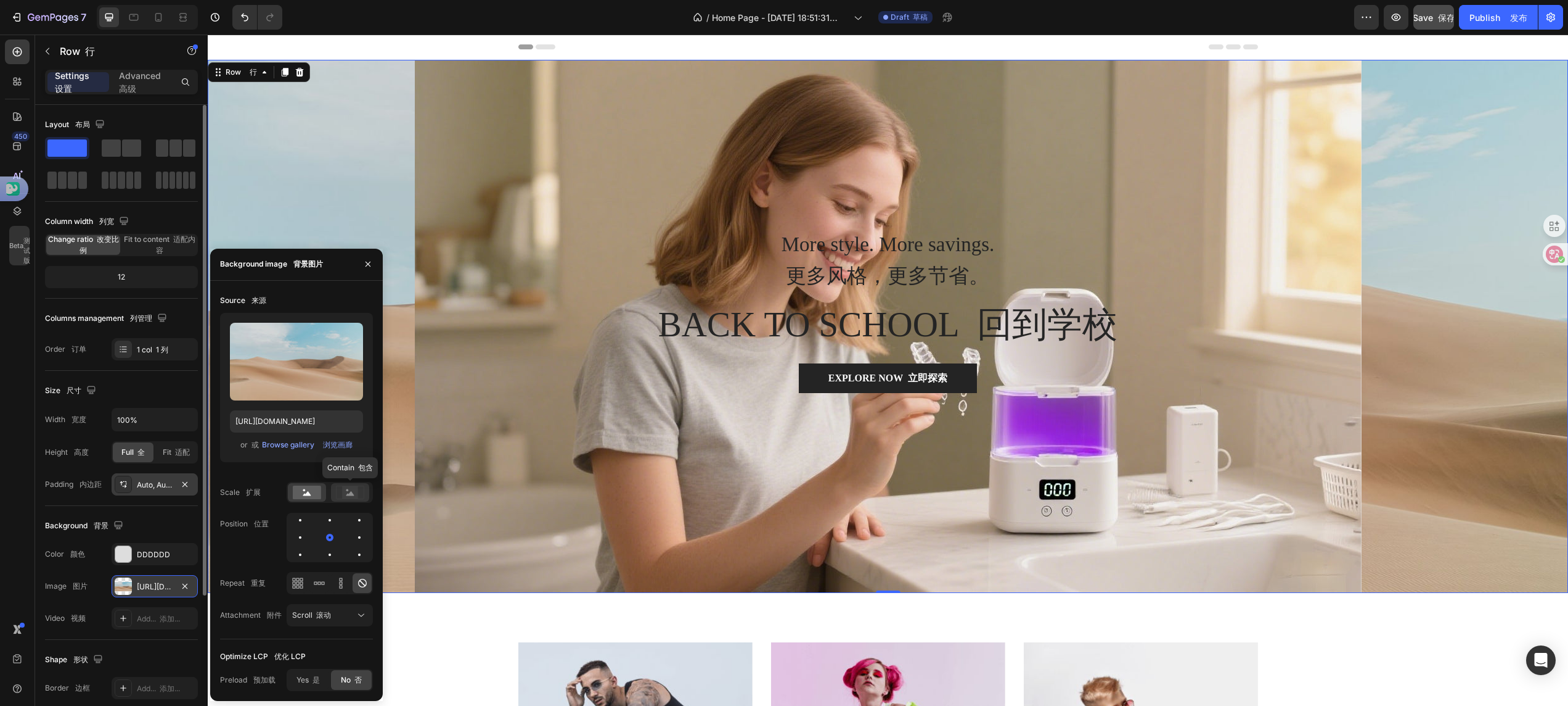
click at [346, 491] on rect at bounding box center [350, 492] width 16 height 12
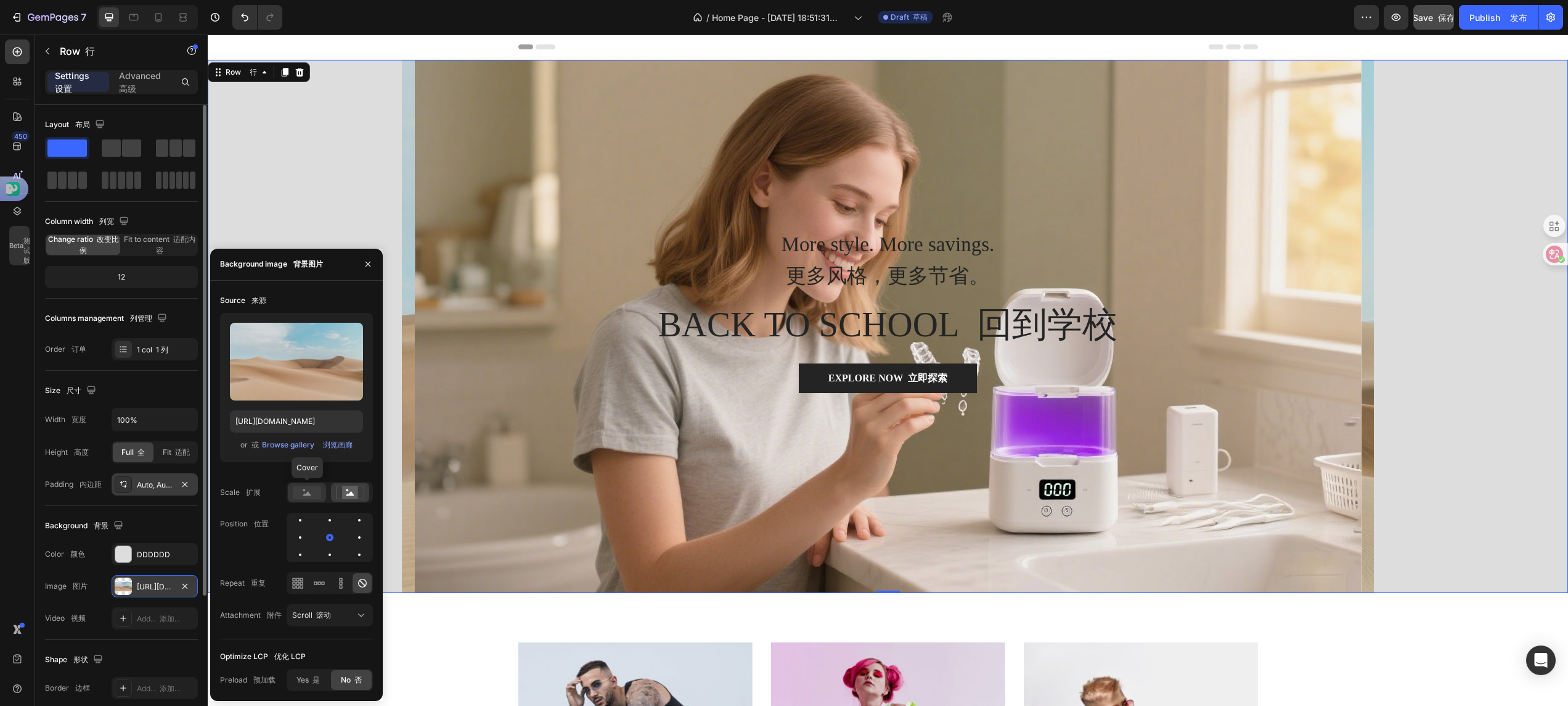
click at [320, 495] on rect at bounding box center [306, 492] width 28 height 14
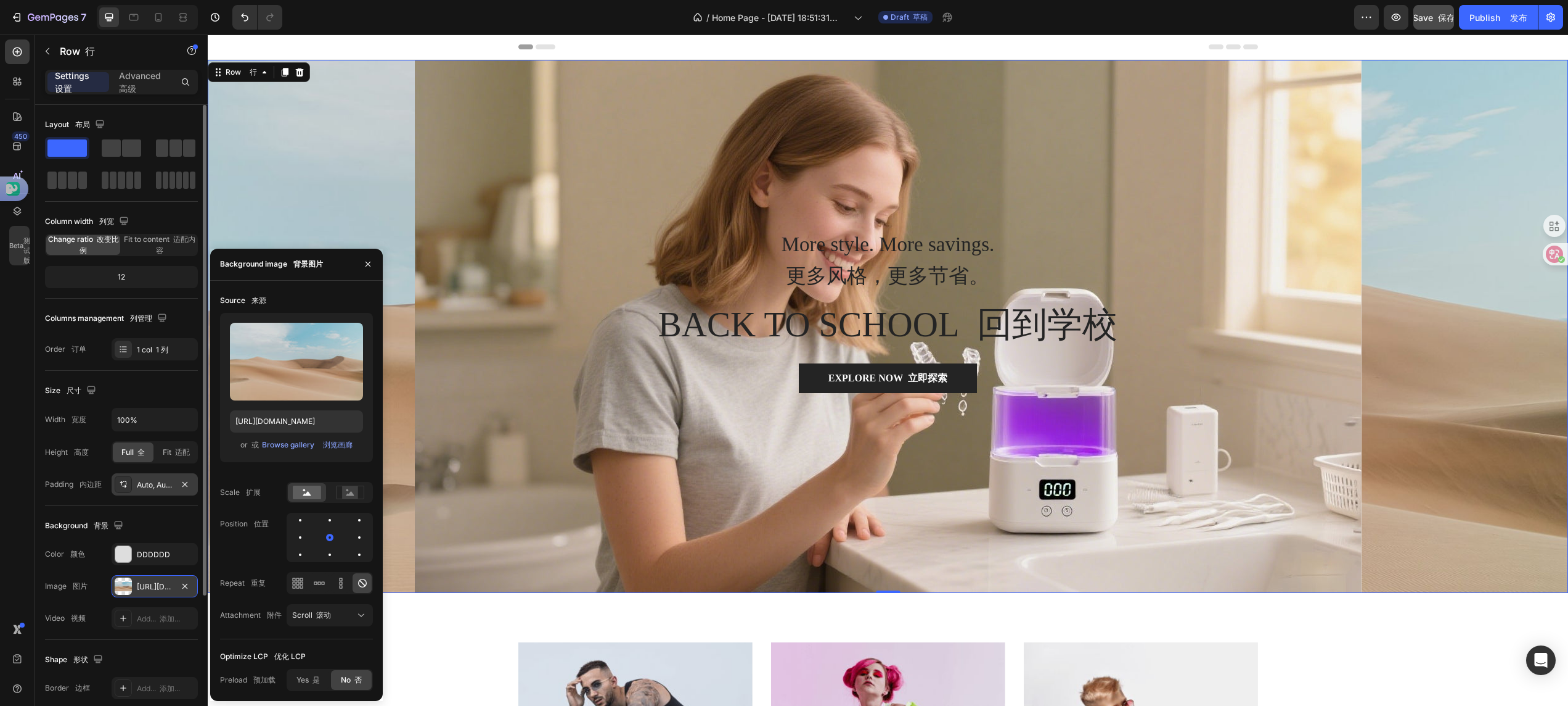
click at [129, 587] on div at bounding box center [123, 586] width 18 height 18
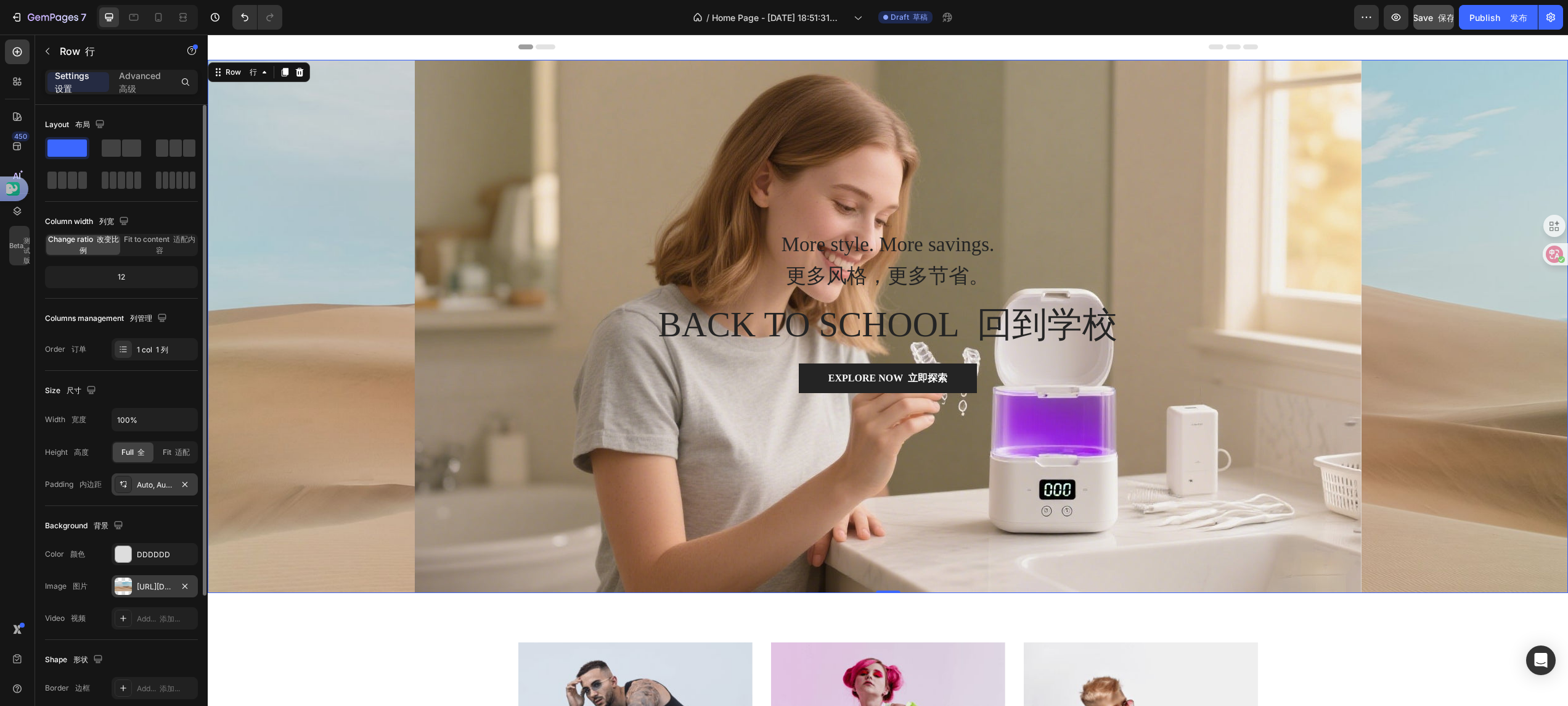
click at [129, 587] on div at bounding box center [123, 586] width 18 height 18
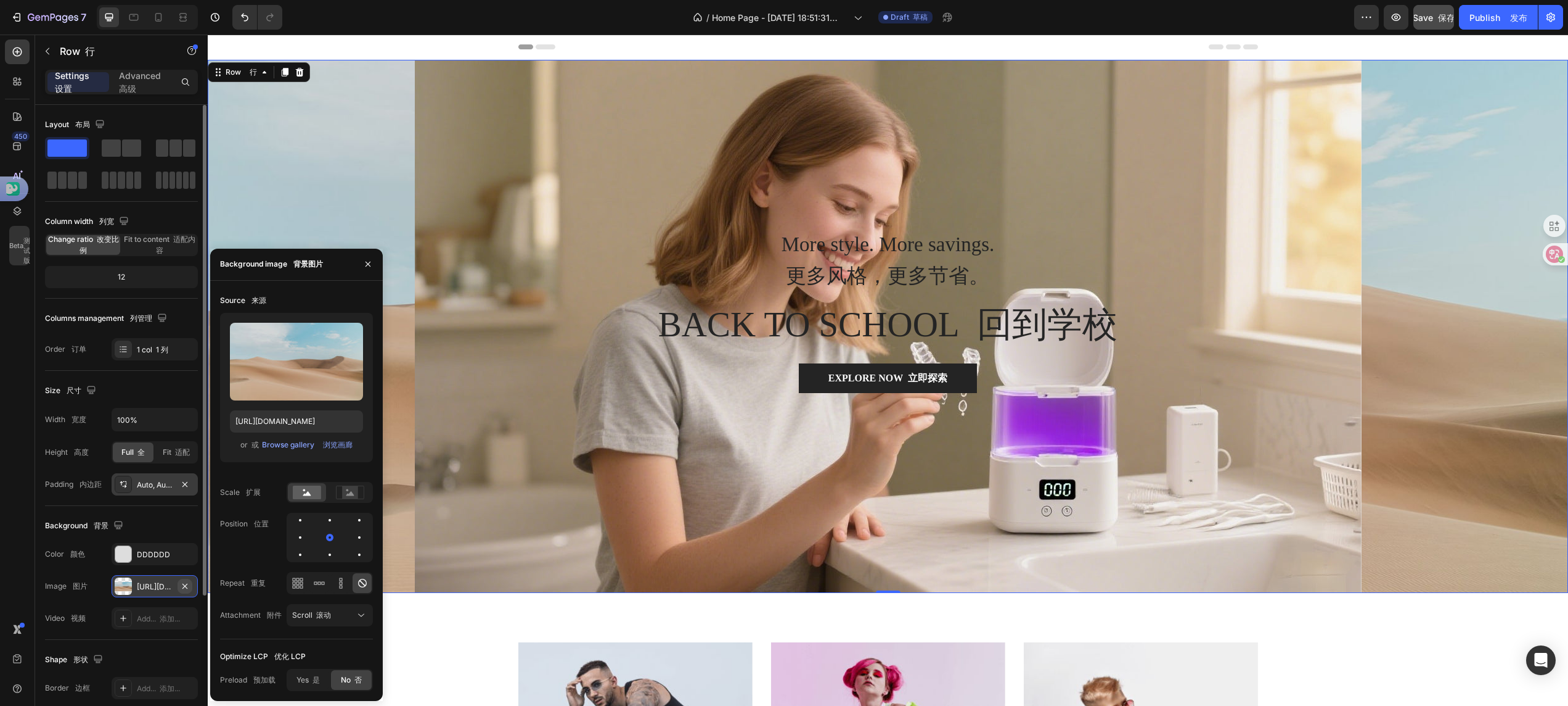
click at [188, 583] on icon "button" at bounding box center [185, 586] width 10 height 10
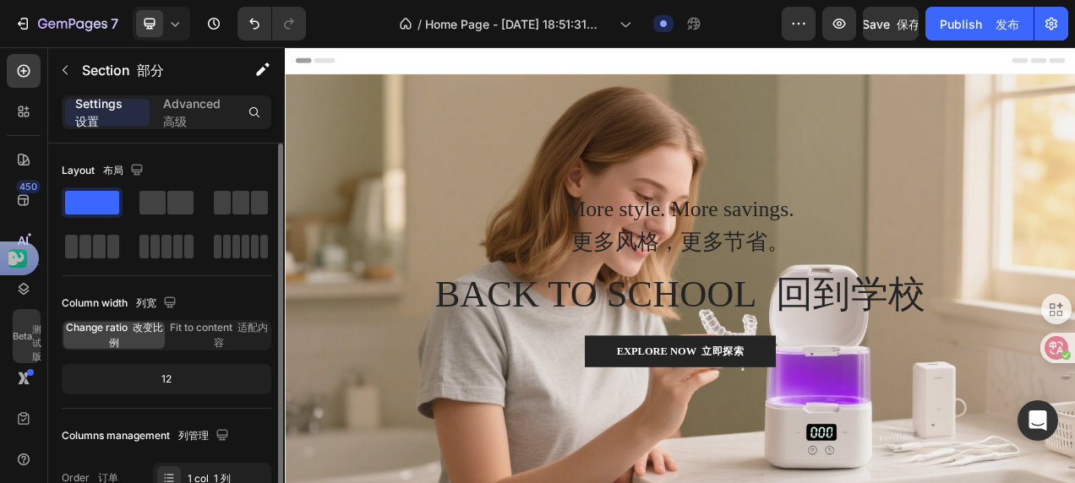
drag, startPoint x: 1708, startPoint y: 73, endPoint x: 700, endPoint y: 58, distance: 1008.1
click at [700, 58] on div "Header 标题" at bounding box center [791, 64] width 987 height 34
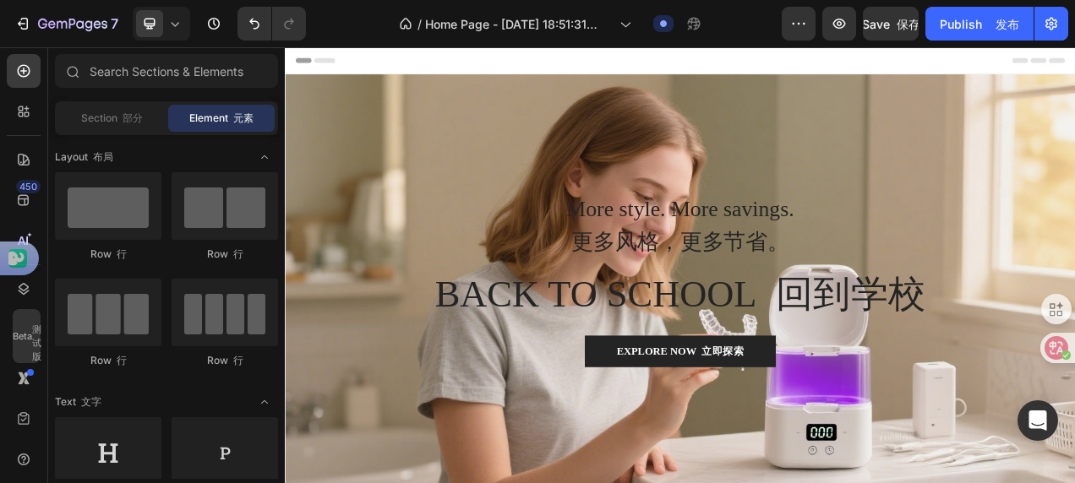
click at [309, 62] on icon at bounding box center [304, 64] width 12 height 12
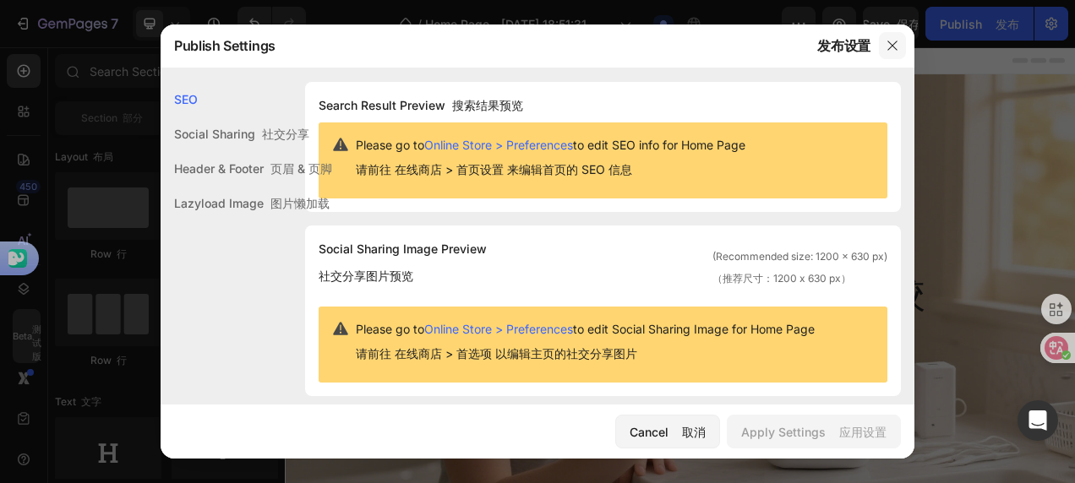
click at [889, 43] on icon "button" at bounding box center [891, 45] width 9 height 9
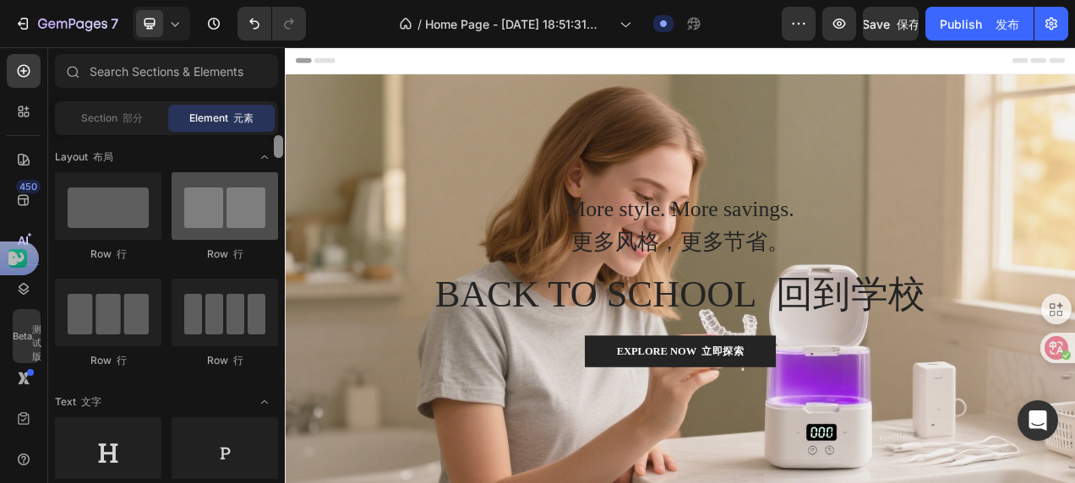
drag, startPoint x: 274, startPoint y: 189, endPoint x: 252, endPoint y: 183, distance: 23.0
click at [252, 183] on div "Layout 布局 Row 行 Row 行 Row 行 Row 行 Text 文字 Heading 标题 Text Block 文本块 Button 按钮 B…" at bounding box center [166, 307] width 237 height 344
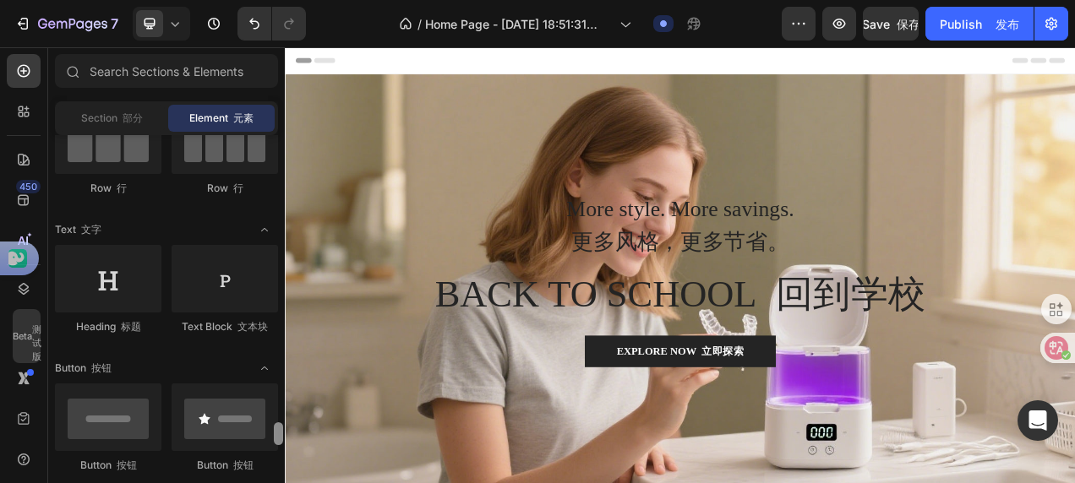
scroll to position [431, 0]
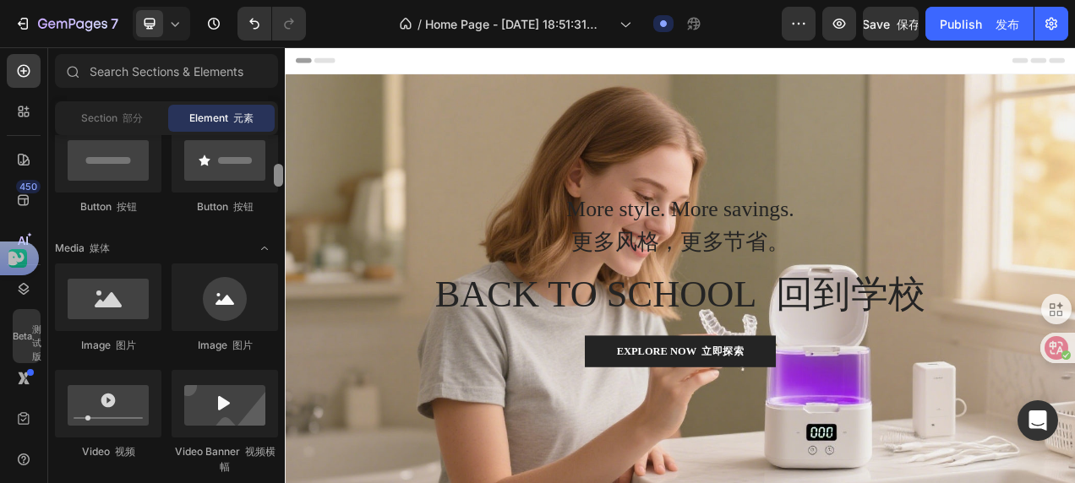
drag, startPoint x: 279, startPoint y: 143, endPoint x: 284, endPoint y: 172, distance: 30.0
click at [284, 172] on div at bounding box center [278, 307] width 13 height 344
click at [137, 120] on font "部分" at bounding box center [133, 118] width 20 height 13
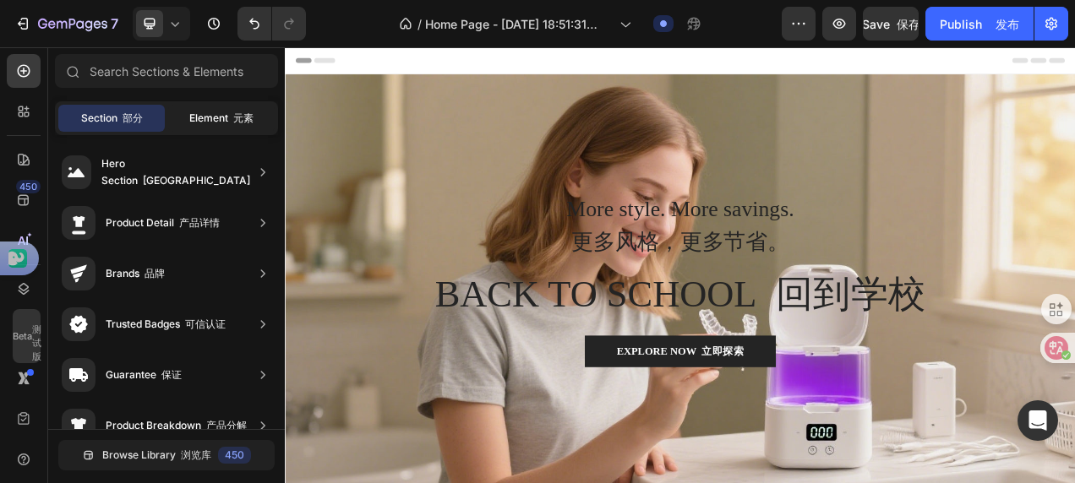
click at [201, 123] on span "Element 元素" at bounding box center [221, 118] width 64 height 15
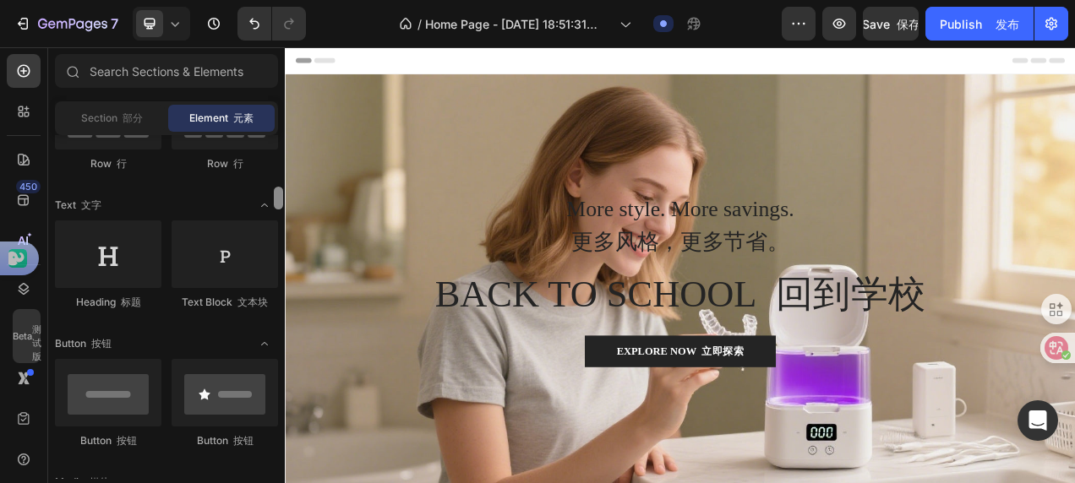
scroll to position [246, 0]
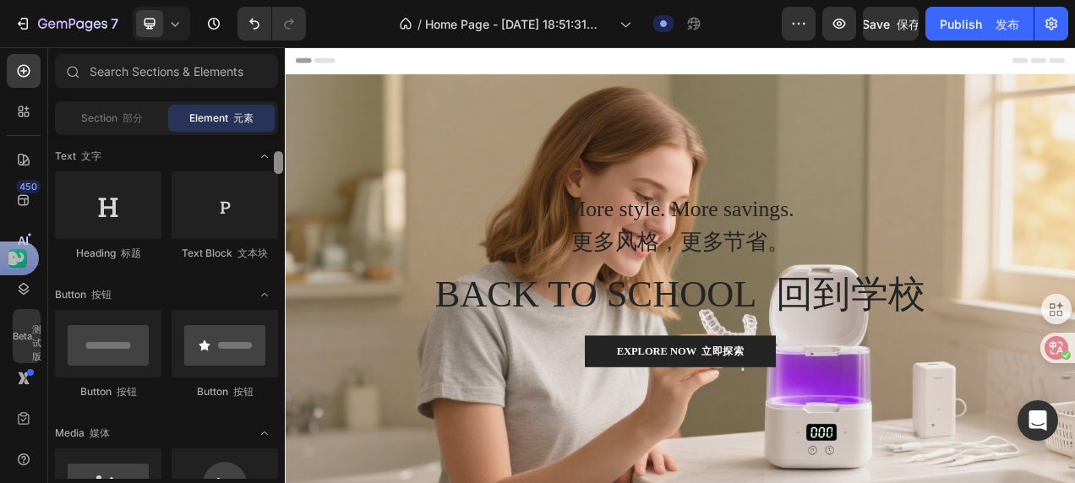
drag, startPoint x: 278, startPoint y: 179, endPoint x: 275, endPoint y: 166, distance: 13.1
click at [275, 166] on div at bounding box center [278, 162] width 9 height 23
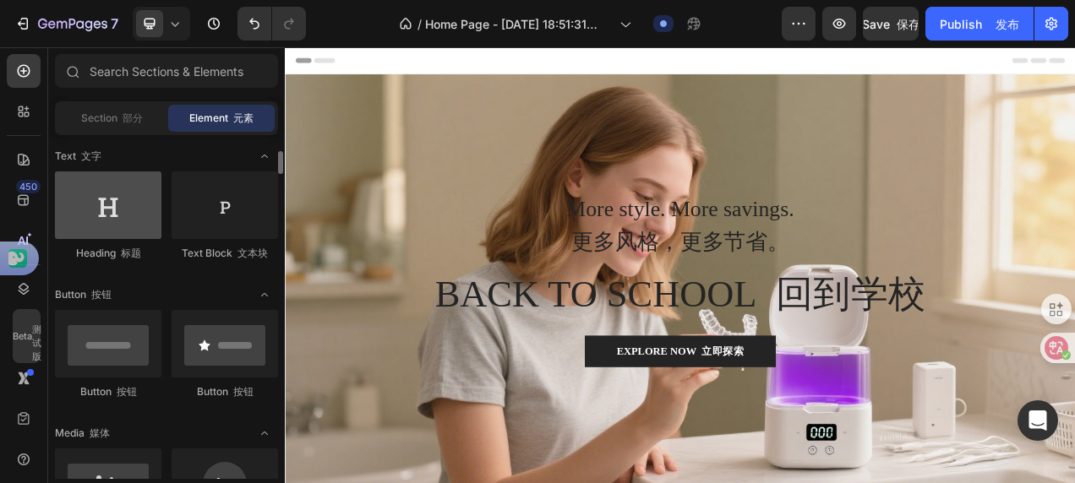
click at [117, 225] on div at bounding box center [108, 206] width 106 height 68
click at [115, 225] on div at bounding box center [108, 206] width 106 height 68
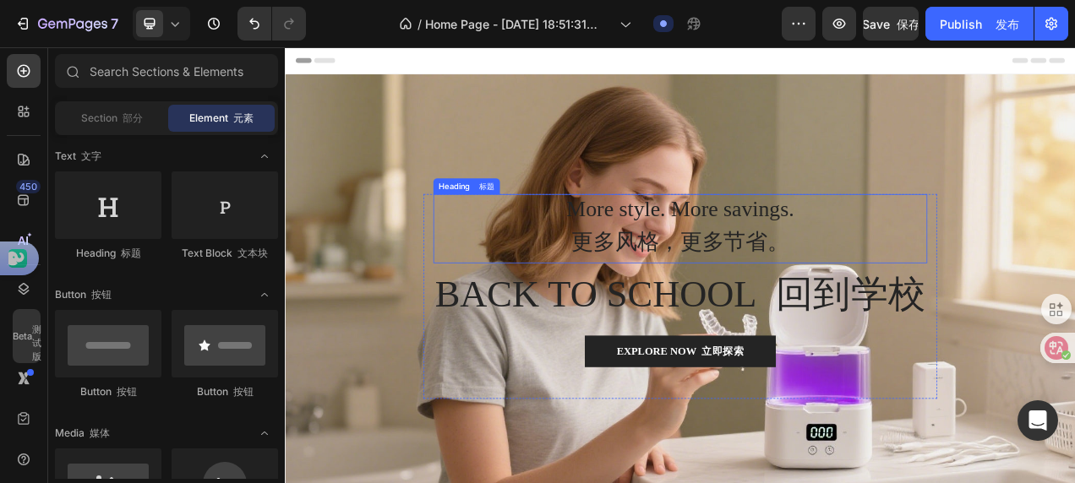
click at [767, 254] on p "More style. More savings. 更多风格，更多节省。" at bounding box center [791, 280] width 629 height 86
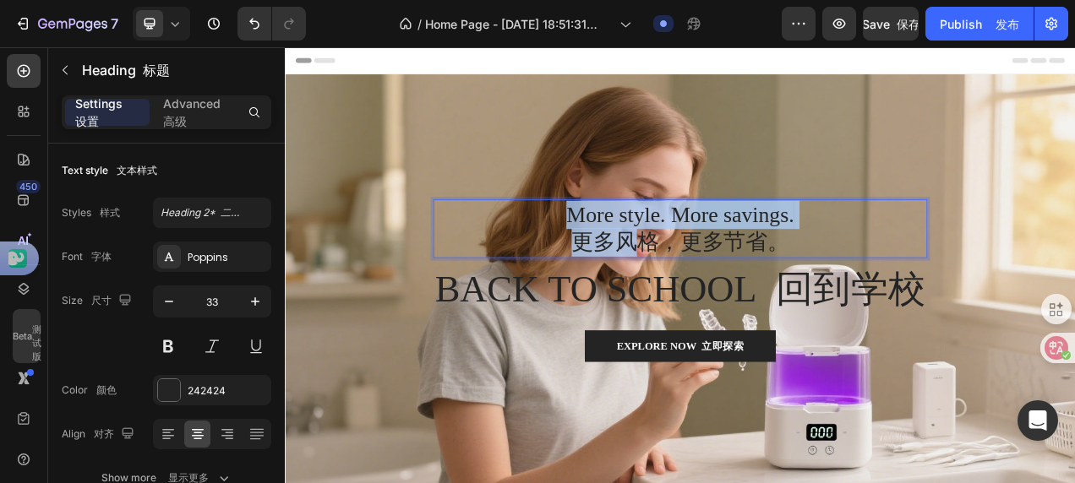
drag, startPoint x: 725, startPoint y: 281, endPoint x: 624, endPoint y: 273, distance: 100.9
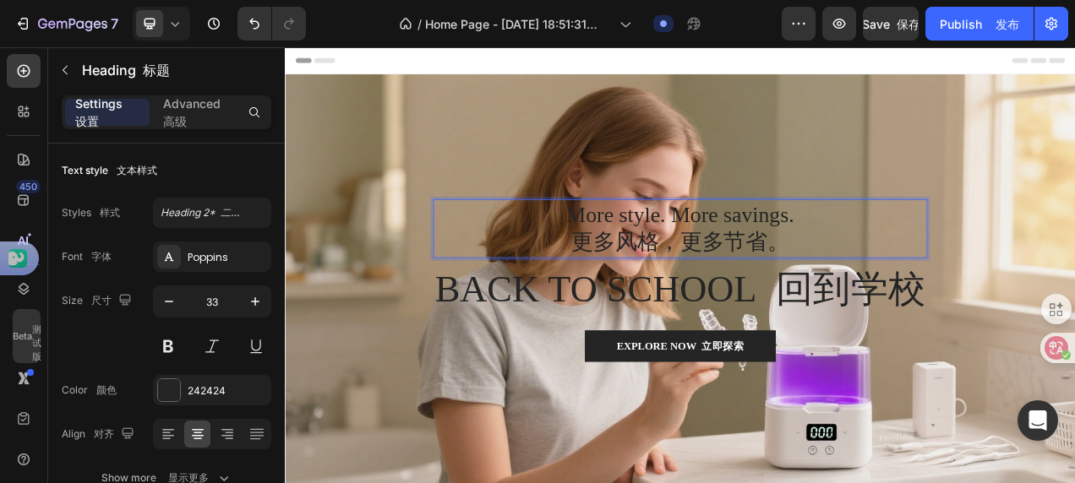
click at [862, 290] on p "More style. More savings. 更多风格，更多节省。" at bounding box center [791, 280] width 629 height 73
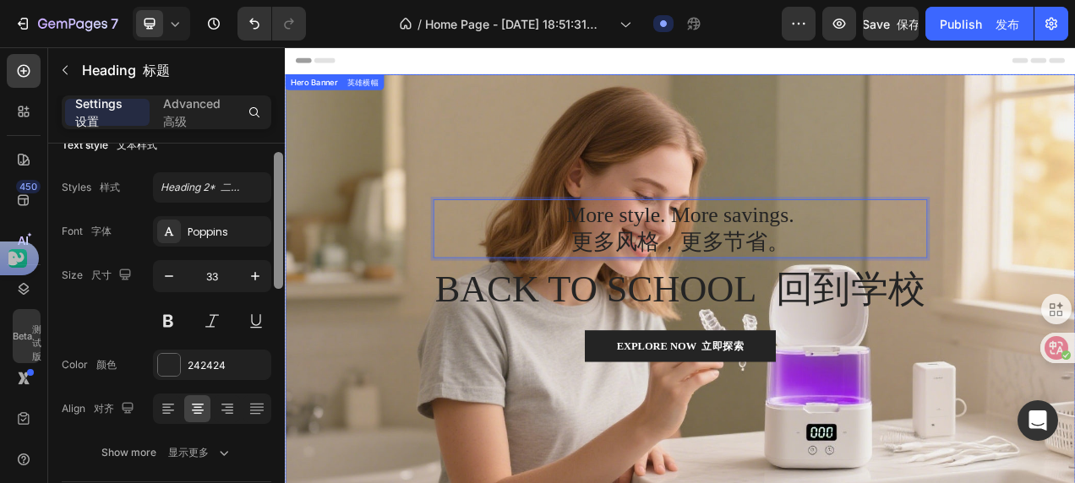
drag, startPoint x: 561, startPoint y: 275, endPoint x: 289, endPoint y: 338, distance: 279.2
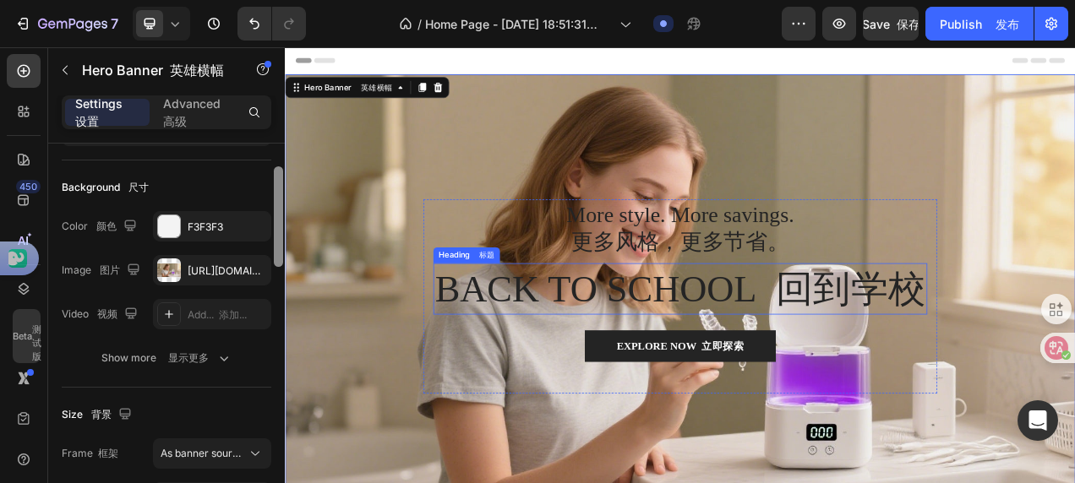
scroll to position [100, 0]
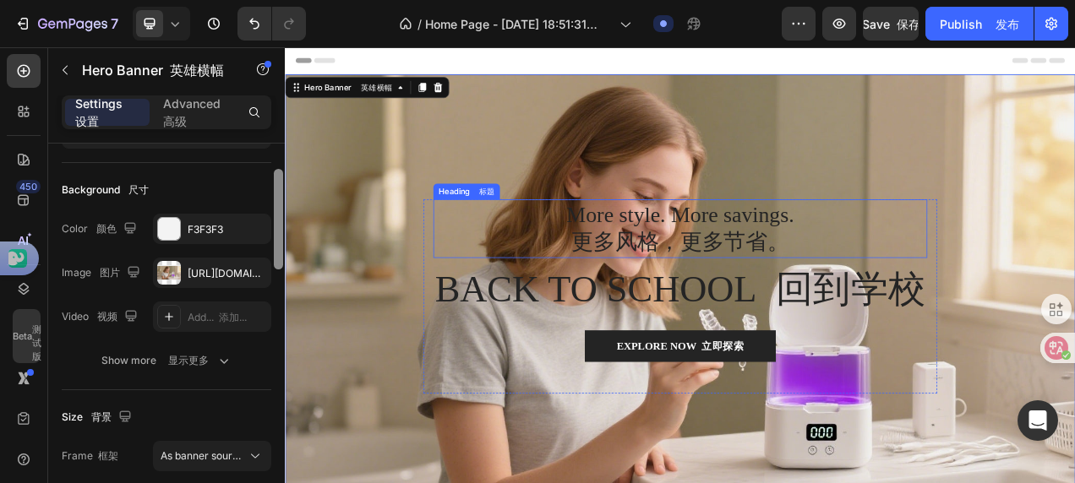
click at [813, 283] on p "More style. More savings. 更多风格，更多节省。" at bounding box center [791, 280] width 629 height 73
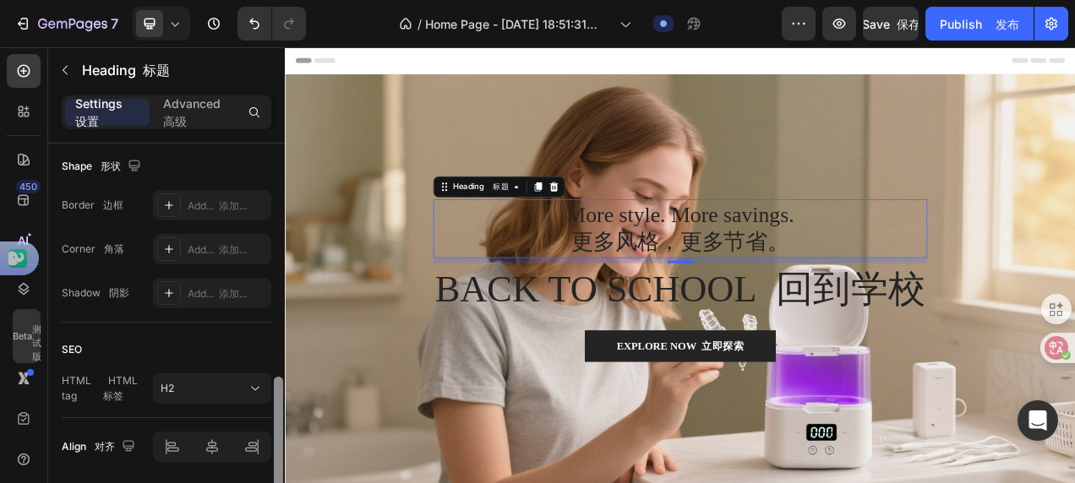
scroll to position [642, 0]
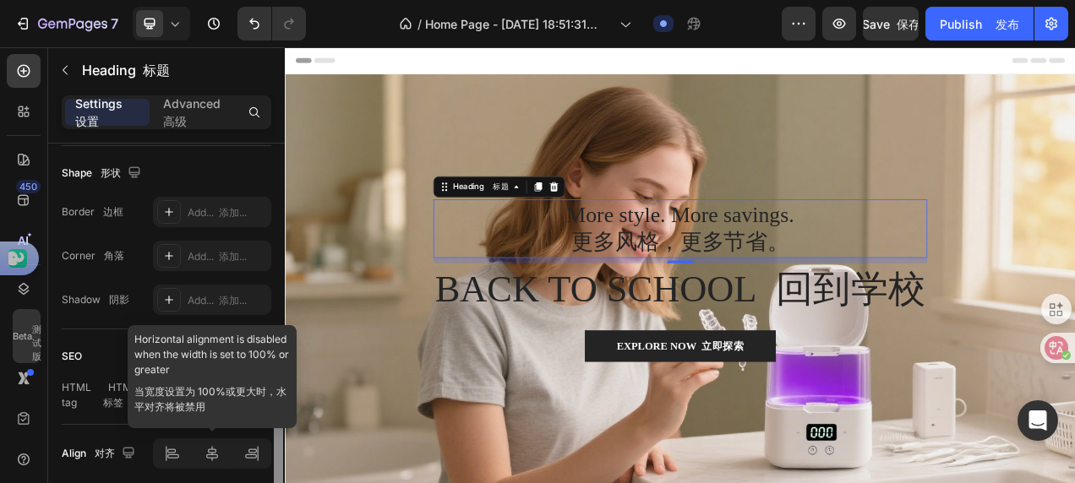
click at [217, 456] on div at bounding box center [212, 454] width 118 height 30
click at [171, 460] on div at bounding box center [212, 454] width 118 height 30
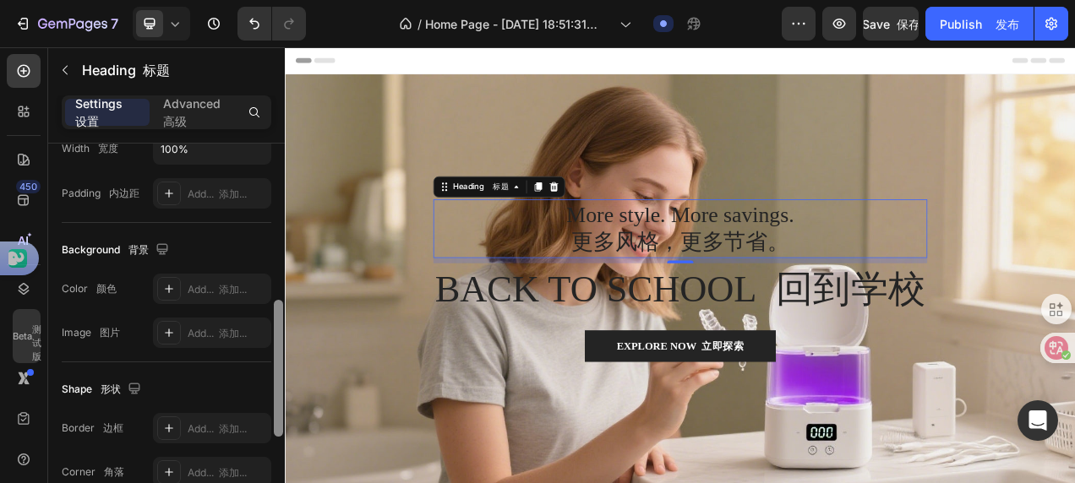
scroll to position [421, 0]
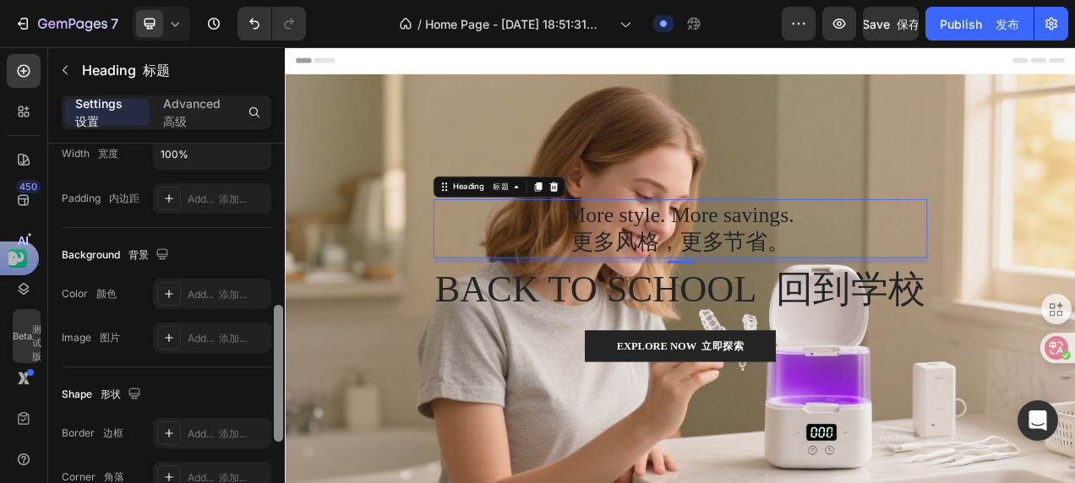
drag, startPoint x: 278, startPoint y: 393, endPoint x: 270, endPoint y: 314, distance: 78.9
click at [270, 314] on div "Text style 文本样式 Styles 样式 Heading 2* 二级标题* Font 字体 Poppins Size 尺寸 33 Color 颜色 …" at bounding box center [166, 338] width 237 height 388
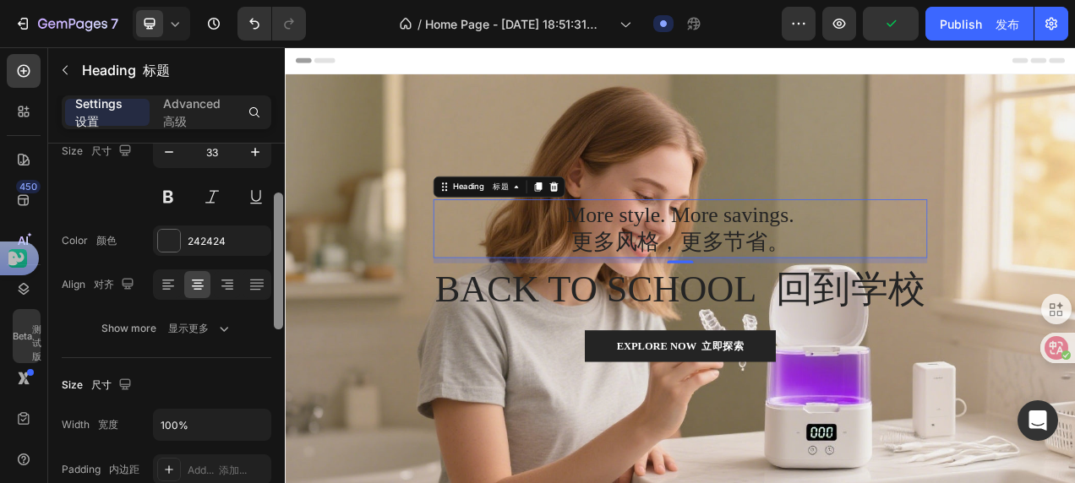
scroll to position [147, 0]
drag, startPoint x: 277, startPoint y: 338, endPoint x: 275, endPoint y: 241, distance: 97.2
click at [275, 241] on div at bounding box center [278, 263] width 9 height 137
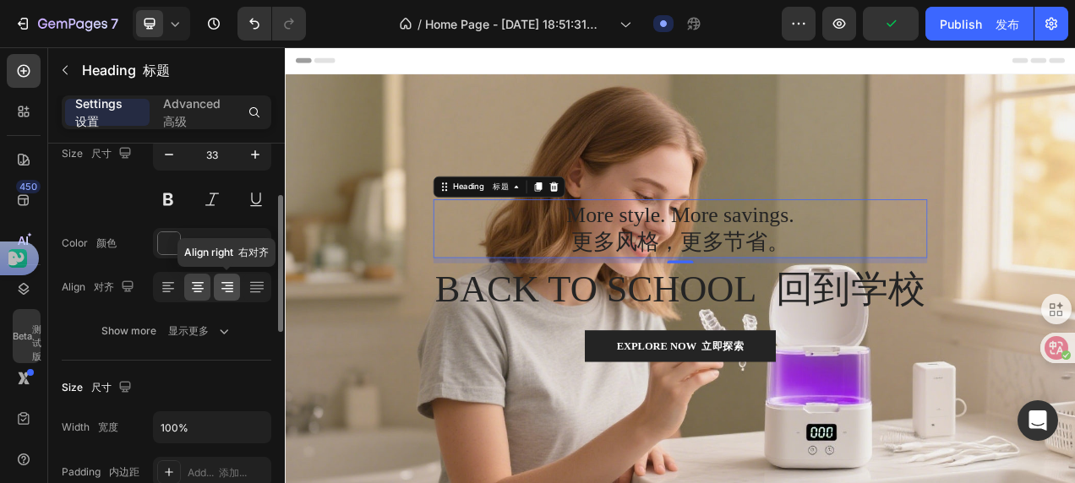
click at [223, 283] on icon at bounding box center [227, 287] width 17 height 17
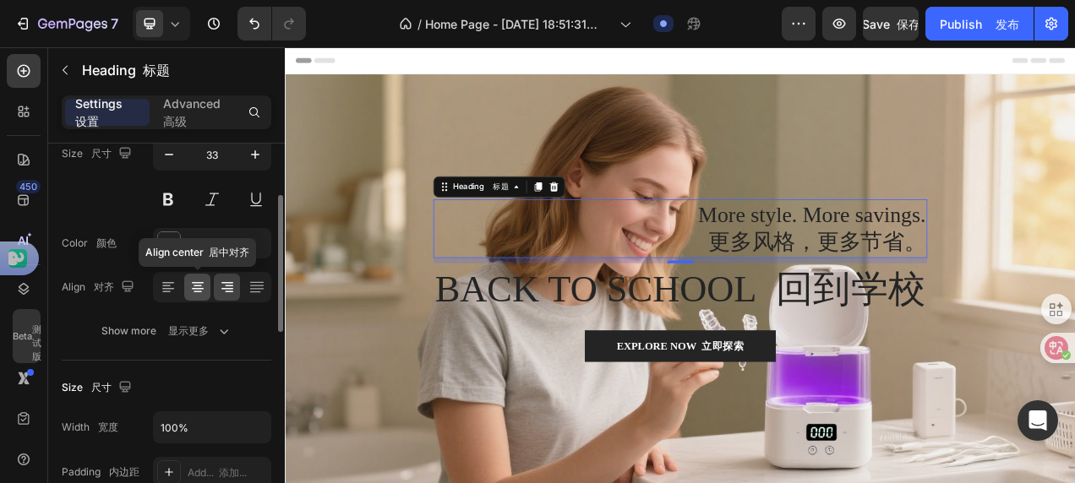
click at [198, 286] on icon at bounding box center [197, 287] width 8 height 2
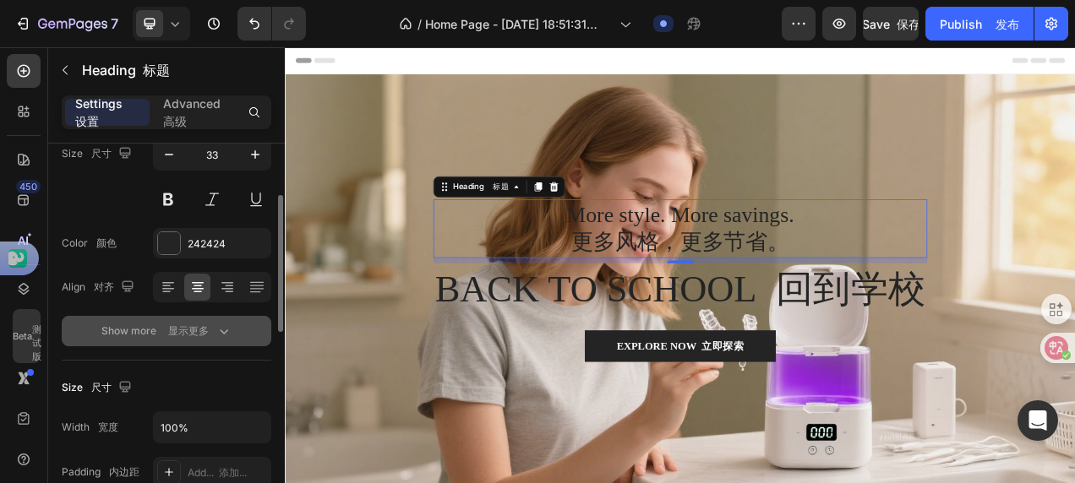
click at [225, 333] on icon "button" at bounding box center [223, 331] width 17 height 17
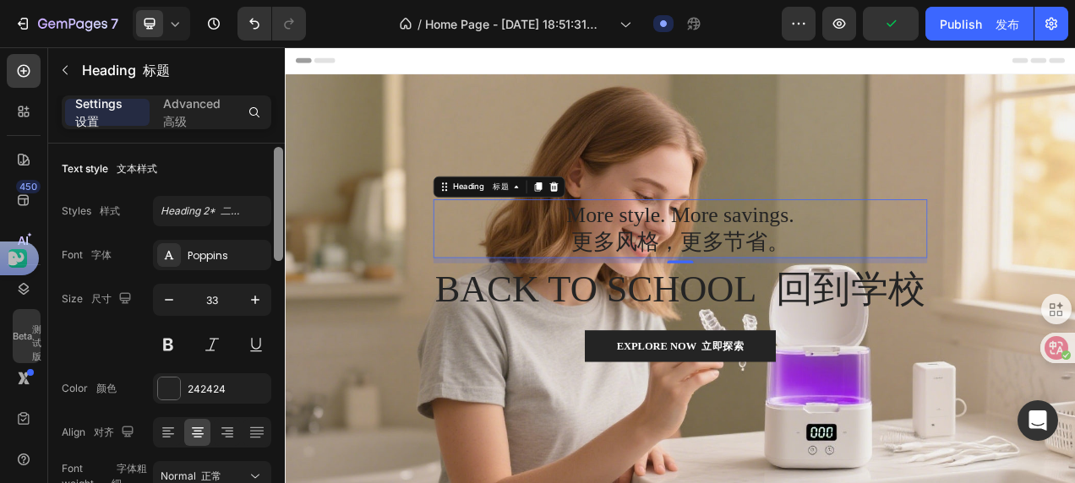
scroll to position [0, 0]
drag, startPoint x: 276, startPoint y: 282, endPoint x: 277, endPoint y: 221, distance: 61.7
click at [277, 221] on div at bounding box center [278, 201] width 9 height 114
click at [186, 101] on p "Advanced 高级" at bounding box center [195, 112] width 64 height 35
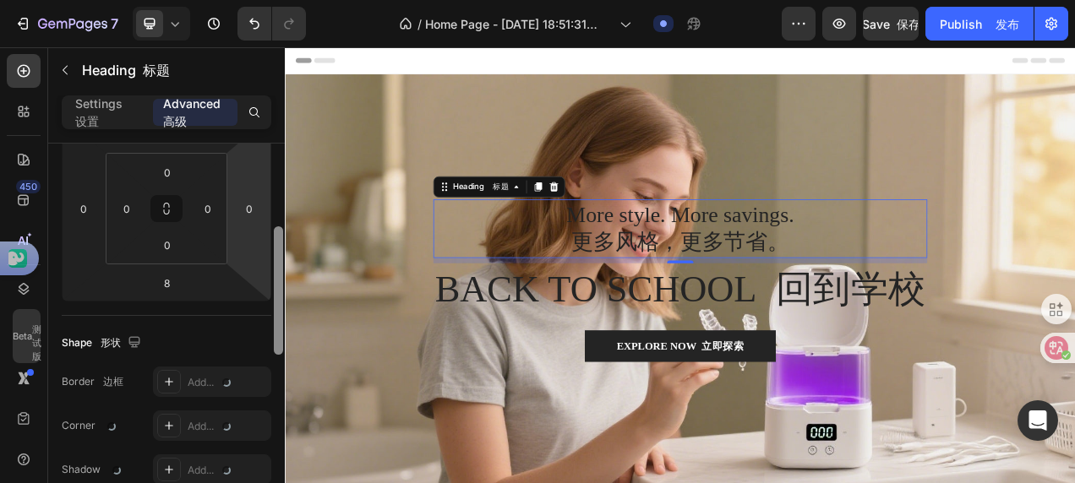
drag, startPoint x: 278, startPoint y: 194, endPoint x: 266, endPoint y: 275, distance: 81.1
click at [270, 278] on div "Display on 显示 Desktop 桌面 Yes 是 No 否 Tablet 平板电脑 Yes 是 No 否 Mobile 移动设备 Yes 是 No…" at bounding box center [166, 338] width 237 height 388
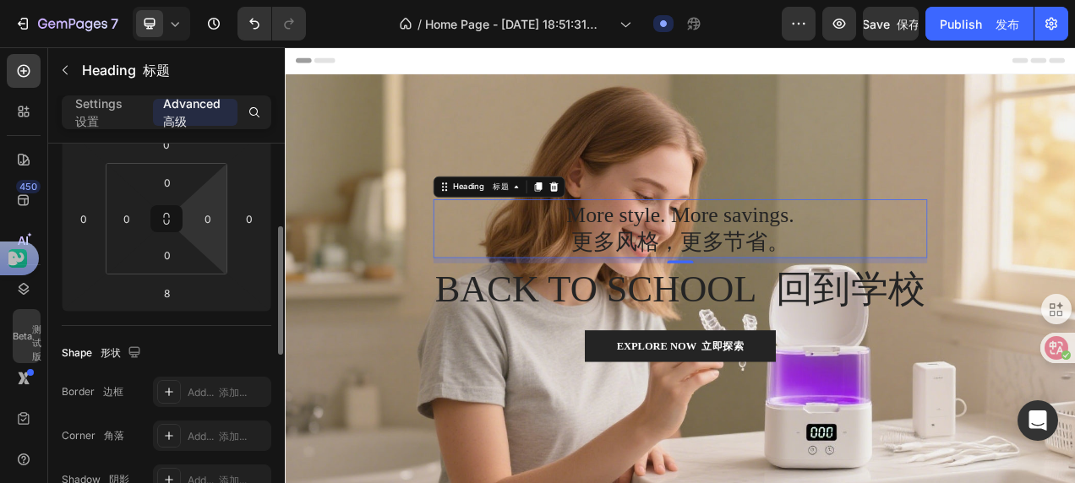
click at [212, 0] on html "7 / Home Page - Aug 27, 18:51:31 主页 - 2023 年 8 月 27 日 18:51:31 Draft 草稿 Preview…" at bounding box center [537, 0] width 1075 height 0
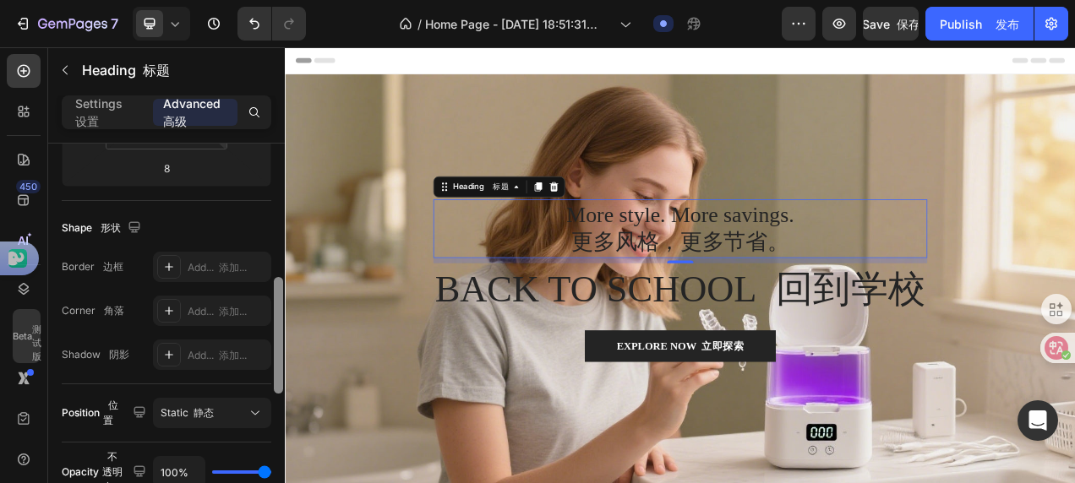
drag, startPoint x: 275, startPoint y: 230, endPoint x: 161, endPoint y: 222, distance: 115.2
click at [278, 287] on div at bounding box center [278, 335] width 9 height 117
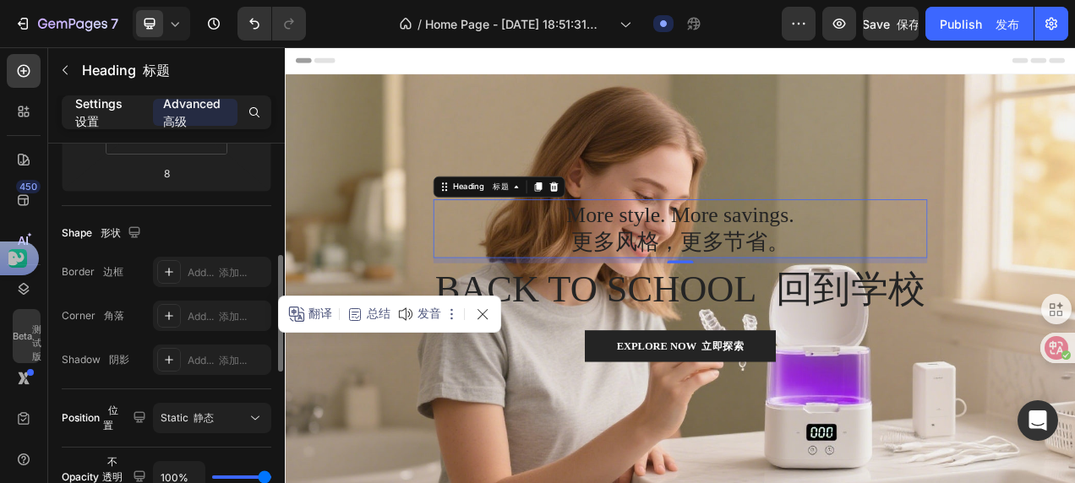
click at [105, 121] on p "Settings 设置" at bounding box center [107, 112] width 64 height 35
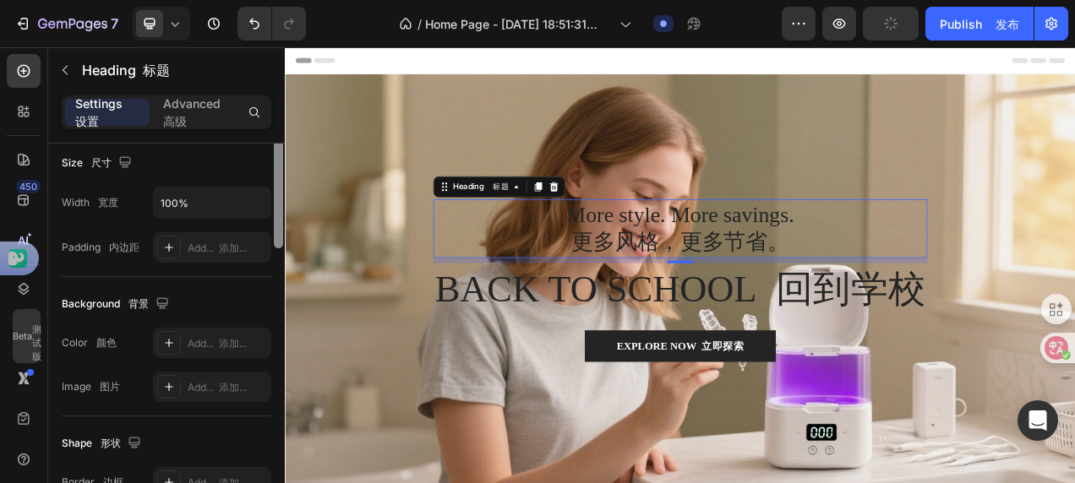
drag, startPoint x: 564, startPoint y: 359, endPoint x: 436, endPoint y: 308, distance: 137.6
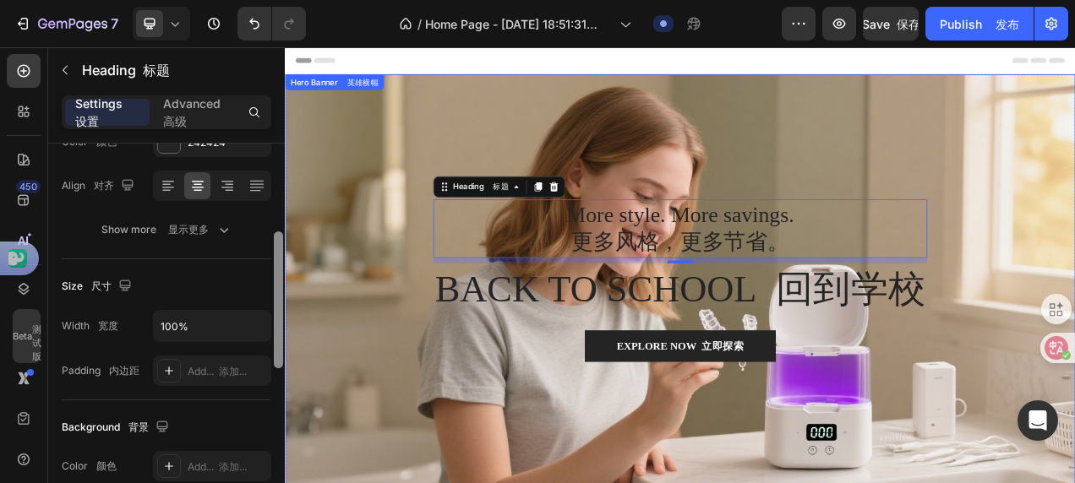
click at [782, 236] on div "Overlay" at bounding box center [792, 367] width 1014 height 570
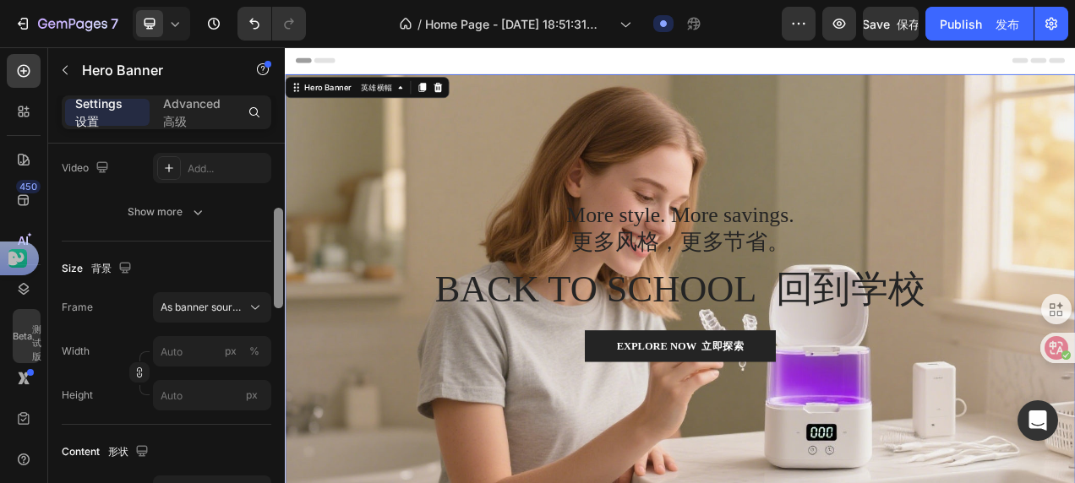
scroll to position [0, 0]
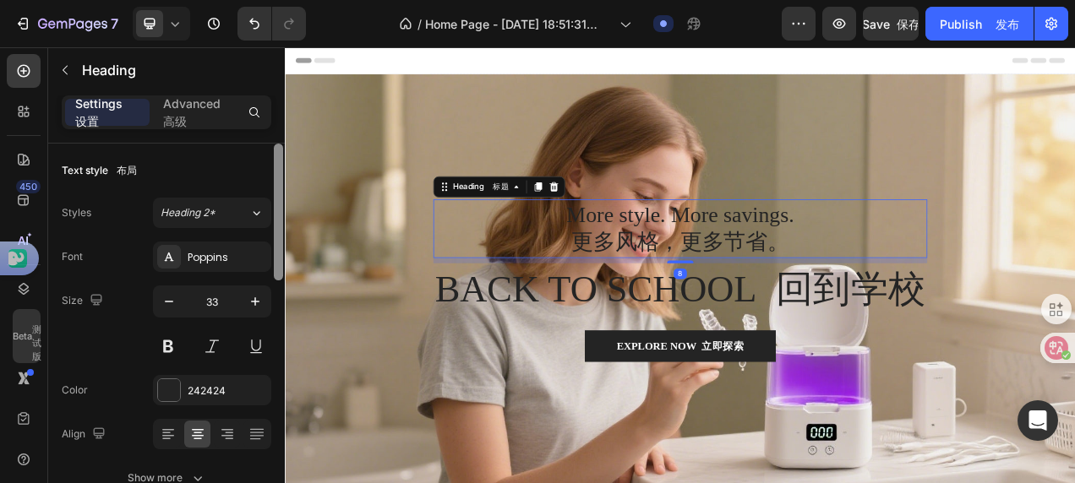
click at [760, 259] on h2 "More style. More savings. 更多风格，更多节省。" at bounding box center [791, 280] width 633 height 76
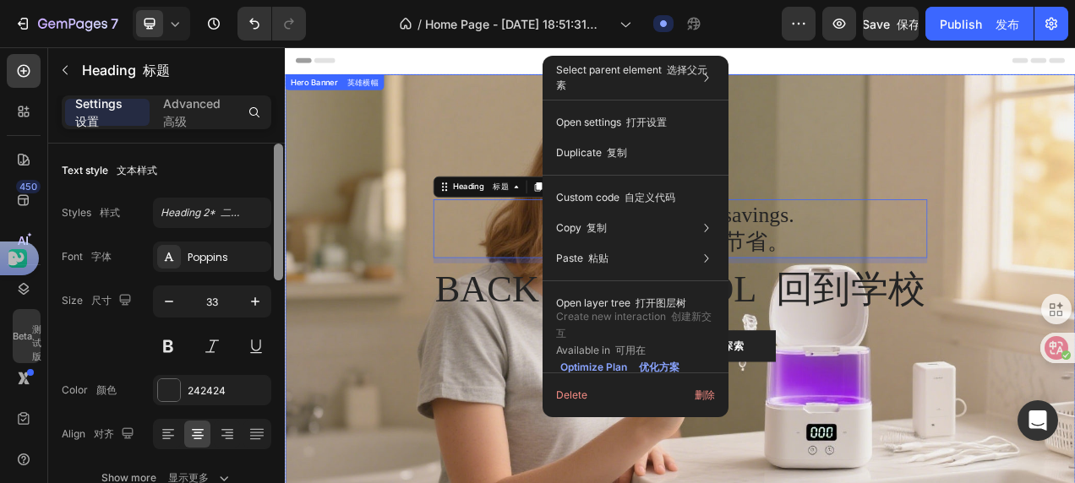
click at [948, 155] on div "Overlay" at bounding box center [792, 367] width 1014 height 570
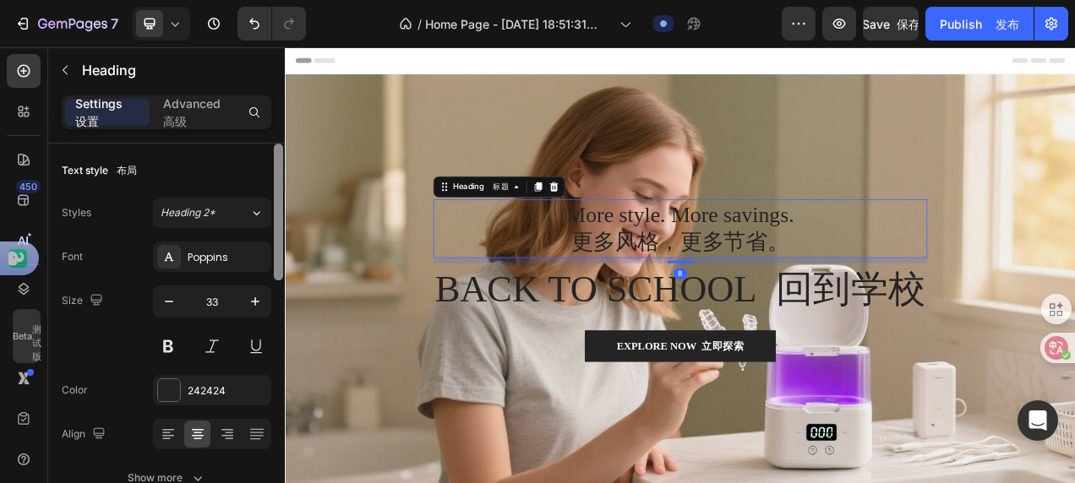
click at [782, 259] on h2 "More style. More savings. 更多风格，更多节省。" at bounding box center [791, 280] width 633 height 76
click at [225, 157] on div "Text style 文本样式" at bounding box center [167, 170] width 210 height 27
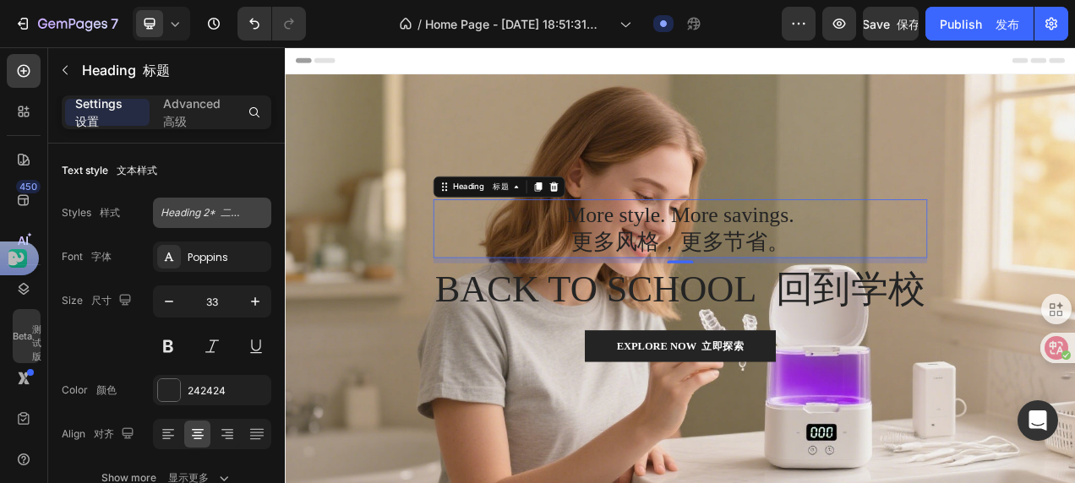
click at [189, 211] on span "Heading 2* 二级标题*" at bounding box center [202, 212] width 83 height 15
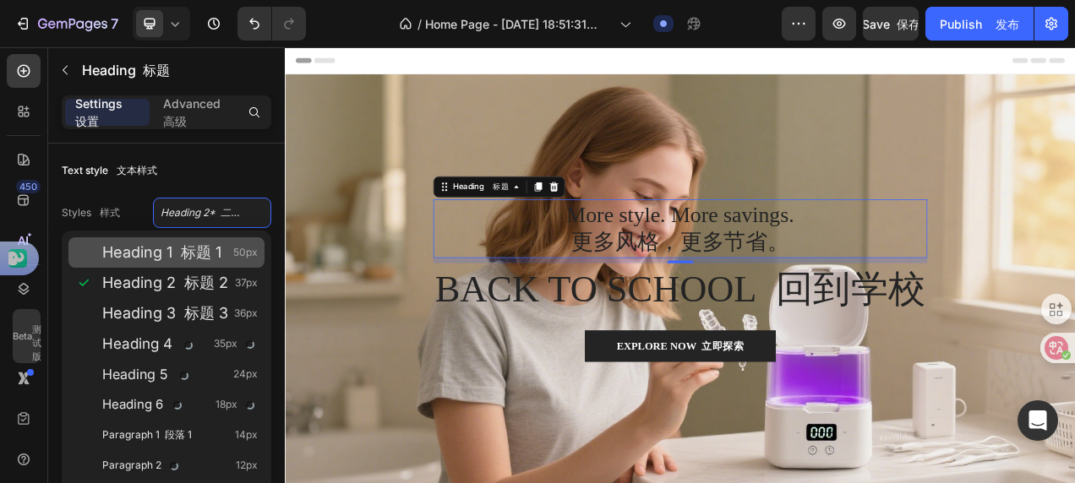
click at [148, 248] on span "Heading 1 标题 1" at bounding box center [161, 252] width 119 height 17
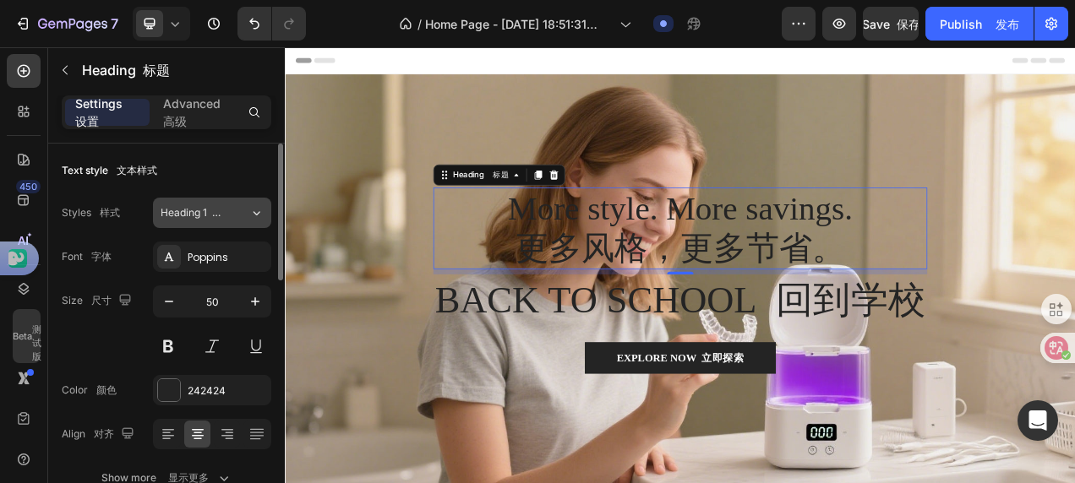
click at [206, 218] on span "Heading 1 标题 1" at bounding box center [195, 212] width 68 height 15
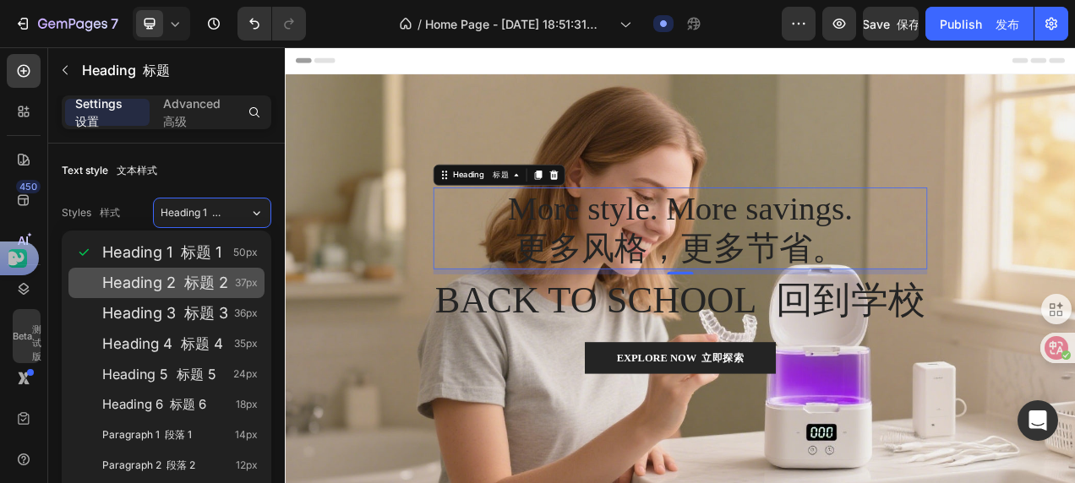
click at [155, 281] on span "Heading 2 标题 2" at bounding box center [165, 283] width 126 height 17
type input "37"
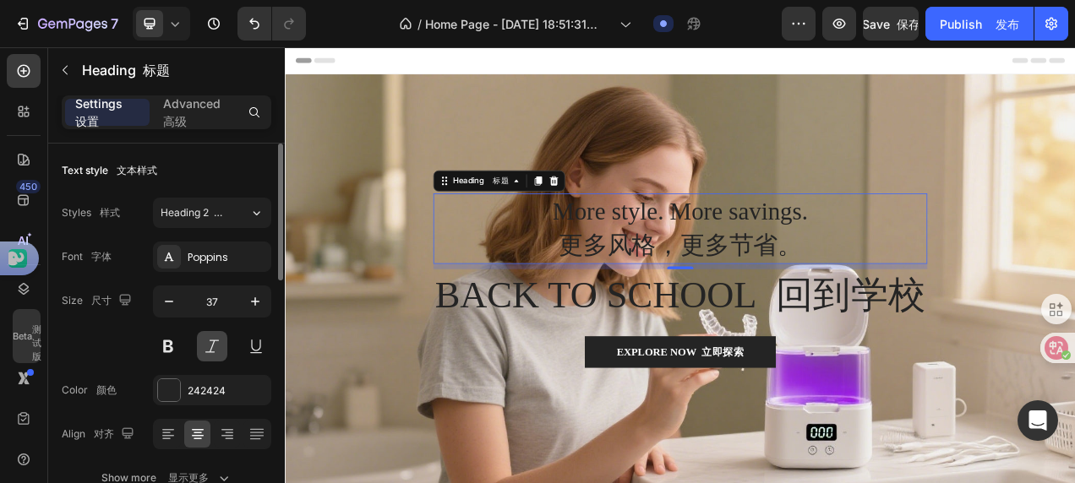
click at [205, 353] on button at bounding box center [212, 346] width 30 height 30
click at [260, 351] on button at bounding box center [256, 346] width 30 height 30
click at [259, 351] on button at bounding box center [256, 346] width 30 height 30
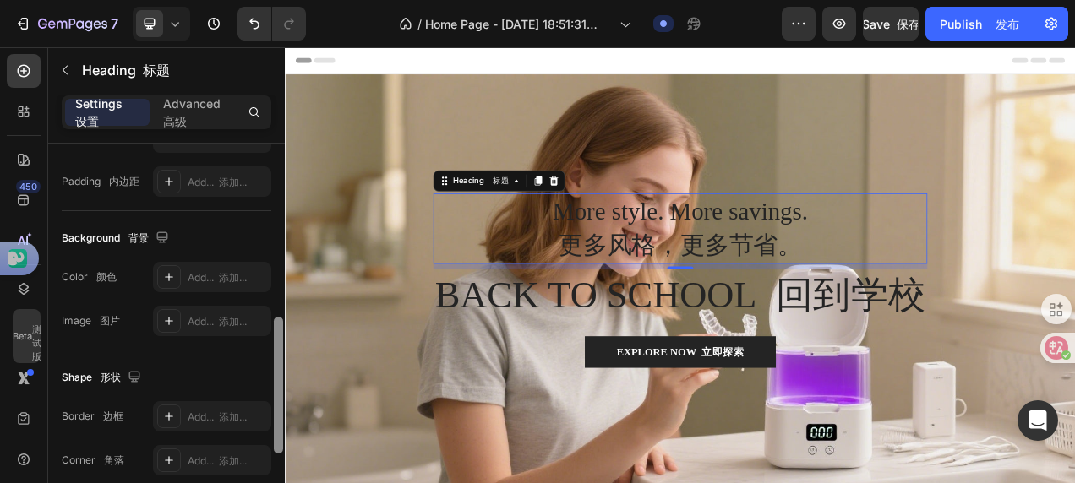
scroll to position [414, 0]
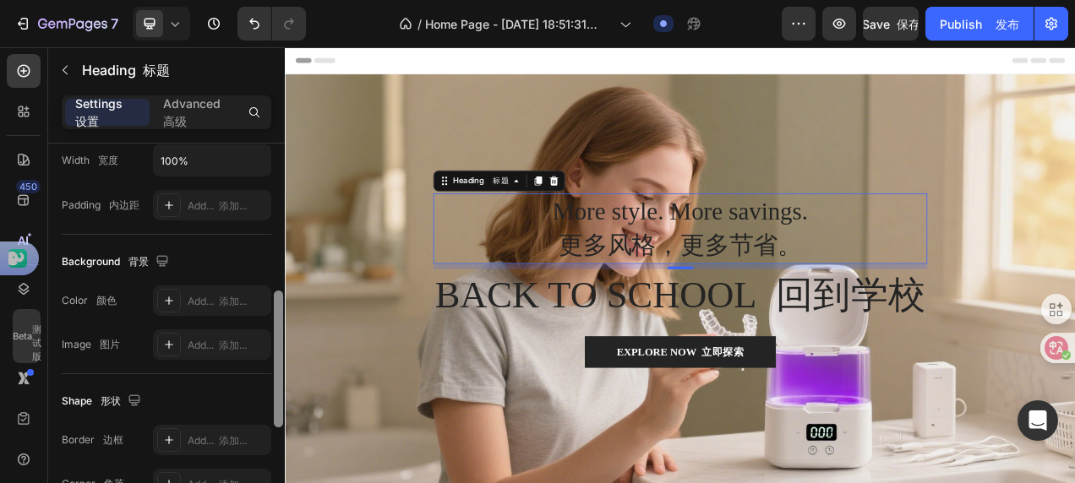
drag, startPoint x: 278, startPoint y: 252, endPoint x: 279, endPoint y: 399, distance: 147.0
click at [279, 399] on div at bounding box center [278, 359] width 9 height 137
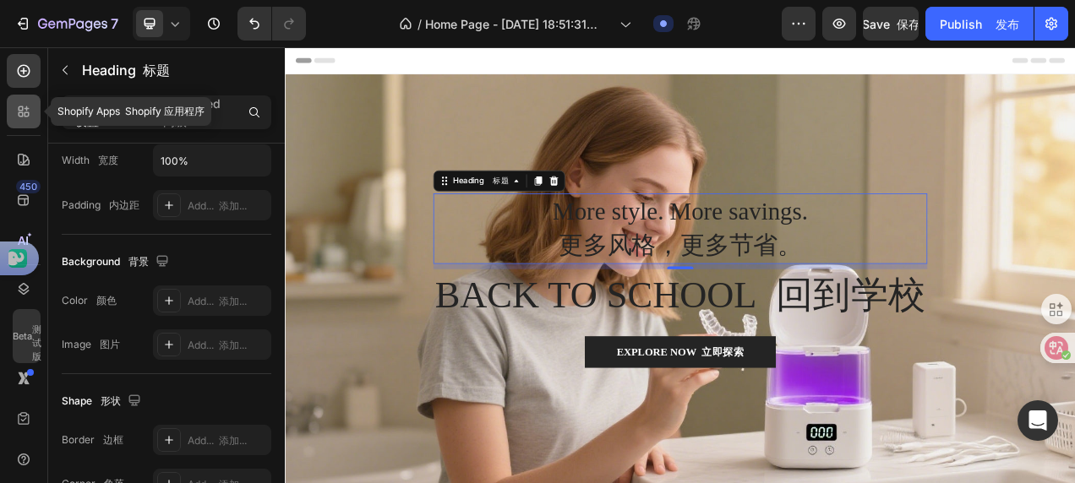
click at [23, 118] on icon at bounding box center [23, 111] width 17 height 17
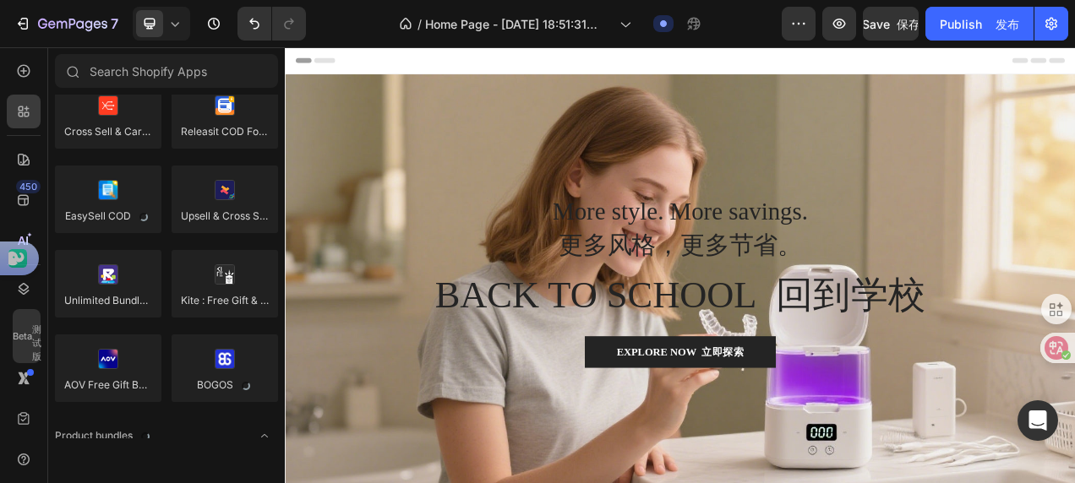
scroll to position [1741, 0]
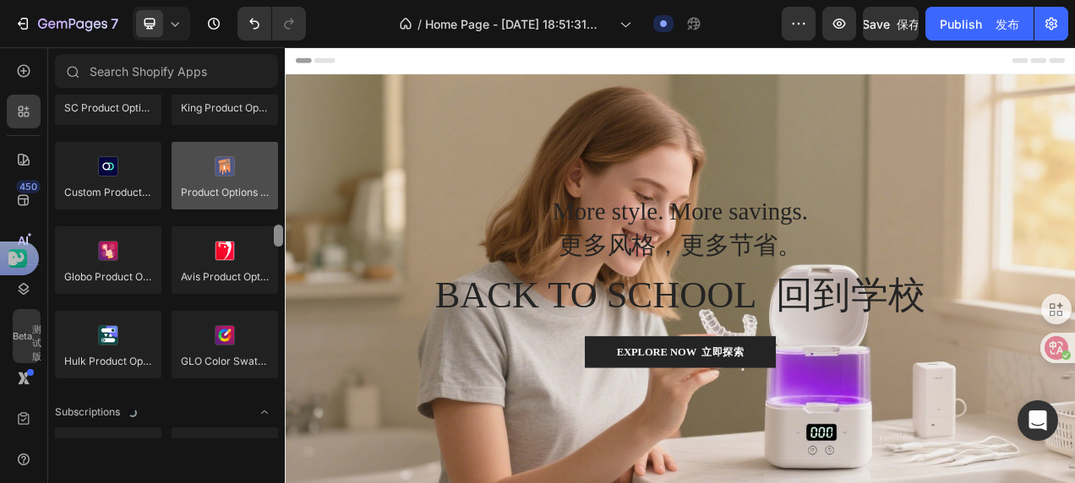
drag, startPoint x: 278, startPoint y: 123, endPoint x: 221, endPoint y: 226, distance: 117.6
click at [259, 236] on div "Product reviews 产品评论 Loox Fera Reviews Judge.me LAI Product Reviews Opinew Rivy…" at bounding box center [166, 267] width 237 height 344
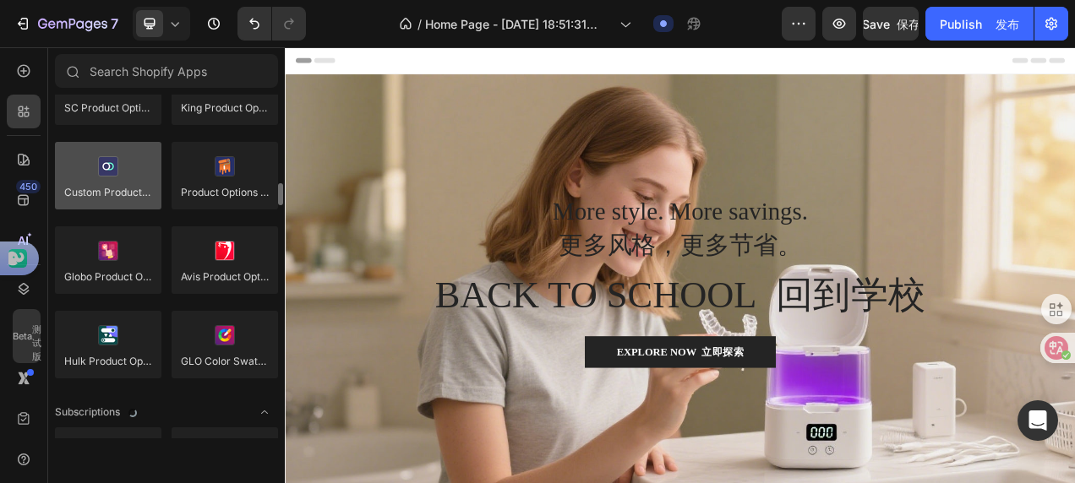
scroll to position [1991, 0]
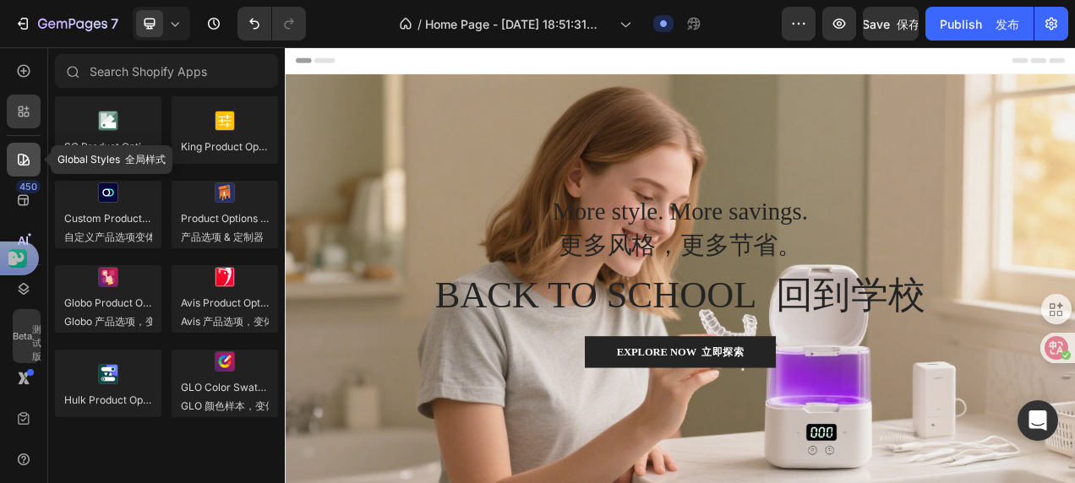
click at [20, 161] on icon at bounding box center [23, 159] width 17 height 17
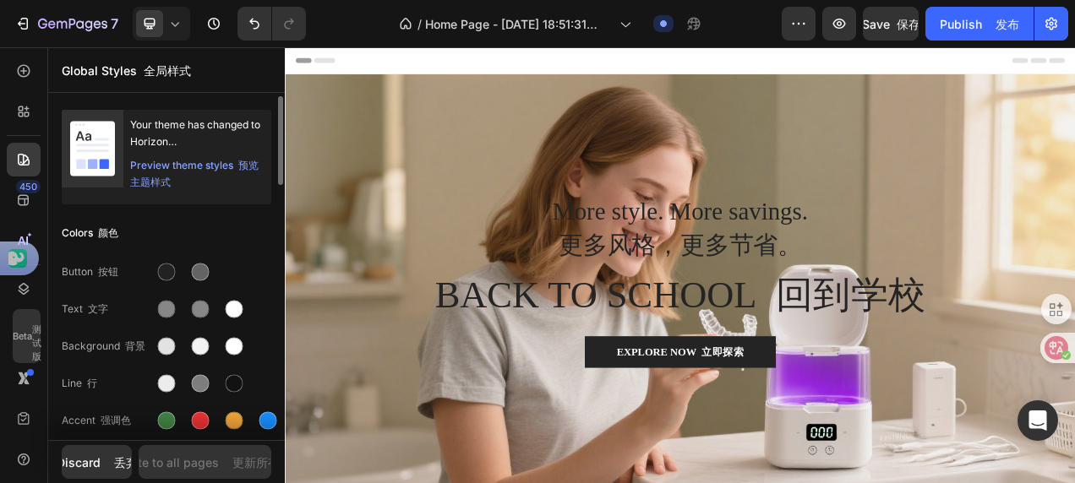
click at [256, 162] on font "预览主题样式" at bounding box center [194, 174] width 128 height 30
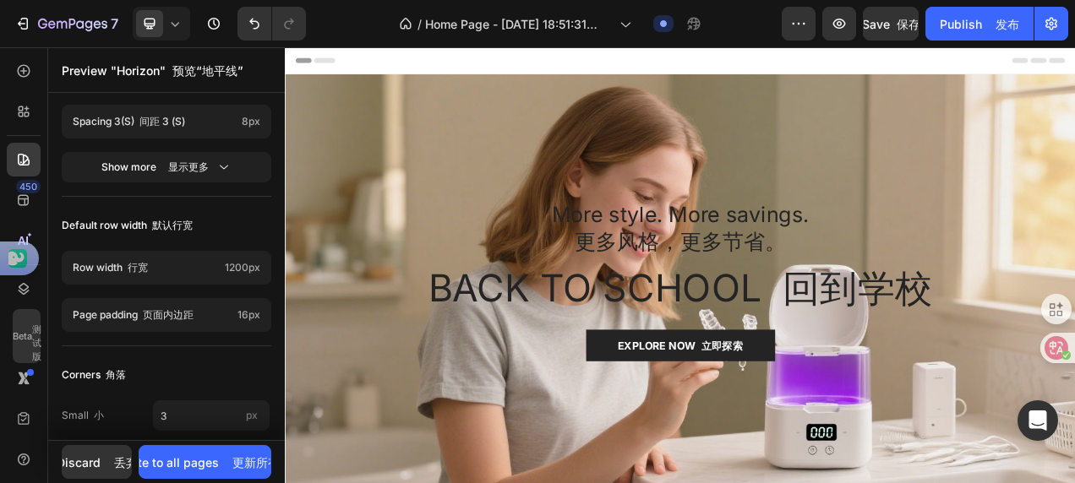
scroll to position [891, 0]
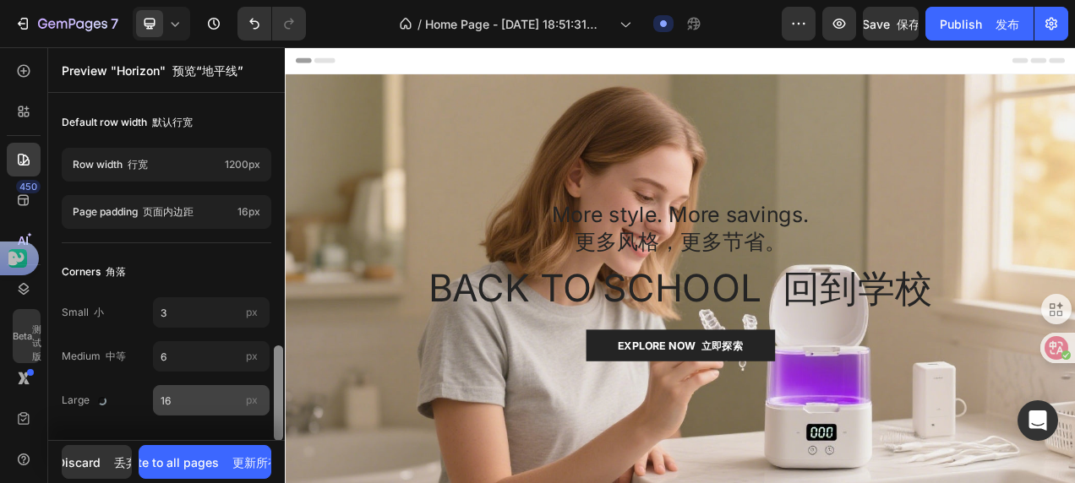
drag, startPoint x: 275, startPoint y: 125, endPoint x: 268, endPoint y: 394, distance: 268.8
click at [275, 399] on div at bounding box center [278, 393] width 9 height 95
click at [20, 159] on icon at bounding box center [23, 159] width 17 height 17
click at [25, 162] on icon at bounding box center [23, 159] width 17 height 17
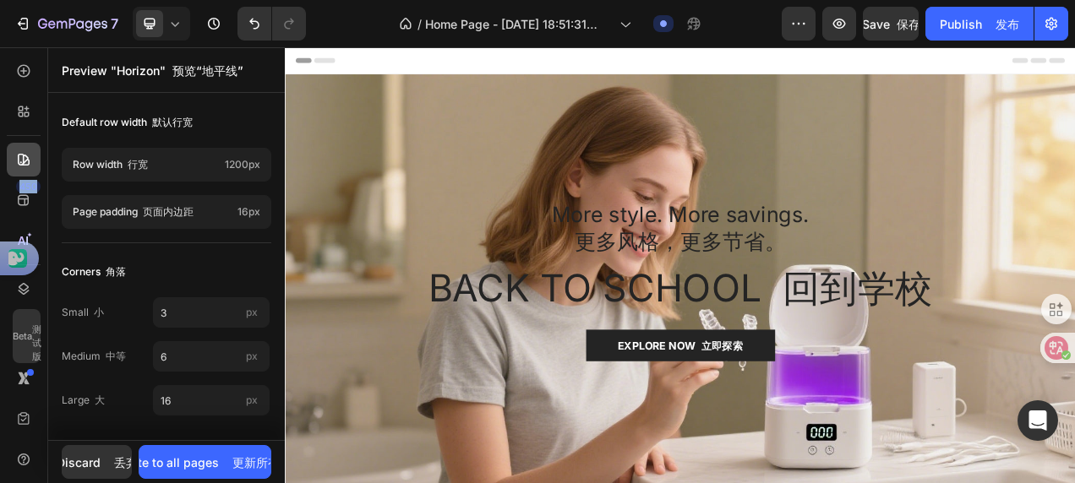
click at [25, 162] on icon at bounding box center [23, 159] width 17 height 17
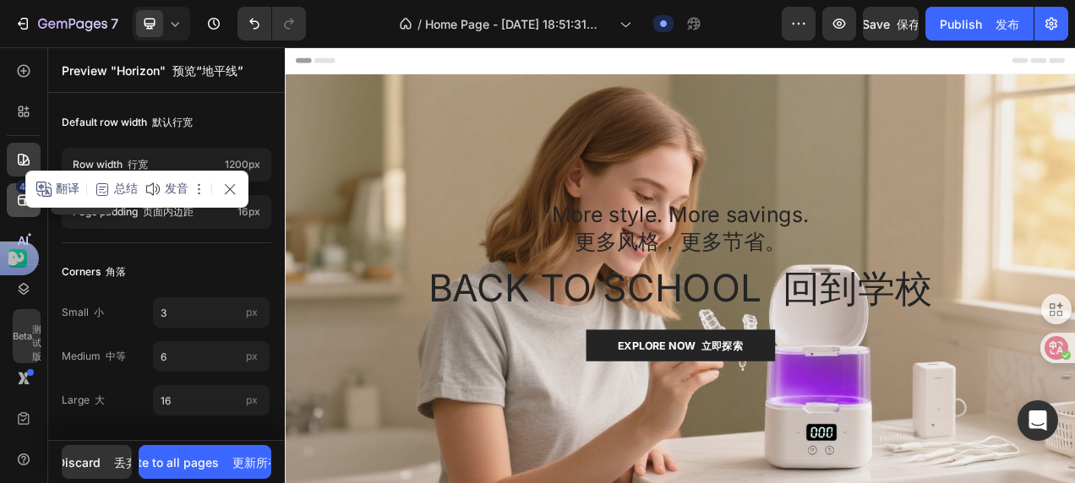
click at [16, 203] on icon at bounding box center [23, 200] width 17 height 17
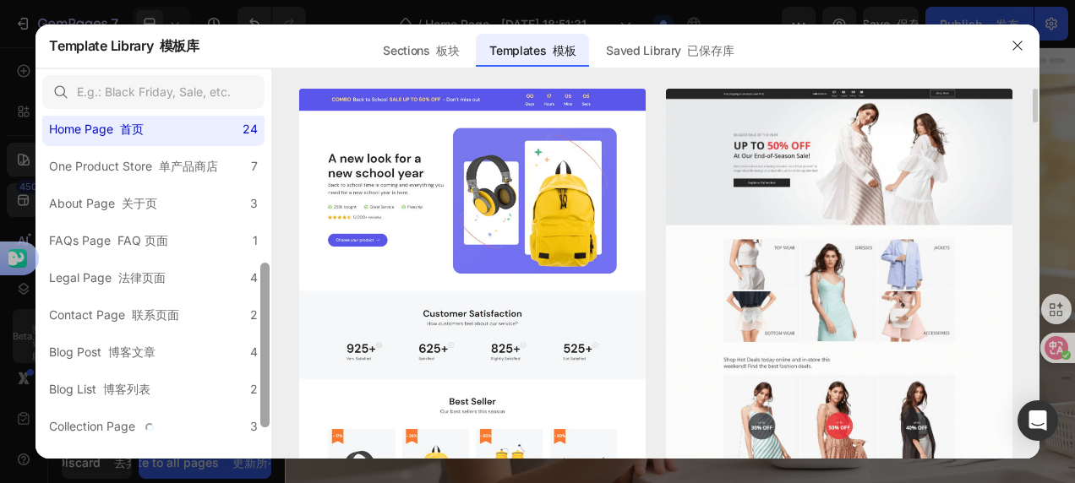
scroll to position [373, 0]
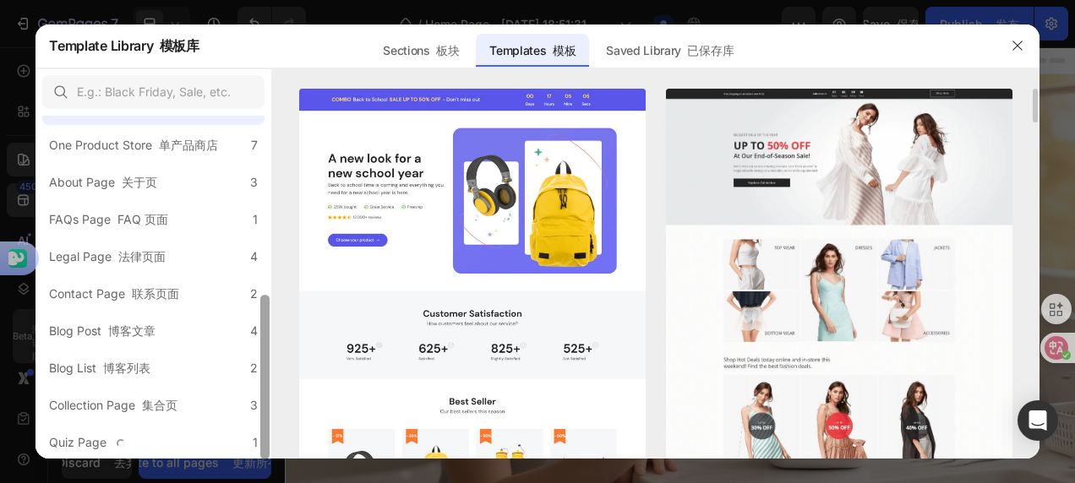
drag, startPoint x: 267, startPoint y: 152, endPoint x: 272, endPoint y: 353, distance: 201.2
click at [272, 353] on div "All Templates 所有模板 117 Product Page 产品页 16 Click-through Landing Page 点击落地页 22 …" at bounding box center [536, 263] width 1003 height 391
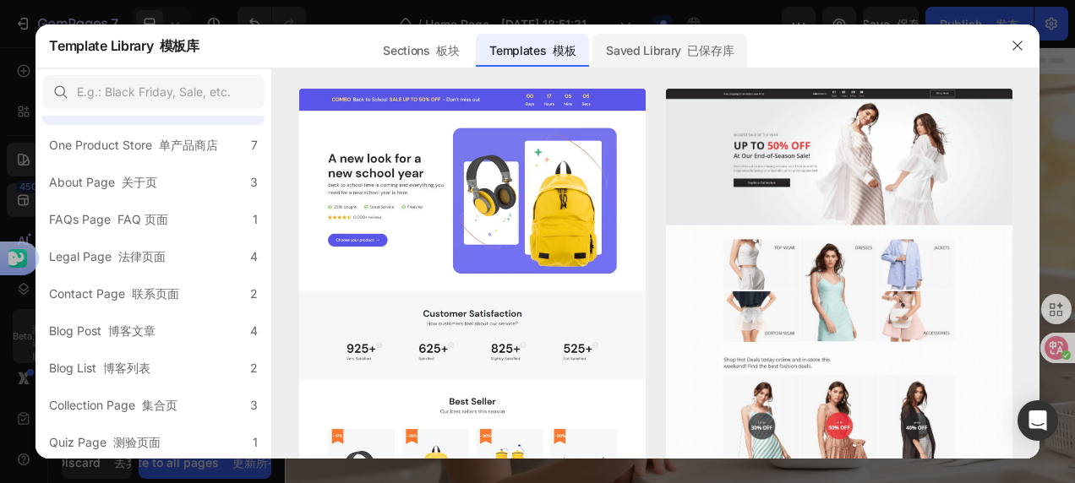
click at [695, 41] on font "已保存库" at bounding box center [707, 51] width 52 height 20
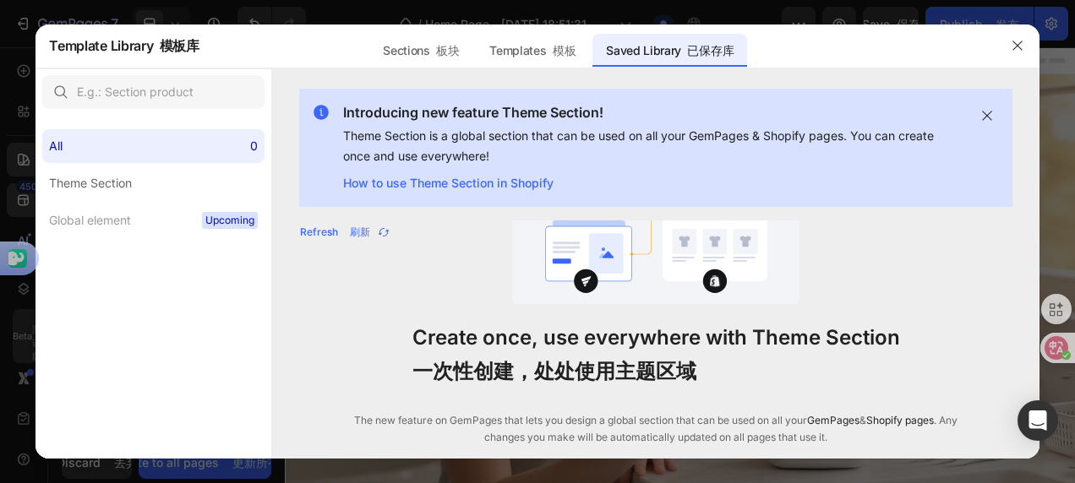
scroll to position [0, 0]
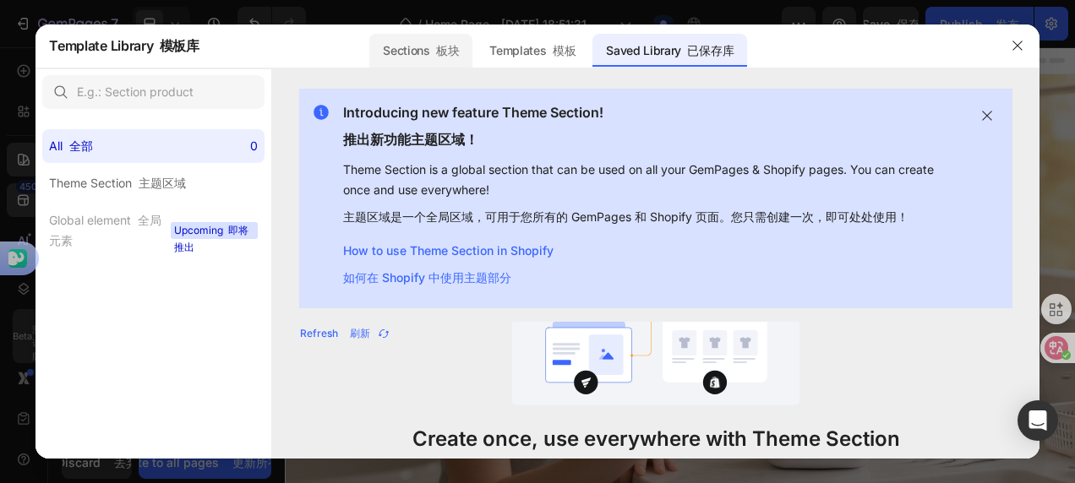
click at [435, 56] on font at bounding box center [433, 50] width 6 height 14
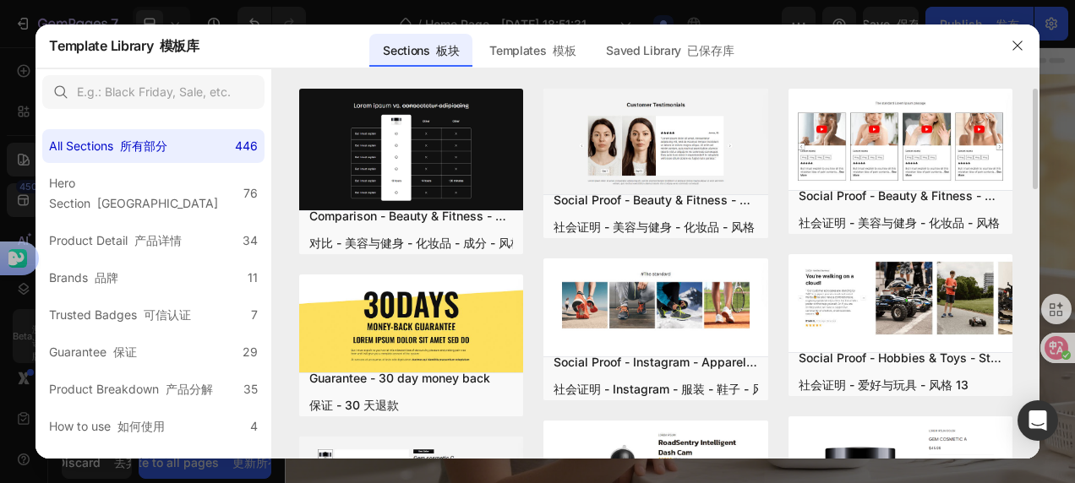
drag, startPoint x: 1032, startPoint y: 117, endPoint x: 1021, endPoint y: 144, distance: 29.2
click at [1021, 144] on div "Comparison - Beauty & Fitness - Cosmetic - Ingredients - Style 19 对比 - 美容与健身 - …" at bounding box center [655, 274] width 766 height 371
click at [1019, 44] on icon "button" at bounding box center [1018, 46] width 14 height 14
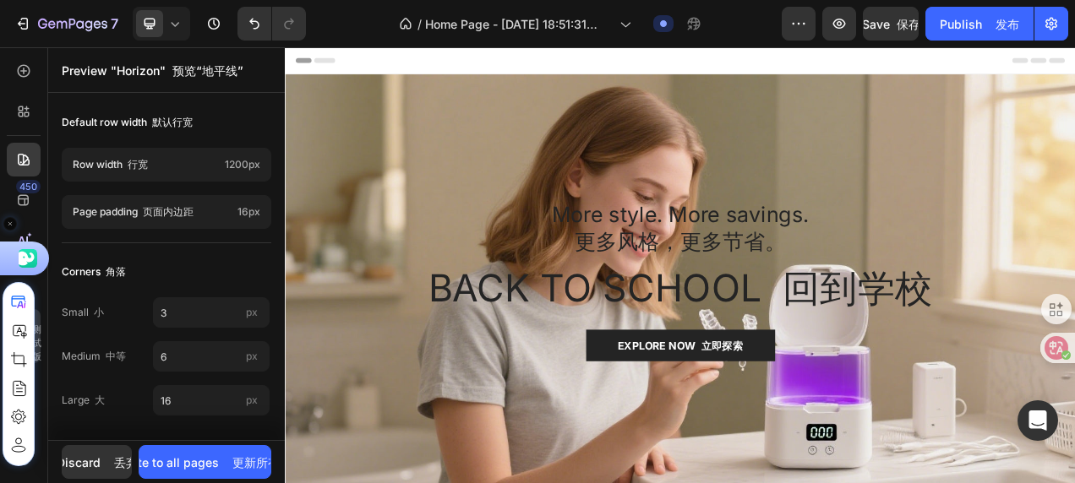
click at [6, 225] on use at bounding box center [10, 224] width 12 height 12
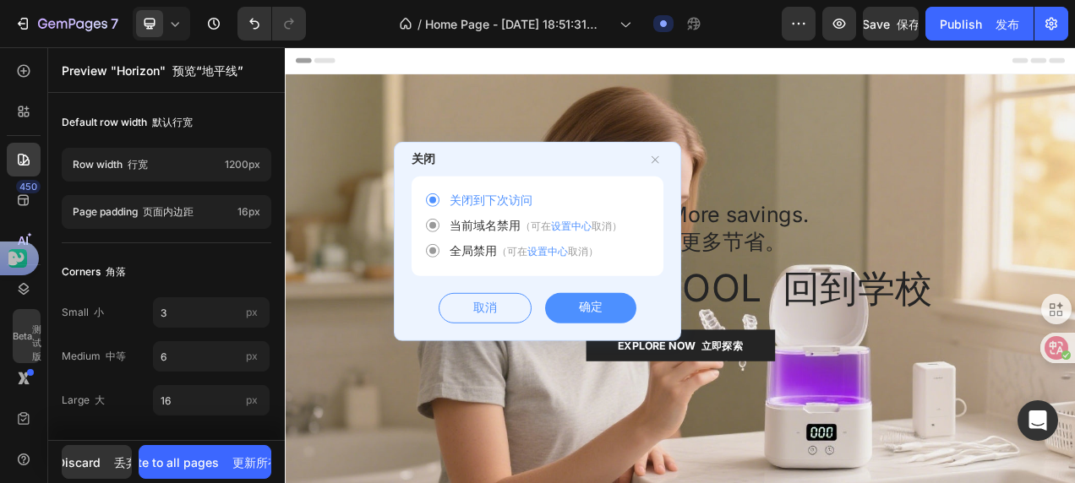
click at [618, 310] on div "确定" at bounding box center [590, 308] width 91 height 30
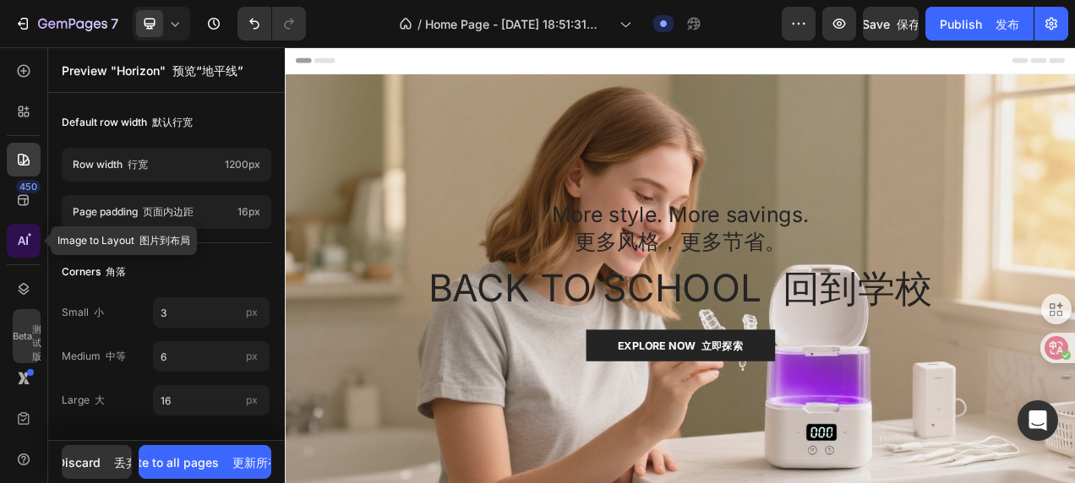
click at [19, 240] on icon at bounding box center [23, 240] width 17 height 17
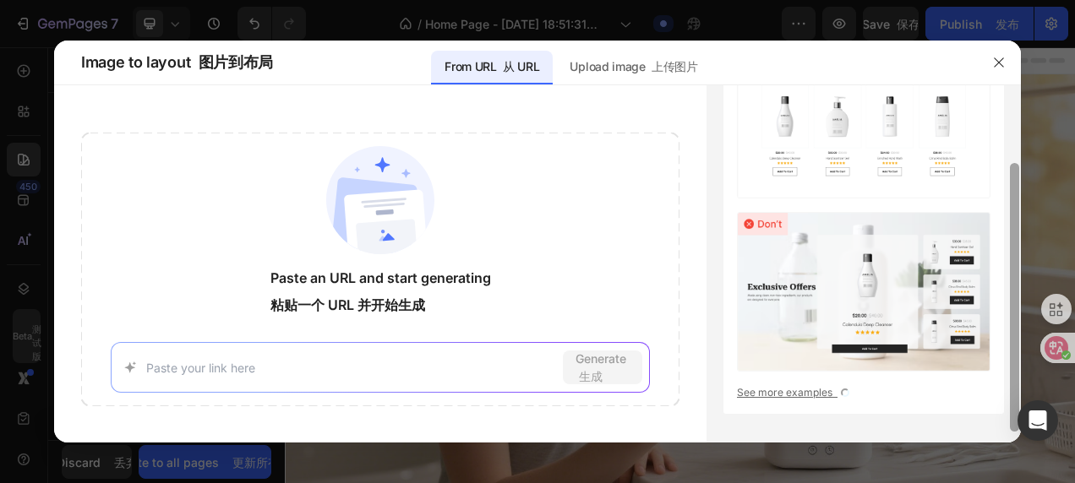
scroll to position [117, 0]
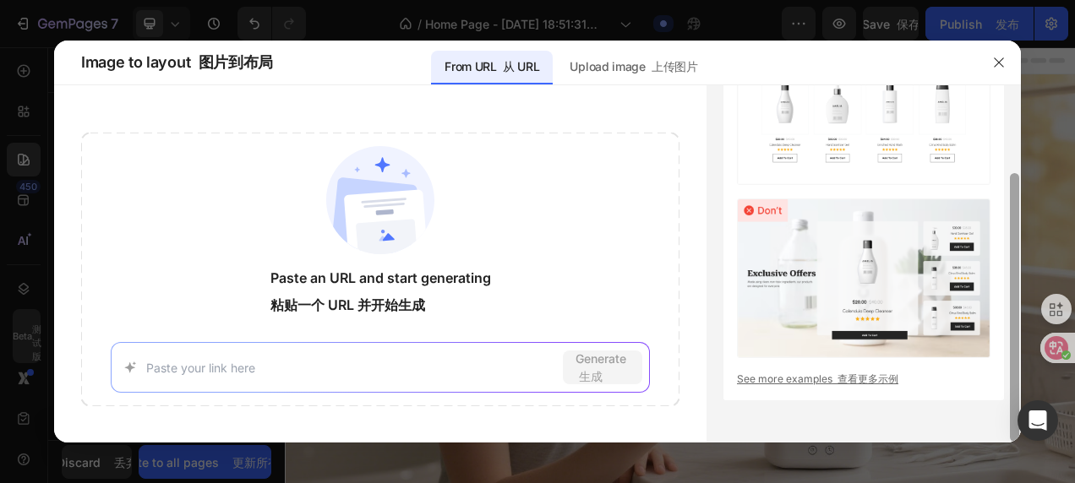
drag, startPoint x: 1015, startPoint y: 123, endPoint x: 1000, endPoint y: 224, distance: 101.6
click at [1000, 224] on div "Layout guideline for GemAI GemAI 布局指南 See more examples 查看更多示例" at bounding box center [863, 263] width 314 height 357
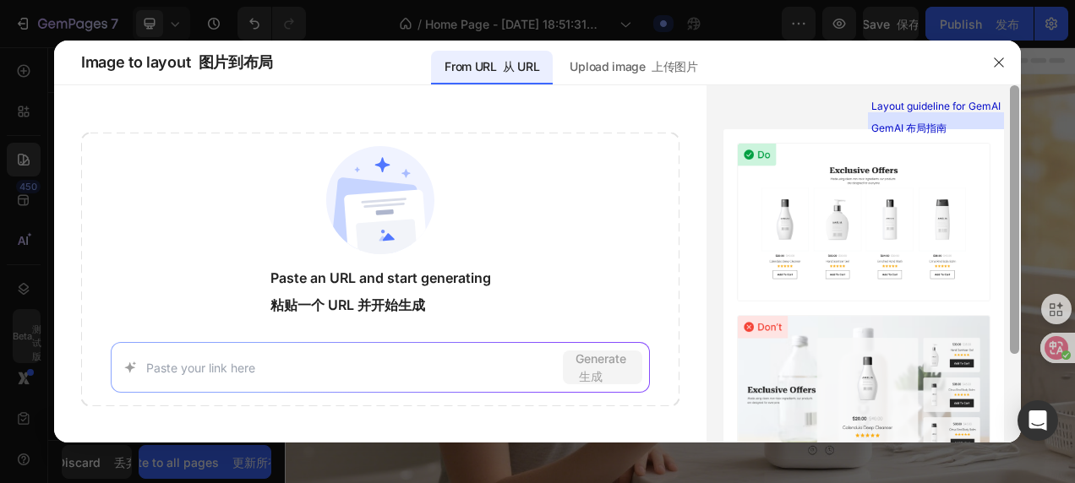
scroll to position [0, 0]
drag, startPoint x: 1014, startPoint y: 215, endPoint x: 999, endPoint y: 117, distance: 100.0
click at [999, 117] on div "Layout guideline for GemAI GemAI 布局指南 See more examples 查看更多示例" at bounding box center [863, 263] width 314 height 357
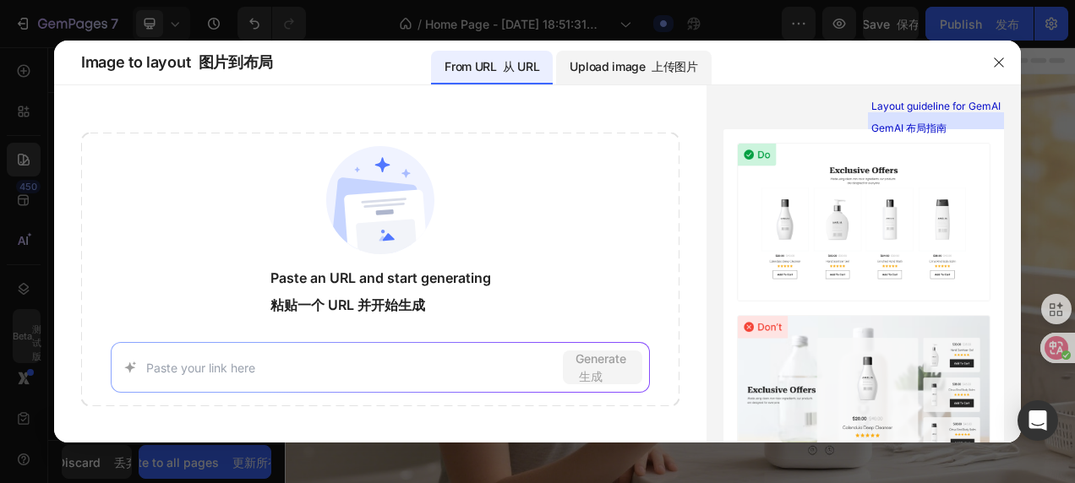
click at [637, 70] on p "Upload image 上传图片" at bounding box center [633, 67] width 128 height 20
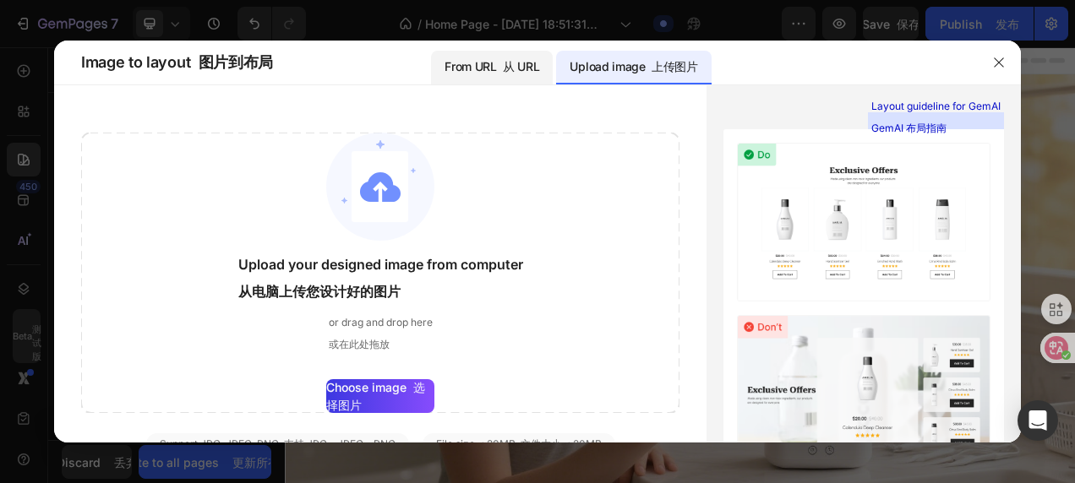
click at [514, 75] on p "From URL 从 URL" at bounding box center [491, 67] width 95 height 20
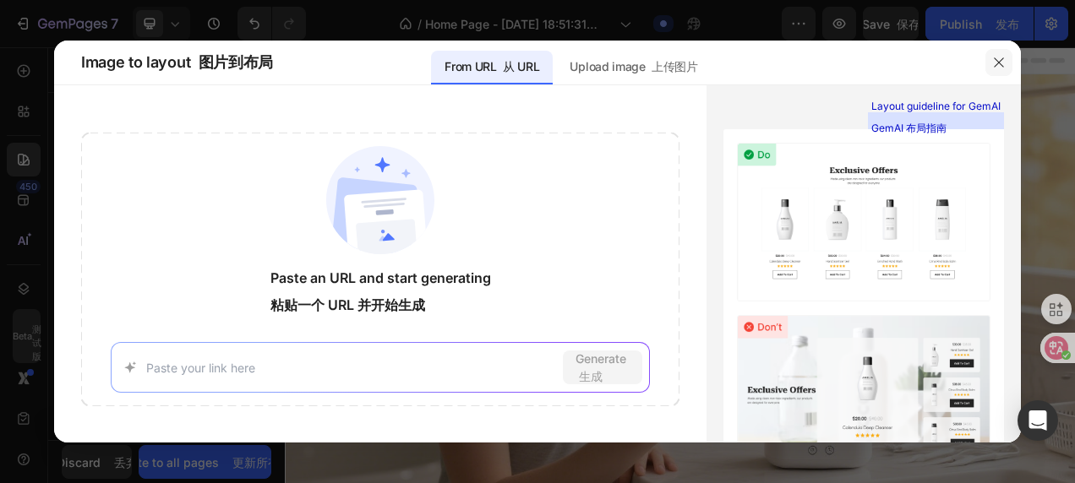
click at [994, 64] on icon "button" at bounding box center [999, 63] width 14 height 14
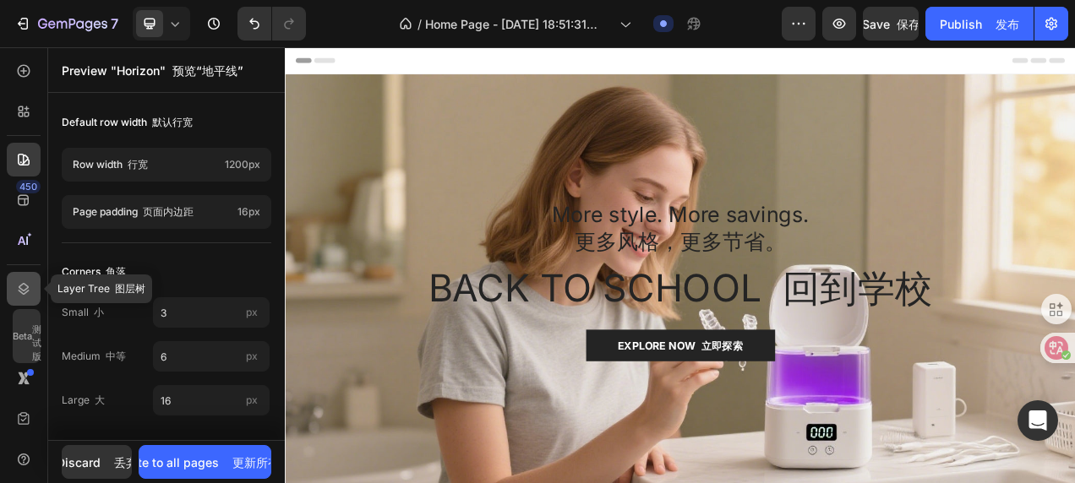
click at [26, 289] on icon at bounding box center [24, 289] width 11 height 12
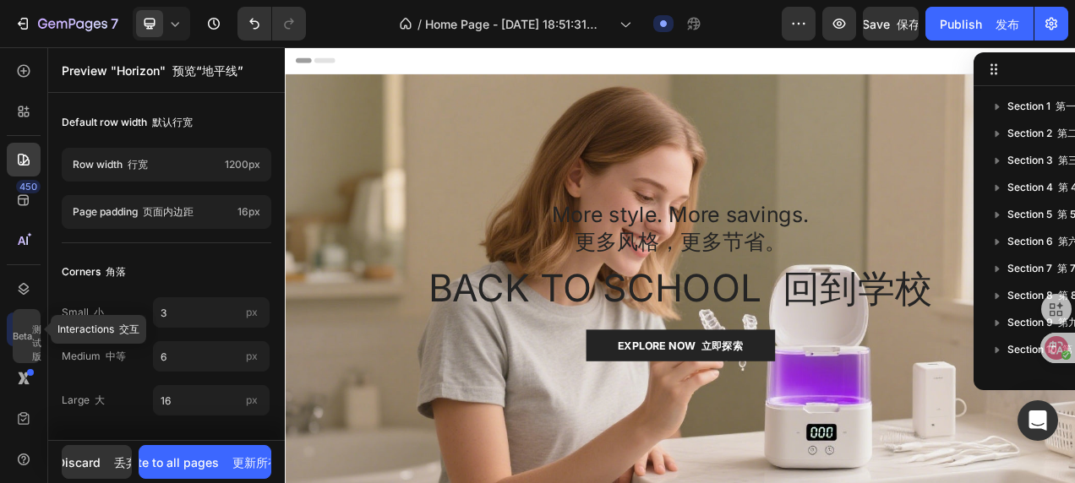
click at [26, 338] on div "Beta 测试版" at bounding box center [27, 336] width 28 height 54
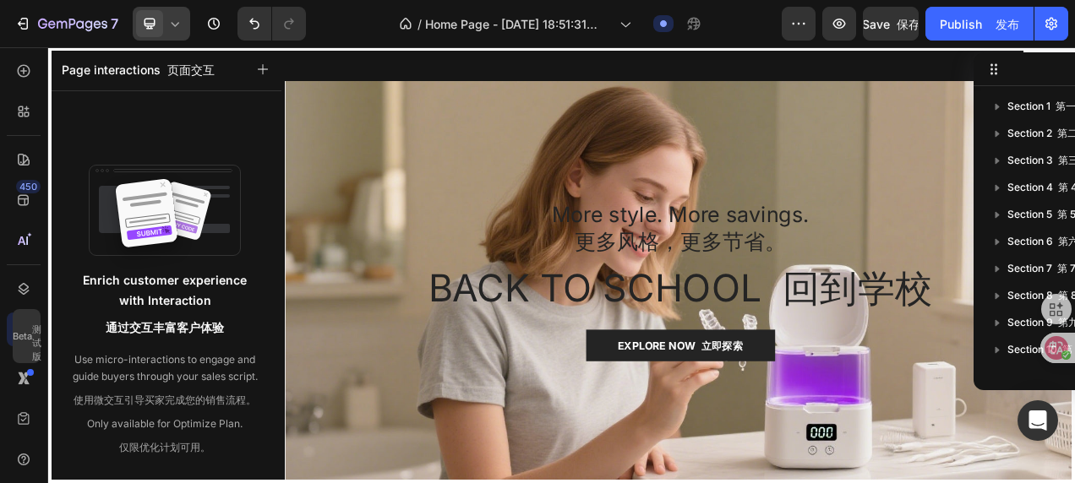
click at [177, 23] on icon at bounding box center [174, 23] width 17 height 17
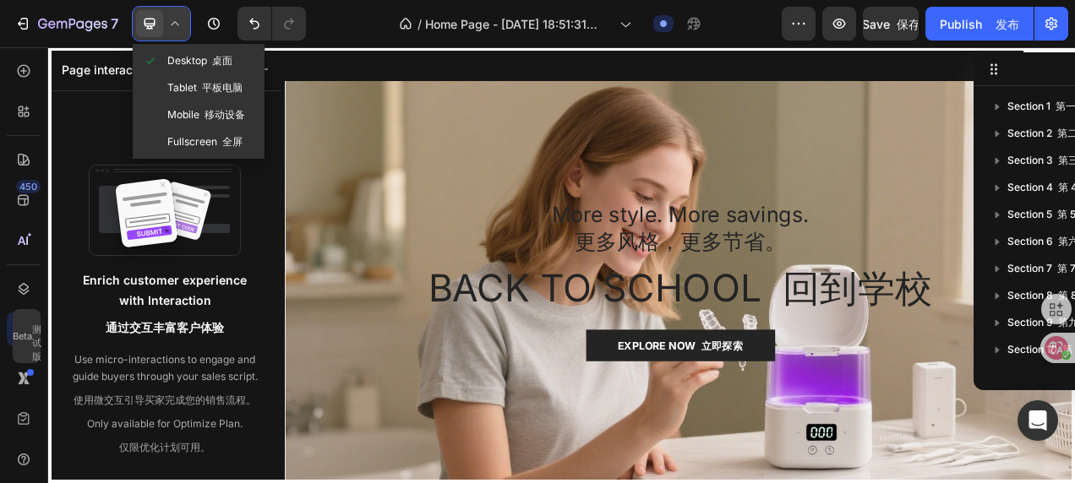
click at [176, 23] on icon at bounding box center [175, 23] width 8 height 4
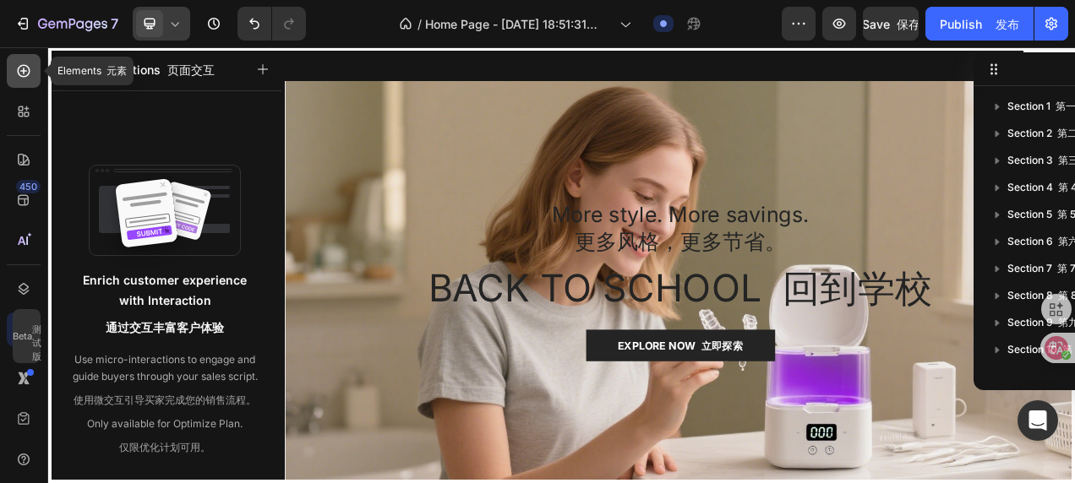
click at [27, 80] on div at bounding box center [24, 71] width 34 height 34
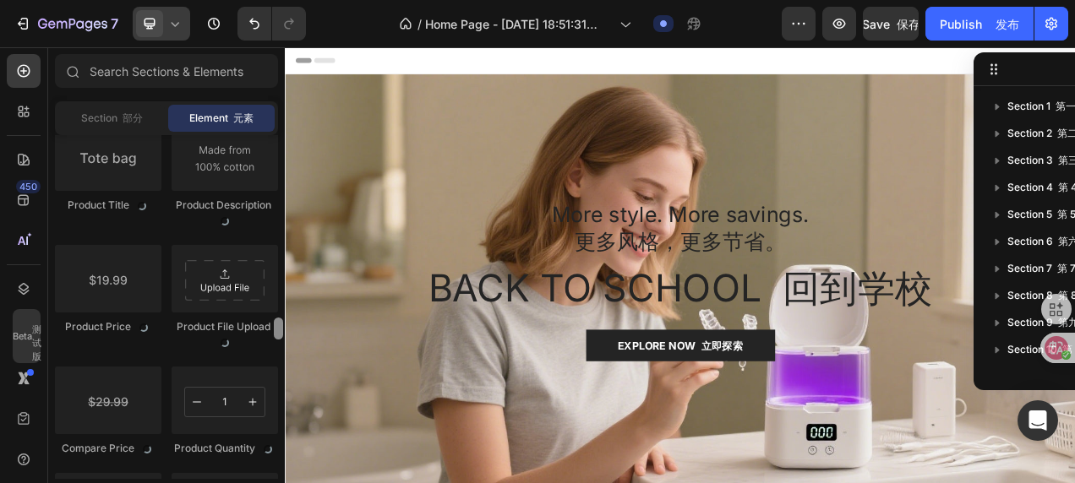
scroll to position [2800, 0]
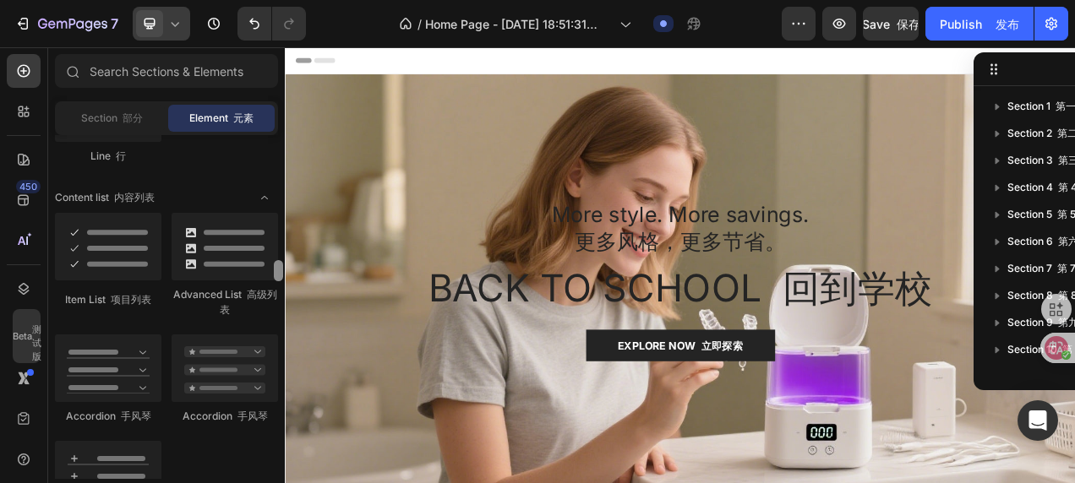
drag, startPoint x: 277, startPoint y: 287, endPoint x: 281, endPoint y: 240, distance: 47.5
click at [279, 242] on div at bounding box center [278, 344] width 13 height 344
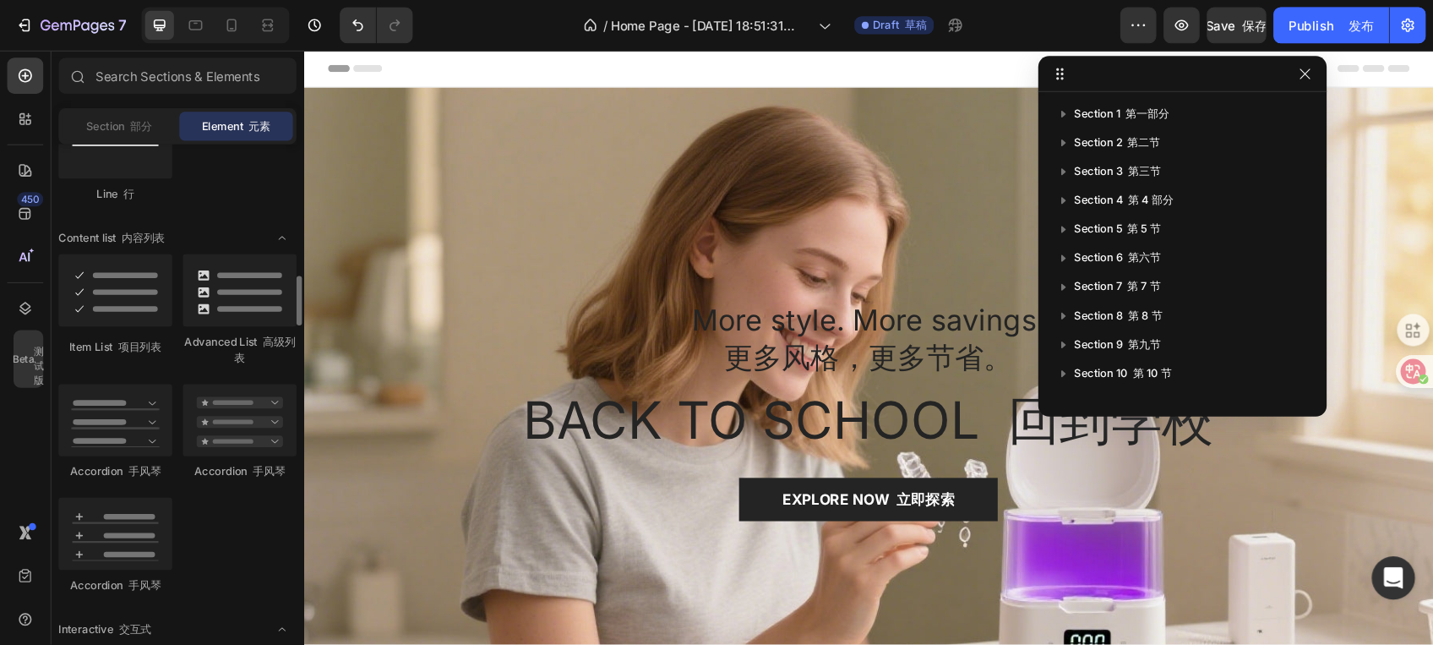
scroll to position [1327, 0]
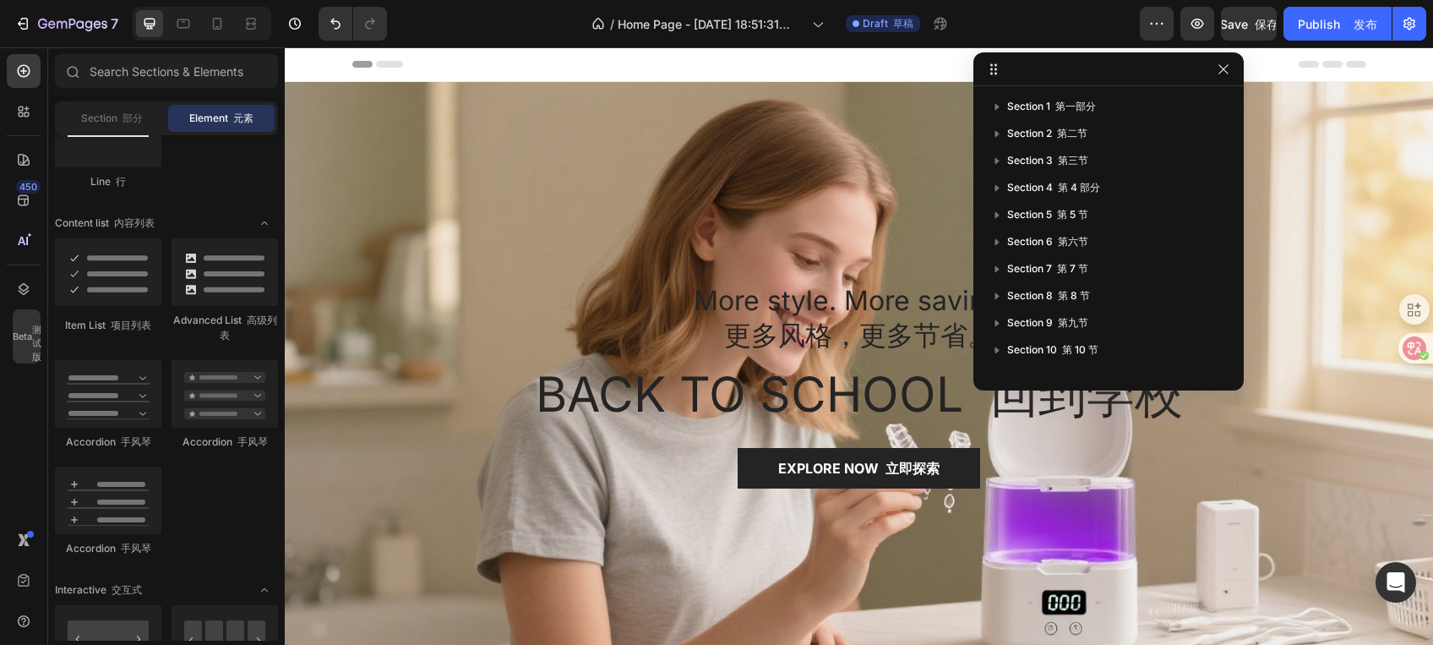
drag, startPoint x: 1322, startPoint y: 47, endPoint x: 641, endPoint y: 68, distance: 681.3
click at [641, 68] on div "Header 标题" at bounding box center [859, 64] width 1014 height 34
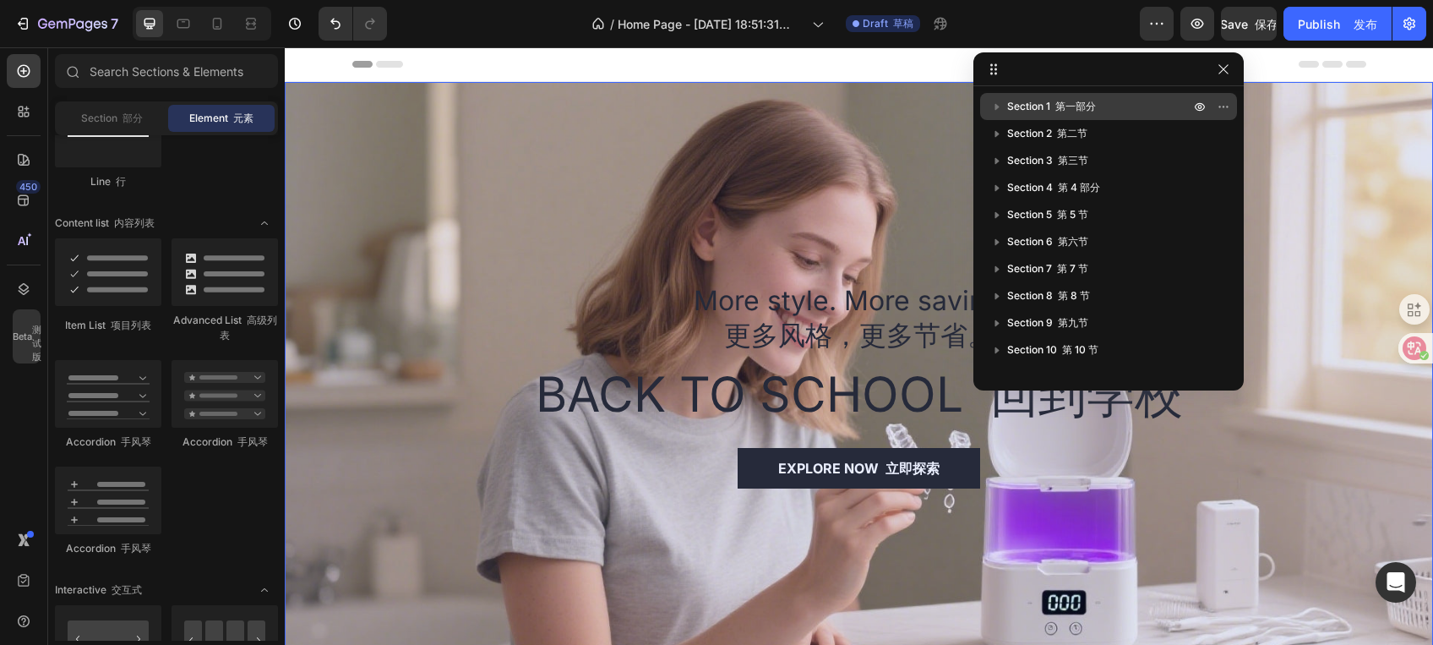
click at [1038, 106] on span "Section 1 第一部分" at bounding box center [1051, 106] width 89 height 17
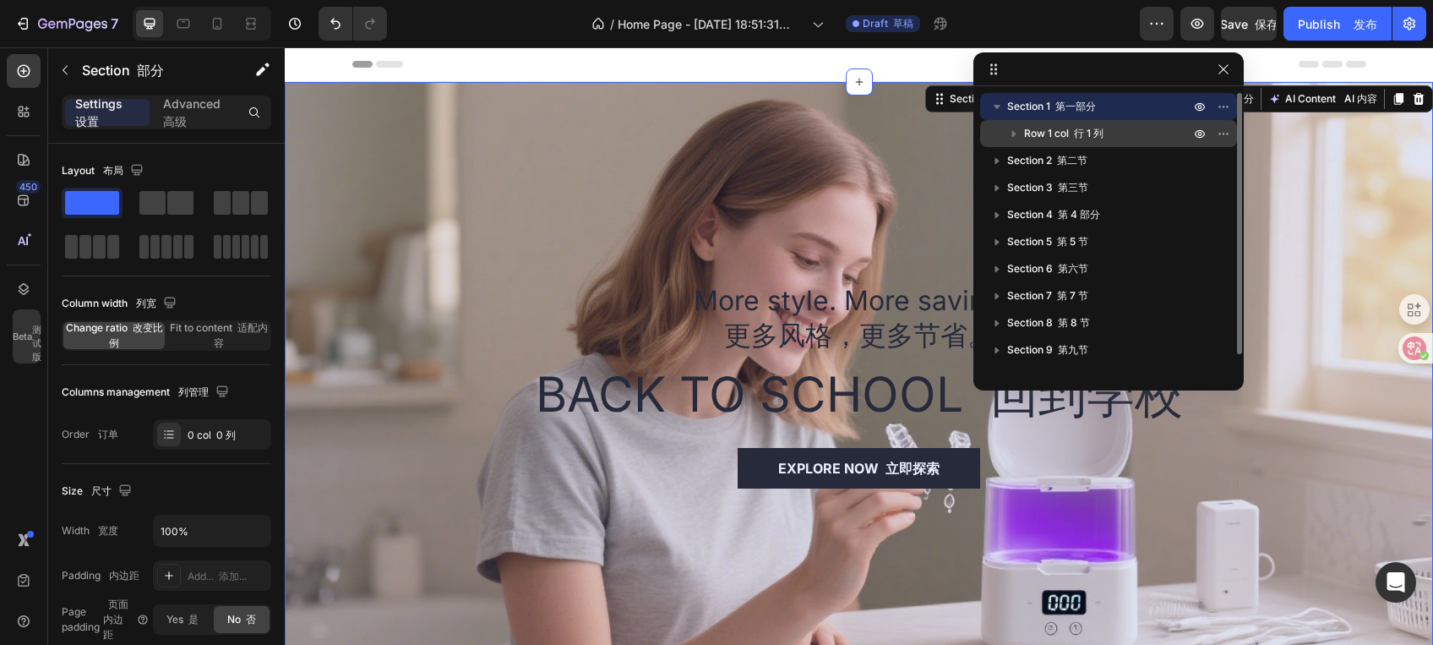
click at [1027, 129] on span "Row 1 col 行 1 列" at bounding box center [1063, 133] width 79 height 17
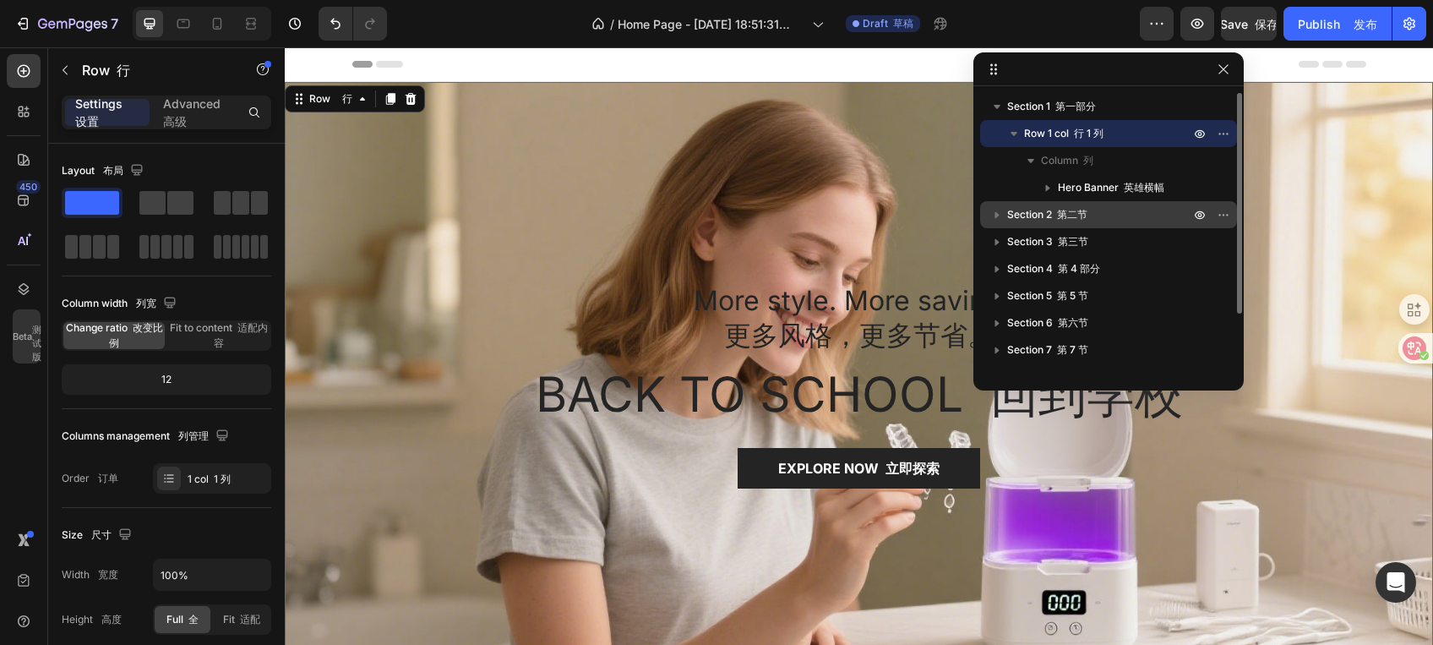
click at [1037, 216] on span "Section 2 第二节" at bounding box center [1047, 214] width 80 height 17
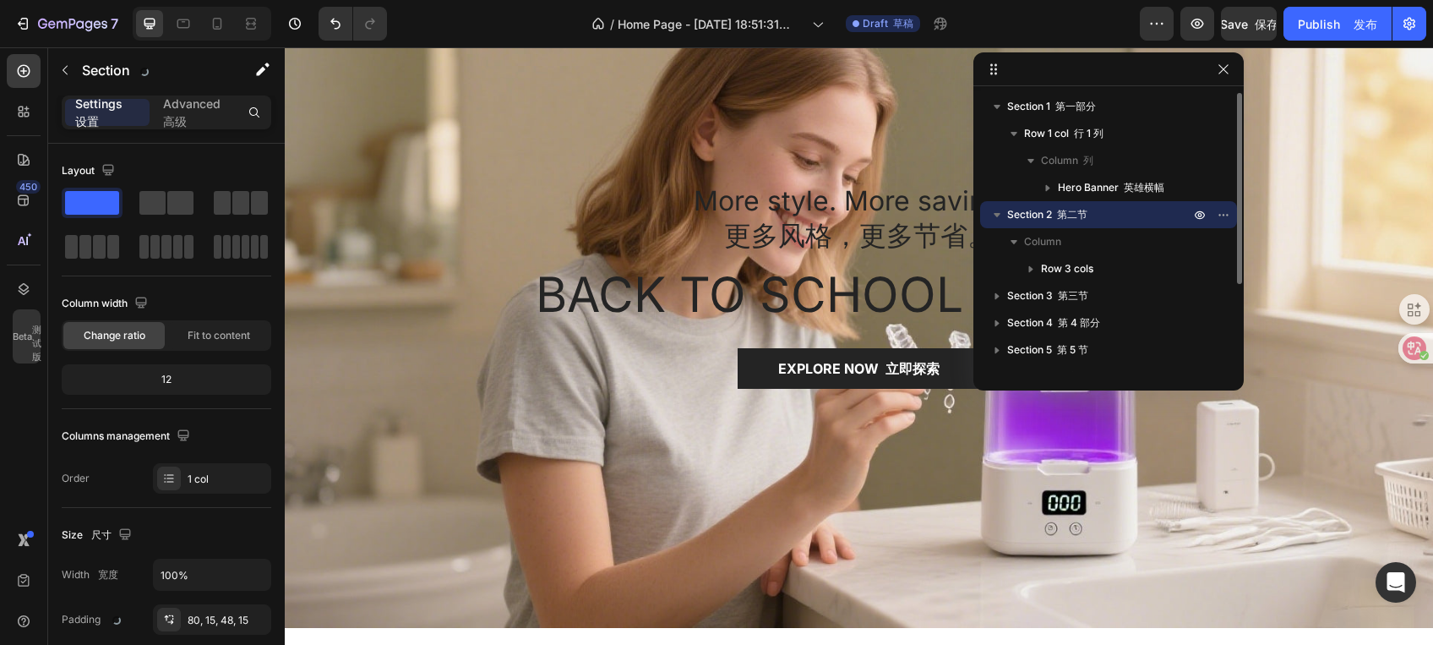
scroll to position [611, 0]
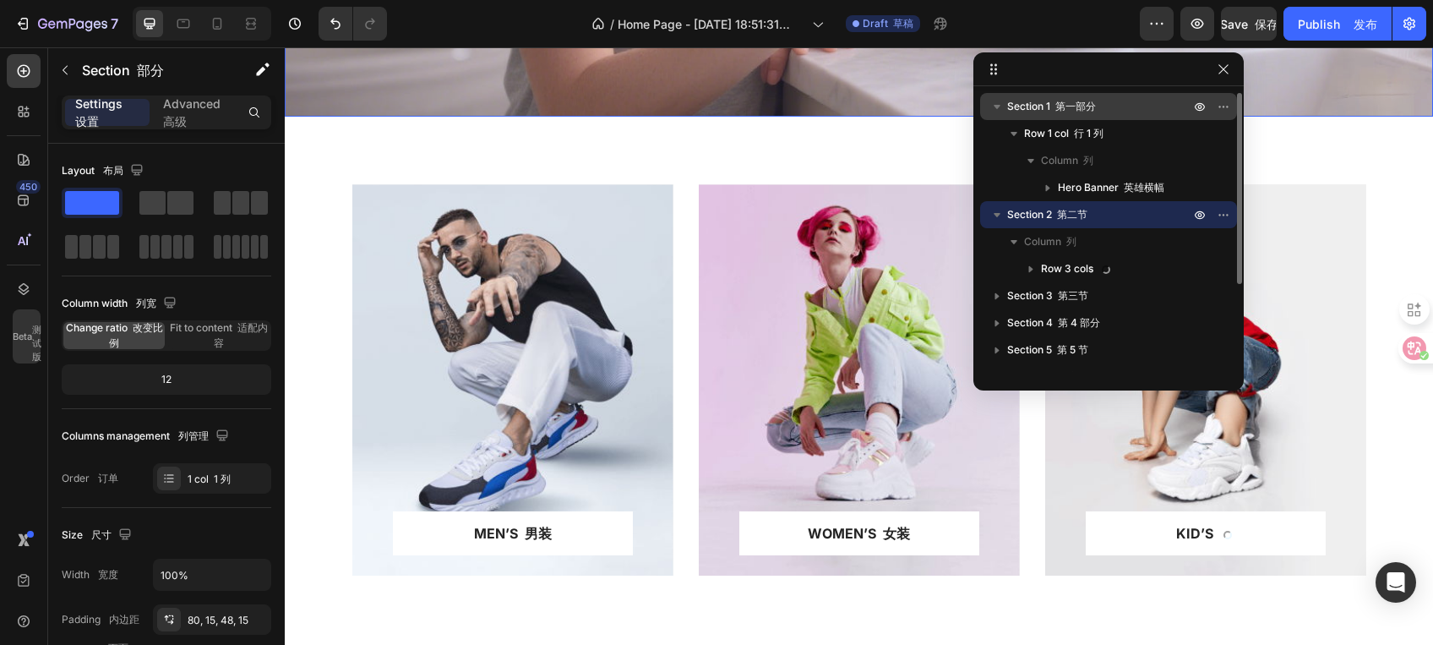
click at [1072, 109] on font "第一部分" at bounding box center [1075, 106] width 41 height 13
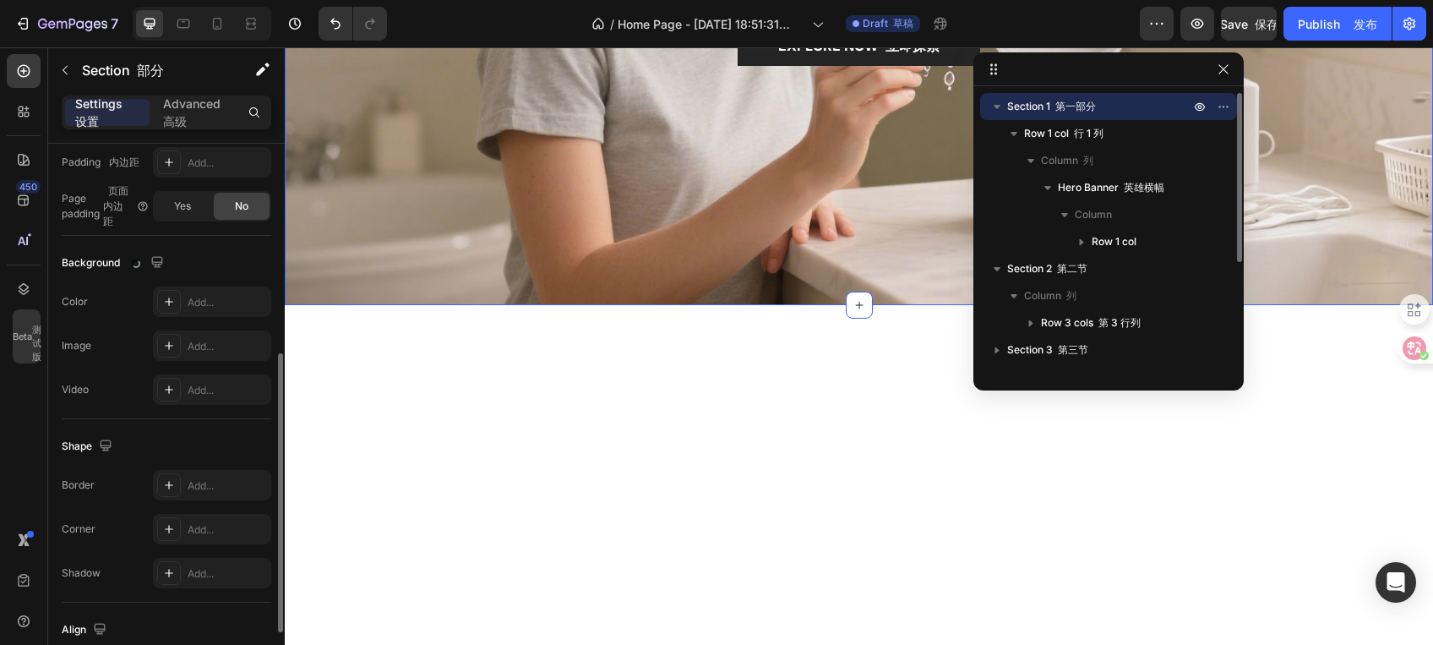
scroll to position [0, 0]
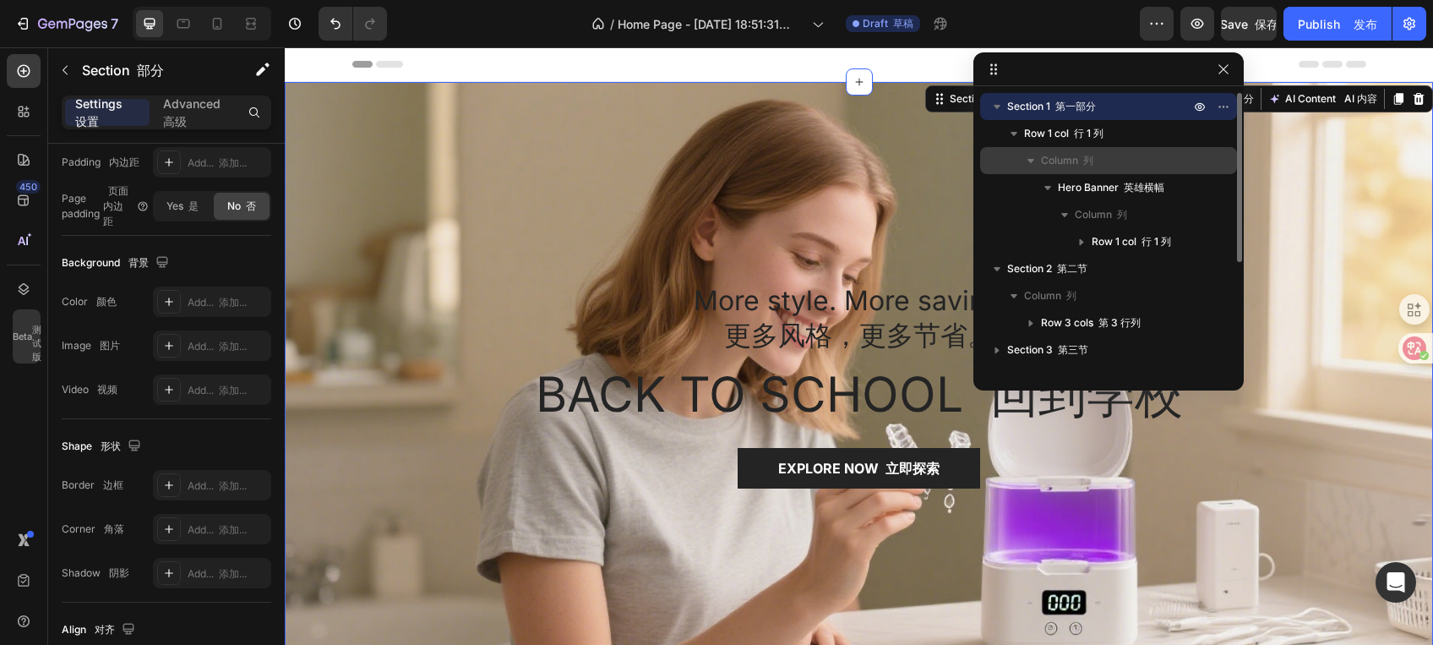
click at [1031, 156] on icon "button" at bounding box center [1030, 160] width 17 height 17
click at [1032, 156] on icon "button" at bounding box center [1030, 160] width 17 height 17
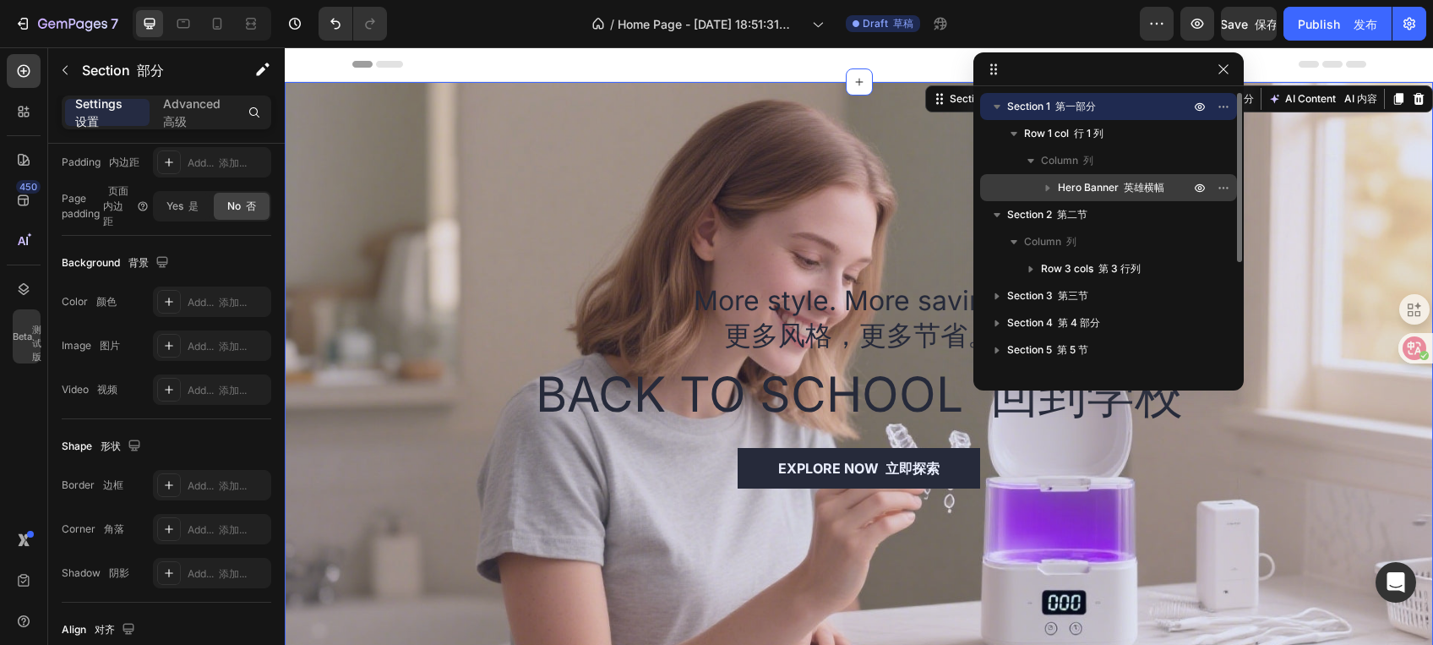
click at [1047, 188] on icon "button" at bounding box center [1048, 188] width 4 height 7
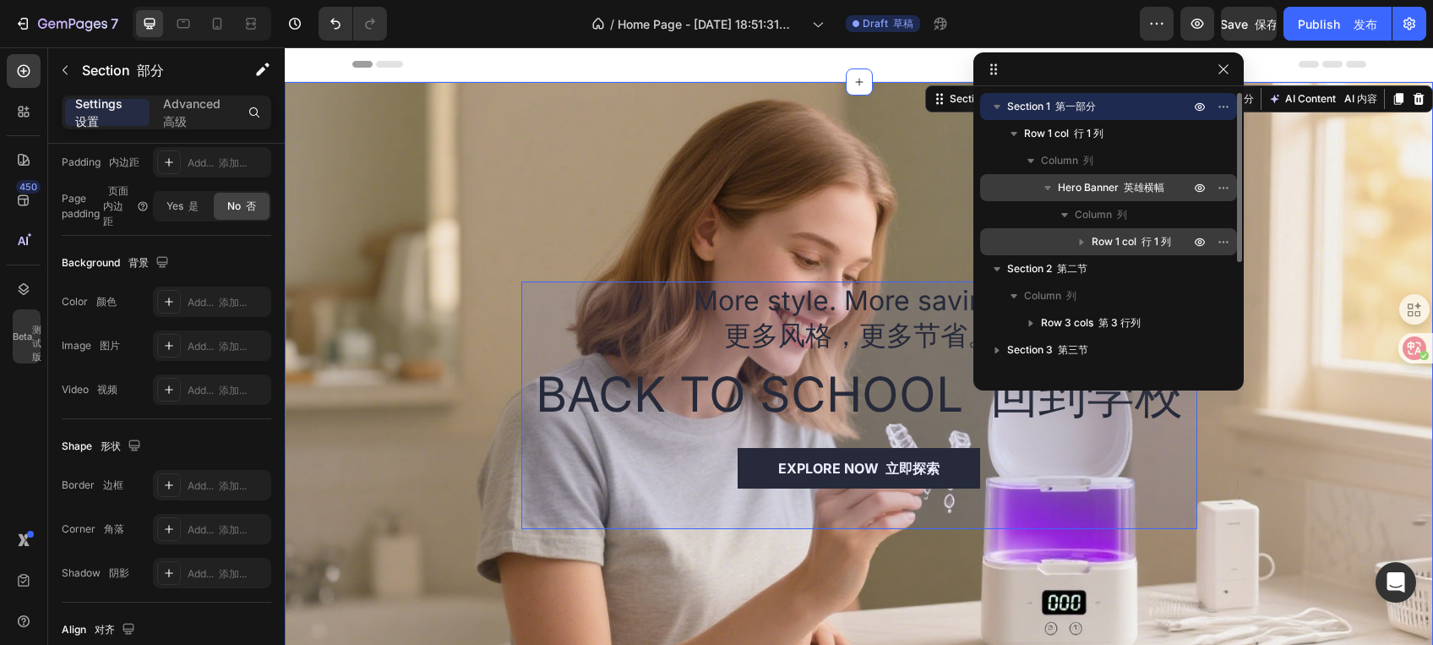
click at [1080, 242] on icon "button" at bounding box center [1082, 242] width 4 height 7
click at [1080, 242] on icon "button" at bounding box center [1081, 242] width 7 height 4
click at [1082, 241] on icon "button" at bounding box center [1082, 242] width 4 height 7
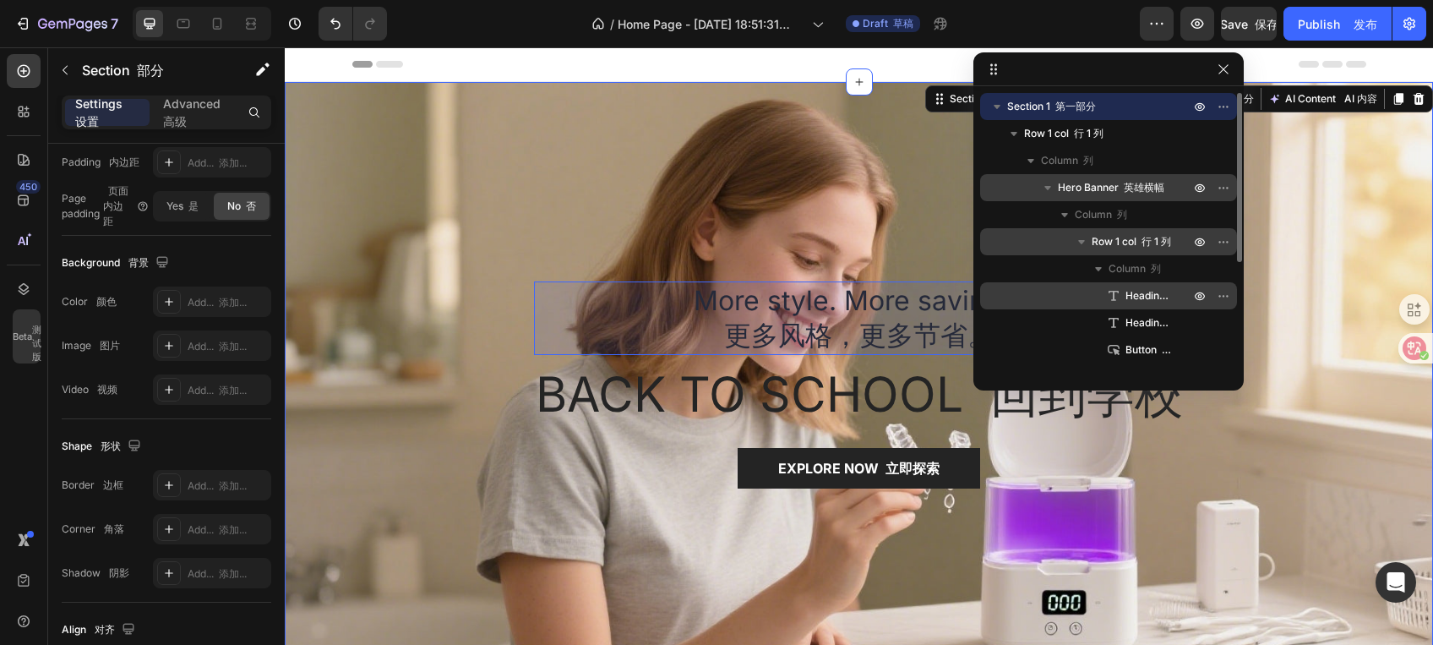
click at [1118, 297] on icon at bounding box center [1113, 295] width 17 height 17
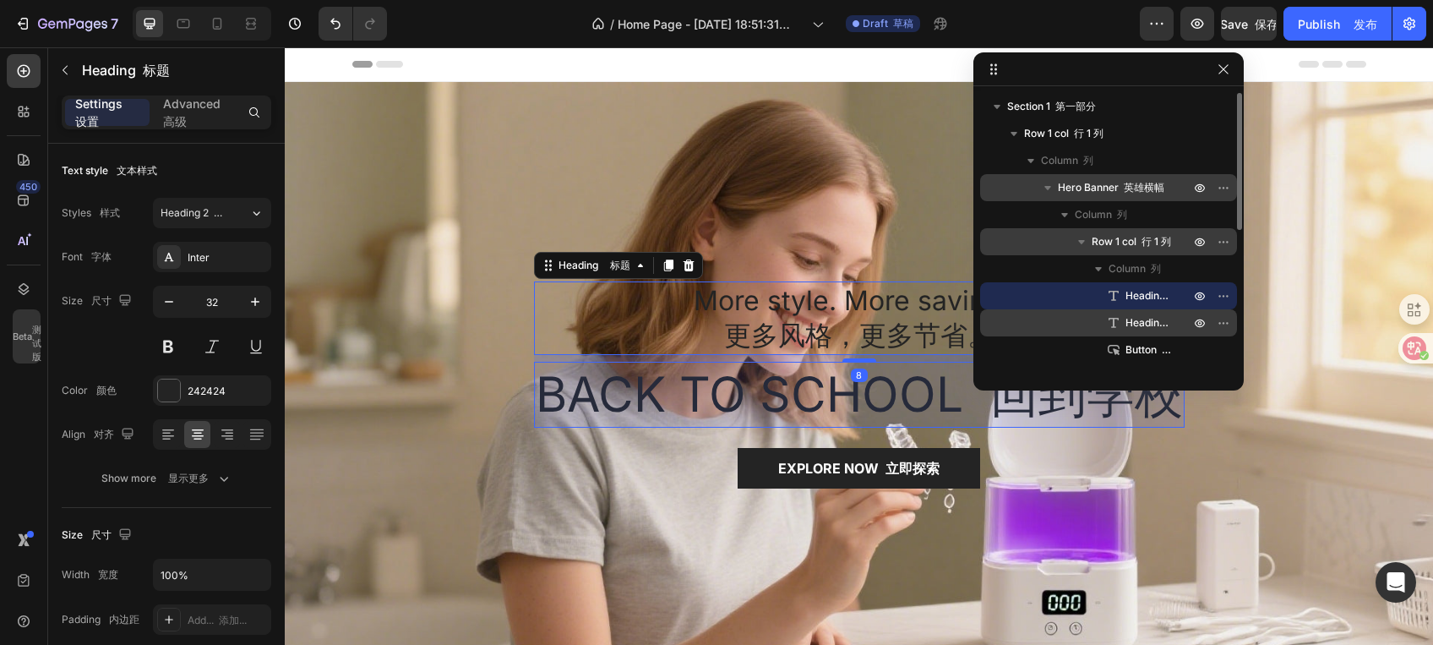
click at [1132, 324] on span "Heading 标题" at bounding box center [1148, 322] width 47 height 17
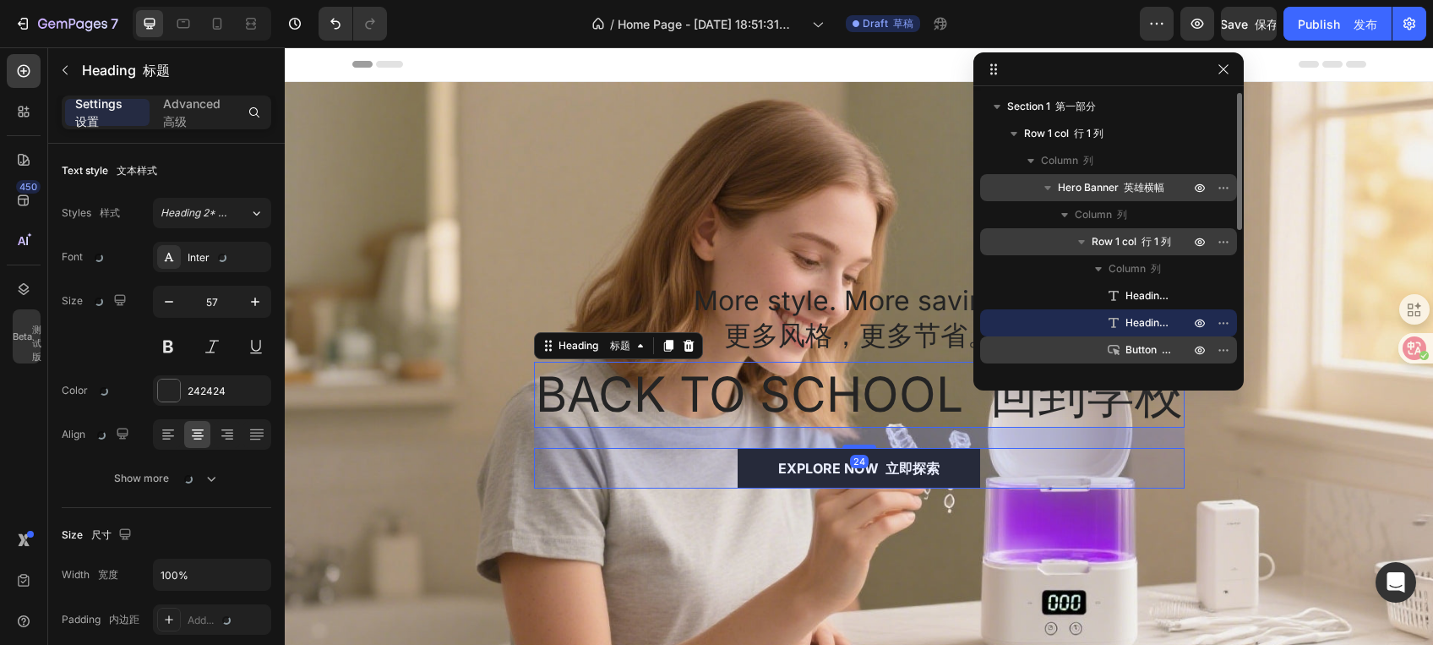
click at [1124, 351] on p "Button 按钮" at bounding box center [1139, 349] width 68 height 17
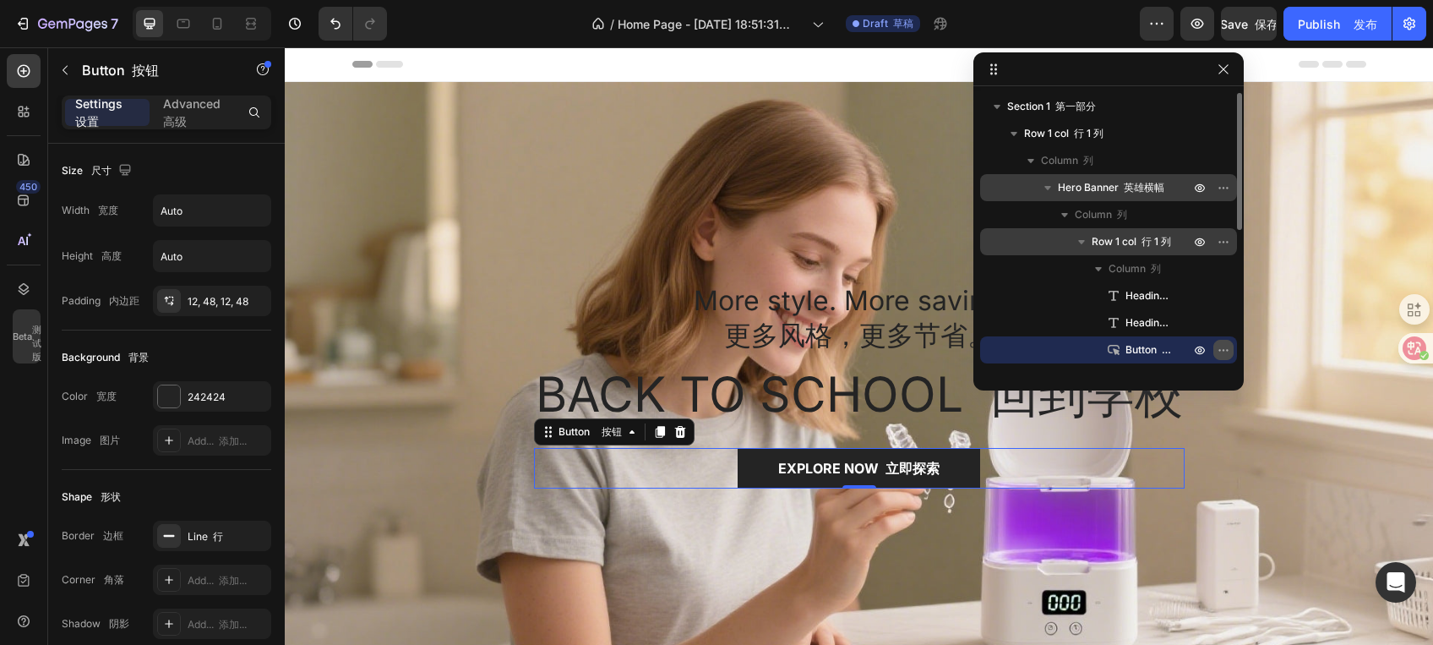
click at [1221, 343] on icon "button" at bounding box center [1224, 350] width 14 height 14
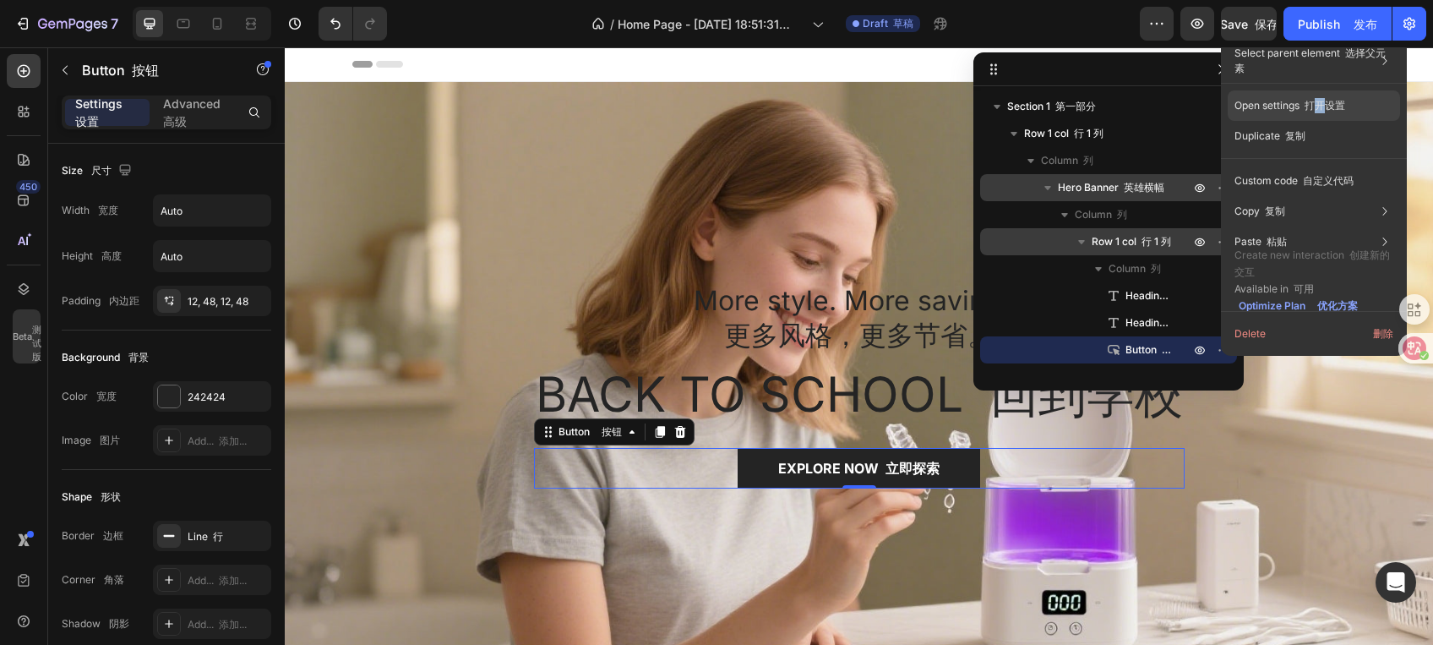
click at [1324, 98] on p "Open settings 打开设置" at bounding box center [1289, 105] width 111 height 15
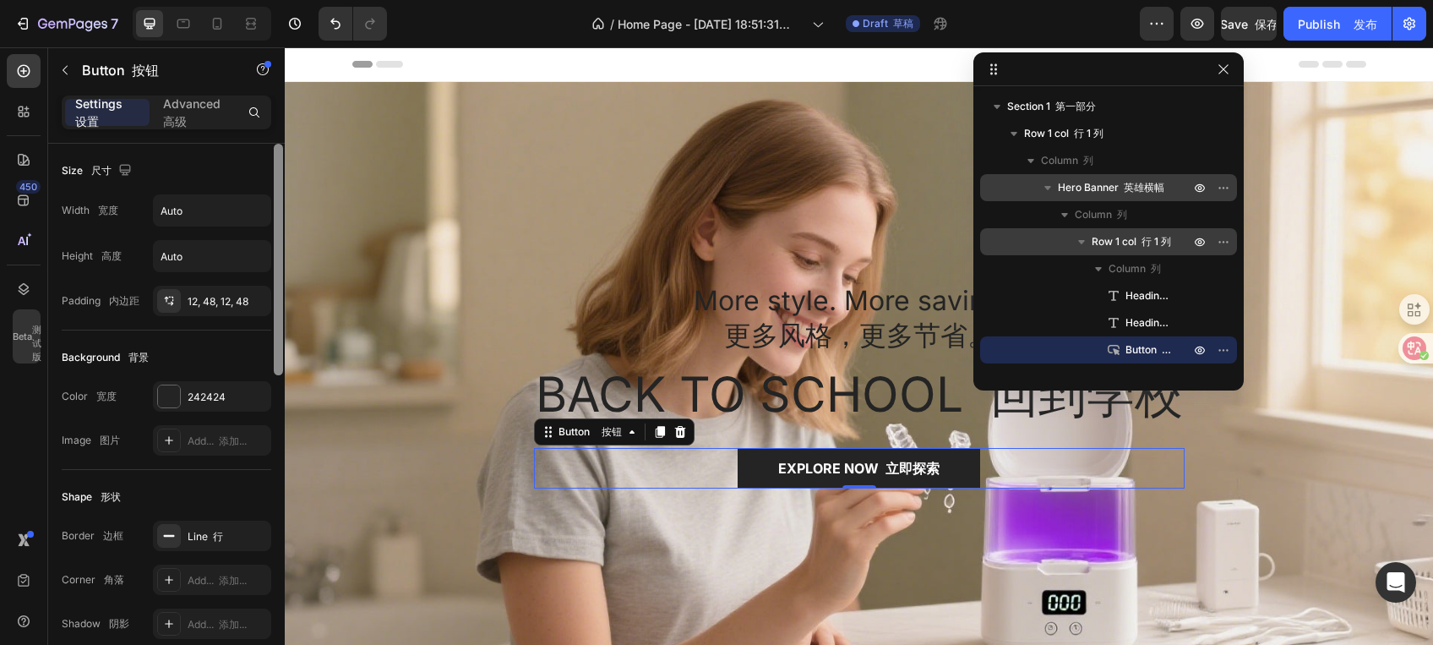
drag, startPoint x: 282, startPoint y: 268, endPoint x: 277, endPoint y: 251, distance: 17.6
click at [277, 251] on div at bounding box center [278, 260] width 9 height 232
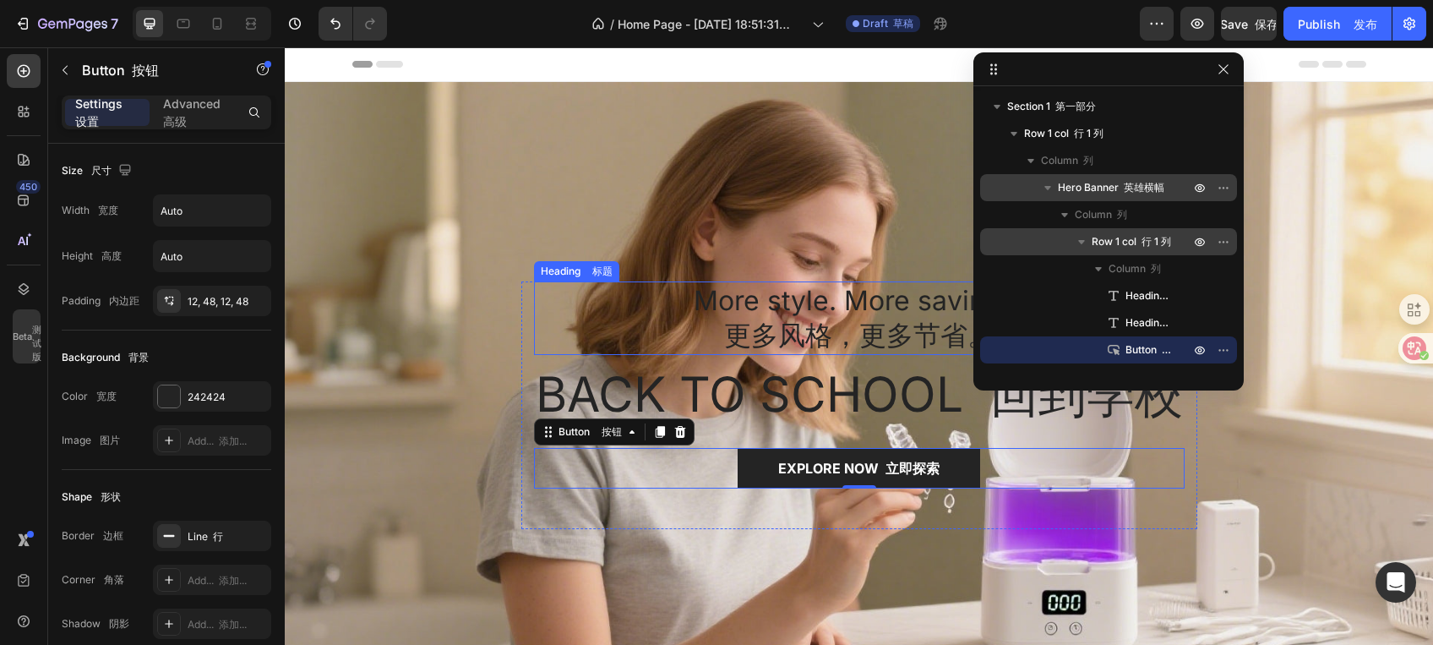
click at [885, 324] on h2 "More style. More savings. 更多风格，更多节省。" at bounding box center [859, 318] width 651 height 74
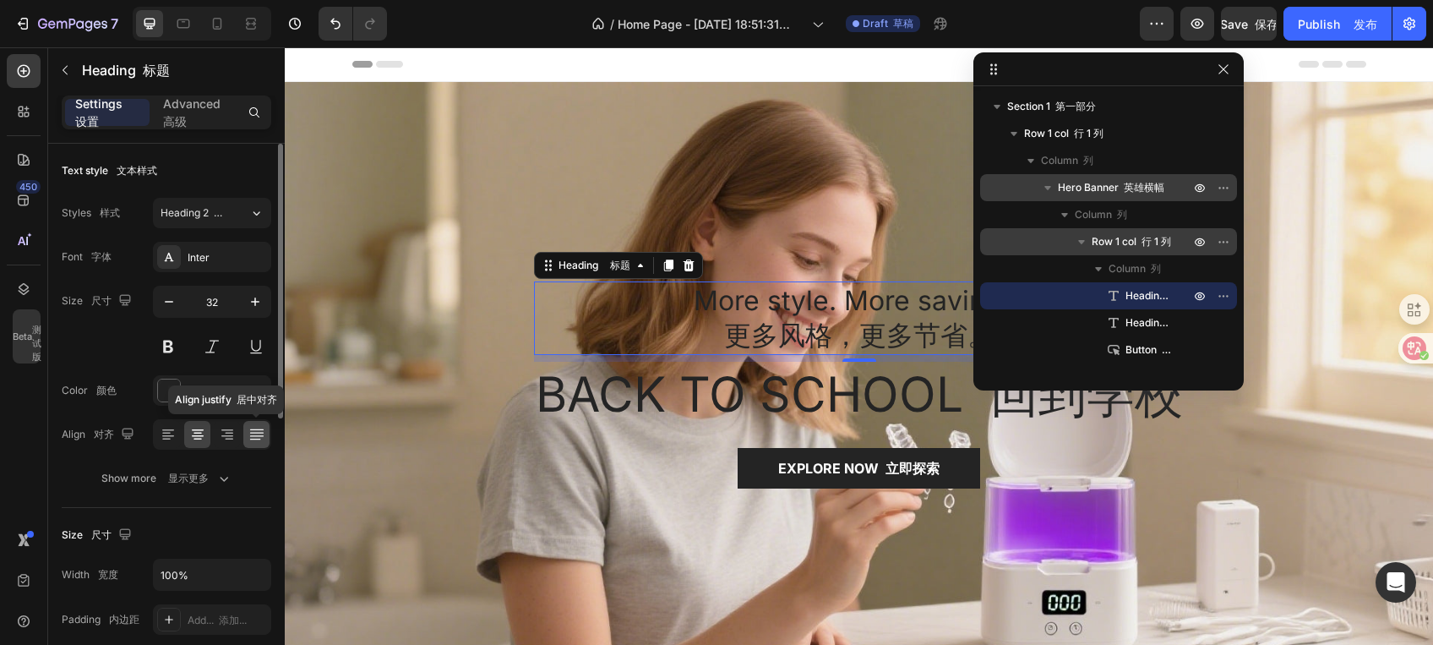
click at [247, 433] on div at bounding box center [256, 434] width 26 height 27
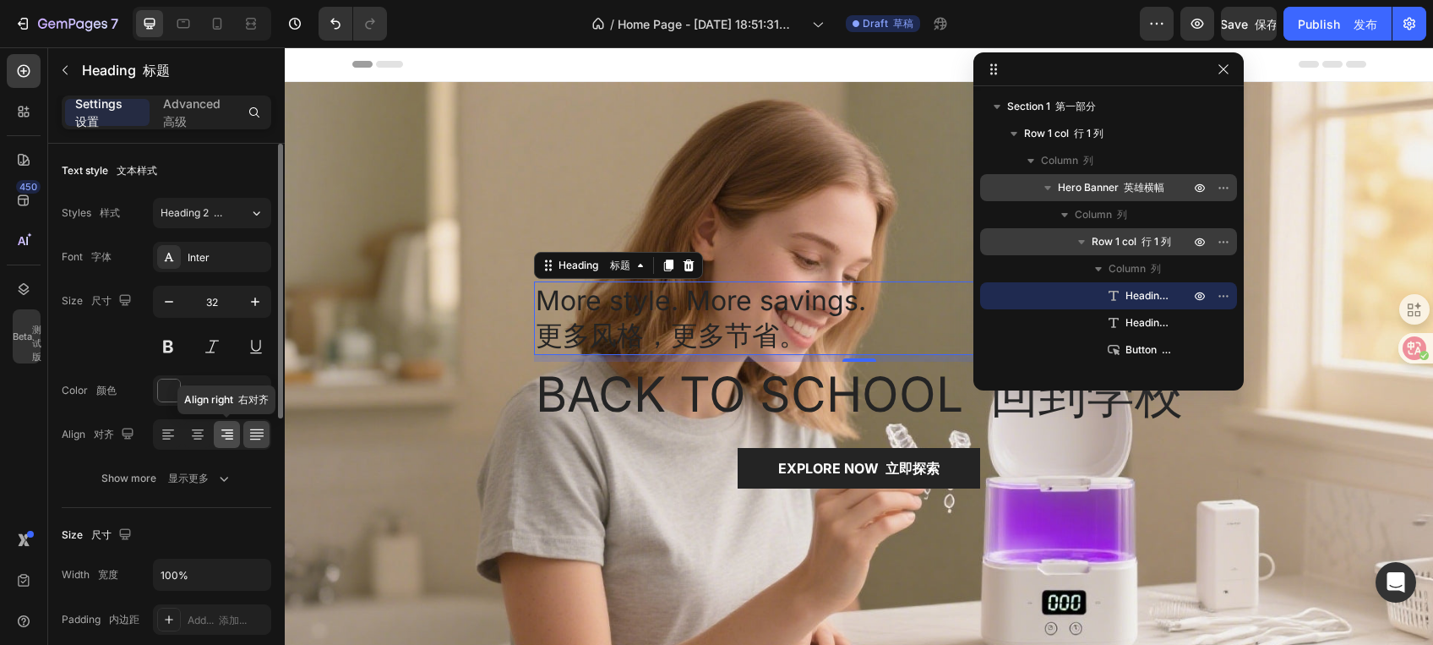
click at [223, 429] on icon at bounding box center [227, 434] width 17 height 17
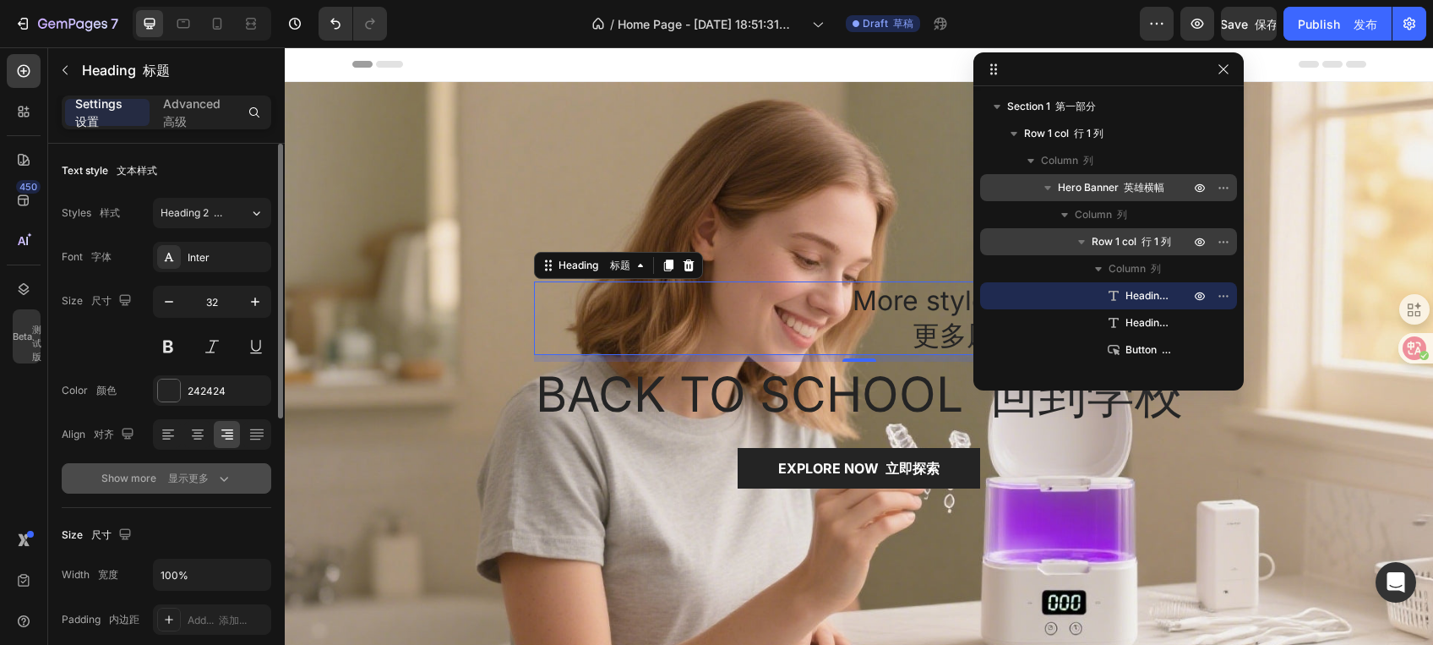
click at [210, 473] on div "Show more 显示更多" at bounding box center [166, 478] width 131 height 17
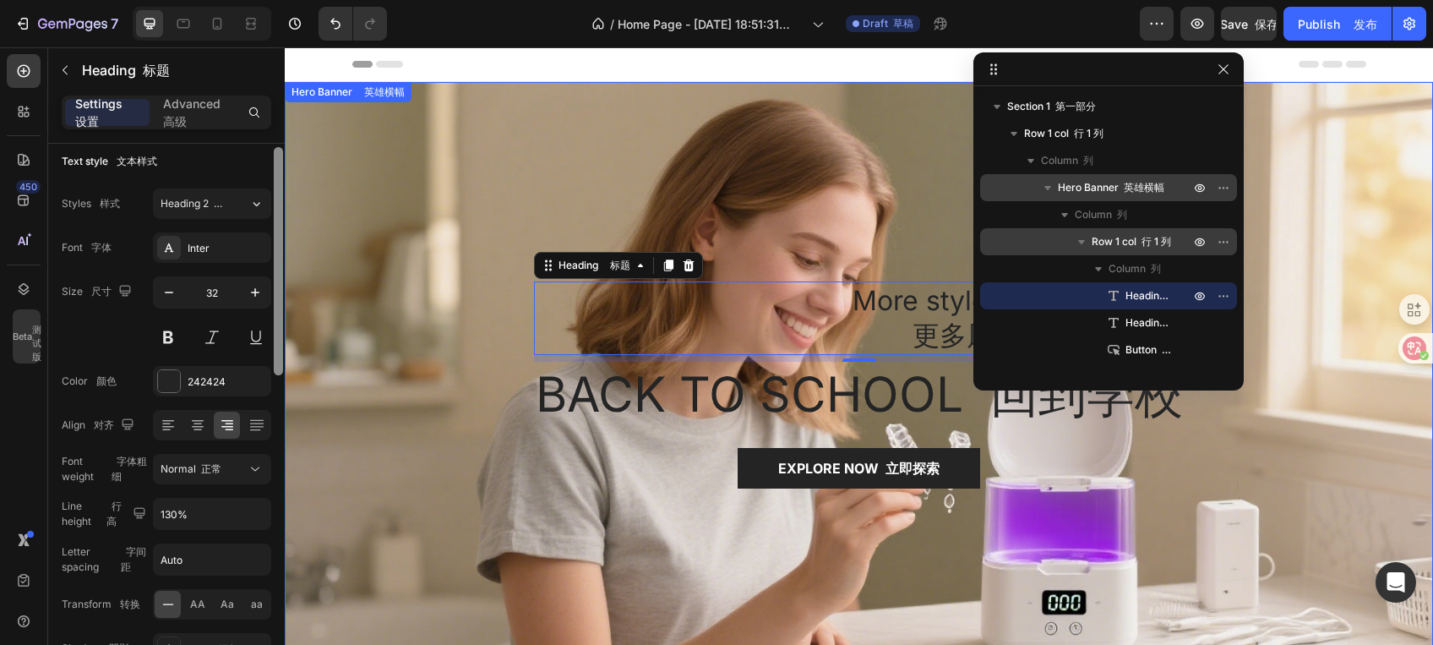
drag, startPoint x: 565, startPoint y: 422, endPoint x: 285, endPoint y: 431, distance: 280.6
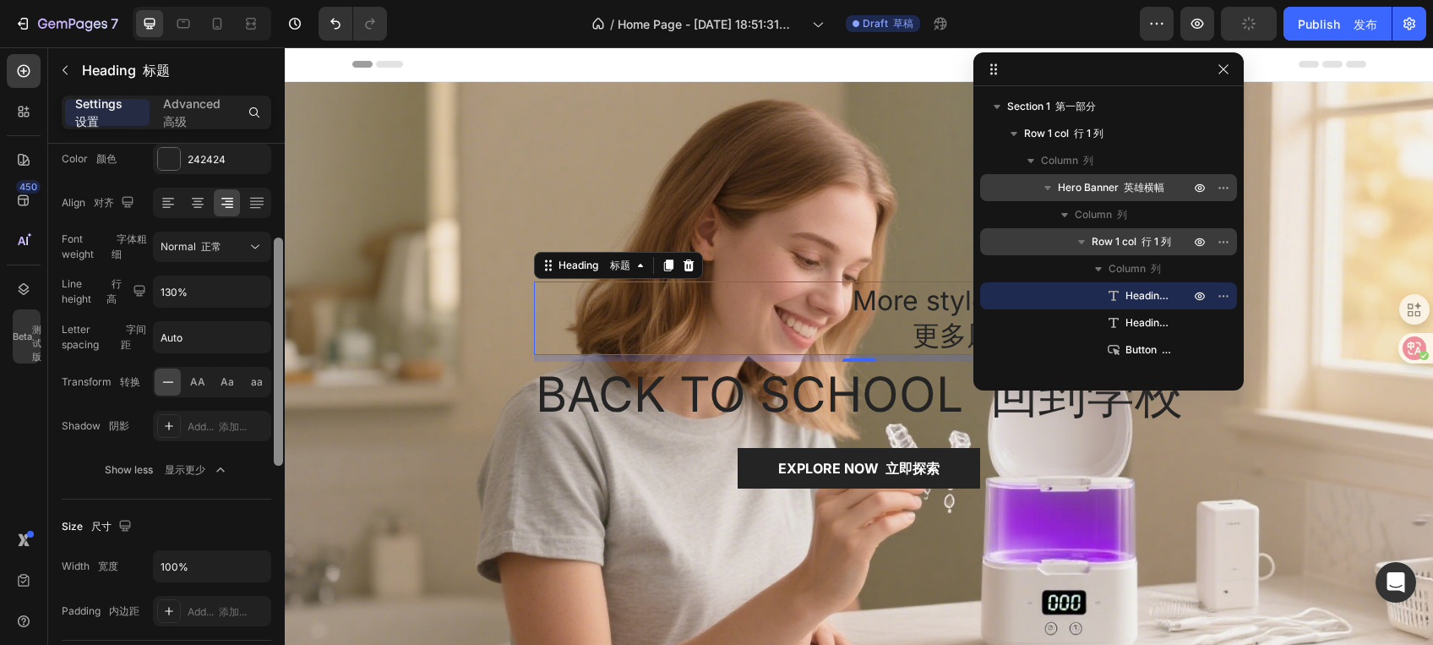
scroll to position [230, 0]
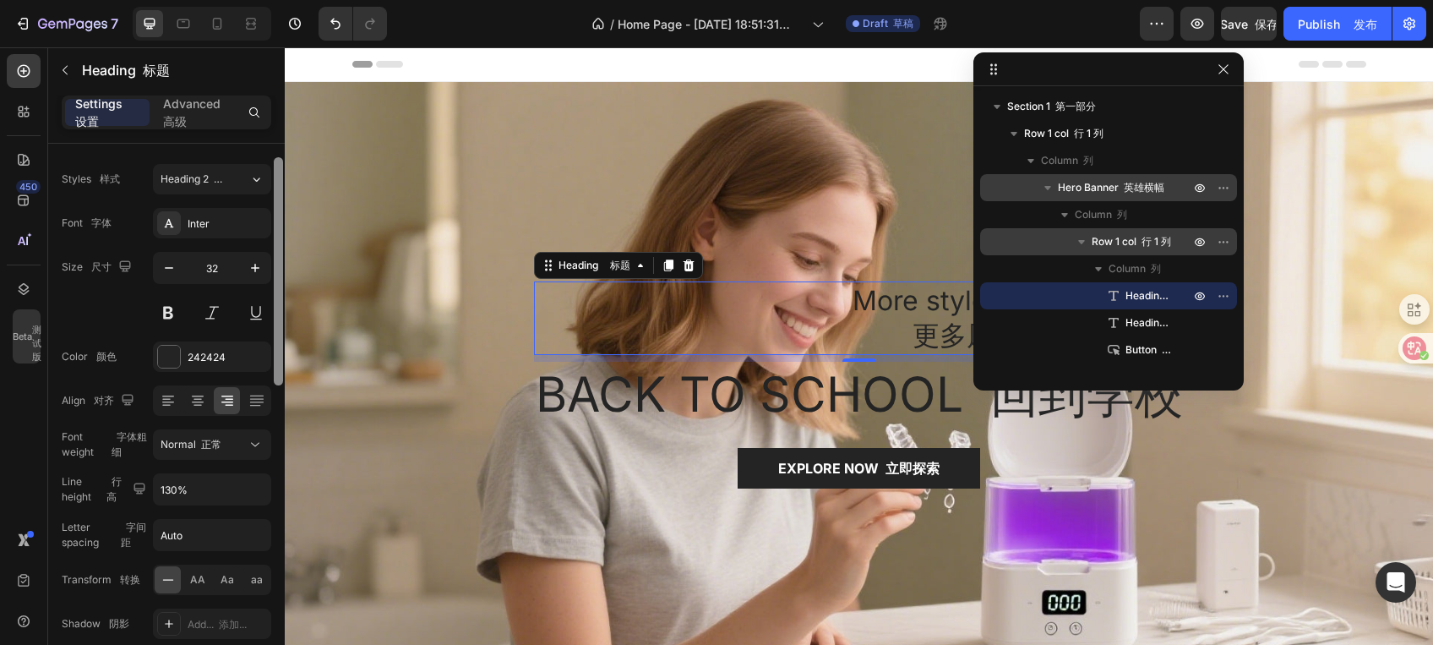
scroll to position [3, 0]
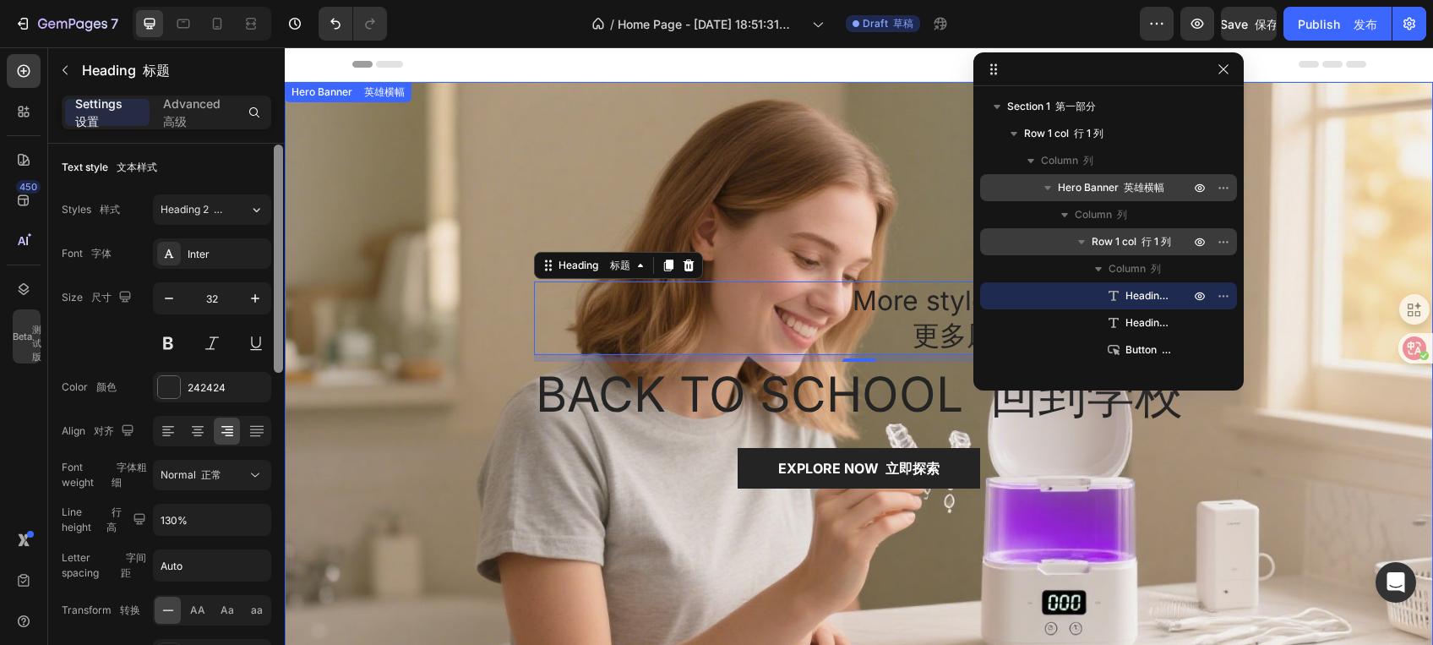
drag, startPoint x: 568, startPoint y: 471, endPoint x: 289, endPoint y: 319, distance: 317.6
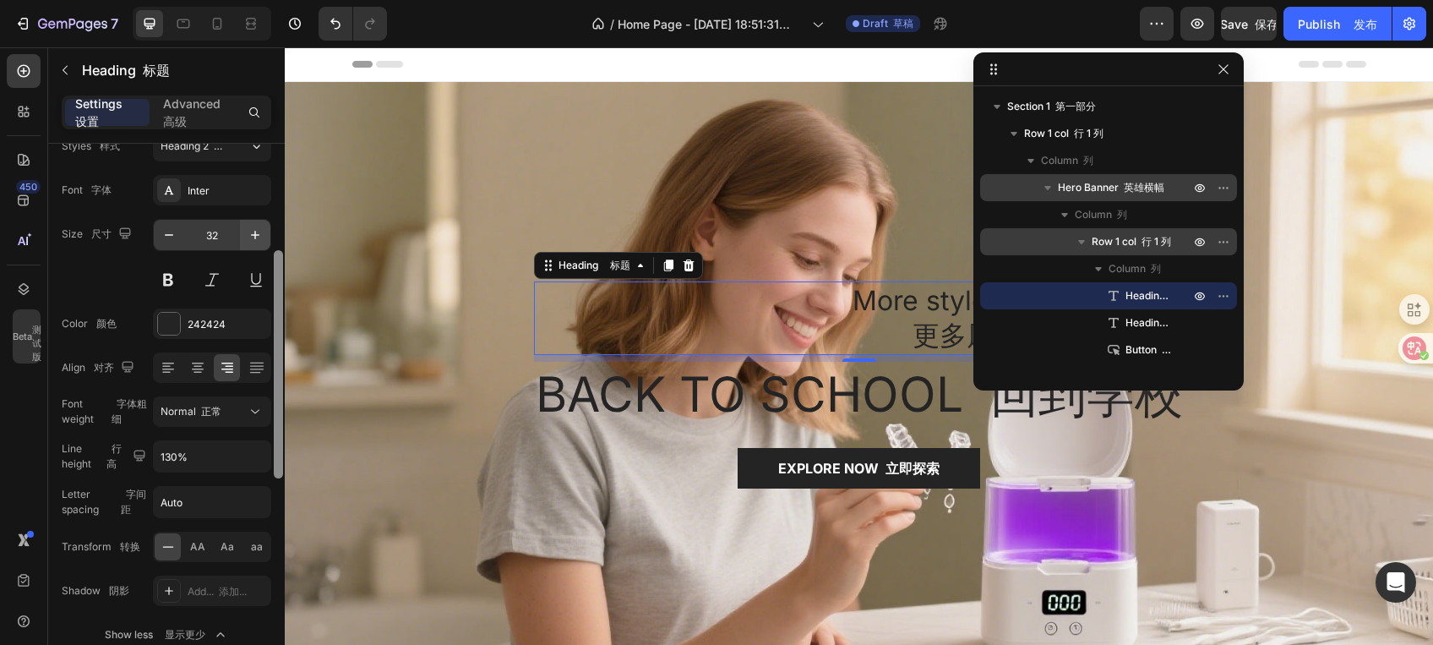
scroll to position [0, 0]
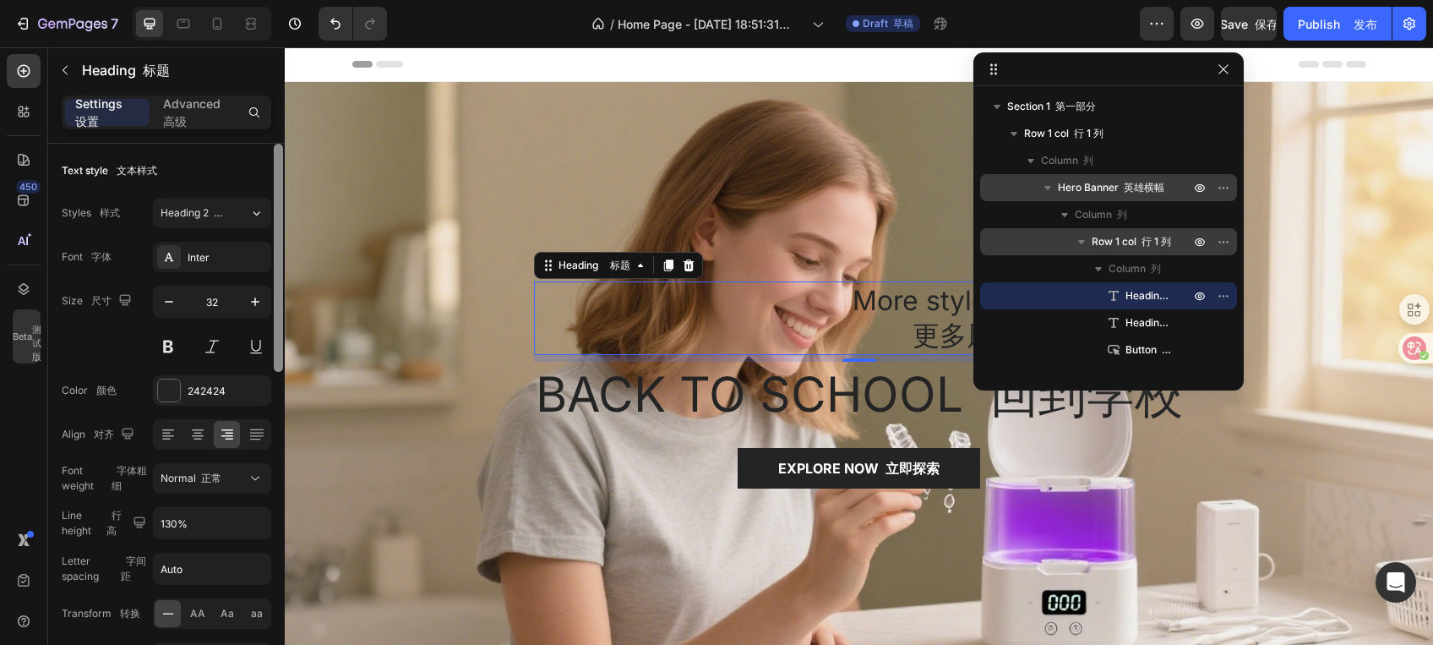
click at [279, 281] on div at bounding box center [278, 258] width 9 height 228
click at [166, 297] on icon "button" at bounding box center [169, 301] width 17 height 17
click at [166, 296] on icon "button" at bounding box center [169, 301] width 17 height 17
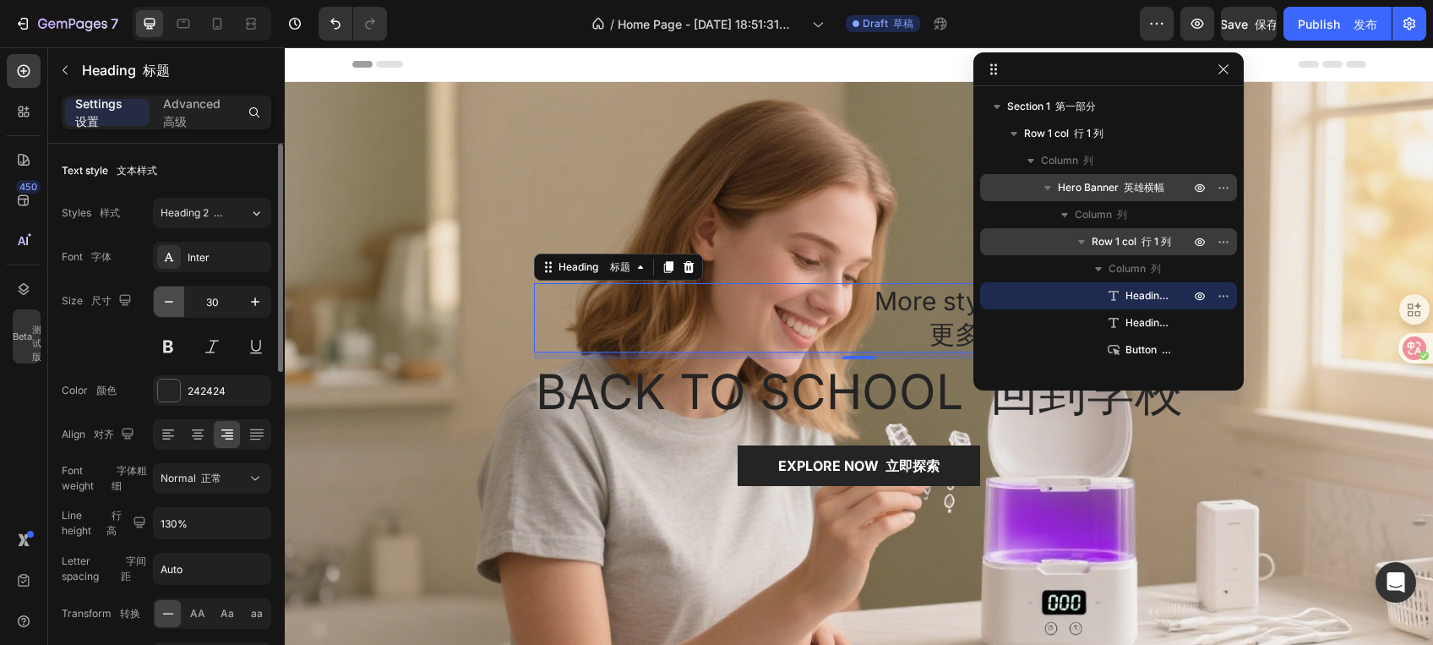
click at [166, 296] on icon "button" at bounding box center [169, 301] width 17 height 17
click at [166, 295] on icon "button" at bounding box center [169, 301] width 17 height 17
click at [163, 293] on icon "button" at bounding box center [169, 301] width 17 height 17
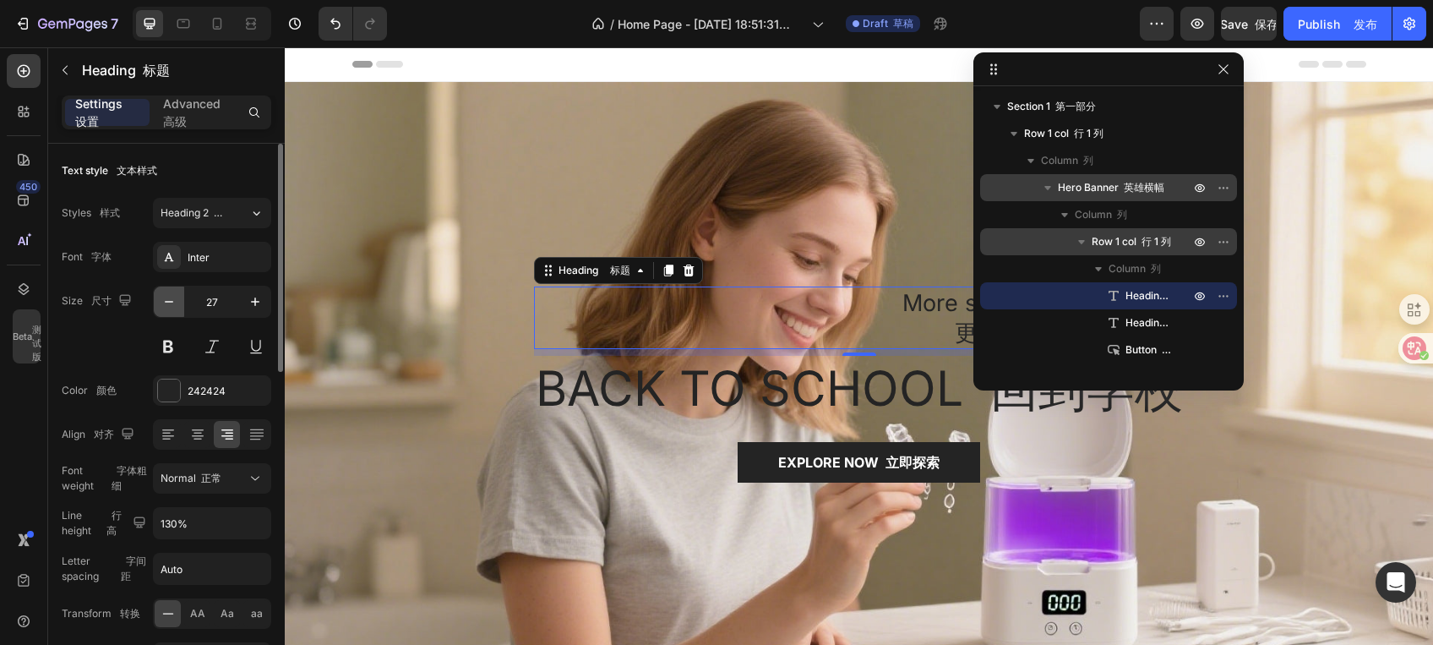
click at [161, 291] on button "button" at bounding box center [169, 301] width 30 height 30
type input "25"
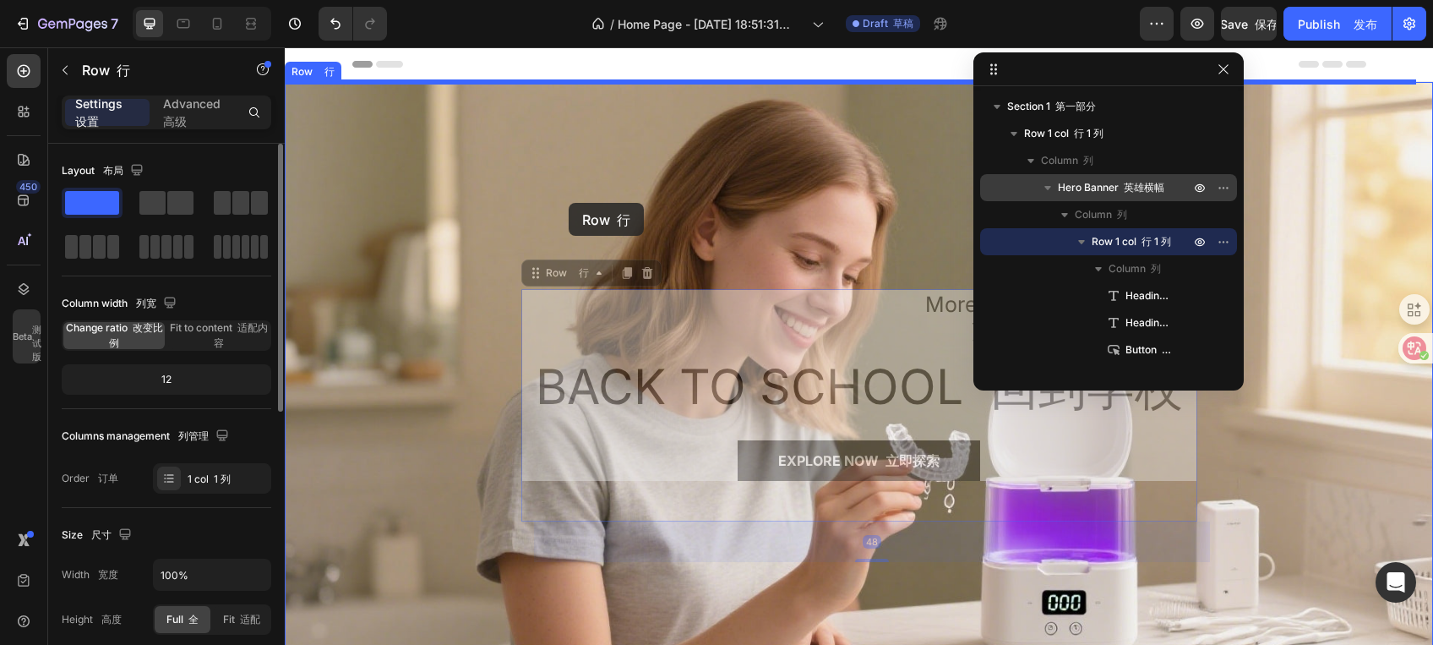
drag, startPoint x: 519, startPoint y: 296, endPoint x: 574, endPoint y: 200, distance: 110.1
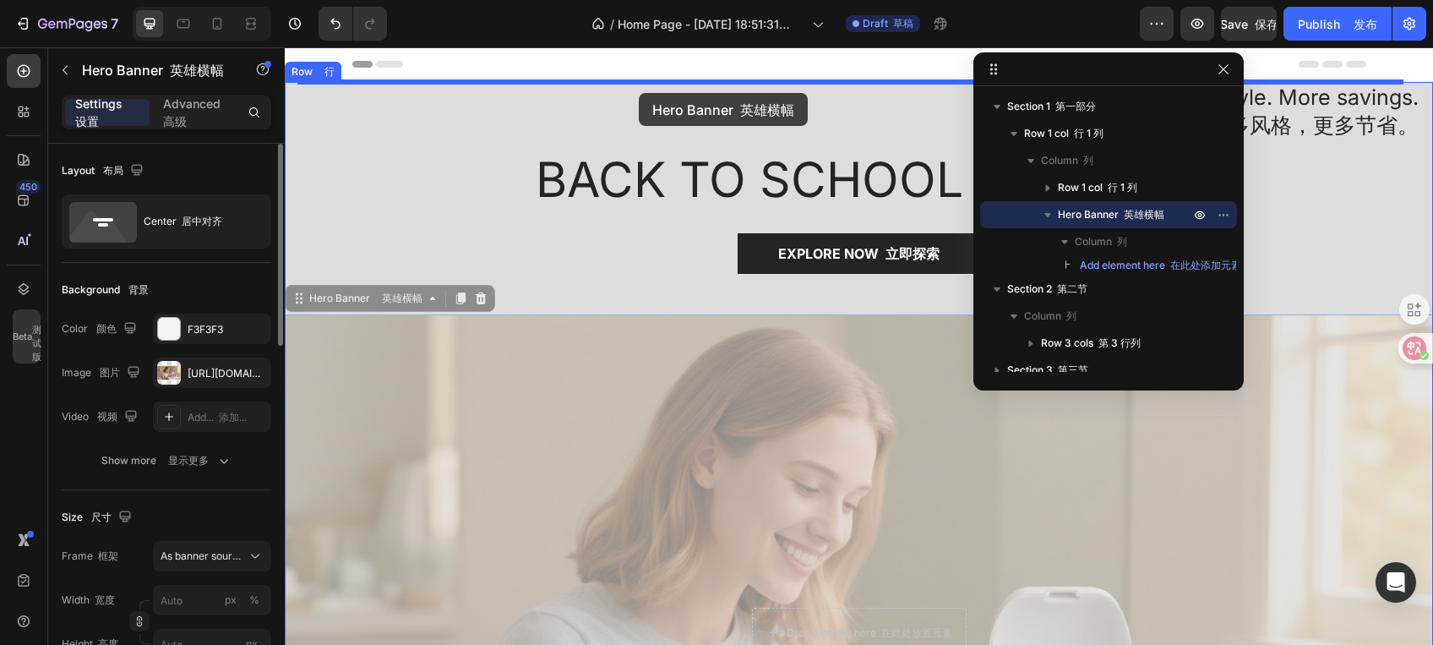
drag, startPoint x: 629, startPoint y: 385, endPoint x: 639, endPoint y: 93, distance: 292.5
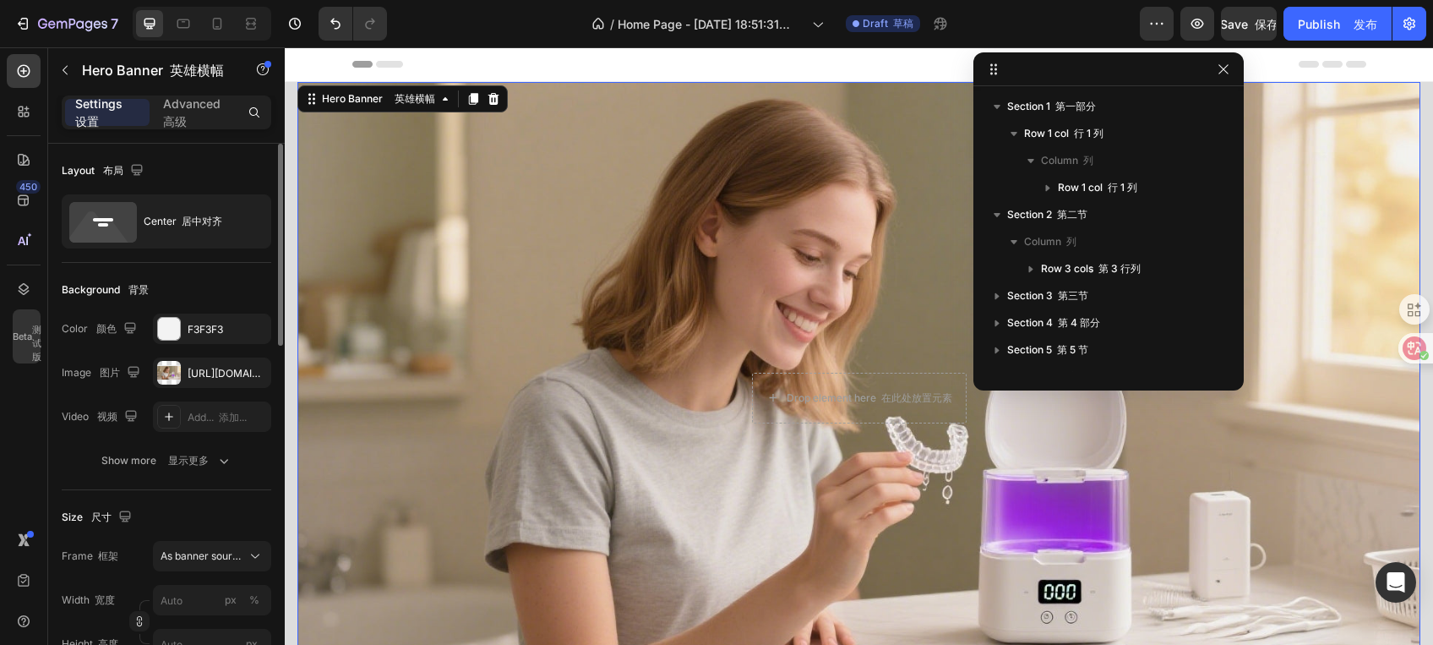
click at [994, 72] on icon at bounding box center [994, 70] width 14 height 14
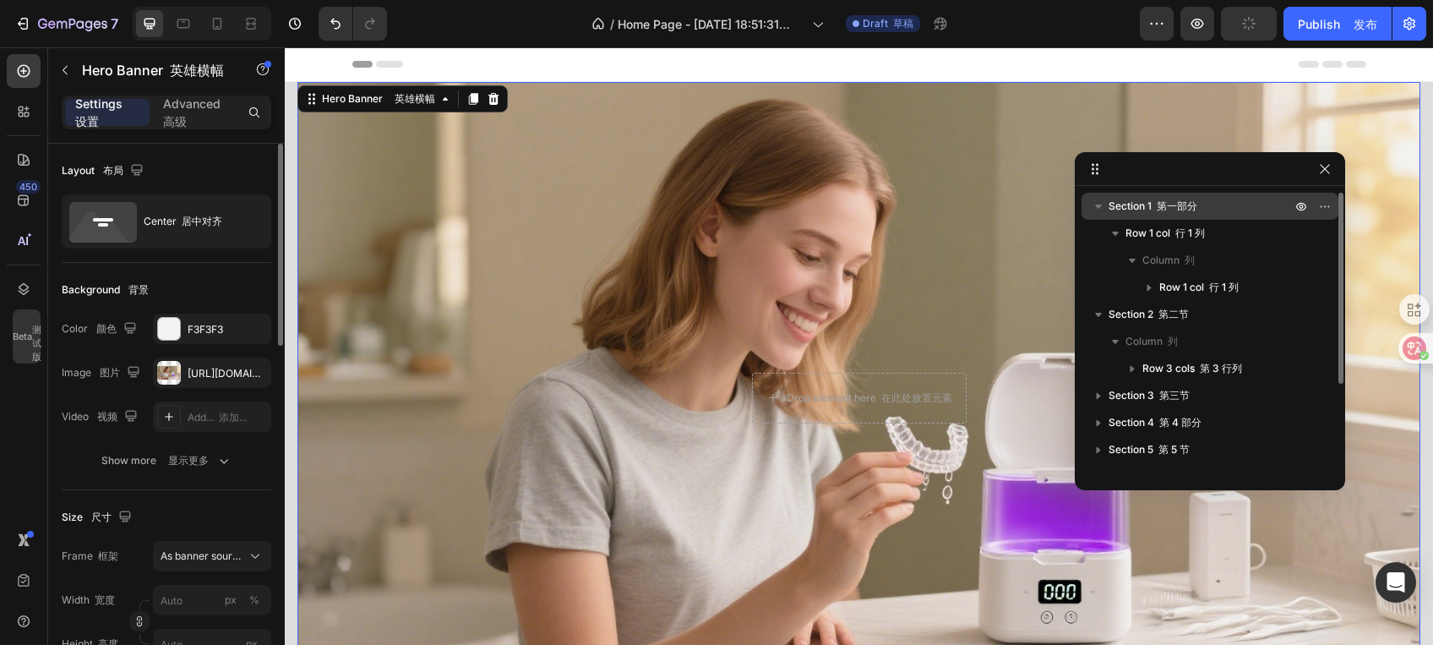
drag, startPoint x: 1098, startPoint y: 74, endPoint x: 1155, endPoint y: 195, distance: 133.4
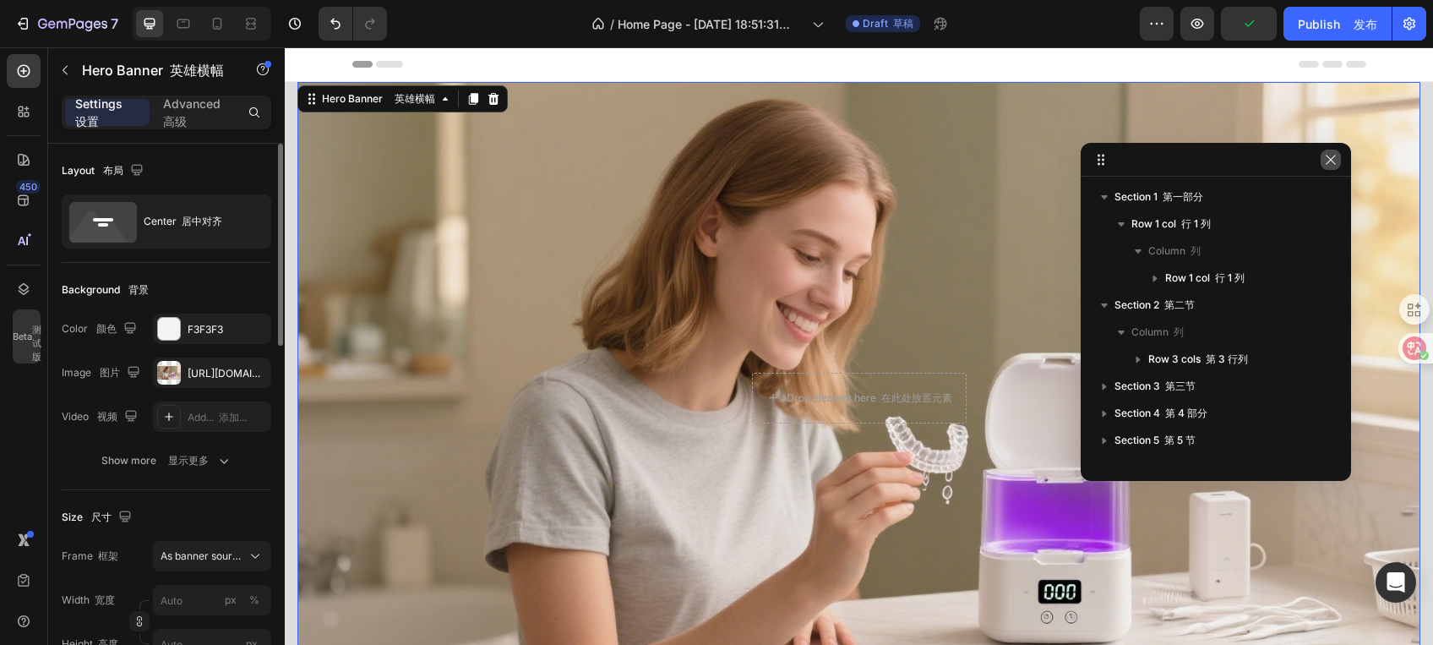
click at [1328, 155] on icon "button" at bounding box center [1331, 160] width 14 height 14
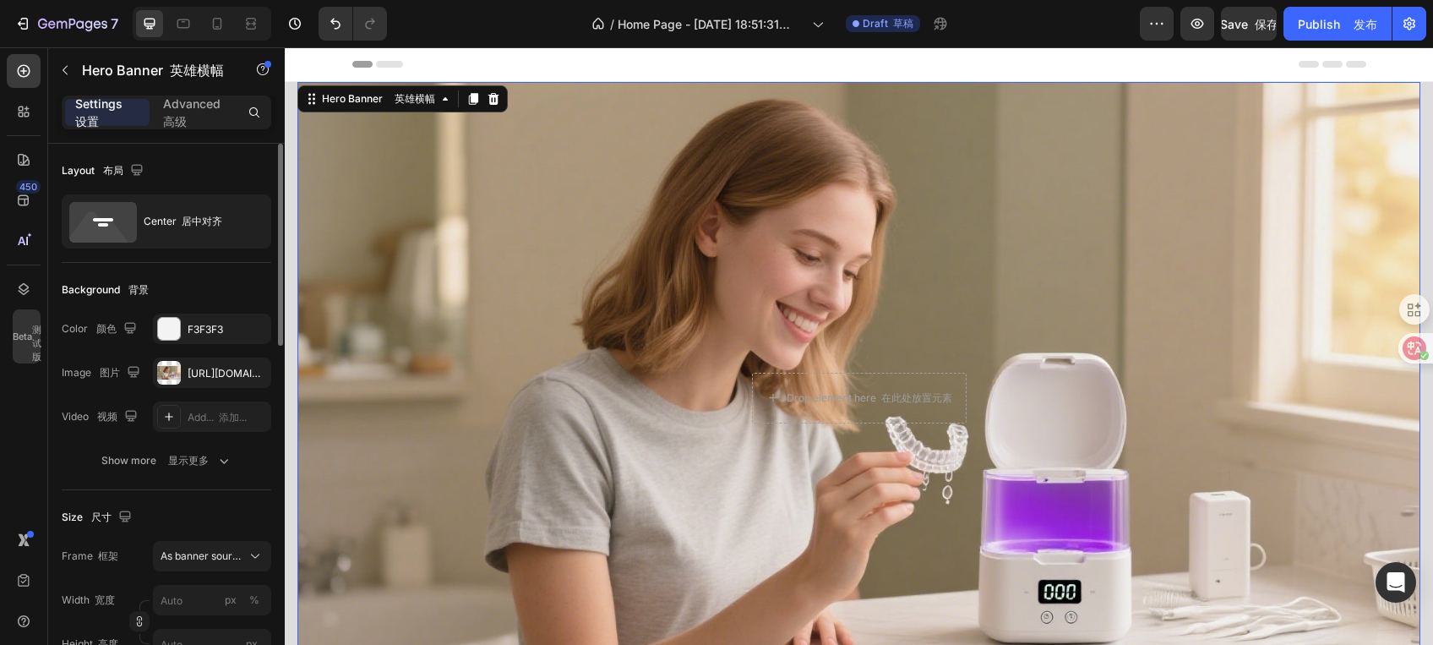
click at [925, 326] on div "Overlay" at bounding box center [858, 398] width 1123 height 632
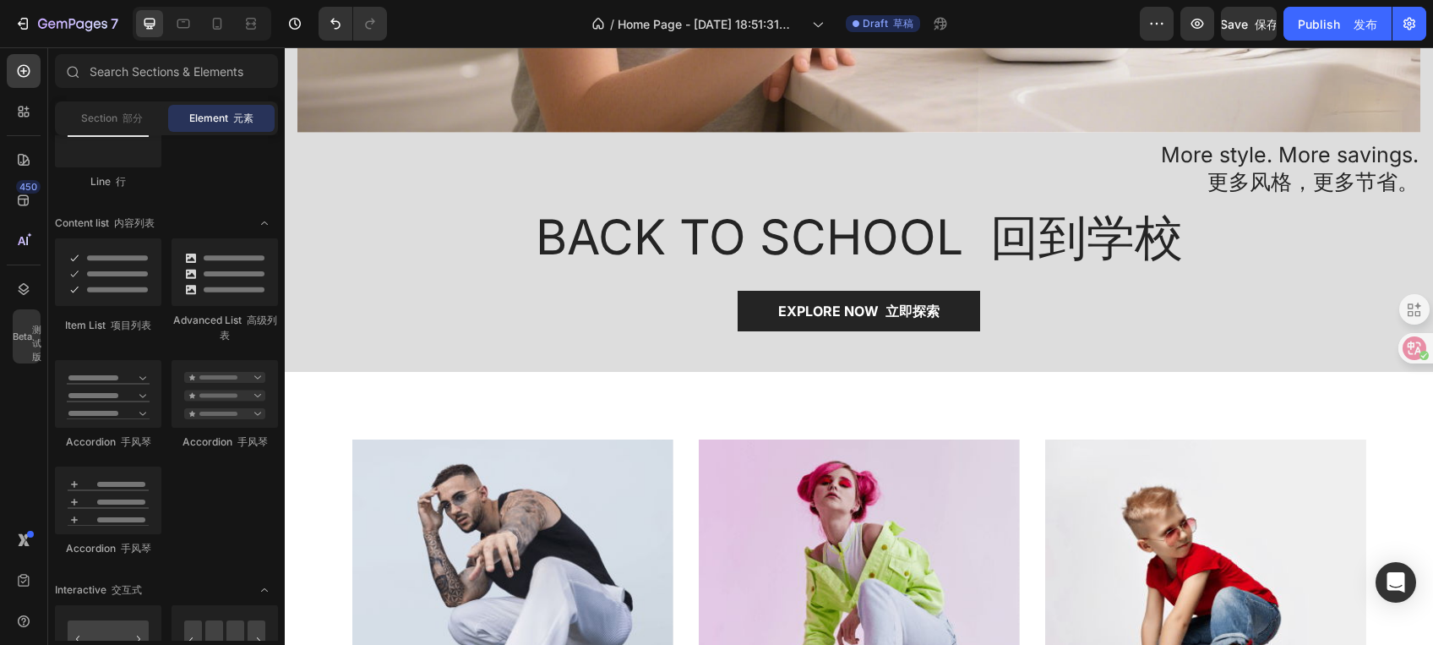
scroll to position [451, 0]
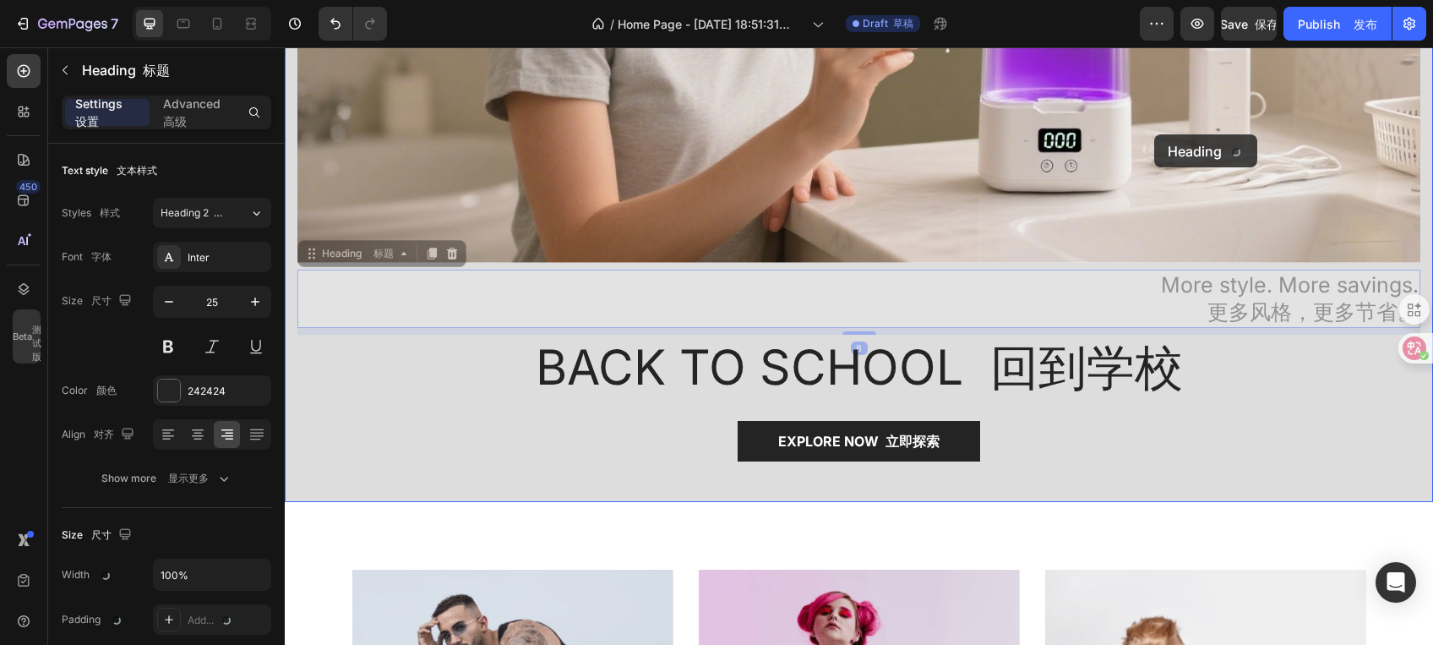
drag, startPoint x: 1250, startPoint y: 288, endPoint x: 1154, endPoint y: 134, distance: 181.5
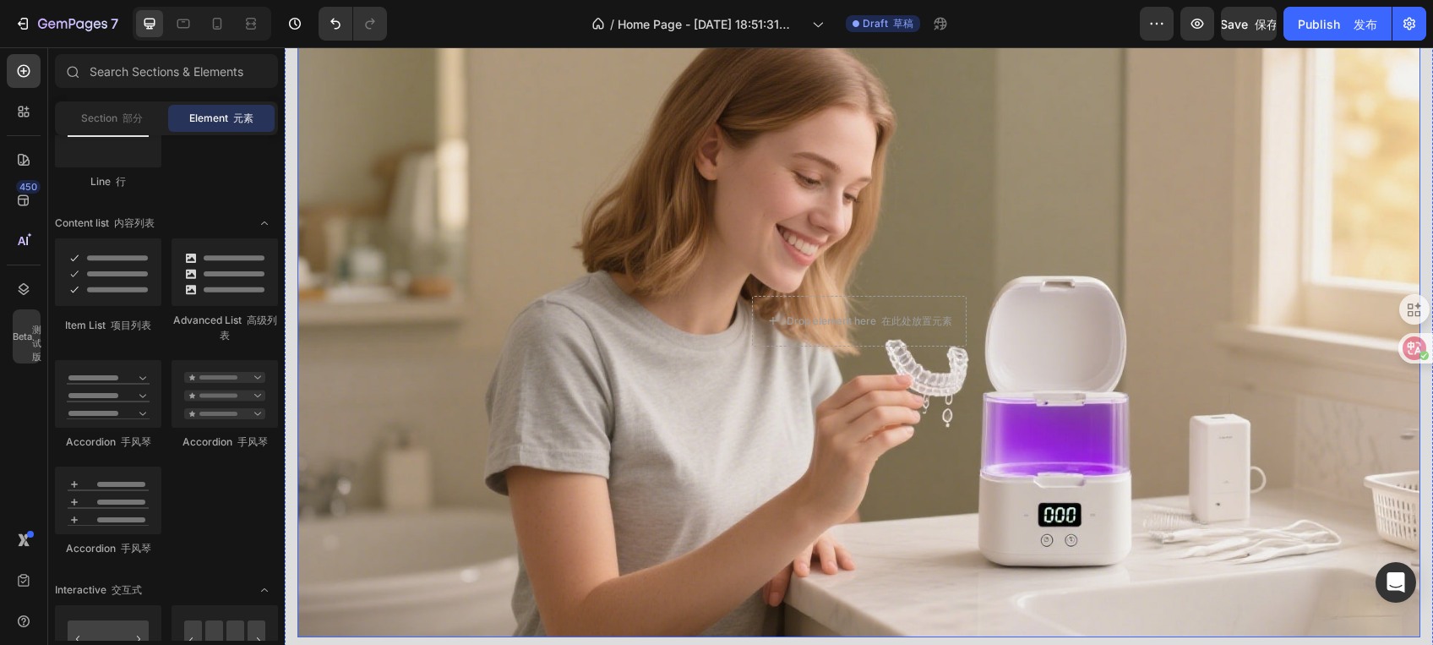
scroll to position [390, 0]
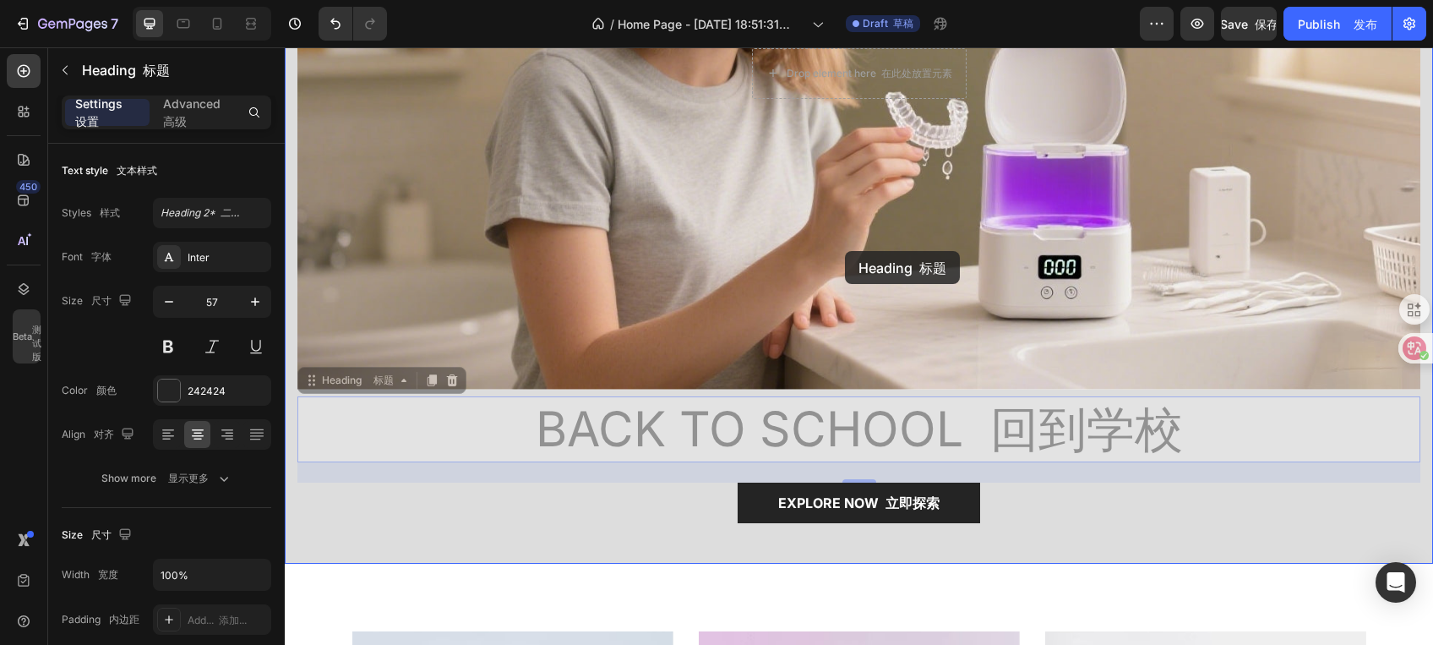
drag, startPoint x: 832, startPoint y: 438, endPoint x: 845, endPoint y: 251, distance: 187.2
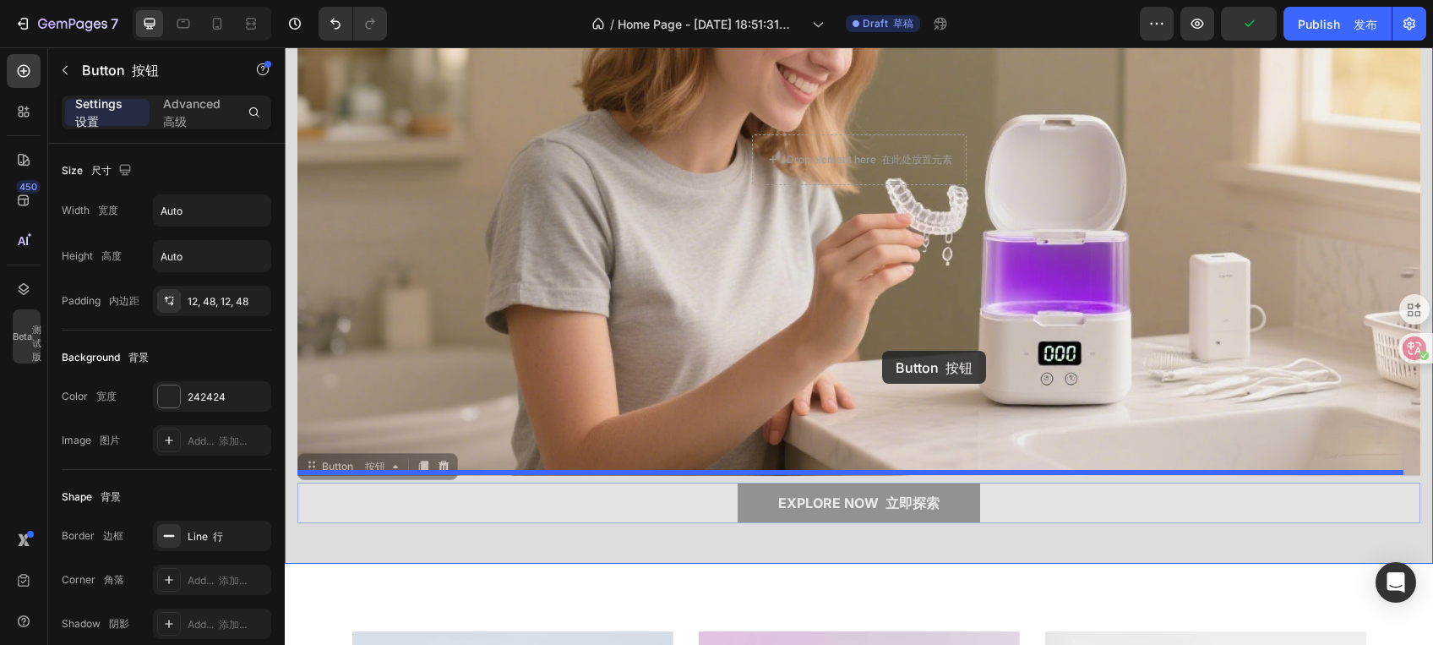
drag, startPoint x: 808, startPoint y: 488, endPoint x: 882, endPoint y: 351, distance: 155.8
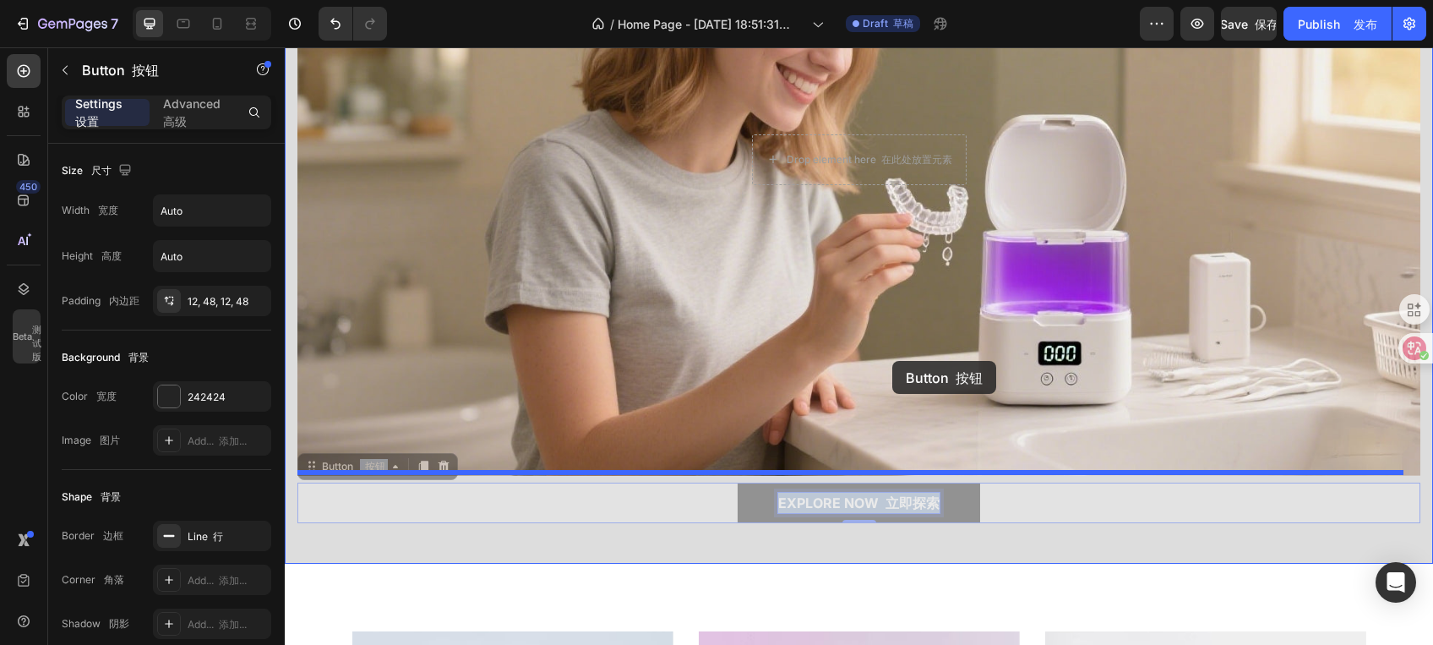
drag, startPoint x: 817, startPoint y: 488, endPoint x: 892, endPoint y: 361, distance: 148.1
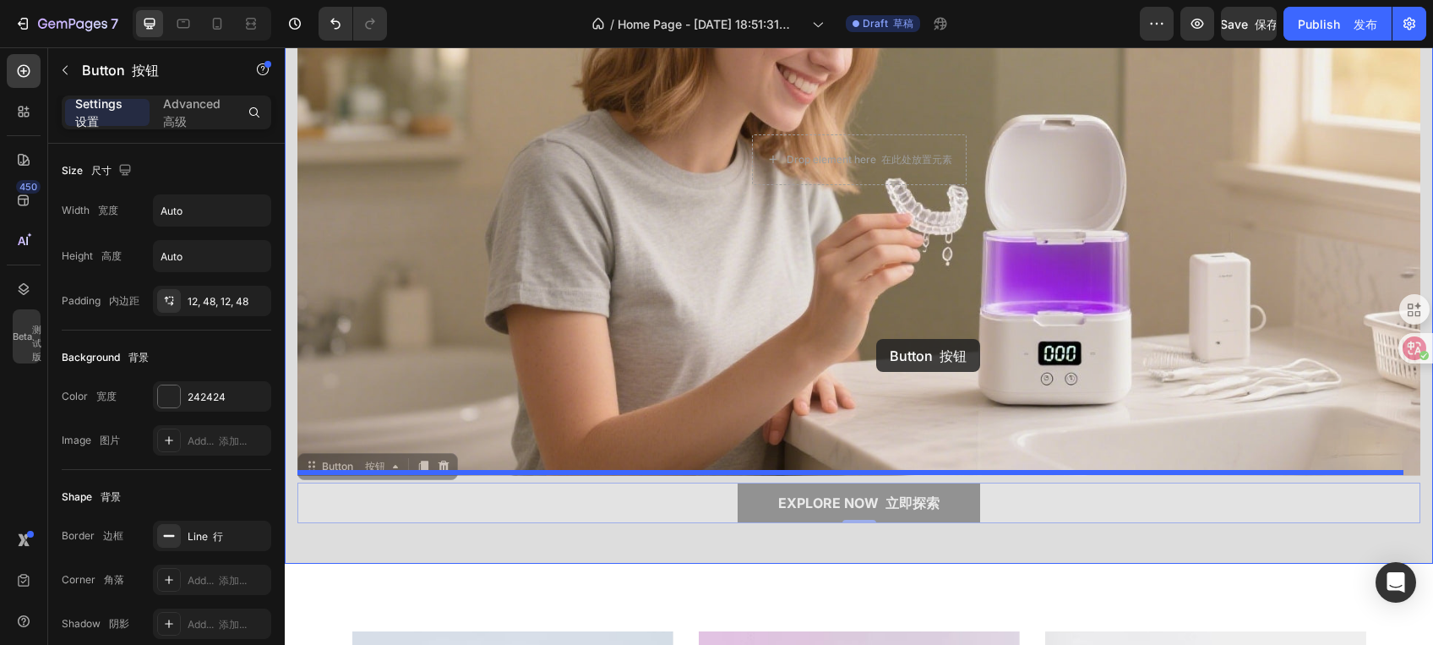
drag, startPoint x: 938, startPoint y: 510, endPoint x: 876, endPoint y: 339, distance: 182.3
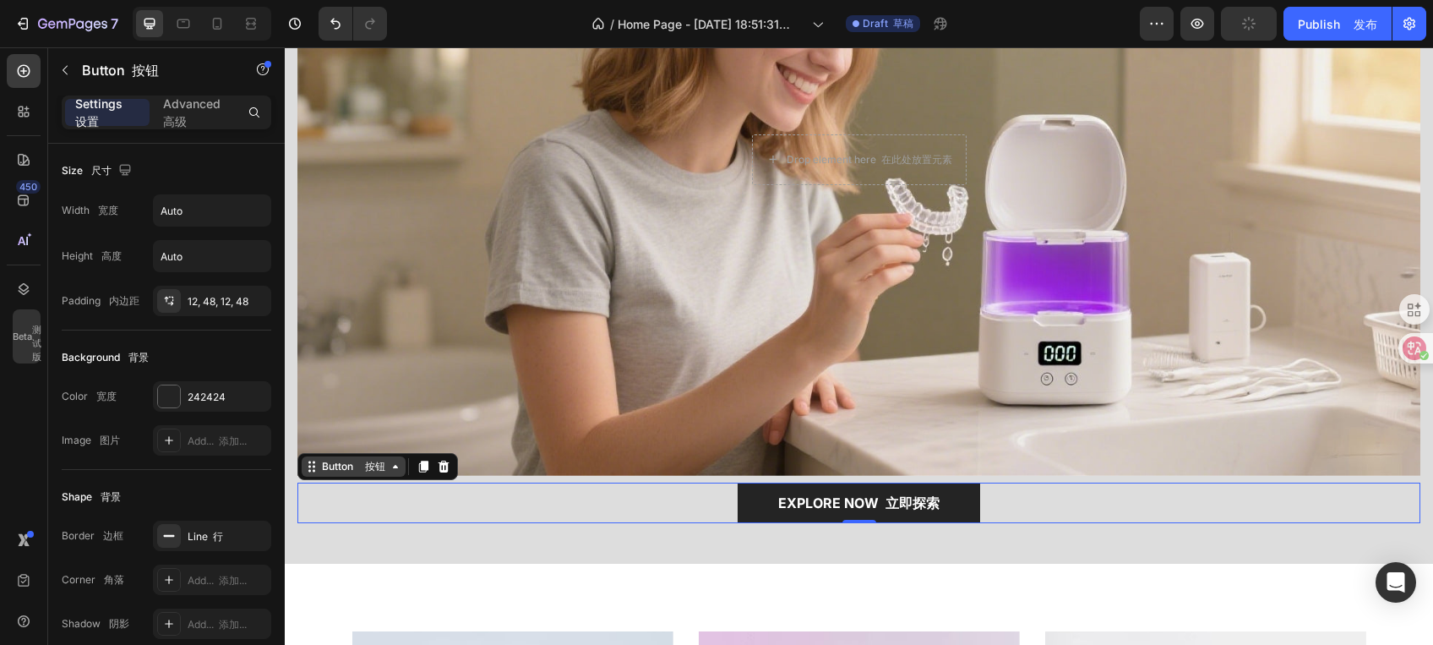
click at [396, 465] on icon at bounding box center [395, 466] width 5 height 3
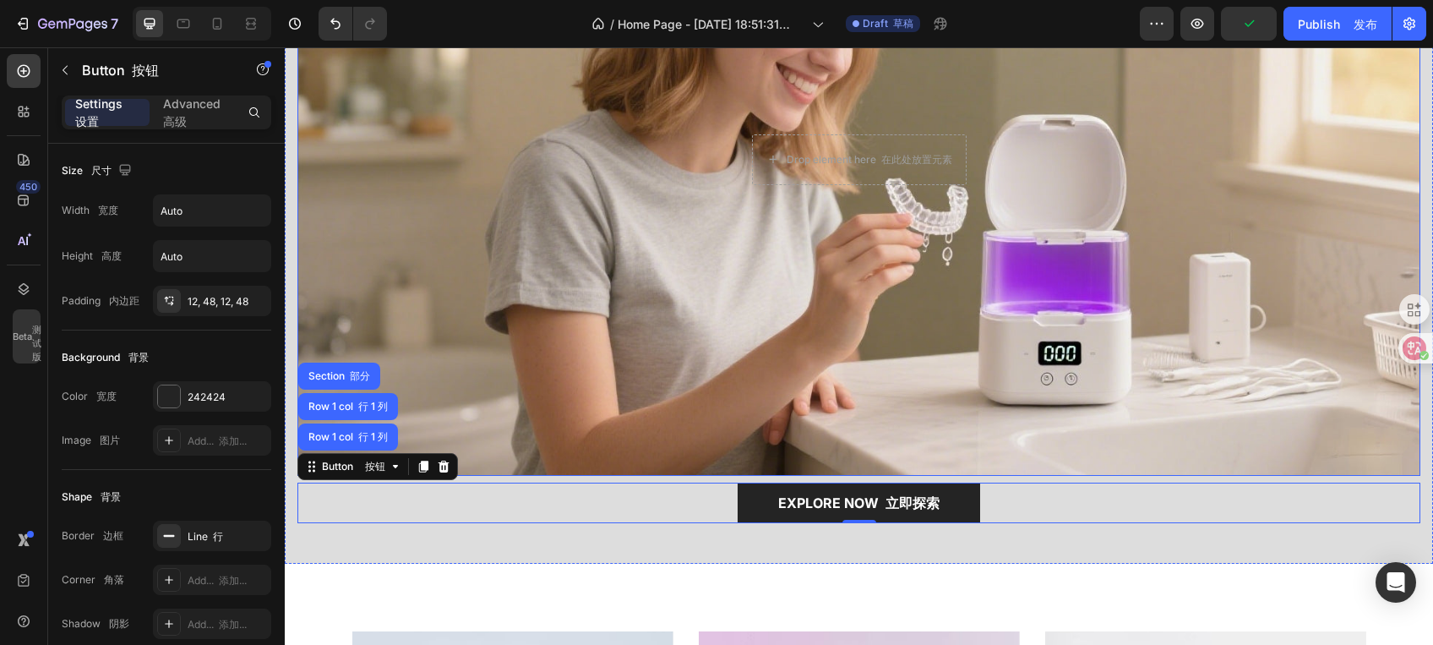
click at [1005, 426] on div "Overlay" at bounding box center [858, 160] width 1123 height 632
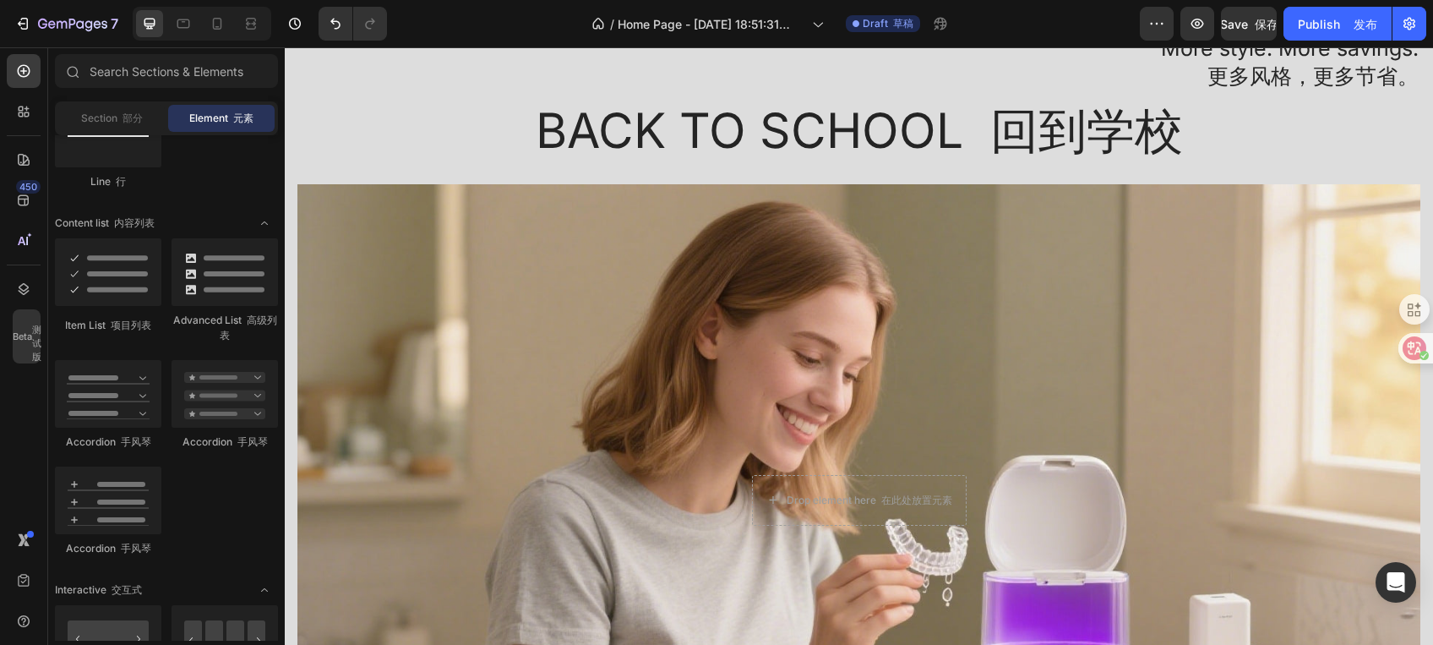
scroll to position [0, 0]
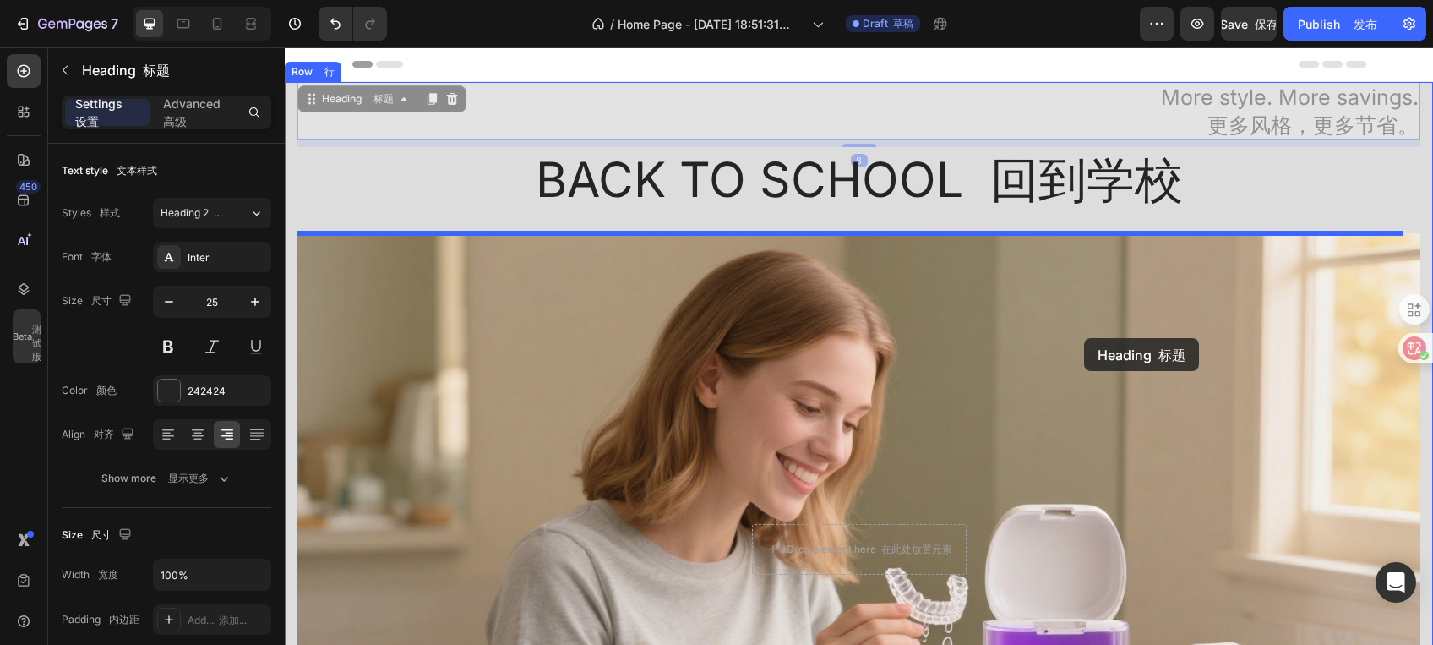
drag, startPoint x: 1201, startPoint y: 105, endPoint x: 1059, endPoint y: 343, distance: 277.3
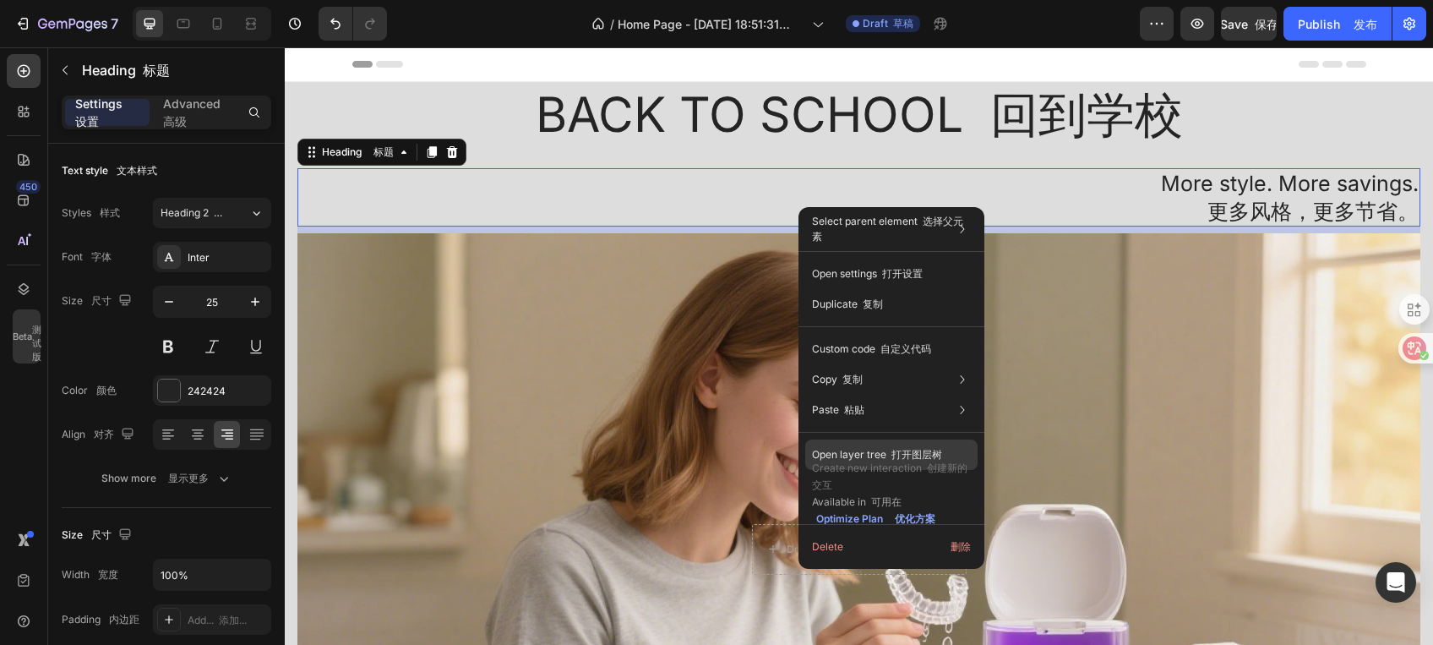
click at [867, 445] on div "Open layer tree 打开图层树" at bounding box center [891, 454] width 172 height 30
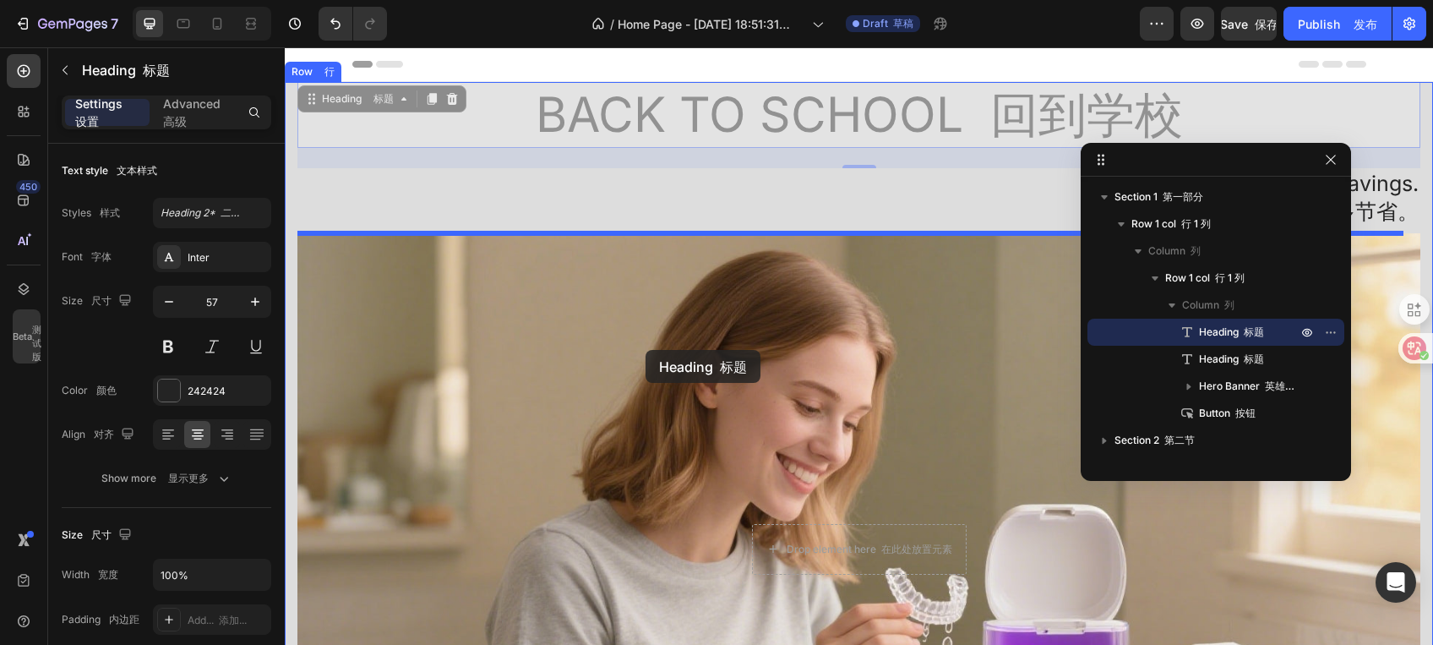
drag, startPoint x: 716, startPoint y: 114, endPoint x: 638, endPoint y: 336, distance: 235.7
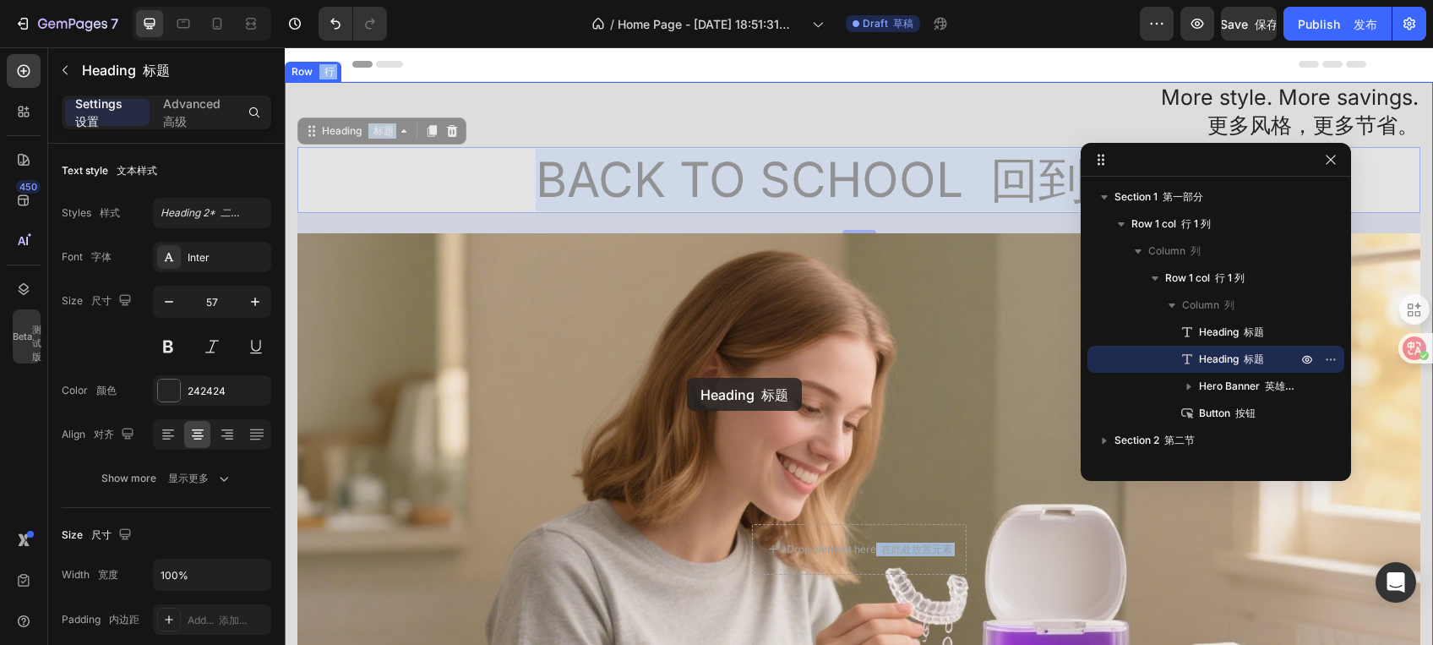
drag, startPoint x: 729, startPoint y: 168, endPoint x: 680, endPoint y: 372, distance: 209.4
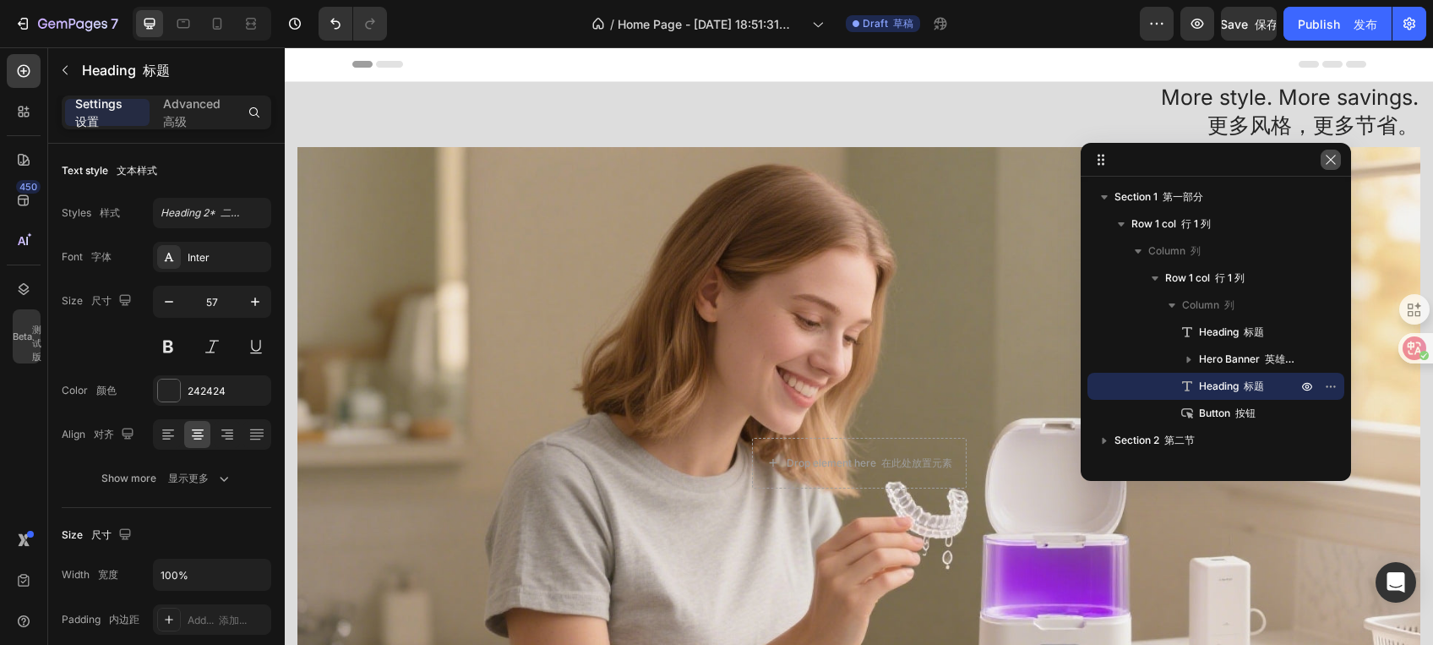
click at [1331, 156] on icon "button" at bounding box center [1331, 160] width 14 height 14
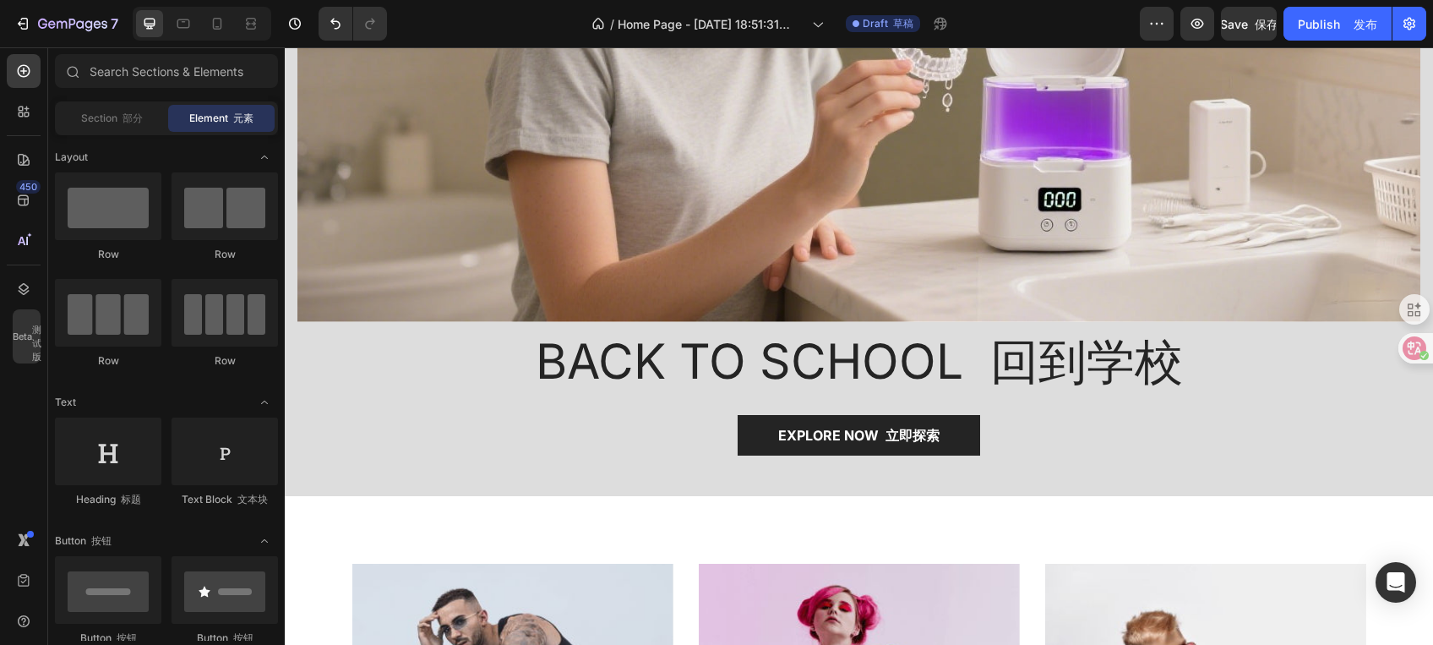
scroll to position [439, 0]
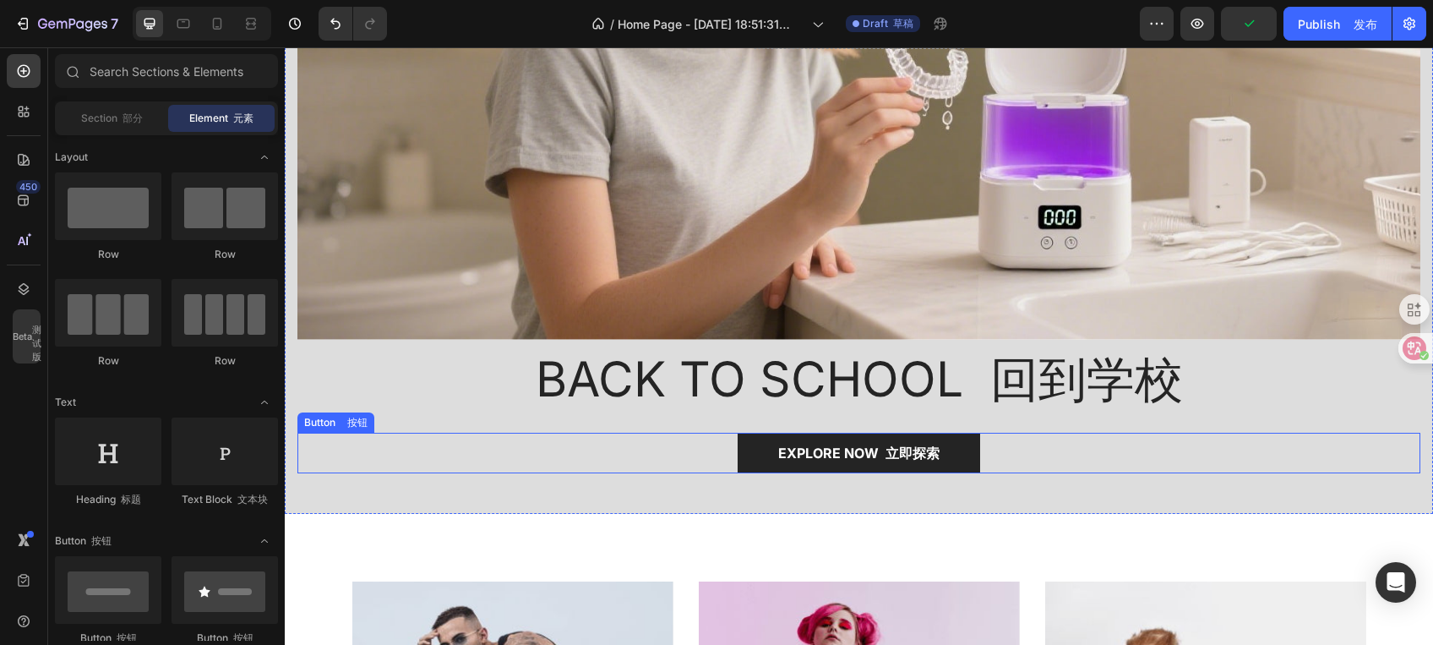
click at [1040, 452] on div "EXPLORE NOW 立即探索 Button 按钮" at bounding box center [858, 453] width 1123 height 41
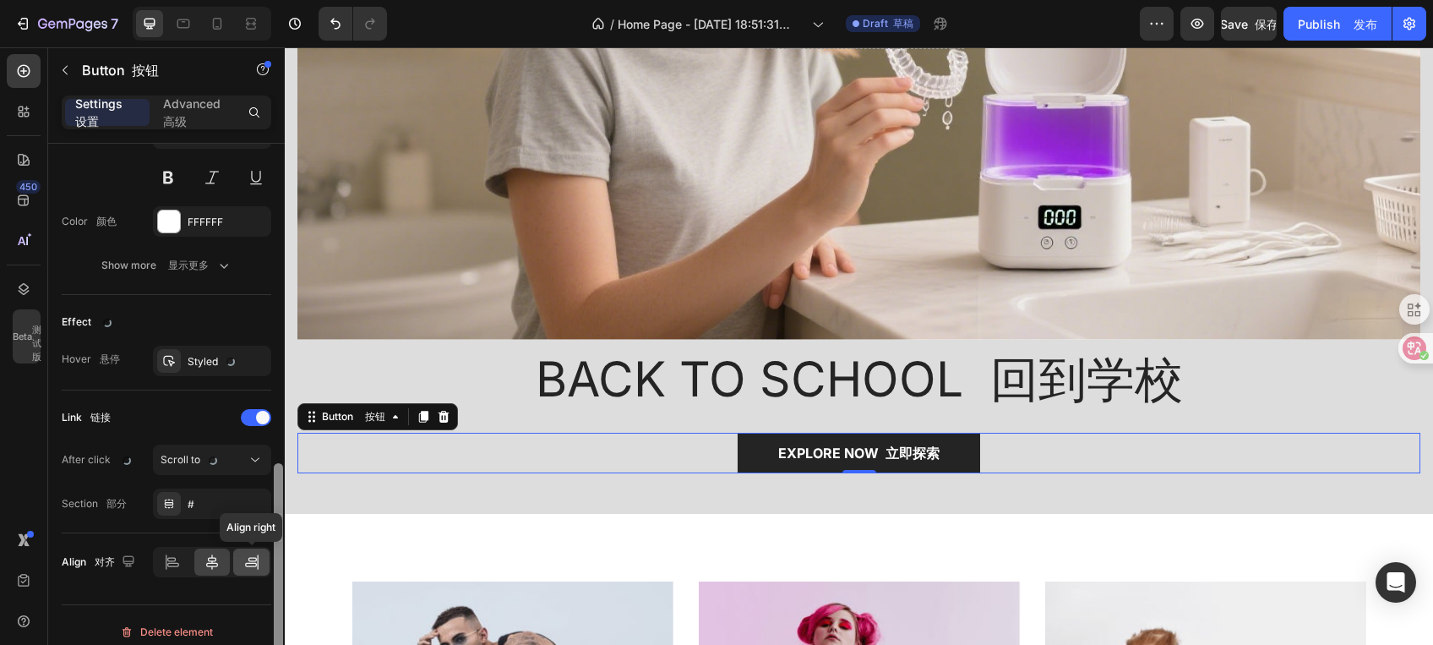
scroll to position [749, 0]
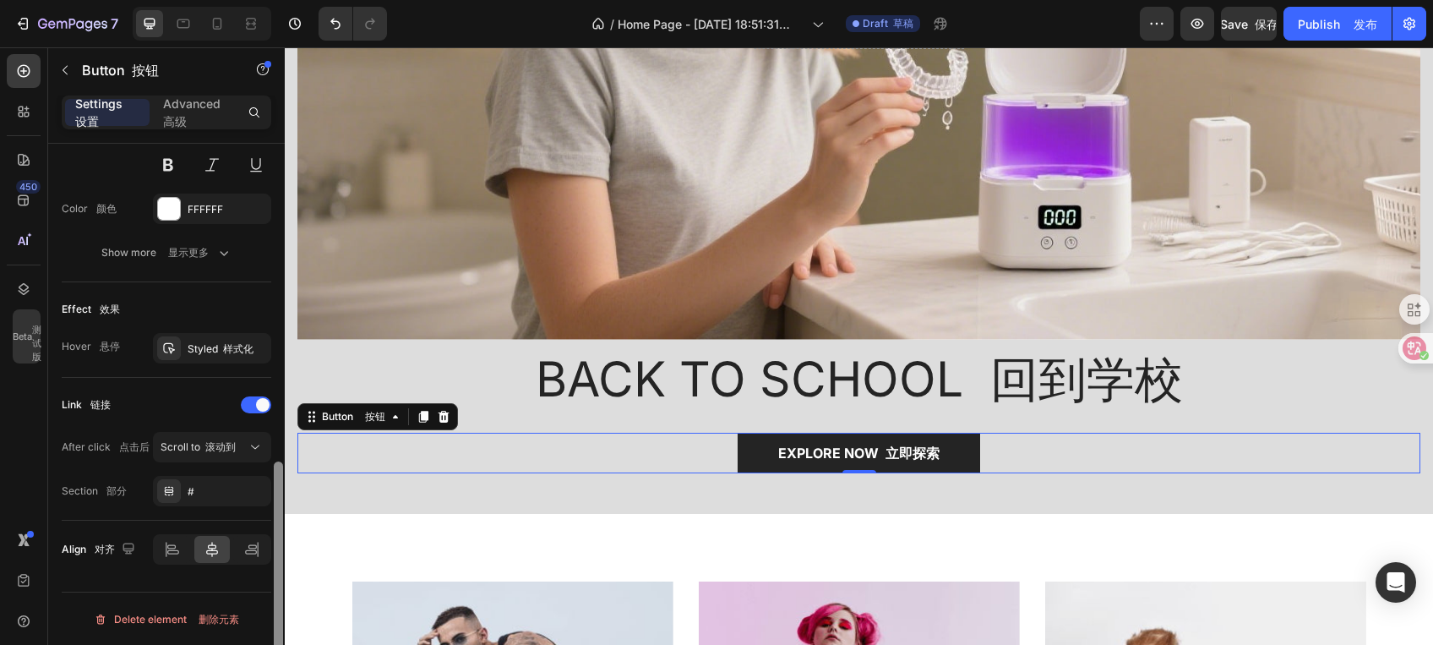
drag, startPoint x: 284, startPoint y: 230, endPoint x: 246, endPoint y: 563, distance: 335.1
click at [246, 563] on div "Size 尺寸 Width 宽度 Auto Height 高度 Auto Padding 内边距 12, 48, 12, 48 Background 背景 C…" at bounding box center [166, 418] width 237 height 549
click at [176, 550] on icon at bounding box center [173, 552] width 12 height 4
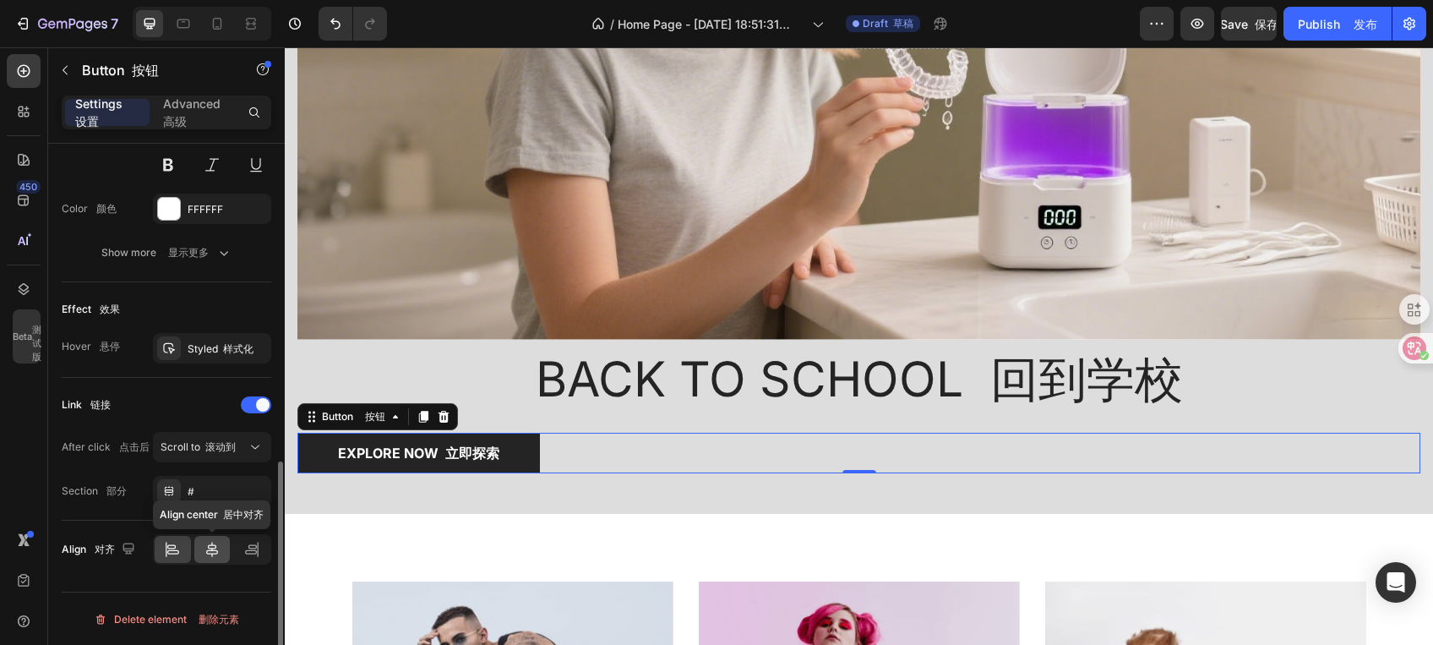
click at [209, 548] on icon at bounding box center [212, 549] width 17 height 17
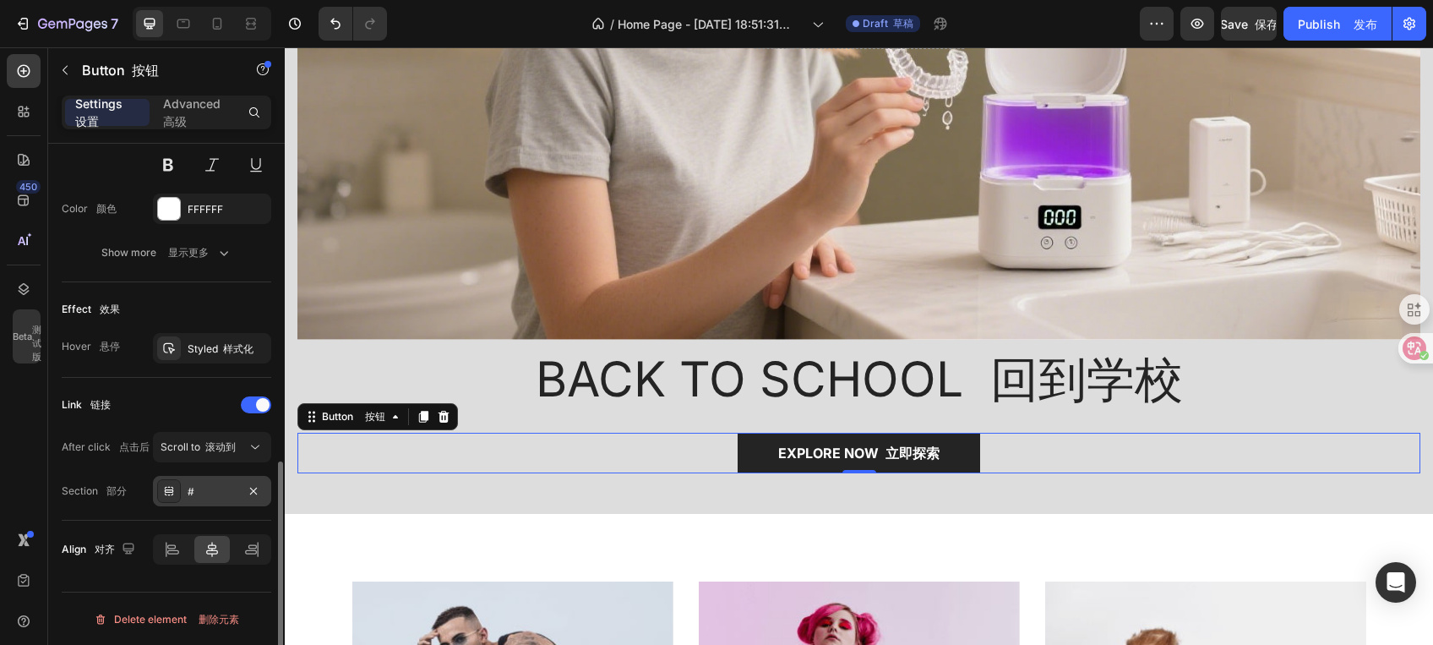
click at [188, 492] on div "#" at bounding box center [212, 491] width 49 height 15
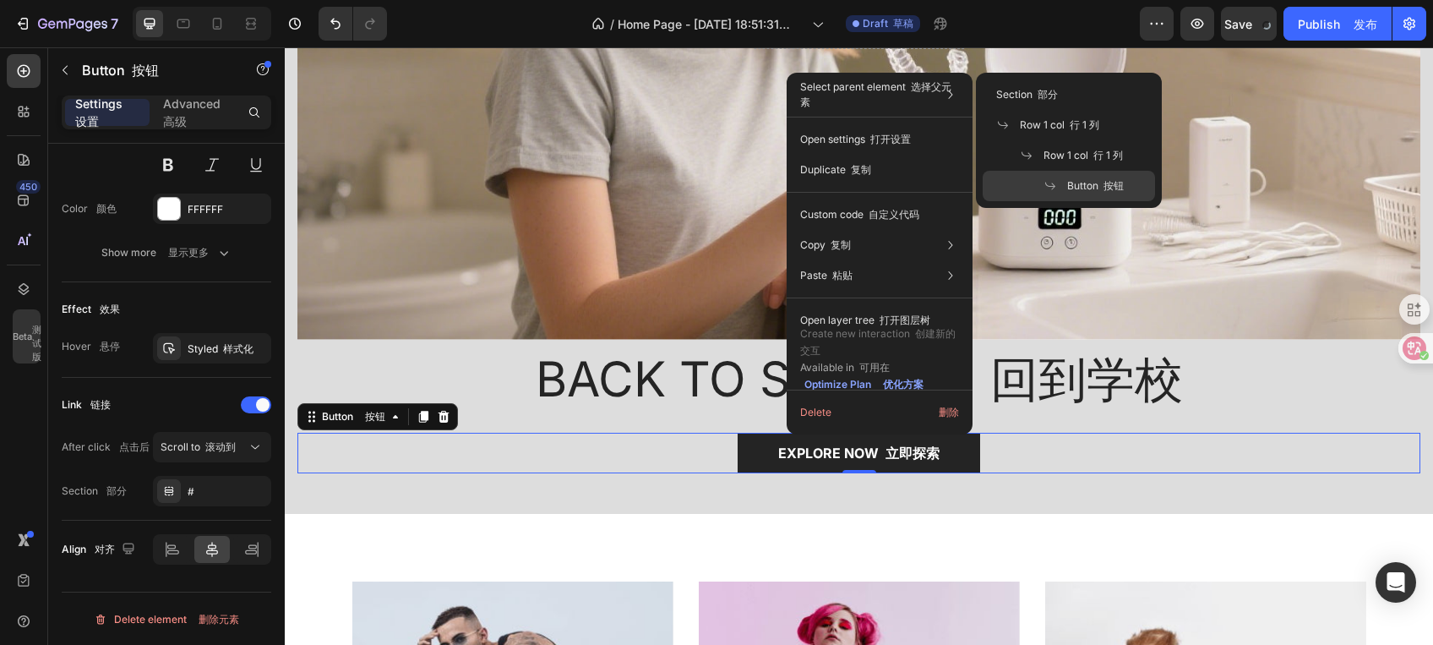
click at [894, 96] on p "Select parent element 选择父元素" at bounding box center [879, 94] width 159 height 30
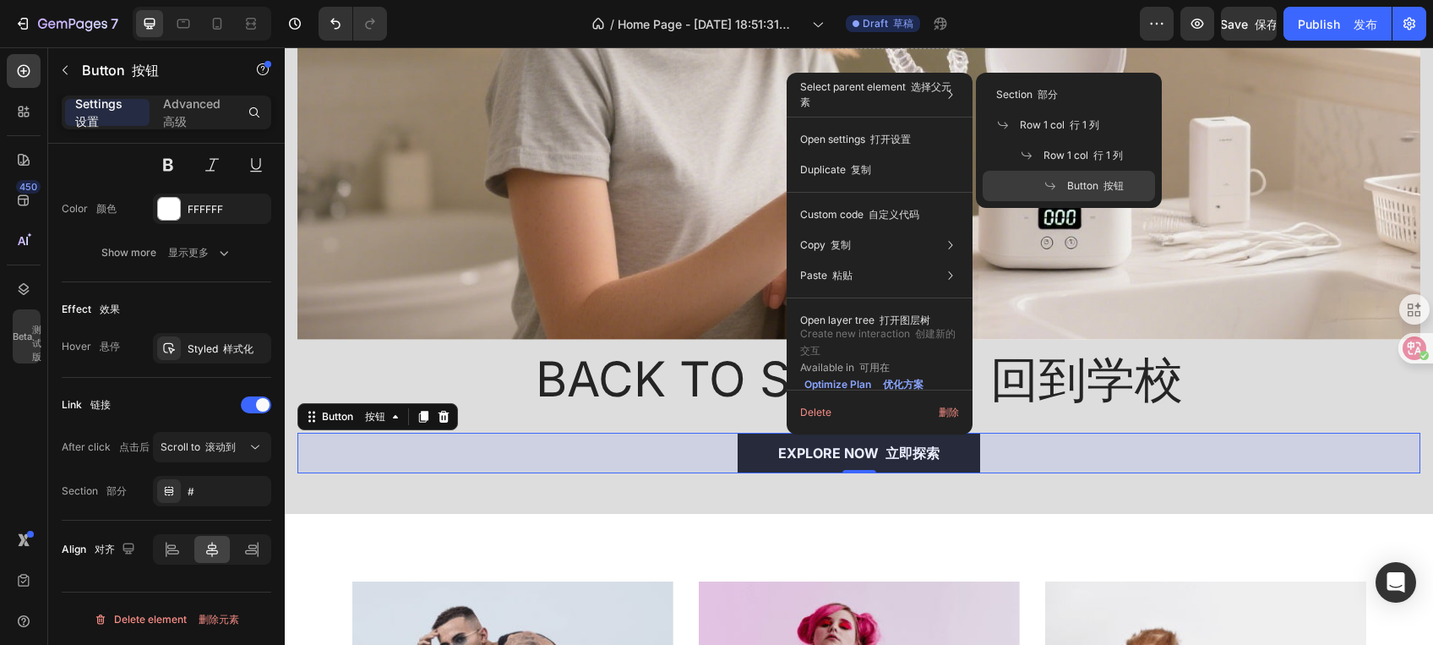
drag, startPoint x: 1051, startPoint y: 183, endPoint x: 774, endPoint y: 140, distance: 280.3
click at [1059, 188] on span at bounding box center [1055, 186] width 24 height 14
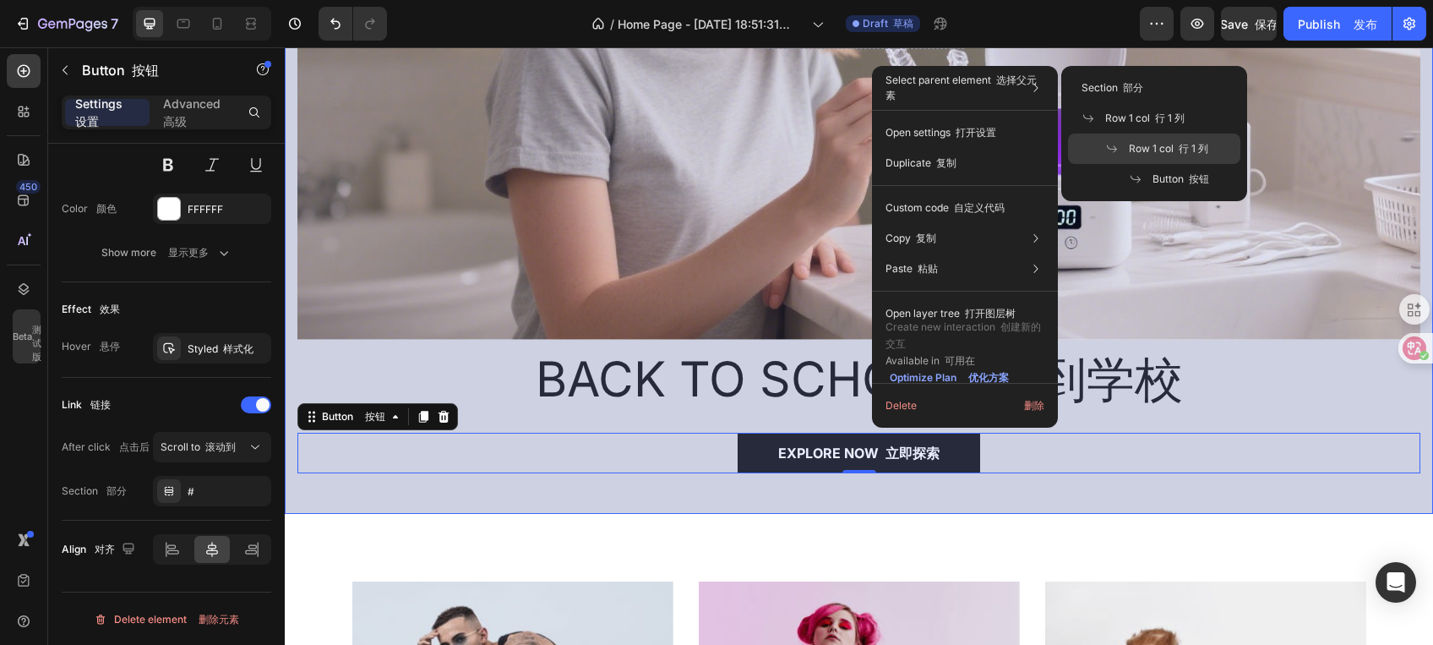
click at [1159, 142] on span "Row 1 col 行 1 列" at bounding box center [1168, 148] width 79 height 15
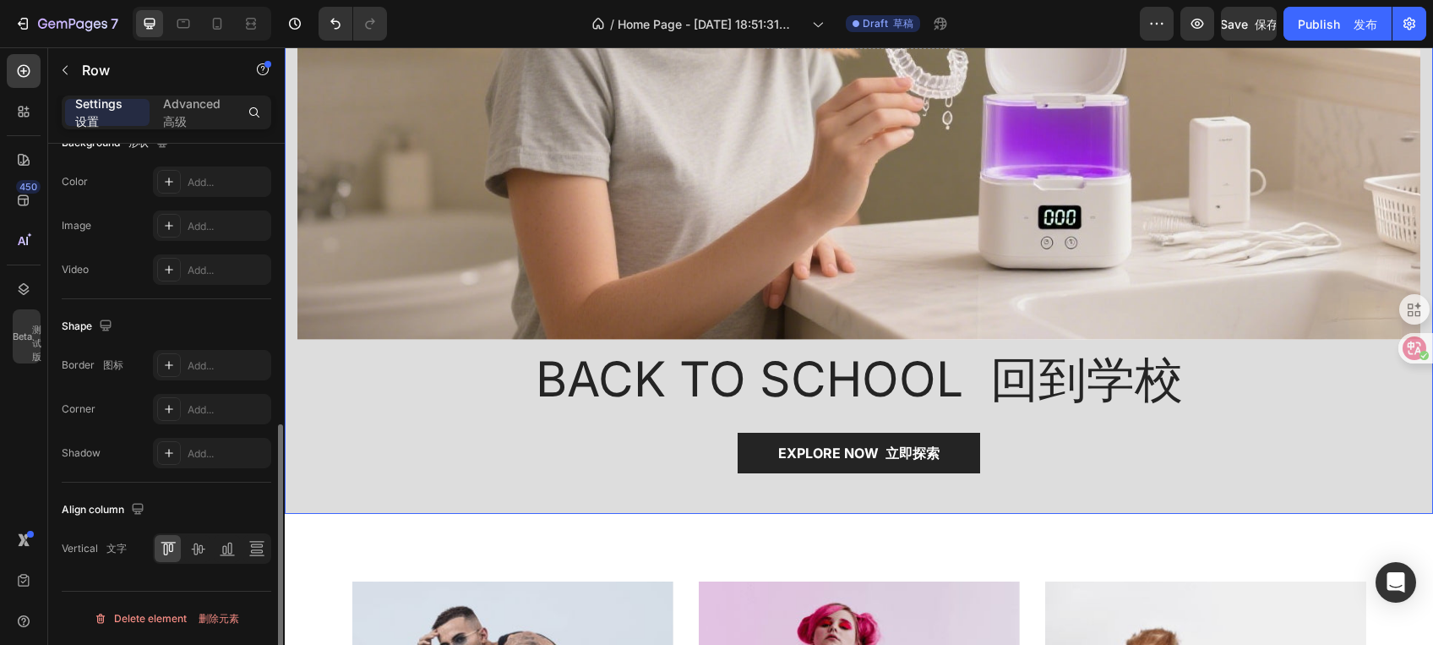
scroll to position [0, 0]
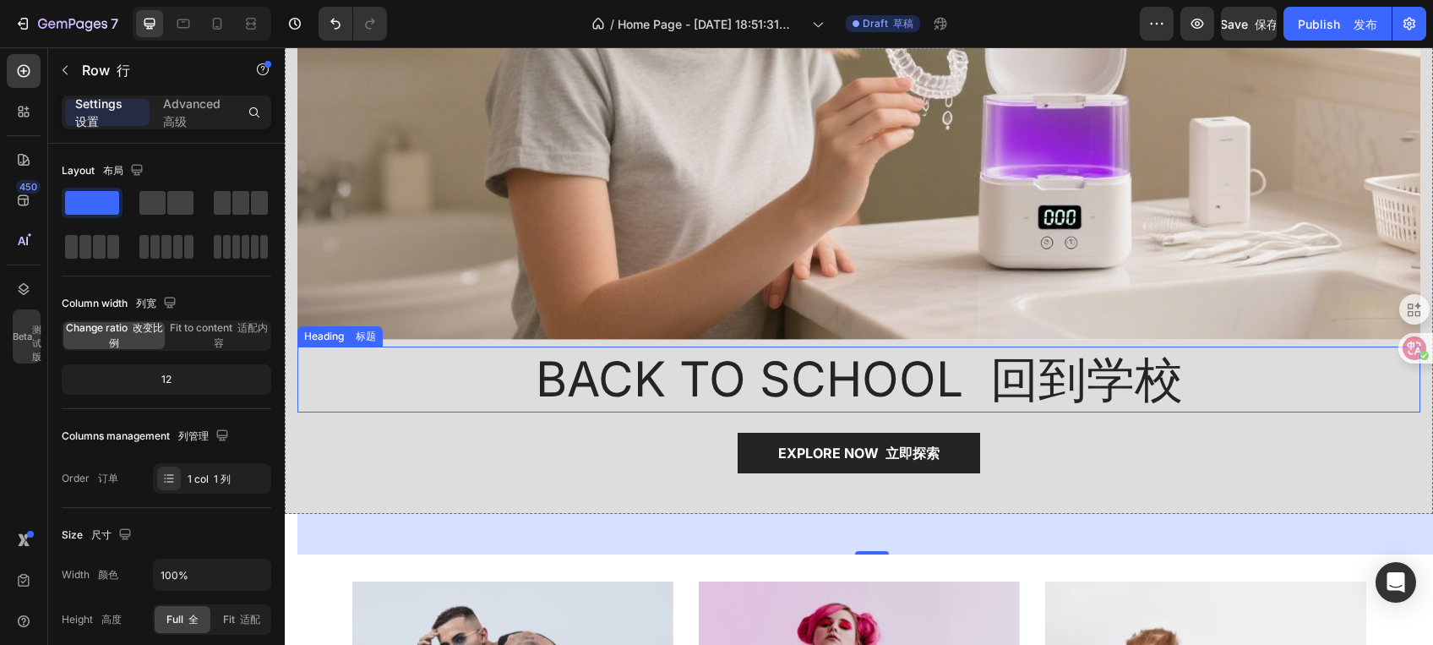
click at [810, 379] on p "BACK TO SCHOOL 回到学校" at bounding box center [859, 379] width 1120 height 63
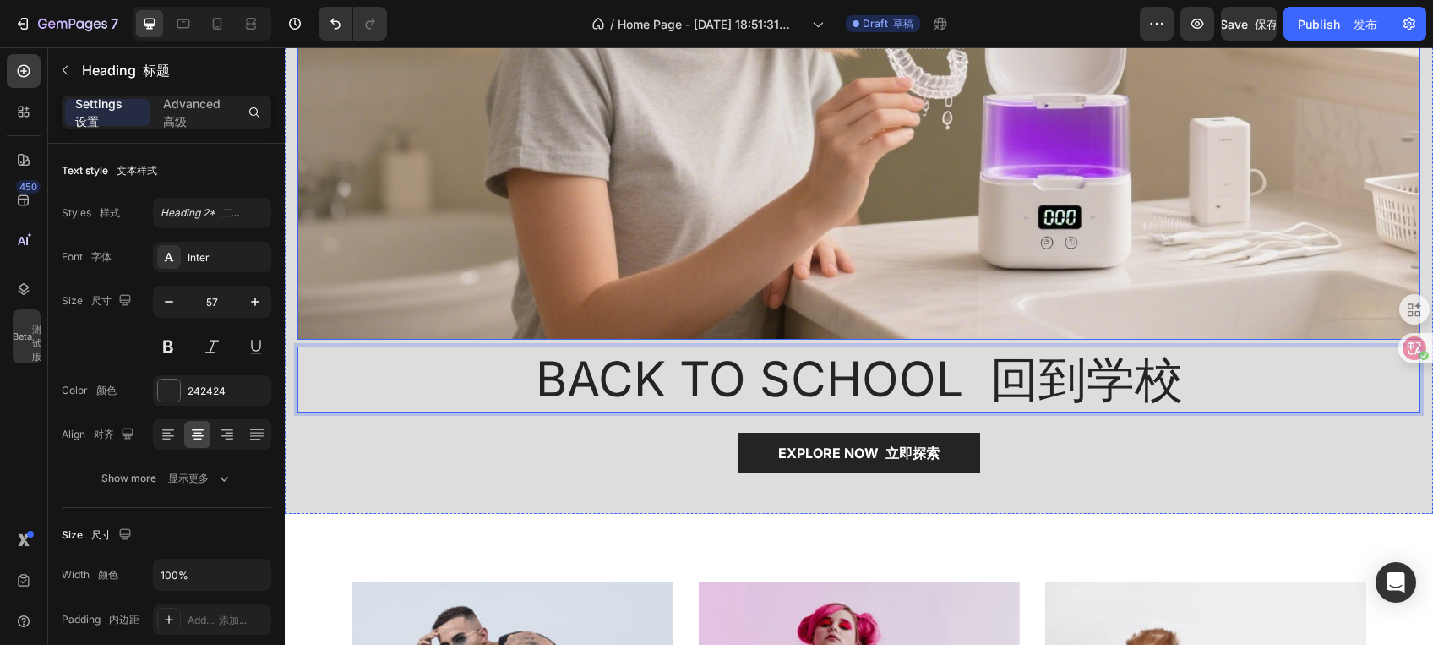
drag, startPoint x: 811, startPoint y: 371, endPoint x: 825, endPoint y: 269, distance: 103.1
click at [61, 70] on icon "button" at bounding box center [65, 70] width 14 height 14
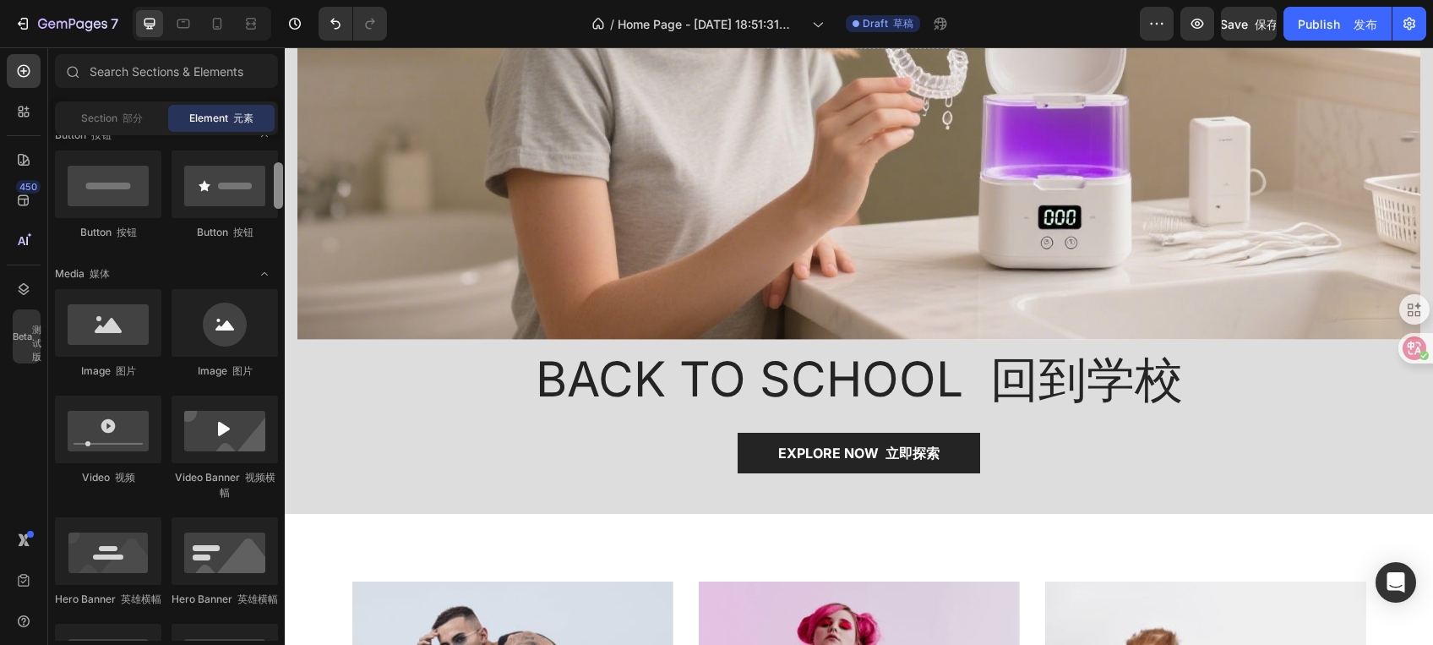
scroll to position [450, 0]
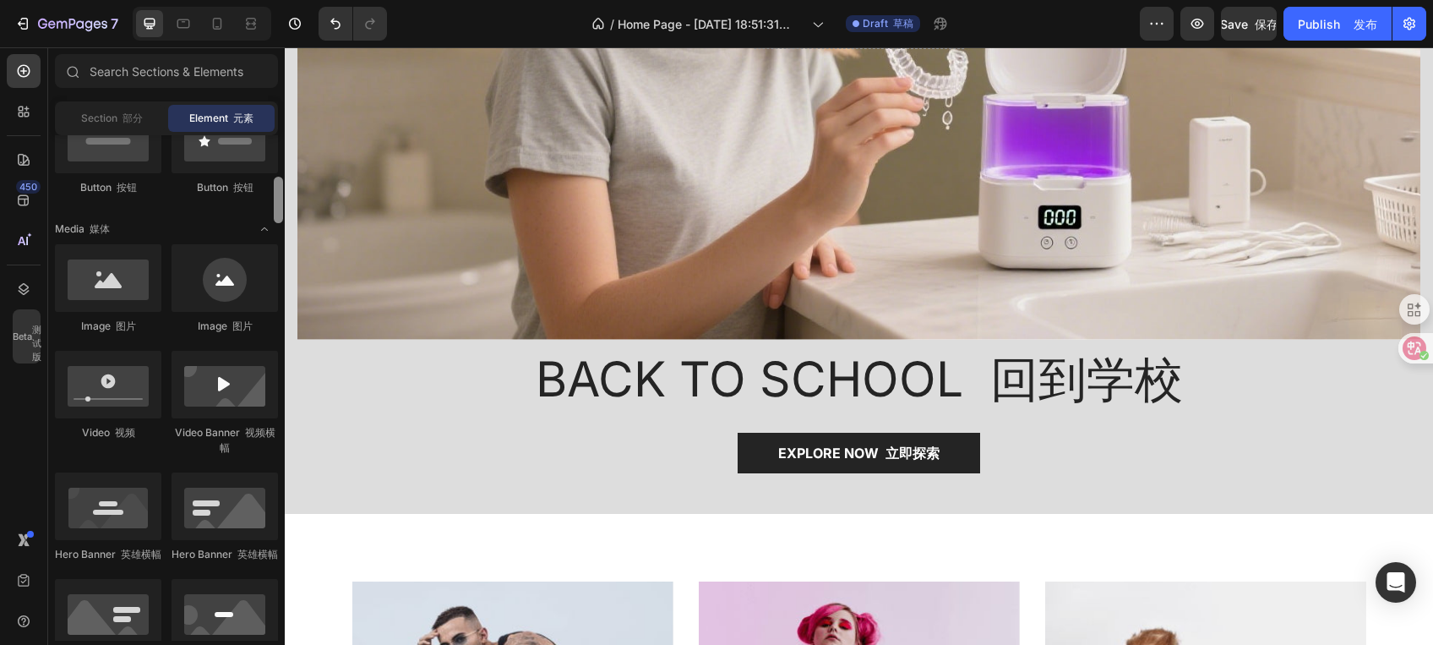
drag, startPoint x: 281, startPoint y: 297, endPoint x: 262, endPoint y: 215, distance: 84.0
click at [262, 215] on div "Layout 布局 Row 行 Row 行 Row 行 Row 行 Text 文字 Heading 标题 Text Block 文本块 Button 按钮 B…" at bounding box center [166, 387] width 237 height 505
click at [96, 289] on div at bounding box center [108, 278] width 106 height 68
click at [199, 285] on div at bounding box center [225, 278] width 106 height 68
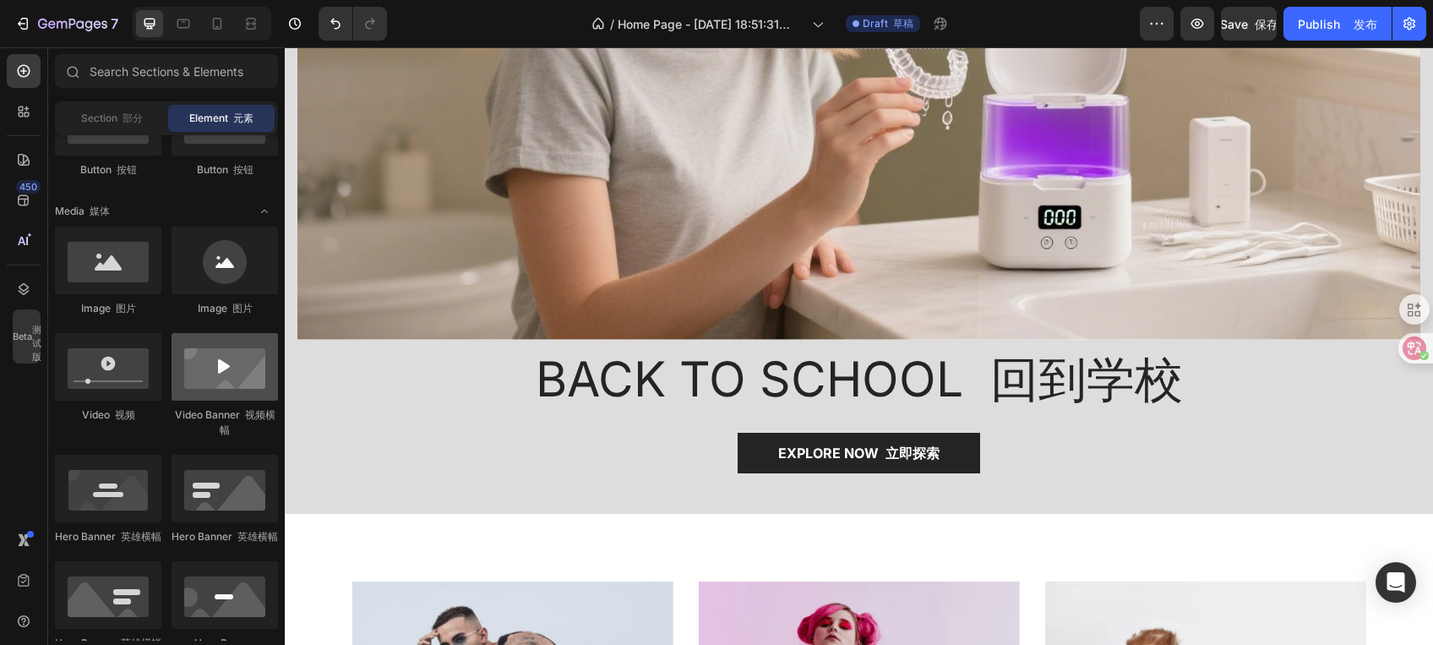
scroll to position [586, 0]
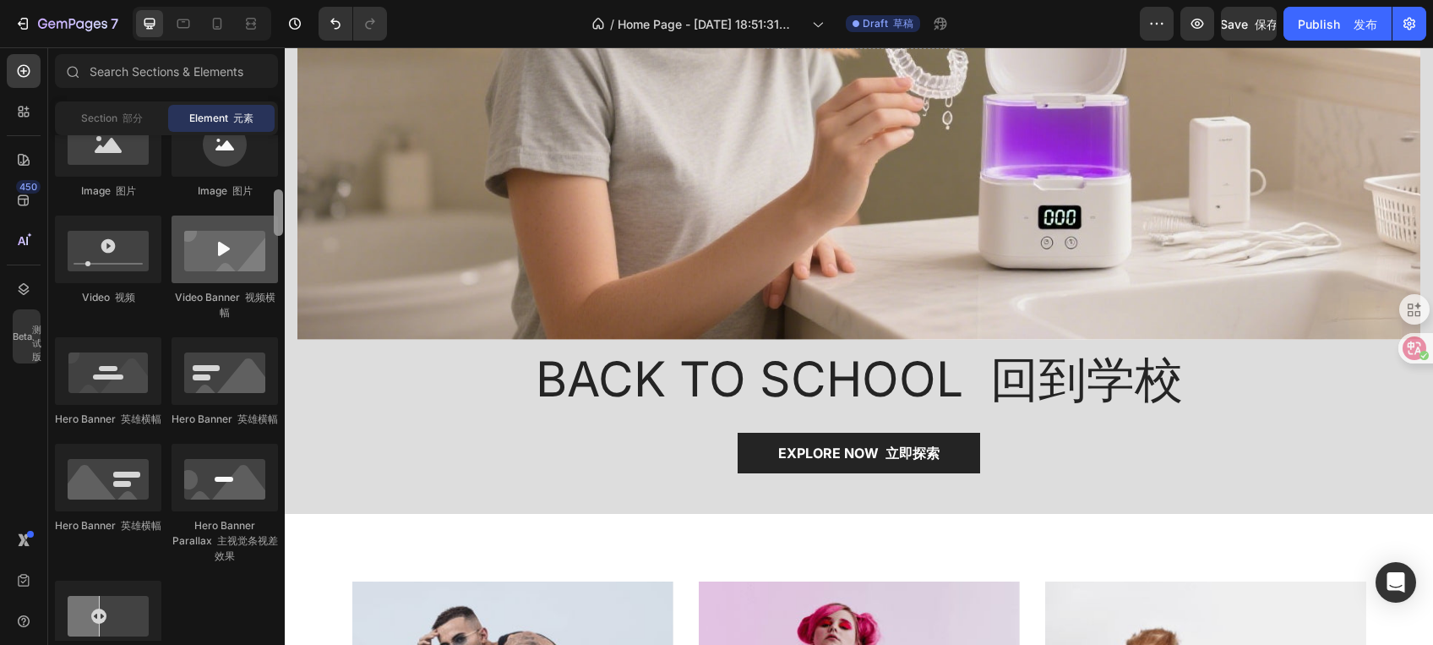
drag, startPoint x: 275, startPoint y: 216, endPoint x: 264, endPoint y: 229, distance: 16.8
click at [264, 229] on div "Layout 布局 Row 行 Row 行 Row 行 Row 行 Text 文字 Heading 标题 Text Block 文本块 Button 按钮 B…" at bounding box center [166, 387] width 237 height 505
click at [235, 260] on div at bounding box center [225, 249] width 106 height 68
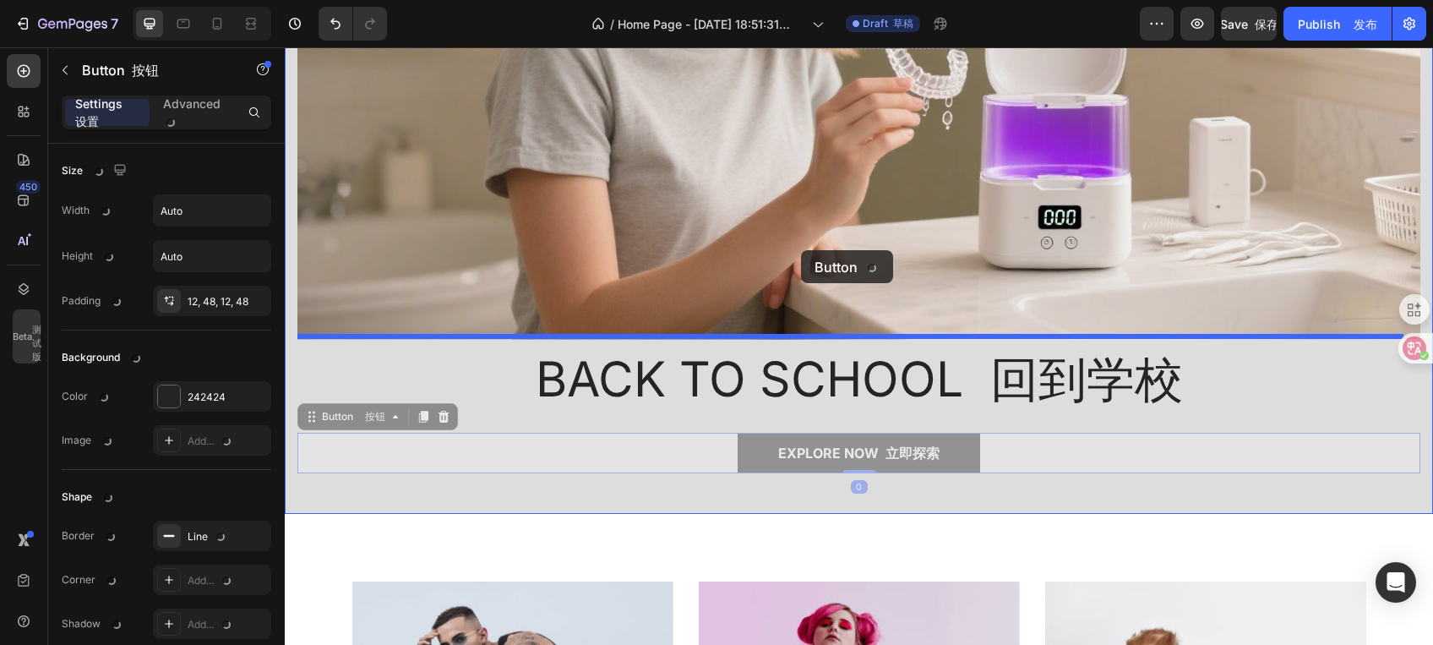
drag, startPoint x: 831, startPoint y: 439, endPoint x: 801, endPoint y: 250, distance: 190.9
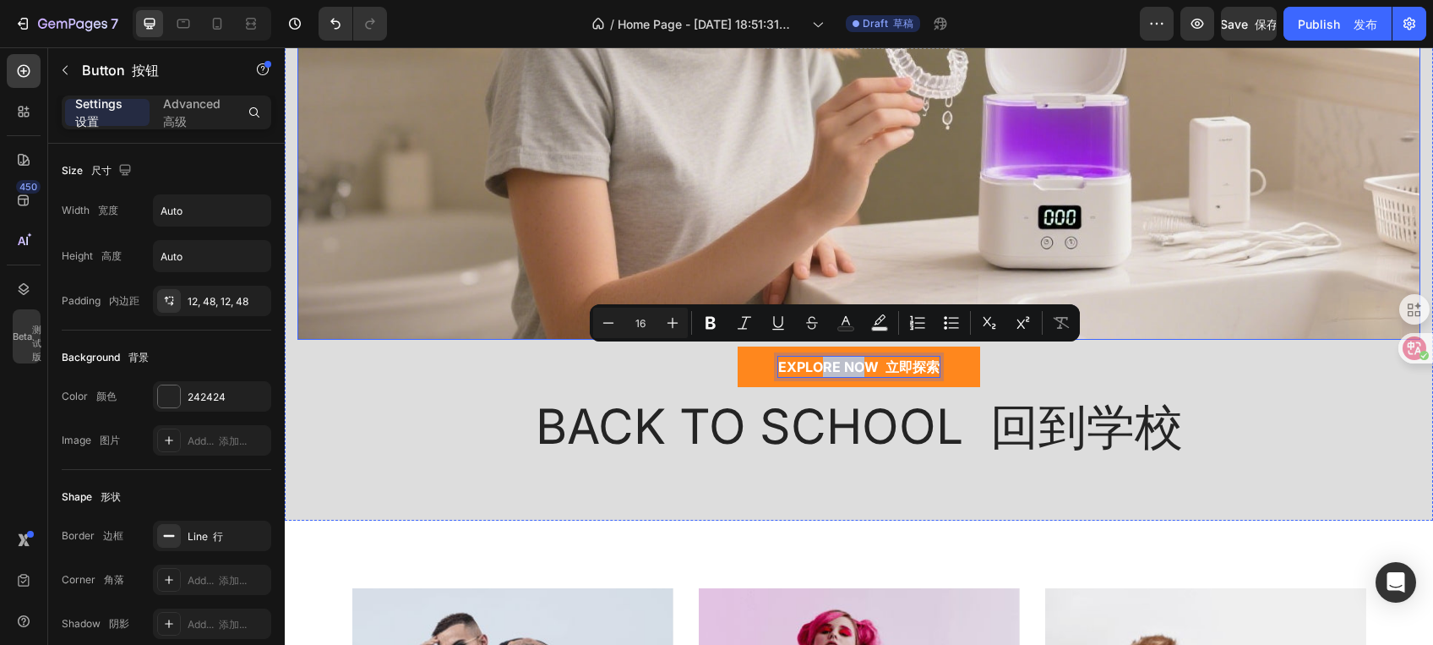
drag, startPoint x: 817, startPoint y: 351, endPoint x: 852, endPoint y: 250, distance: 107.1
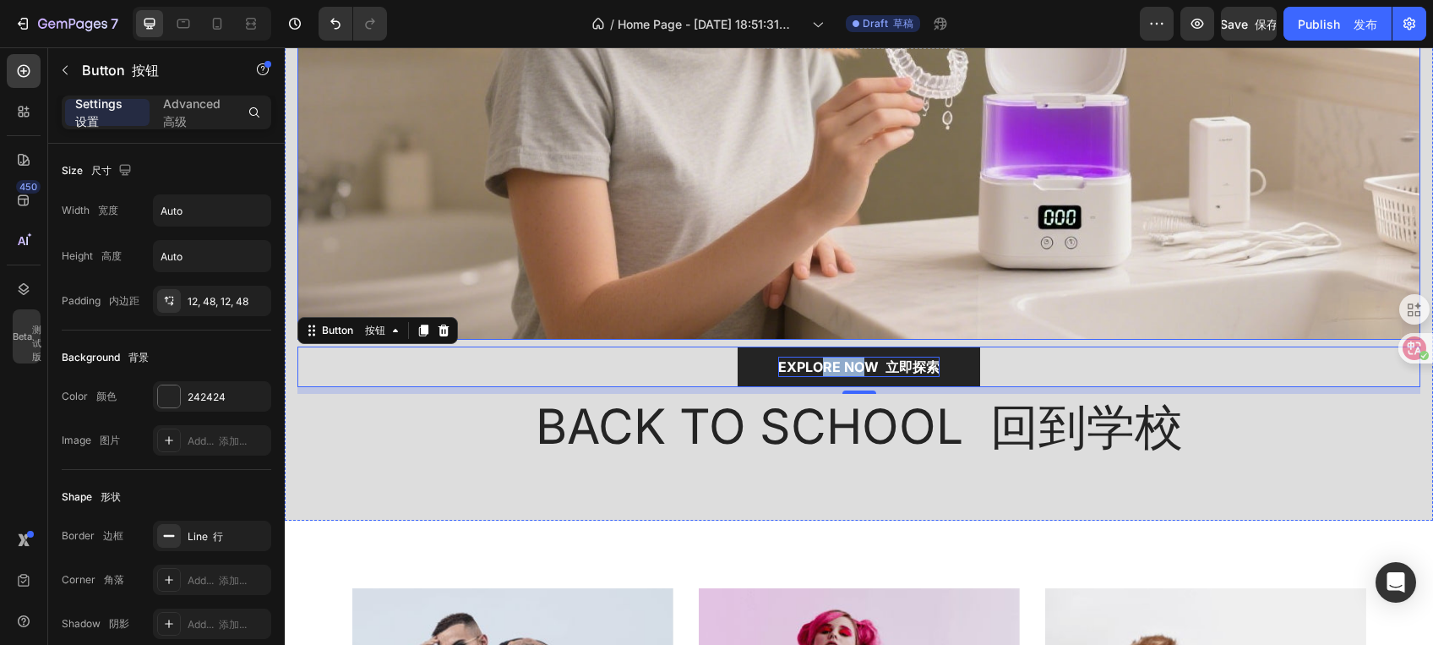
drag, startPoint x: 953, startPoint y: 358, endPoint x: 960, endPoint y: 225, distance: 133.7
click at [960, 225] on div "More style. More savings. 更多风格，更多节省。 Heading 标题 Drop element here 在此处放置元素 Hero …" at bounding box center [858, 61] width 1123 height 837
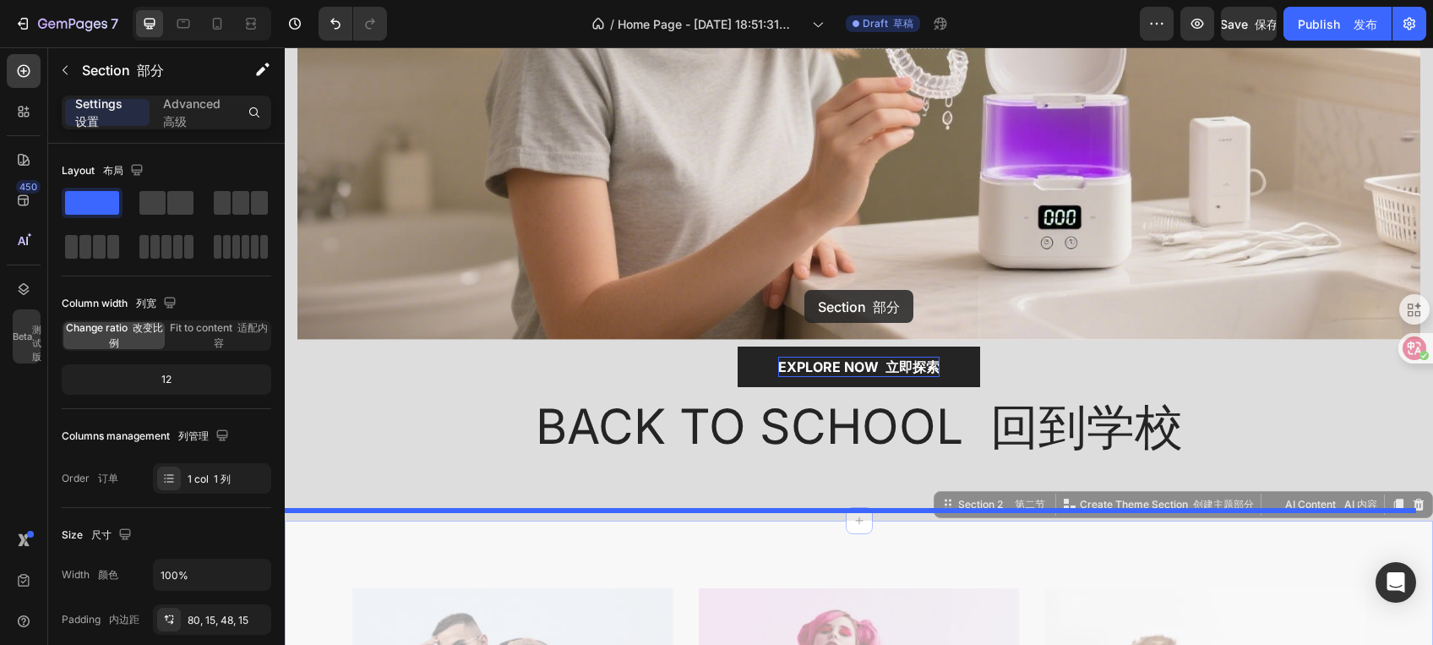
drag, startPoint x: 713, startPoint y: 512, endPoint x: 804, endPoint y: 290, distance: 240.2
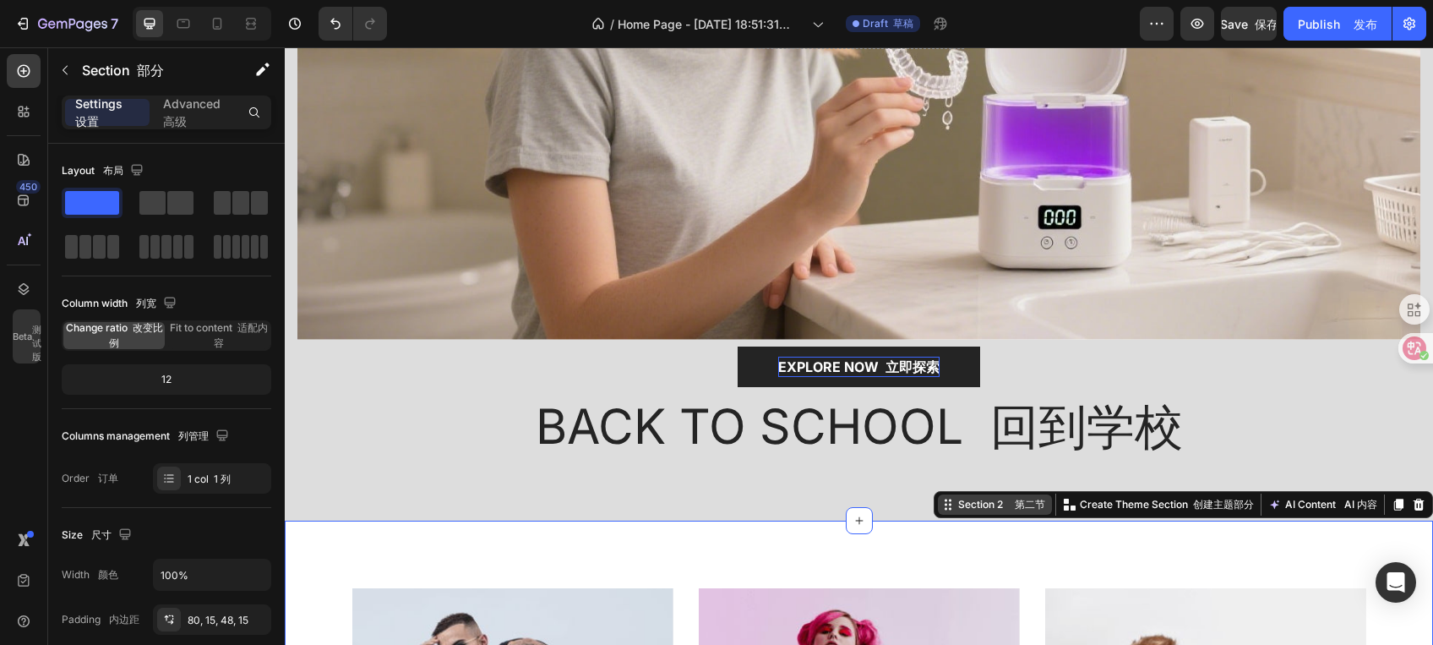
click at [955, 498] on div "Section 2 第二节" at bounding box center [1002, 504] width 94 height 15
click at [980, 497] on div "Section 2 第二节" at bounding box center [1002, 504] width 94 height 15
click at [940, 502] on div "Section 2 第二节" at bounding box center [995, 504] width 114 height 20
click at [1412, 498] on icon at bounding box center [1419, 505] width 14 height 14
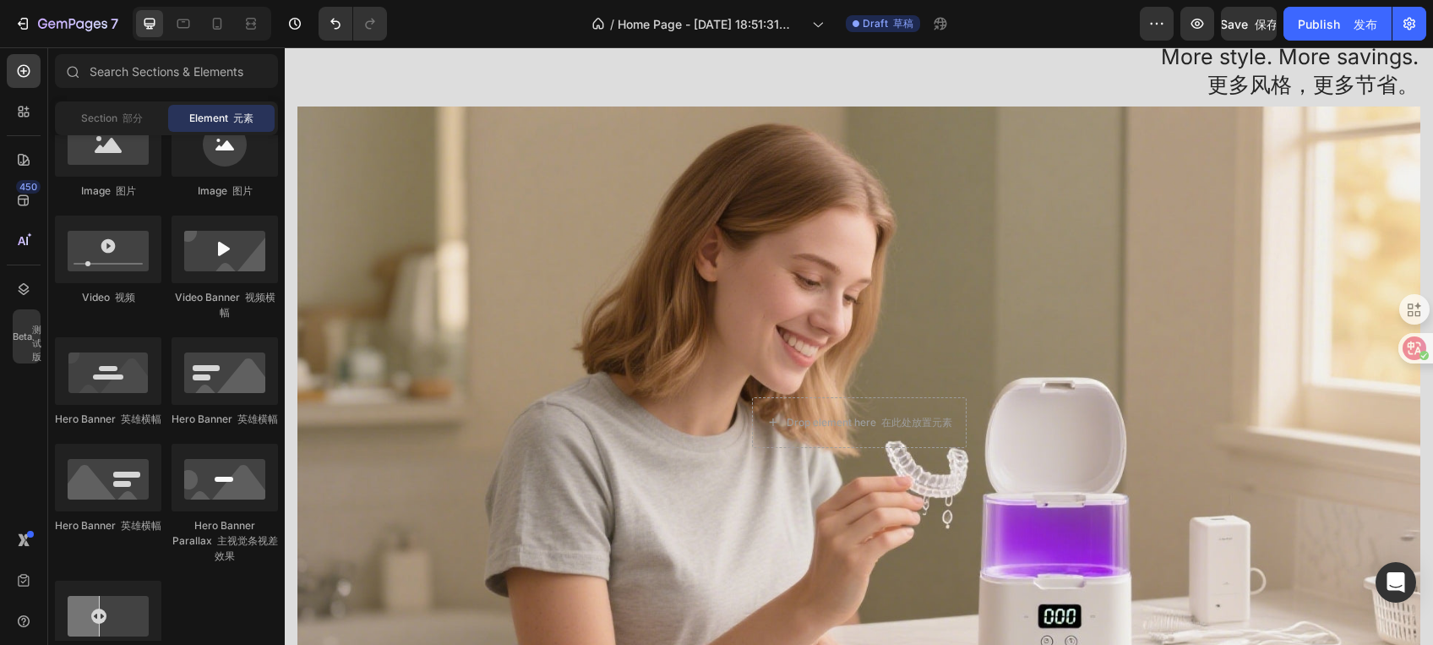
scroll to position [0, 0]
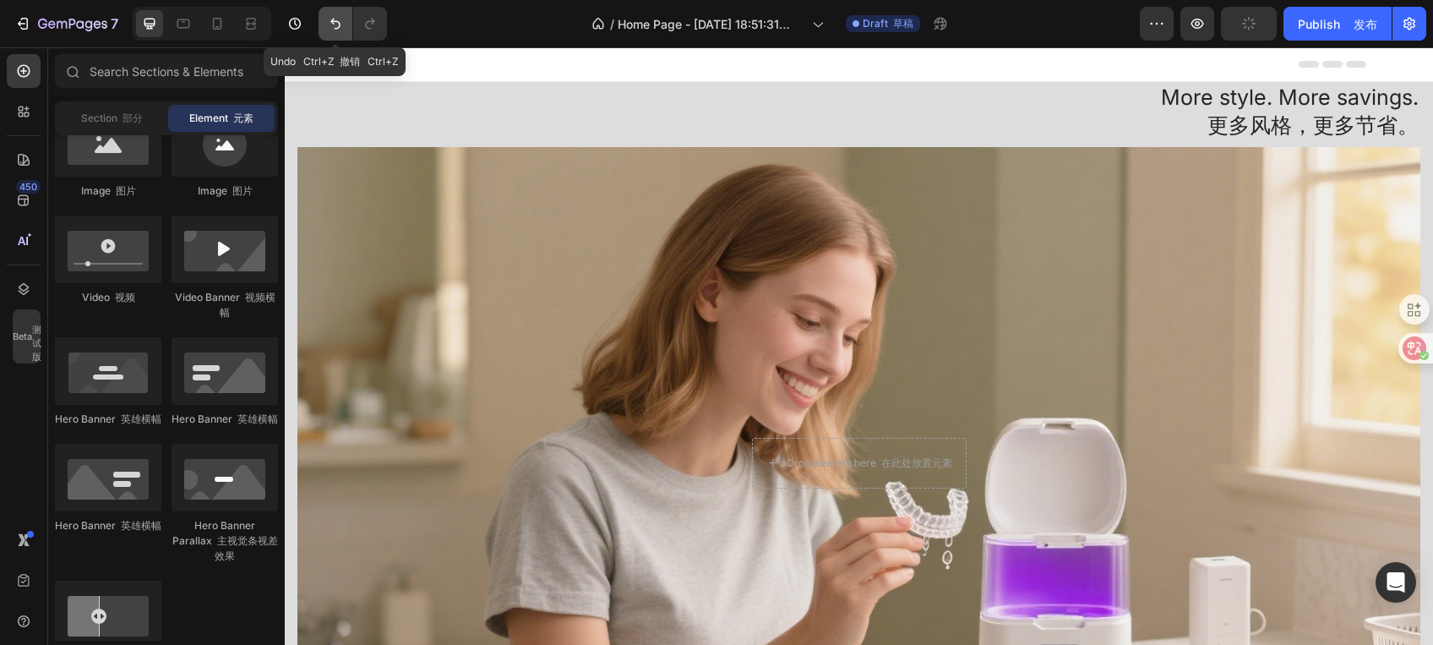
drag, startPoint x: 332, startPoint y: 21, endPoint x: 808, endPoint y: 3, distance: 476.1
click at [332, 22] on icon "Undo/Redo" at bounding box center [335, 24] width 10 height 11
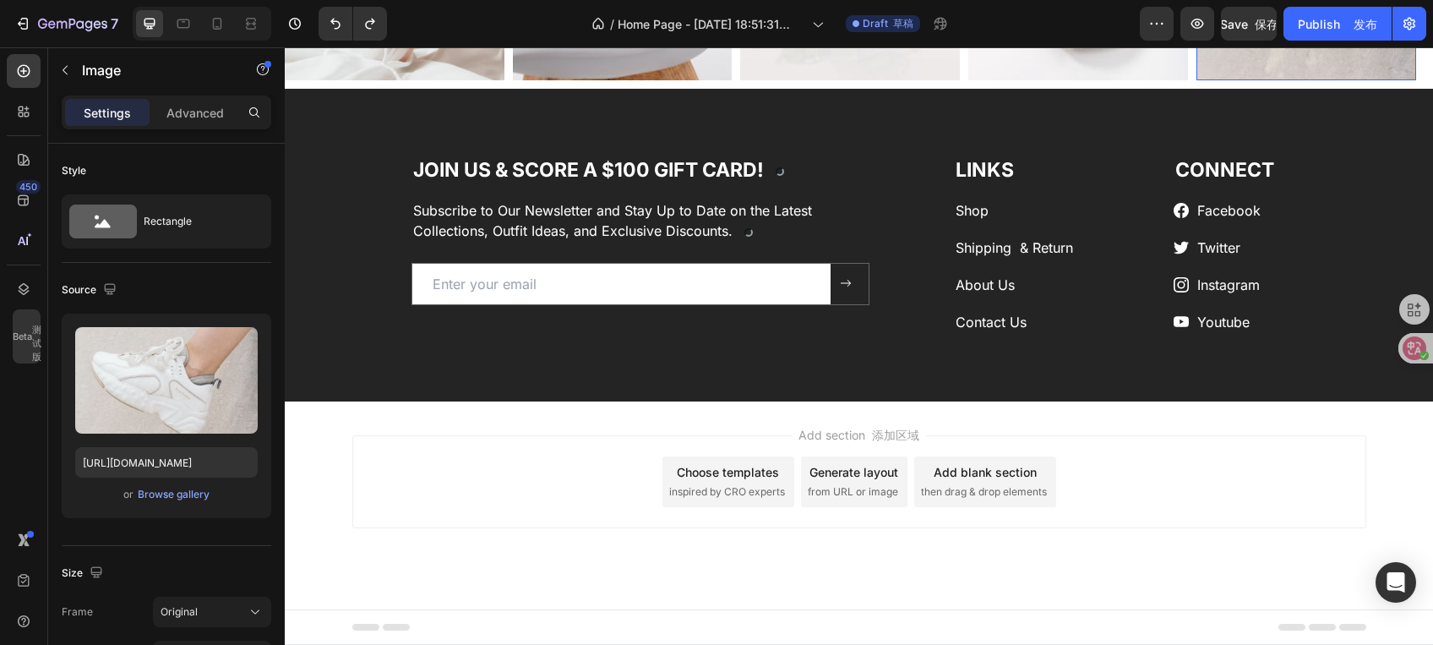
scroll to position [3582, 0]
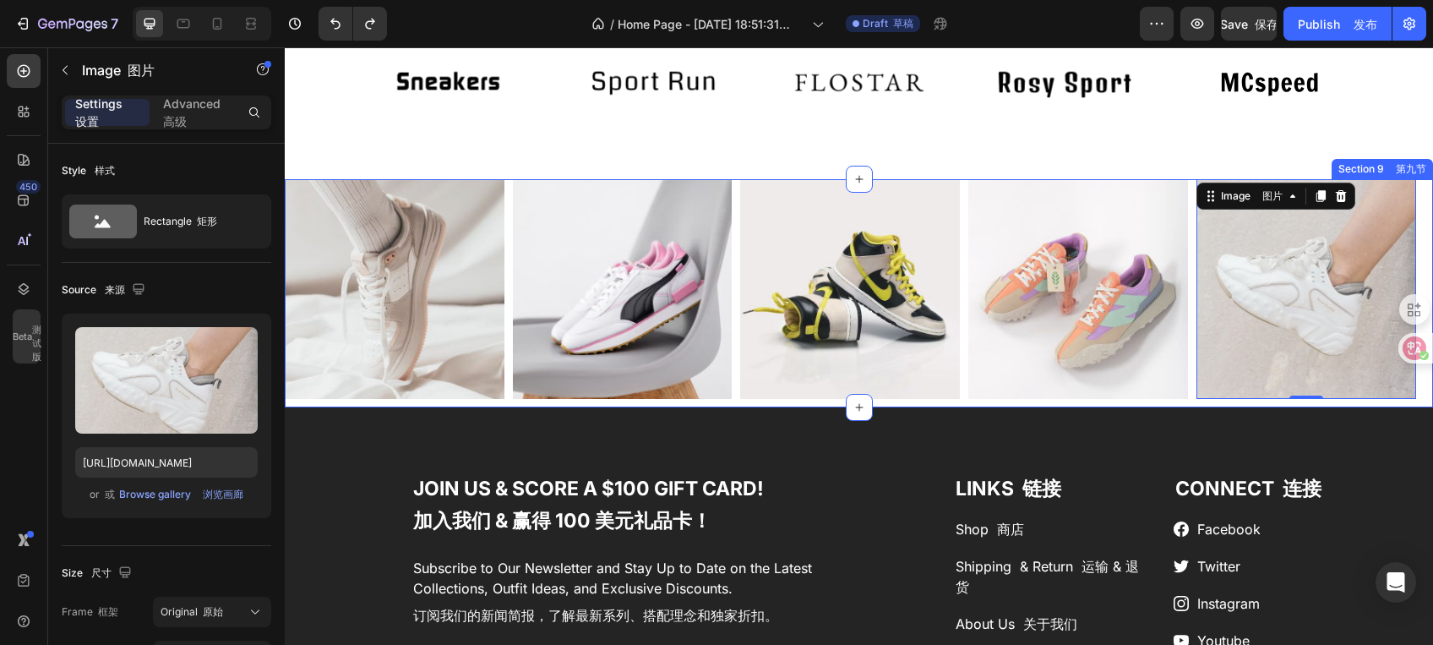
click at [386, 407] on div "Image 图片 Image 图片 Image 图片 Image 图片 Image 图片 0 Carousel 轮播 Section 9 第九节" at bounding box center [859, 293] width 1148 height 228
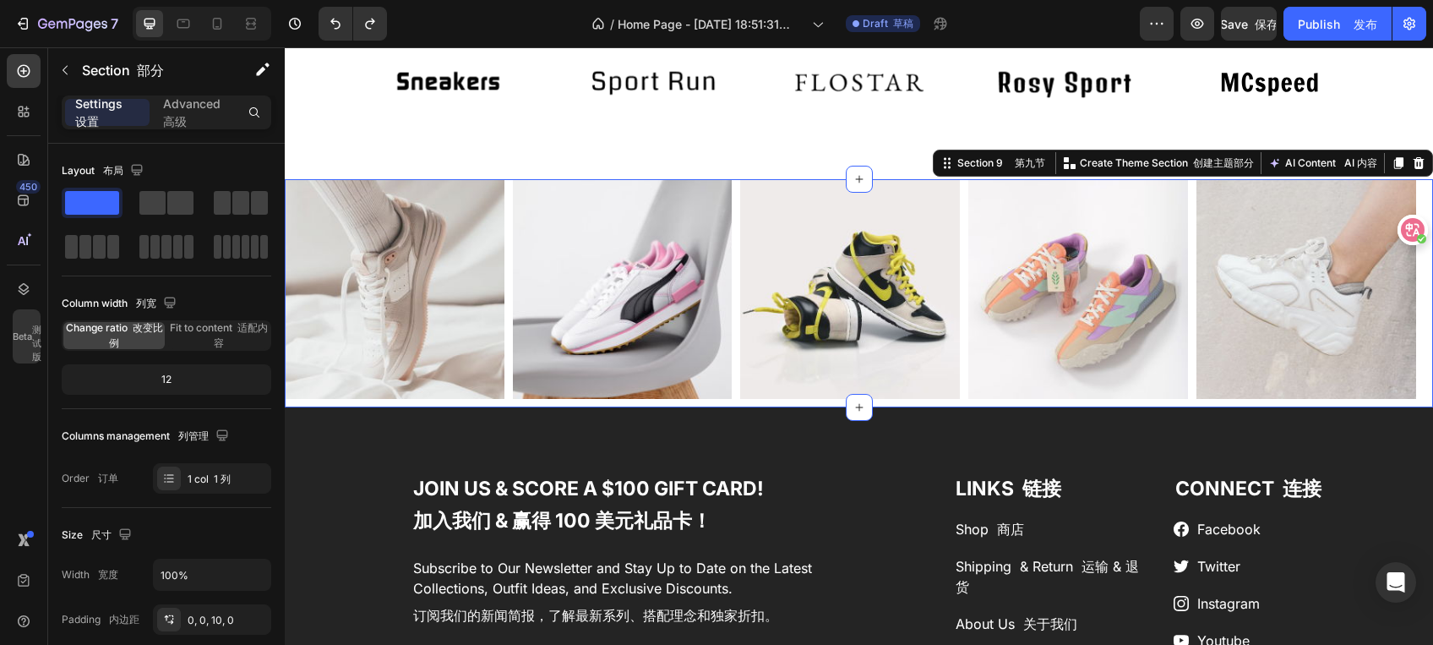
drag, startPoint x: 1404, startPoint y: 341, endPoint x: 1413, endPoint y: 229, distance: 112.7
click at [1413, 229] on icon at bounding box center [1413, 230] width 24 height 24
click at [1414, 169] on icon at bounding box center [1419, 163] width 11 height 12
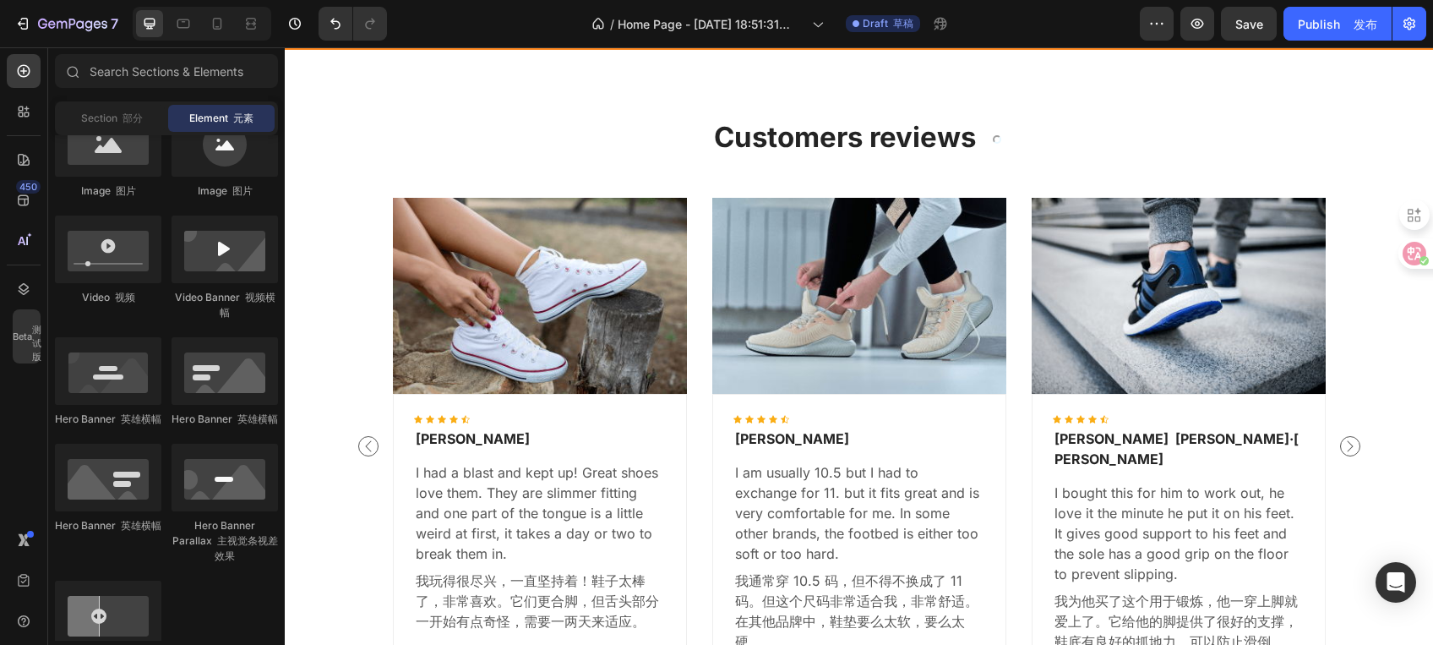
scroll to position [3048, 0]
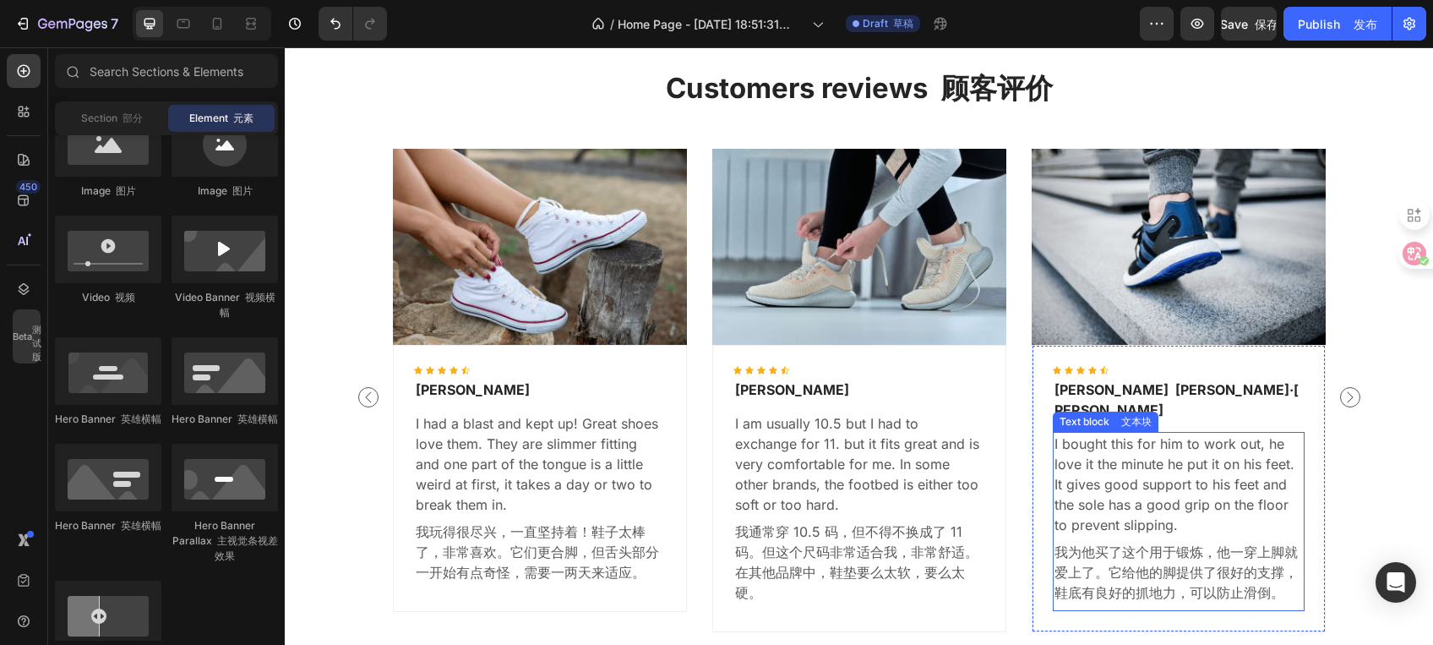
click at [1245, 466] on p "I bought this for him to work out, he love it the minute he put it on his feet.…" at bounding box center [1178, 521] width 248 height 176
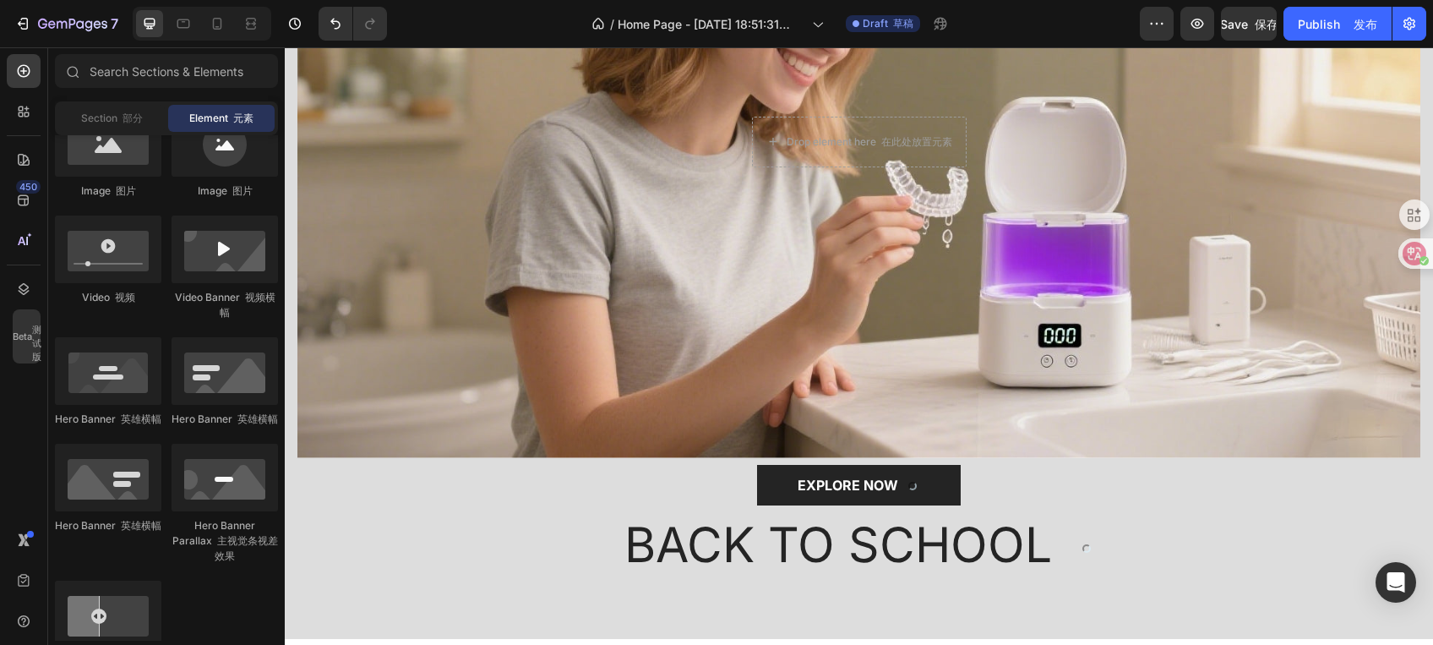
scroll to position [636, 0]
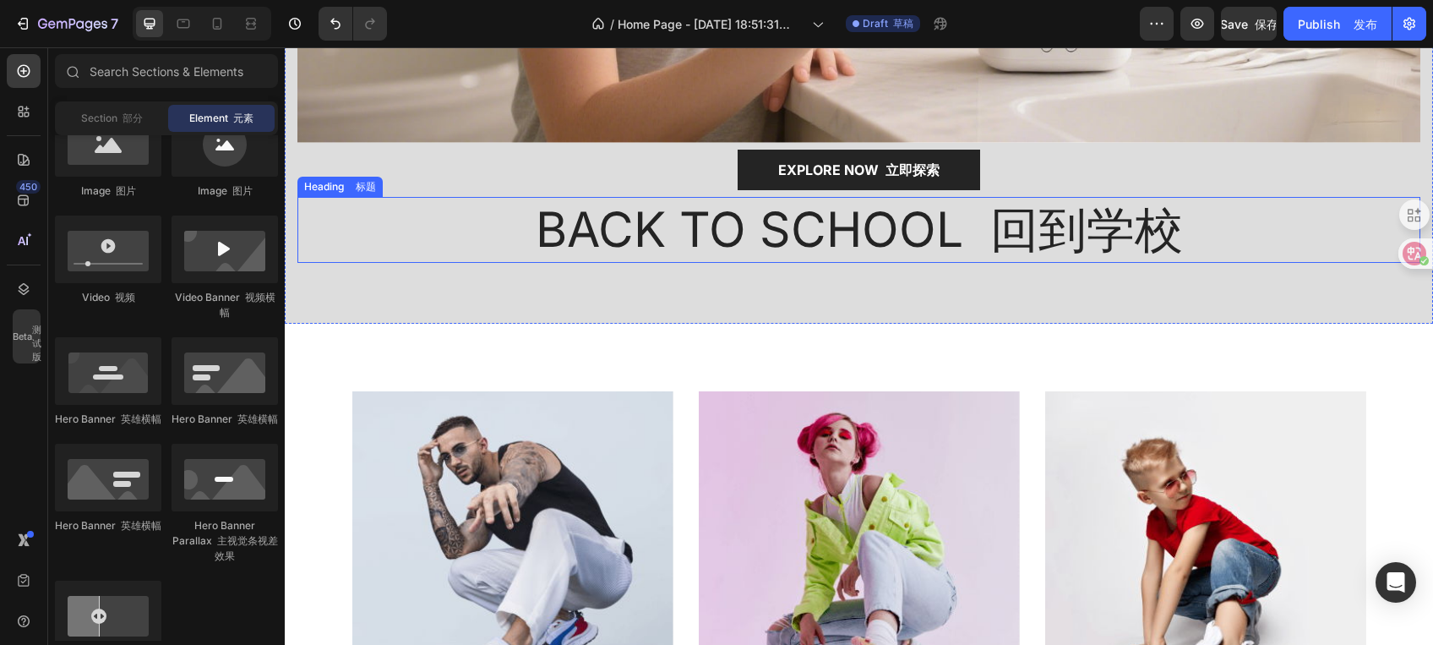
click at [1028, 246] on font "回到学校" at bounding box center [1086, 229] width 193 height 58
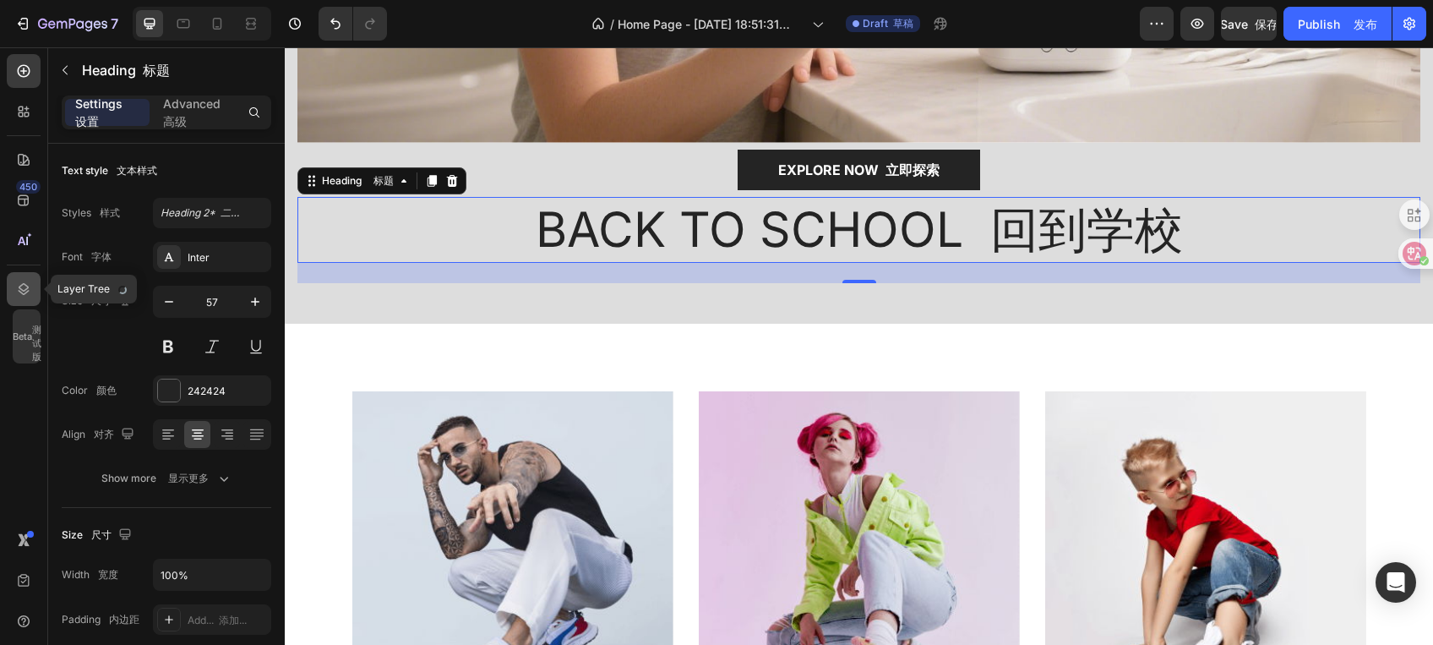
click at [20, 290] on icon at bounding box center [23, 289] width 17 height 17
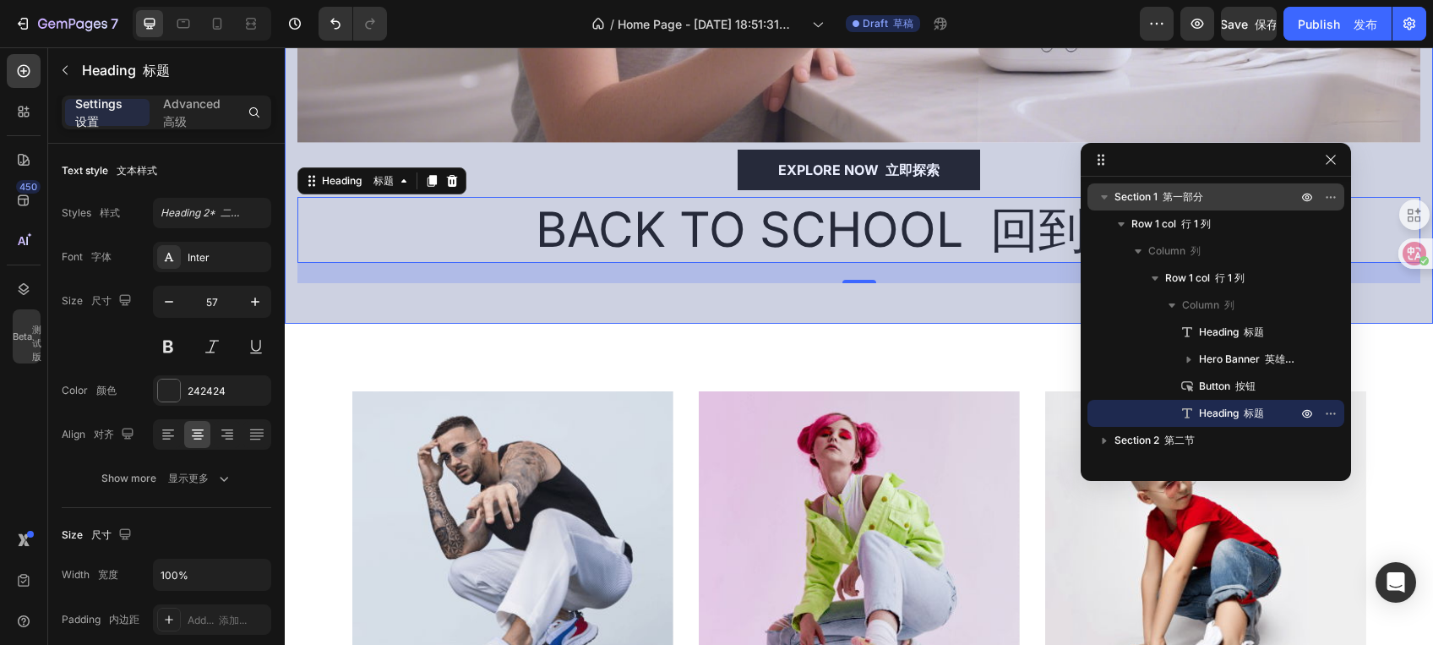
click at [1131, 199] on span "Section 1 第一部分" at bounding box center [1158, 196] width 89 height 17
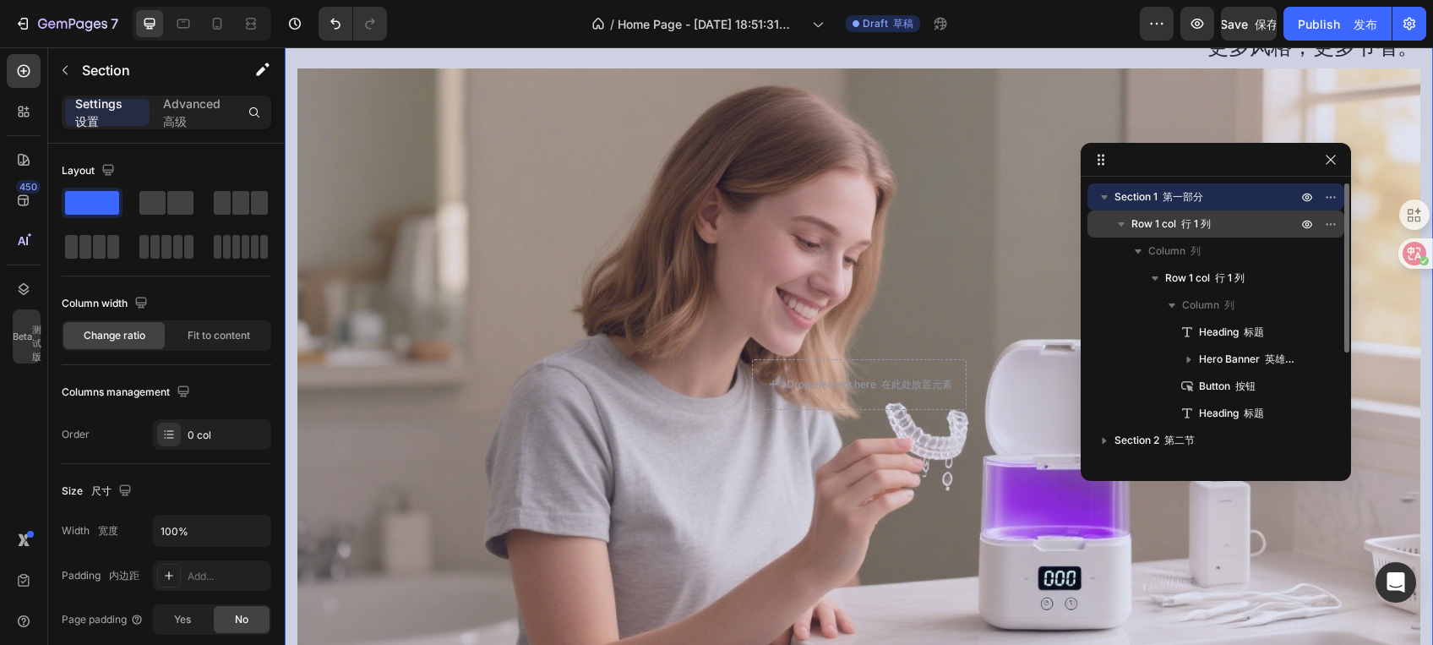
scroll to position [0, 0]
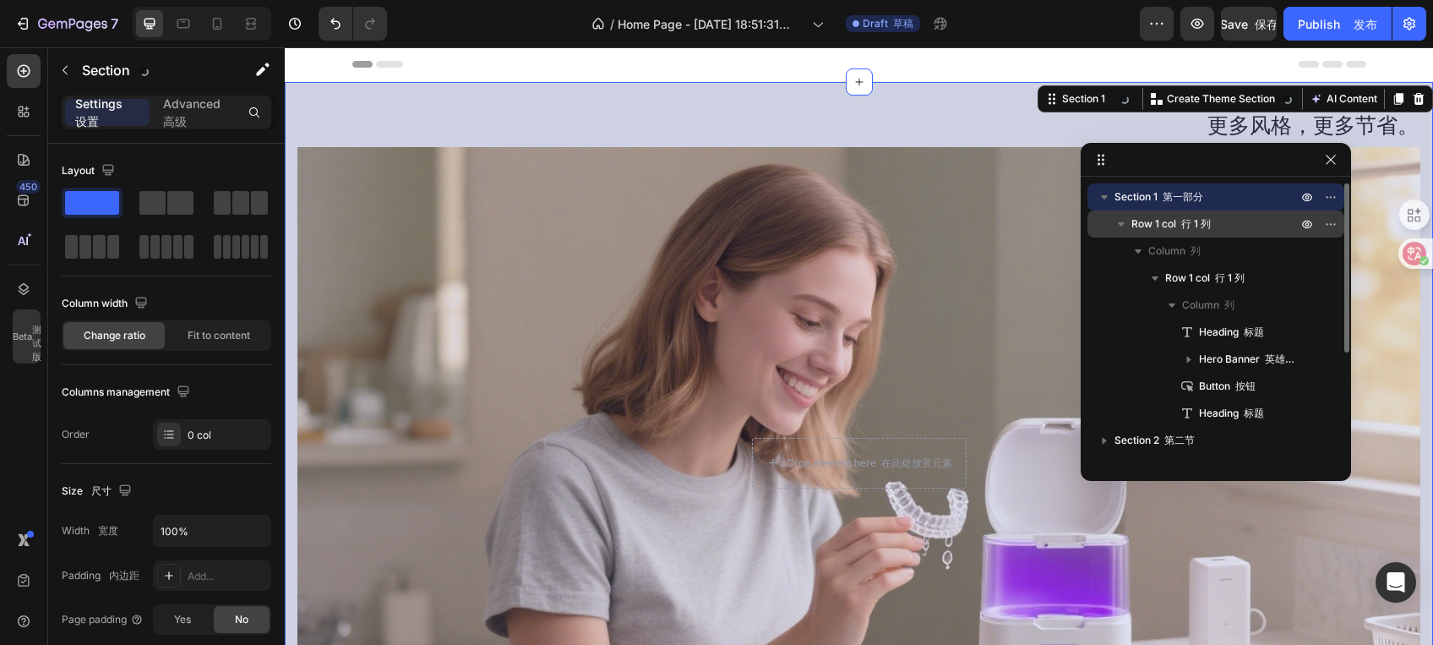
click at [1172, 221] on span "Row 1 col 行 1 列" at bounding box center [1170, 223] width 79 height 17
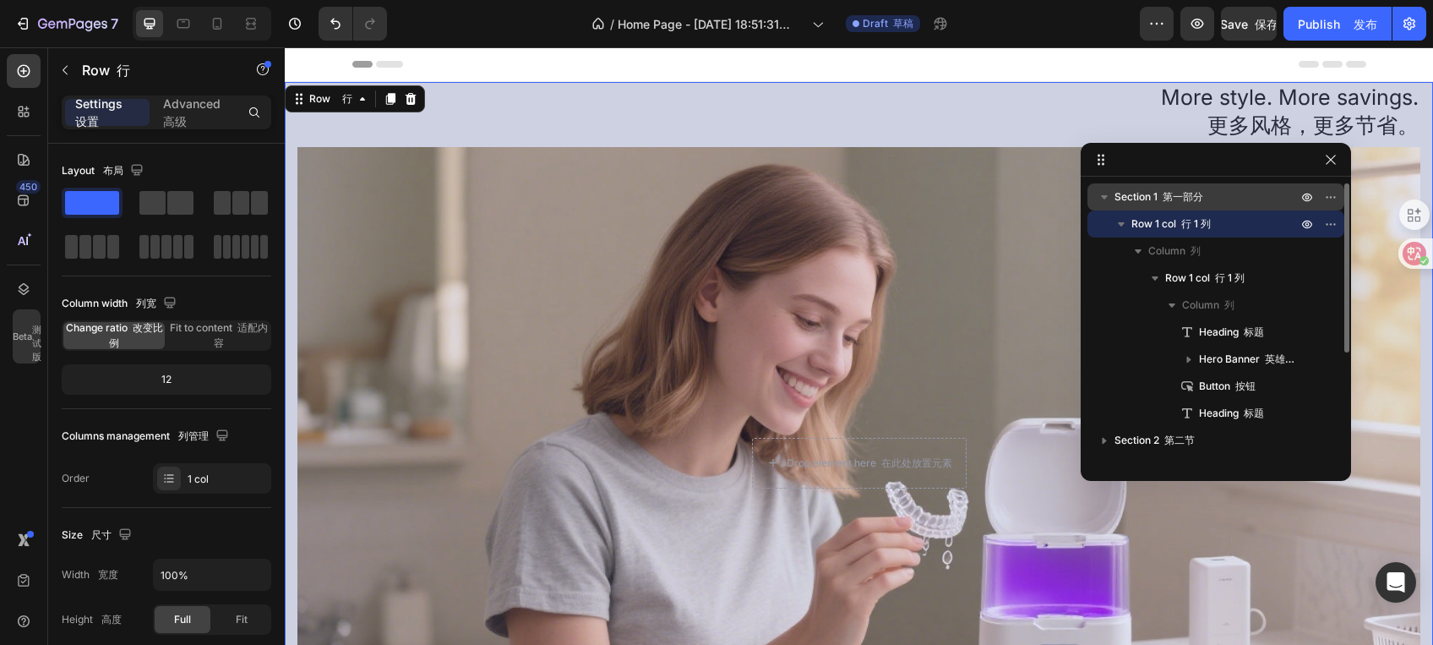
click at [1166, 203] on span "Section 1 第一部分" at bounding box center [1158, 196] width 89 height 17
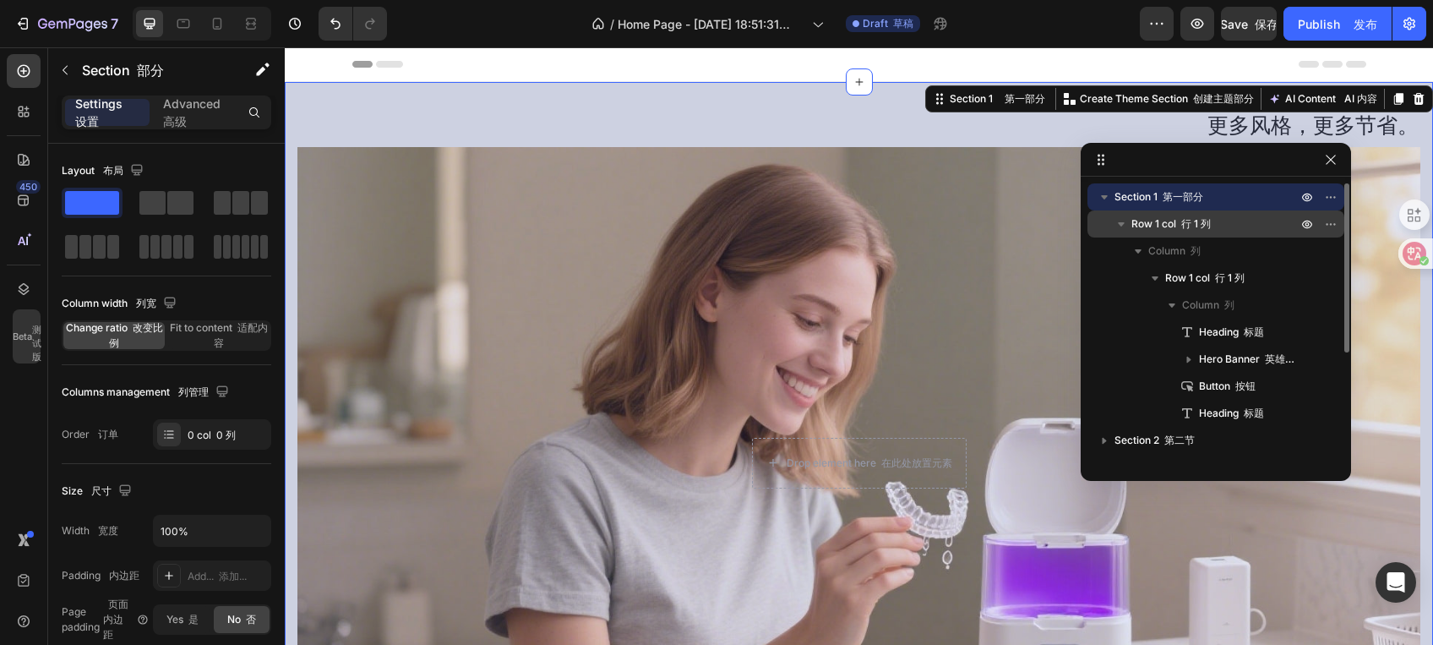
click at [1168, 220] on span "Row 1 col 行 1 列" at bounding box center [1170, 223] width 79 height 17
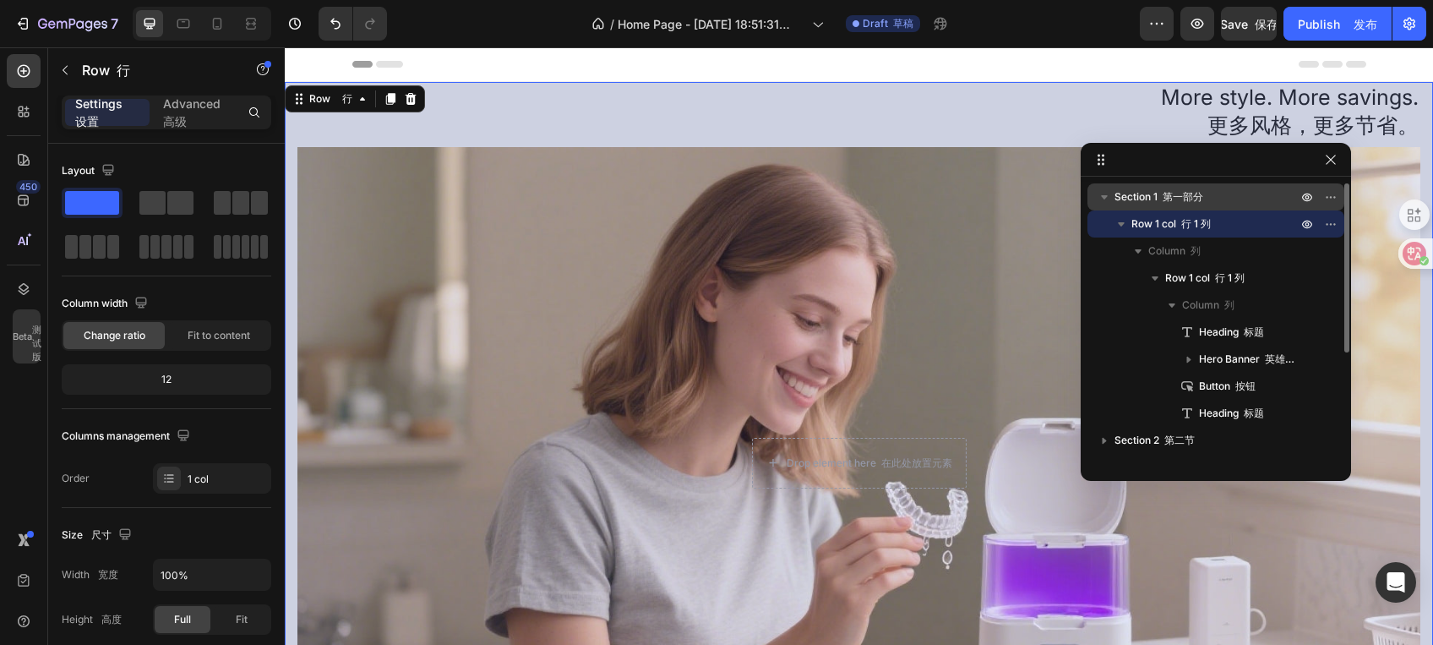
click at [1158, 199] on font at bounding box center [1160, 196] width 5 height 13
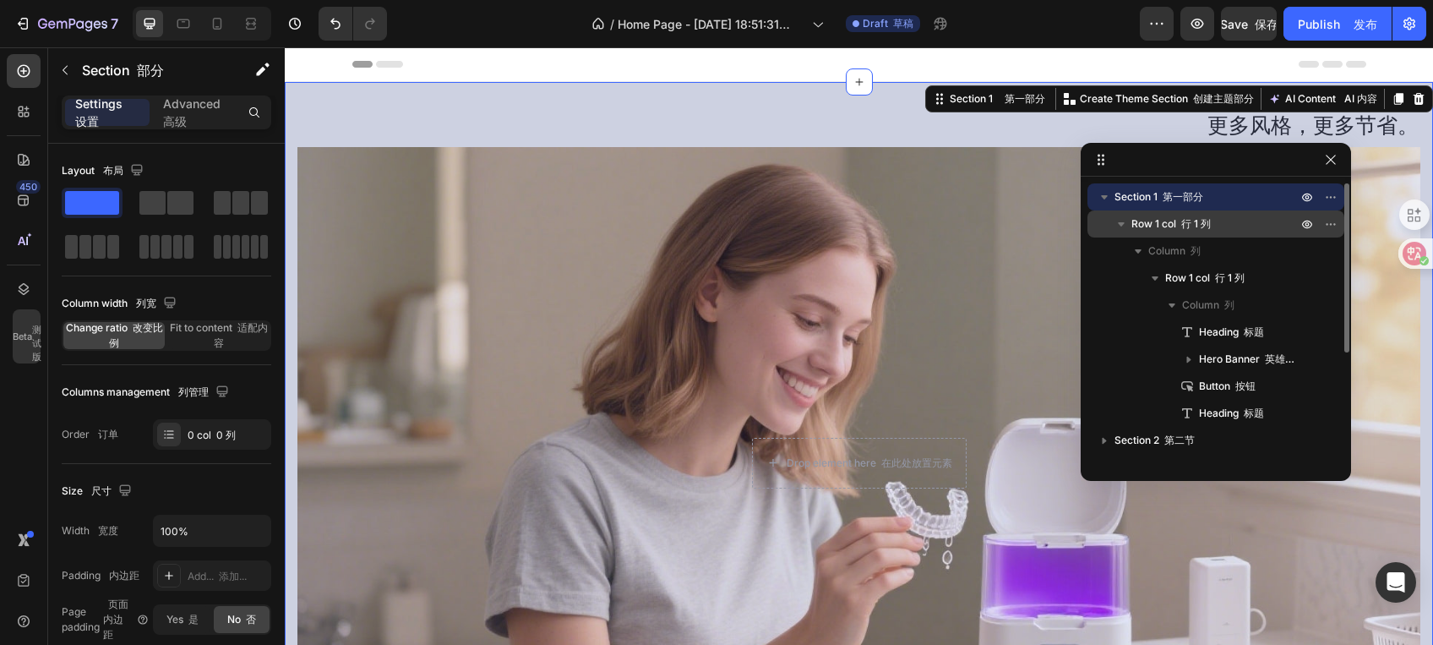
click at [1176, 219] on font at bounding box center [1178, 223] width 5 height 13
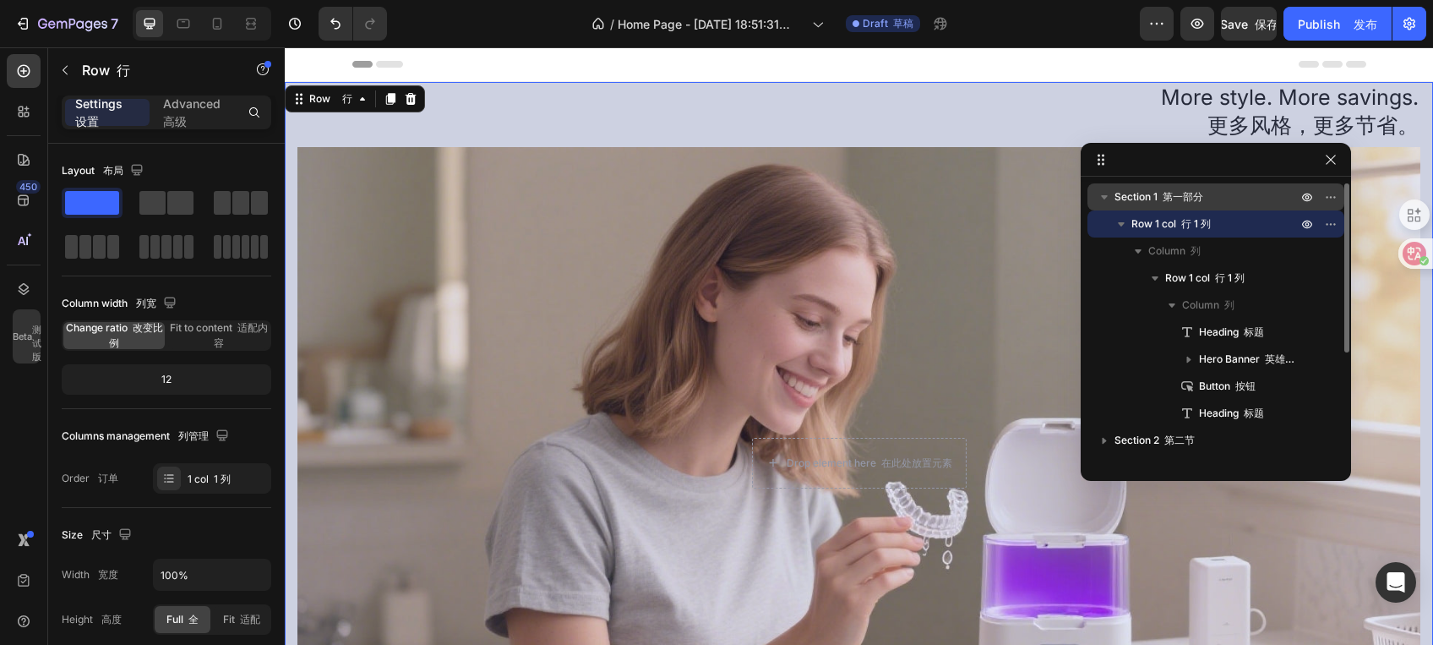
click at [1162, 204] on span "Section 1 第一部分" at bounding box center [1158, 196] width 89 height 17
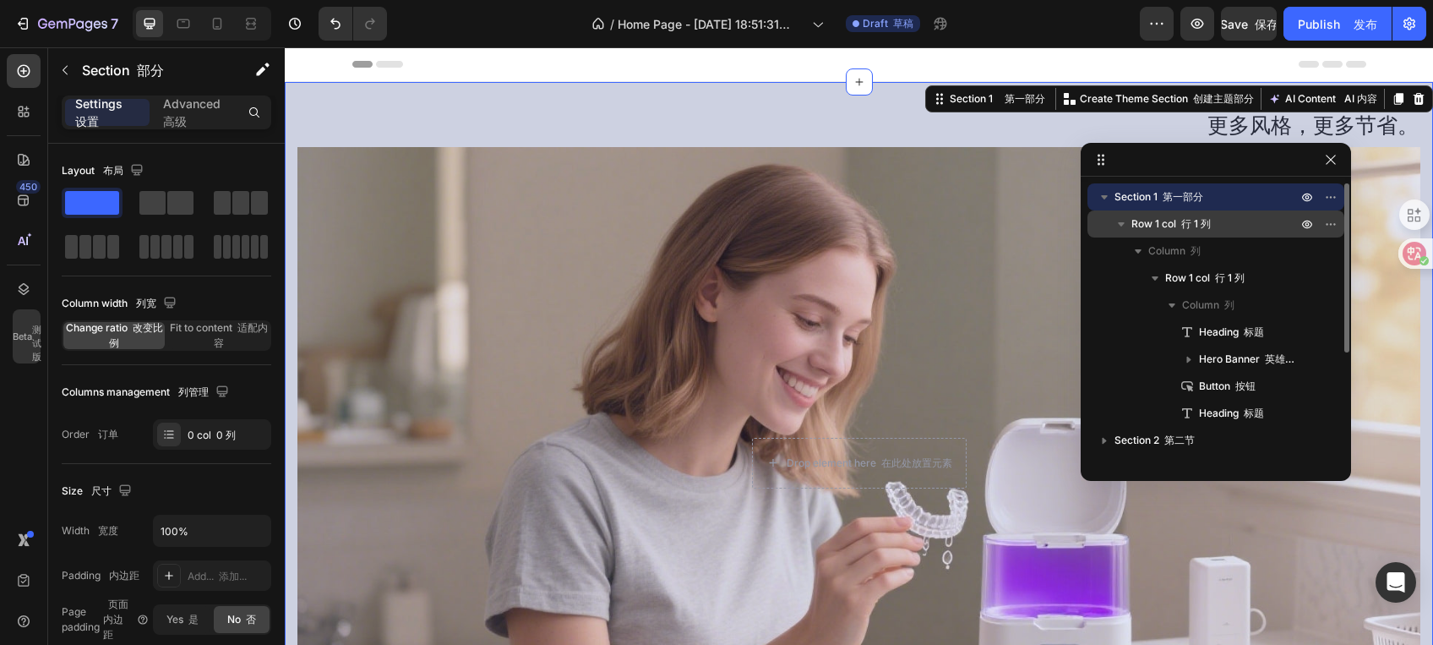
click at [1170, 215] on span "Row 1 col 行 1 列" at bounding box center [1170, 223] width 79 height 17
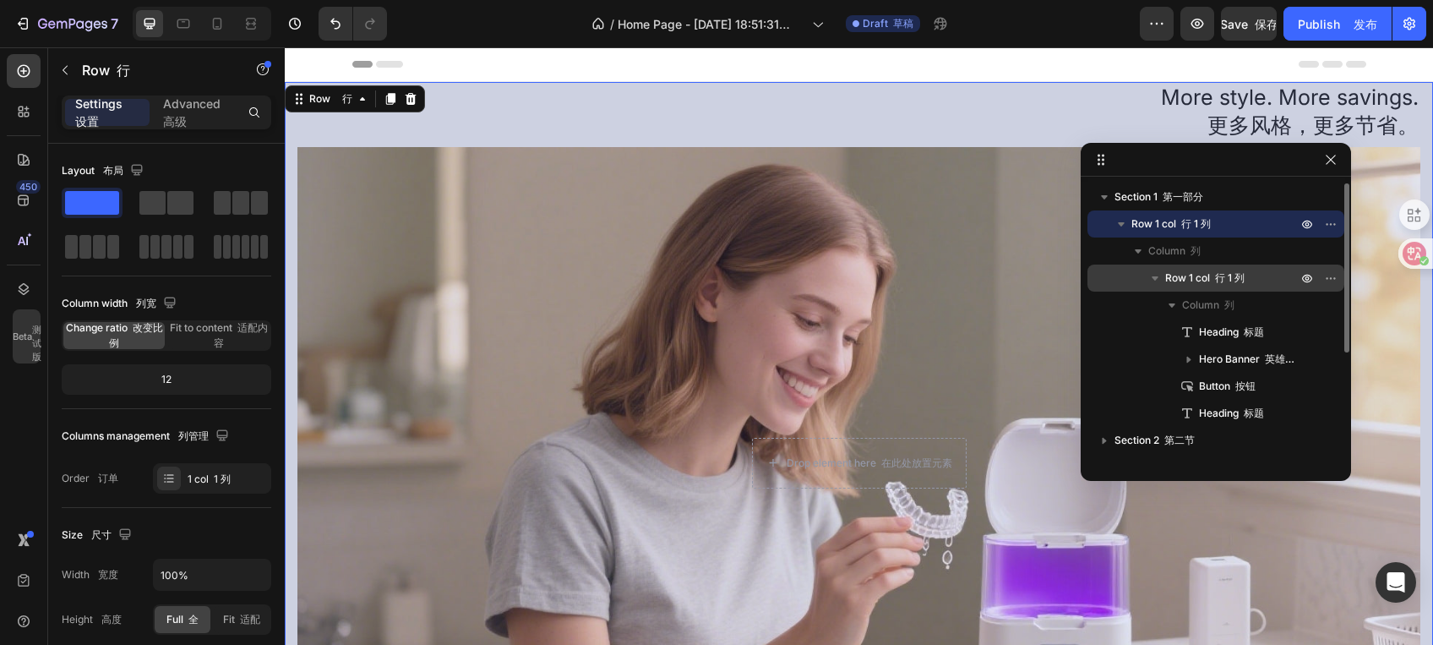
click at [1180, 283] on span "Row 1 col 行 1 列" at bounding box center [1204, 278] width 79 height 17
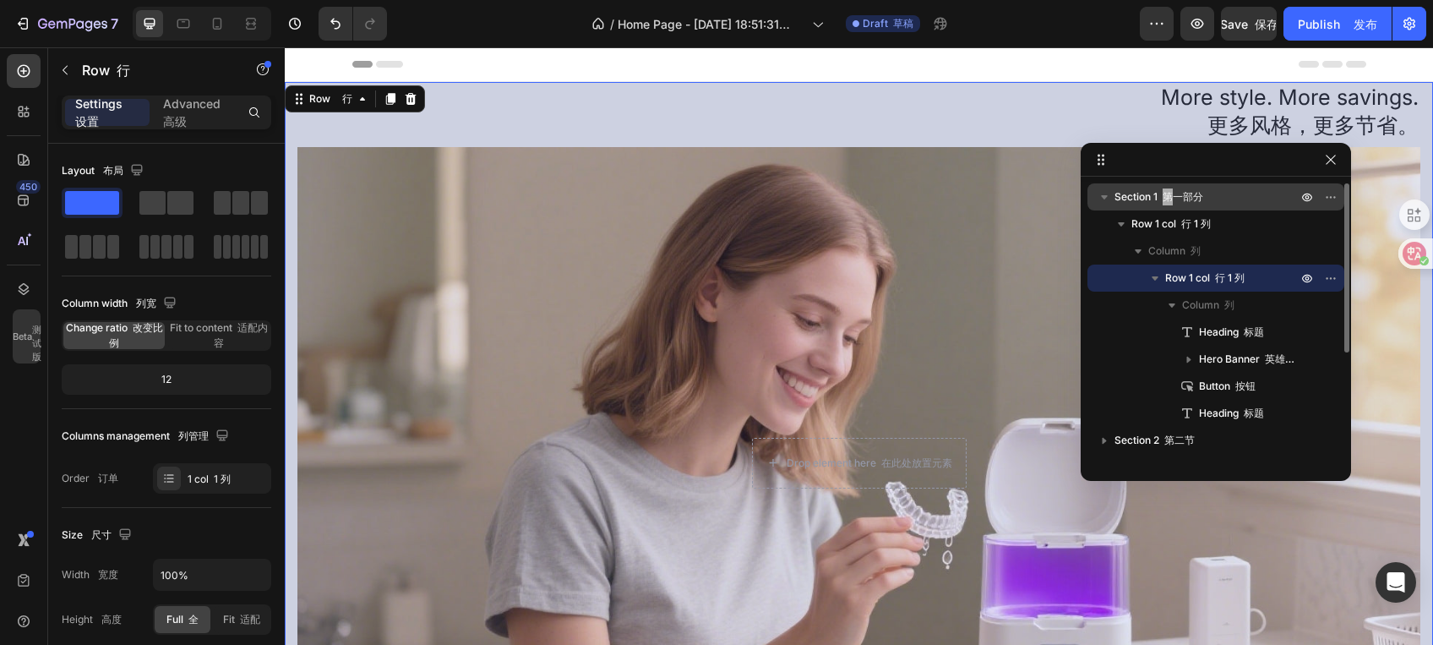
click at [1169, 196] on font "第一部分" at bounding box center [1183, 196] width 41 height 13
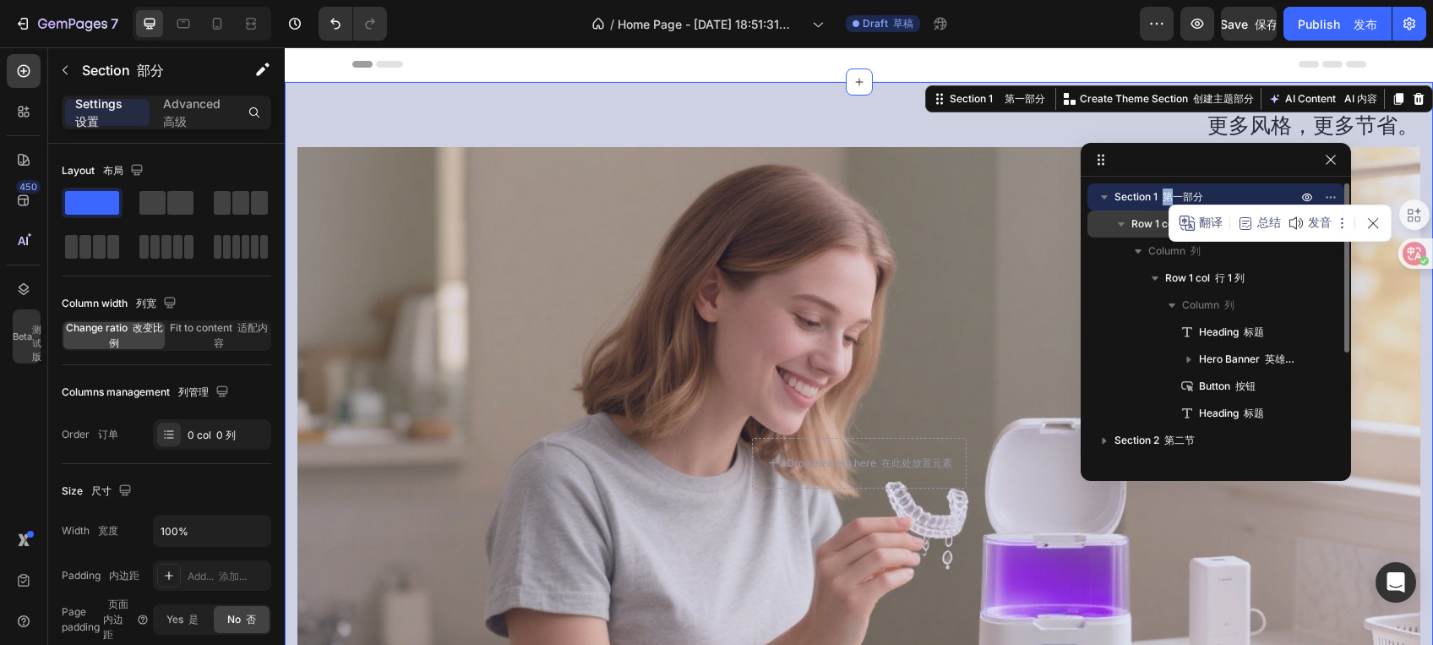
click at [1158, 227] on span "Row 1 col 行 1 列" at bounding box center [1170, 223] width 79 height 17
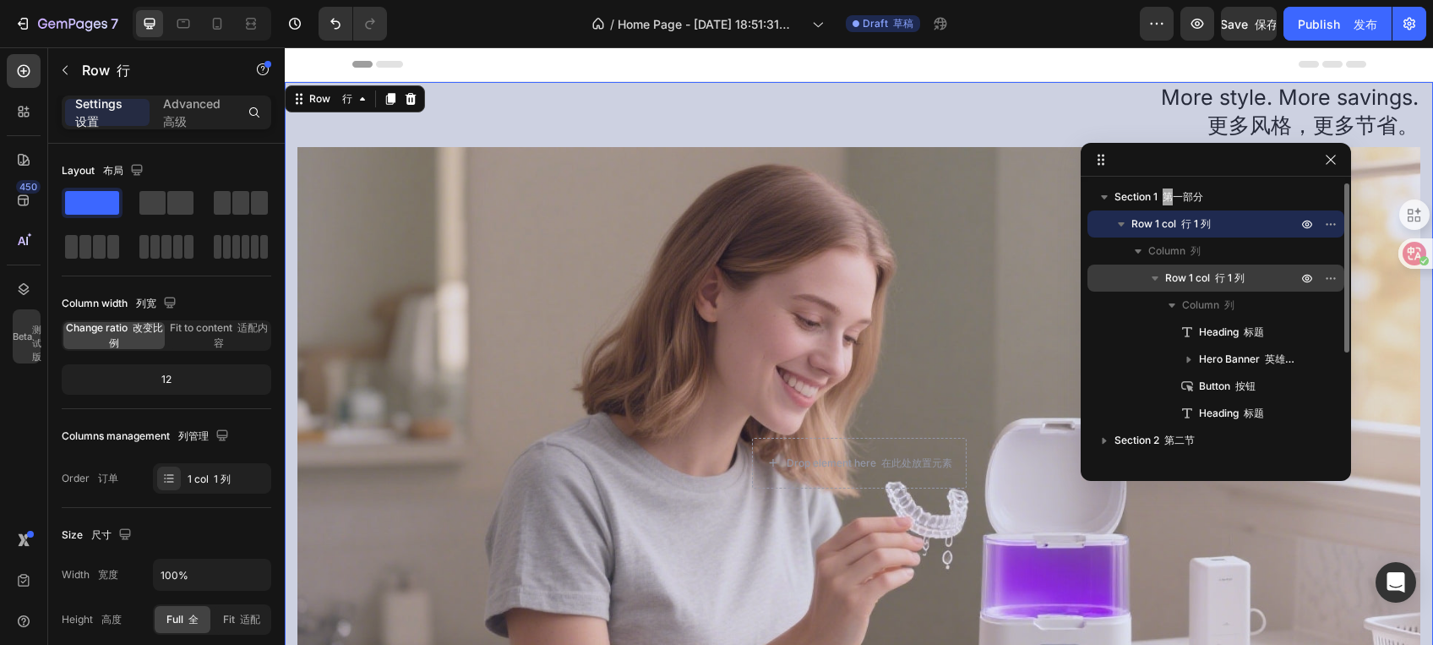
click at [1175, 275] on span "Row 1 col 行 1 列" at bounding box center [1204, 278] width 79 height 17
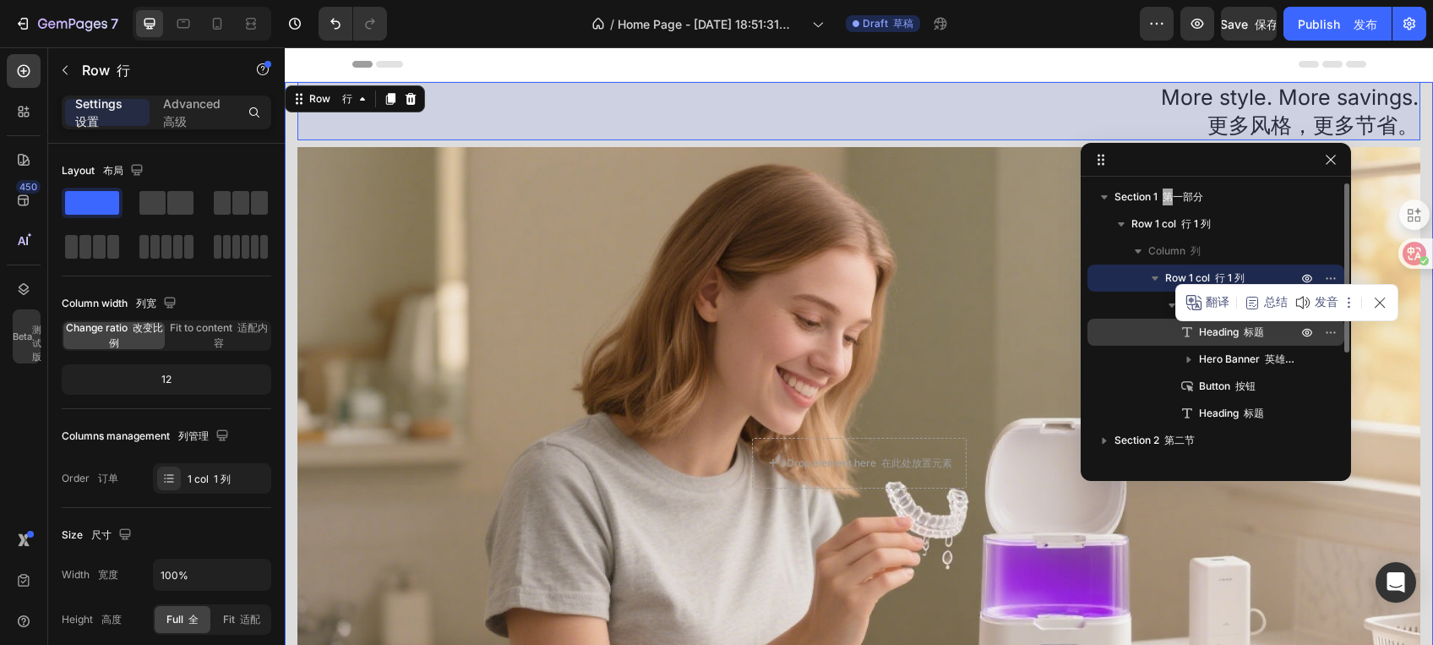
click at [1234, 333] on span "Heading 标题" at bounding box center [1231, 332] width 65 height 17
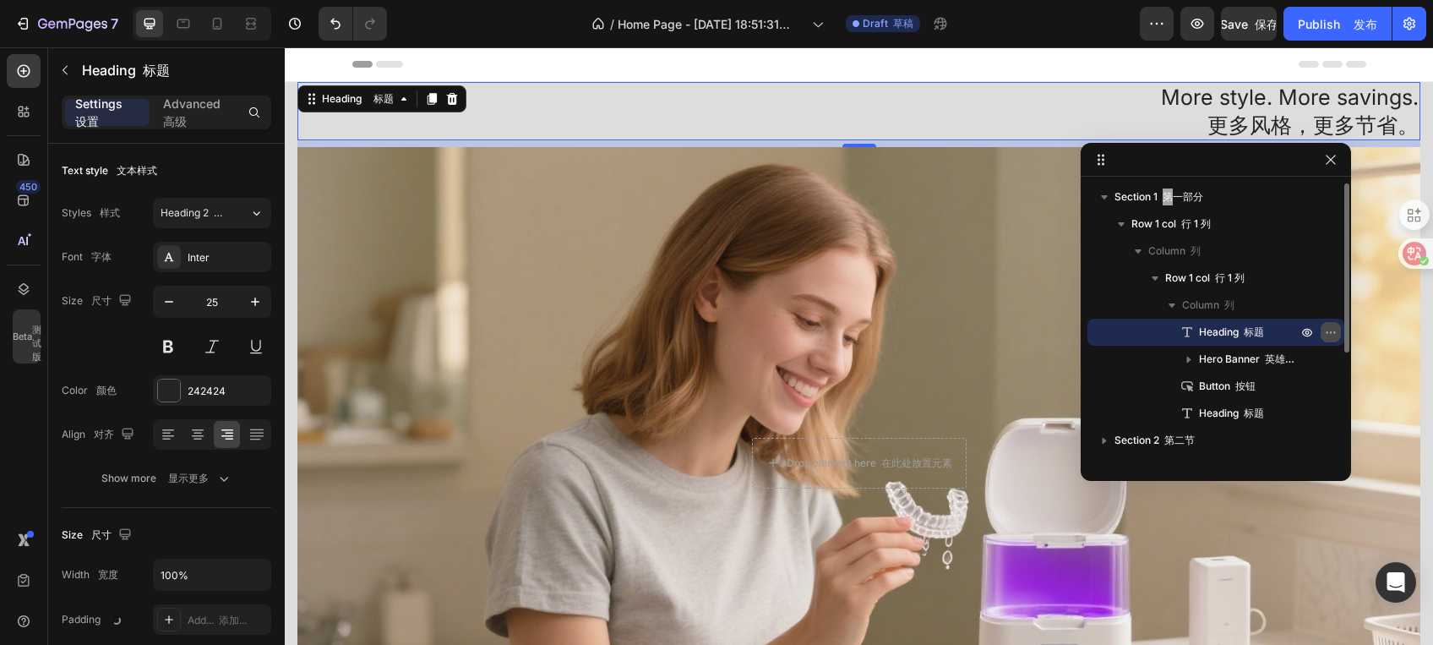
click at [1329, 330] on icon "button" at bounding box center [1331, 332] width 14 height 14
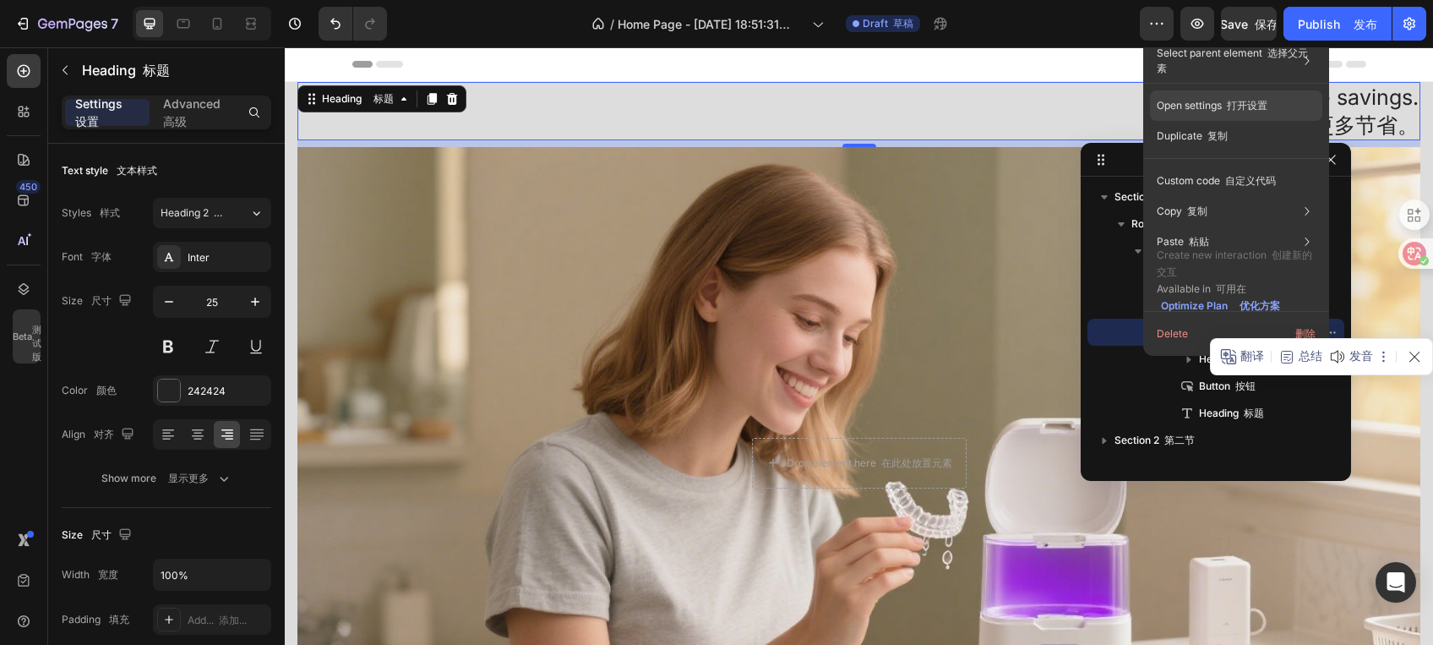
click at [1203, 108] on p "Open settings 打开设置" at bounding box center [1212, 105] width 111 height 15
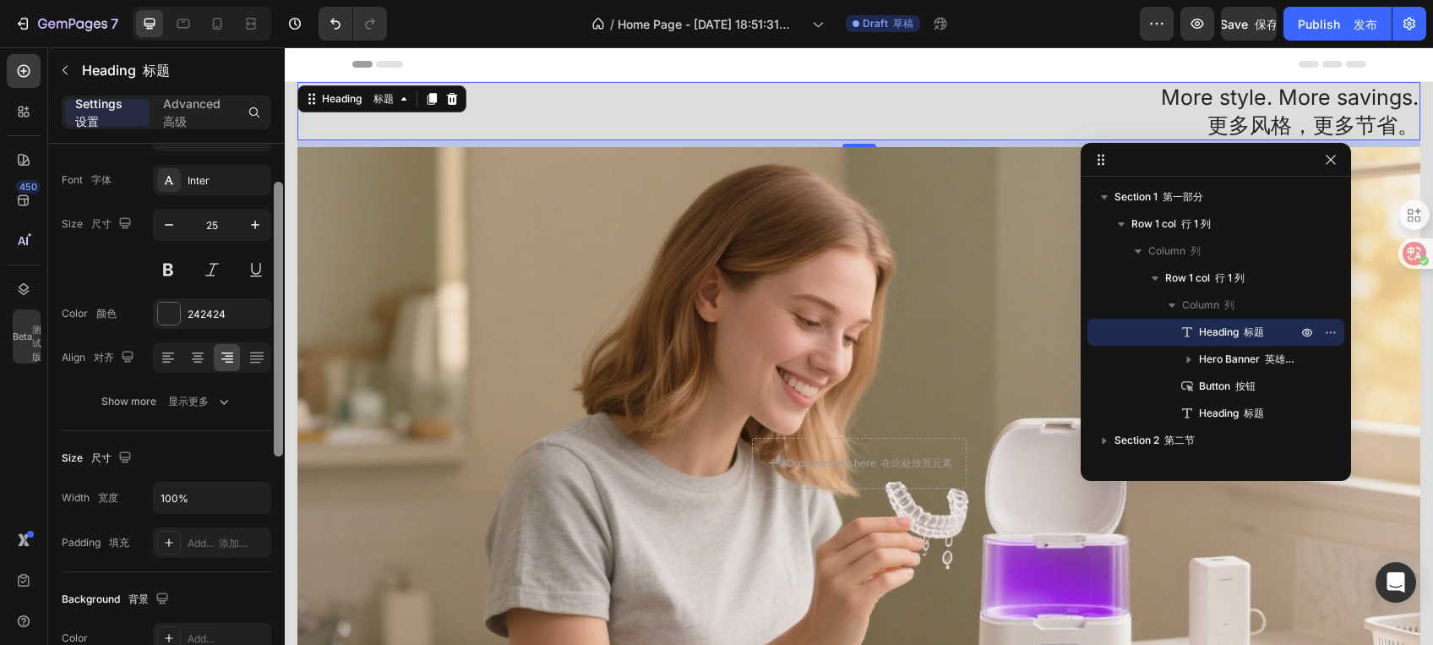
drag, startPoint x: 281, startPoint y: 296, endPoint x: 281, endPoint y: 331, distance: 35.5
click at [281, 332] on div at bounding box center [278, 319] width 9 height 275
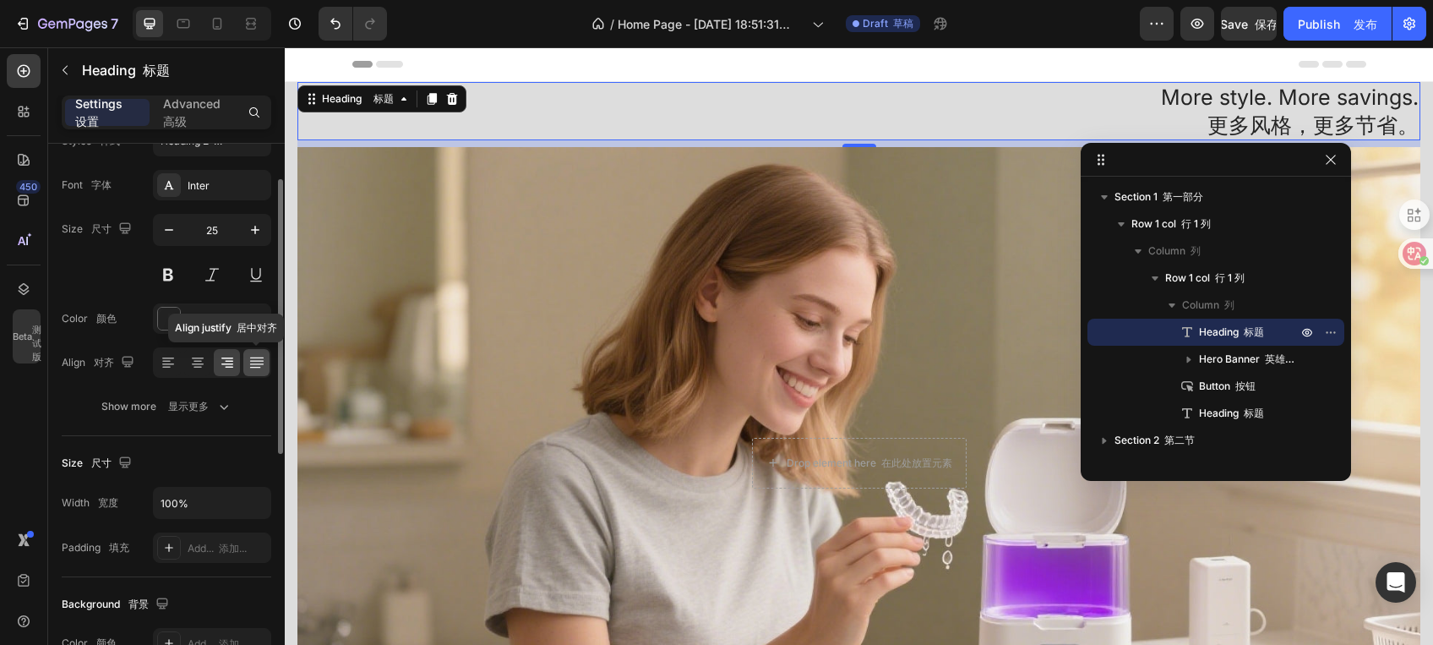
click at [256, 360] on icon at bounding box center [256, 360] width 14 height 1
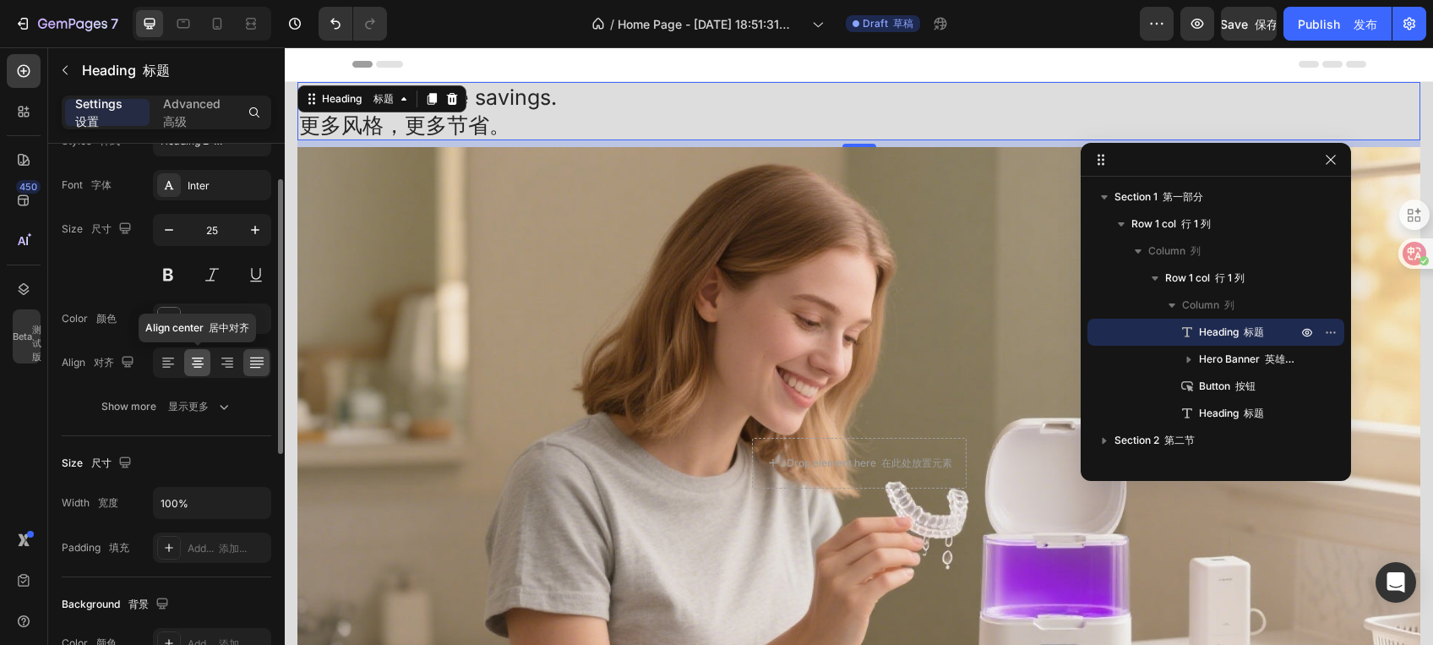
click at [201, 365] on icon at bounding box center [197, 362] width 17 height 17
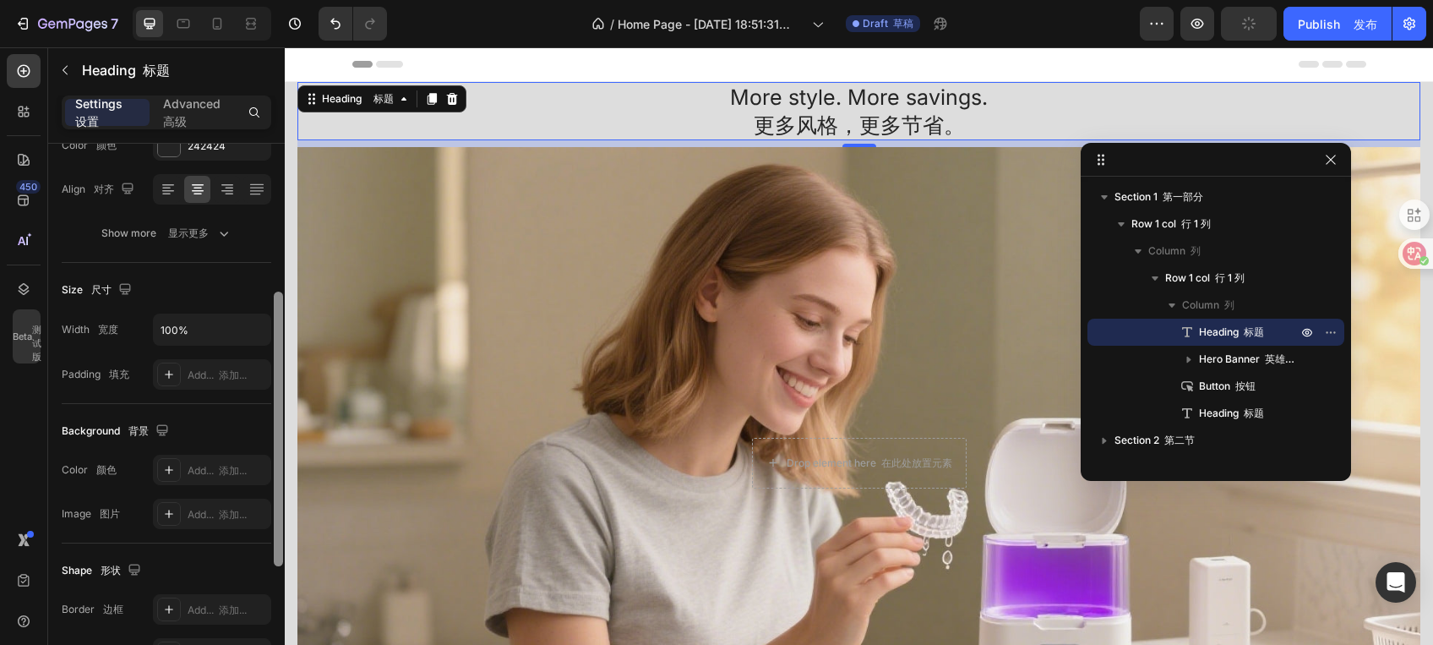
drag, startPoint x: 277, startPoint y: 317, endPoint x: 264, endPoint y: 412, distance: 96.4
click at [264, 412] on div "Text style 文本样式 Styles 样式 Heading 2 标题 2 Font 字体 Inter Size 尺寸 25 Color 颜色 2424…" at bounding box center [166, 418] width 237 height 549
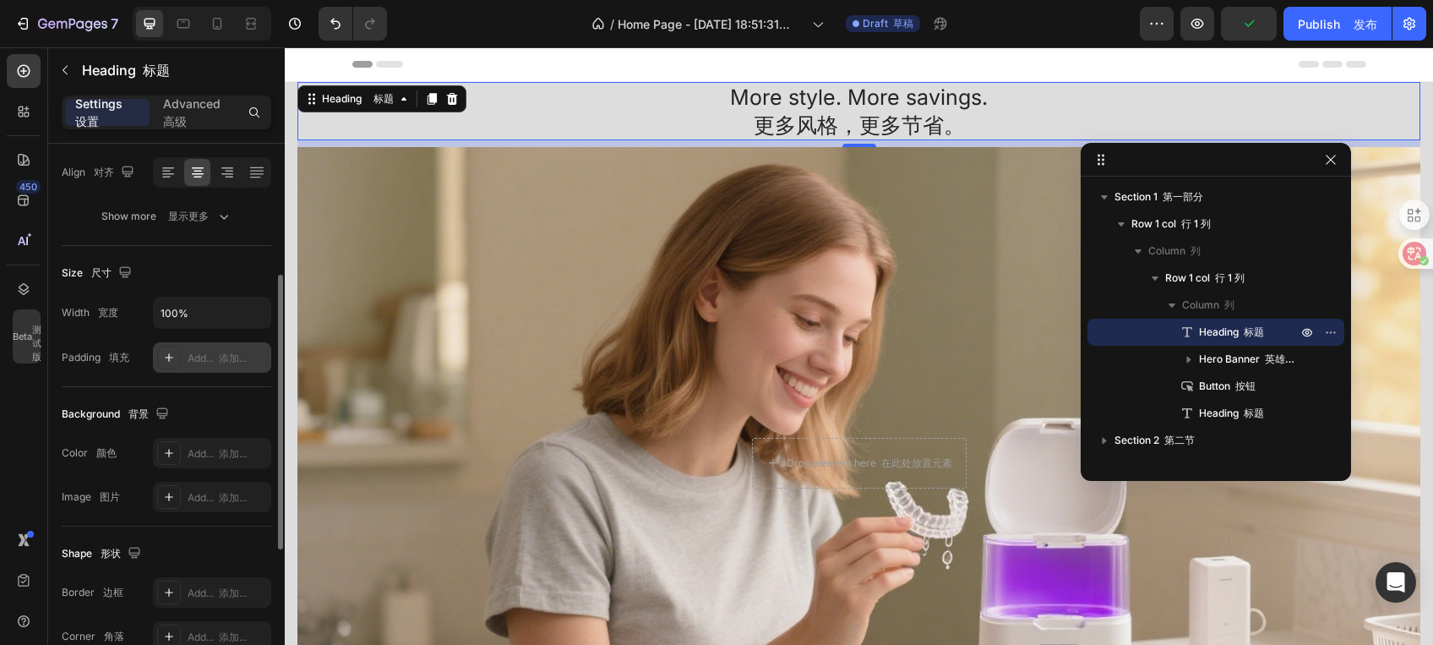
click at [180, 359] on div at bounding box center [169, 358] width 24 height 24
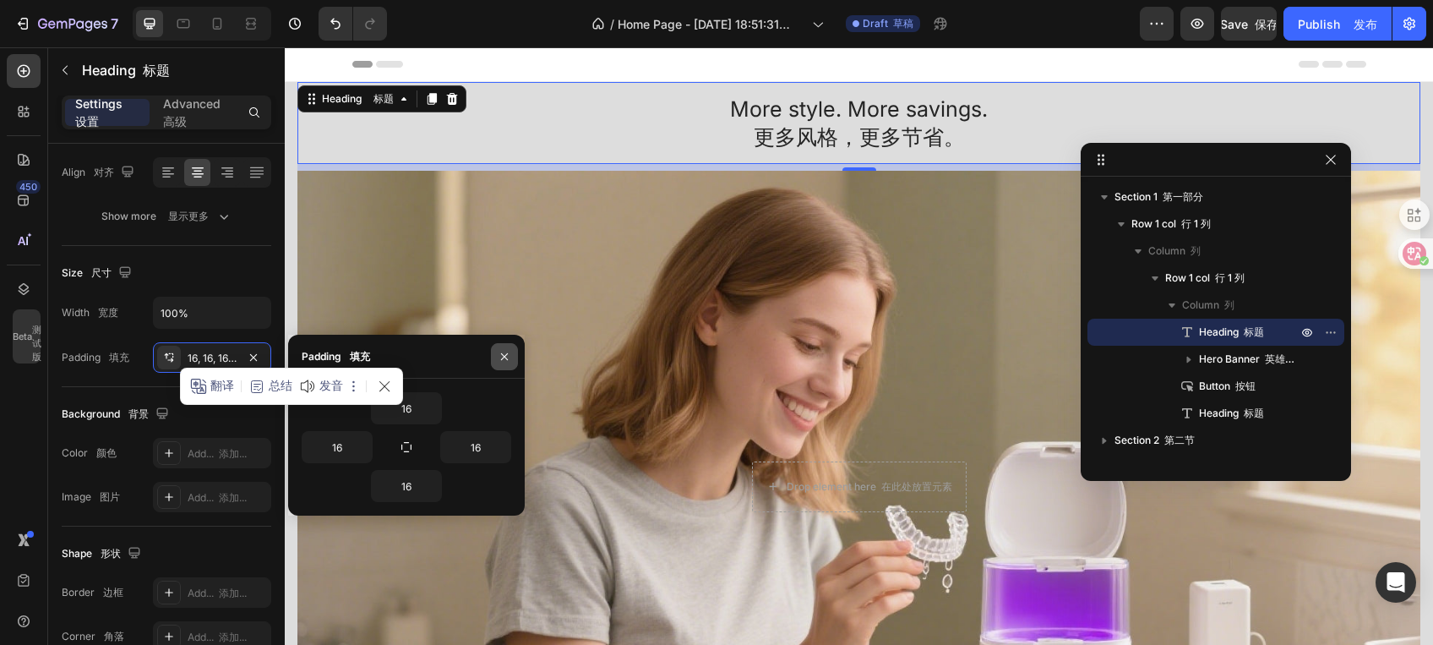
click at [498, 355] on icon "button" at bounding box center [505, 357] width 14 height 14
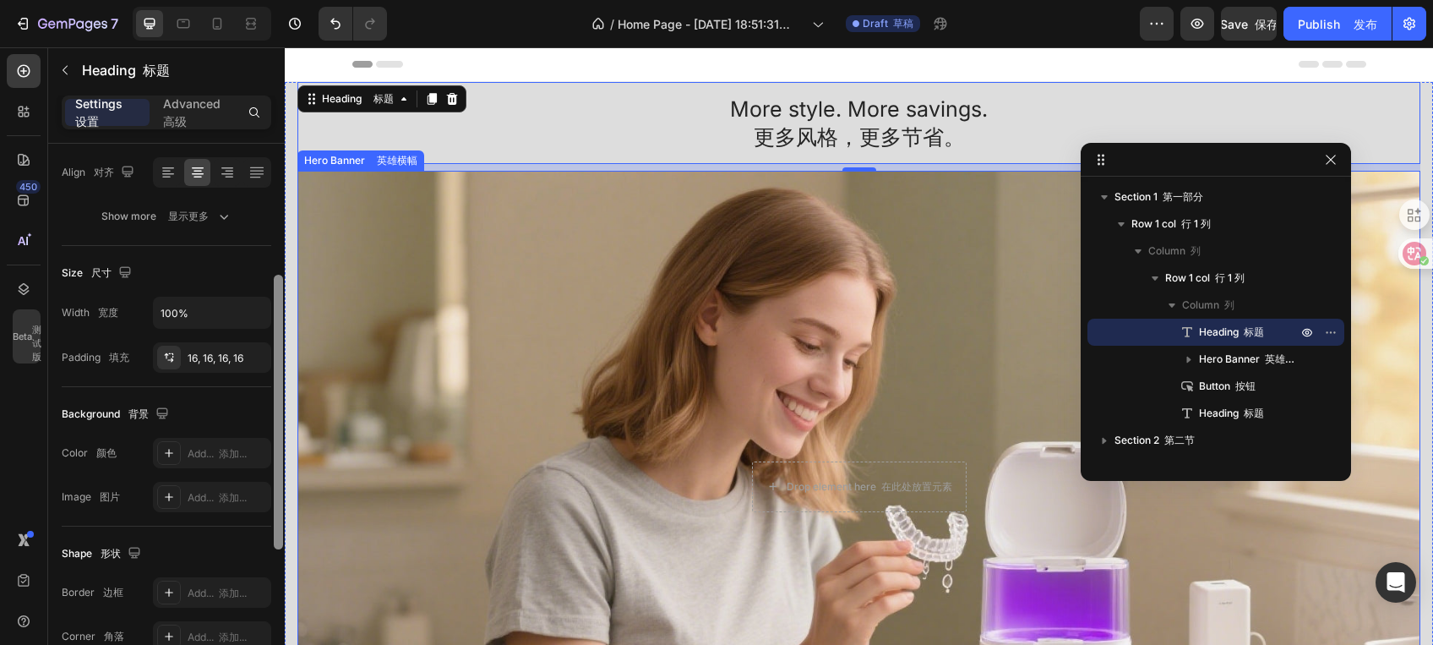
drag, startPoint x: 566, startPoint y: 460, endPoint x: 297, endPoint y: 446, distance: 269.0
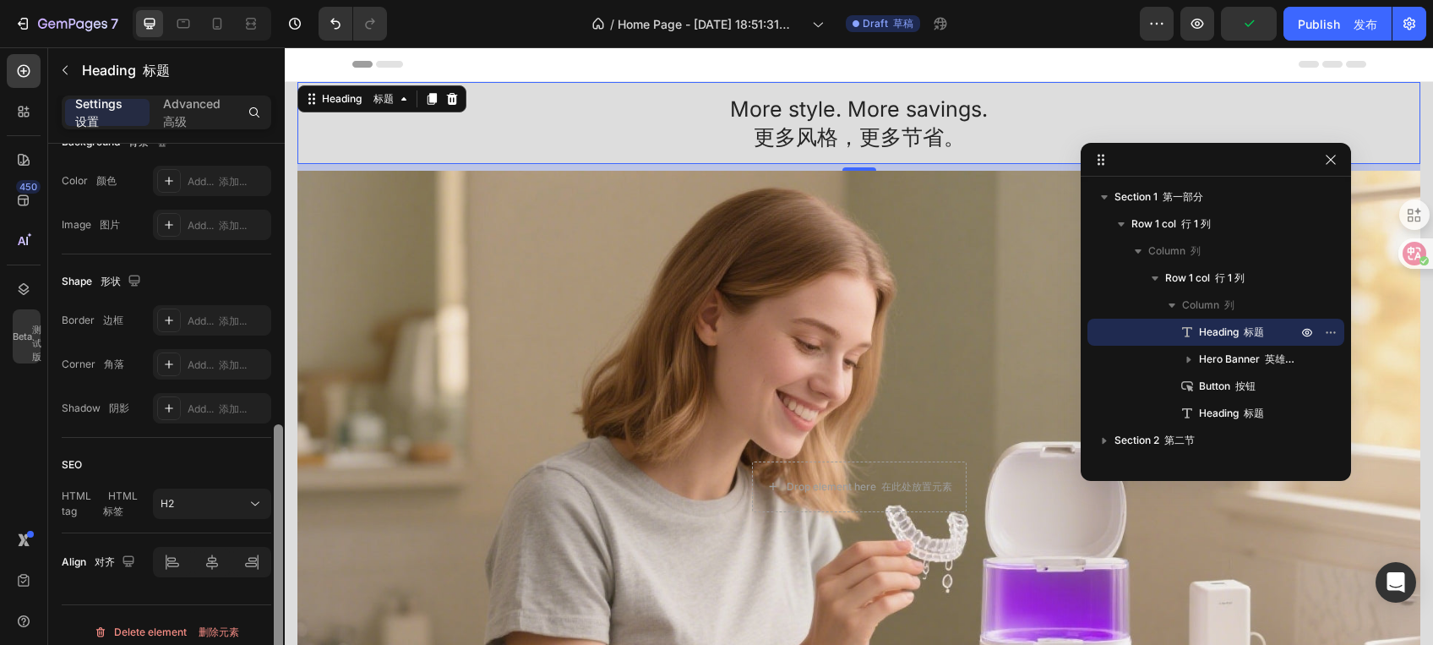
scroll to position [547, 0]
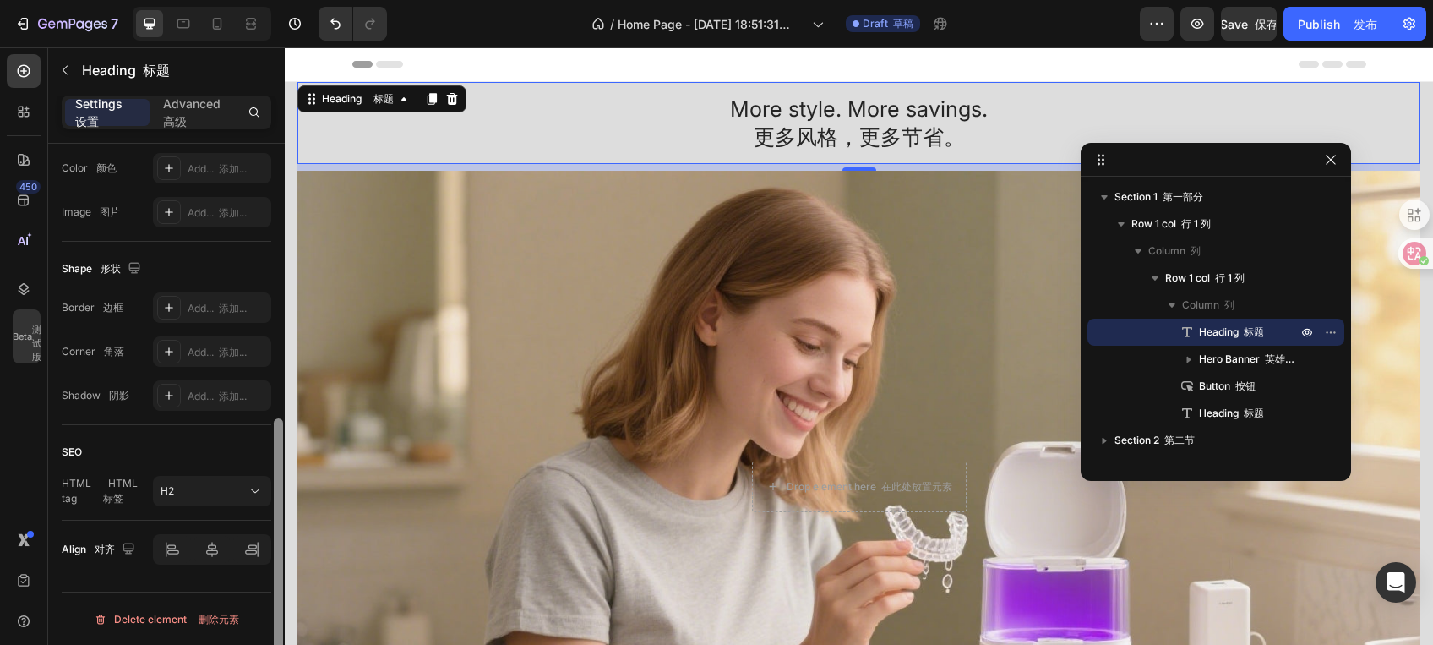
click at [278, 569] on div at bounding box center [278, 555] width 9 height 275
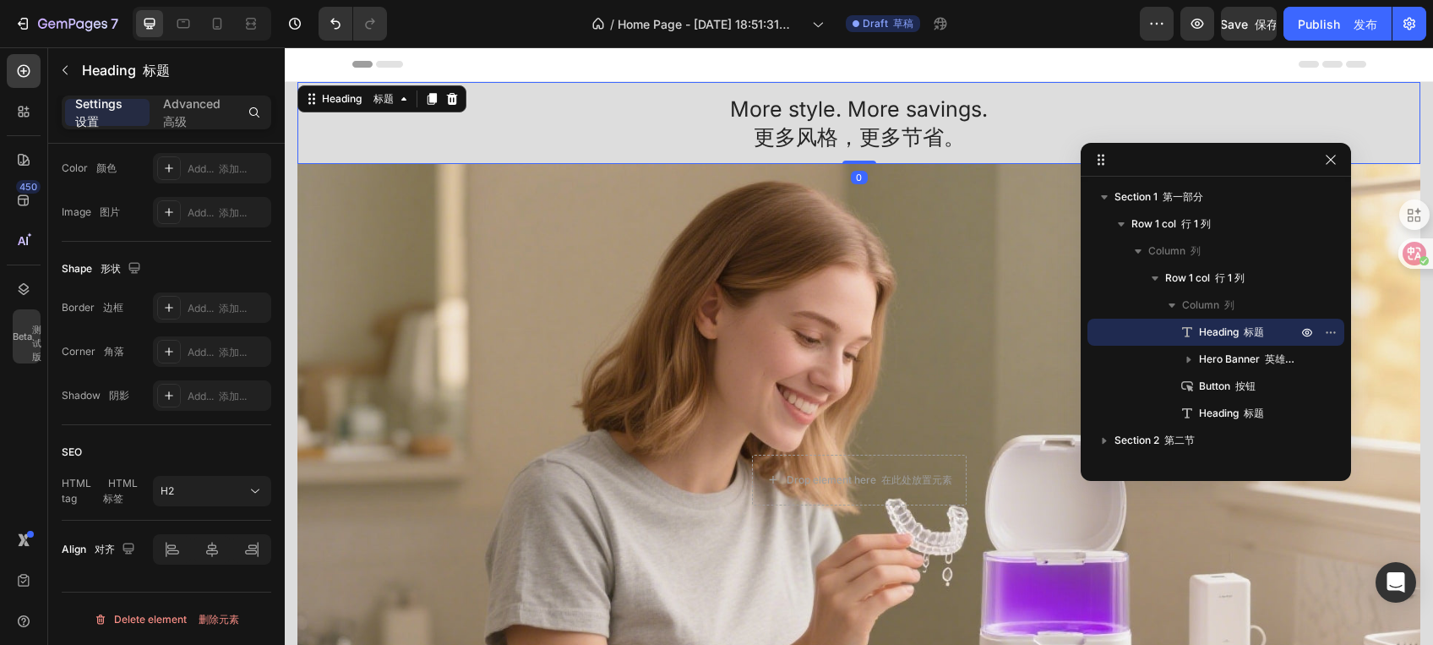
drag, startPoint x: 847, startPoint y: 169, endPoint x: 861, endPoint y: 145, distance: 27.2
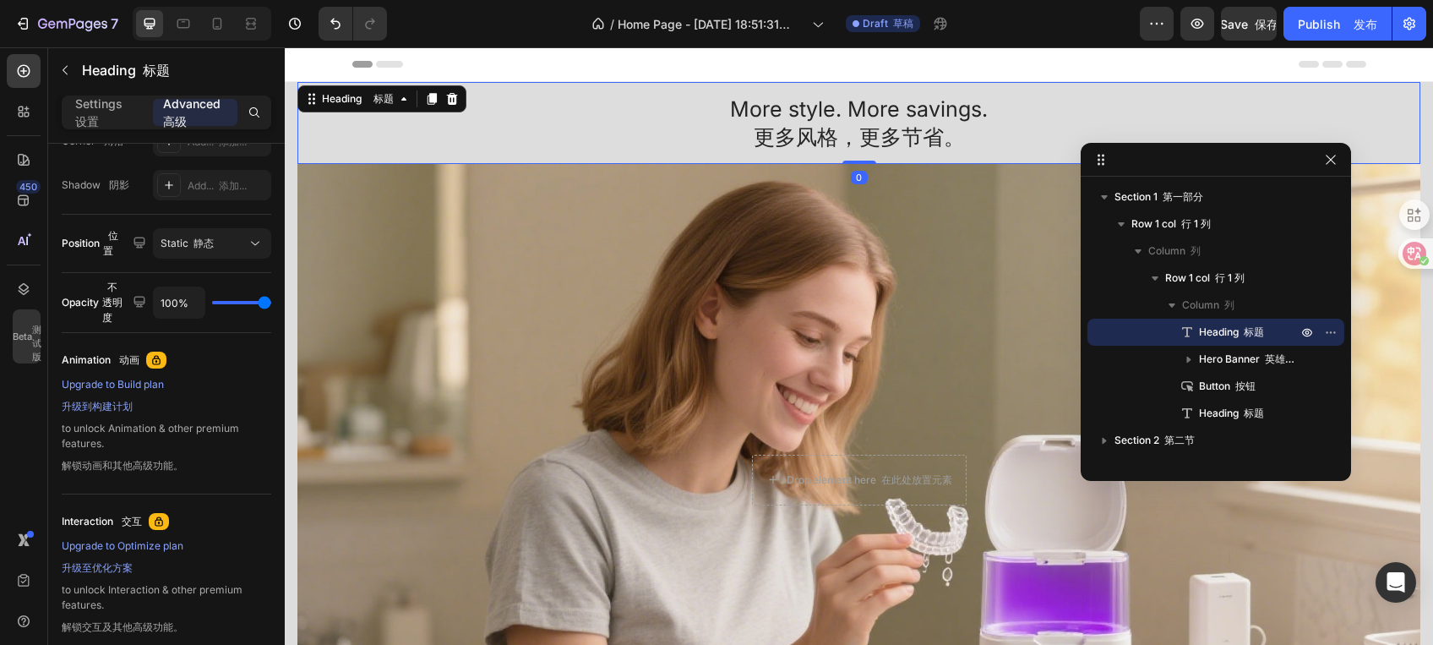
drag, startPoint x: 847, startPoint y: 162, endPoint x: 865, endPoint y: 129, distance: 37.4
click at [861, 101] on div "More style. More savings. 更多风格，更多节省。 Heading 标题 0" at bounding box center [858, 123] width 1123 height 82
click at [662, 122] on p "More style. More savings. 更多风格，更多节省。" at bounding box center [859, 122] width 1096 height 55
click at [834, 155] on h2 "More style. More savings. 更多风格，更多节省。" at bounding box center [858, 123] width 1123 height 82
click at [834, 156] on h2 "More style. More savings. 更多风格，更多节省。" at bounding box center [858, 123] width 1123 height 82
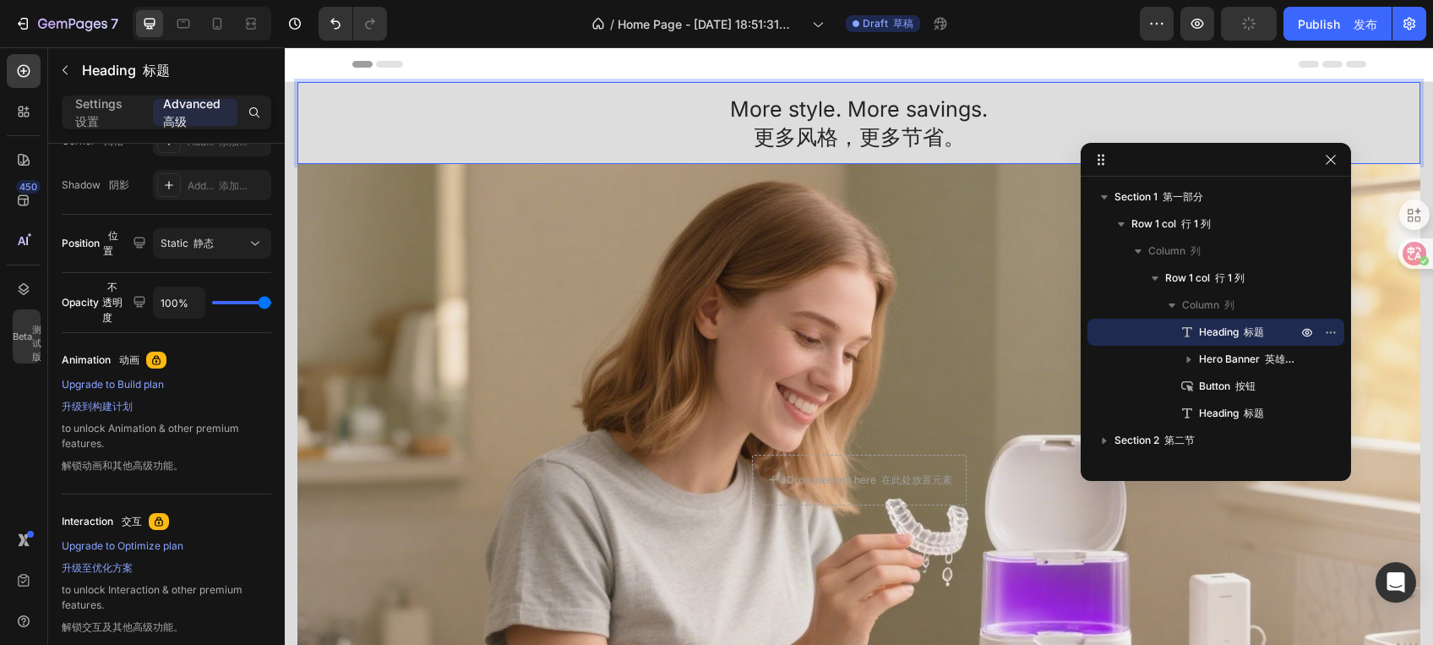
click at [618, 143] on p "More style. More savings. 更多风格，更多节省。" at bounding box center [859, 122] width 1096 height 55
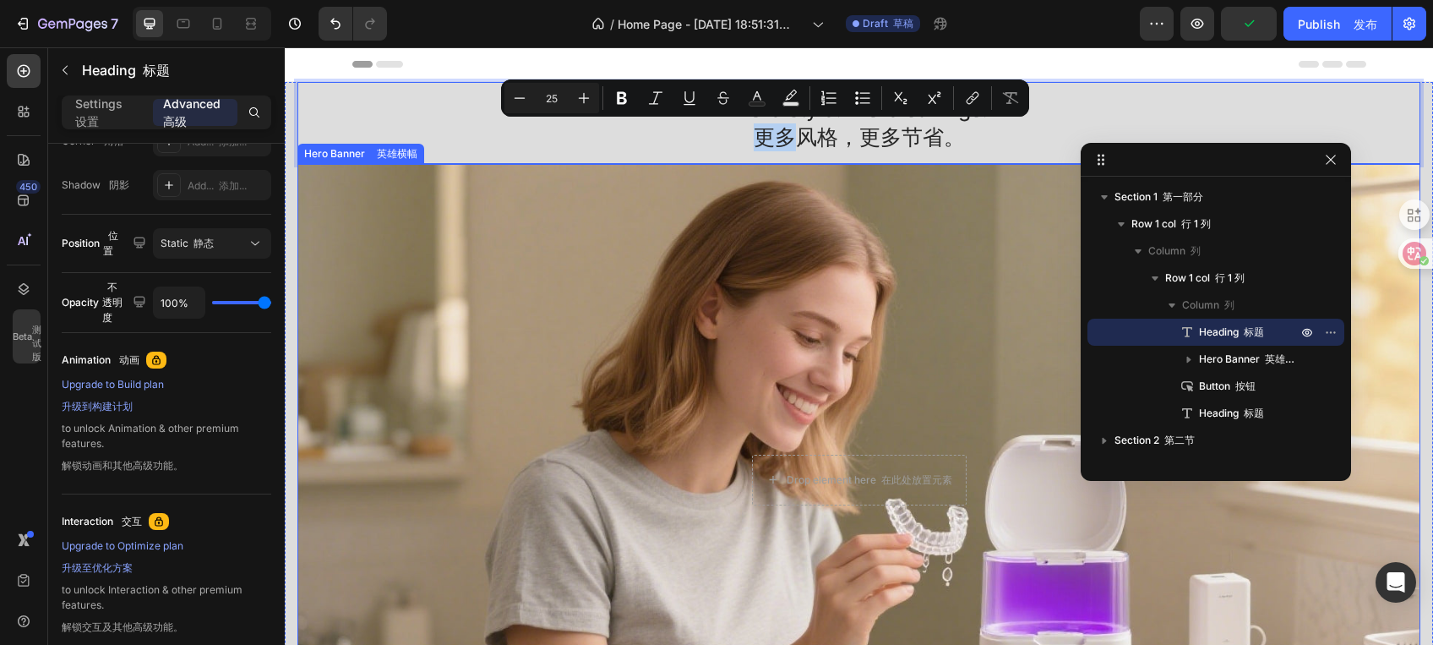
drag, startPoint x: 894, startPoint y: 221, endPoint x: 892, endPoint y: 180, distance: 40.6
click at [896, 222] on div "Overlay" at bounding box center [858, 480] width 1123 height 632
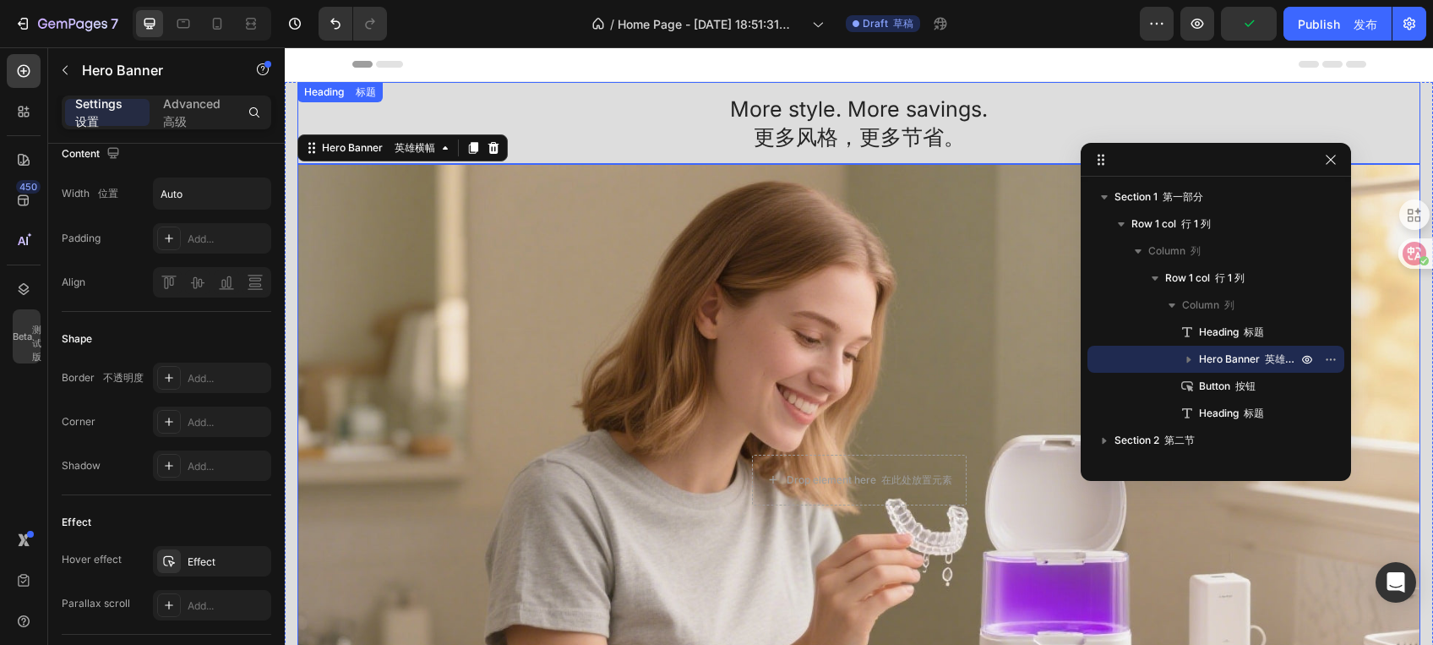
scroll to position [0, 0]
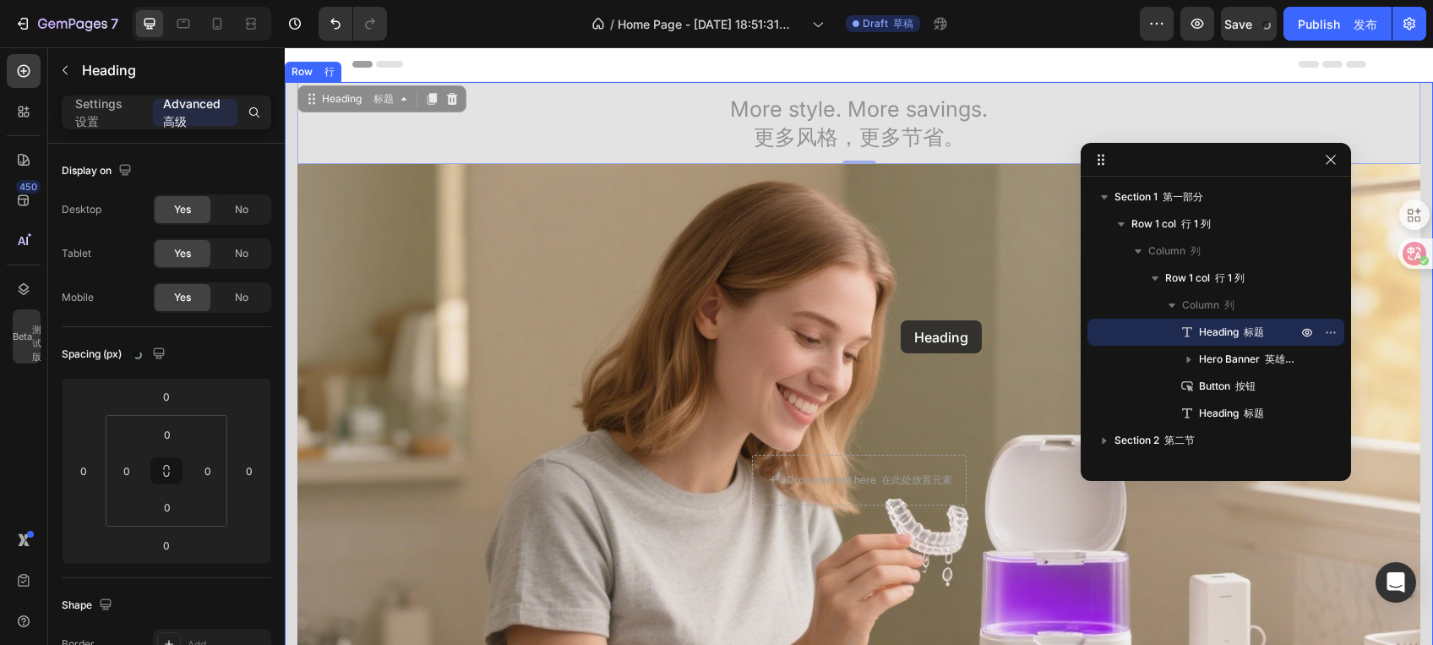
drag, startPoint x: 974, startPoint y: 210, endPoint x: 901, endPoint y: 320, distance: 132.9
type input "8"
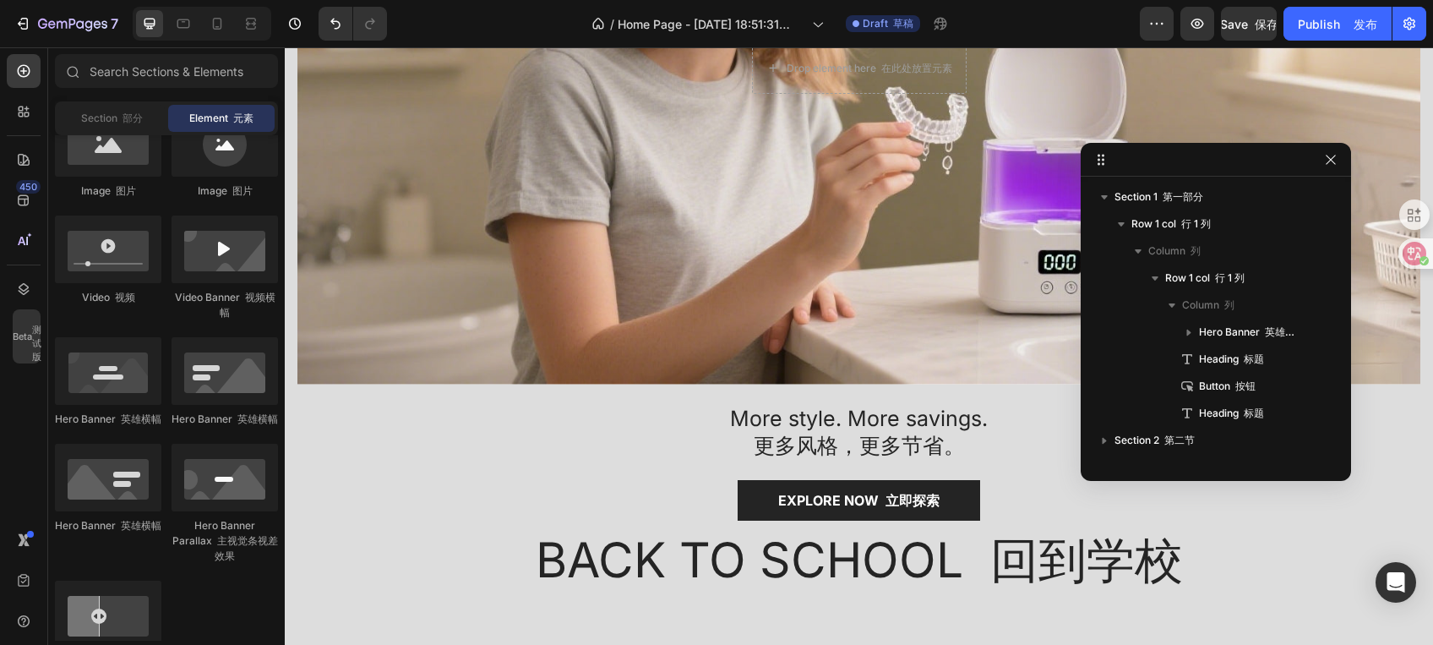
scroll to position [335, 0]
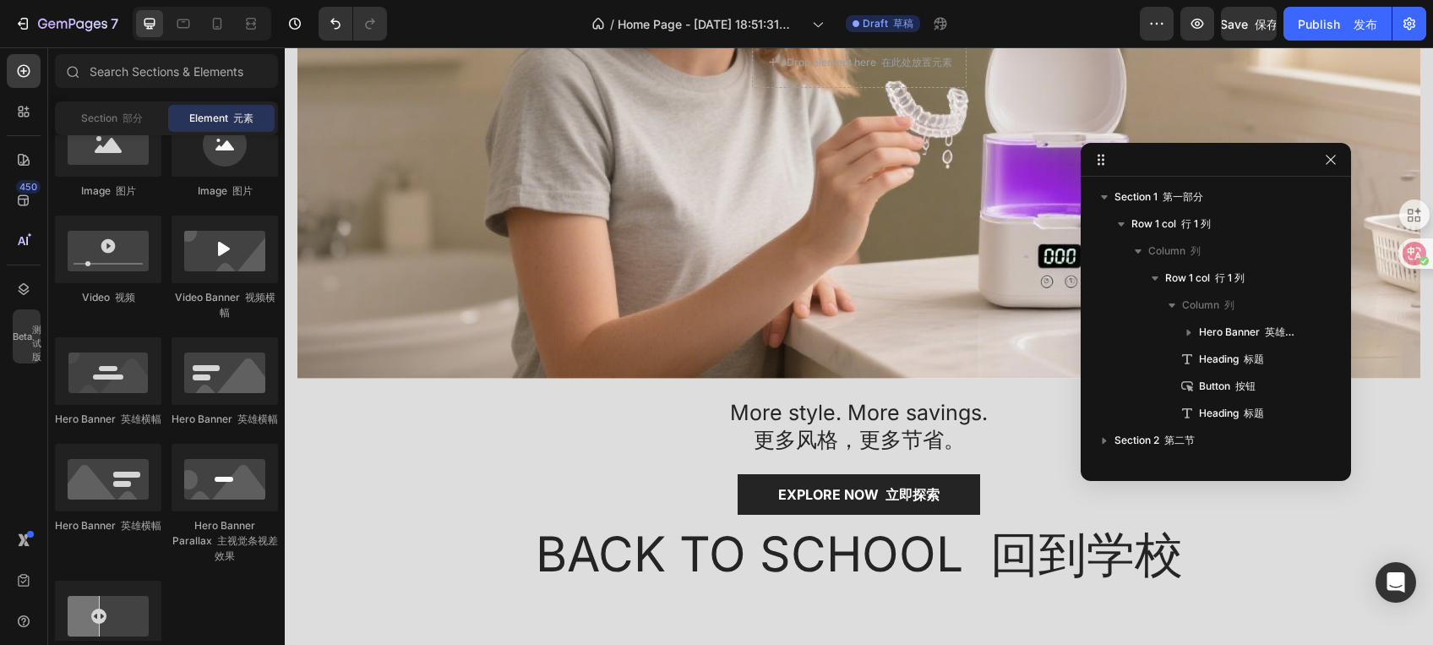
drag, startPoint x: 1424, startPoint y: 122, endPoint x: 1563, endPoint y: 245, distance: 186.2
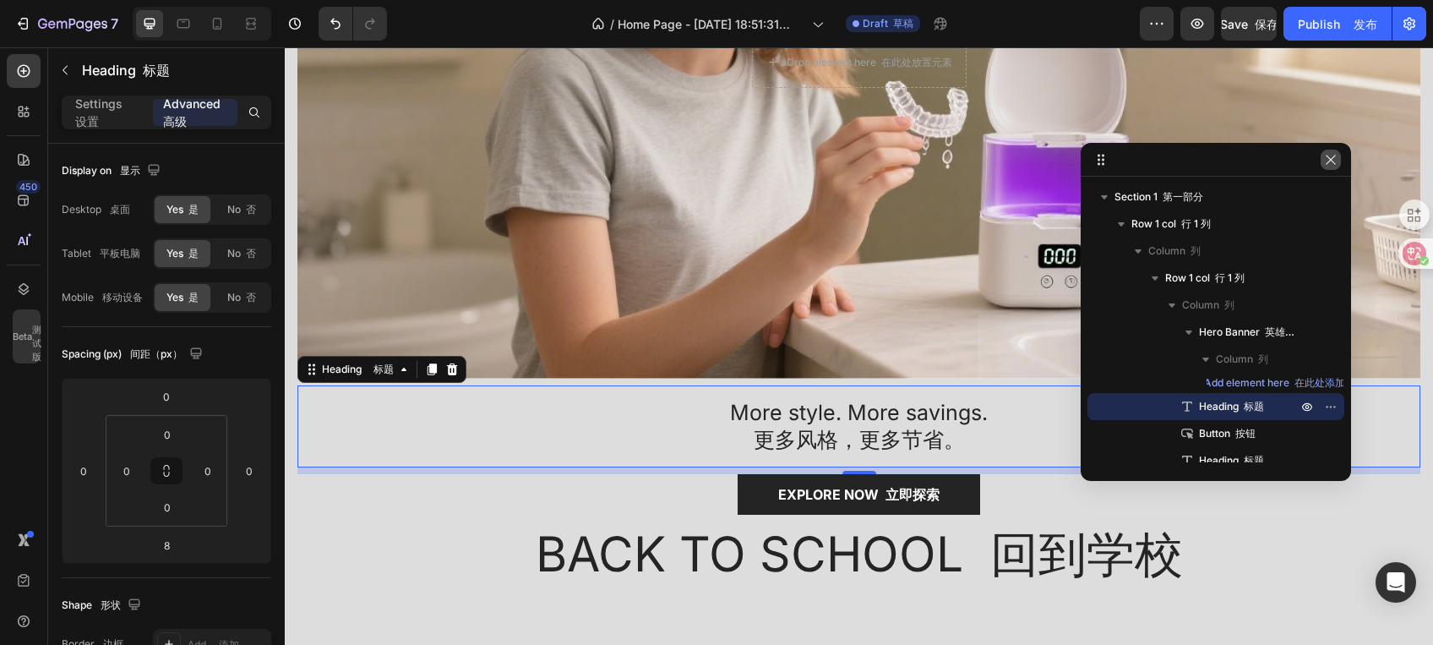
click at [1330, 164] on icon "button" at bounding box center [1331, 160] width 14 height 14
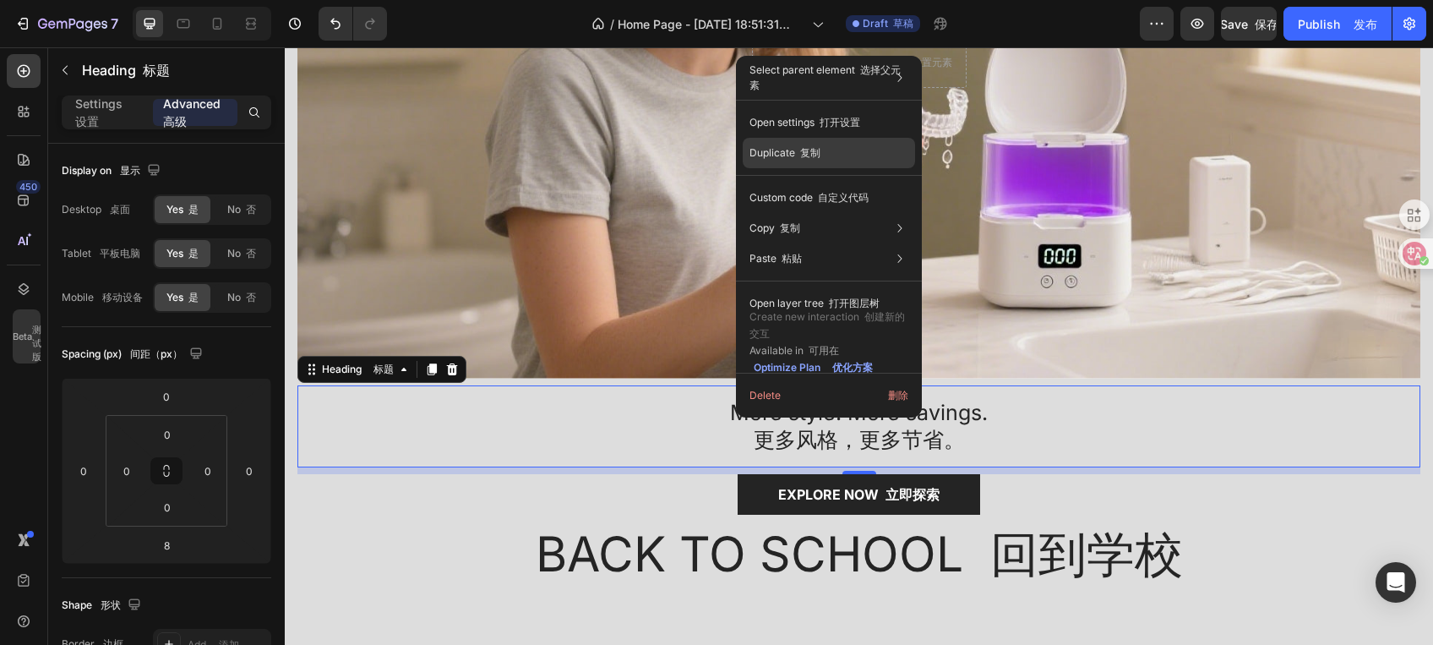
click at [819, 148] on font "复制" at bounding box center [810, 152] width 20 height 13
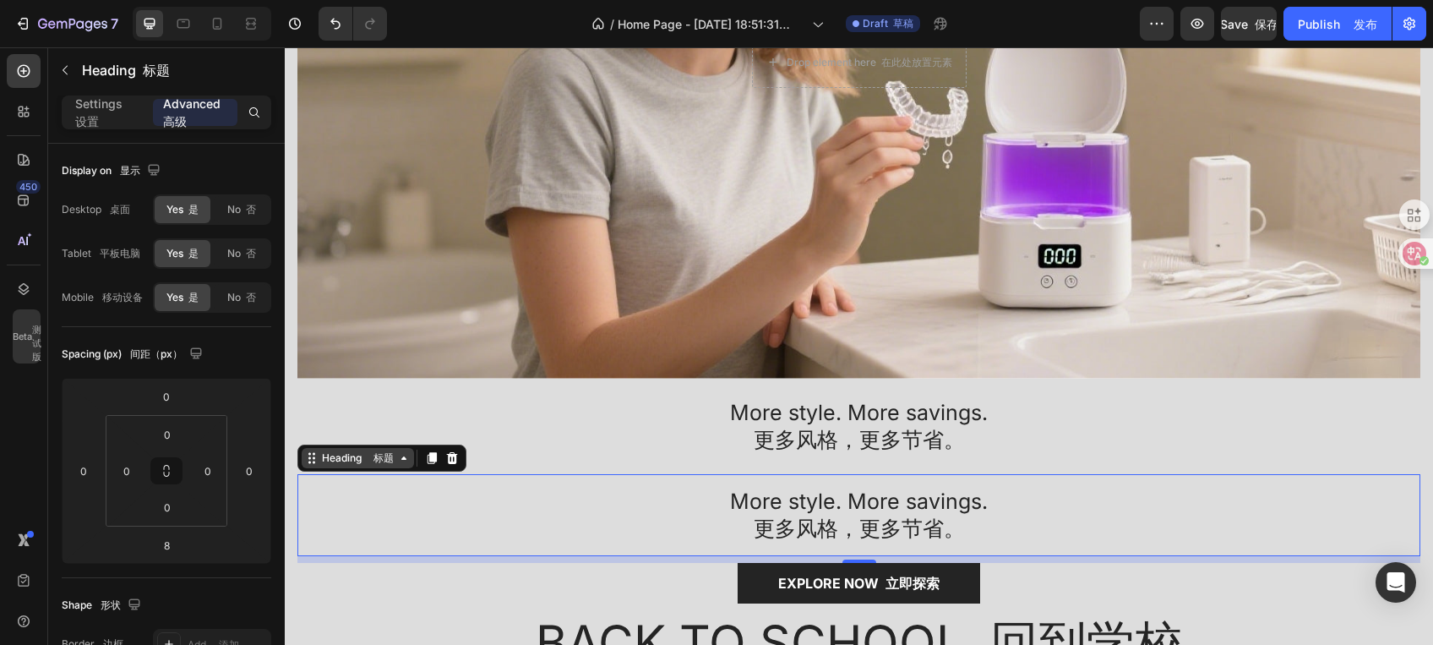
click at [406, 456] on div "Heading 标题" at bounding box center [358, 458] width 112 height 20
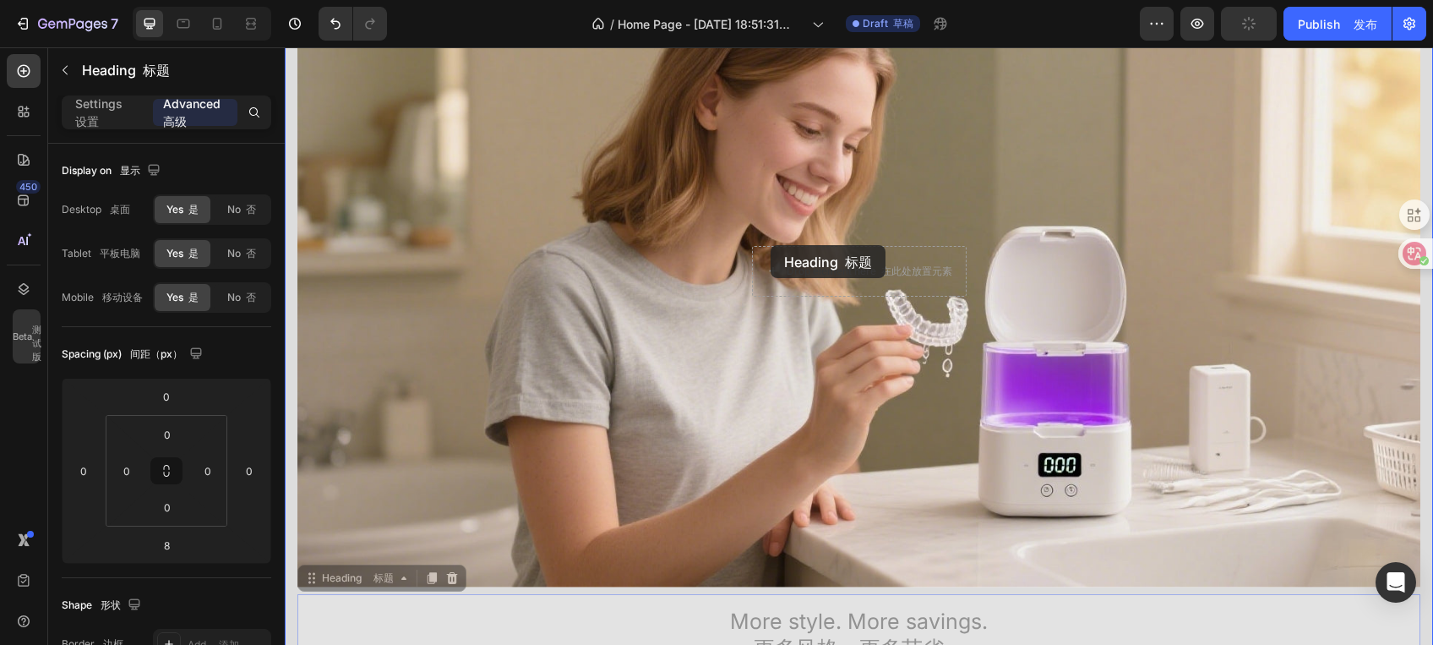
scroll to position [121, 0]
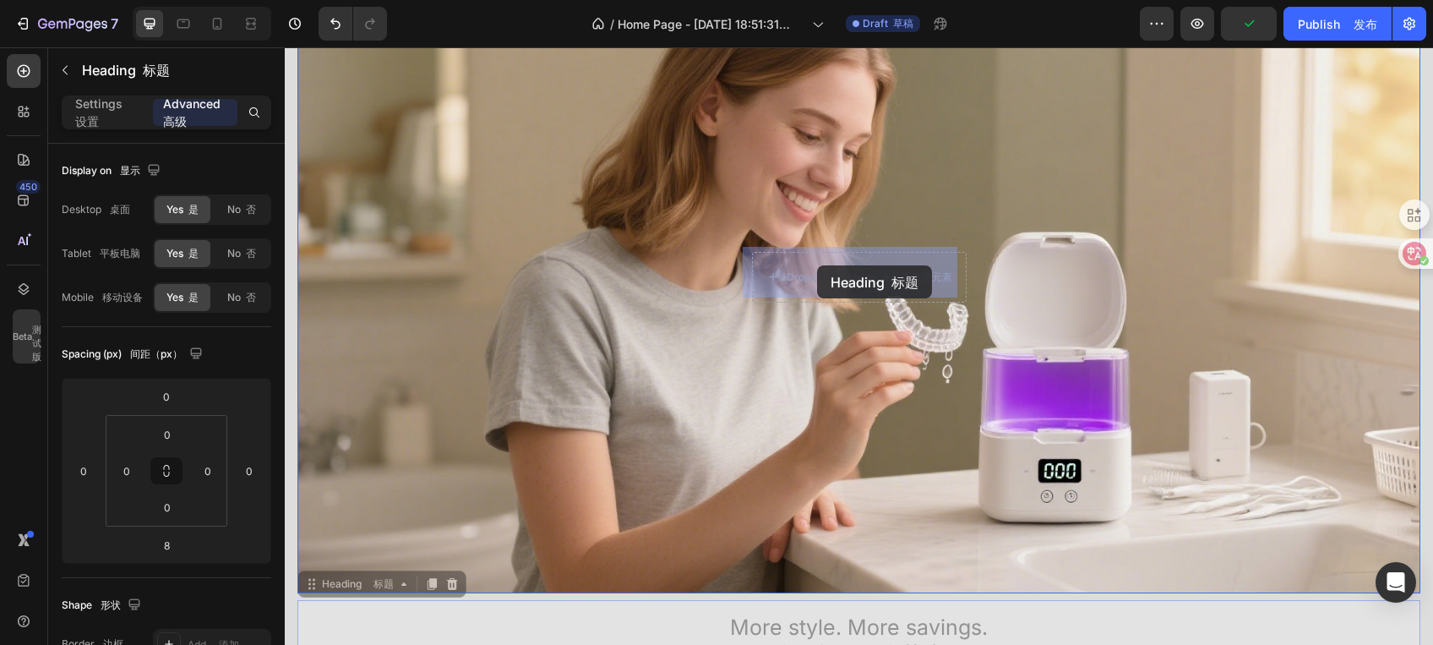
drag, startPoint x: 656, startPoint y: 395, endPoint x: 815, endPoint y: 265, distance: 205.5
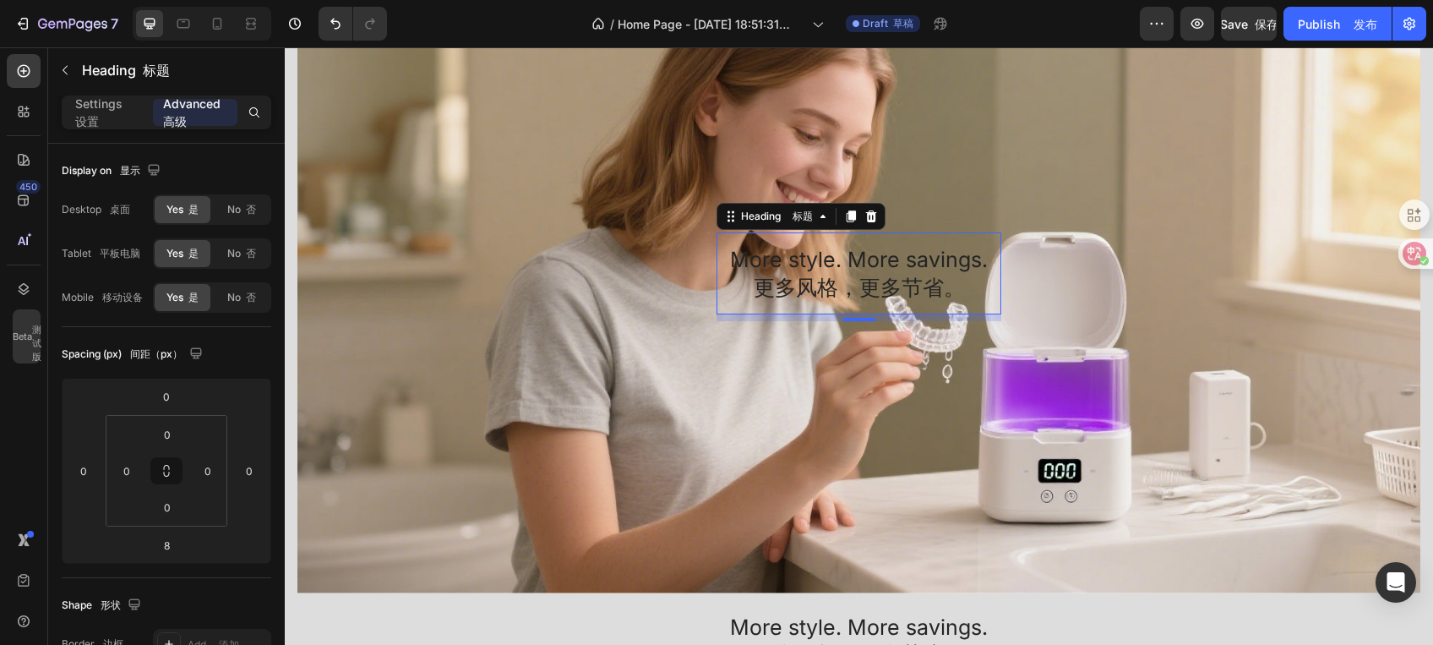
scroll to position [76, 0]
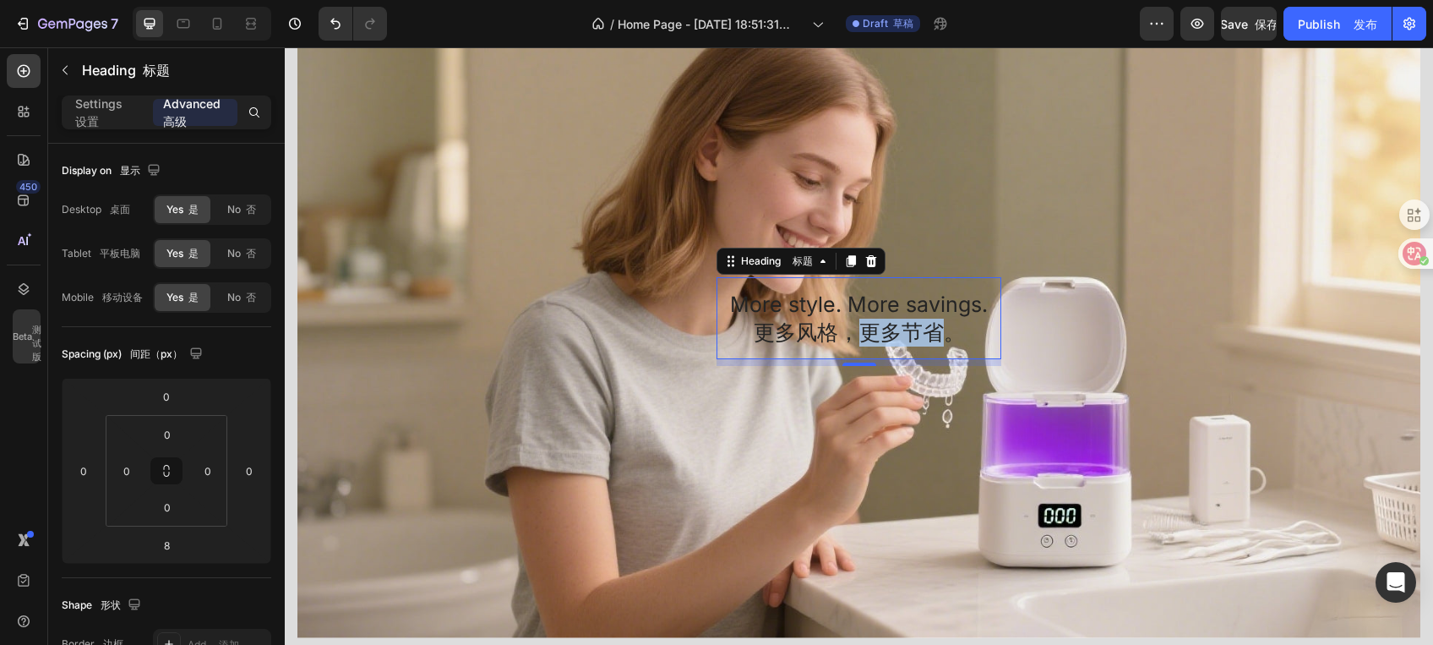
drag, startPoint x: 856, startPoint y: 349, endPoint x: 936, endPoint y: 344, distance: 80.4
click at [936, 344] on h2 "More style. More savings. 更多风格，更多节省。" at bounding box center [858, 318] width 285 height 82
drag, startPoint x: 891, startPoint y: 353, endPoint x: 858, endPoint y: 362, distance: 33.2
click at [876, 368] on div "More style. More savings. 更多风格，更多节省。 Heading 标题 8" at bounding box center [858, 322] width 1123 height 632
drag, startPoint x: 845, startPoint y: 357, endPoint x: 883, endPoint y: 339, distance: 42.3
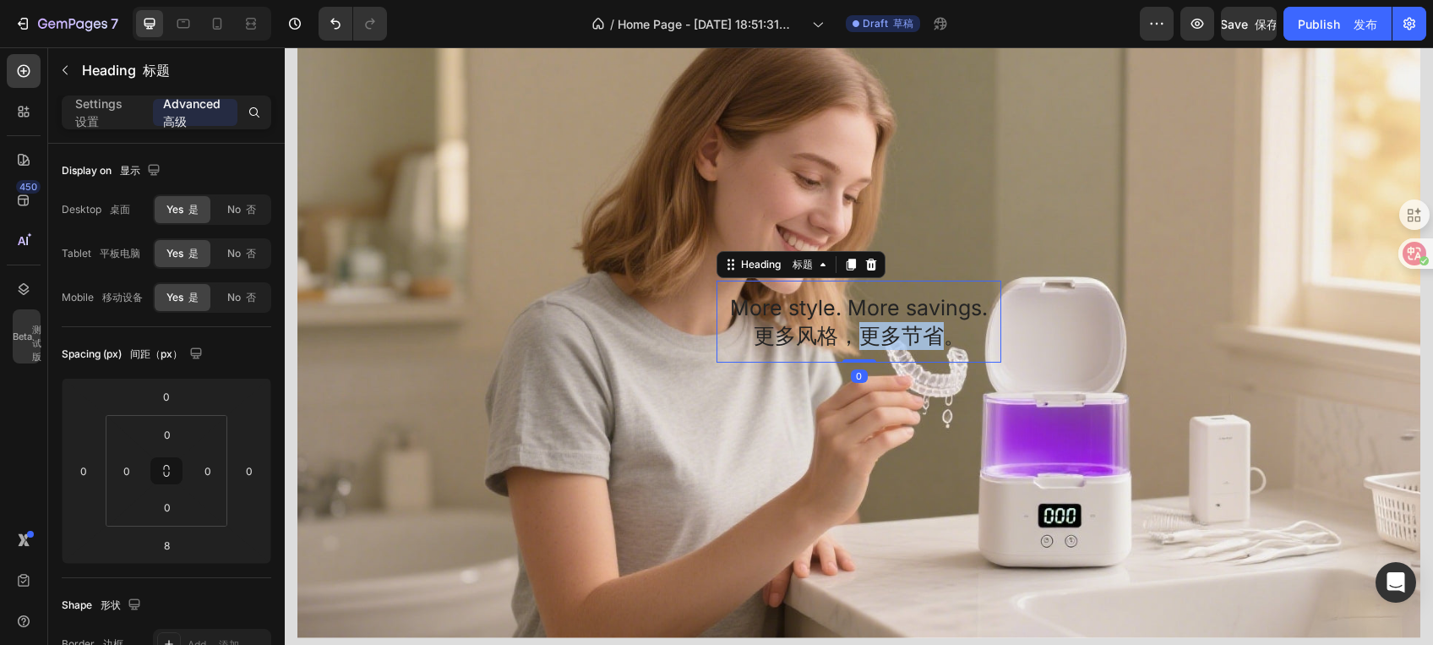
click at [956, 318] on div "More style. More savings. 更多风格，更多节省。 Heading 标题 0" at bounding box center [858, 322] width 285 height 82
type input "0"
drag, startPoint x: 848, startPoint y: 355, endPoint x: 966, endPoint y: 319, distance: 122.9
click at [817, 302] on div "More style. More savings. 更多风格，更多节省。 Heading 标题 0" at bounding box center [858, 322] width 285 height 82
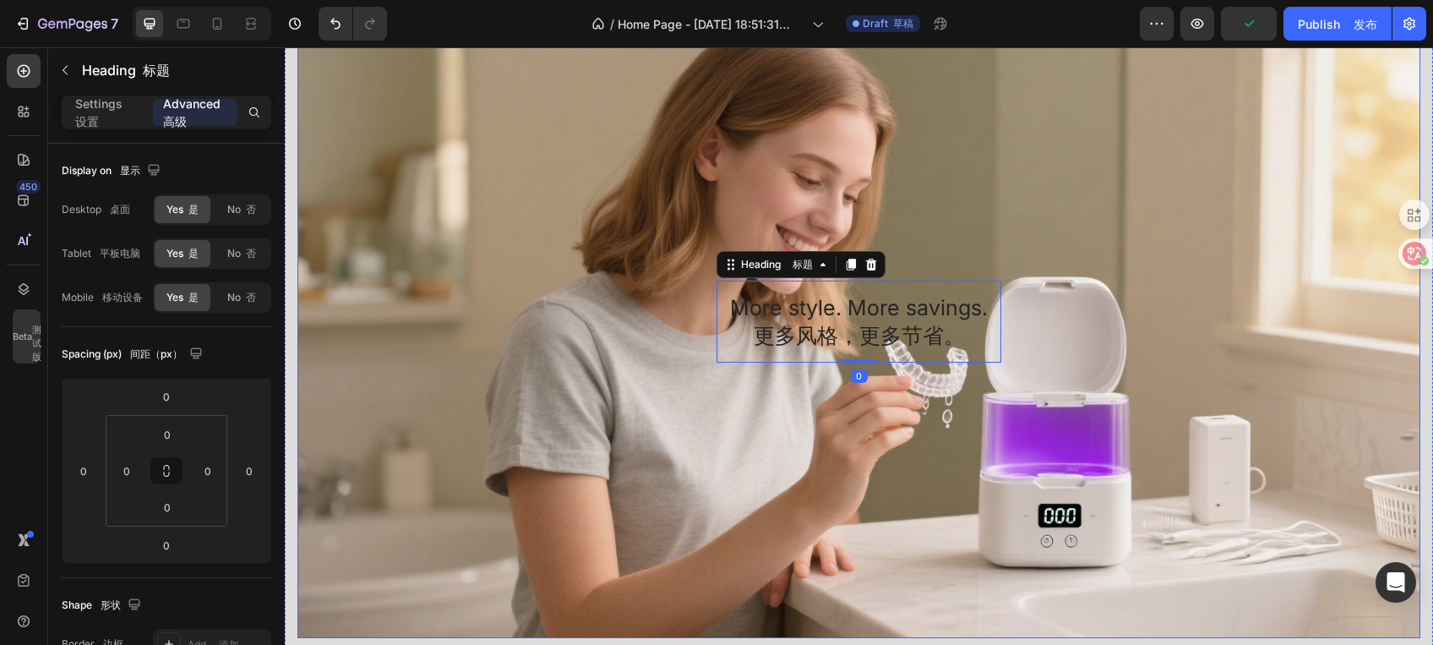
drag, startPoint x: 994, startPoint y: 302, endPoint x: 986, endPoint y: 306, distance: 9.1
click at [989, 306] on div "More style. More savings. 更多风格，更多节省。 Heading 标题 0" at bounding box center [858, 322] width 1123 height 632
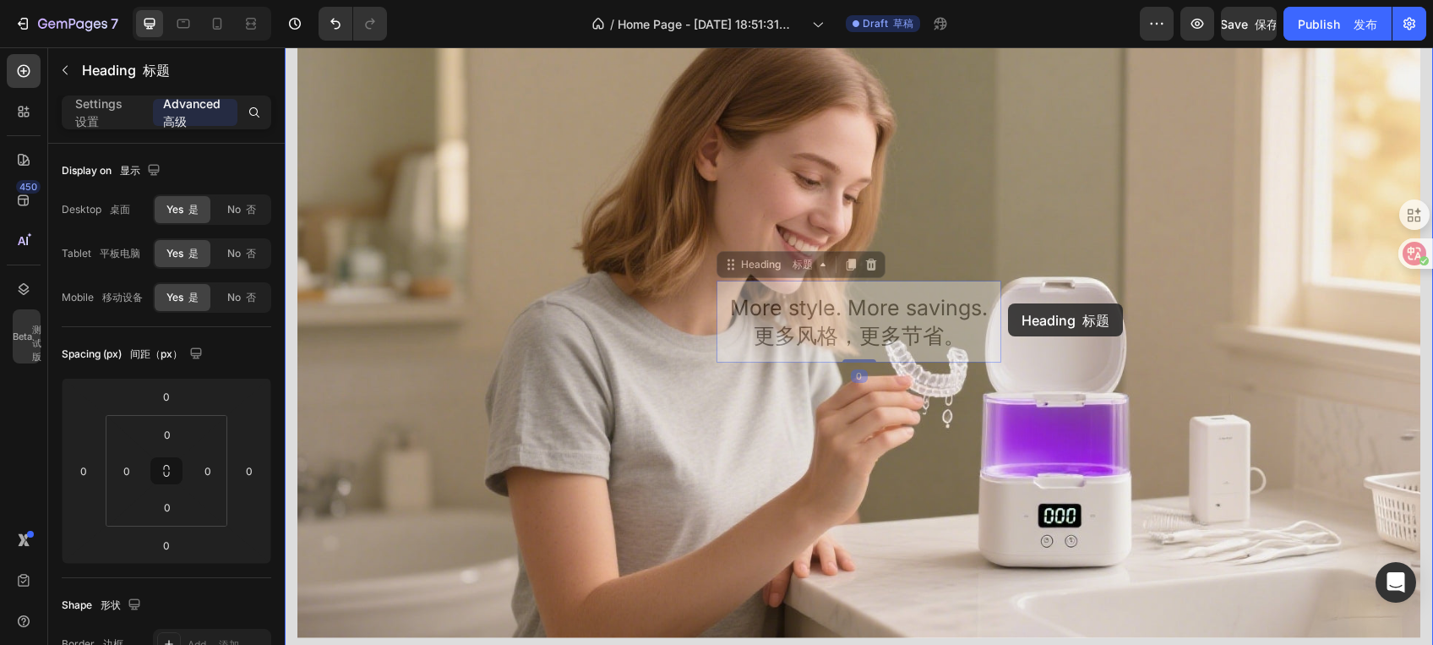
drag, startPoint x: 987, startPoint y: 306, endPoint x: 420, endPoint y: 476, distance: 591.8
type input "8"
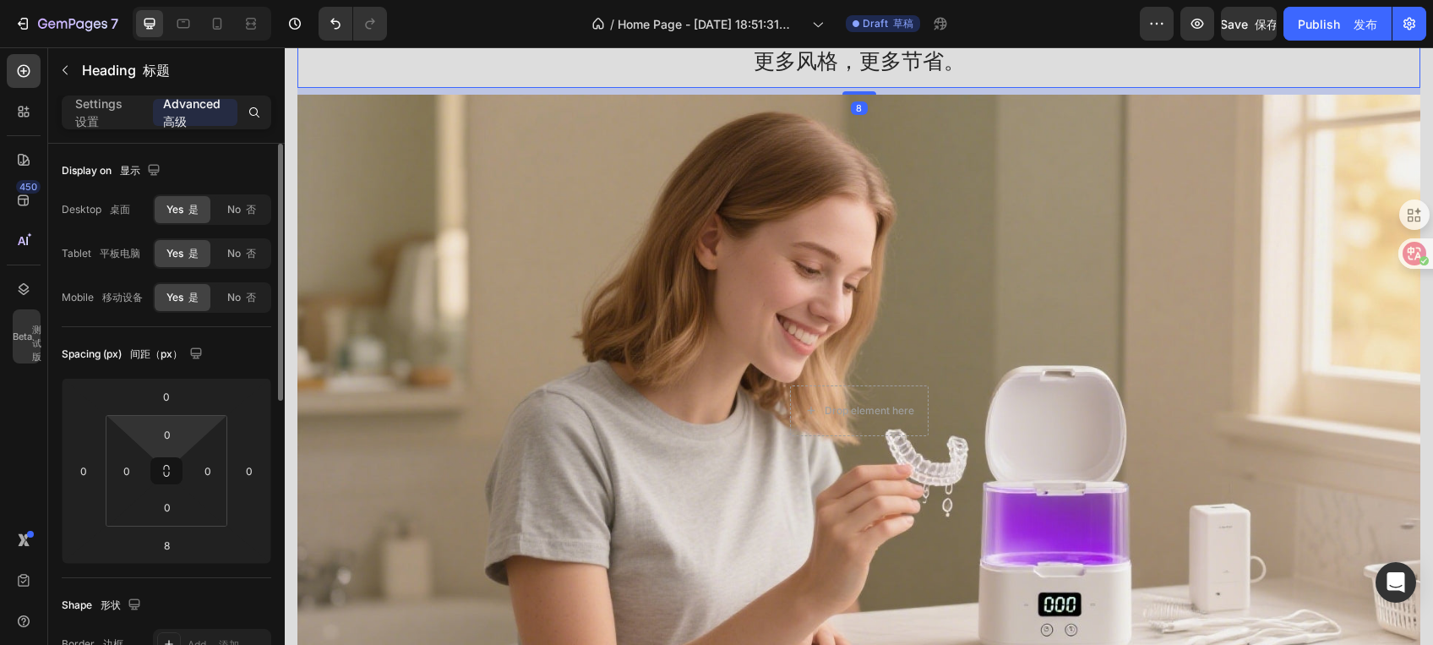
scroll to position [165, 0]
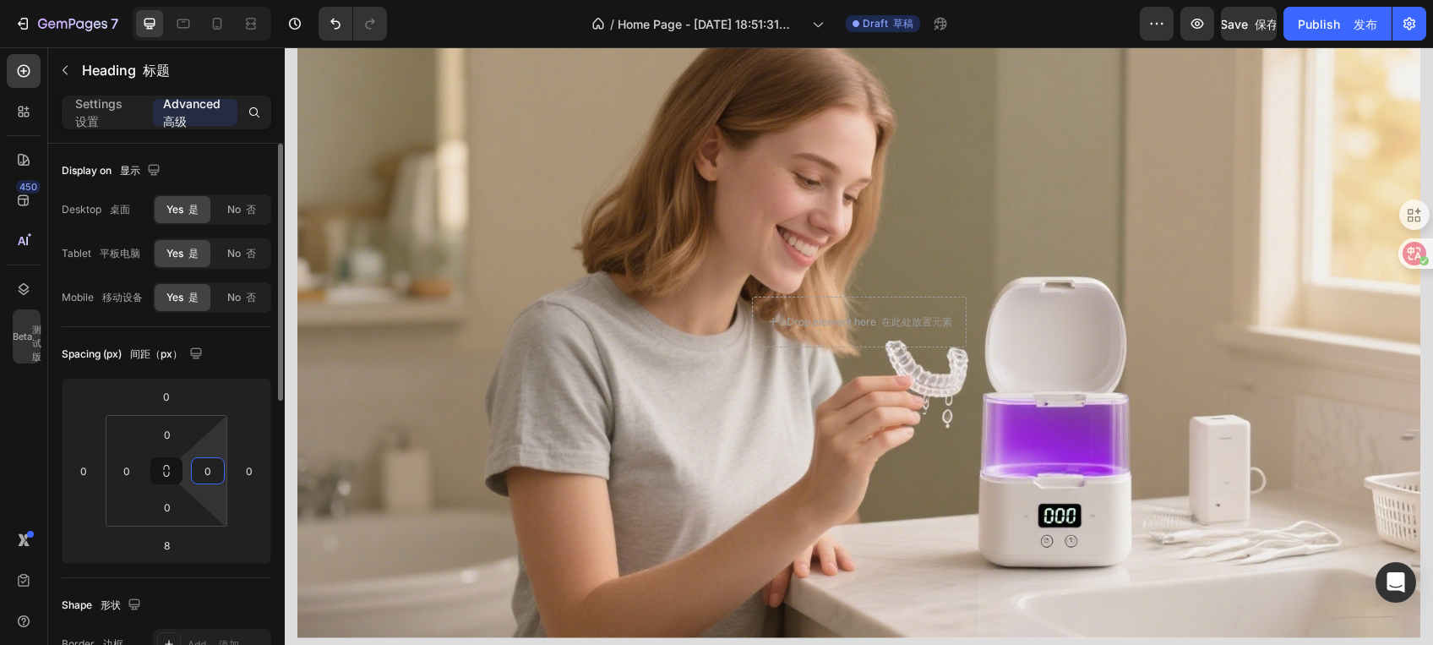
click at [220, 474] on input "0" at bounding box center [207, 470] width 25 height 25
type input "17"
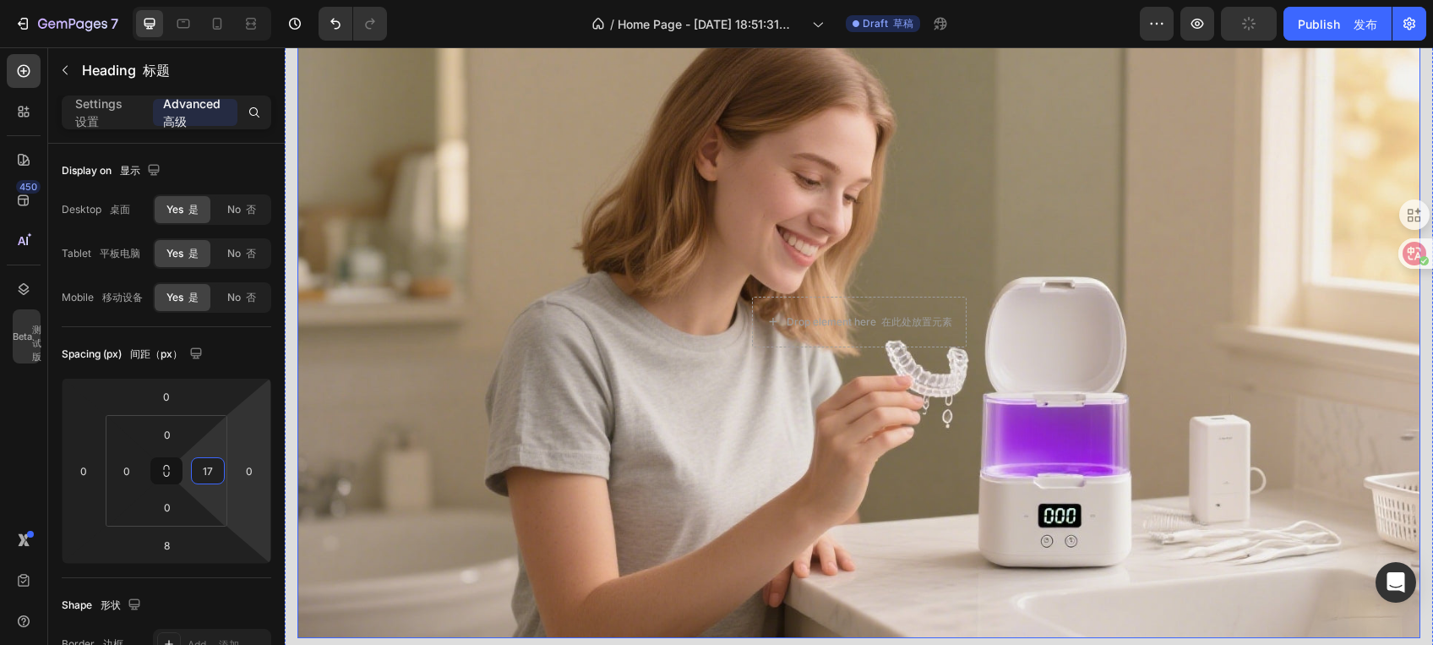
click at [400, 484] on div "Overlay" at bounding box center [858, 322] width 1123 height 632
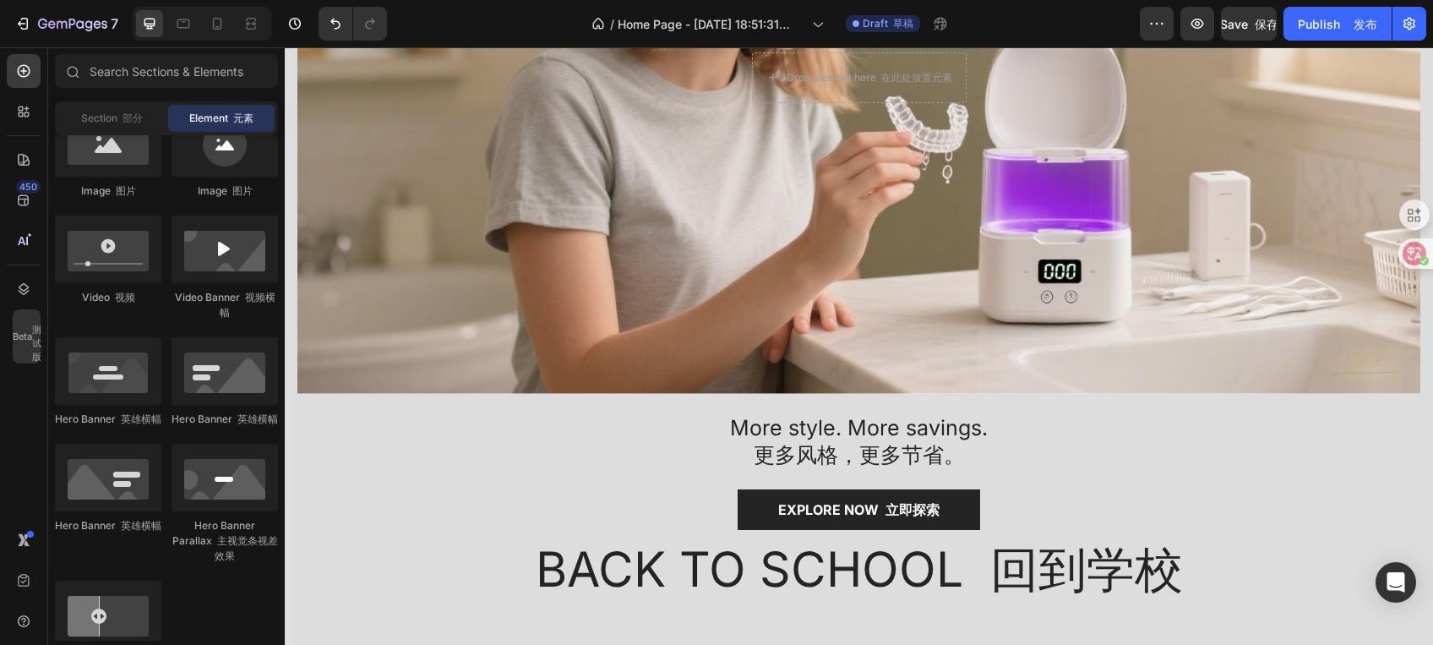
scroll to position [335, 0]
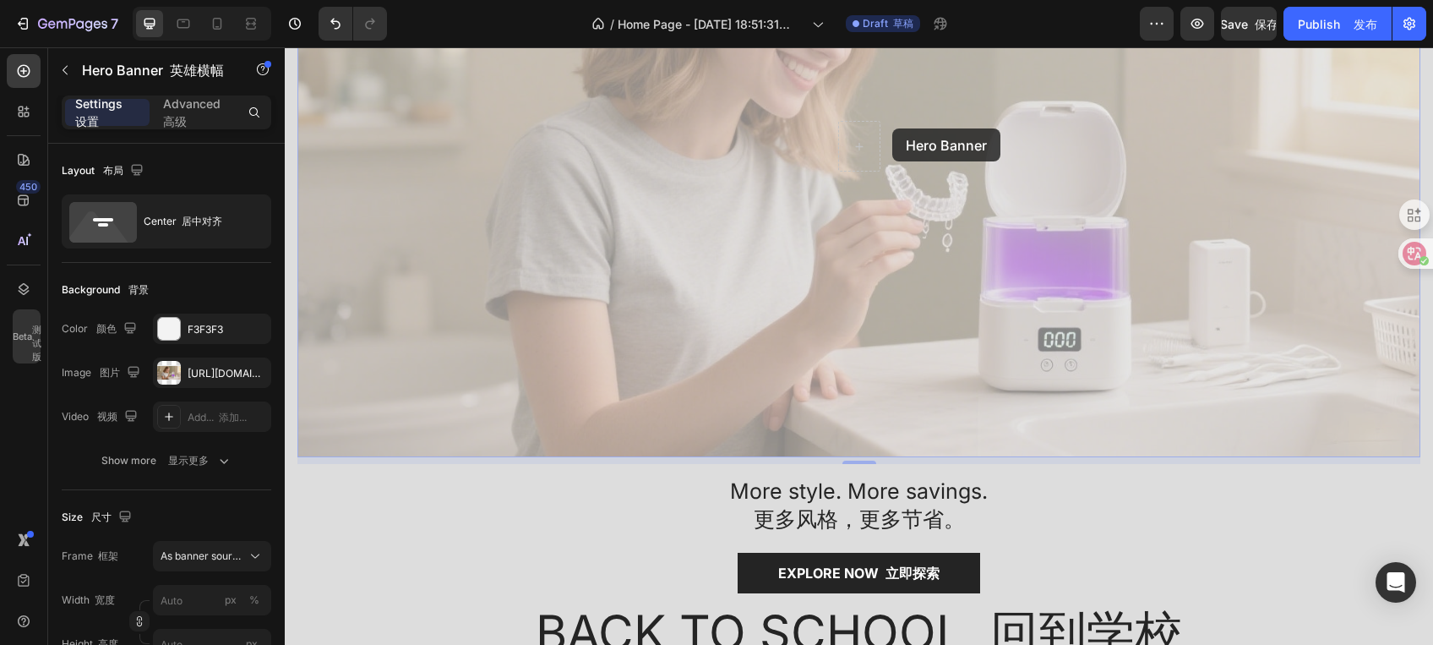
drag, startPoint x: 869, startPoint y: 120, endPoint x: 880, endPoint y: 124, distance: 12.6
drag, startPoint x: 838, startPoint y: 117, endPoint x: 814, endPoint y: 123, distance: 25.0
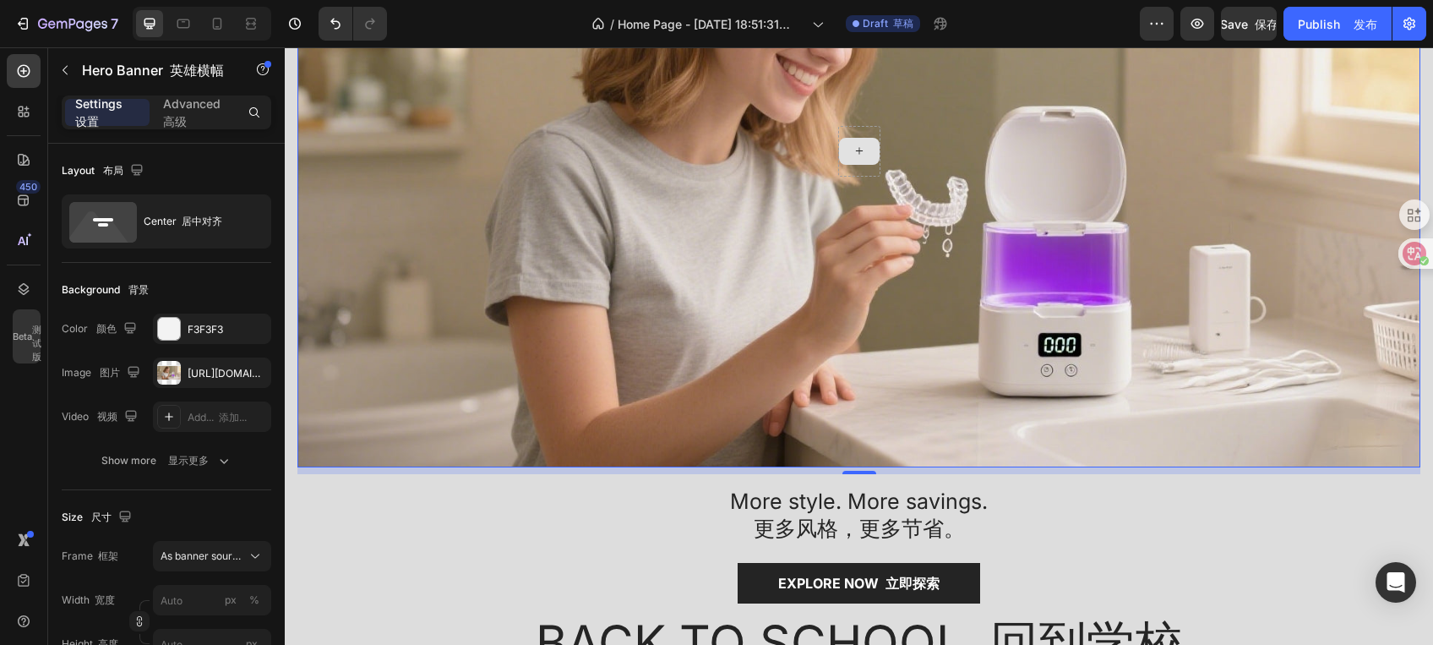
click at [852, 166] on div at bounding box center [859, 151] width 42 height 51
click at [855, 144] on icon at bounding box center [860, 151] width 14 height 14
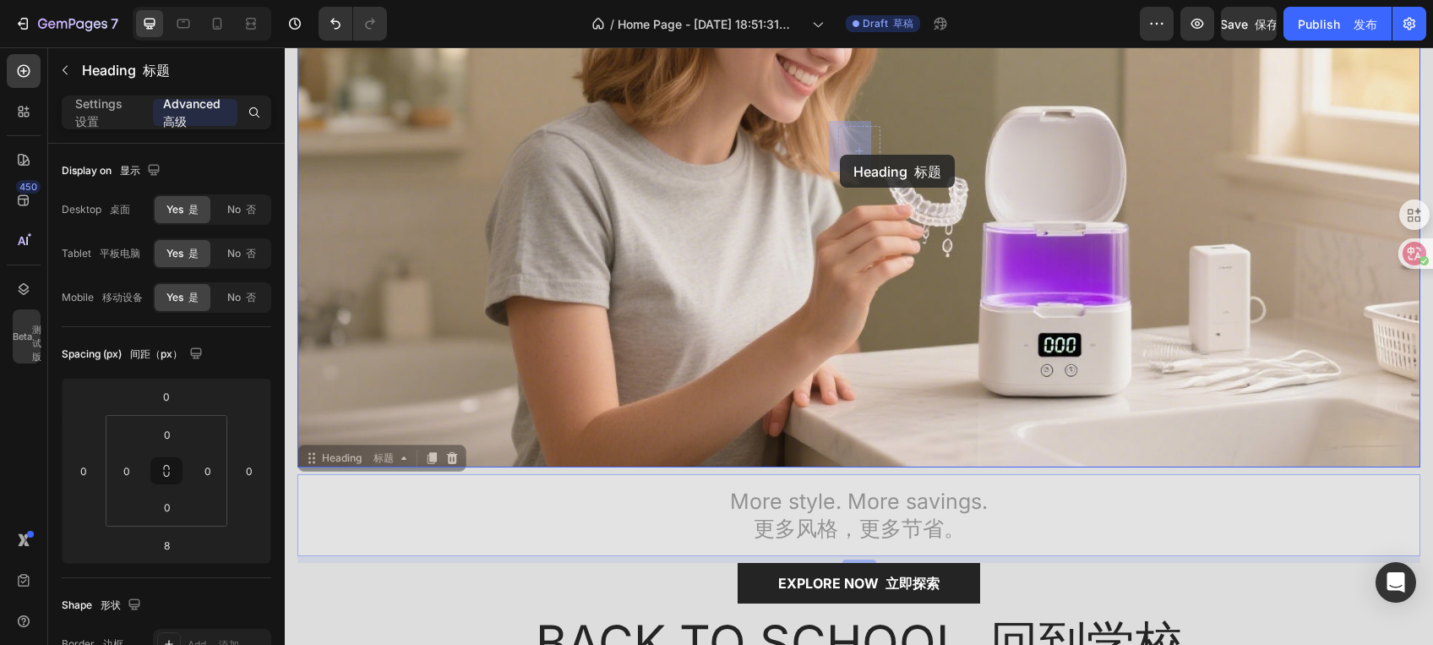
drag, startPoint x: 826, startPoint y: 500, endPoint x: 840, endPoint y: 155, distance: 345.8
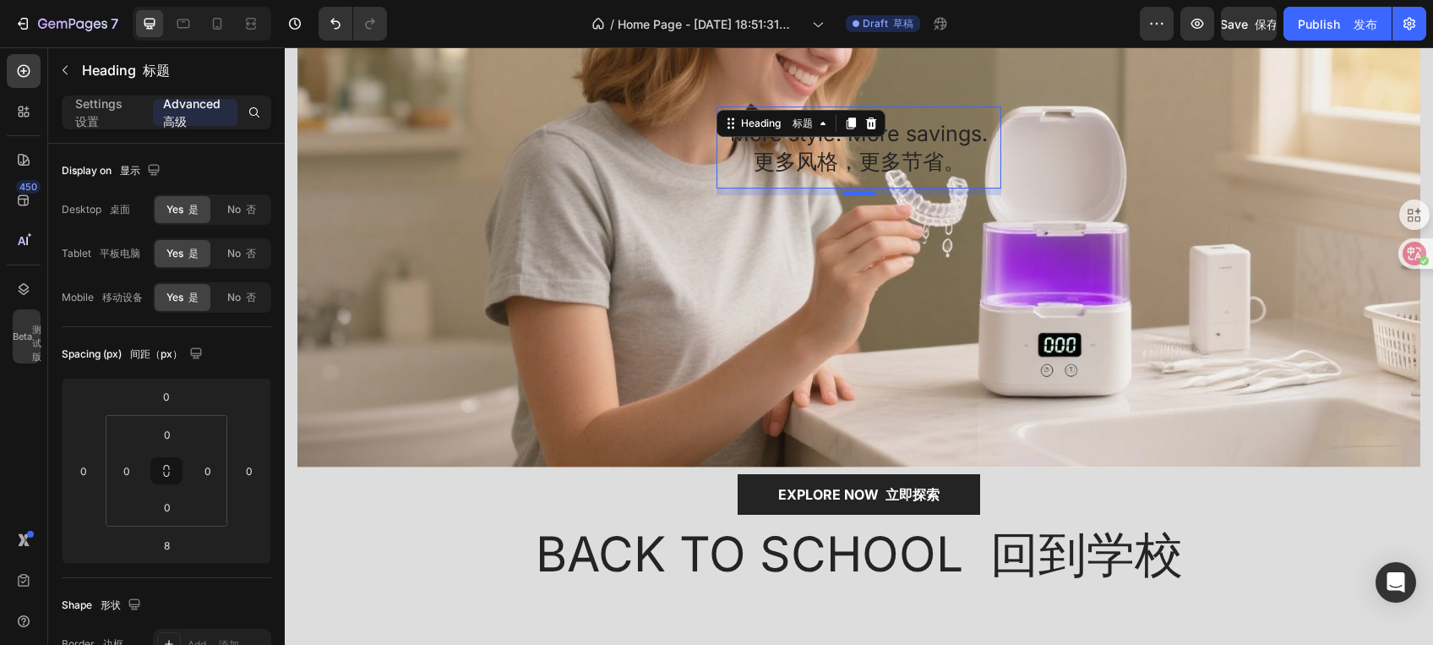
click at [851, 204] on div "8" at bounding box center [859, 209] width 17 height 14
click at [208, 473] on input "0" at bounding box center [207, 470] width 25 height 25
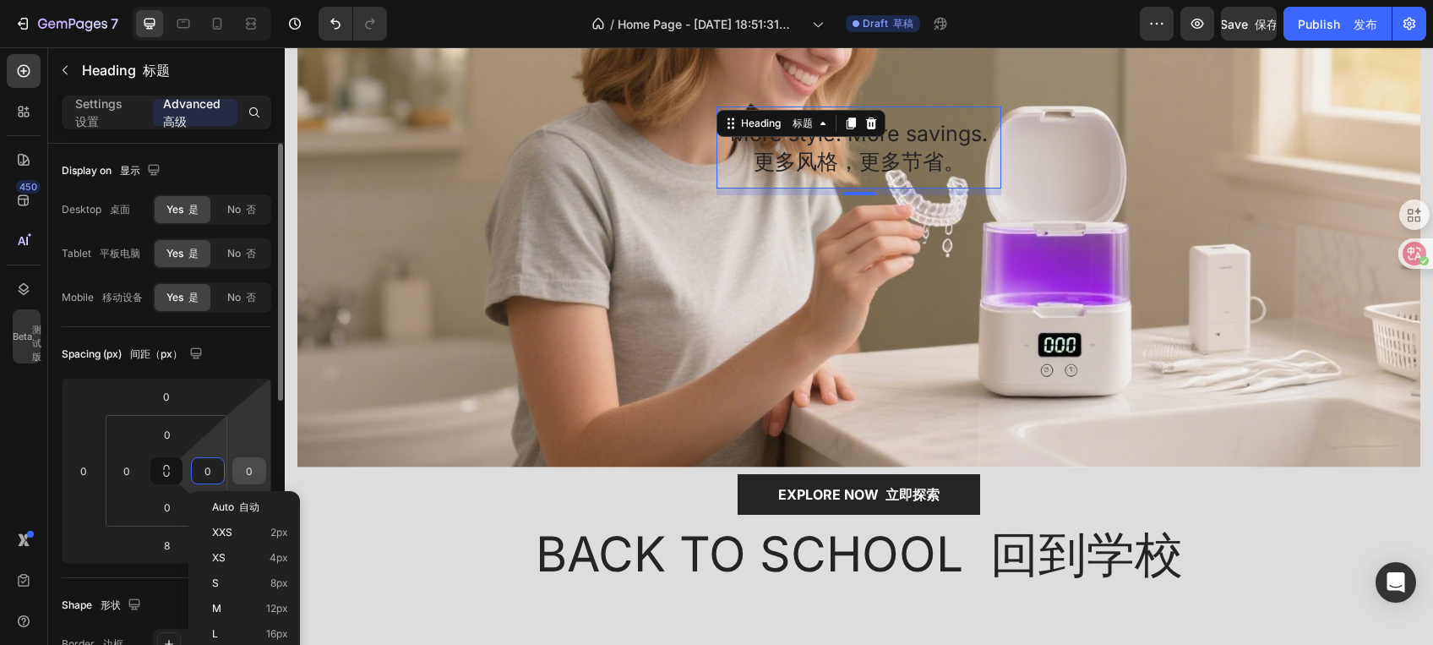
click at [247, 475] on input "0" at bounding box center [249, 470] width 25 height 25
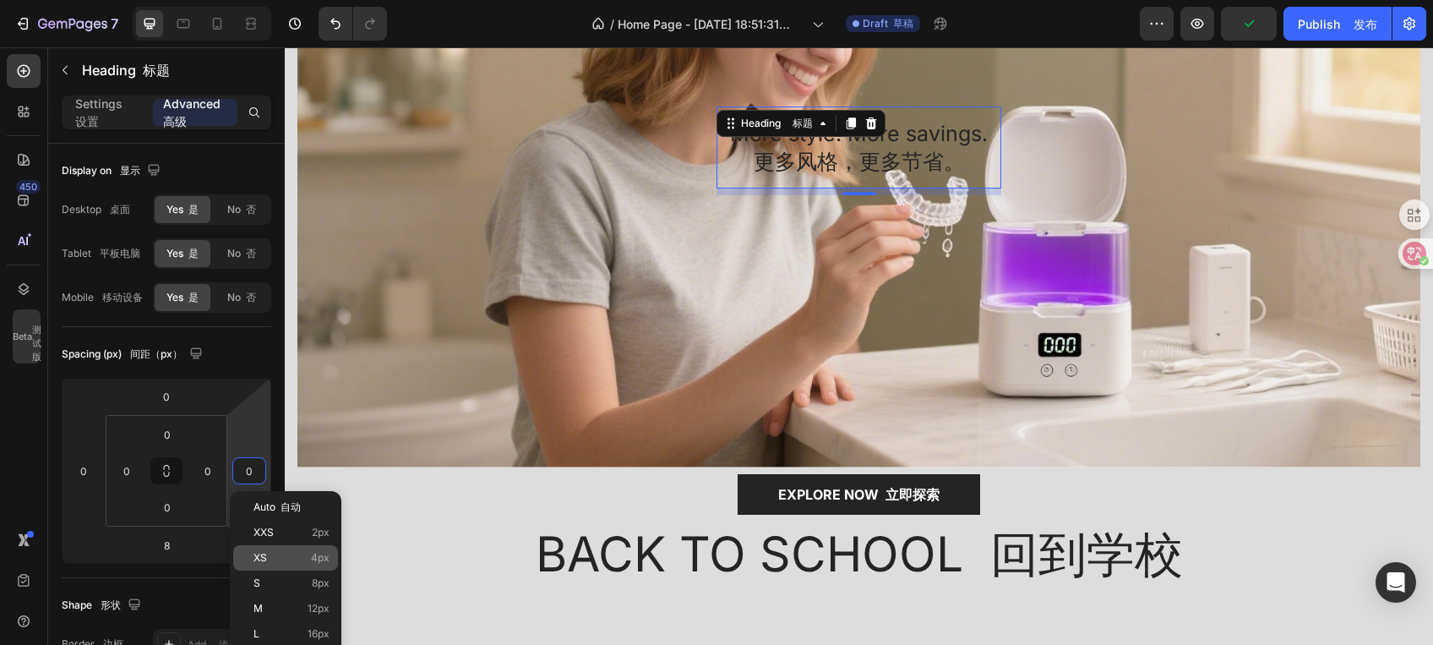
click at [283, 554] on p "XS 4px" at bounding box center [291, 558] width 76 height 12
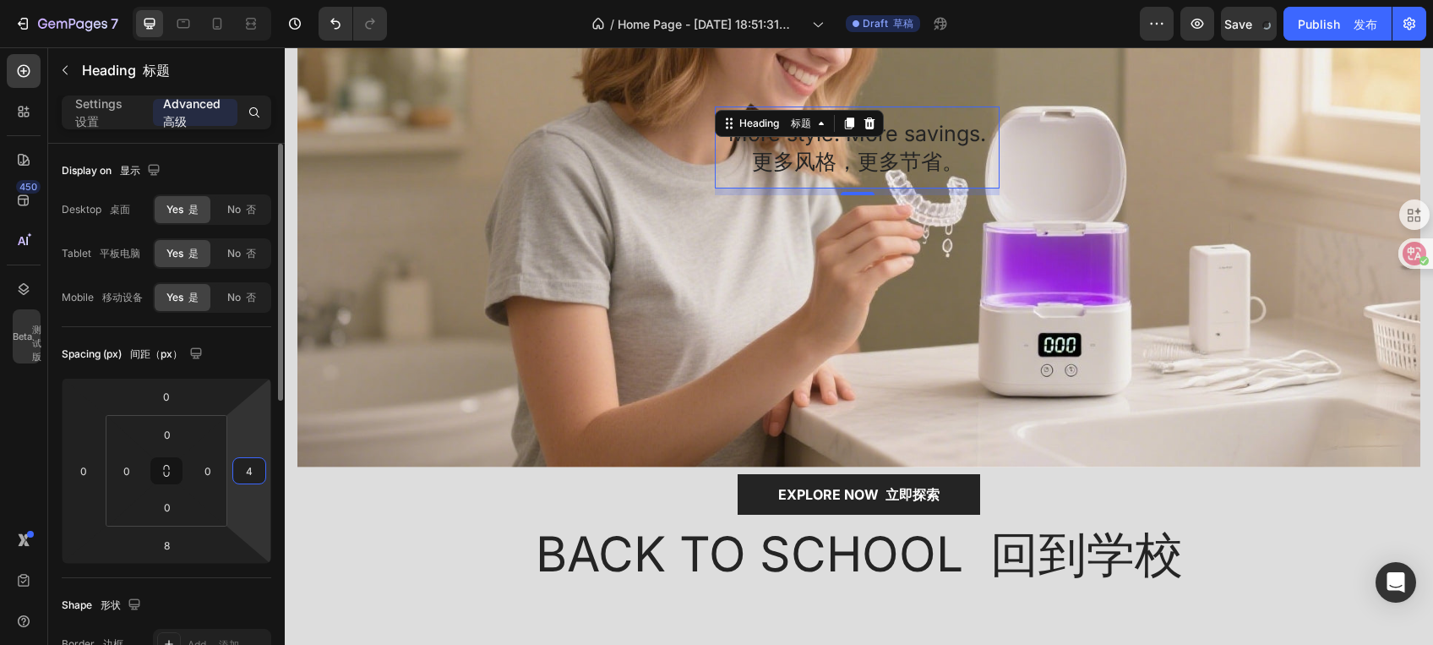
click at [256, 475] on input "4" at bounding box center [249, 470] width 25 height 25
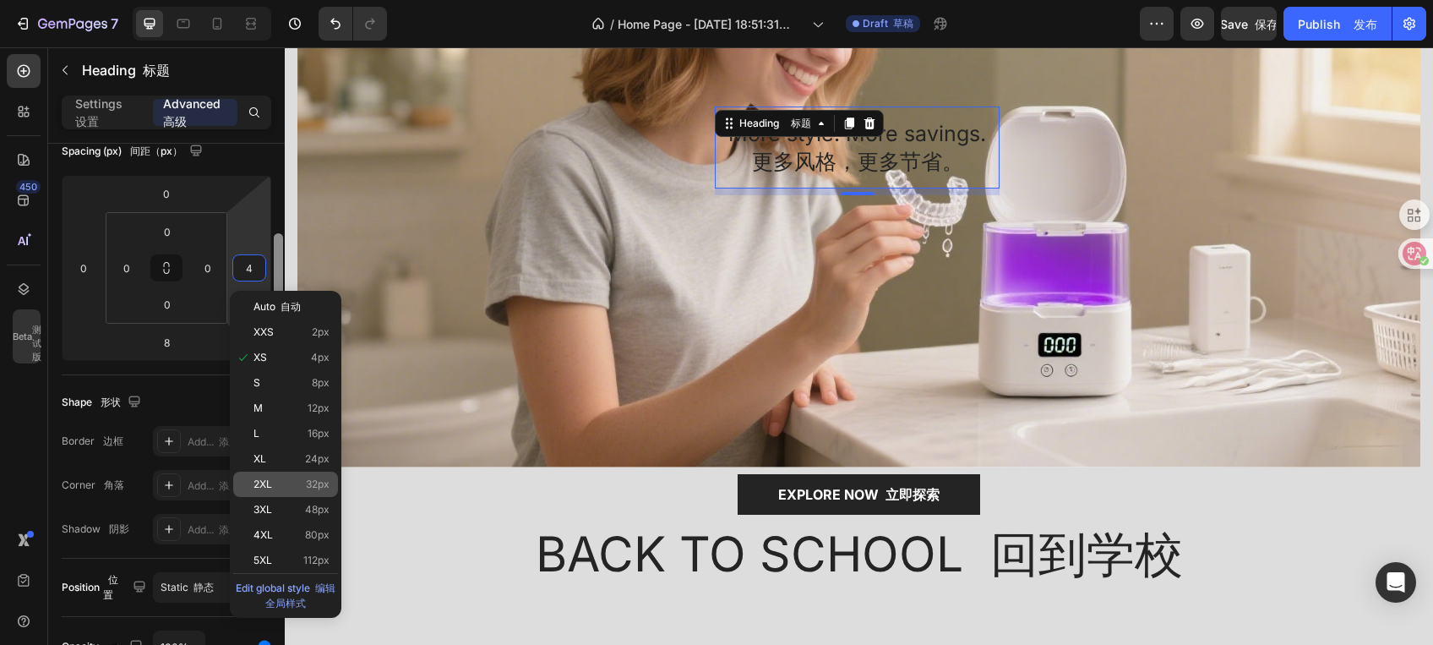
scroll to position [204, 0]
drag, startPoint x: 276, startPoint y: 385, endPoint x: 290, endPoint y: 482, distance: 97.3
click at [290, 0] on div "7 / Home Page - [DATE] 18:51:31 主页 - [DATE] 18:51:31 Draft 草稿 Preview Save 保存 P…" at bounding box center [716, 0] width 1433 height 0
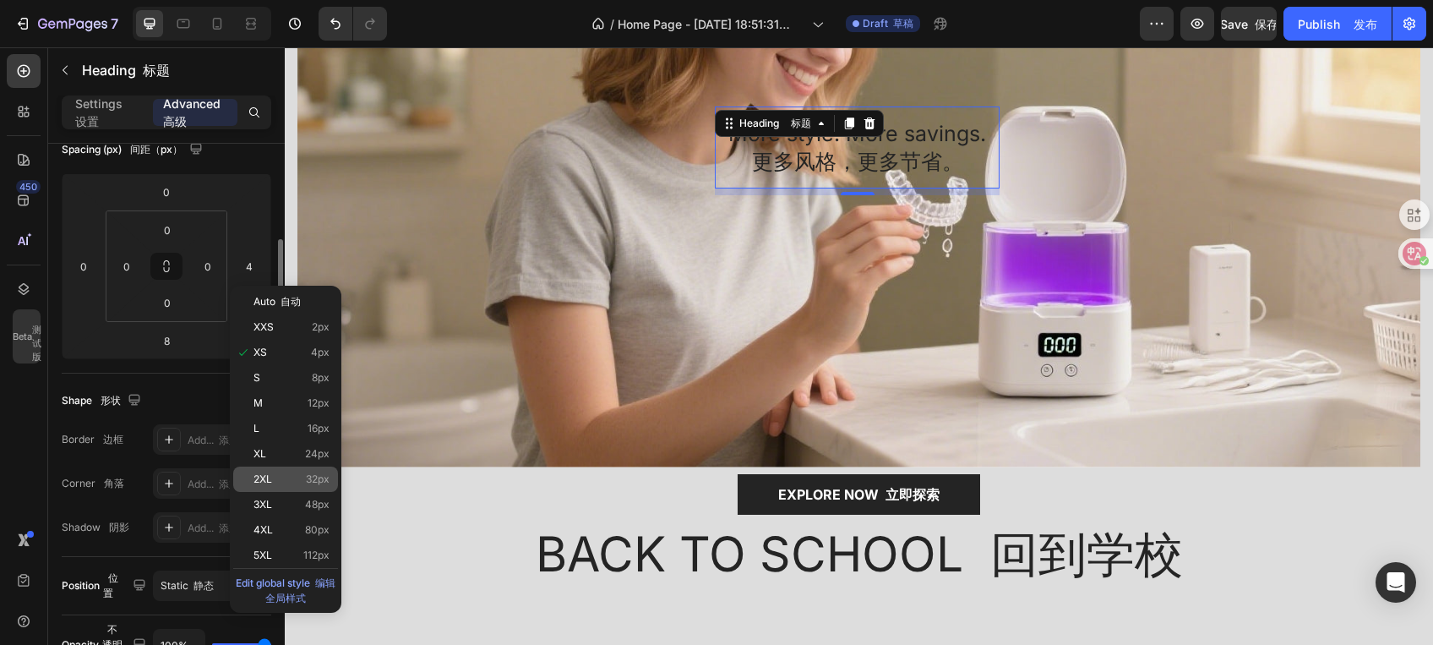
click at [281, 477] on p "2XL 32px" at bounding box center [291, 479] width 76 height 12
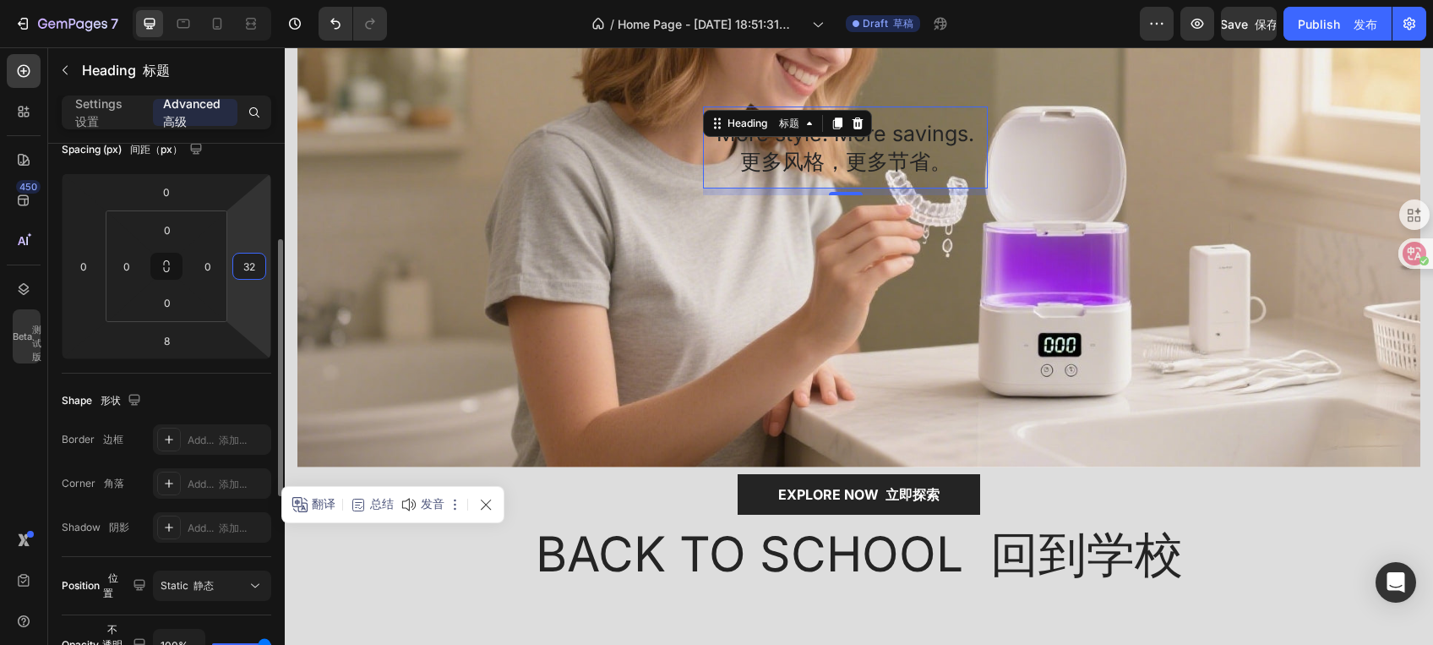
click at [249, 264] on input "32" at bounding box center [249, 265] width 25 height 25
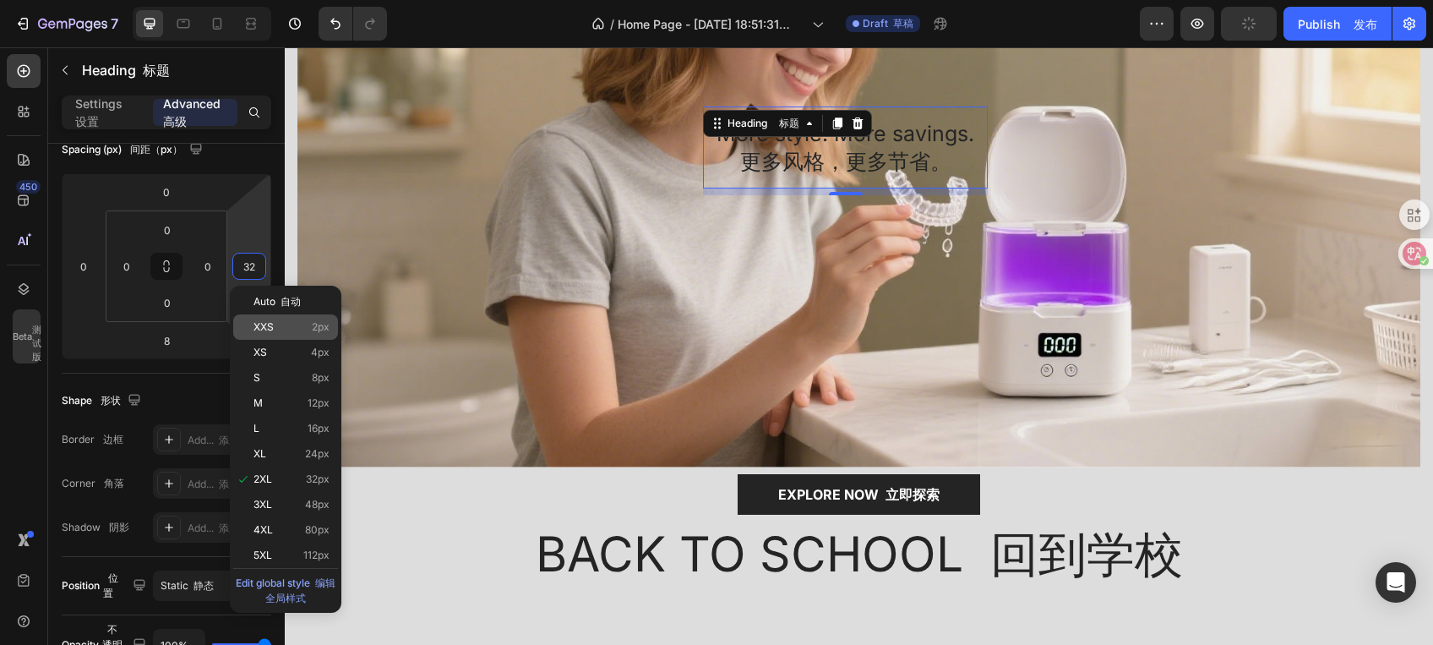
click at [262, 335] on div "XXS 2px" at bounding box center [285, 326] width 105 height 25
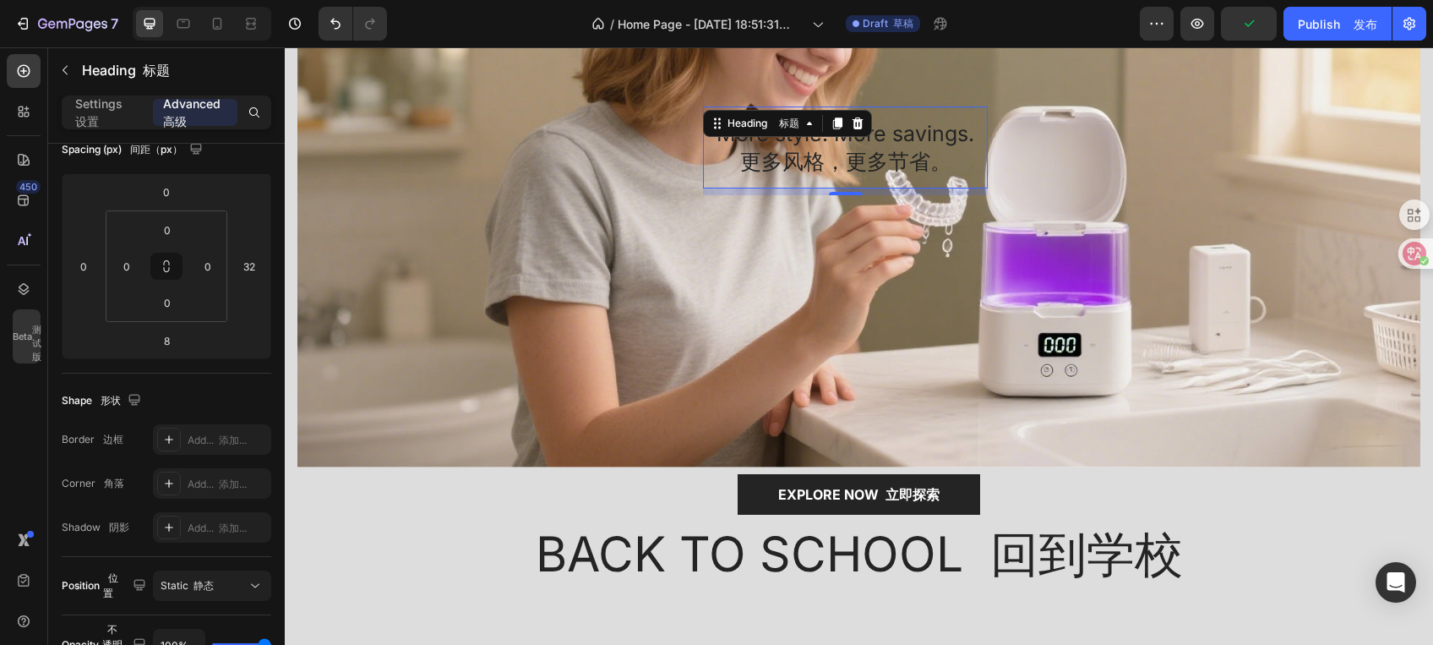
type input "2"
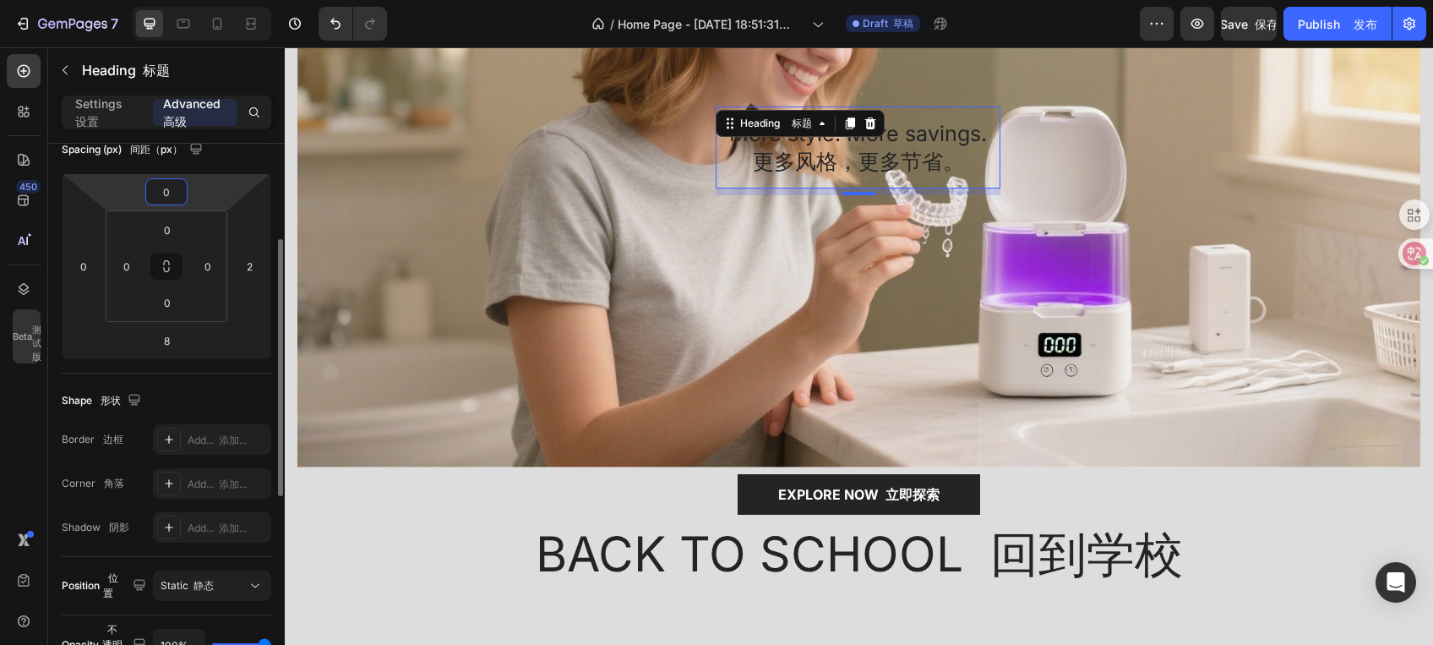
click at [160, 196] on input "0" at bounding box center [167, 191] width 34 height 25
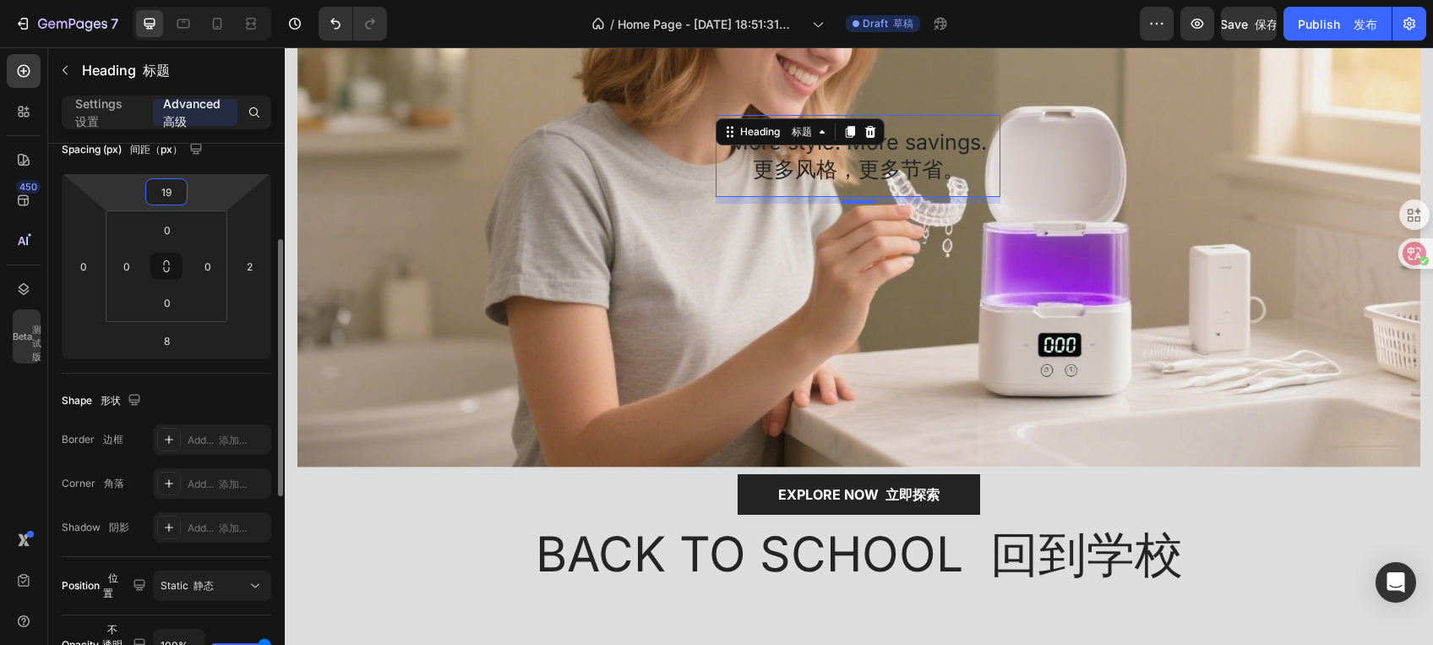
drag, startPoint x: 170, startPoint y: 190, endPoint x: 161, endPoint y: 192, distance: 9.4
click at [161, 192] on input "19" at bounding box center [167, 191] width 34 height 25
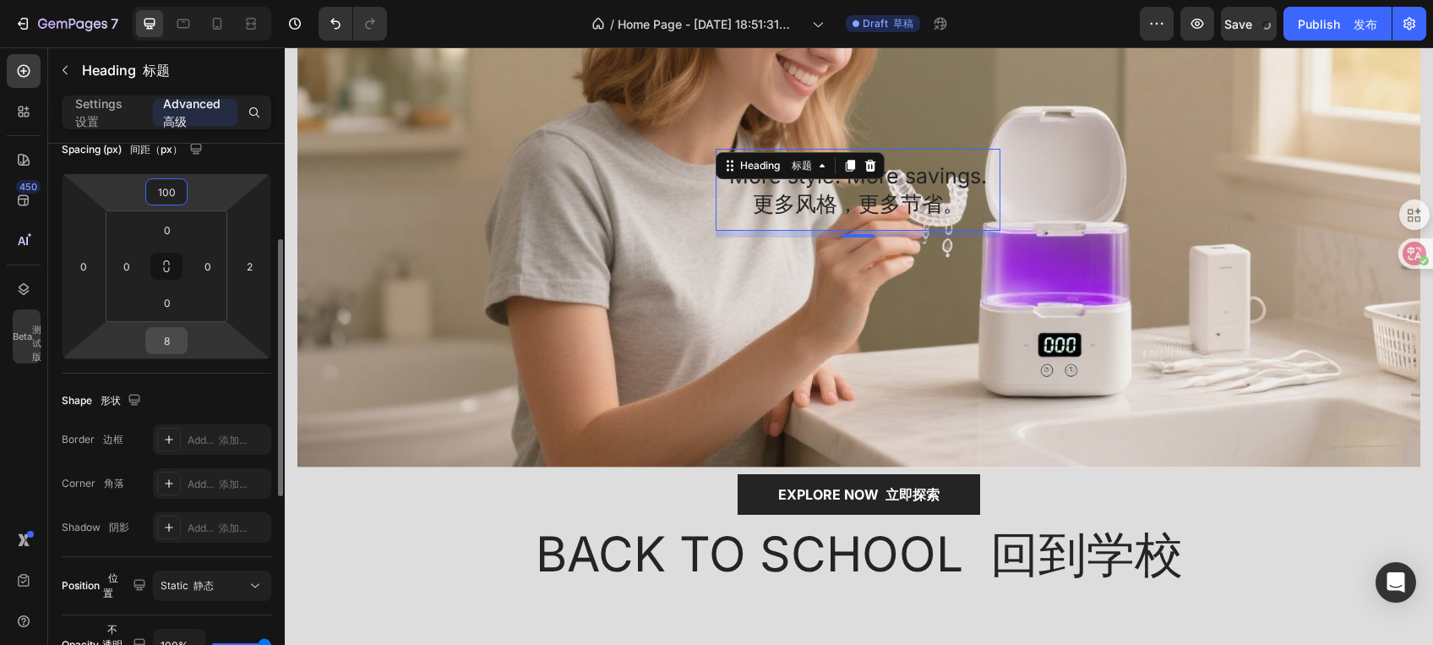
type input "100"
click at [171, 338] on input "8" at bounding box center [167, 340] width 34 height 25
click at [174, 338] on input "8" at bounding box center [167, 340] width 34 height 25
drag, startPoint x: 174, startPoint y: 338, endPoint x: 161, endPoint y: 338, distance: 12.7
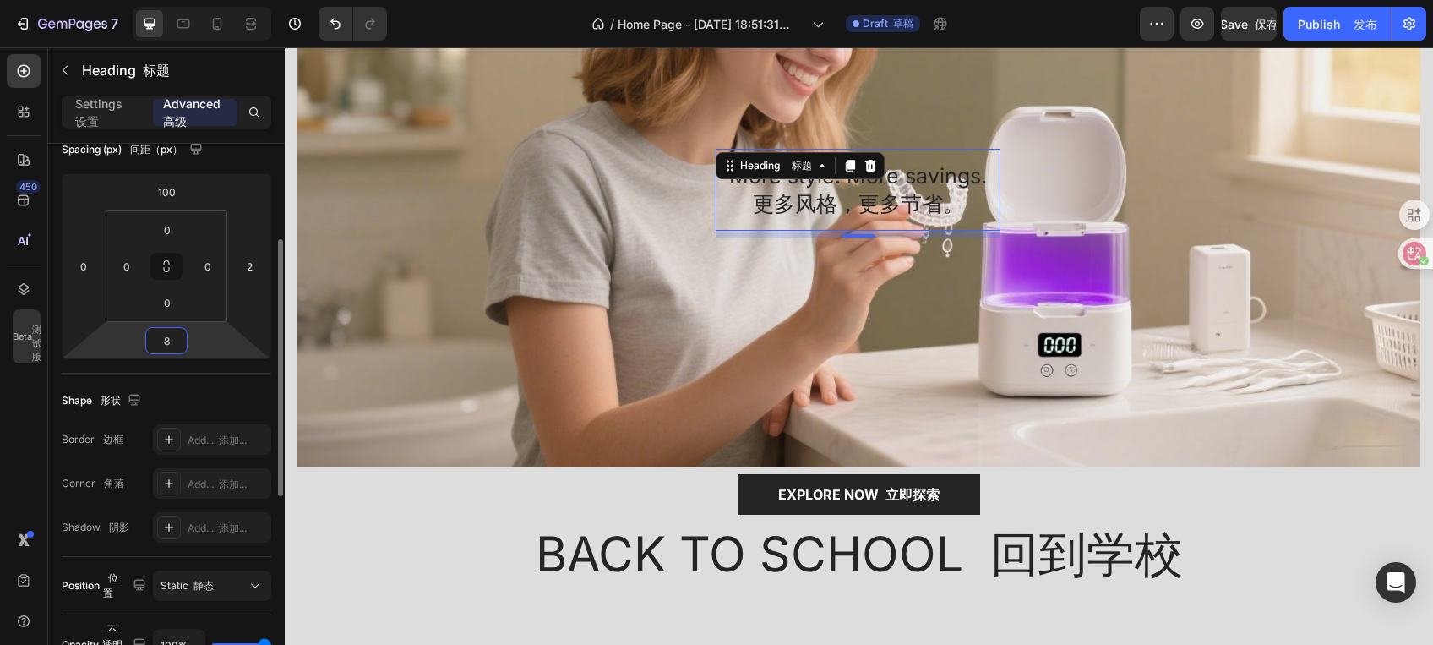
click at [161, 338] on input "8" at bounding box center [167, 340] width 34 height 25
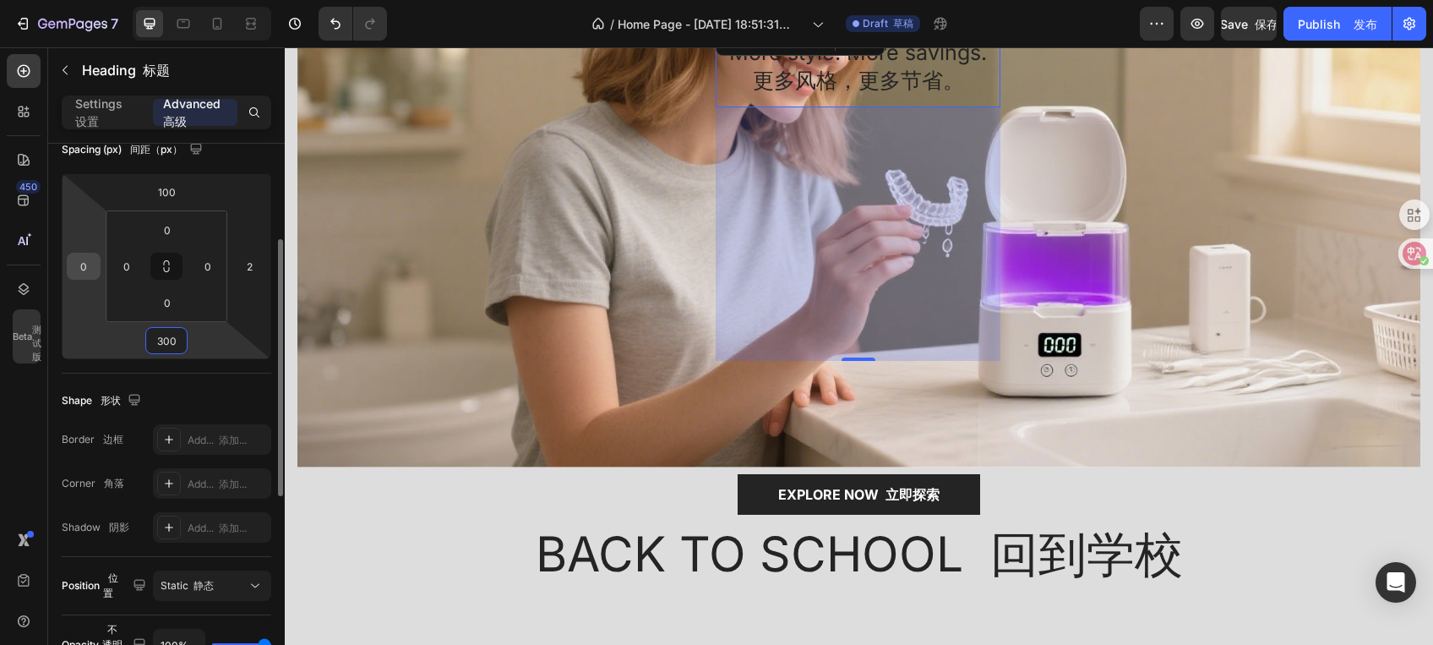
type input "300"
click at [94, 266] on input "0" at bounding box center [83, 265] width 25 height 25
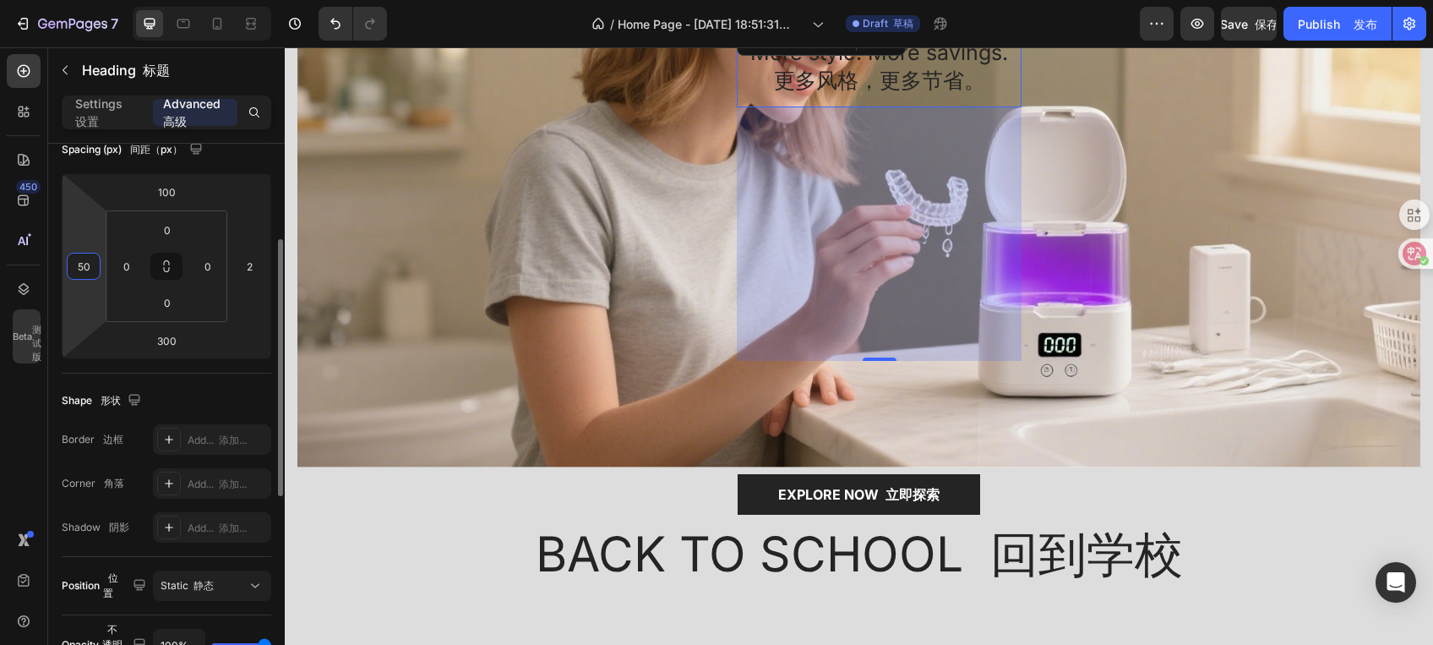
type input "500"
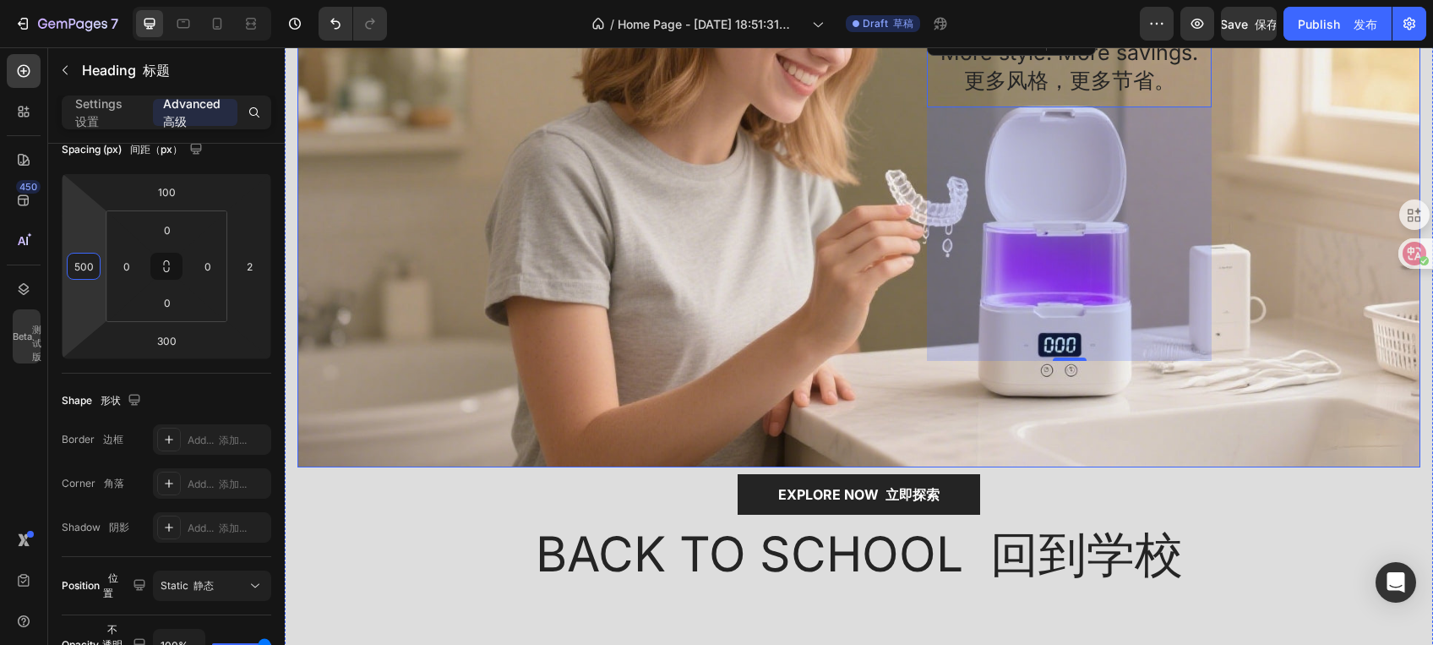
click at [1223, 262] on div "Overlay" at bounding box center [858, 151] width 1123 height 632
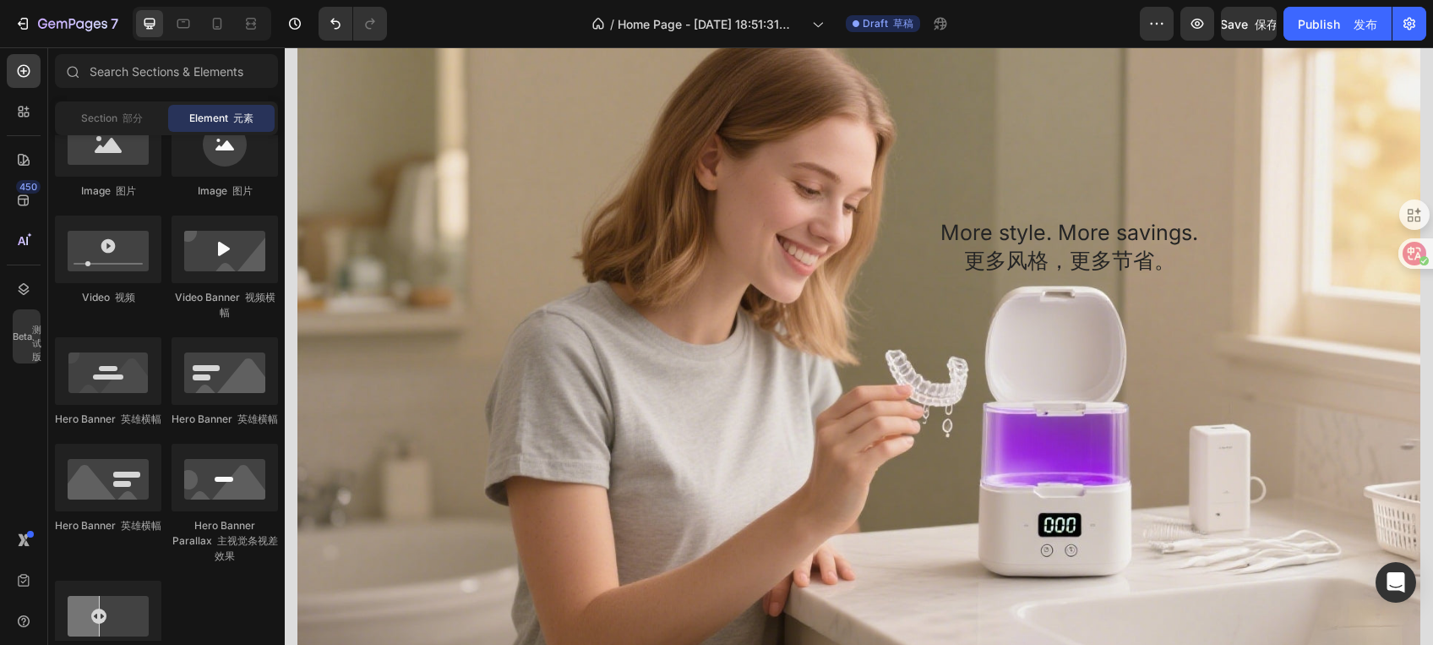
scroll to position [0, 0]
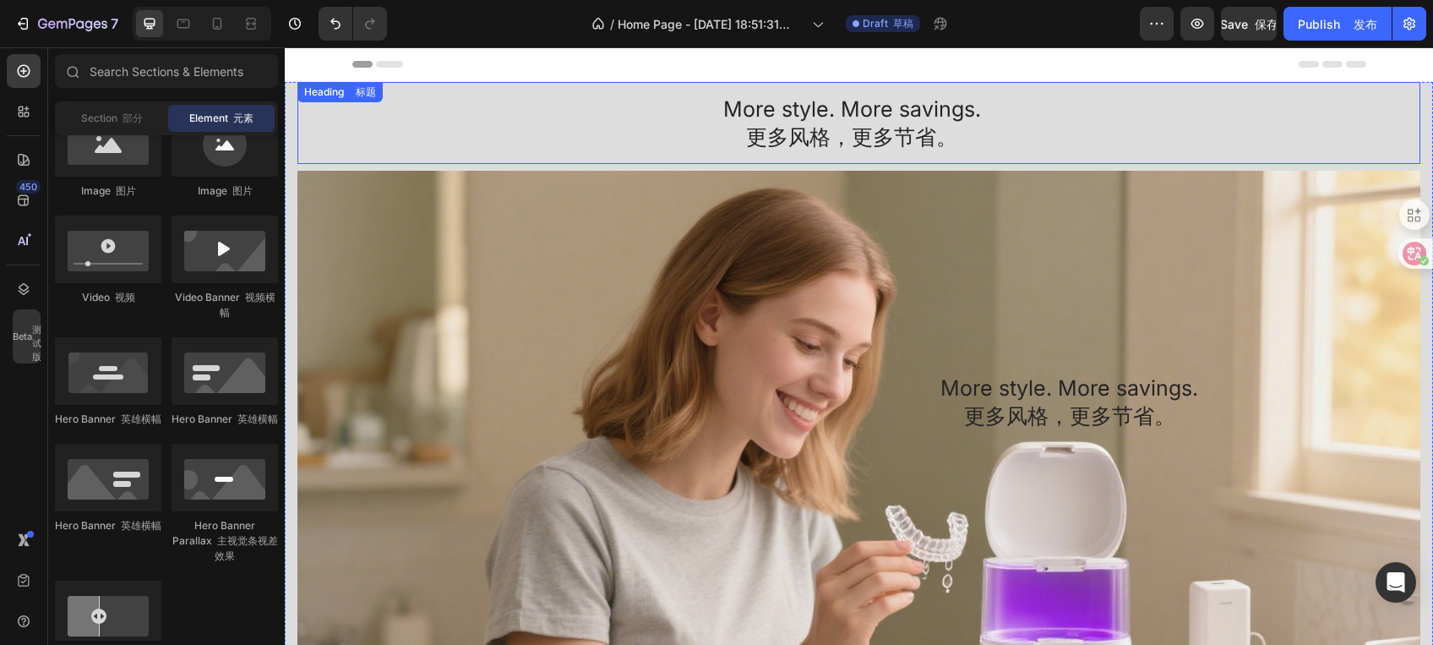
click at [858, 124] on h2 "More style. More savings. 更多风格，更多节省。" at bounding box center [851, 123] width 1109 height 82
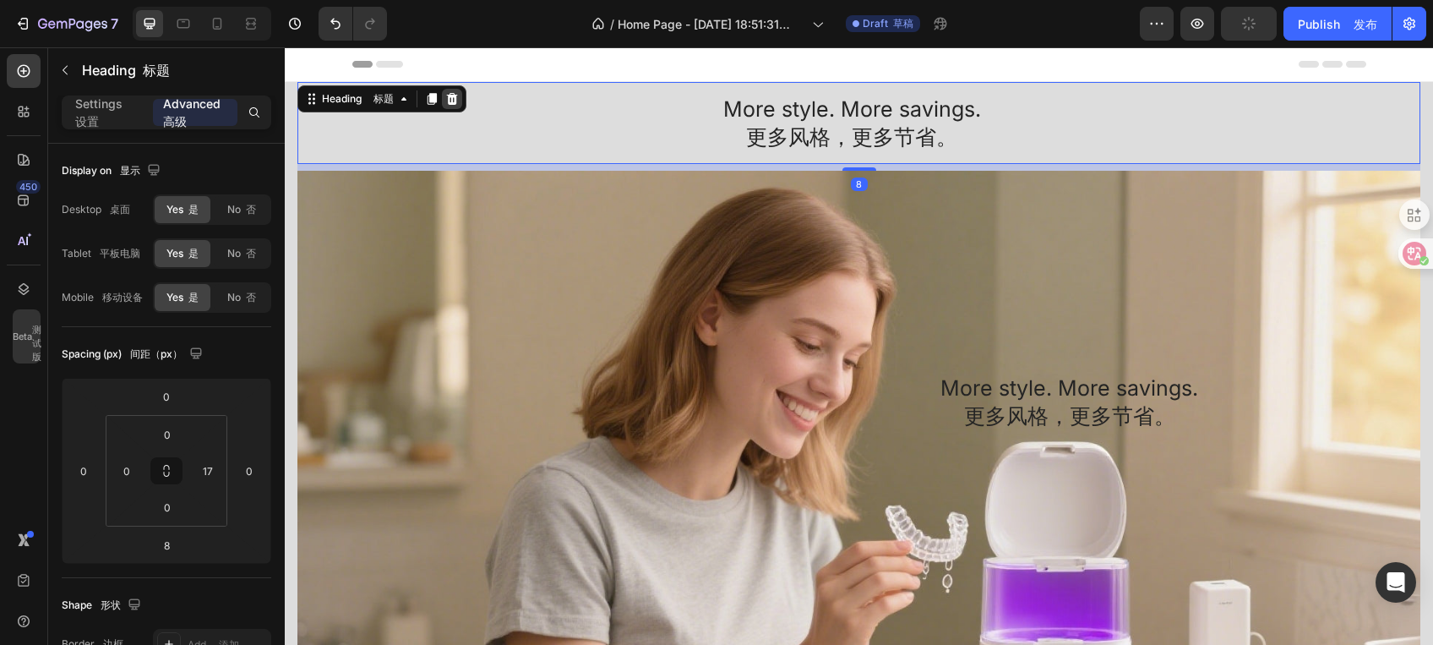
click at [456, 98] on icon at bounding box center [452, 99] width 11 height 12
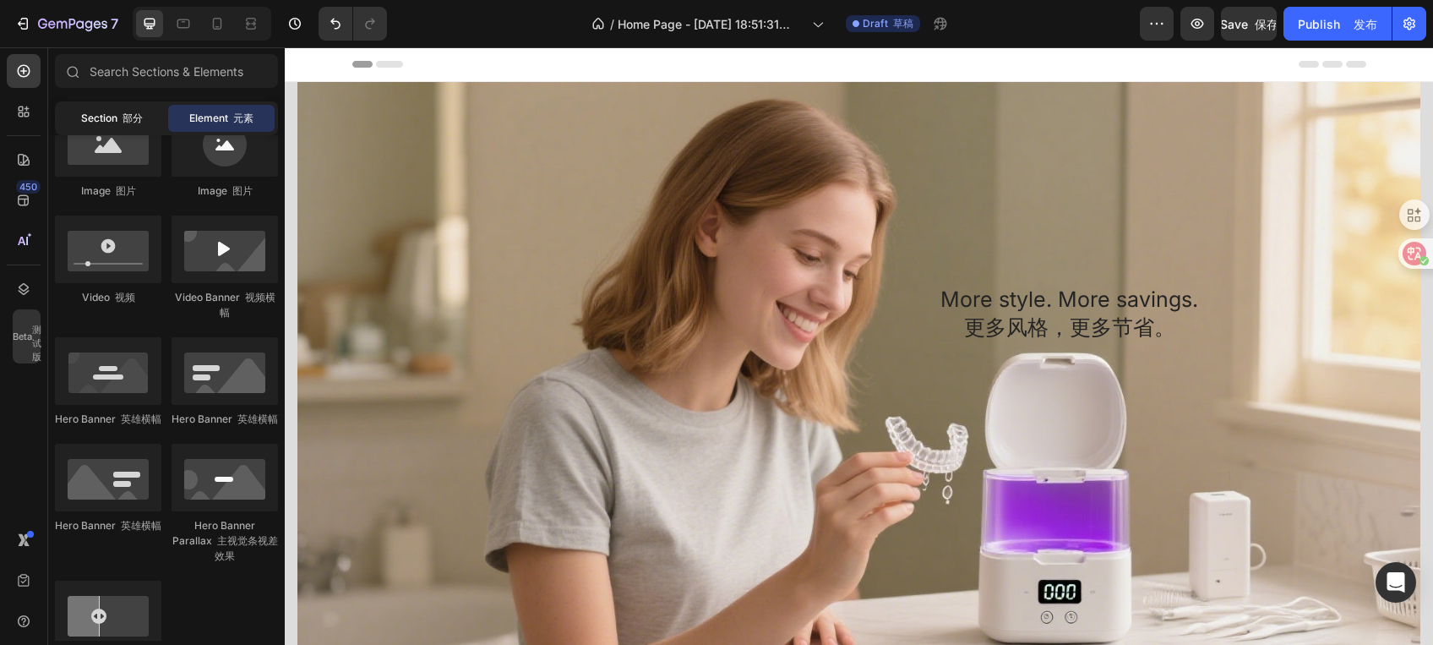
click at [103, 112] on span "Section 部分" at bounding box center [112, 118] width 62 height 15
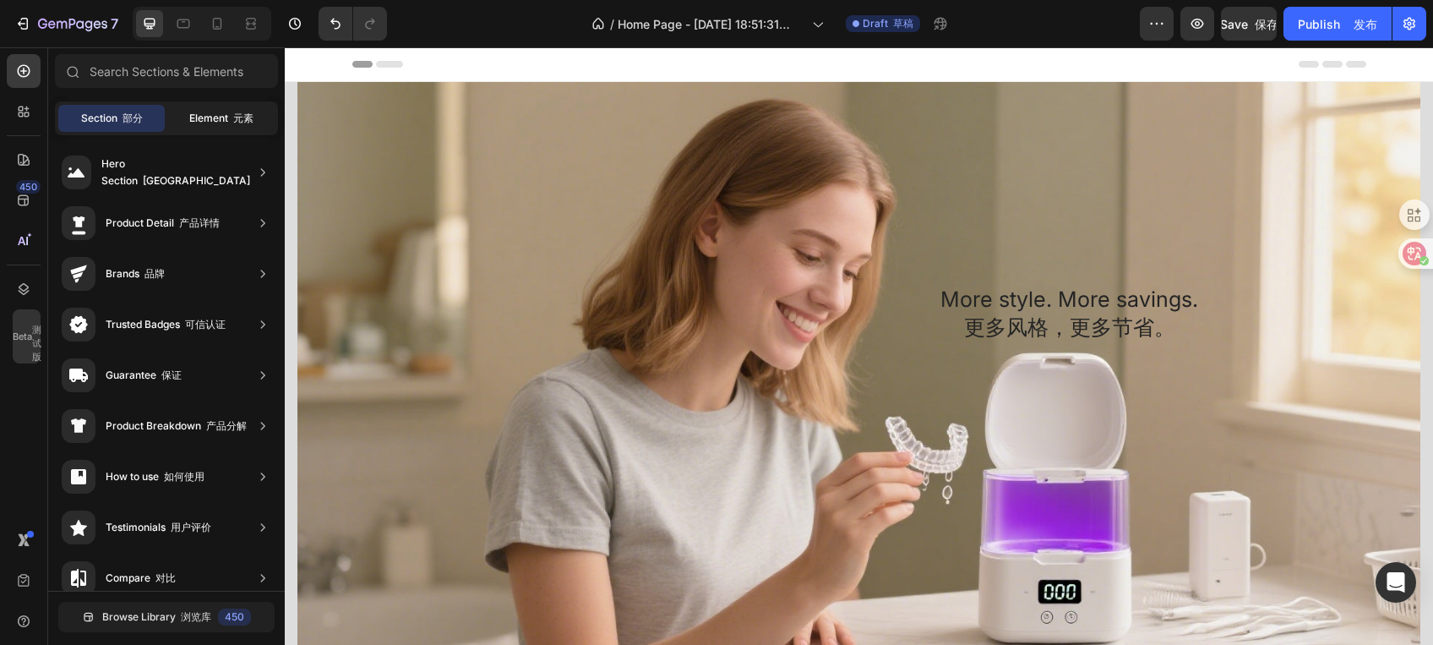
click at [207, 109] on div "Element 元素" at bounding box center [221, 118] width 106 height 27
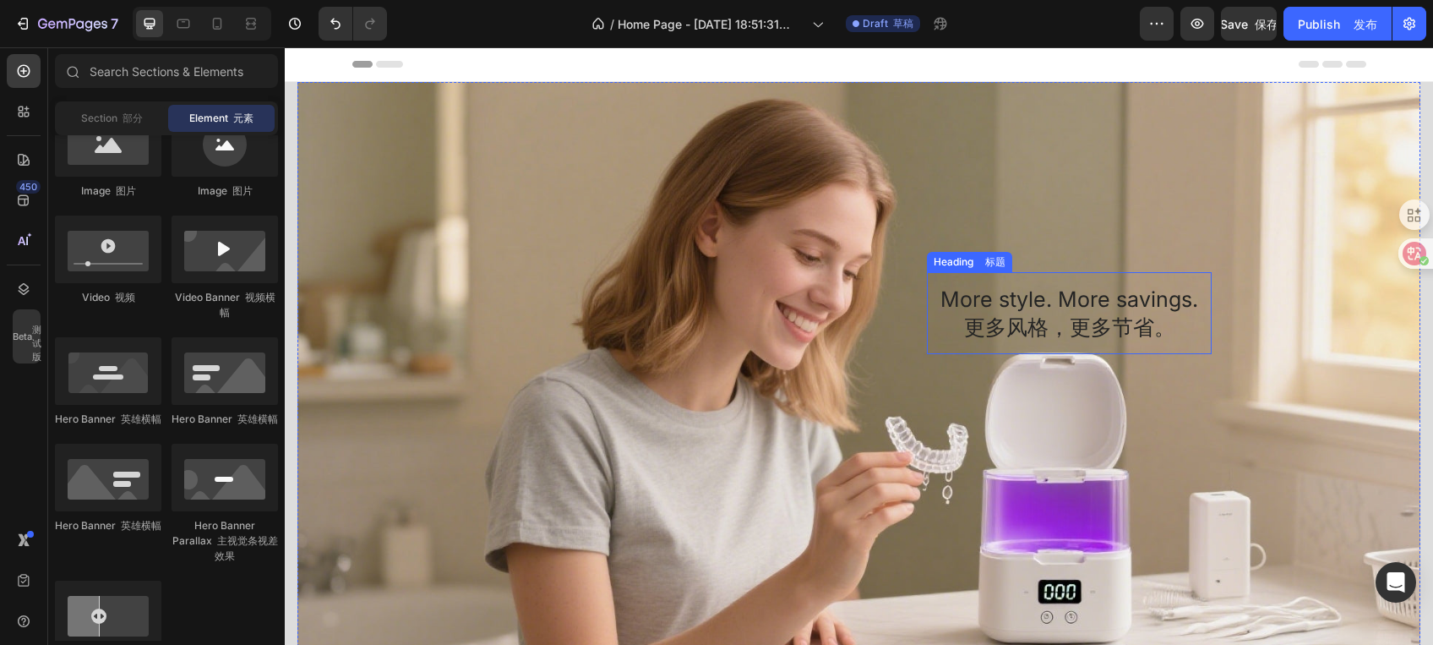
drag, startPoint x: 1013, startPoint y: 310, endPoint x: 969, endPoint y: 325, distance: 46.5
click at [1014, 310] on h2 "More style. More savings. 更多风格，更多节省。" at bounding box center [1069, 313] width 285 height 82
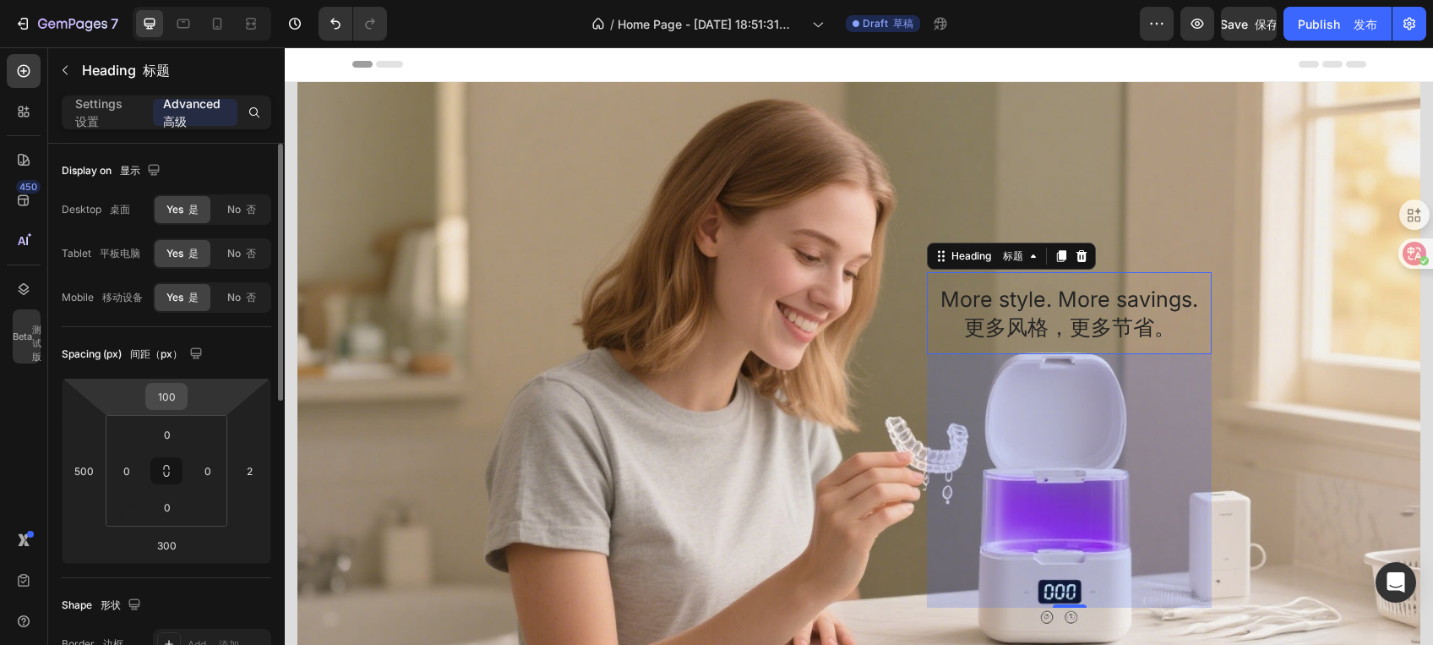
click at [184, 398] on div "100" at bounding box center [166, 396] width 42 height 27
click at [188, 403] on div "100 500 300 2" at bounding box center [167, 471] width 210 height 186
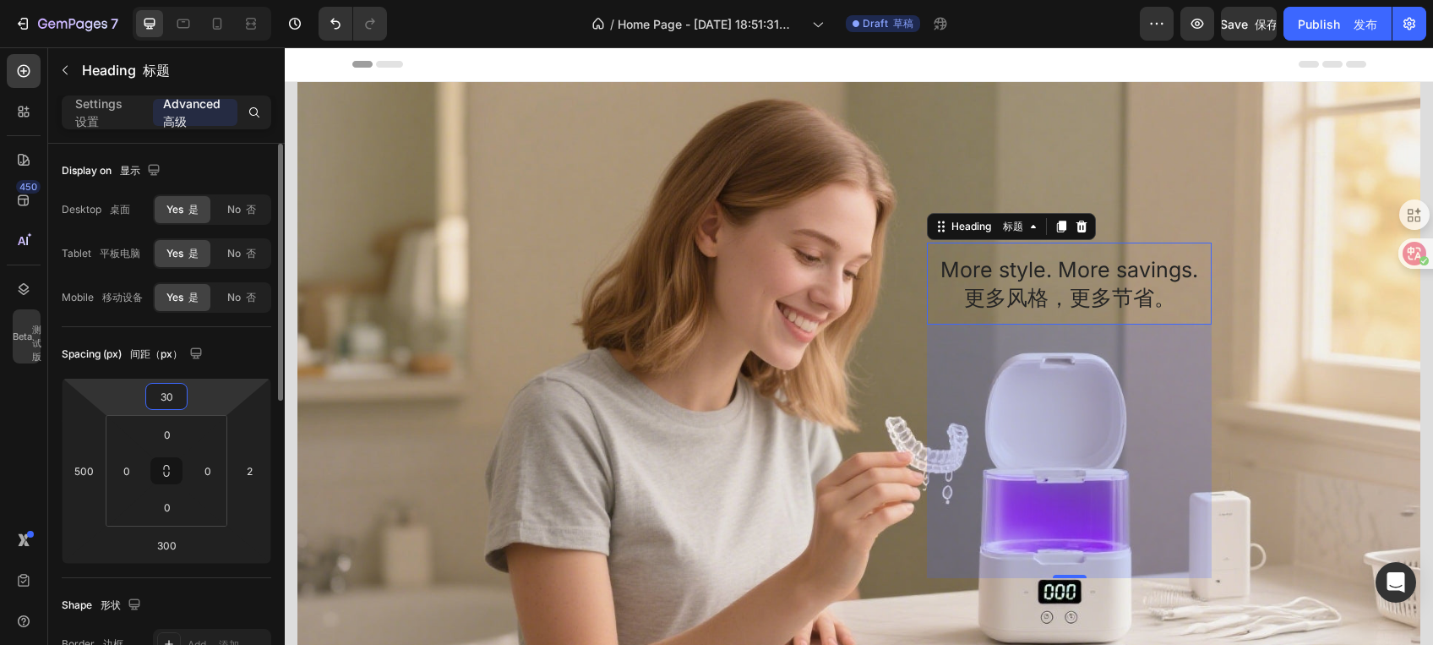
type input "3"
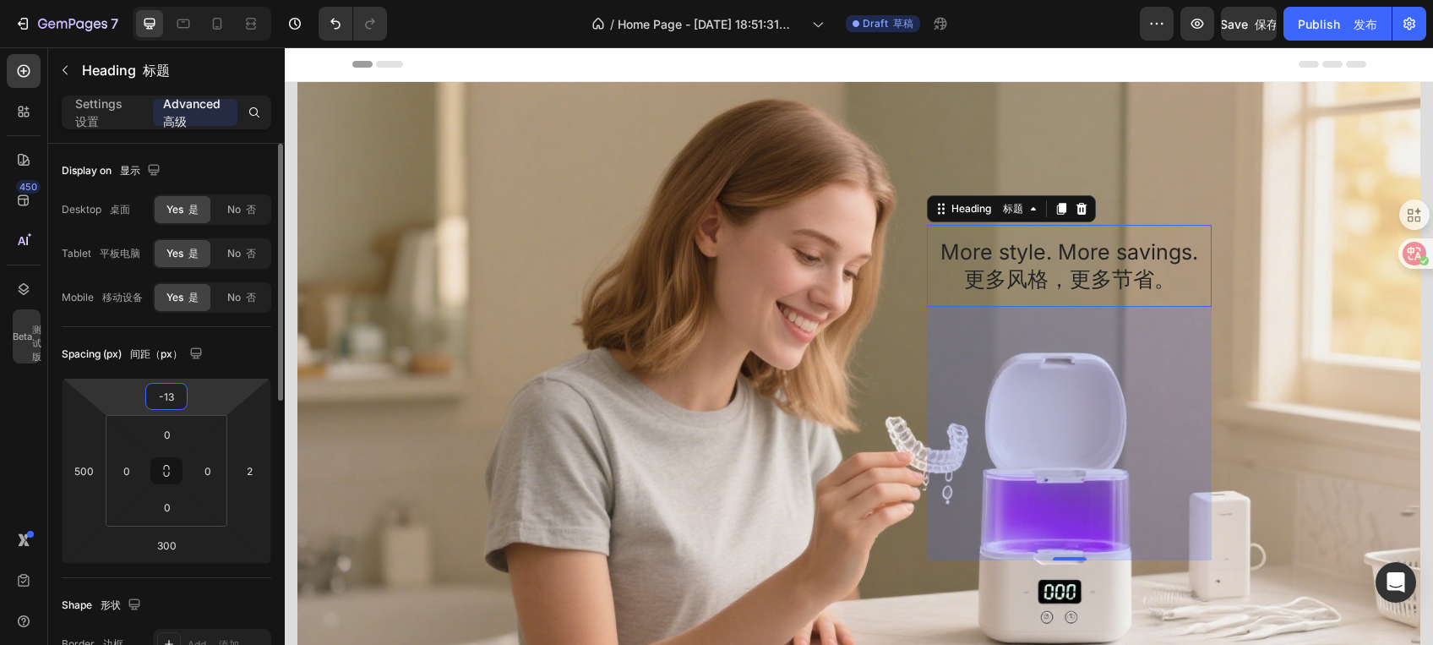
type input "-1"
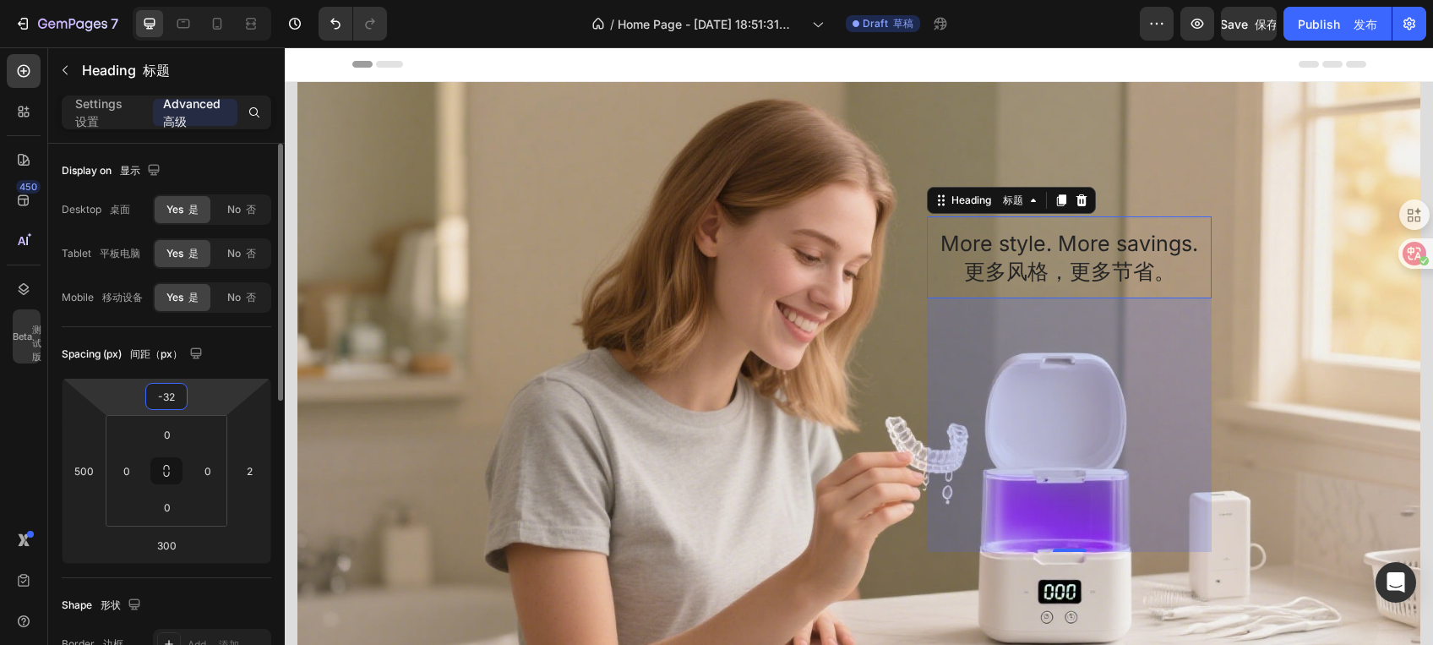
type input "-3"
type input "-2"
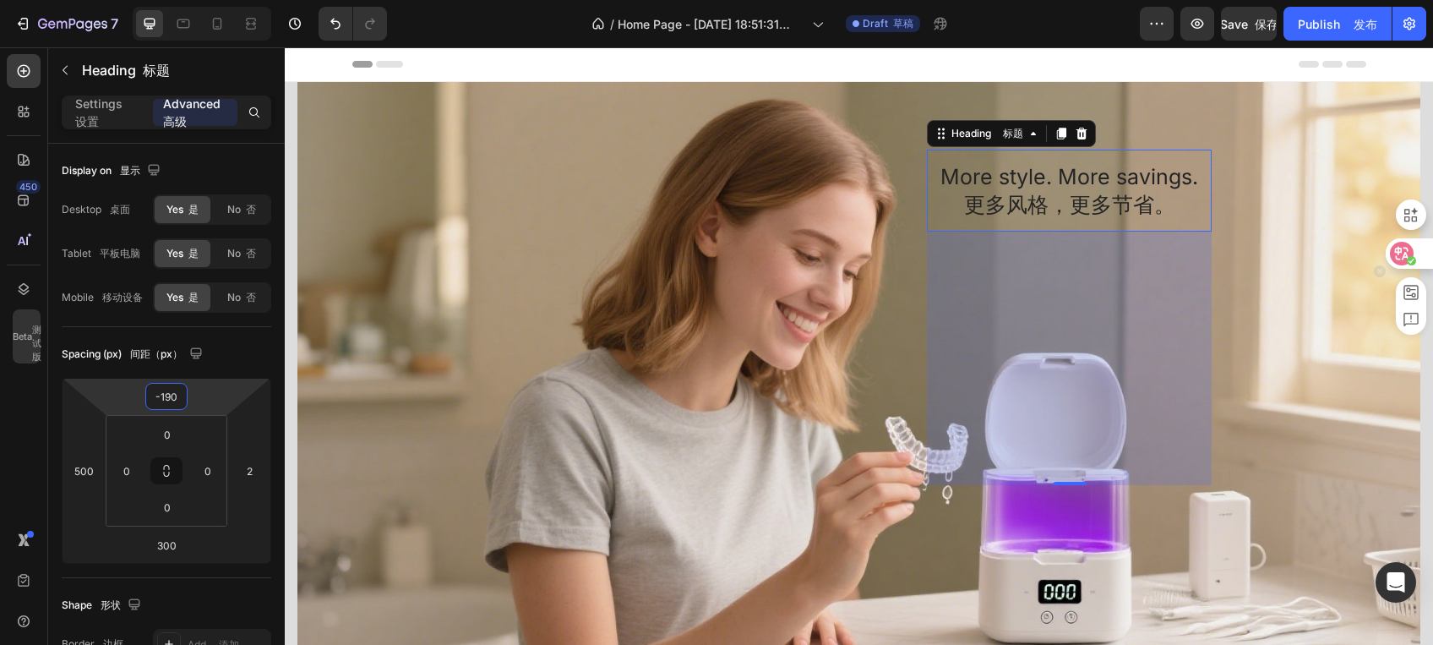
click at [1403, 255] on icon at bounding box center [1402, 254] width 24 height 24
type input "-190"
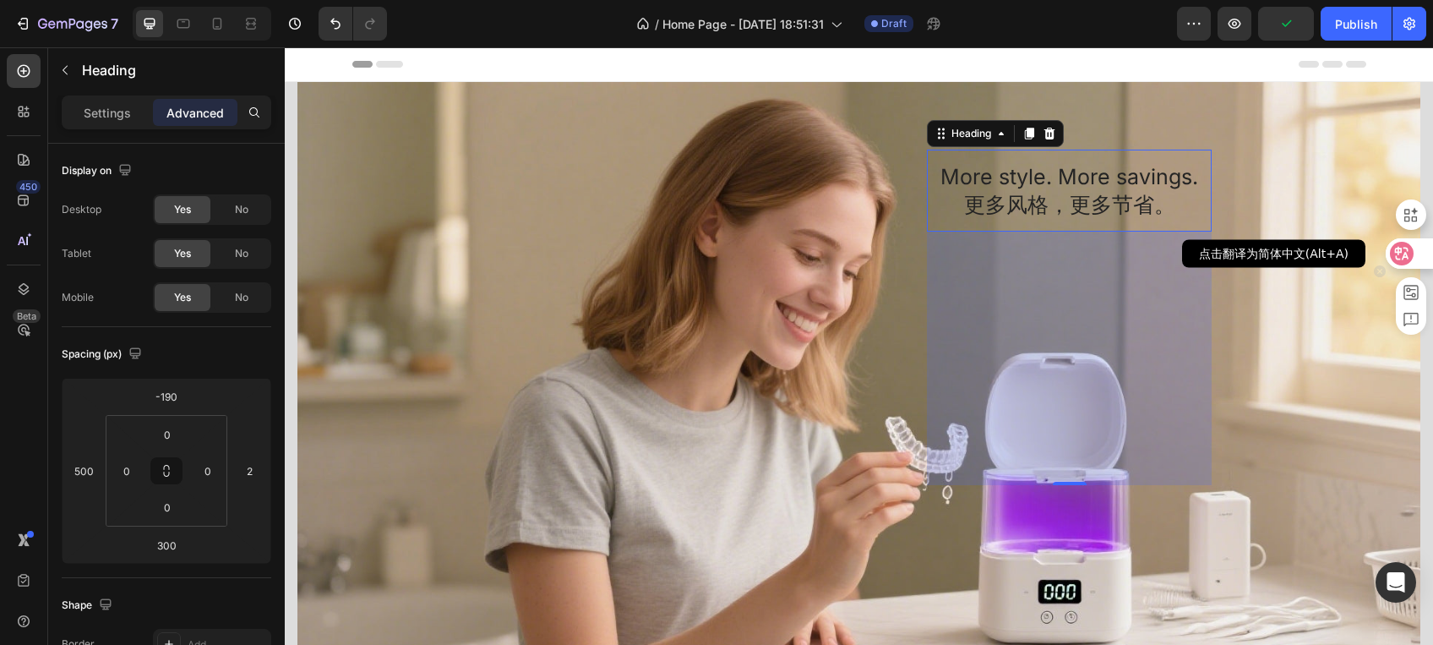
click at [1405, 252] on icon at bounding box center [1402, 254] width 14 height 14
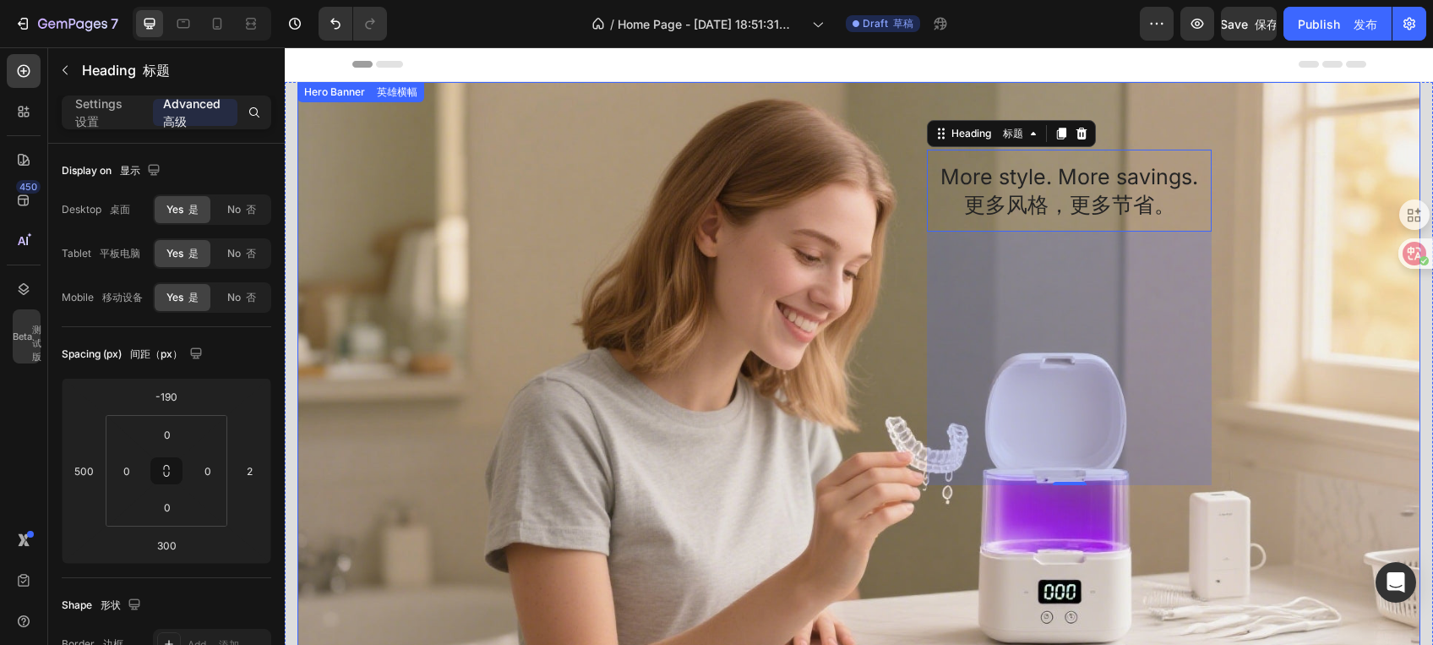
click at [637, 169] on div "Overlay" at bounding box center [858, 398] width 1123 height 632
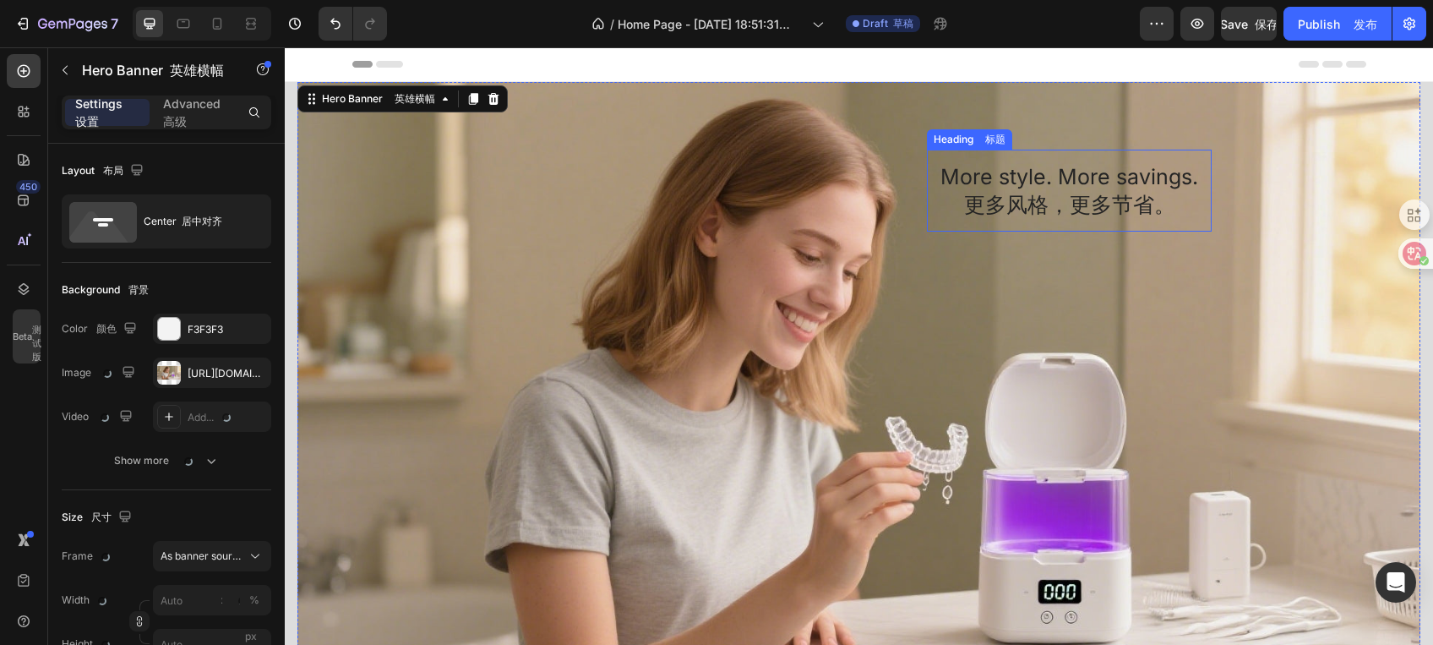
click at [1044, 181] on h2 "More style. More savings. 更多风格，更多节省。" at bounding box center [1069, 191] width 285 height 82
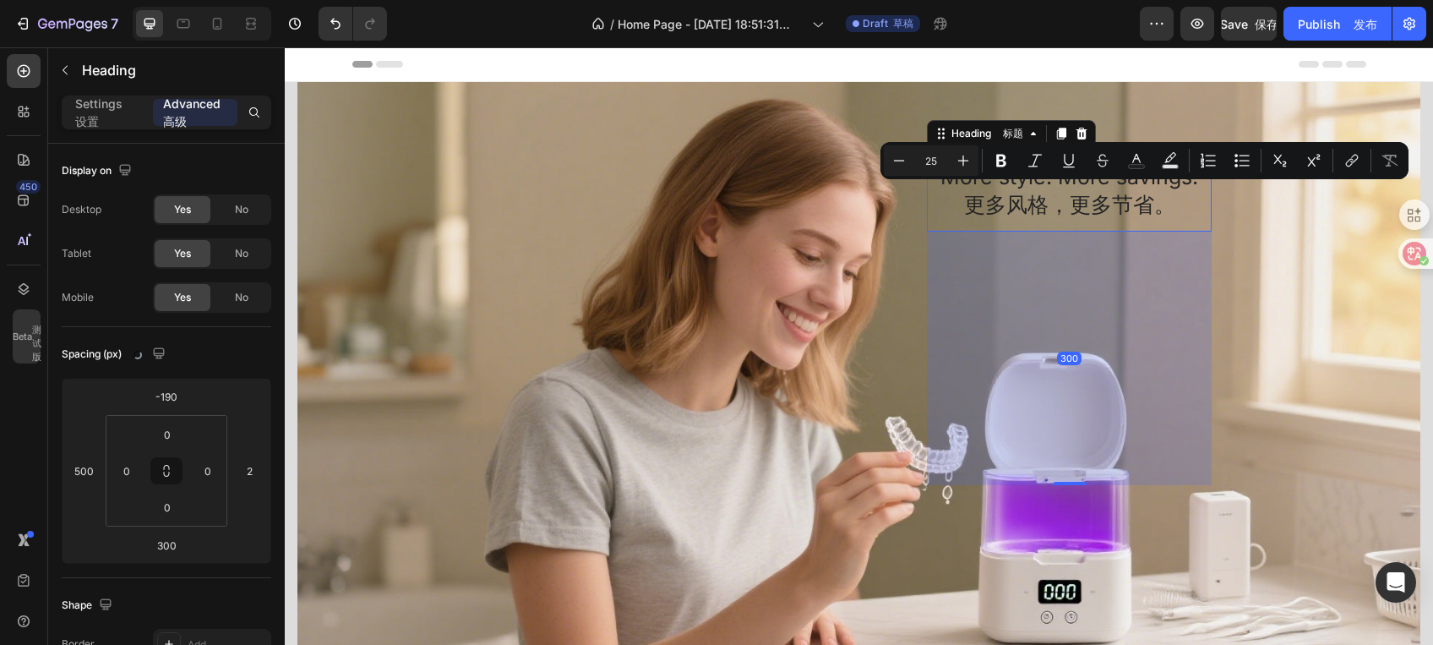
click at [1144, 204] on p "More style. More savings. 更多风格，更多节省。" at bounding box center [1069, 190] width 258 height 55
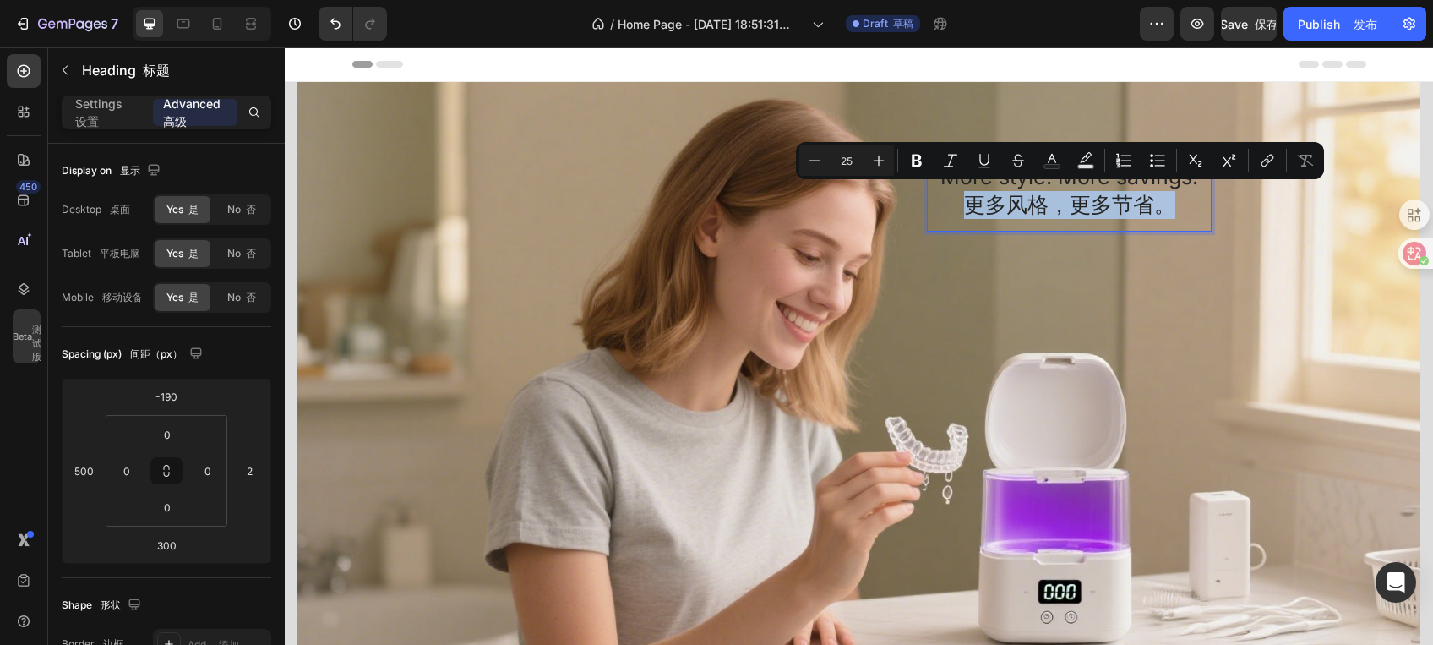
drag, startPoint x: 1158, startPoint y: 197, endPoint x: 958, endPoint y: 198, distance: 199.4
click at [958, 198] on p "More style. More savings. 更多风格，更多节省。" at bounding box center [1069, 190] width 258 height 55
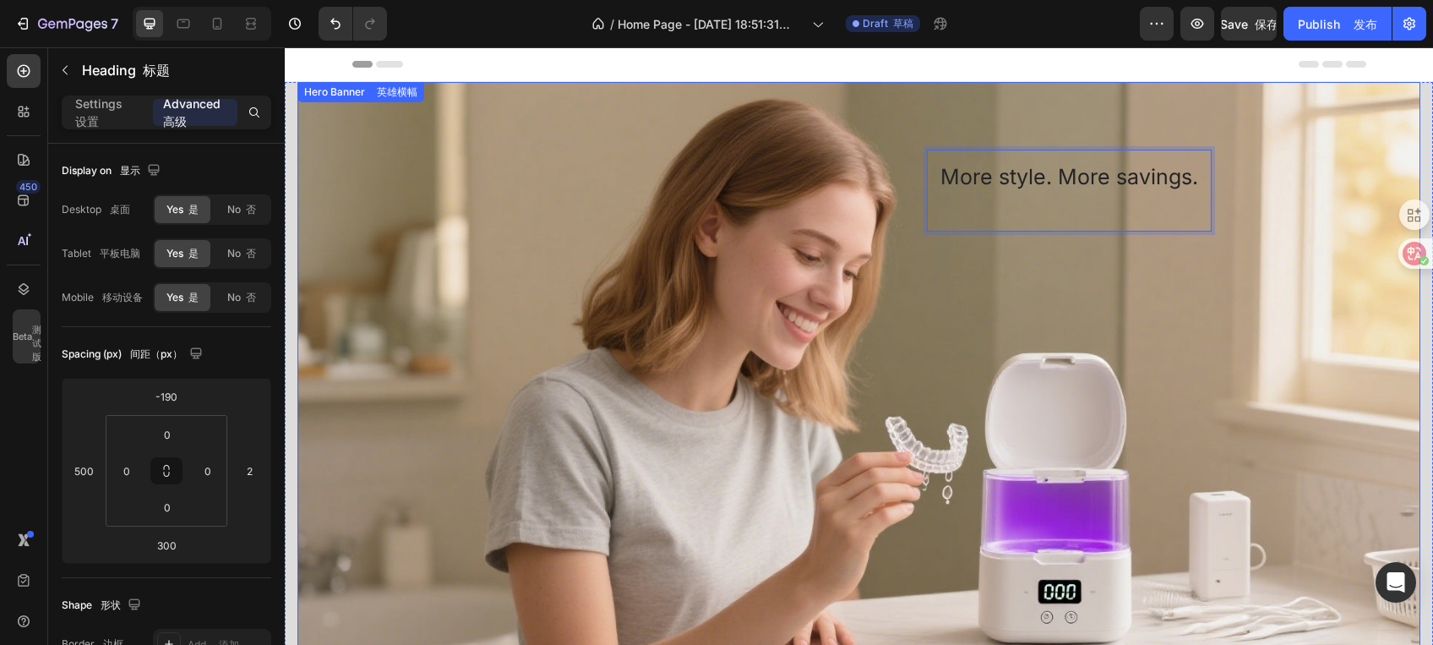
click at [931, 245] on div "Overlay" at bounding box center [858, 398] width 1123 height 632
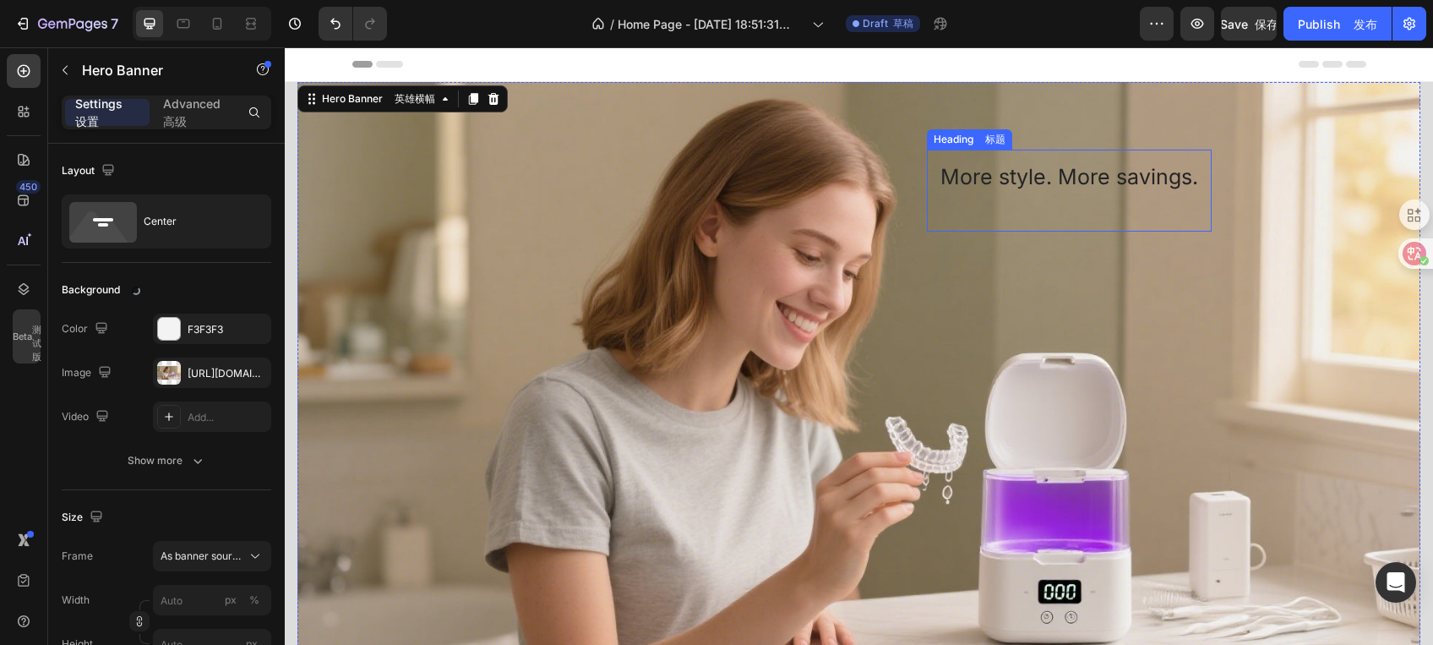
click at [973, 182] on p "More style. More savings." at bounding box center [1069, 190] width 258 height 55
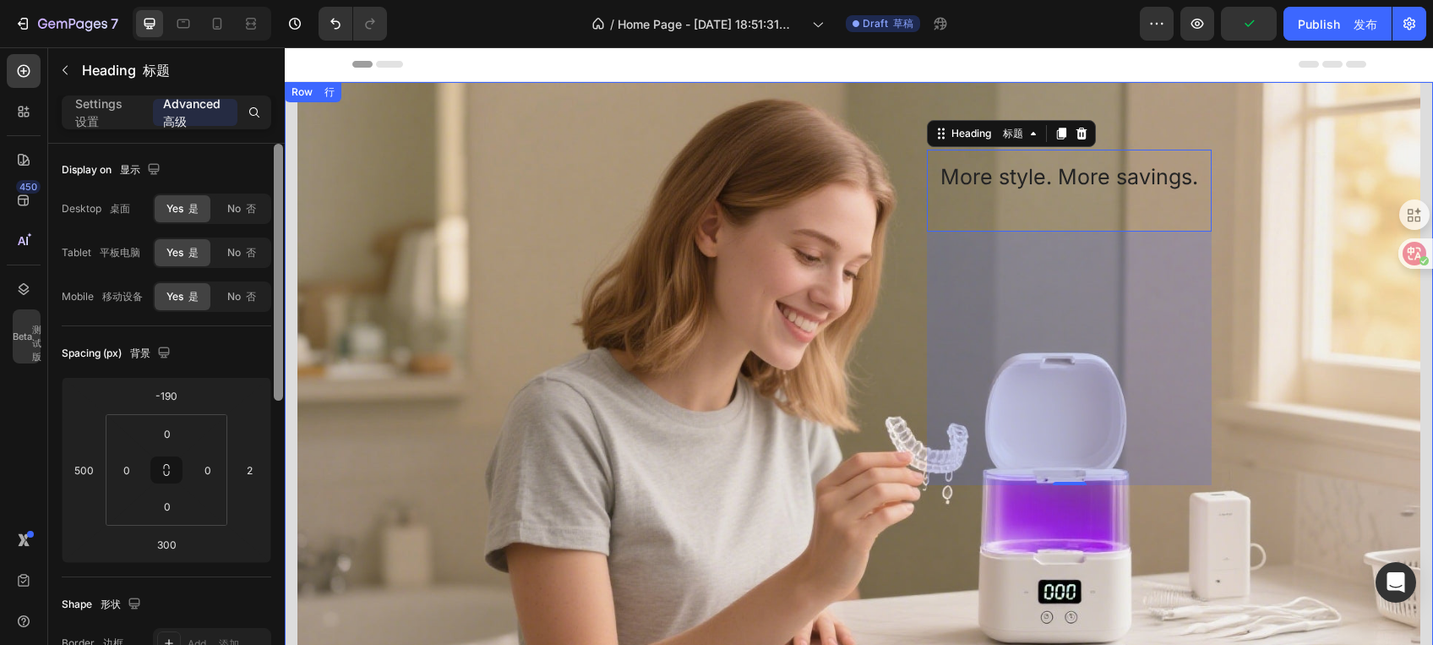
drag, startPoint x: 3, startPoint y: 304, endPoint x: 282, endPoint y: 397, distance: 293.9
click at [284, 401] on div at bounding box center [278, 418] width 13 height 549
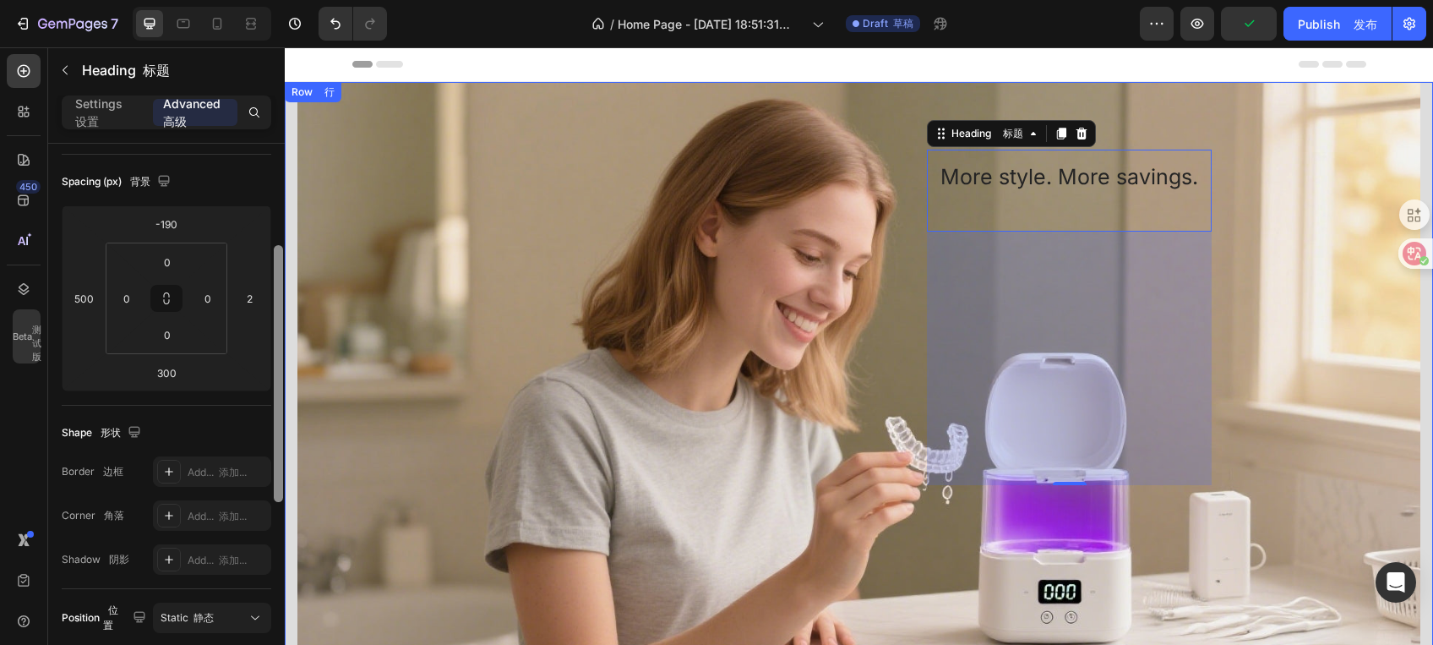
scroll to position [187, 0]
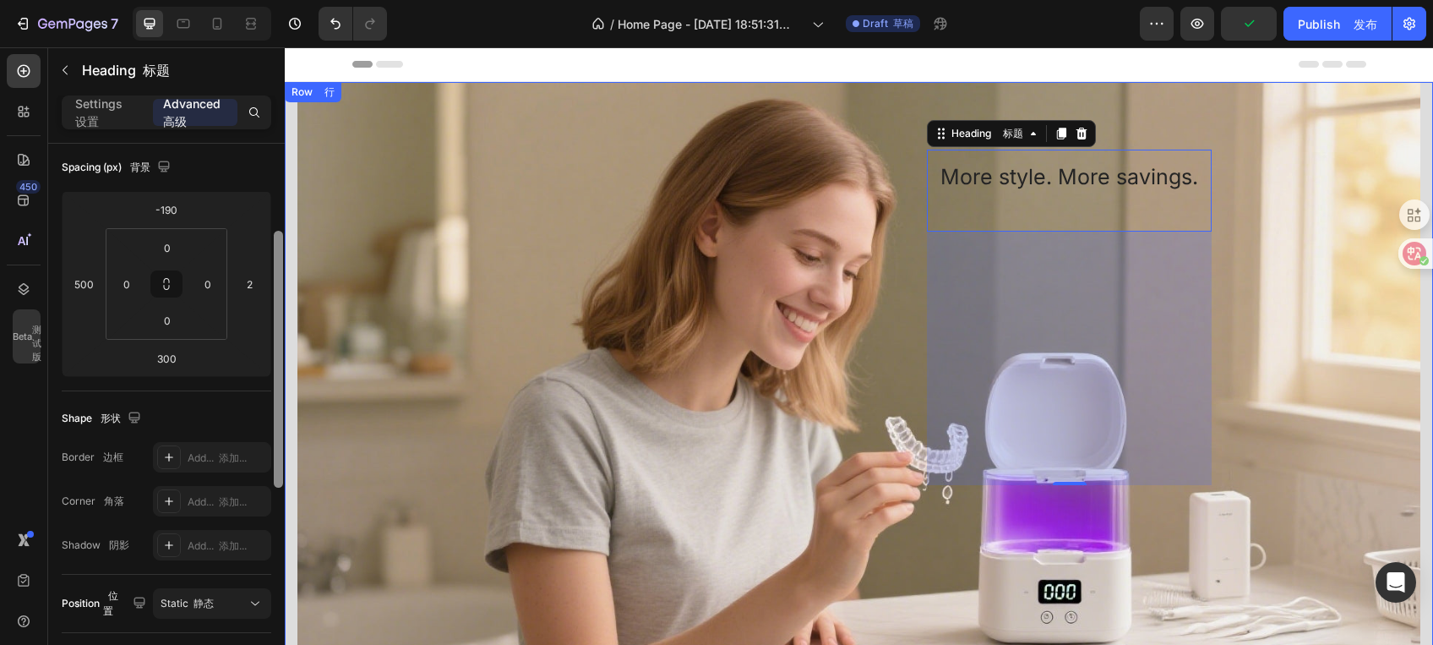
drag, startPoint x: 565, startPoint y: 426, endPoint x: 291, endPoint y: 426, distance: 274.6
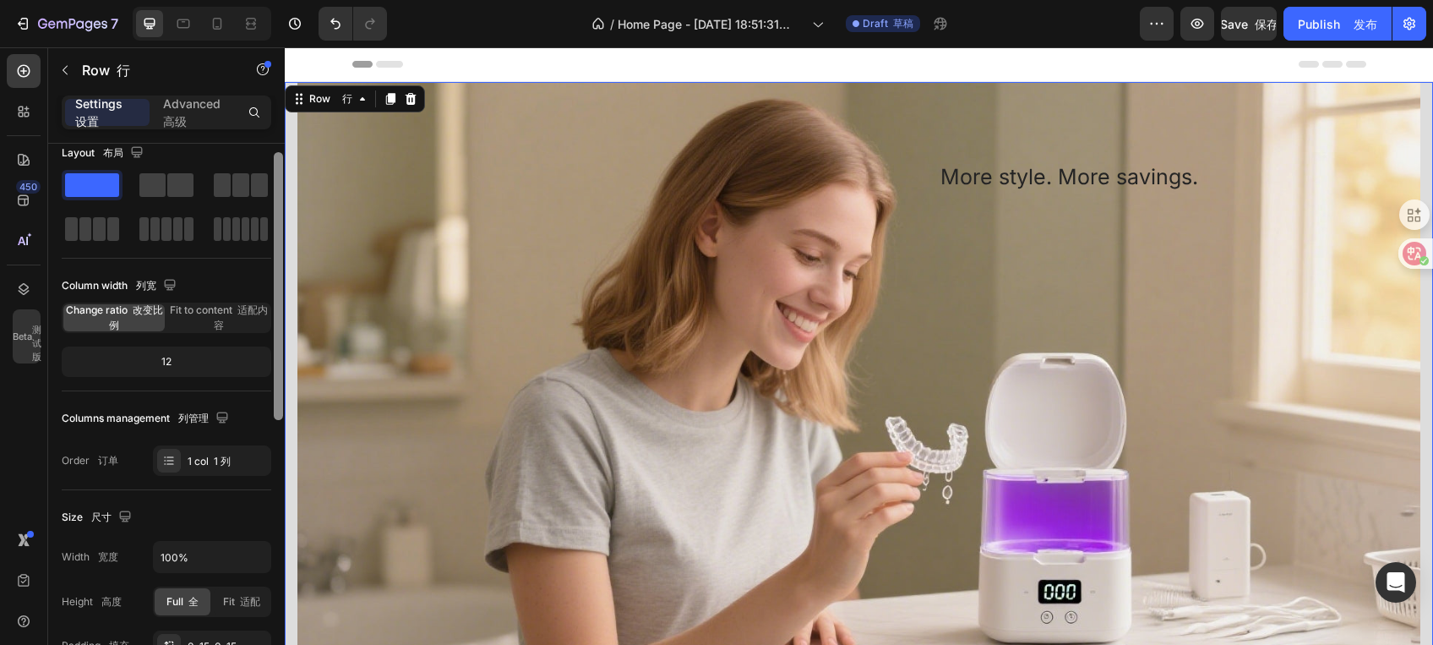
scroll to position [0, 0]
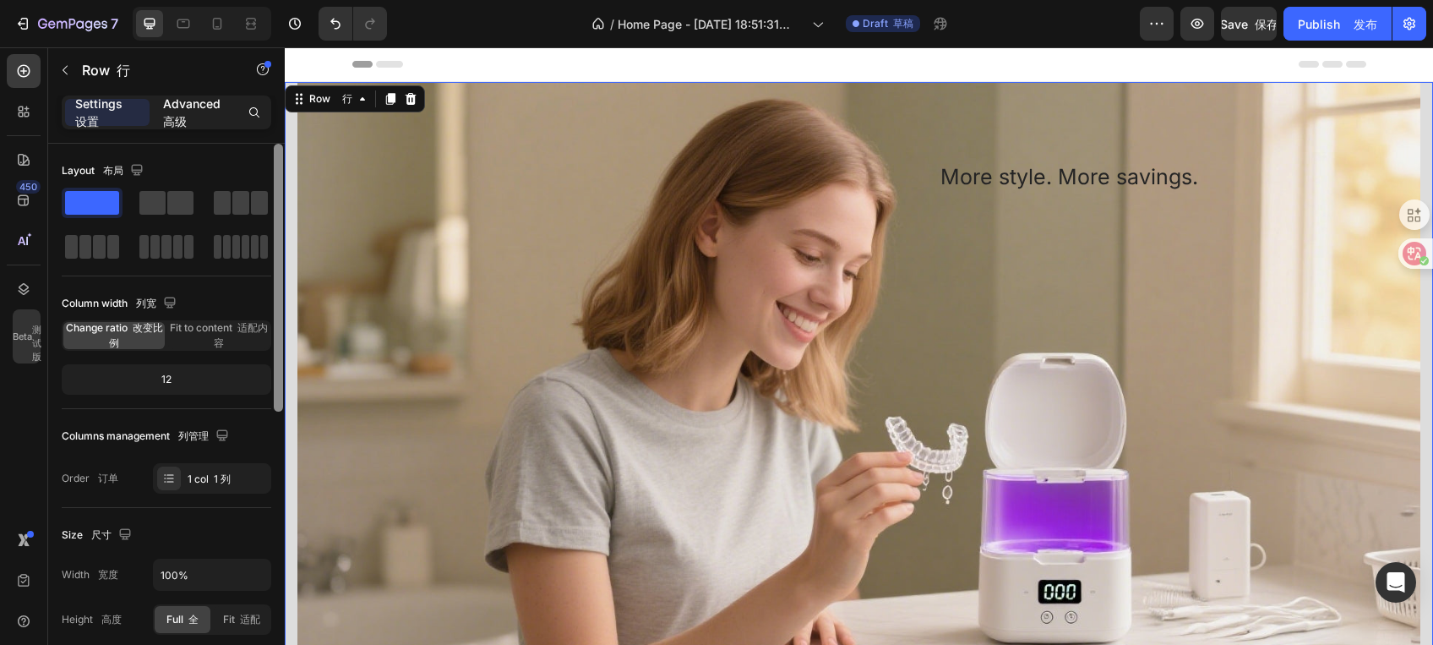
click at [210, 114] on p "Advanced 高级" at bounding box center [195, 112] width 64 height 35
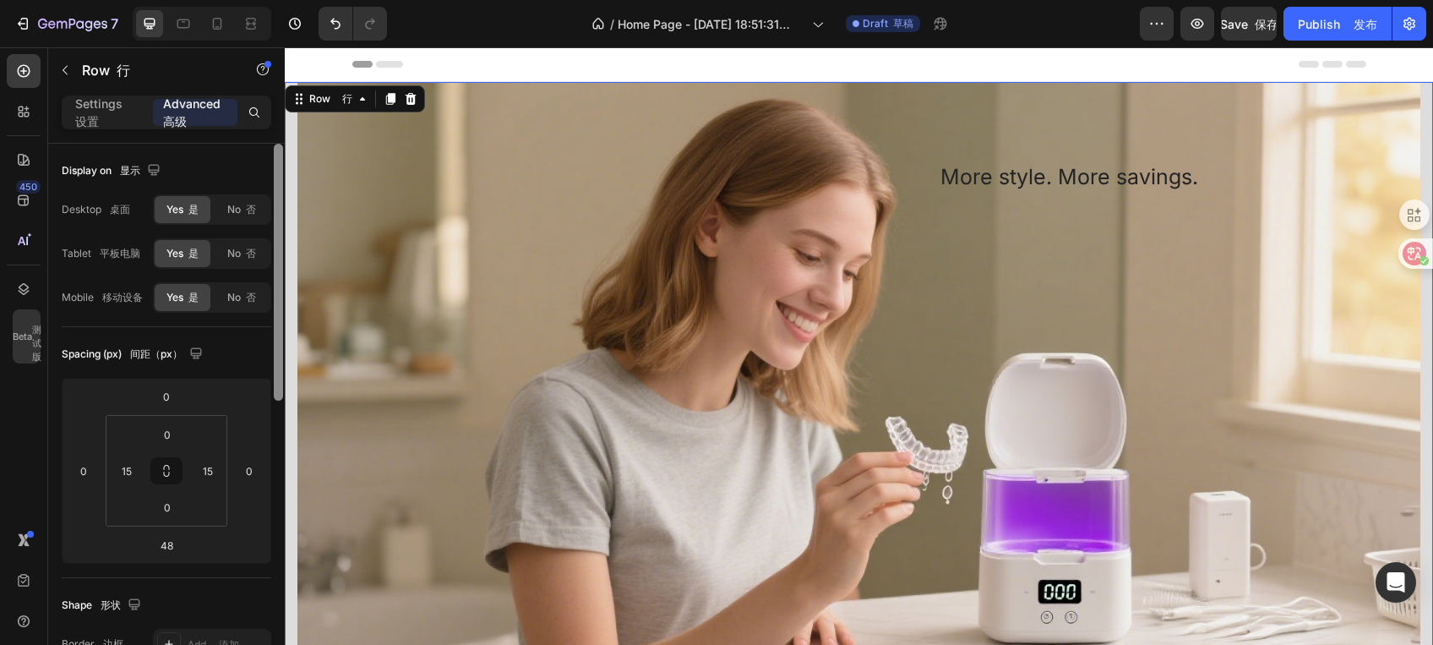
scroll to position [28, 0]
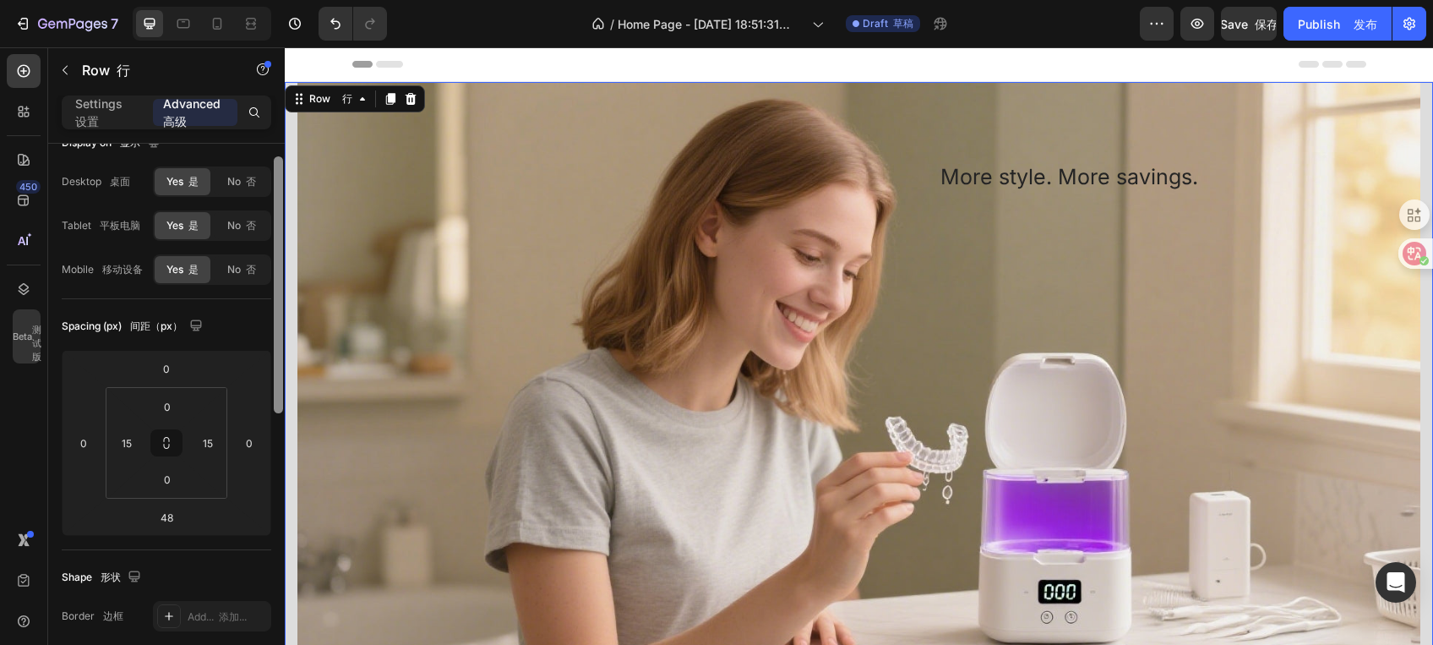
drag, startPoint x: 562, startPoint y: 304, endPoint x: 564, endPoint y: 363, distance: 59.2
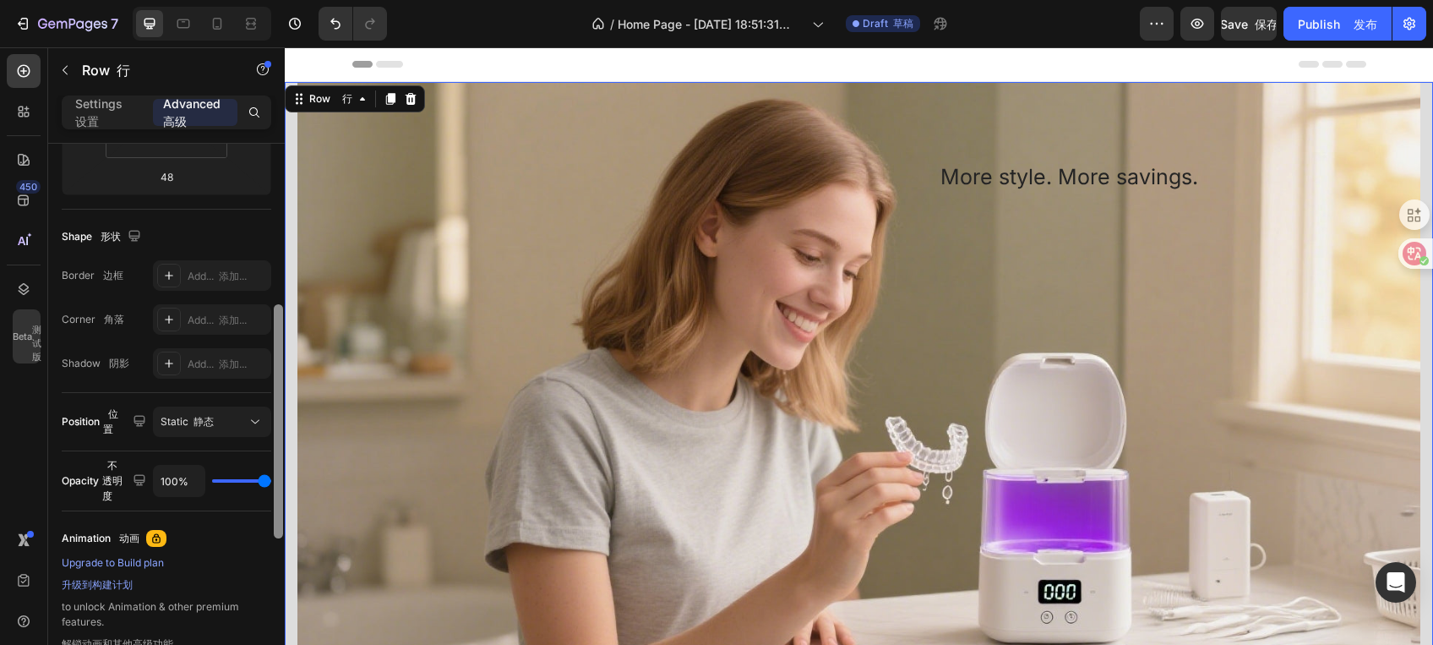
scroll to position [371, 0]
click at [281, 431] on div at bounding box center [278, 419] width 9 height 234
click at [259, 425] on icon at bounding box center [255, 419] width 17 height 17
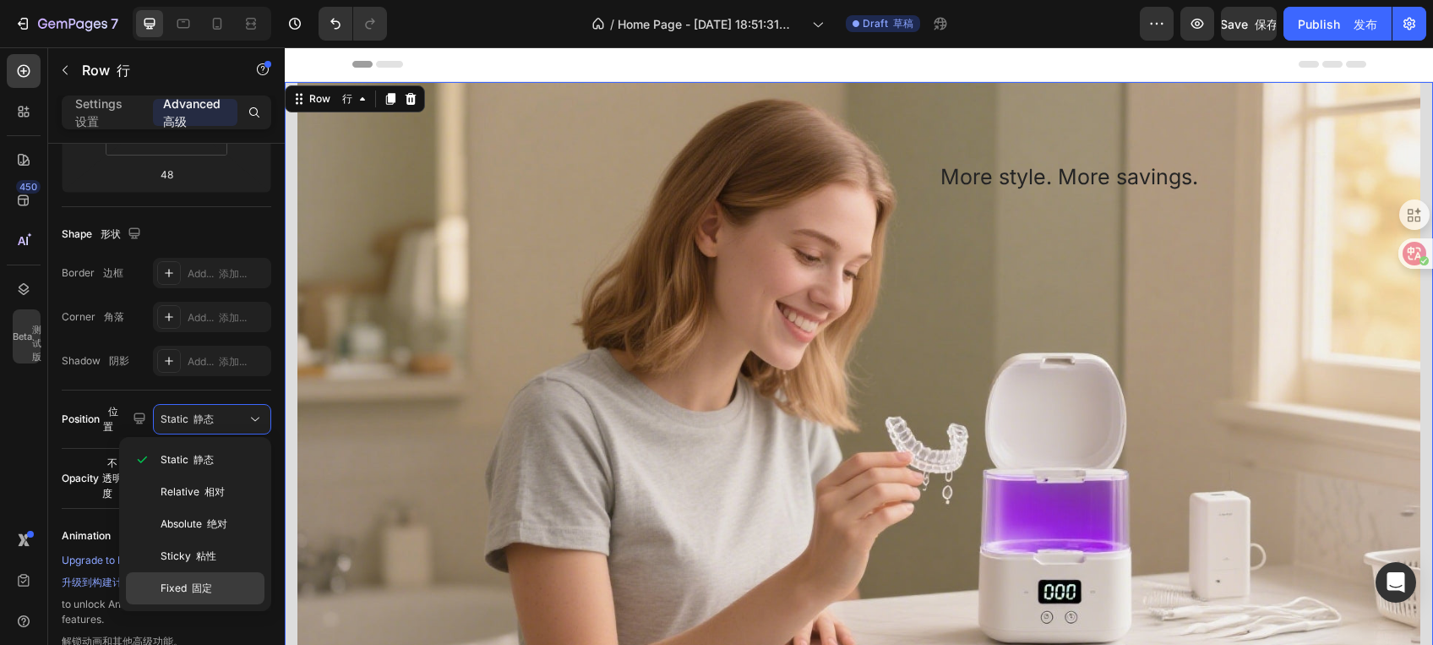
click at [206, 580] on span "Fixed 固定" at bounding box center [187, 587] width 52 height 15
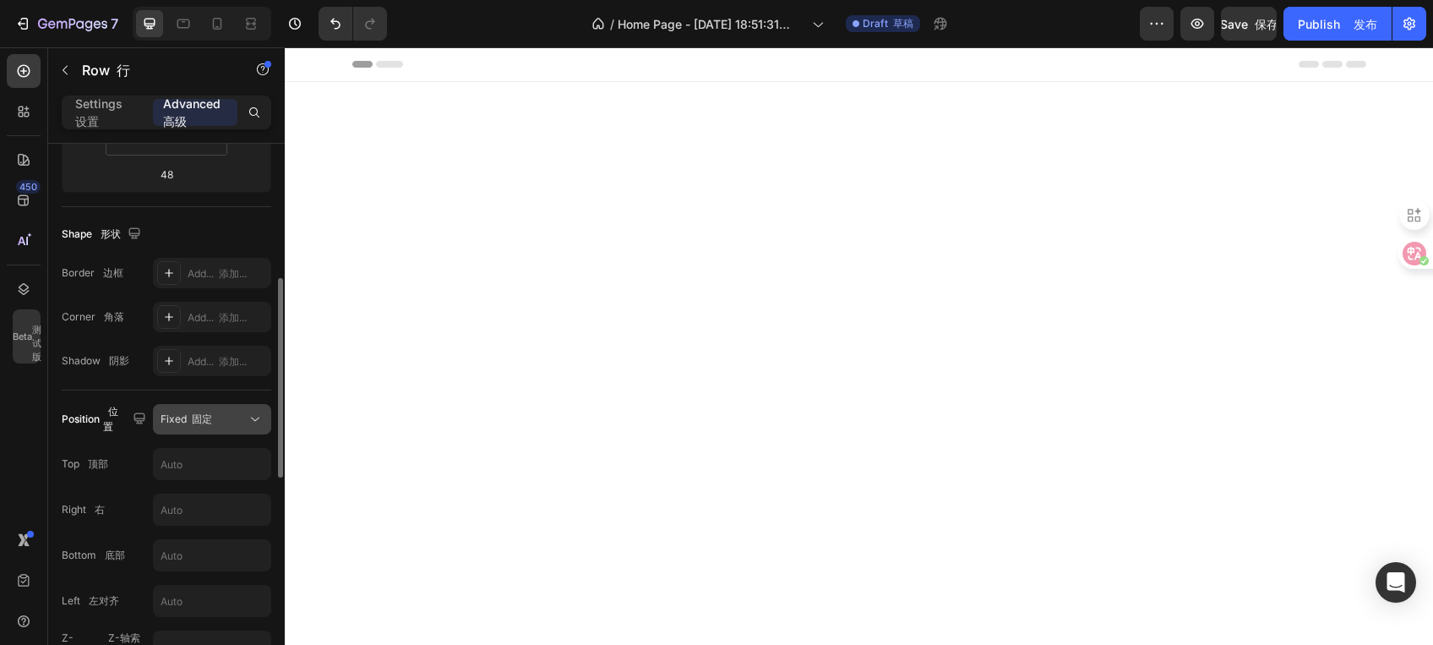
click at [200, 426] on div "Fixed 固定" at bounding box center [212, 419] width 103 height 17
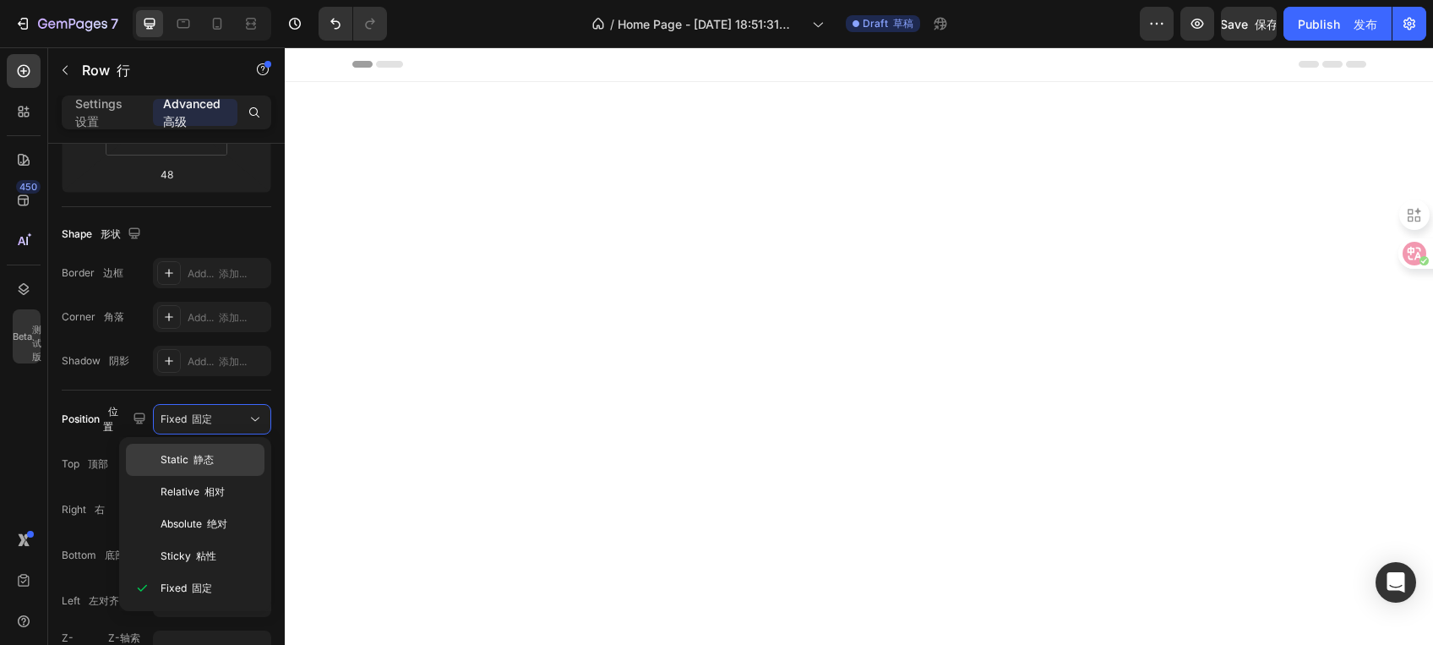
click at [210, 476] on div "Static 静态" at bounding box center [195, 492] width 139 height 32
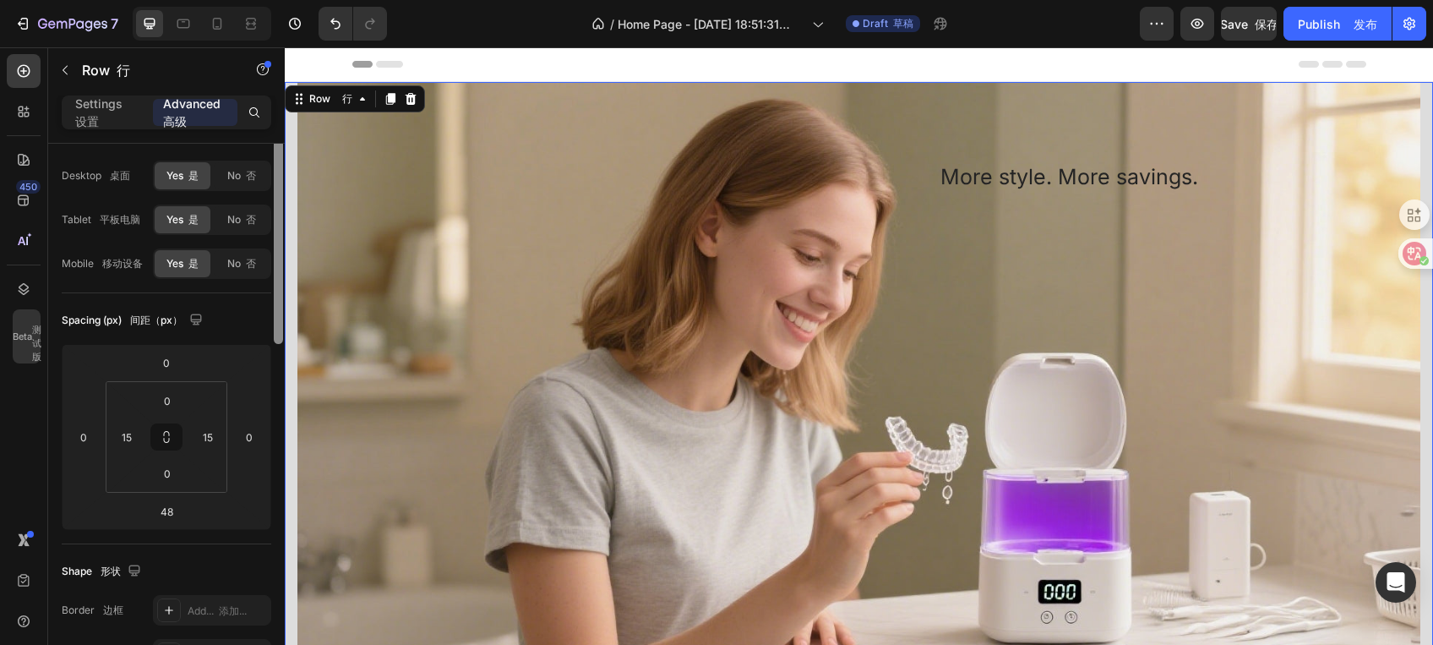
scroll to position [0, 0]
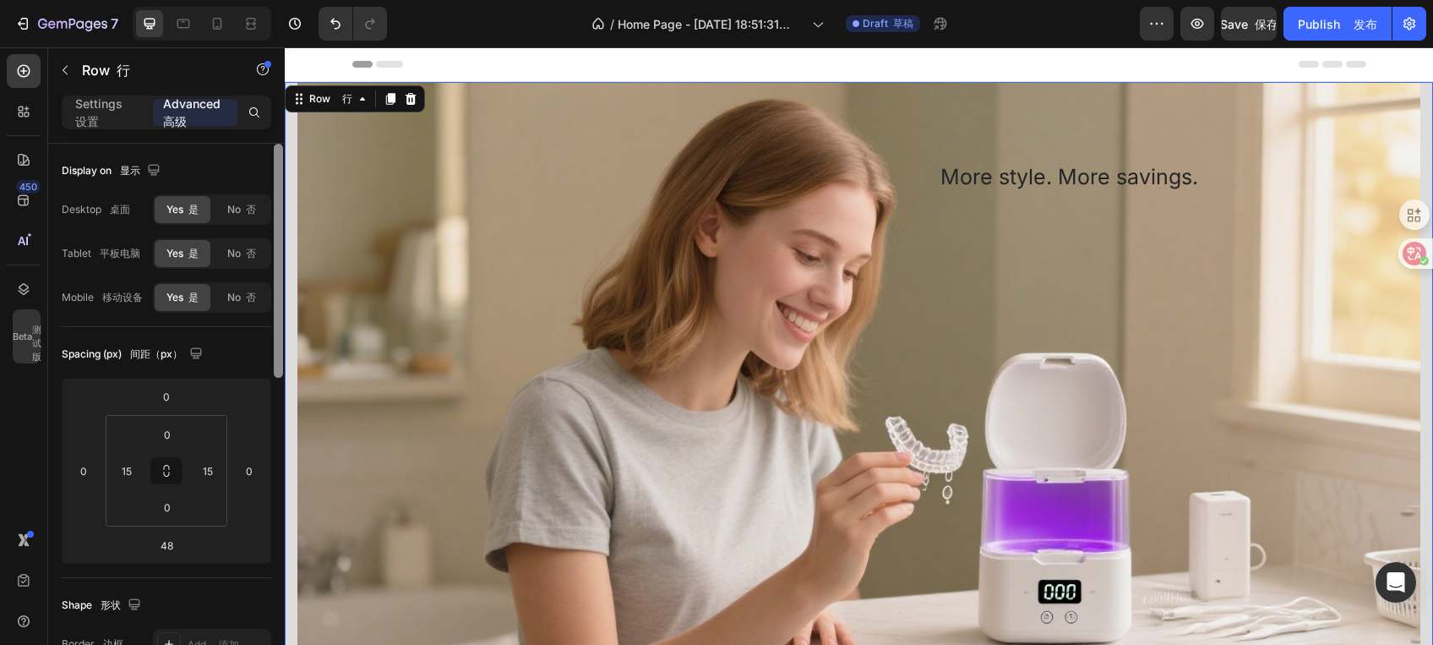
drag, startPoint x: 279, startPoint y: 358, endPoint x: 207, endPoint y: 135, distance: 234.3
click at [278, 169] on div at bounding box center [278, 261] width 9 height 234
click at [112, 115] on p "Settings 设置" at bounding box center [107, 112] width 64 height 35
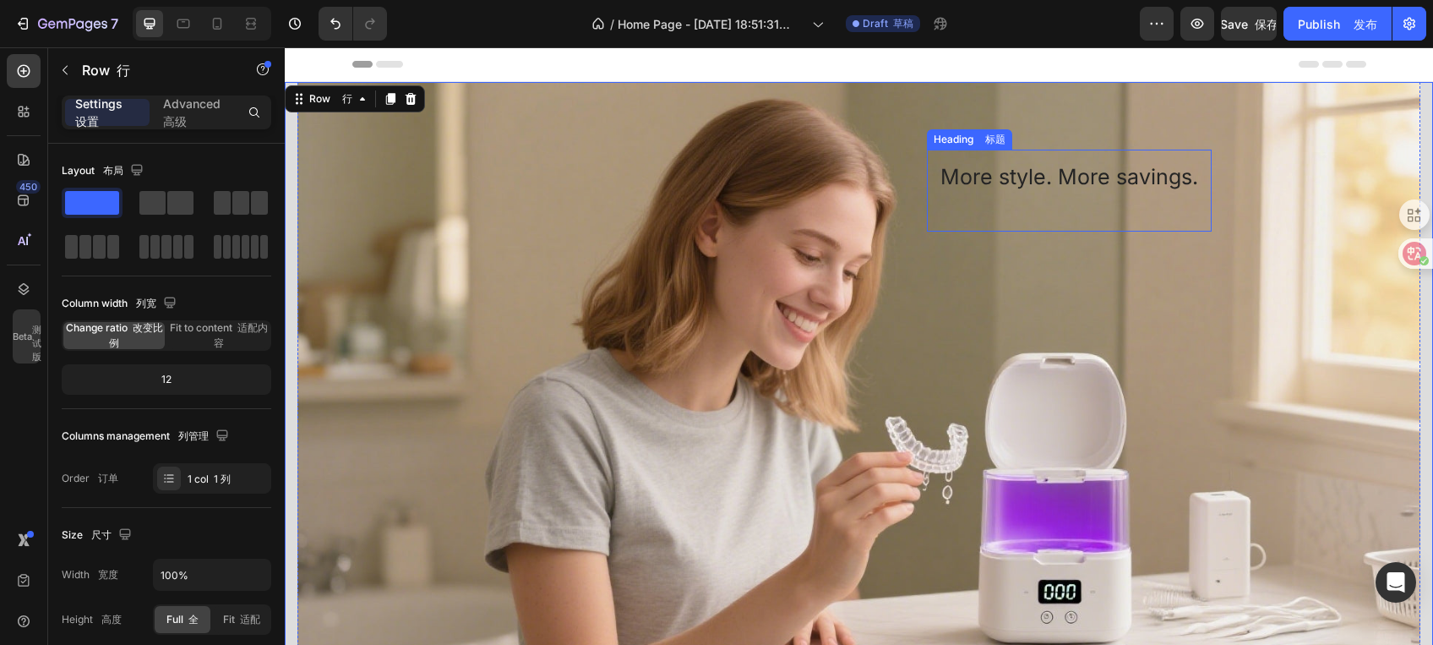
click at [955, 169] on p "More style. More savings." at bounding box center [1069, 190] width 258 height 55
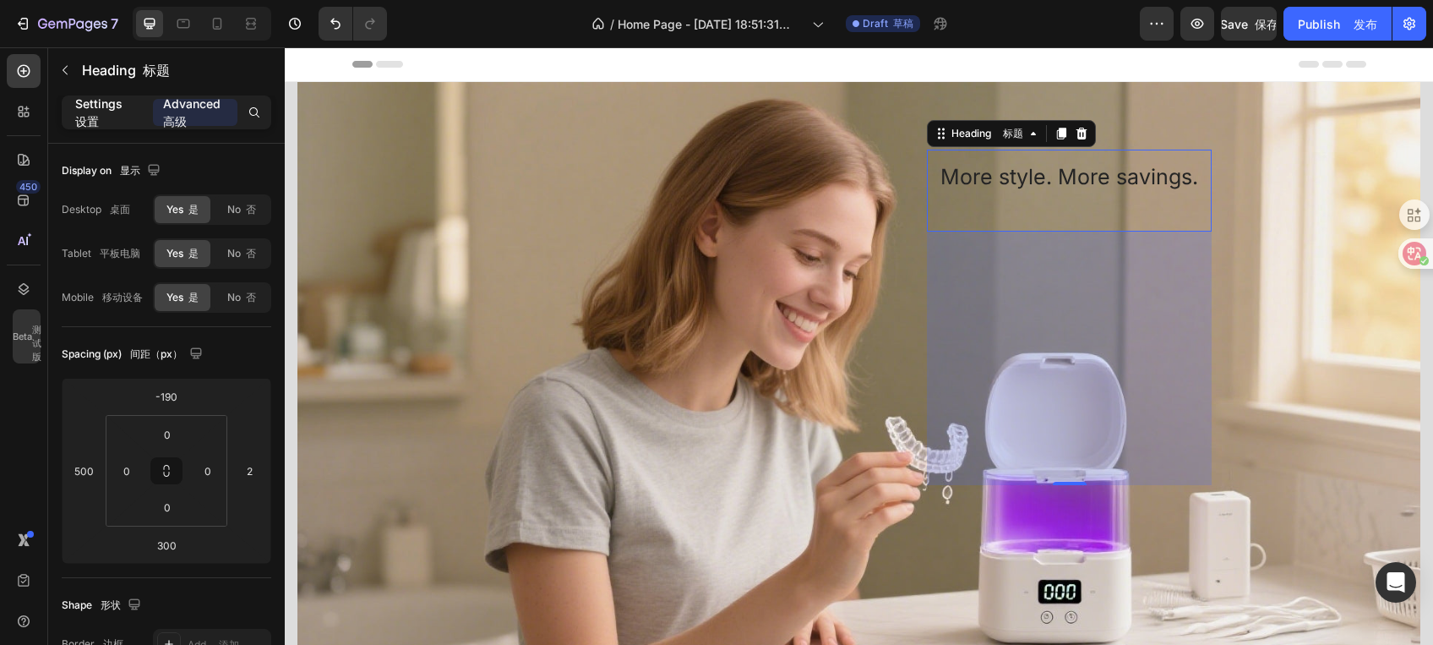
click at [101, 122] on p "Settings 设置" at bounding box center [107, 112] width 64 height 35
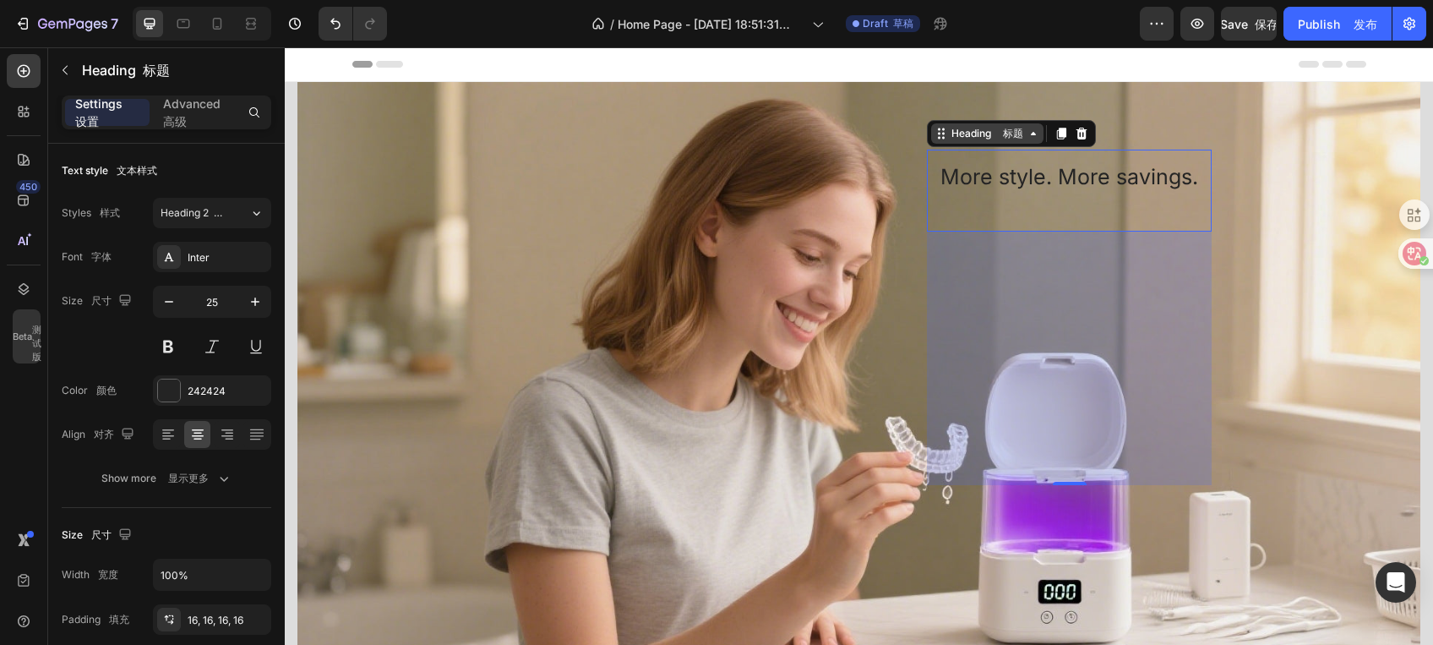
click at [948, 133] on div "Heading 标题" at bounding box center [987, 133] width 79 height 15
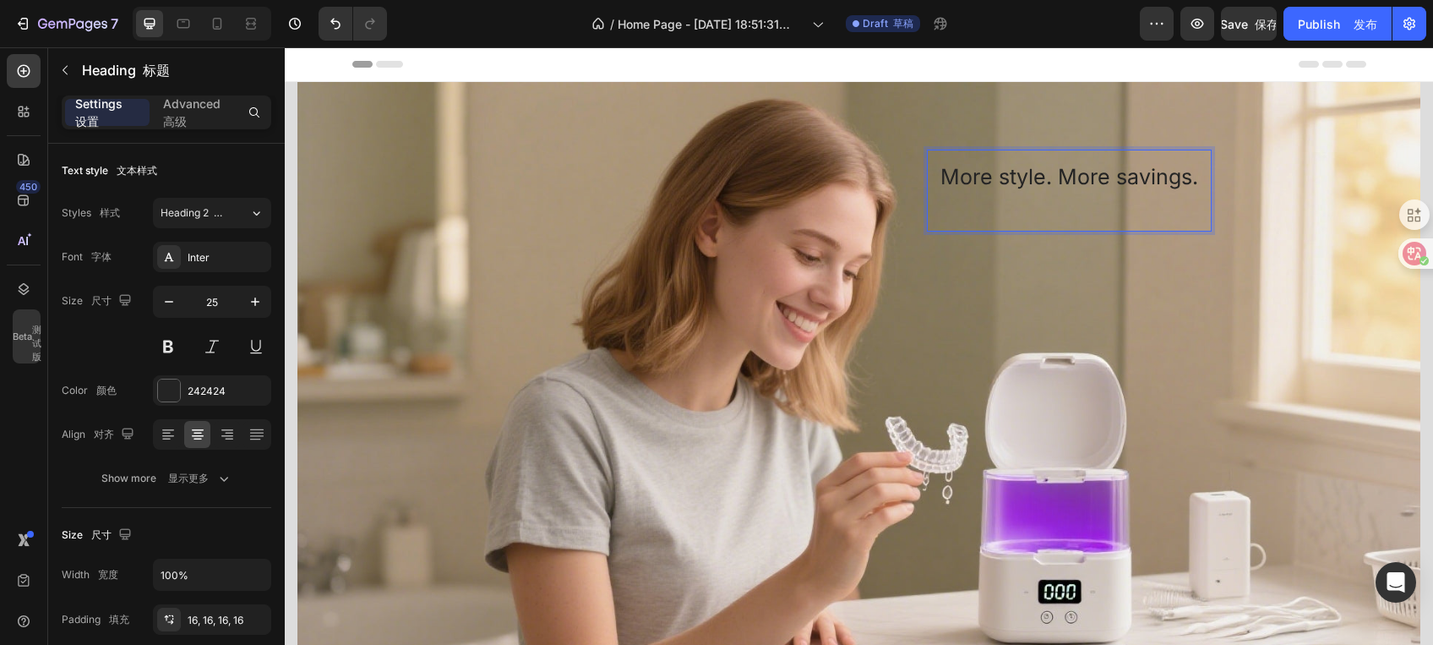
click at [1102, 174] on p "More style. More savings." at bounding box center [1069, 190] width 258 height 55
click at [1038, 199] on p "More style. More savings." at bounding box center [1069, 190] width 258 height 55
click at [940, 172] on p "More style. More savings." at bounding box center [1069, 190] width 258 height 55
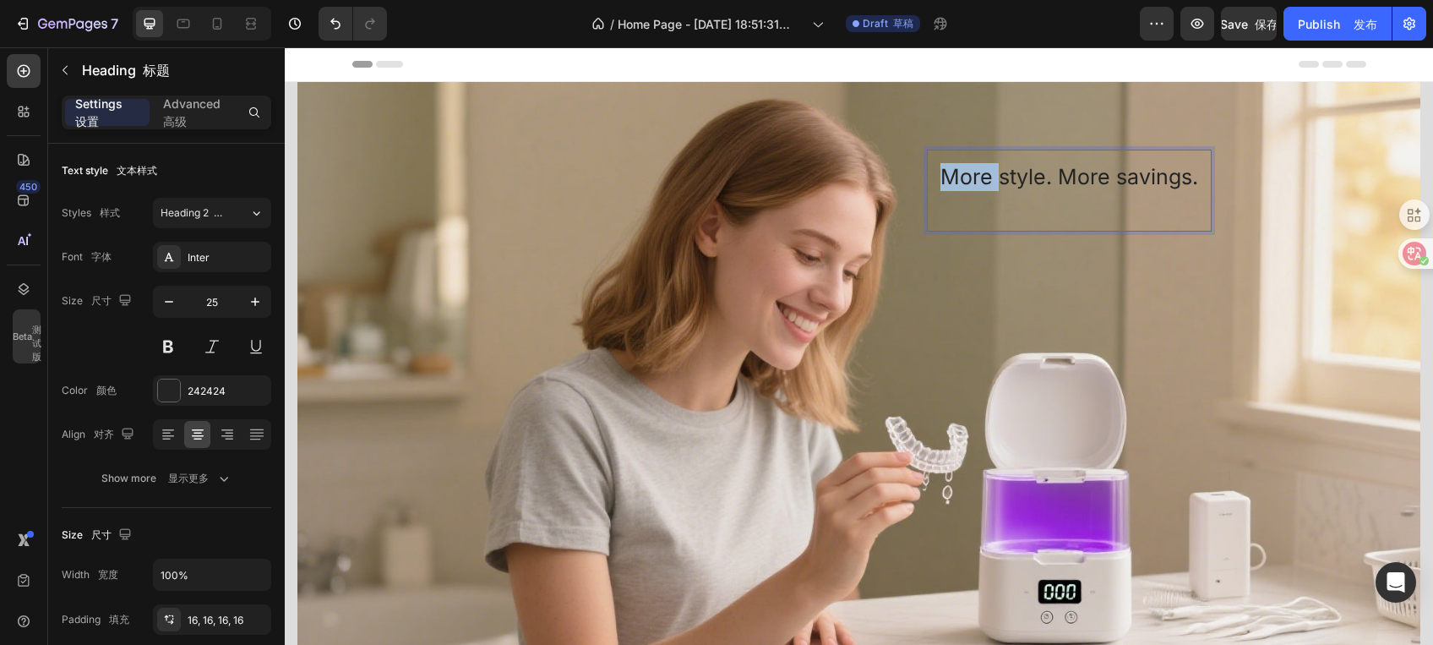
click at [1034, 189] on p "More style. More savings." at bounding box center [1069, 190] width 258 height 55
click at [259, 295] on icon "button" at bounding box center [255, 301] width 17 height 17
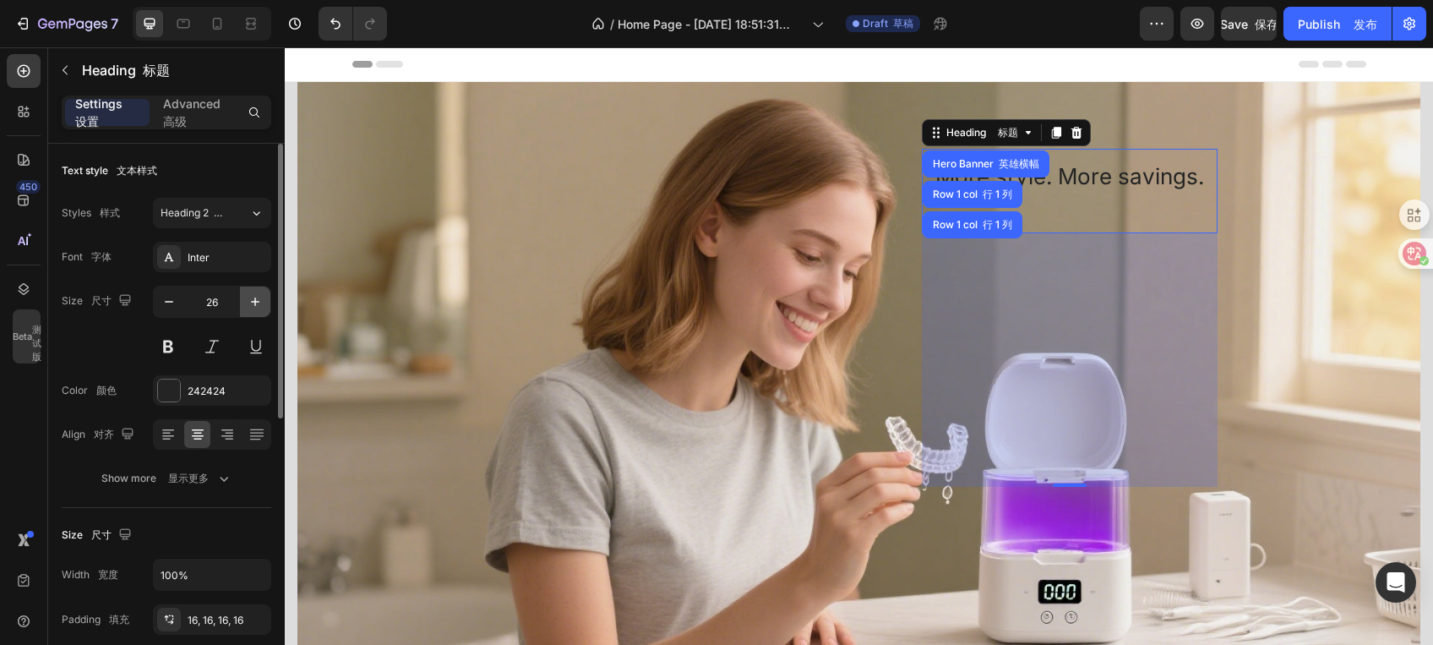
click at [259, 295] on icon "button" at bounding box center [255, 301] width 17 height 17
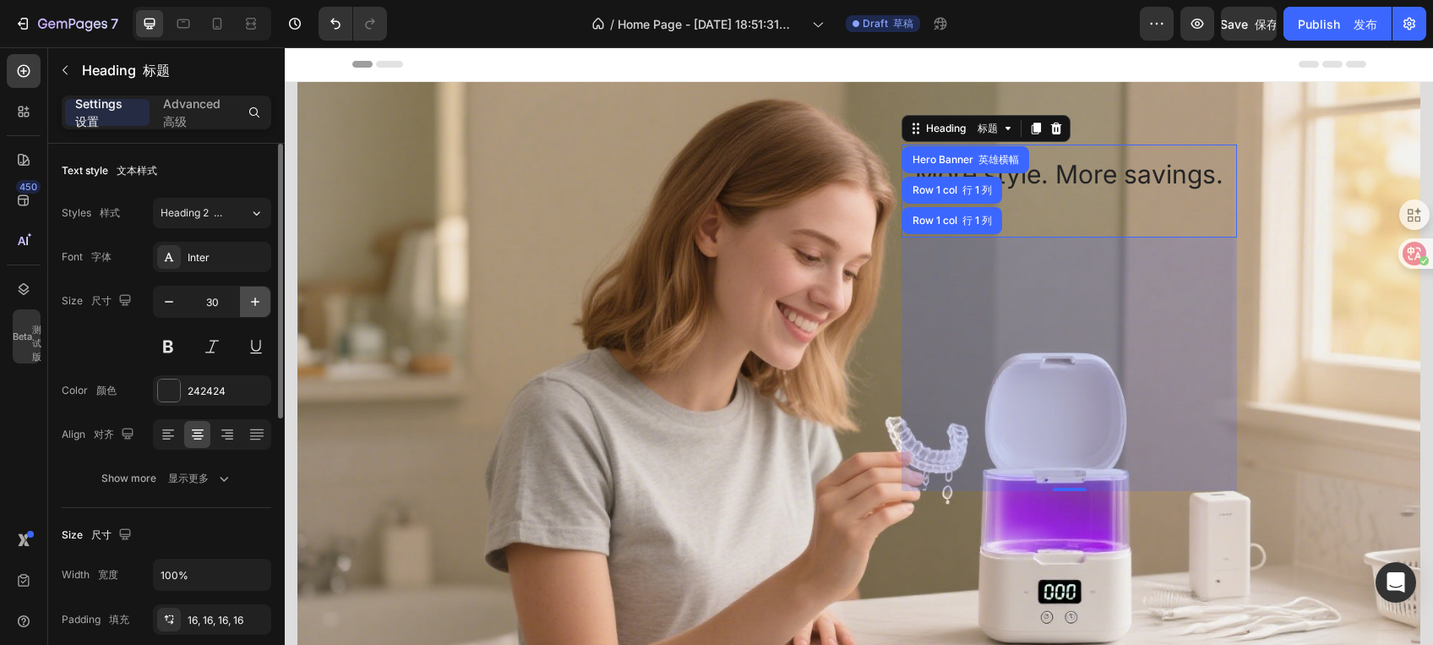
click at [259, 295] on icon "button" at bounding box center [255, 301] width 17 height 17
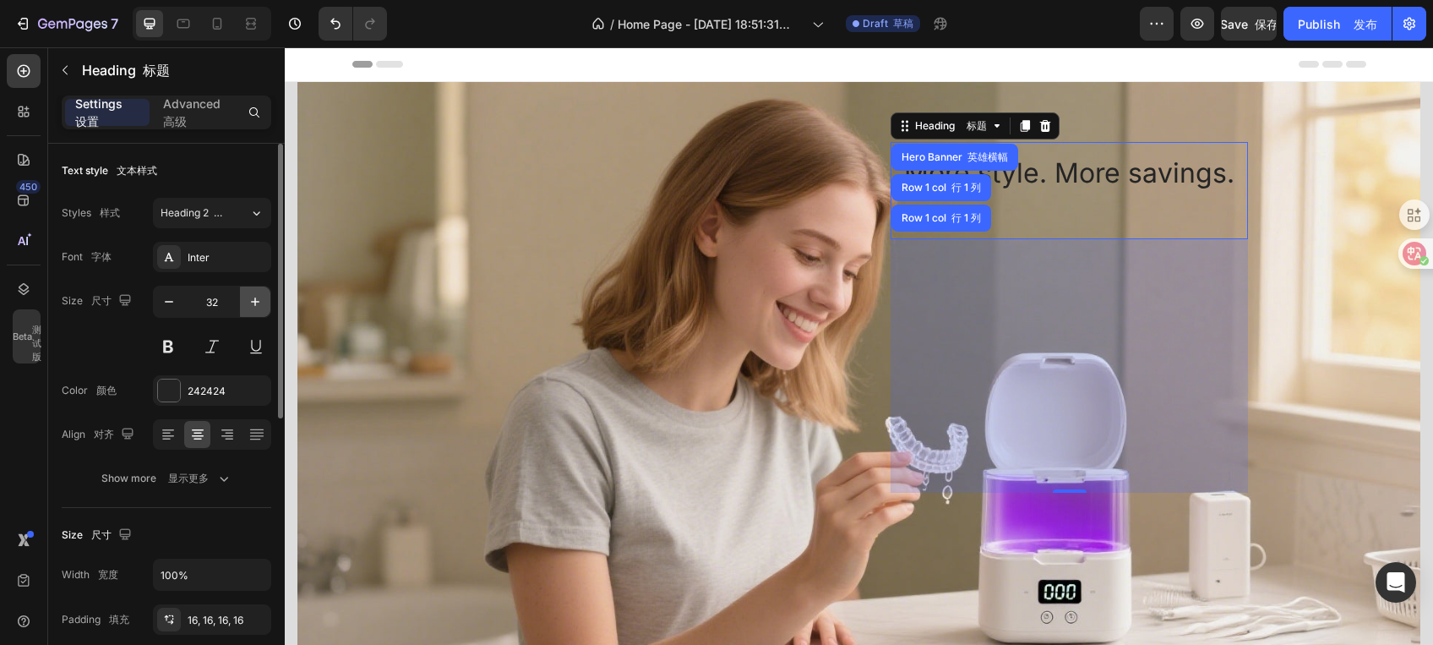
click at [259, 295] on icon "button" at bounding box center [255, 301] width 17 height 17
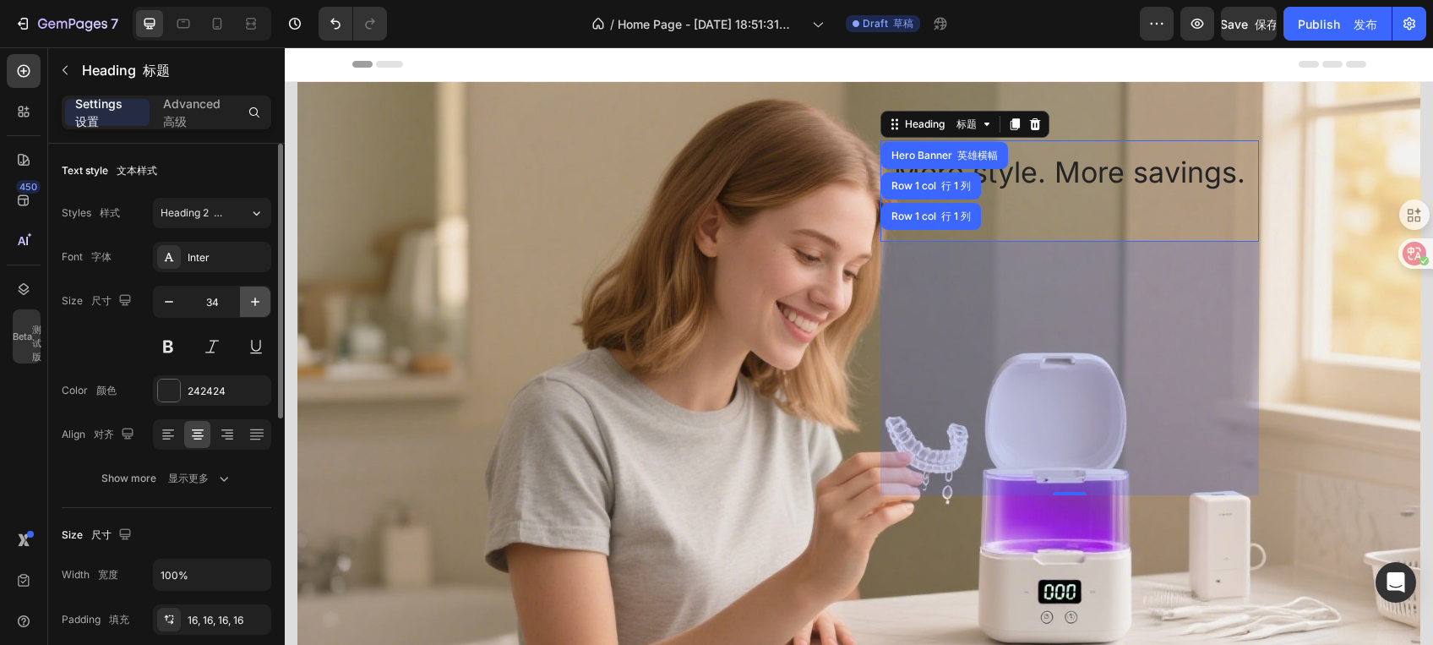
click at [259, 295] on icon "button" at bounding box center [255, 301] width 17 height 17
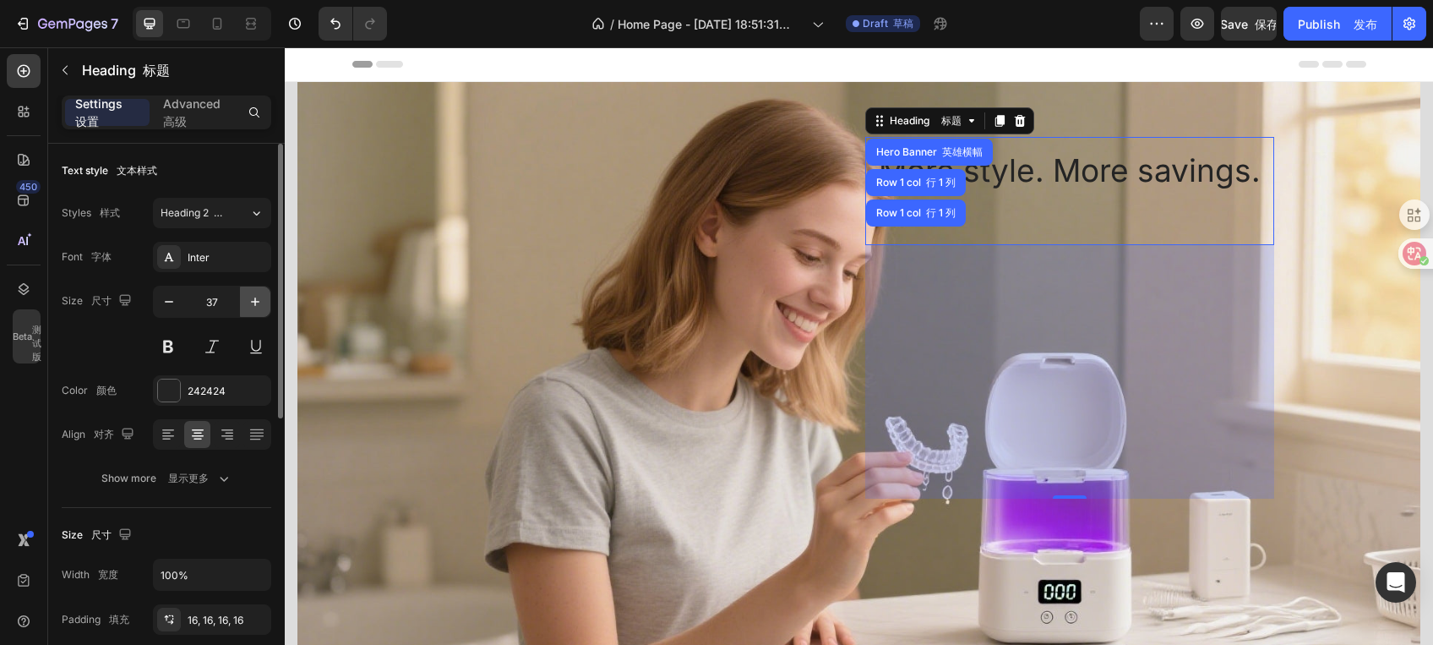
click at [259, 295] on icon "button" at bounding box center [255, 301] width 17 height 17
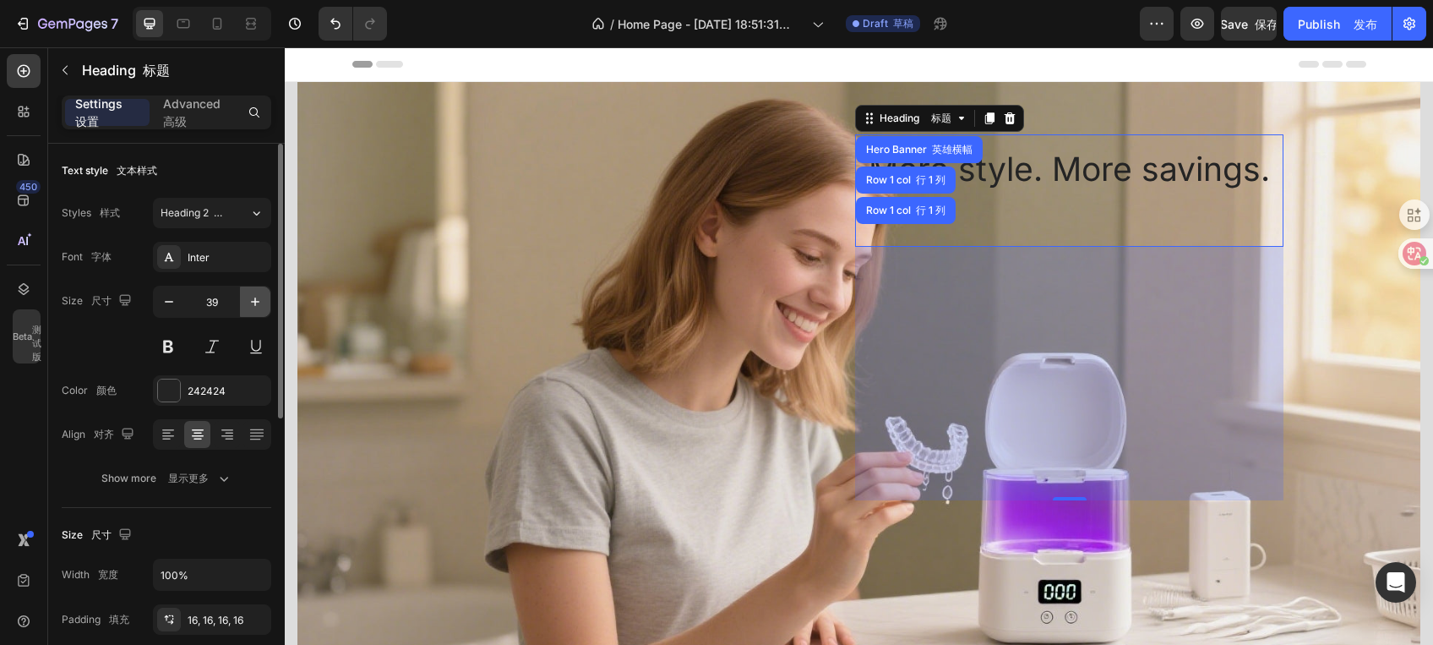
click at [253, 296] on icon "button" at bounding box center [255, 301] width 17 height 17
click at [165, 299] on icon "button" at bounding box center [169, 301] width 17 height 17
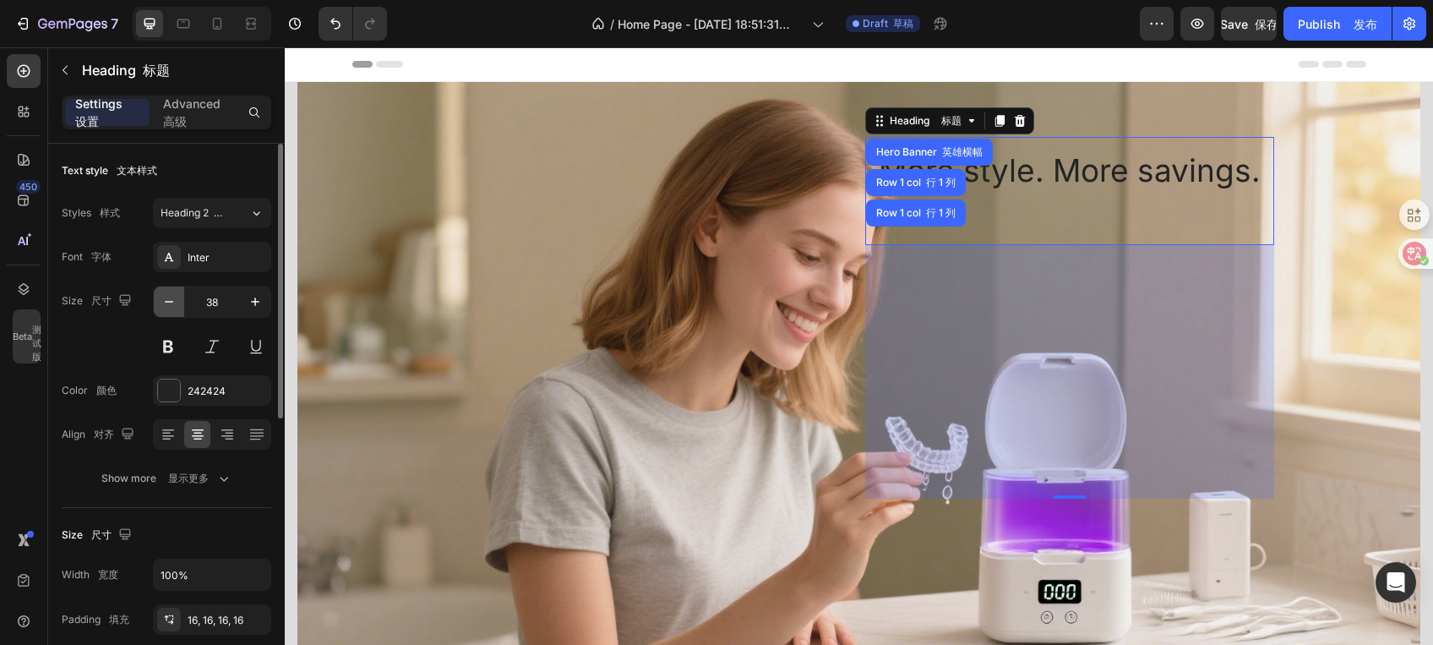
type input "37"
click at [204, 344] on button at bounding box center [212, 346] width 30 height 30
click at [176, 344] on button at bounding box center [168, 346] width 30 height 30
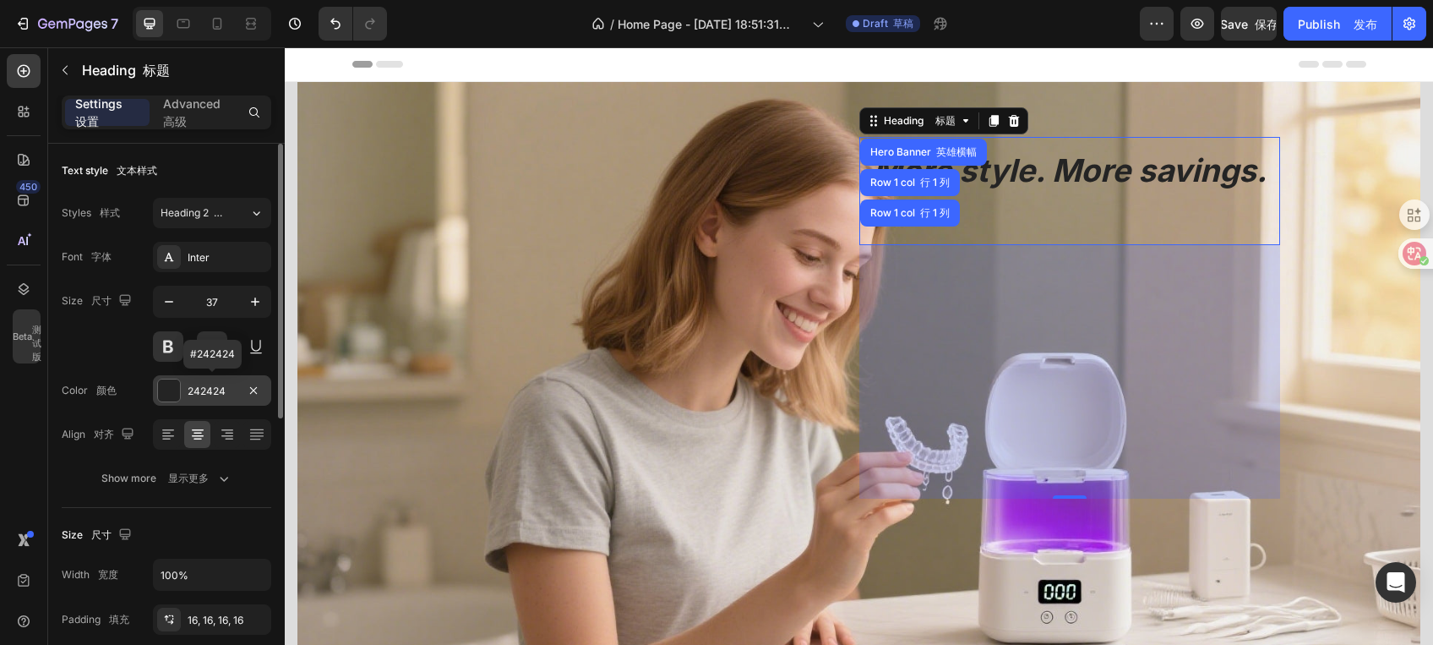
click at [169, 395] on div at bounding box center [169, 390] width 22 height 22
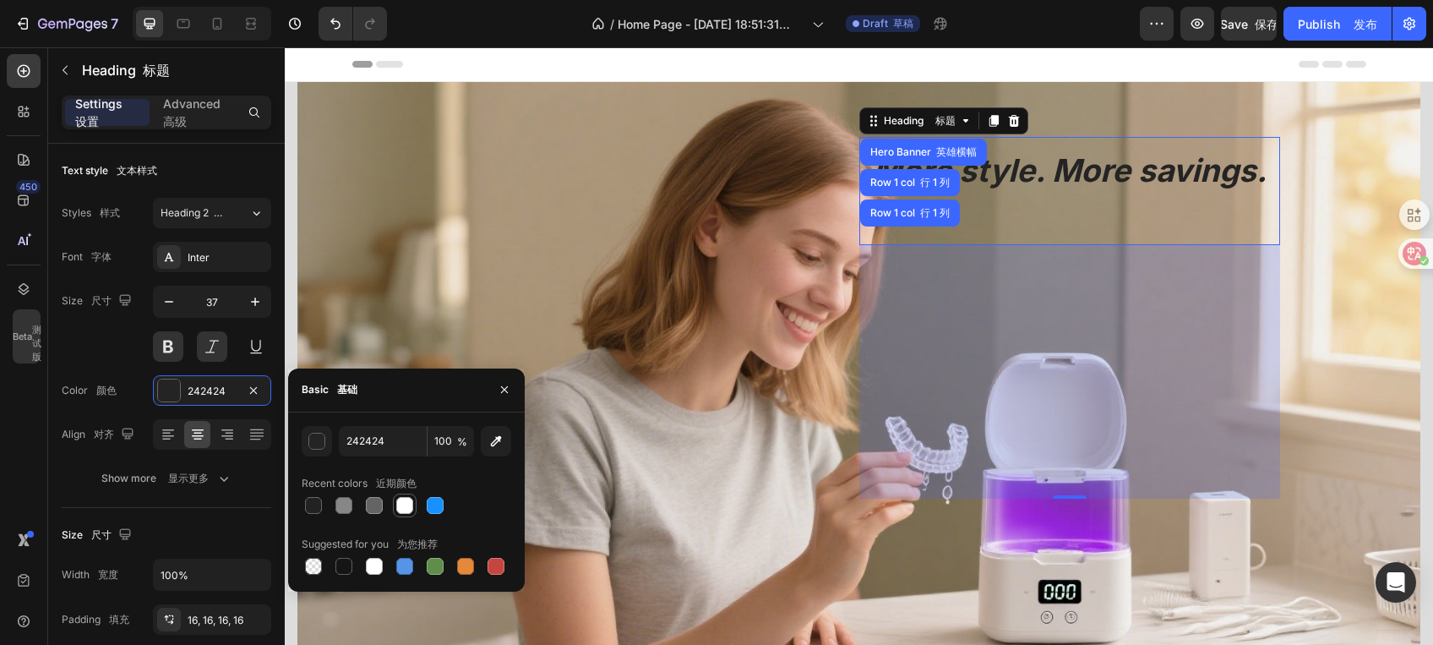
click at [400, 503] on div at bounding box center [404, 505] width 17 height 17
type input "FFFFFF"
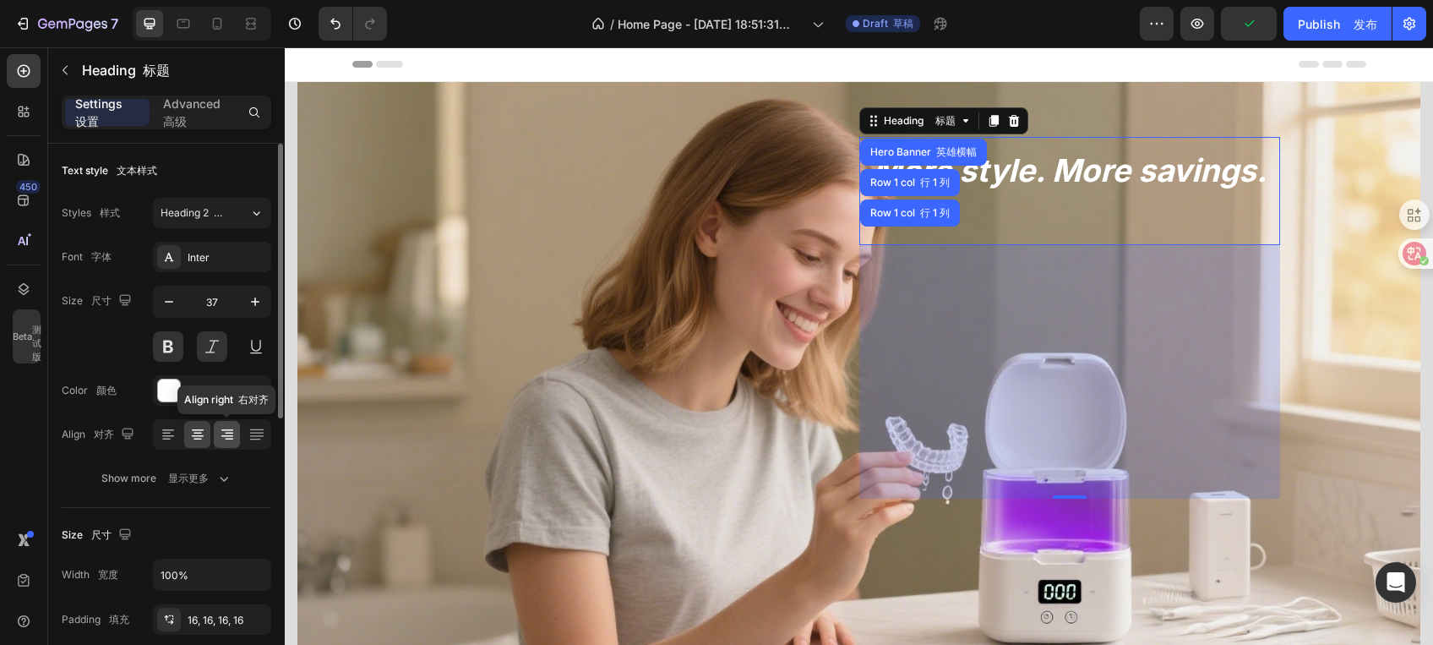
click at [226, 441] on icon at bounding box center [227, 434] width 17 height 17
click at [253, 437] on icon at bounding box center [256, 434] width 17 height 17
click at [160, 426] on icon at bounding box center [168, 434] width 17 height 17
click at [196, 435] on icon at bounding box center [198, 436] width 12 height 2
click at [164, 435] on icon at bounding box center [168, 436] width 12 height 2
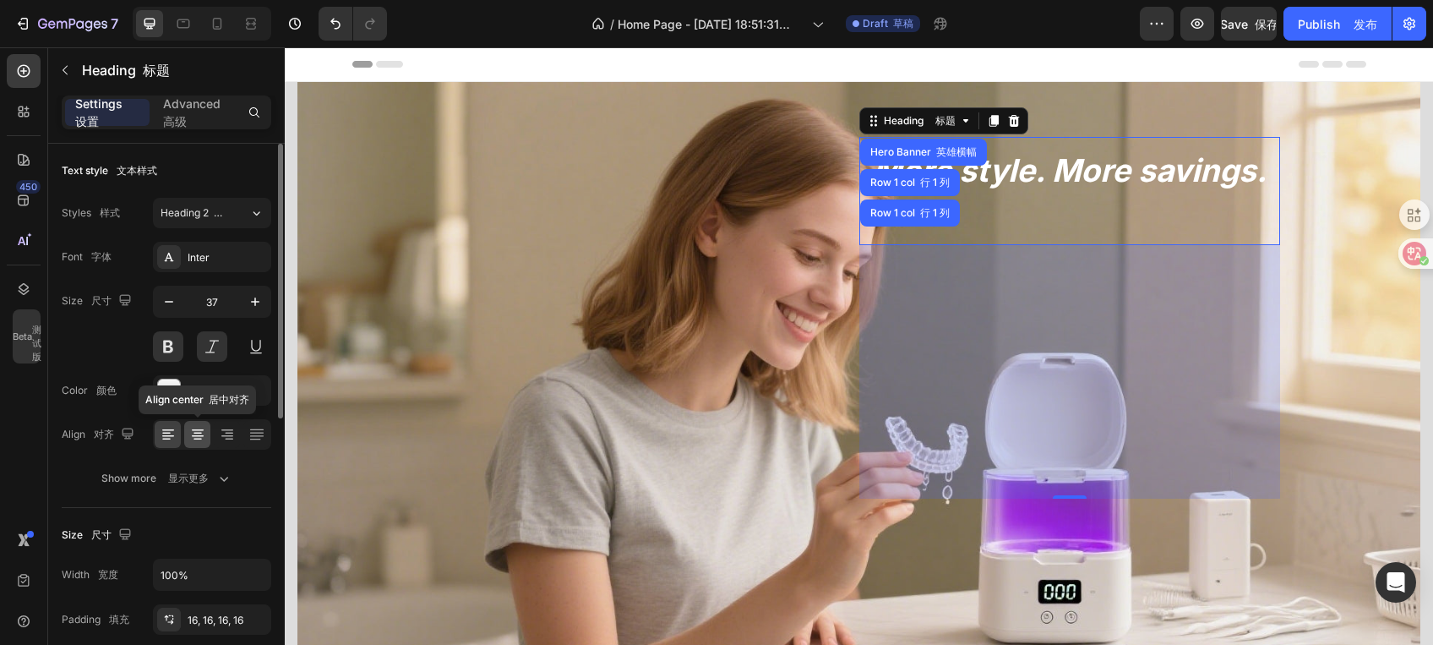
click at [196, 440] on icon at bounding box center [197, 434] width 17 height 17
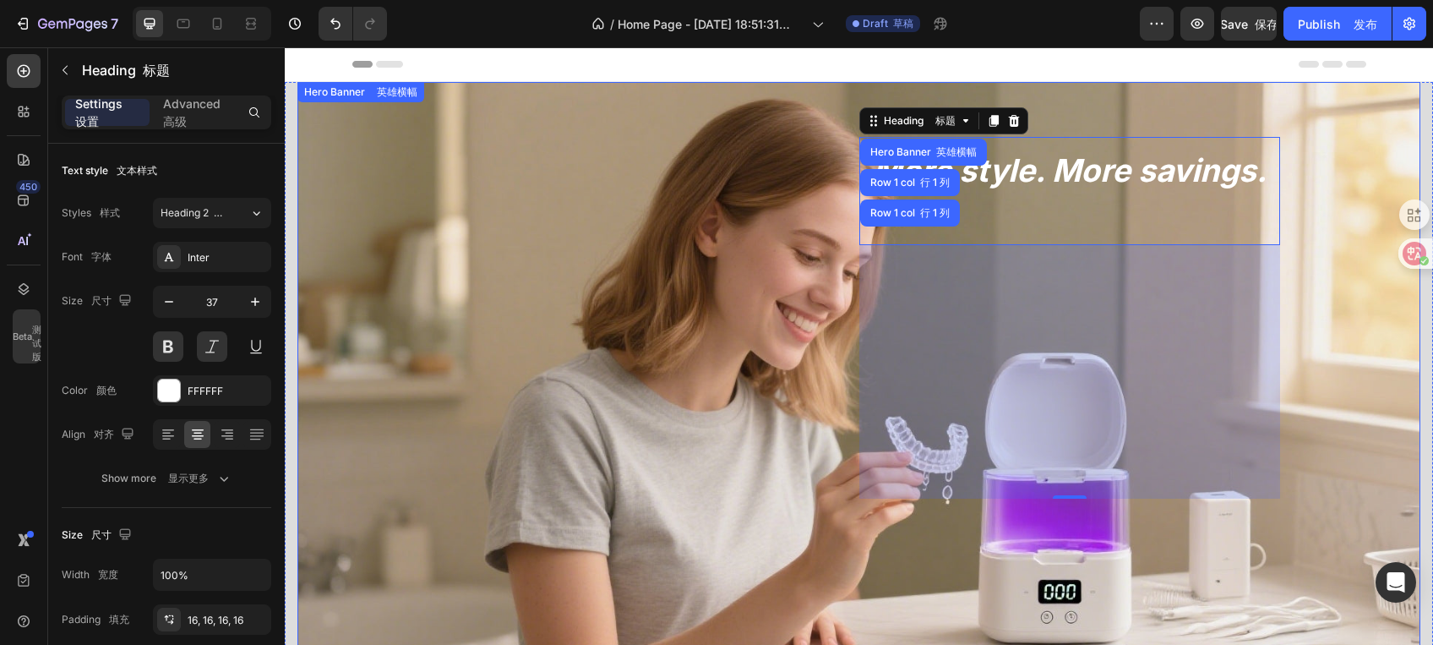
click at [421, 218] on div "Overlay" at bounding box center [858, 398] width 1123 height 632
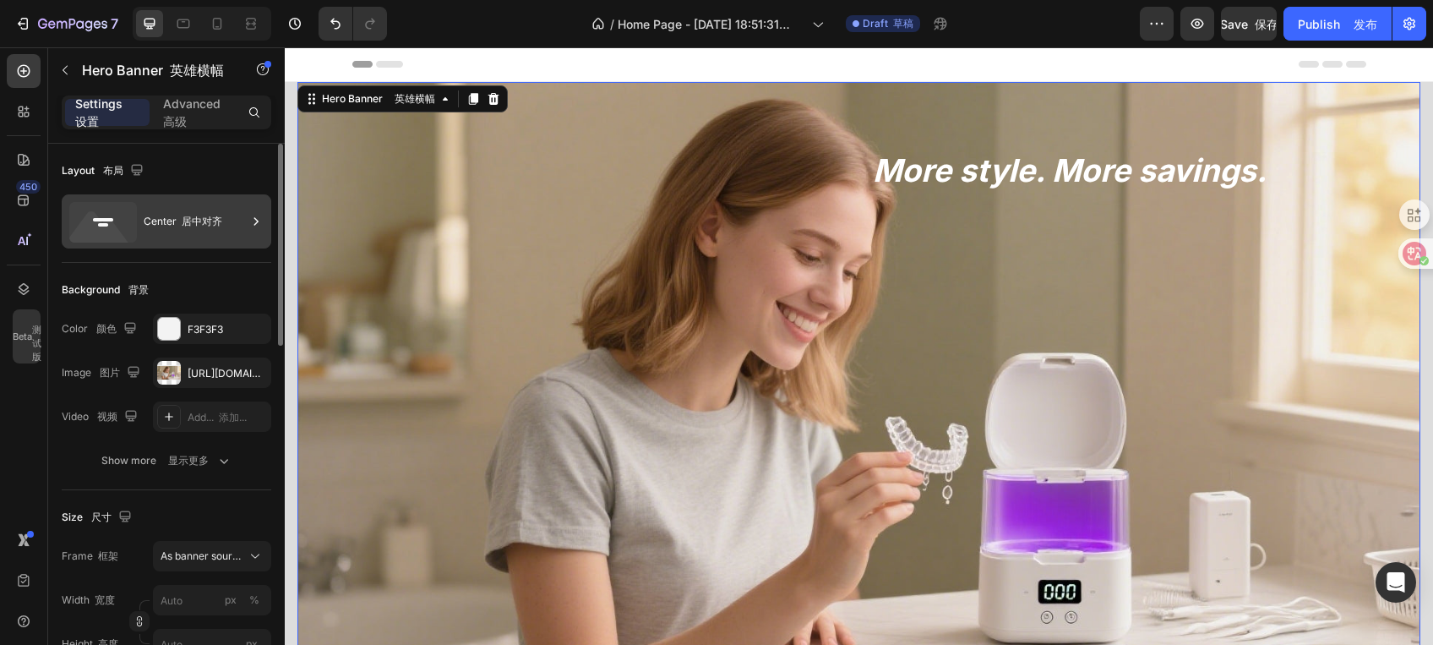
click at [215, 223] on font "居中对齐" at bounding box center [202, 221] width 41 height 13
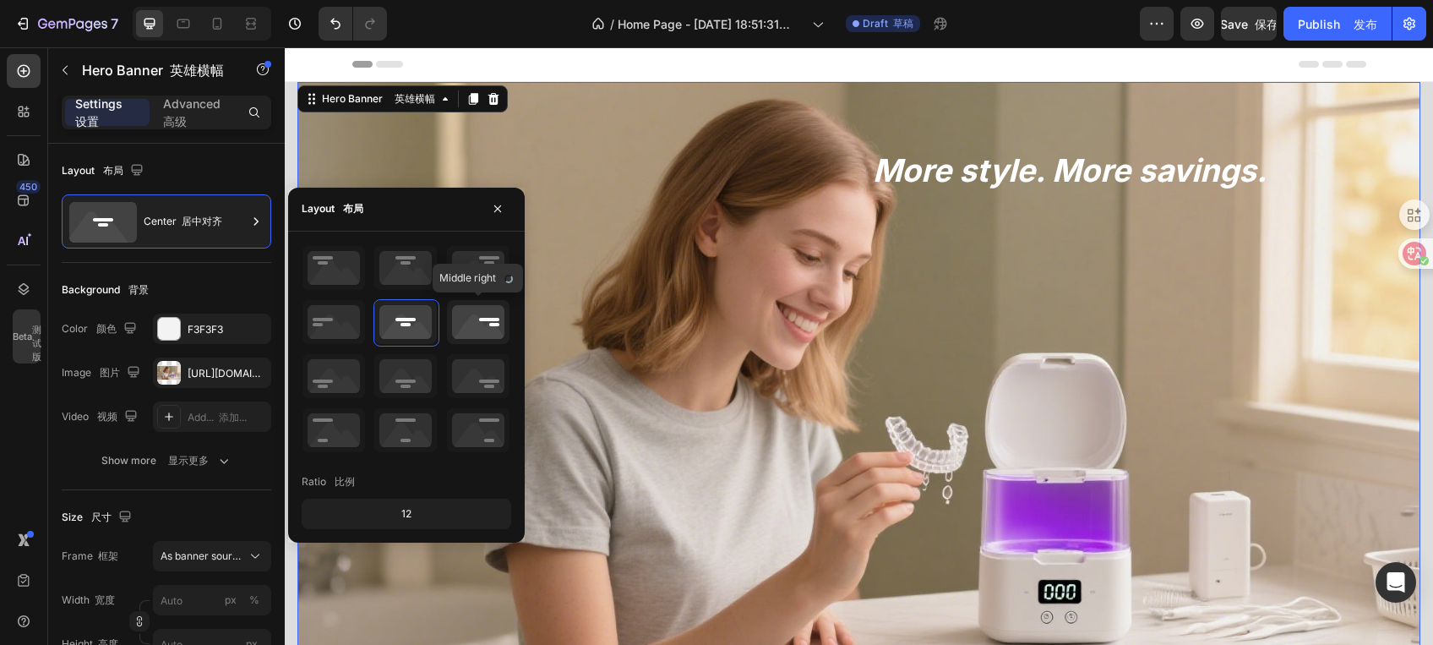
click at [455, 311] on icon at bounding box center [478, 322] width 63 height 44
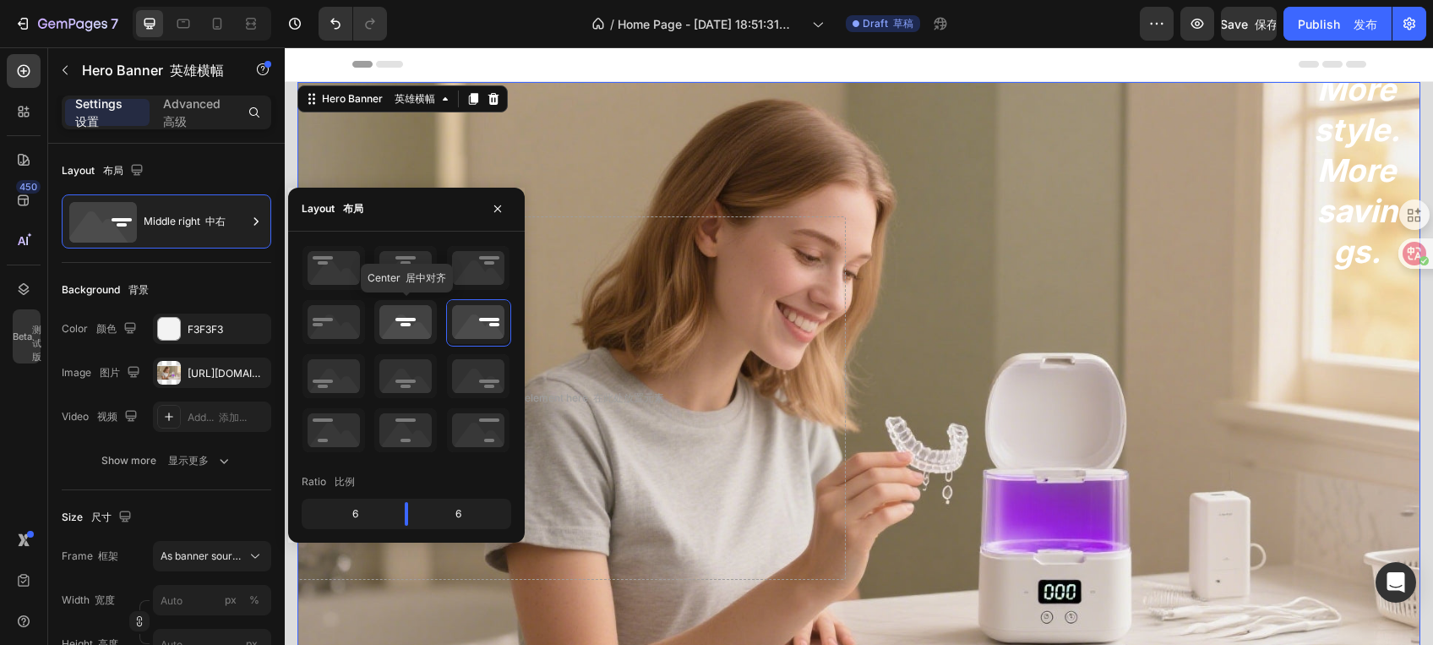
click at [396, 314] on icon at bounding box center [405, 322] width 63 height 44
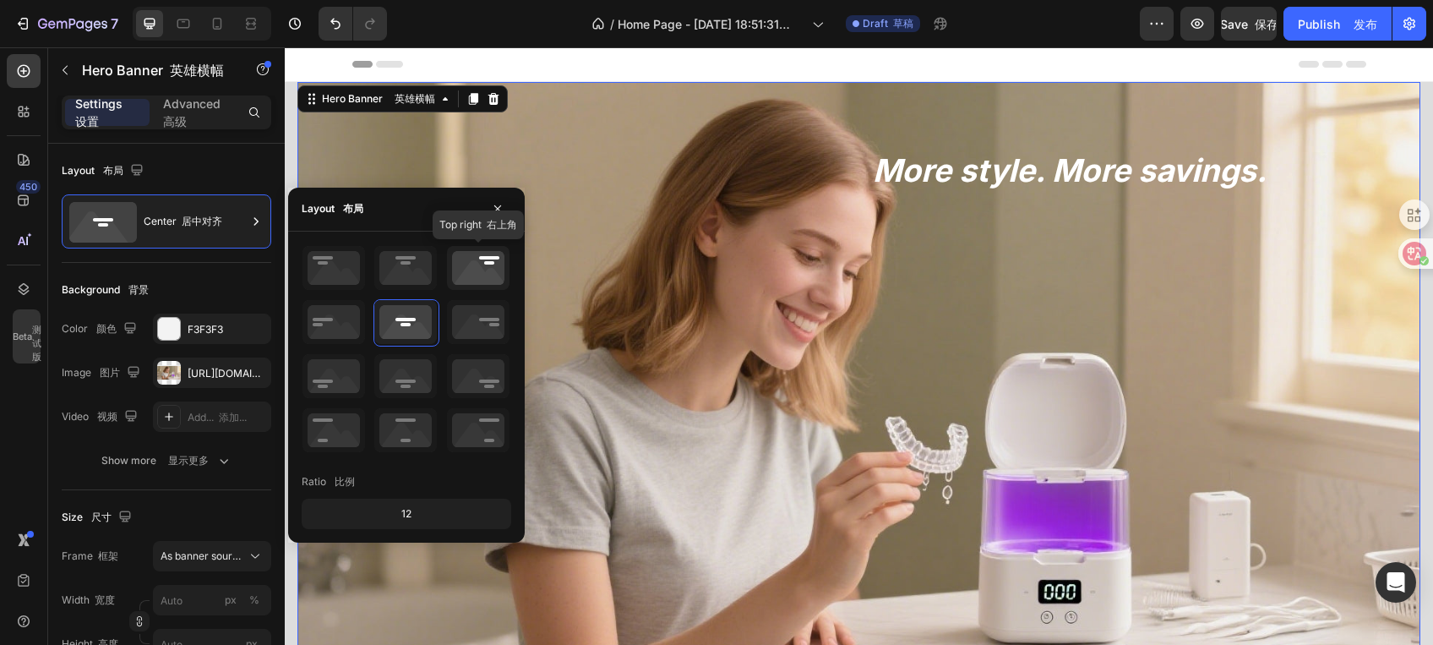
click at [466, 260] on icon at bounding box center [478, 268] width 63 height 44
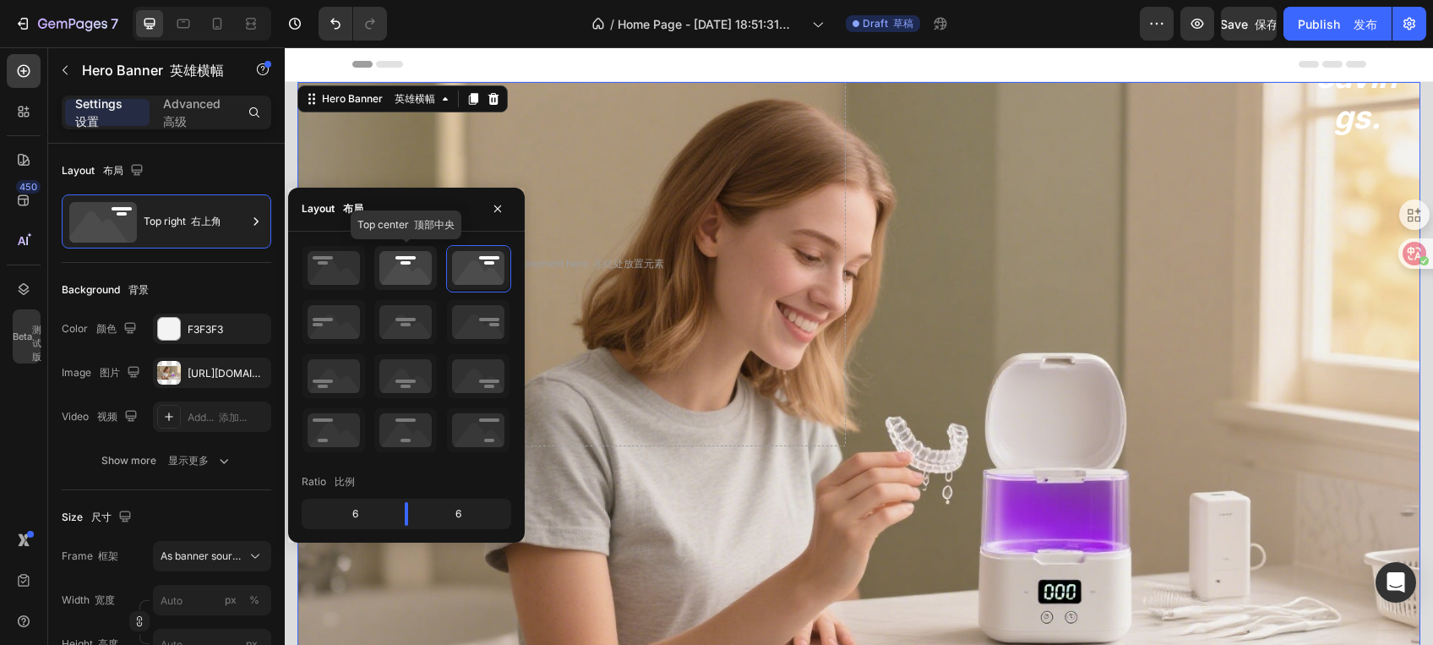
click at [415, 271] on icon at bounding box center [405, 268] width 63 height 44
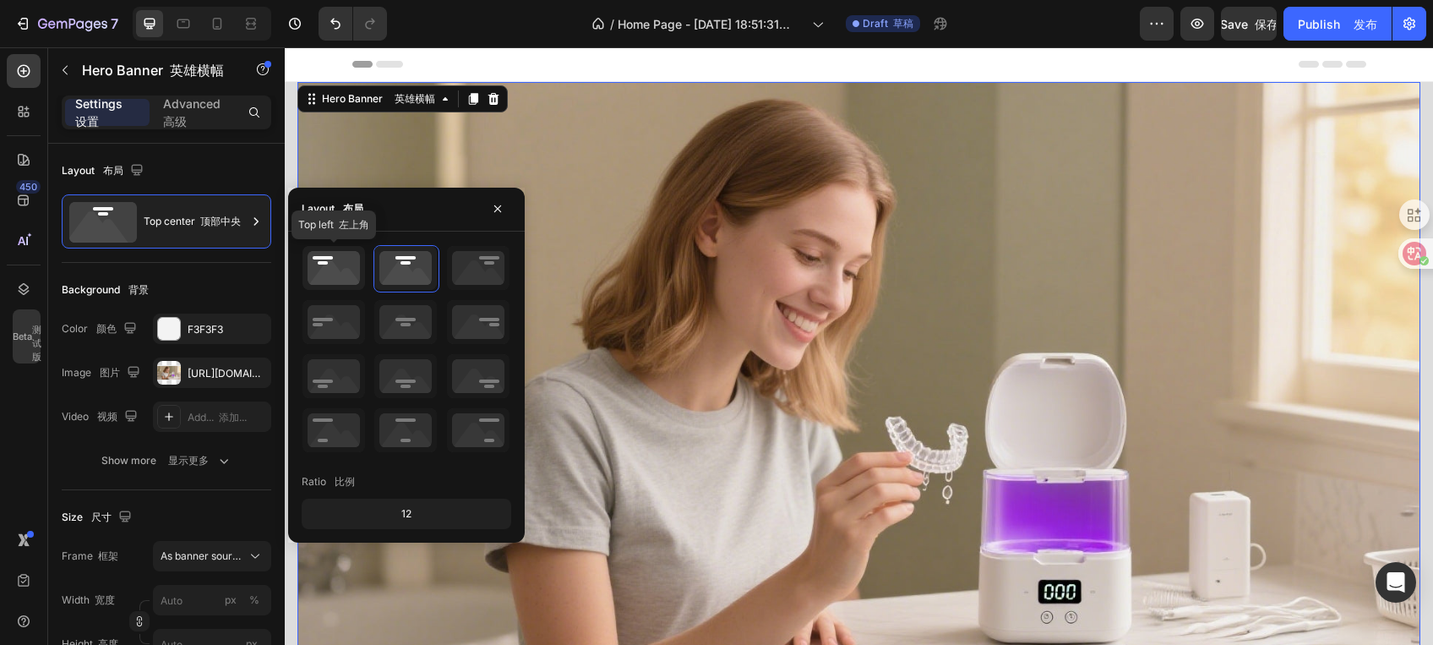
click at [355, 276] on icon at bounding box center [333, 268] width 63 height 44
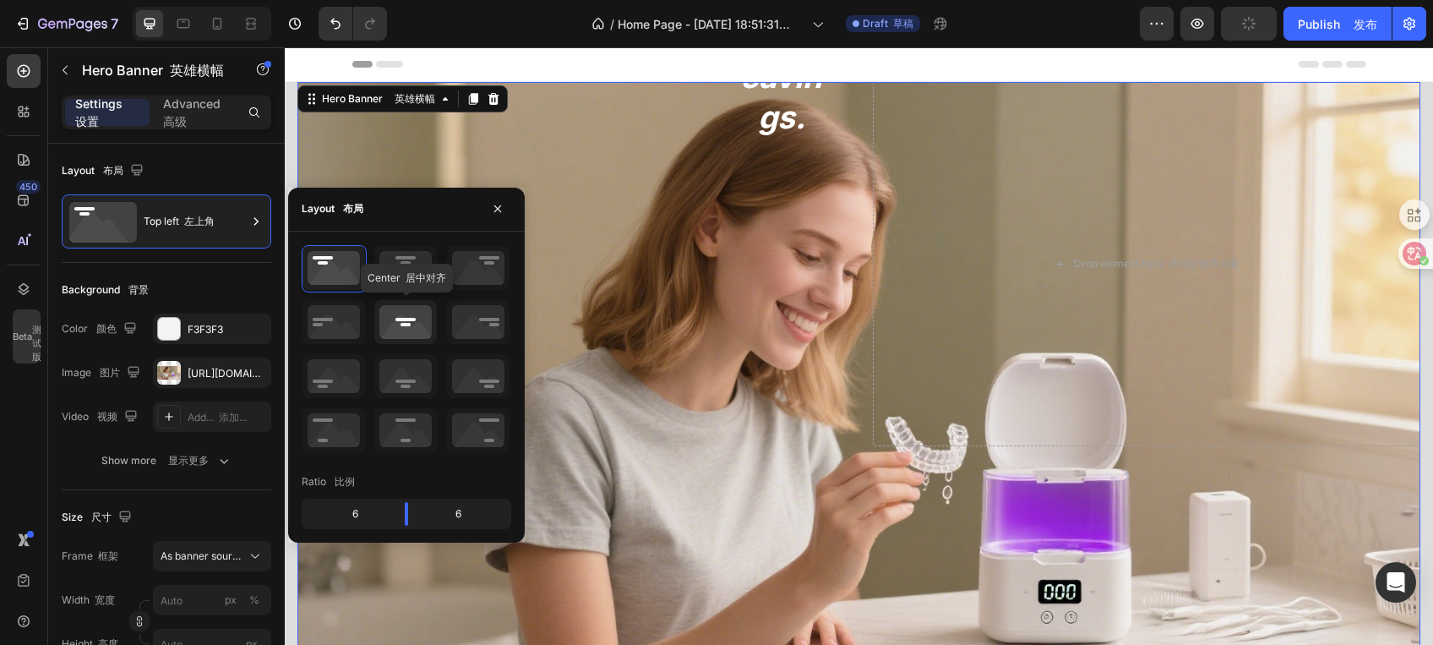
click at [403, 329] on icon at bounding box center [405, 322] width 63 height 44
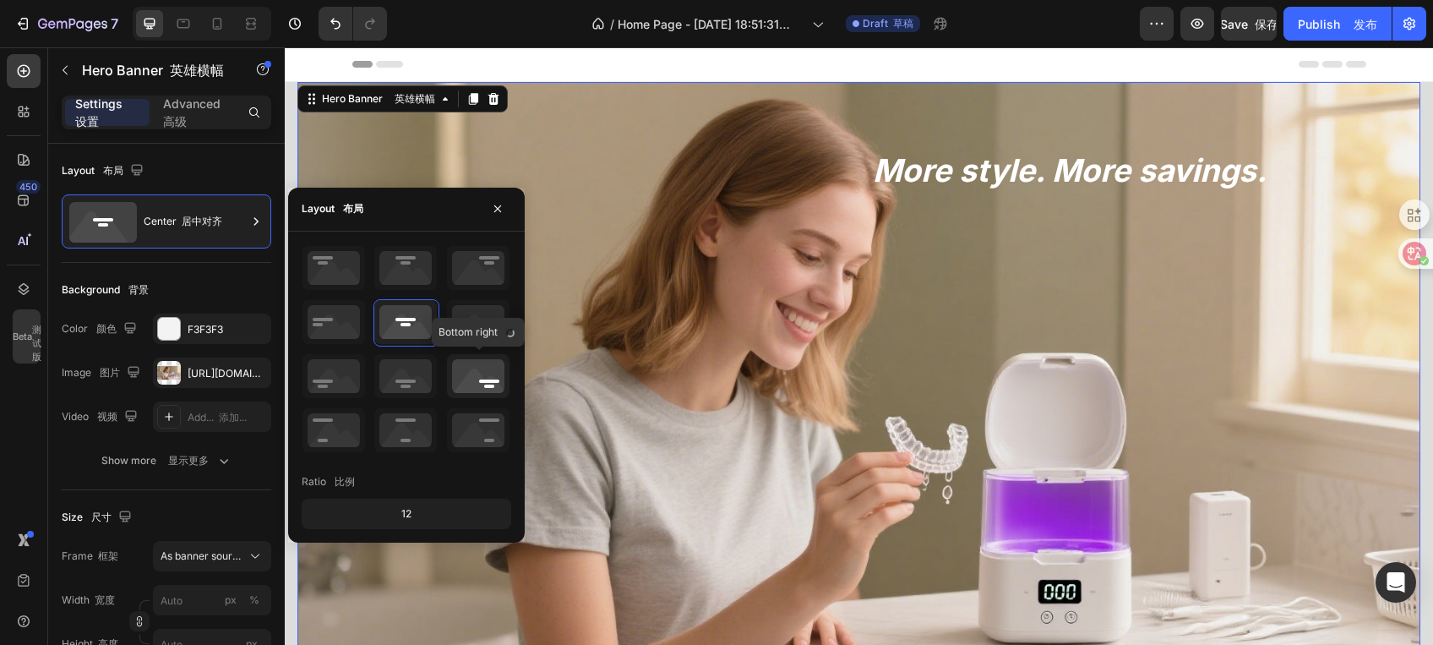
click at [480, 373] on icon at bounding box center [478, 376] width 63 height 44
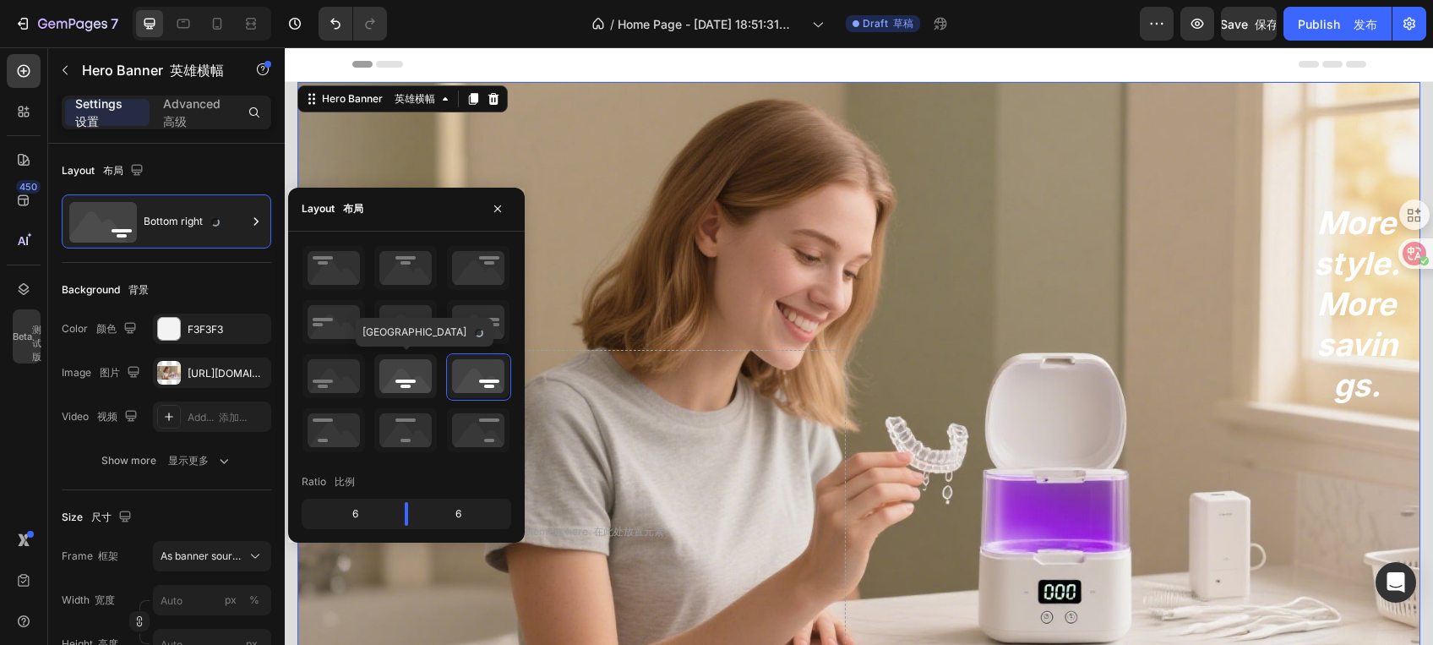
click at [415, 363] on icon at bounding box center [405, 376] width 63 height 44
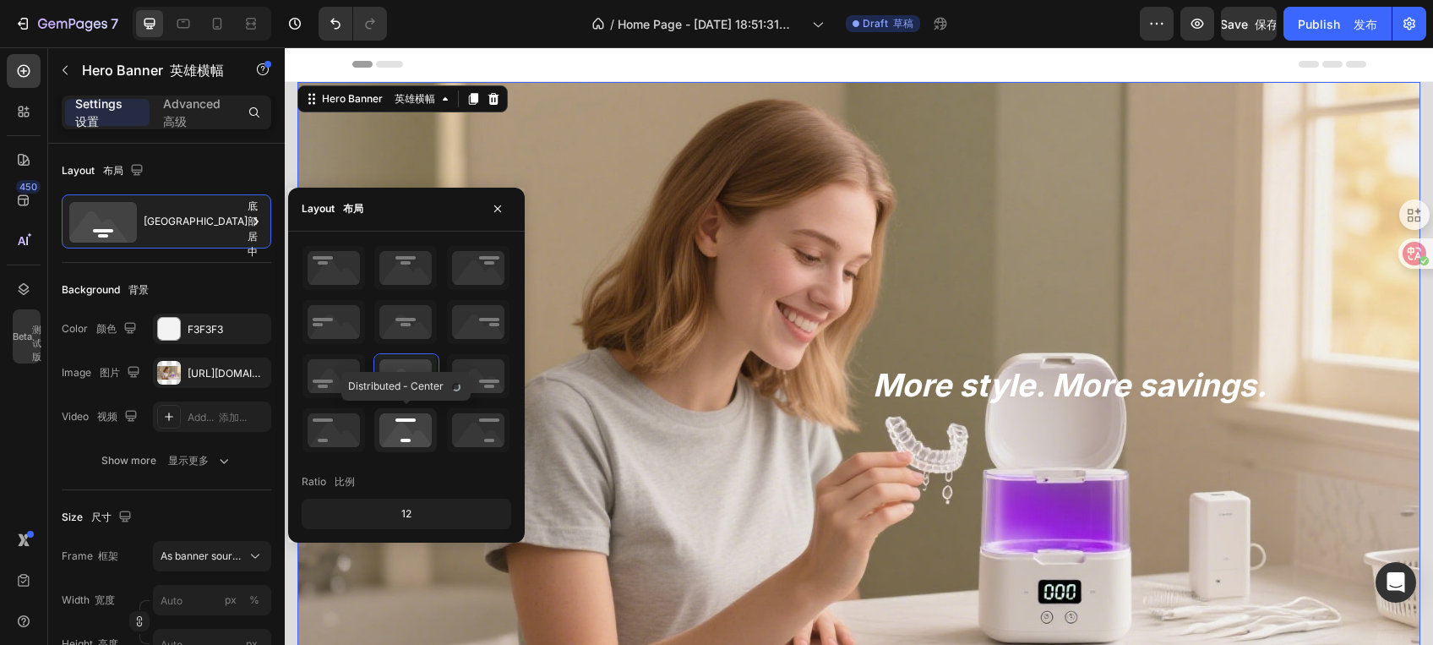
click at [419, 426] on icon at bounding box center [405, 430] width 63 height 44
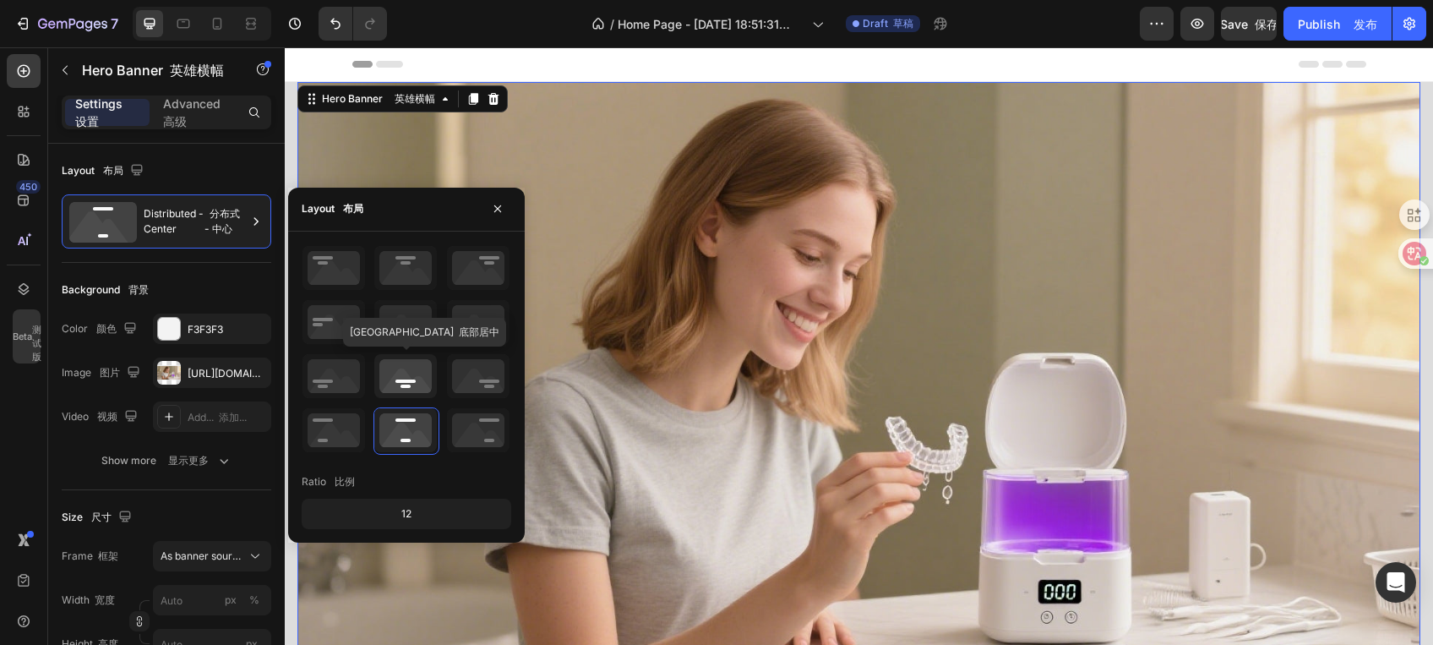
click at [408, 365] on icon at bounding box center [405, 376] width 63 height 44
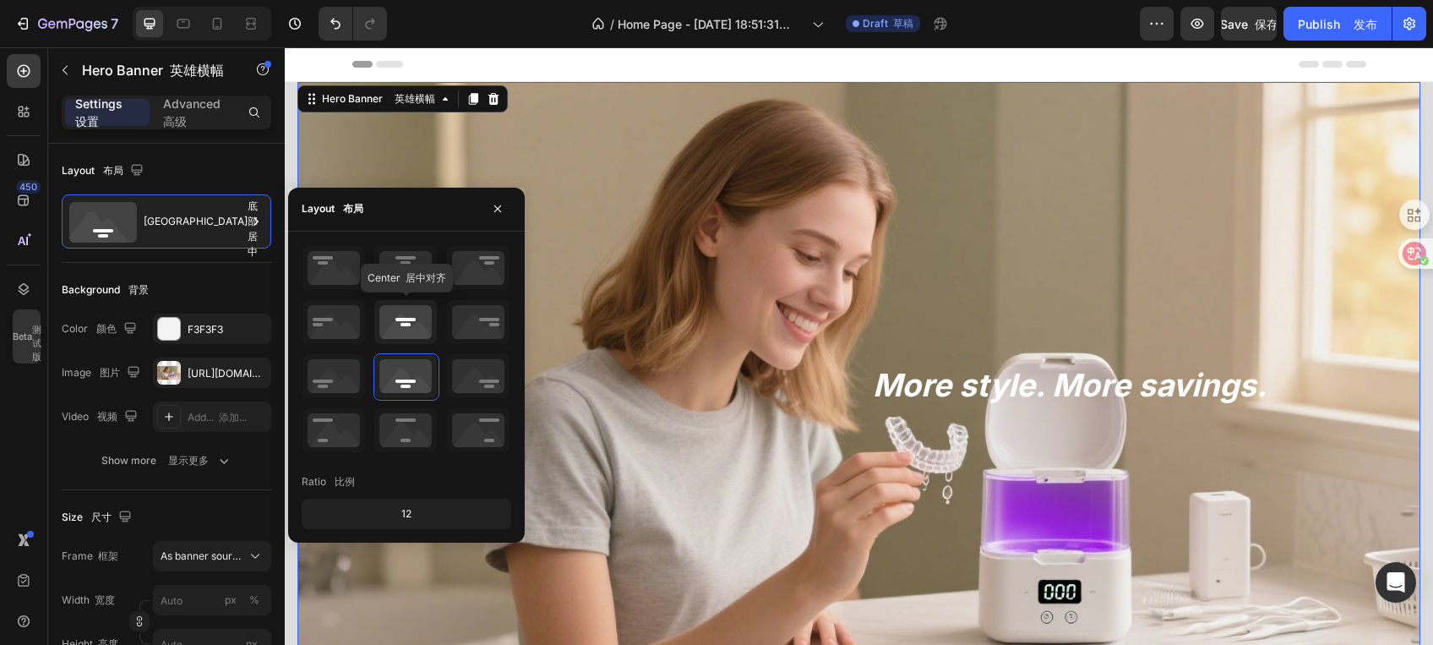
click at [406, 330] on icon at bounding box center [405, 322] width 63 height 44
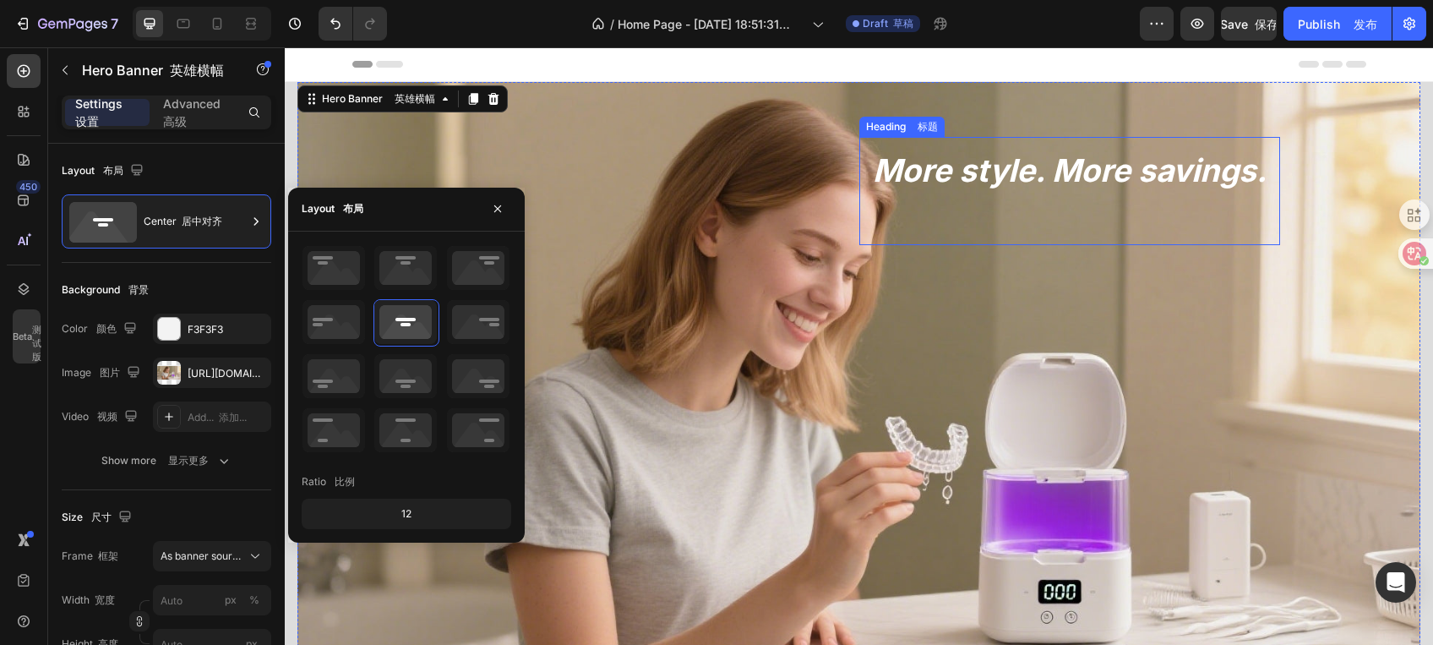
click at [994, 176] on p "More style. More savings." at bounding box center [1070, 190] width 394 height 81
